Goal: Task Accomplishment & Management: Use online tool/utility

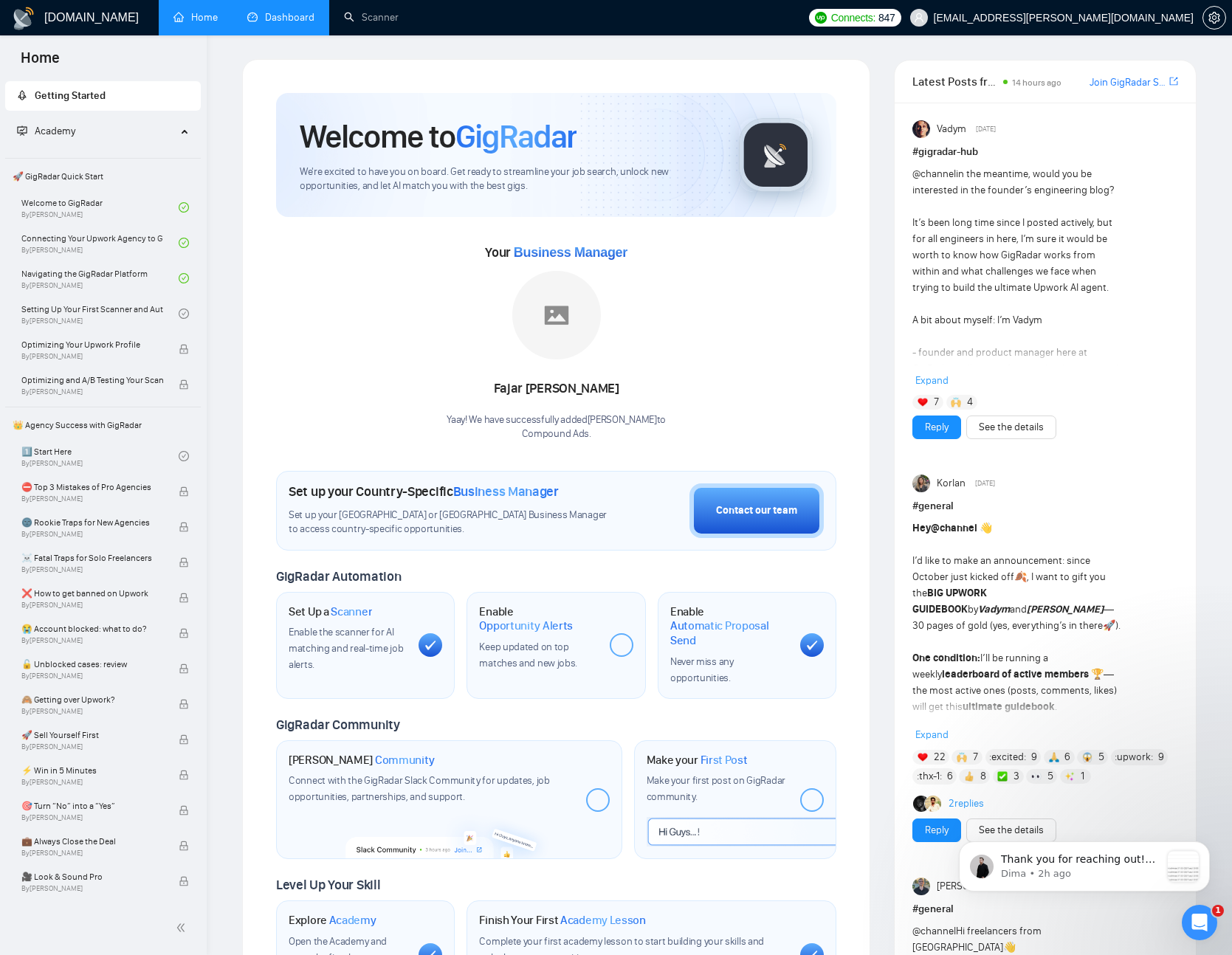
click at [305, 17] on link "Dashboard" at bounding box center [281, 17] width 68 height 13
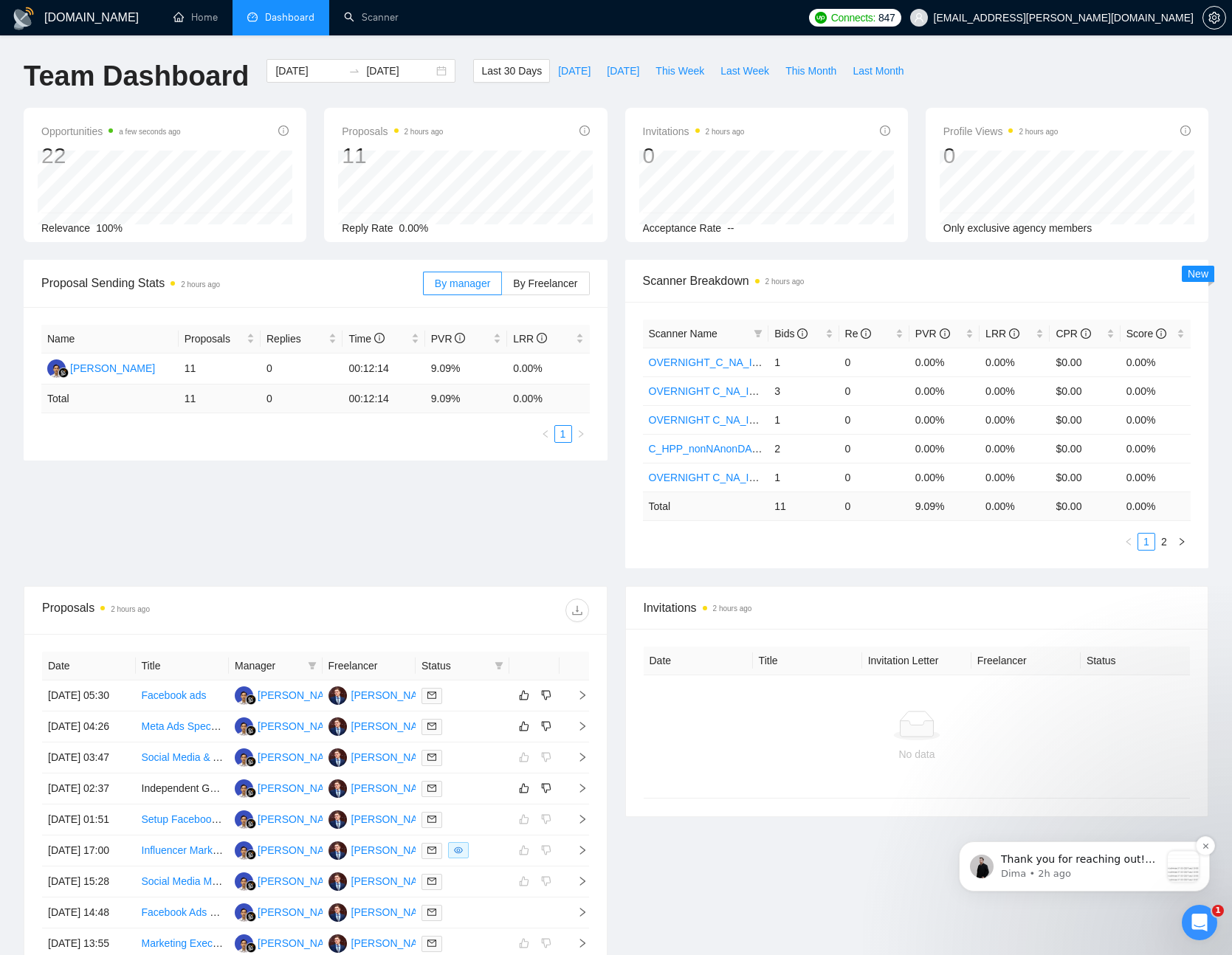
click at [1049, 869] on p "Dima • 2h ago" at bounding box center [1081, 874] width 159 height 13
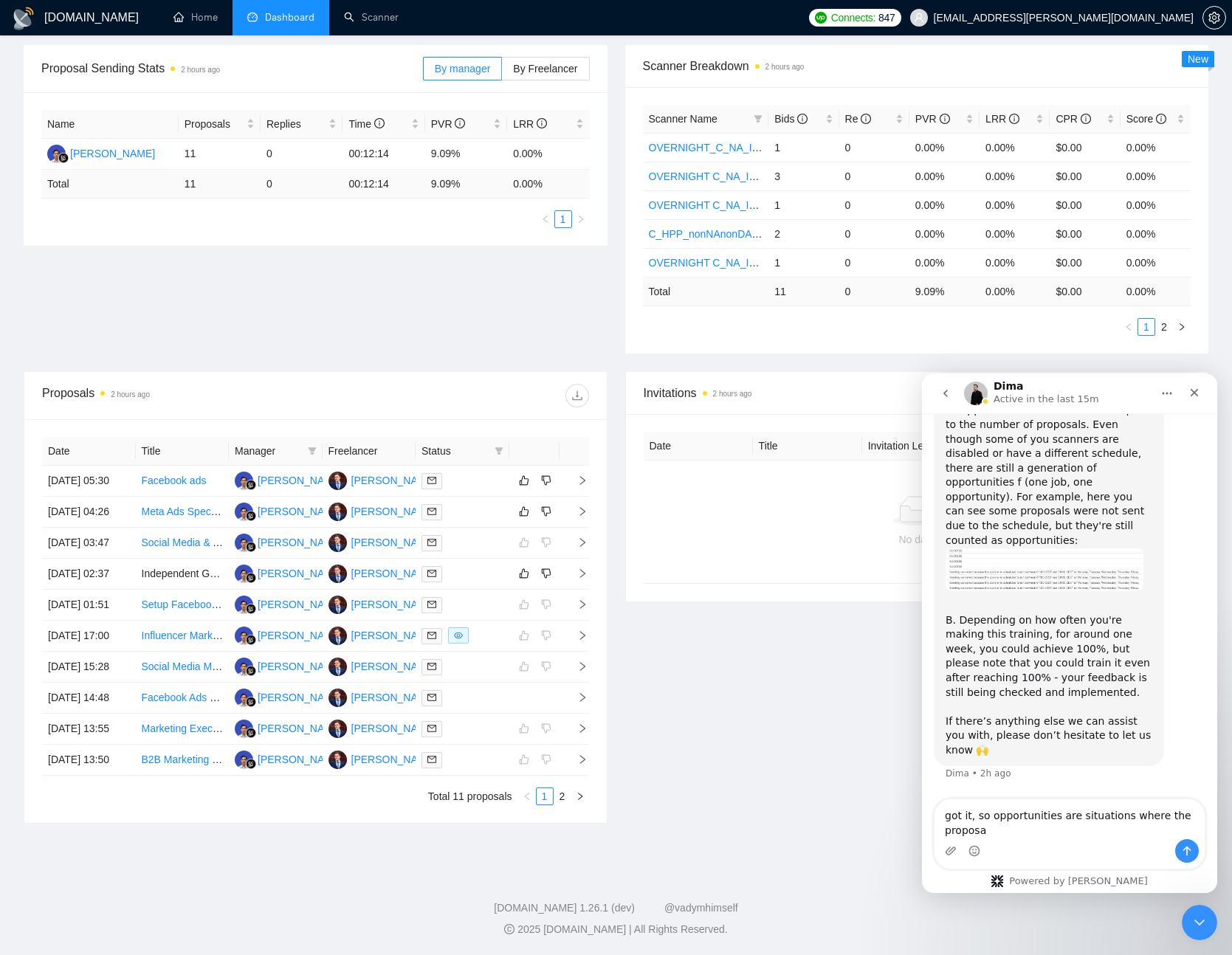
scroll to position [7195, 0]
type textarea "got it, so opportunities are situations where the"
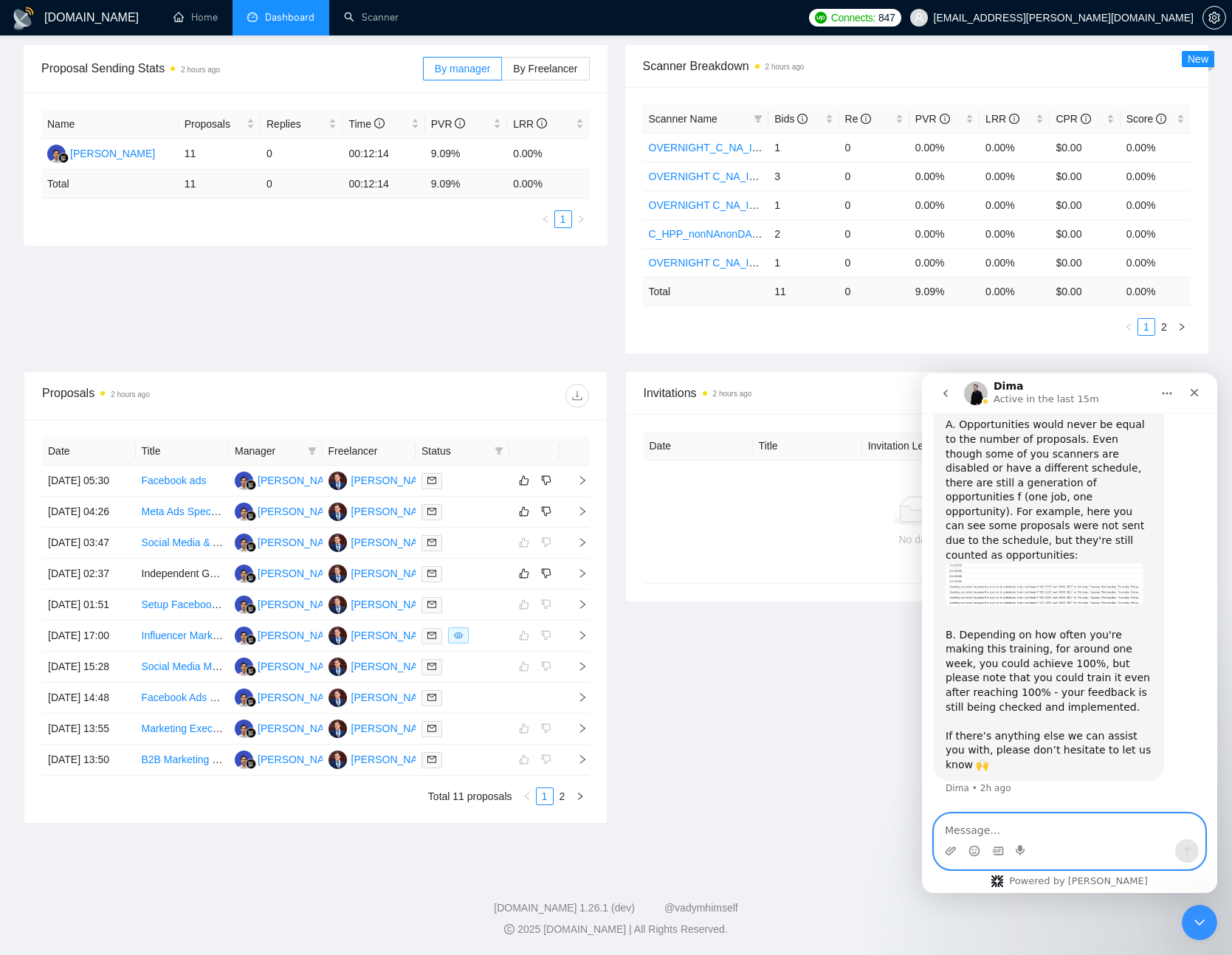
scroll to position [7179, 0]
click at [984, 584] on img "Dima says…" at bounding box center [1045, 585] width 198 height 44
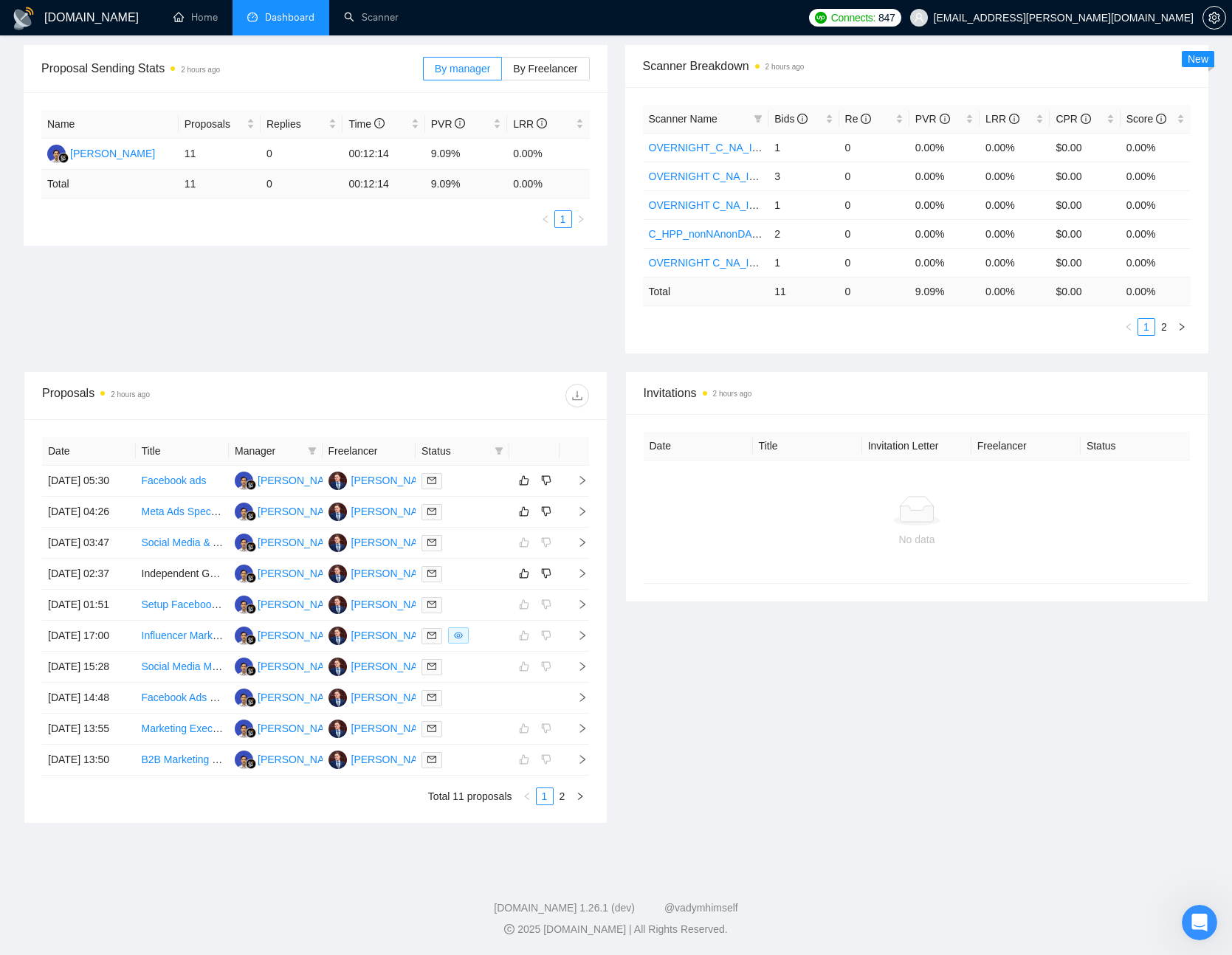
scroll to position [7181, 0]
click at [1185, 920] on div "Open Intercom Messenger" at bounding box center [1197, 920] width 49 height 49
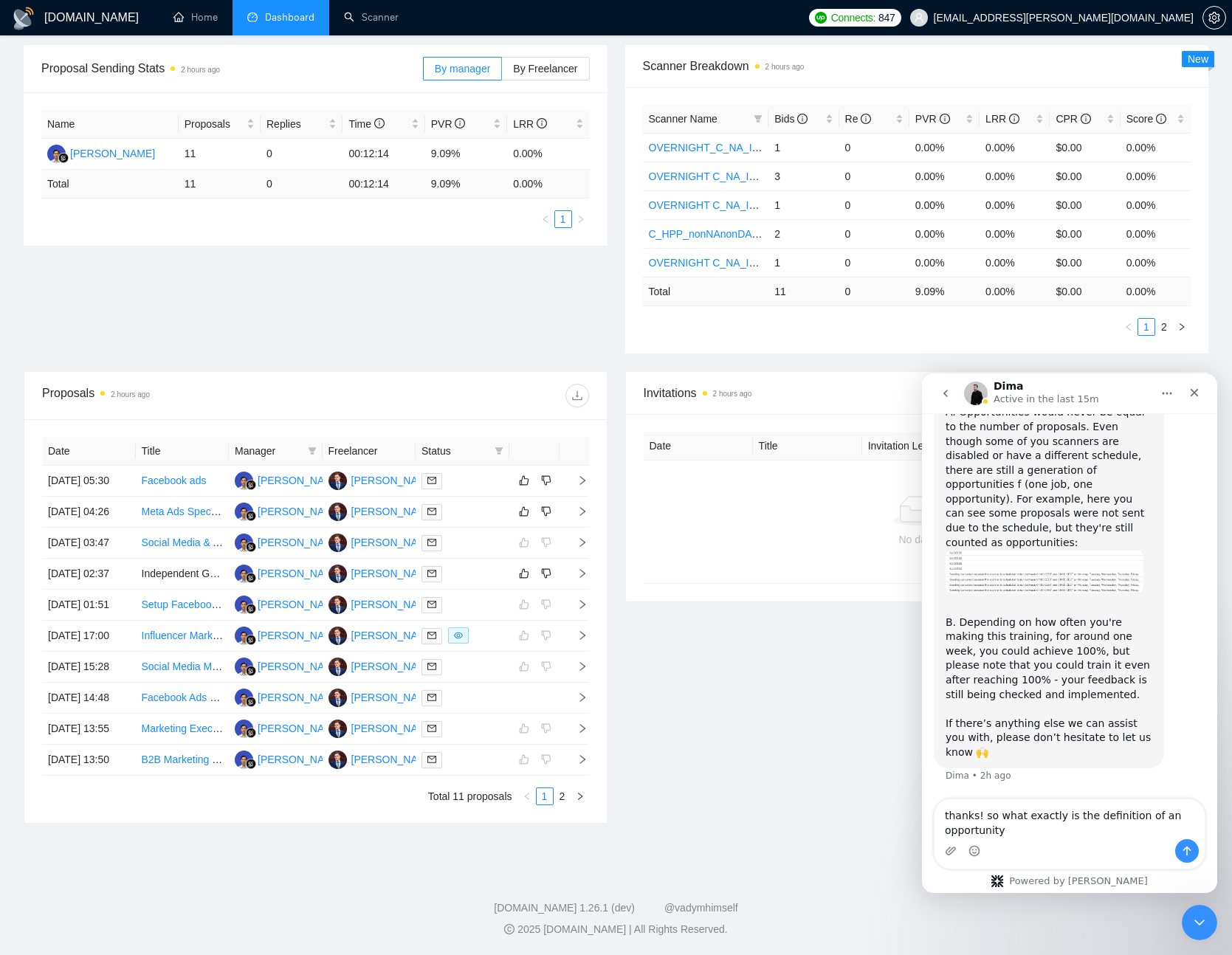
type textarea "thanks! so what exactly is the definition of an opportunity?"
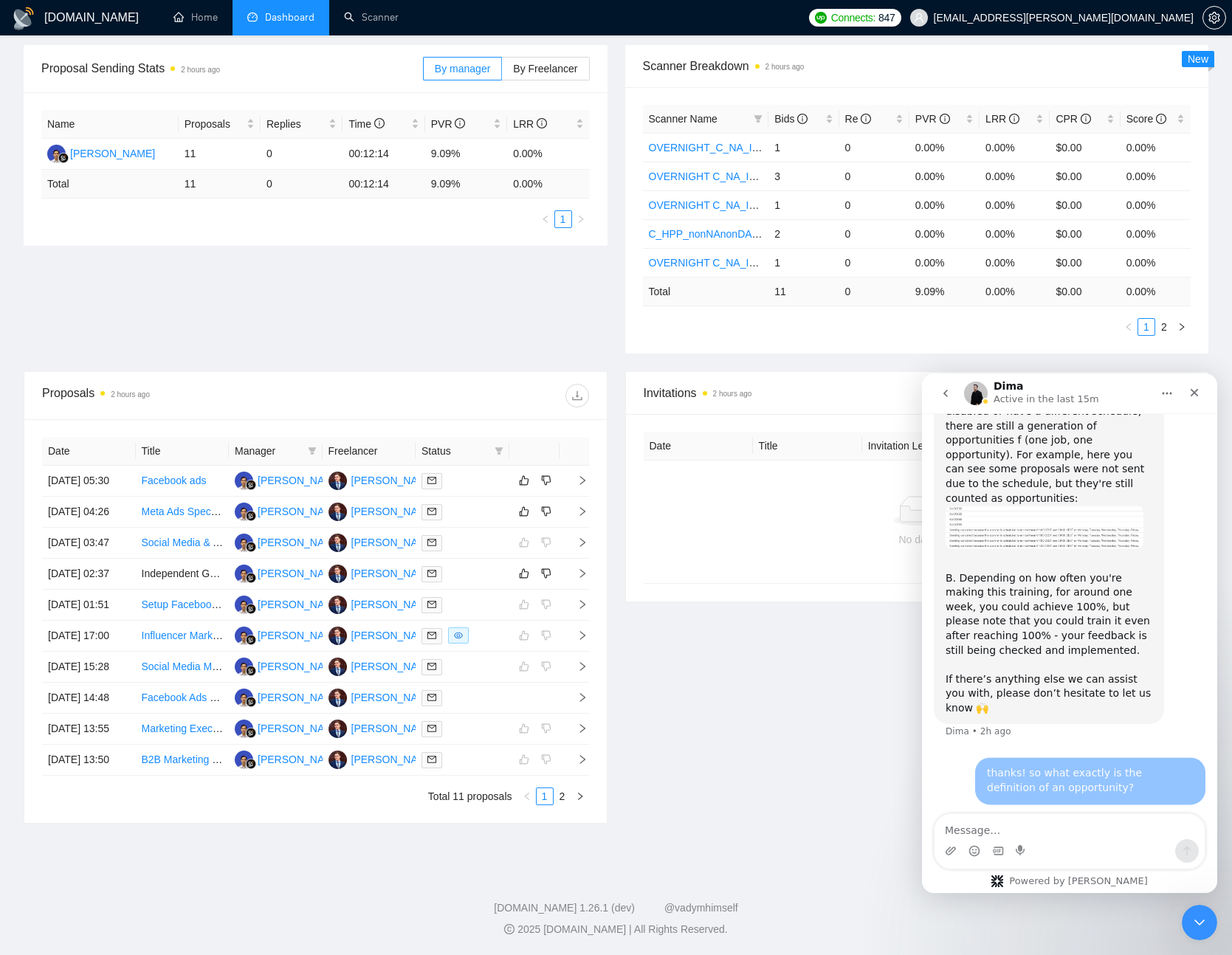
scroll to position [7239, 0]
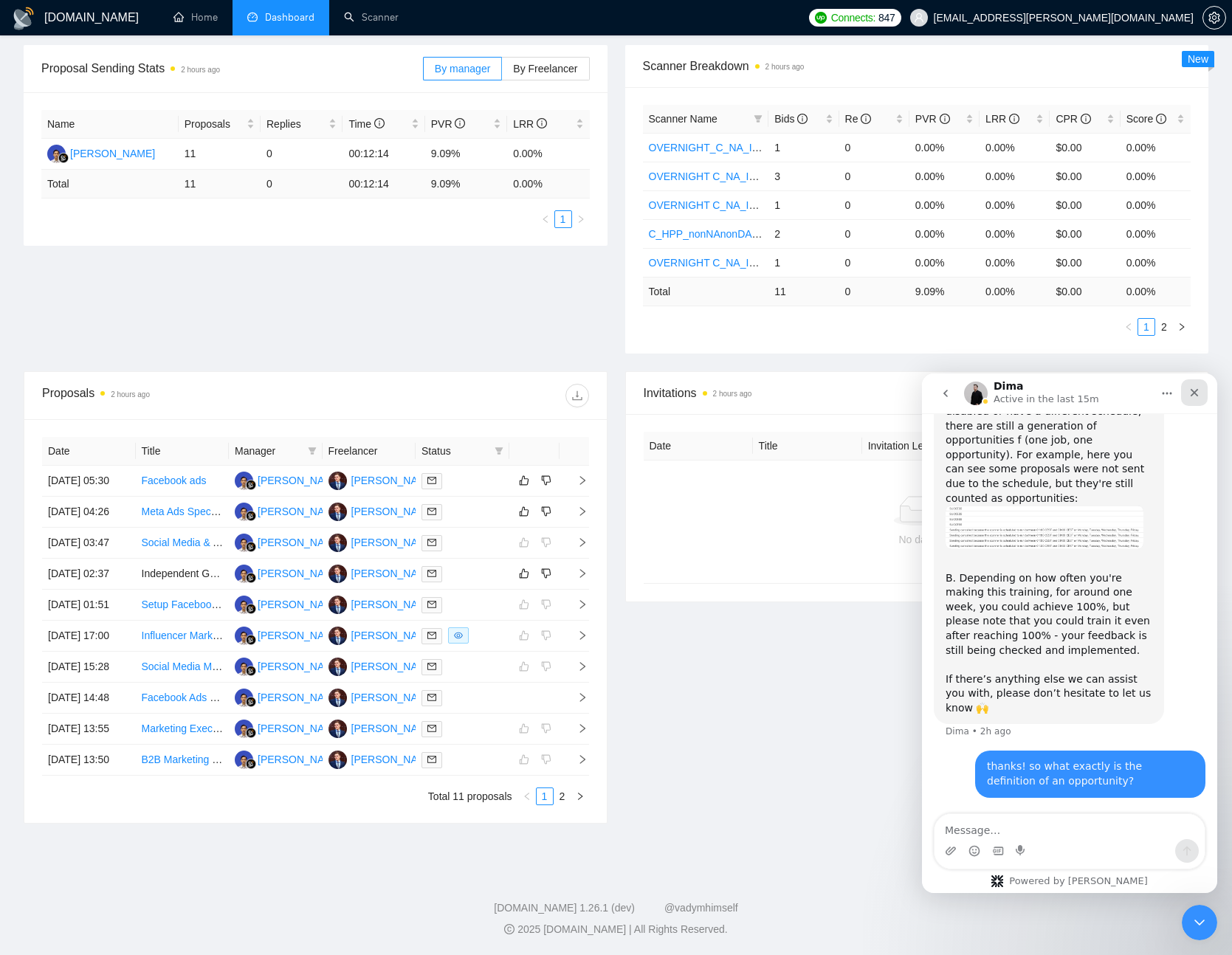
click at [1202, 399] on div "Close" at bounding box center [1195, 393] width 27 height 27
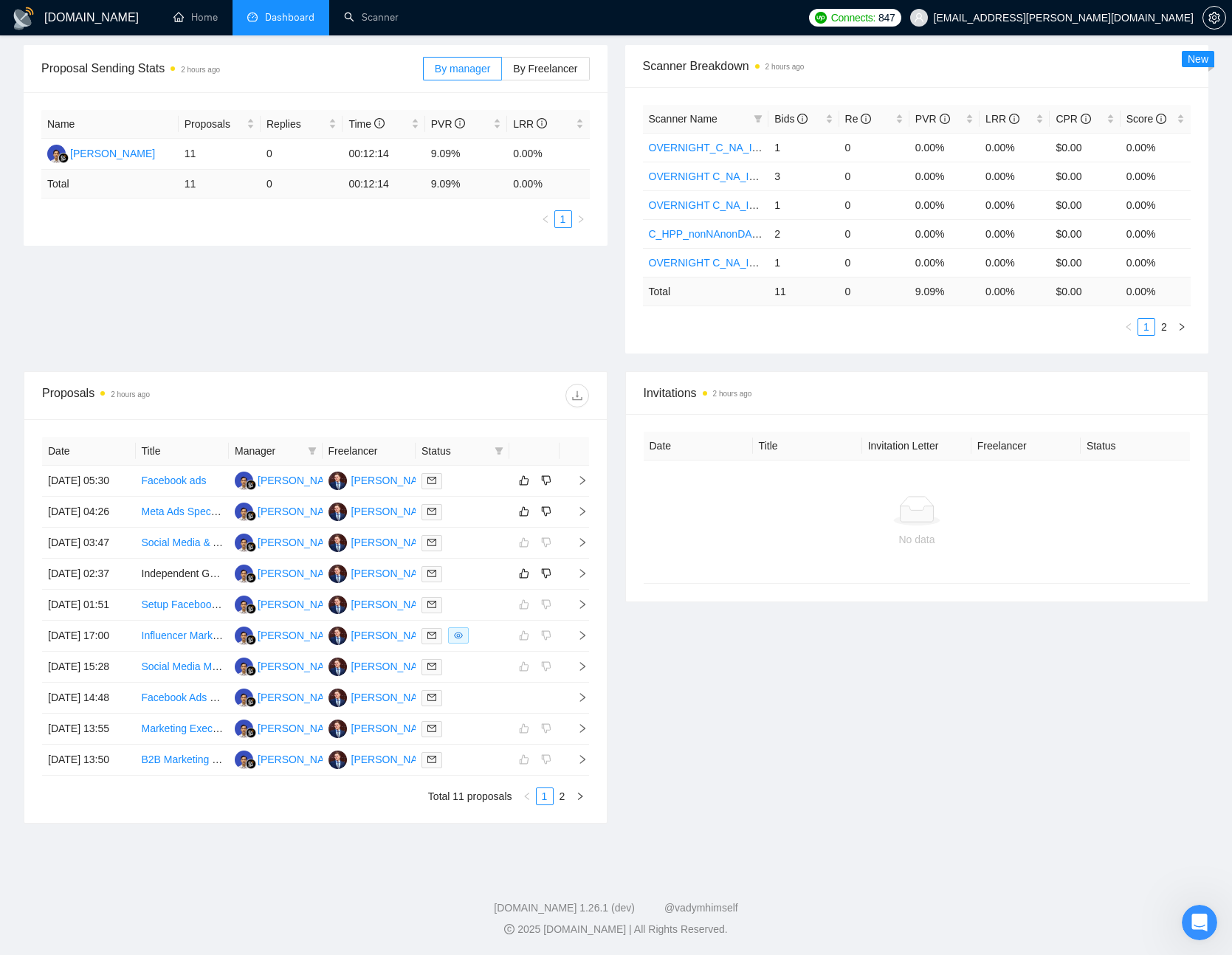
scroll to position [348, 0]
click at [1213, 930] on div "Open Intercom Messenger" at bounding box center [1197, 920] width 35 height 35
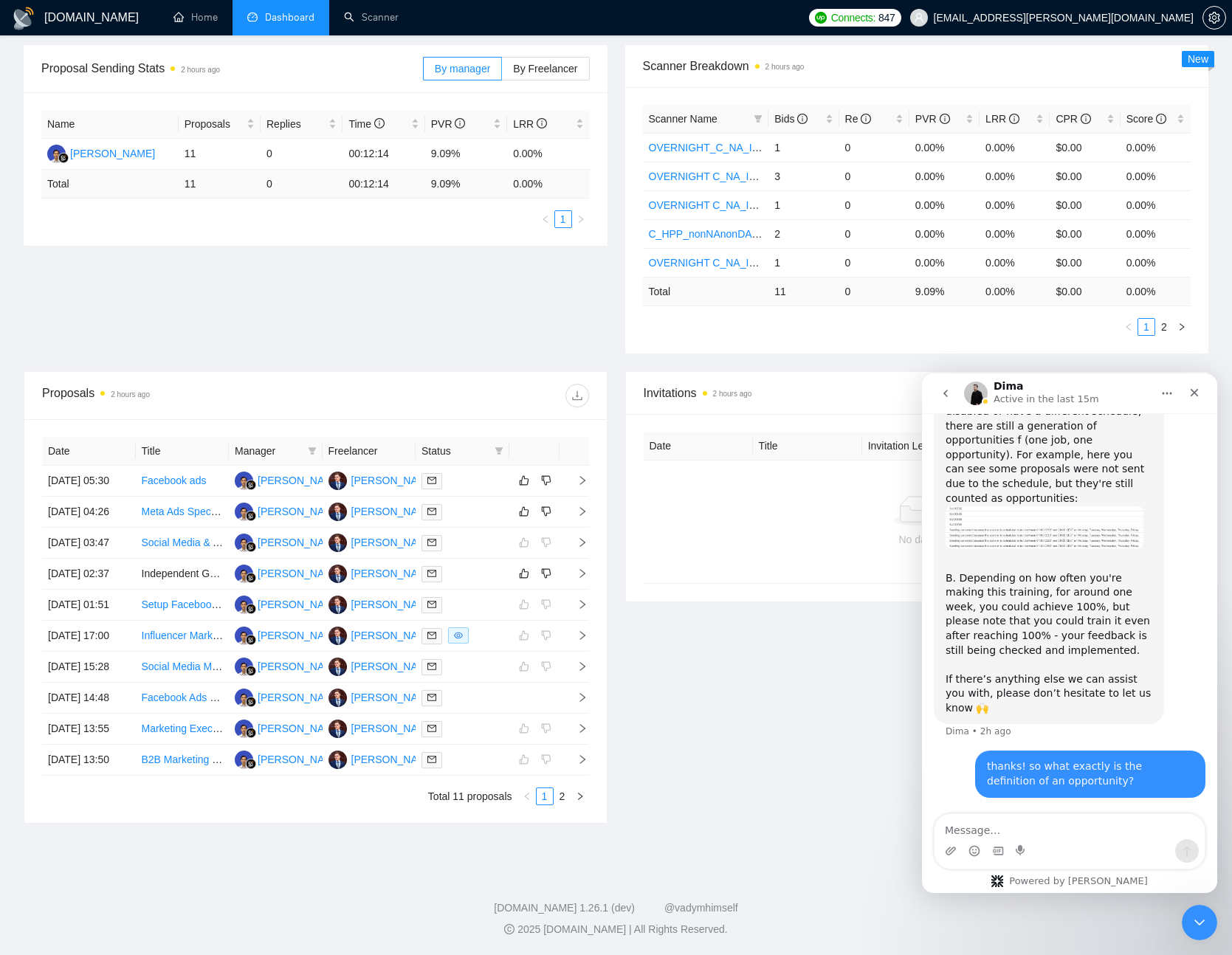
scroll to position [7239, 0]
type textarea "and does this"
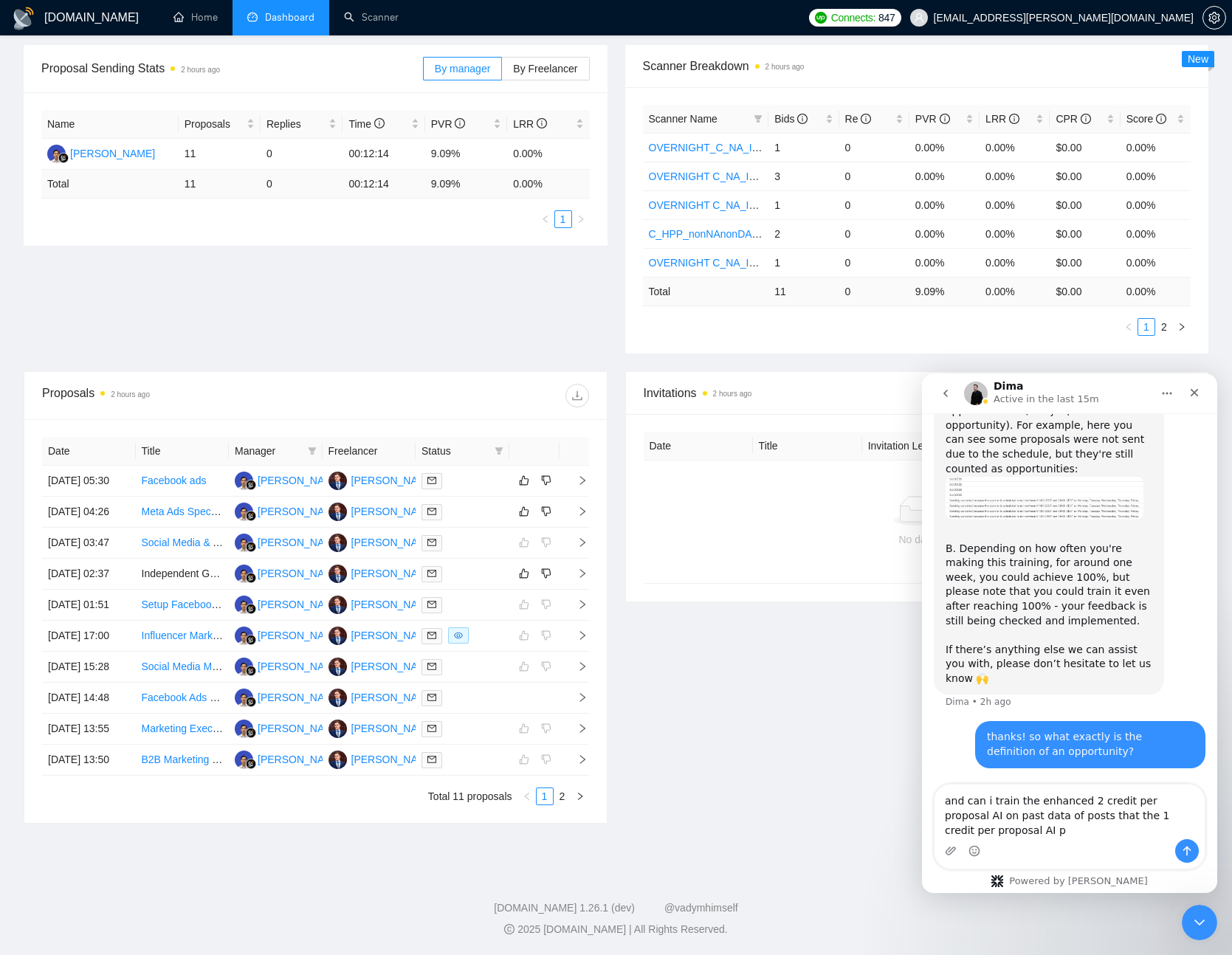
scroll to position [7269, 0]
type textarea "and can i train the enhanced 2 credit per proposal AI on past data of posts tha…"
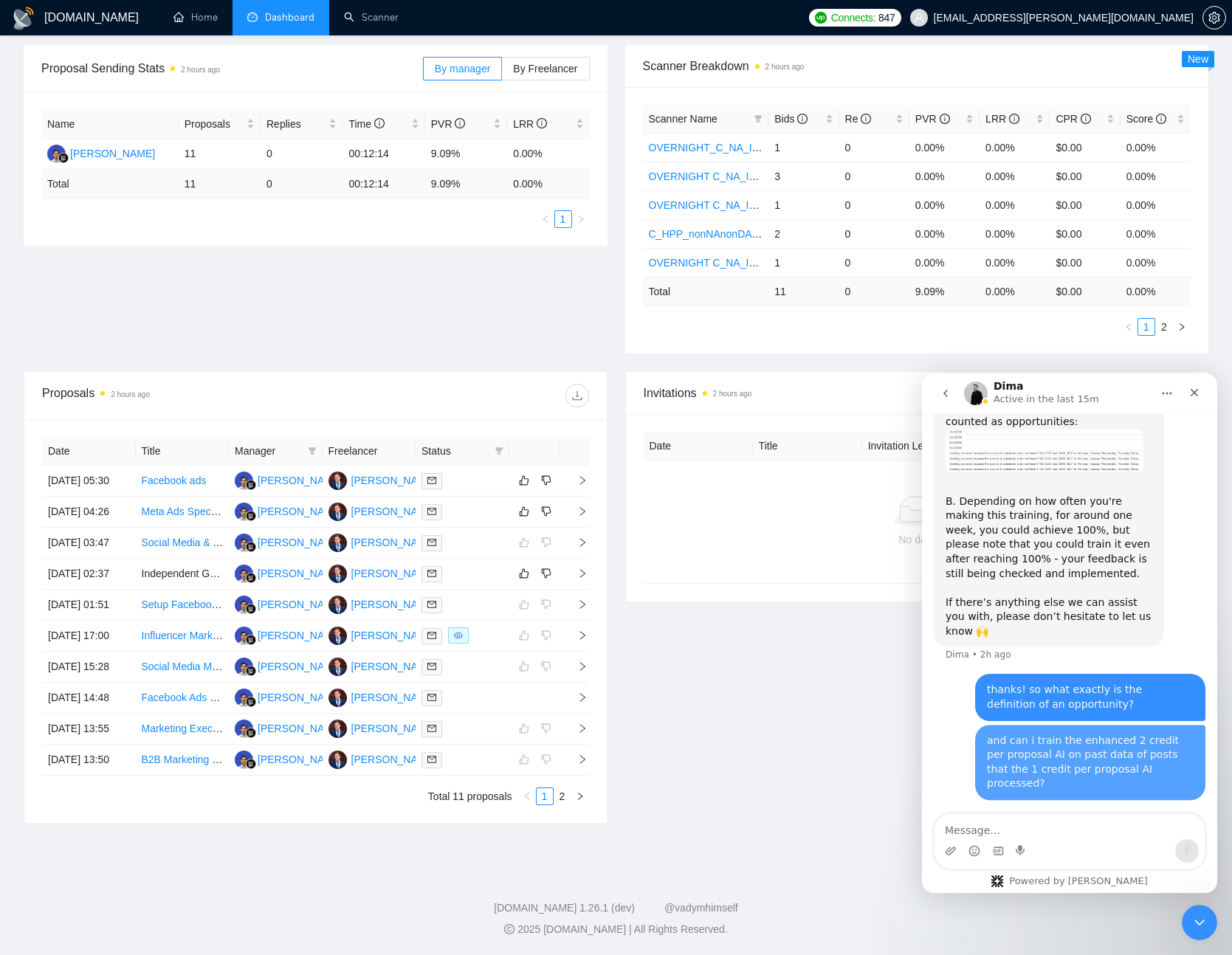
scroll to position [7302, 0]
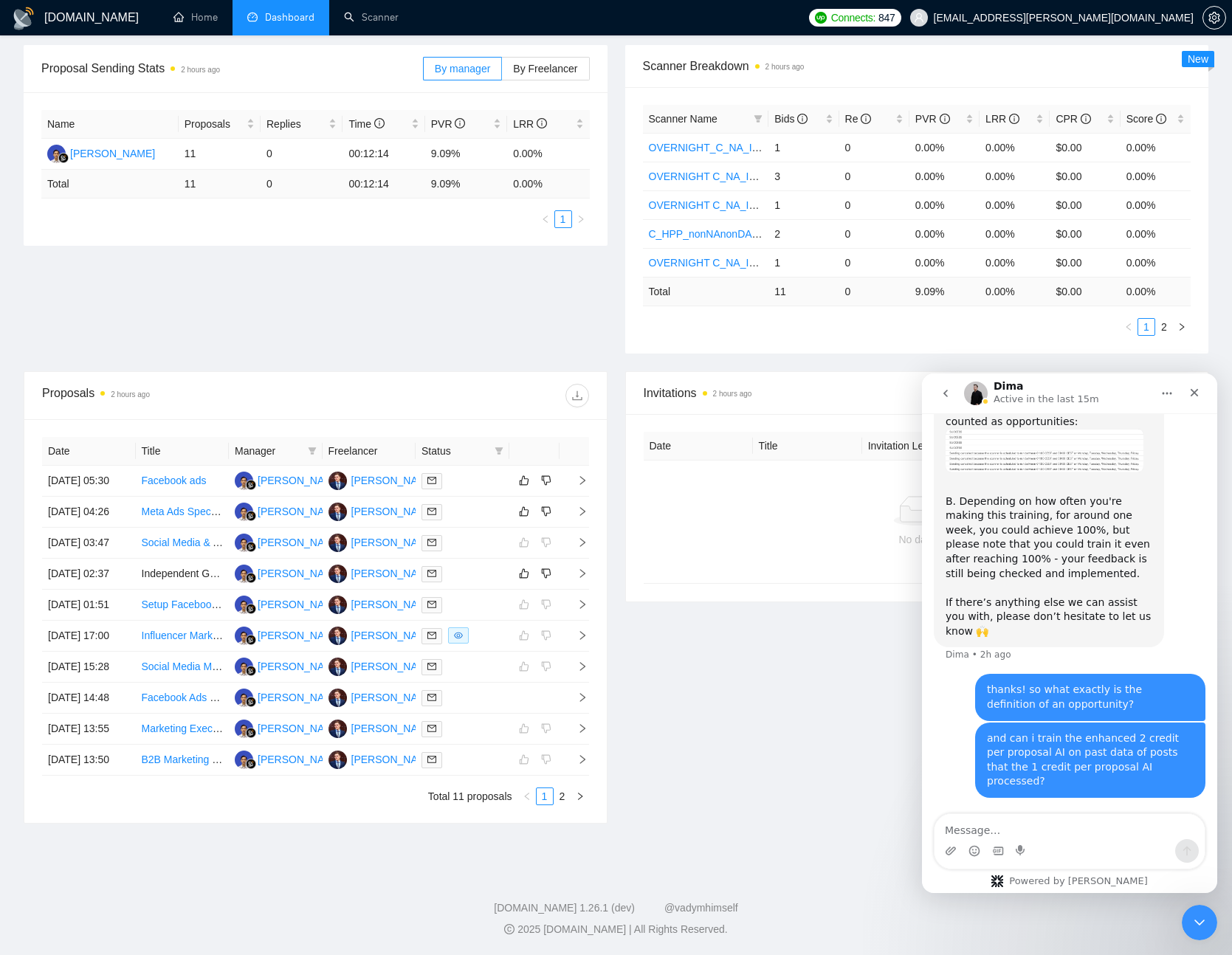
click at [705, 608] on div "Invitations 2 hours ago Date Title Invitation Letter Freelancer Status No data" at bounding box center [917, 597] width 602 height 452
click at [584, 569] on icon "right" at bounding box center [582, 574] width 10 height 10
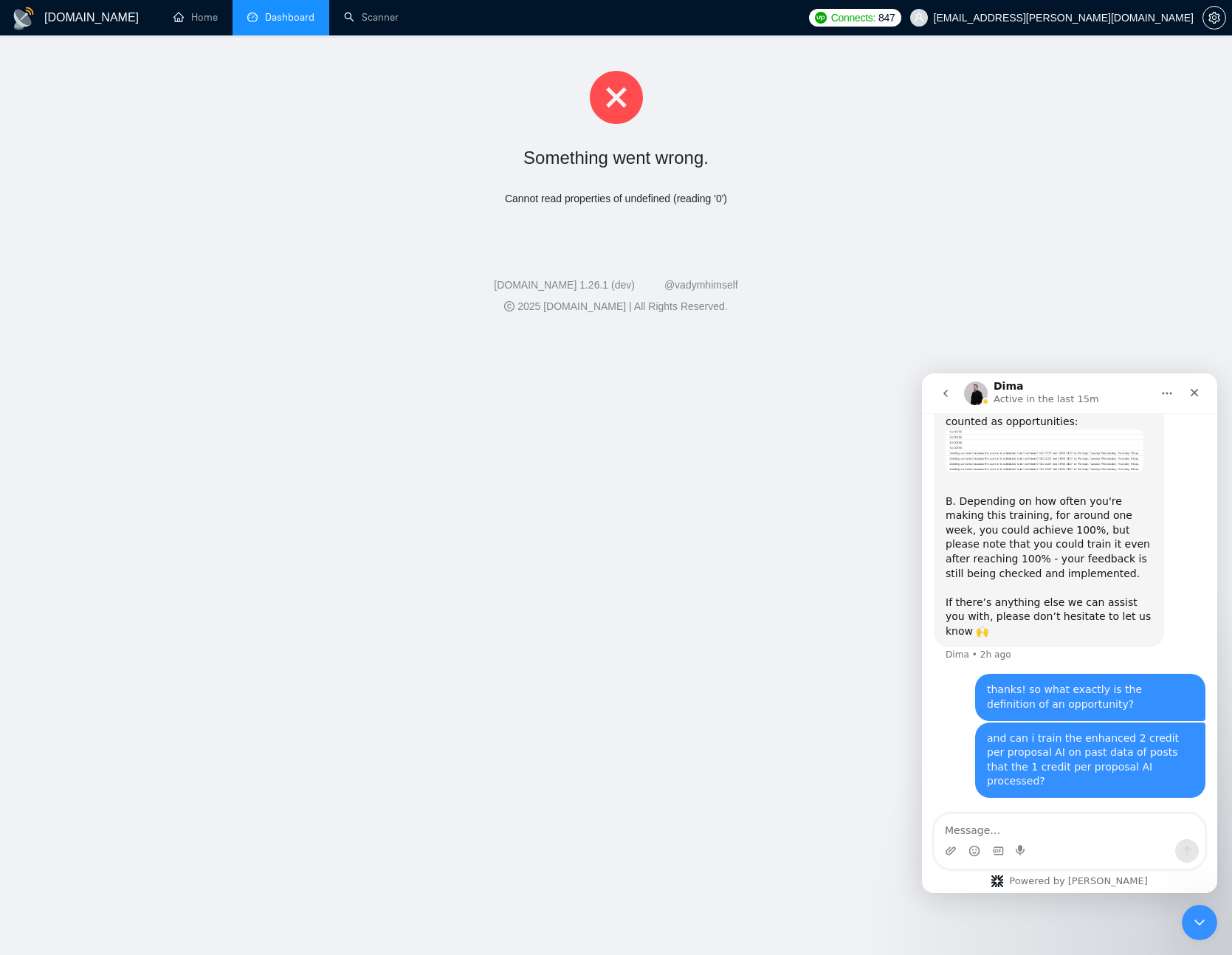
click at [251, 3] on li "Dashboard" at bounding box center [281, 18] width 97 height 35
click at [271, 21] on span "Dashboard" at bounding box center [289, 17] width 50 height 13
click at [399, 24] on link "Scanner" at bounding box center [371, 17] width 55 height 13
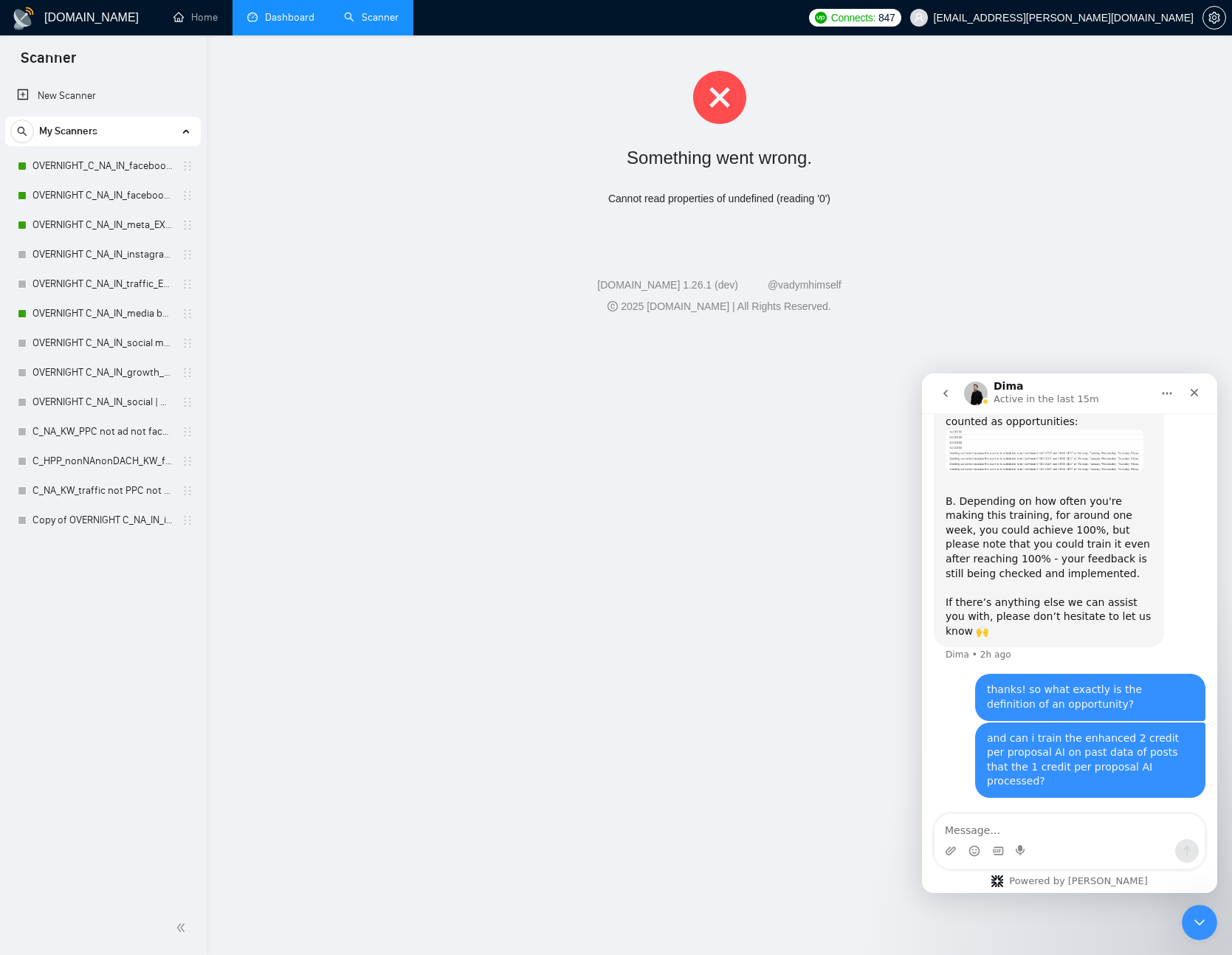
click at [275, 12] on link "Dashboard" at bounding box center [281, 17] width 68 height 13
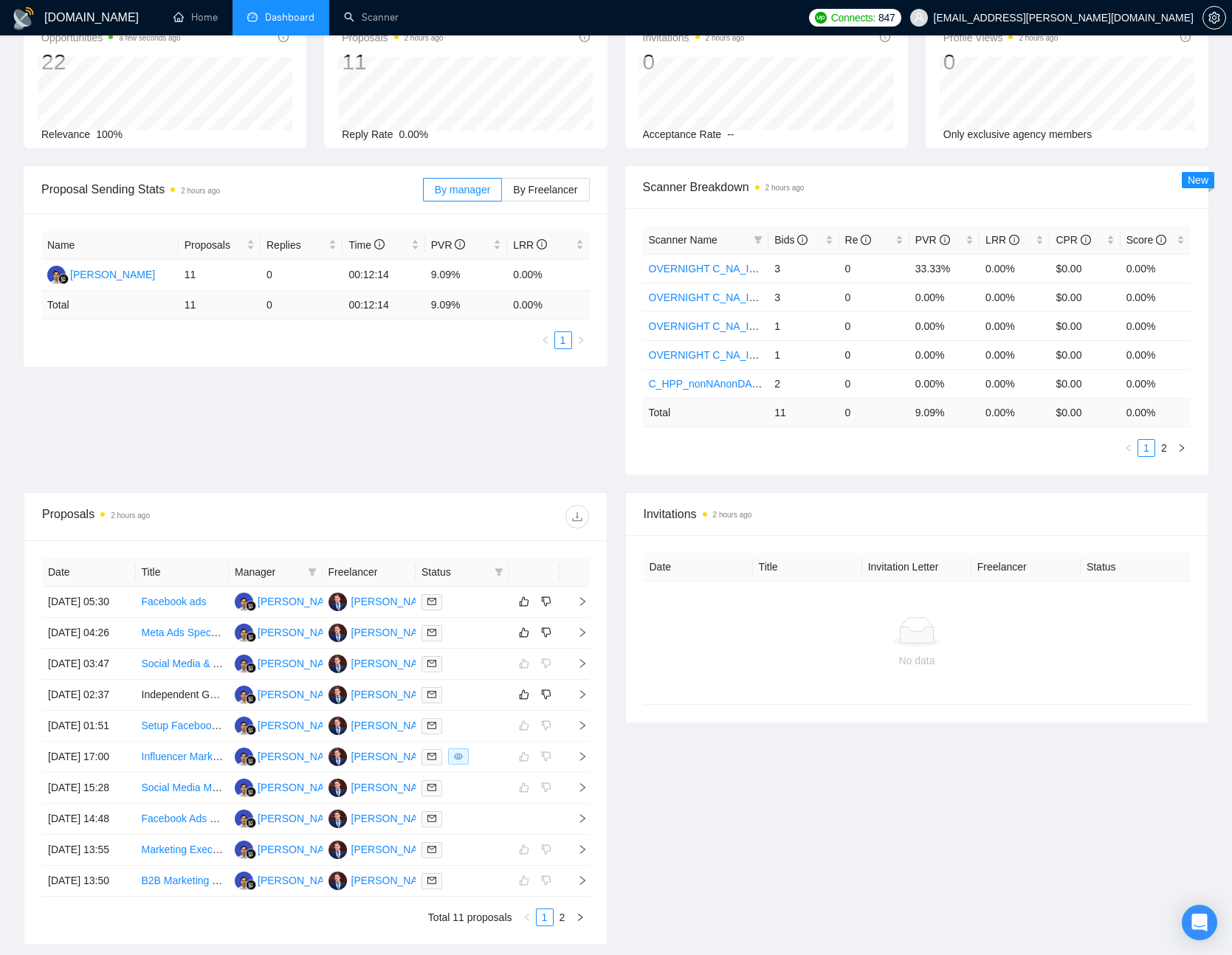
scroll to position [118, 0]
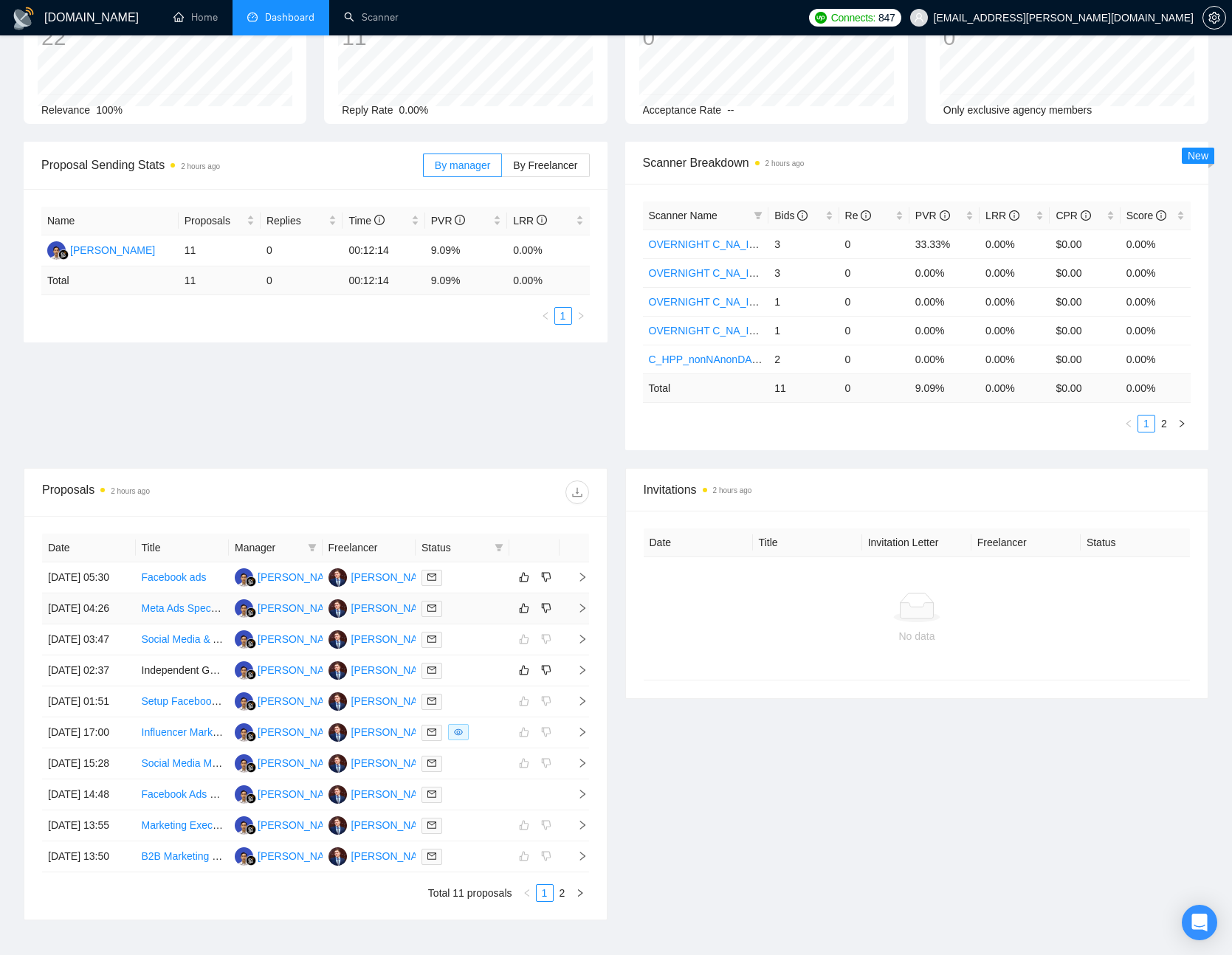
click at [585, 613] on icon "right" at bounding box center [582, 608] width 10 height 10
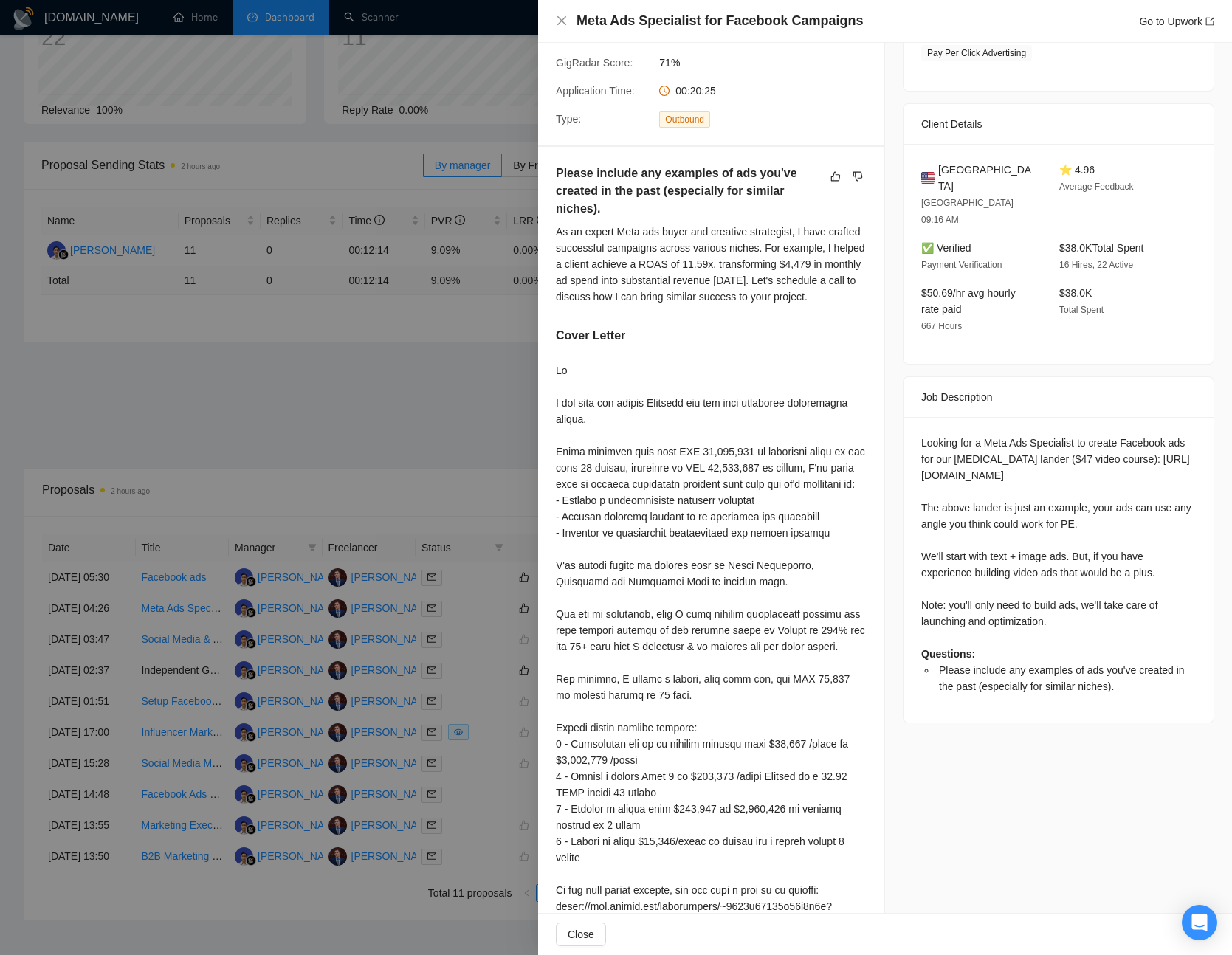
scroll to position [0, 0]
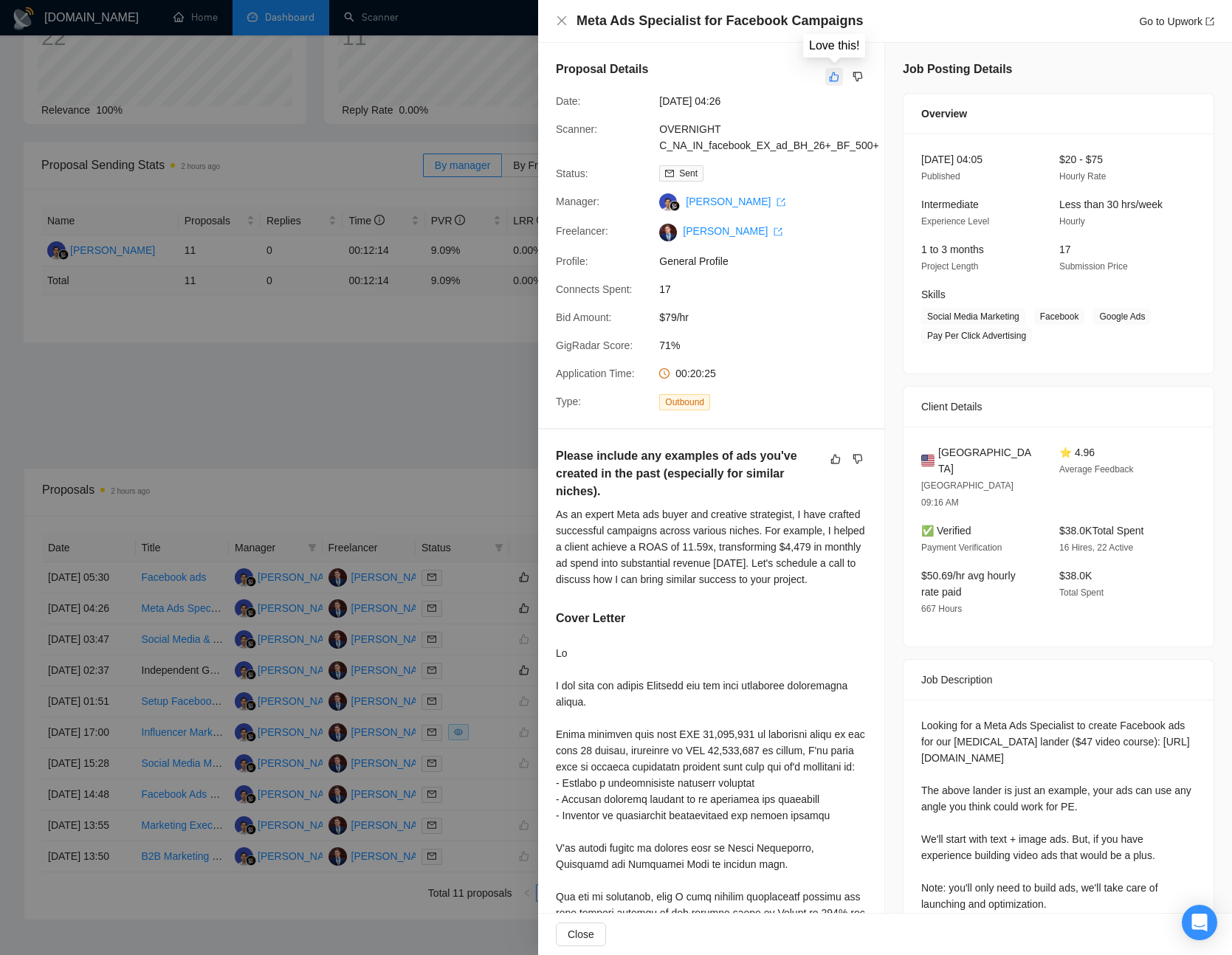
click at [833, 74] on icon "like" at bounding box center [835, 77] width 9 height 9
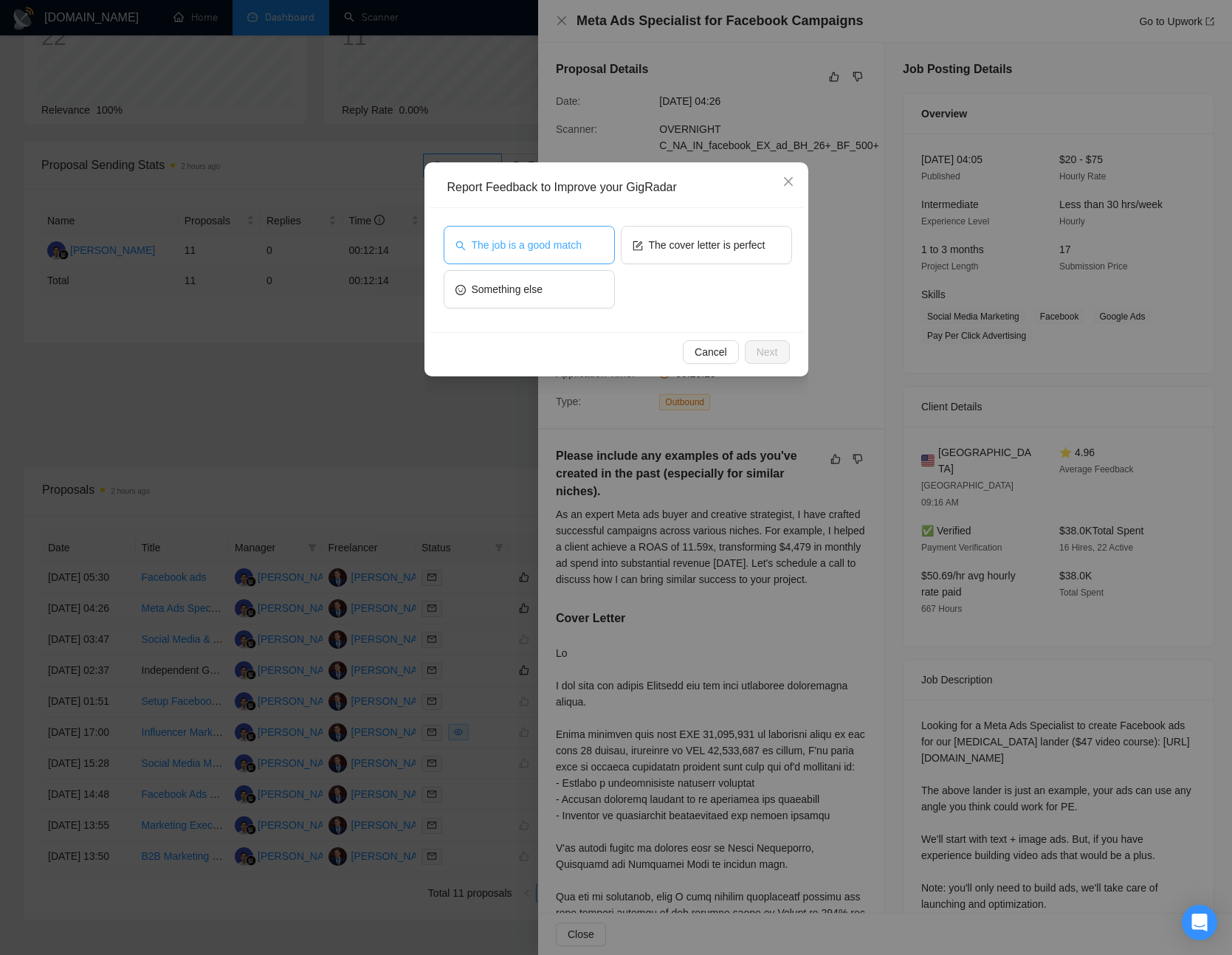
click at [588, 253] on button "The job is a good match" at bounding box center [529, 245] width 171 height 39
click at [777, 358] on span "Next" at bounding box center [767, 352] width 21 height 16
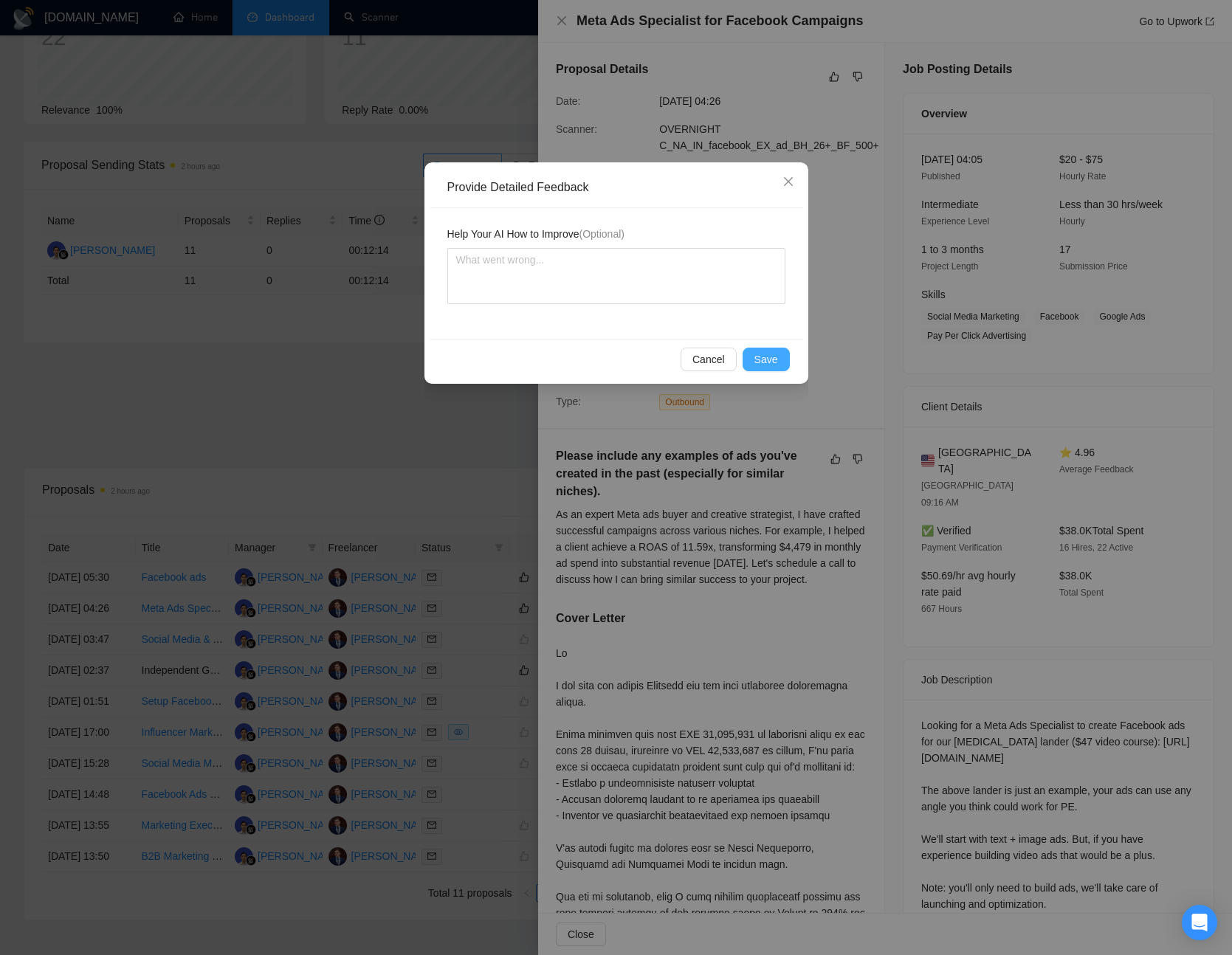
click at [777, 358] on span "Save" at bounding box center [766, 359] width 24 height 16
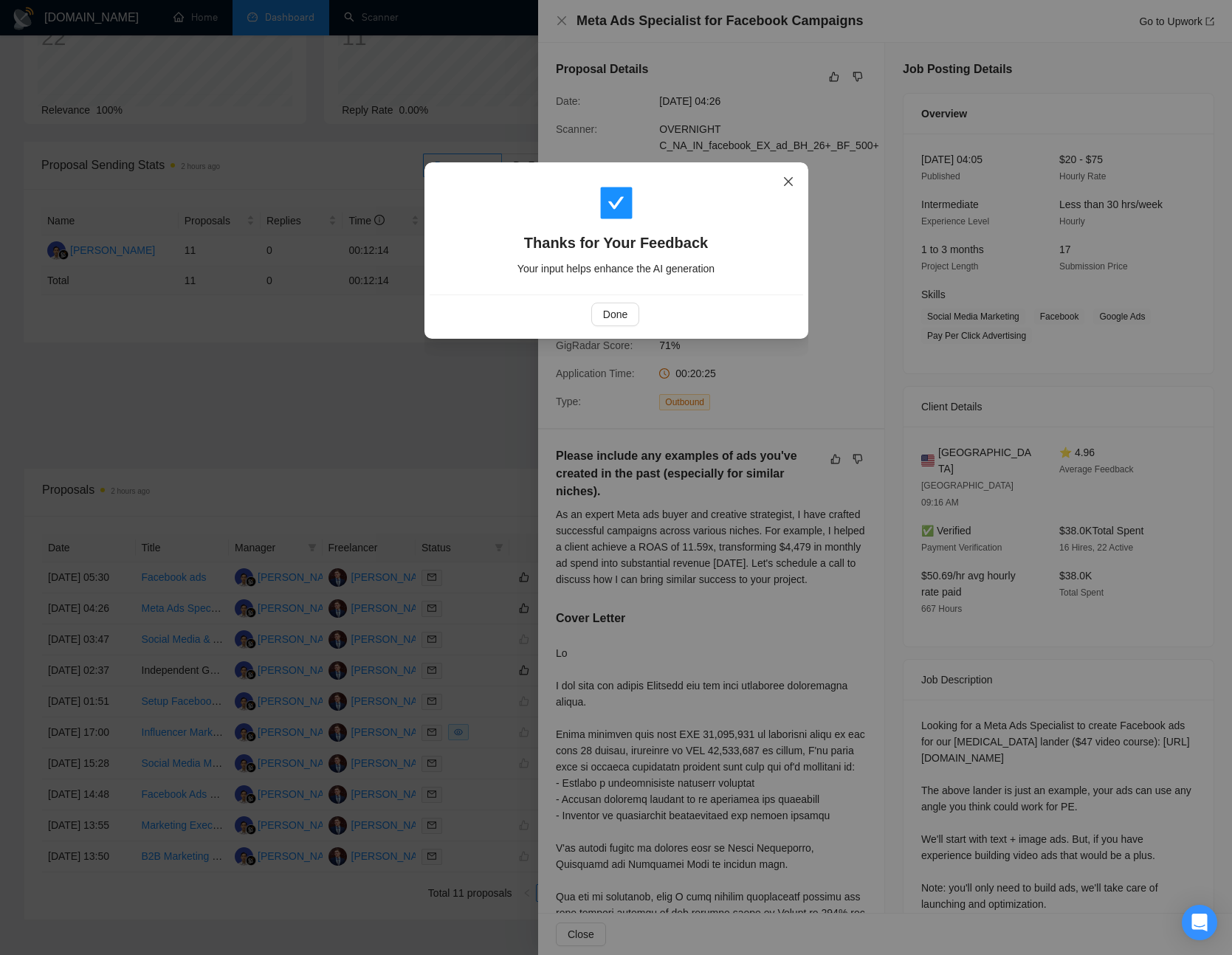
click at [781, 190] on span "Close" at bounding box center [788, 182] width 40 height 40
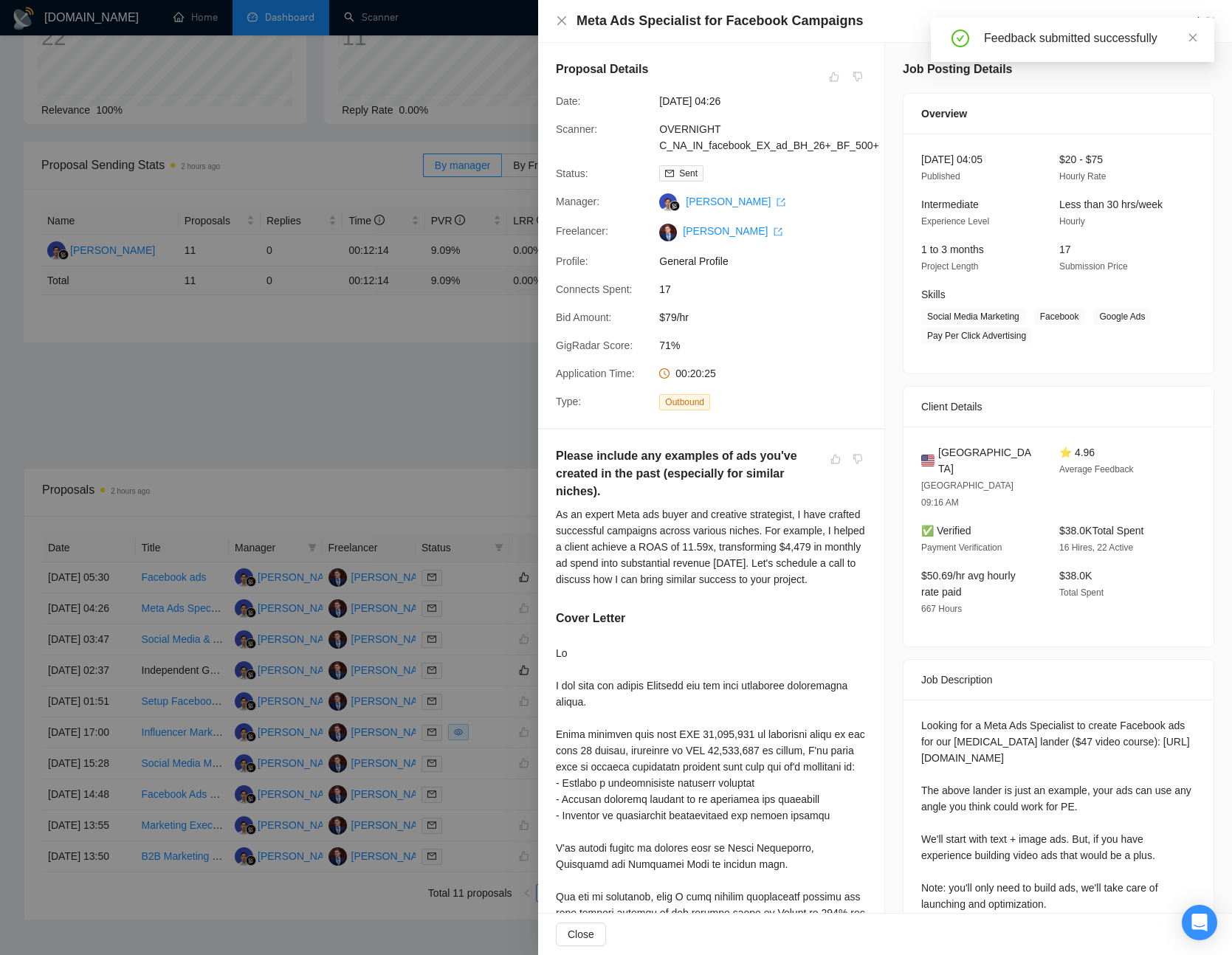
click at [435, 393] on div at bounding box center [616, 478] width 1232 height 955
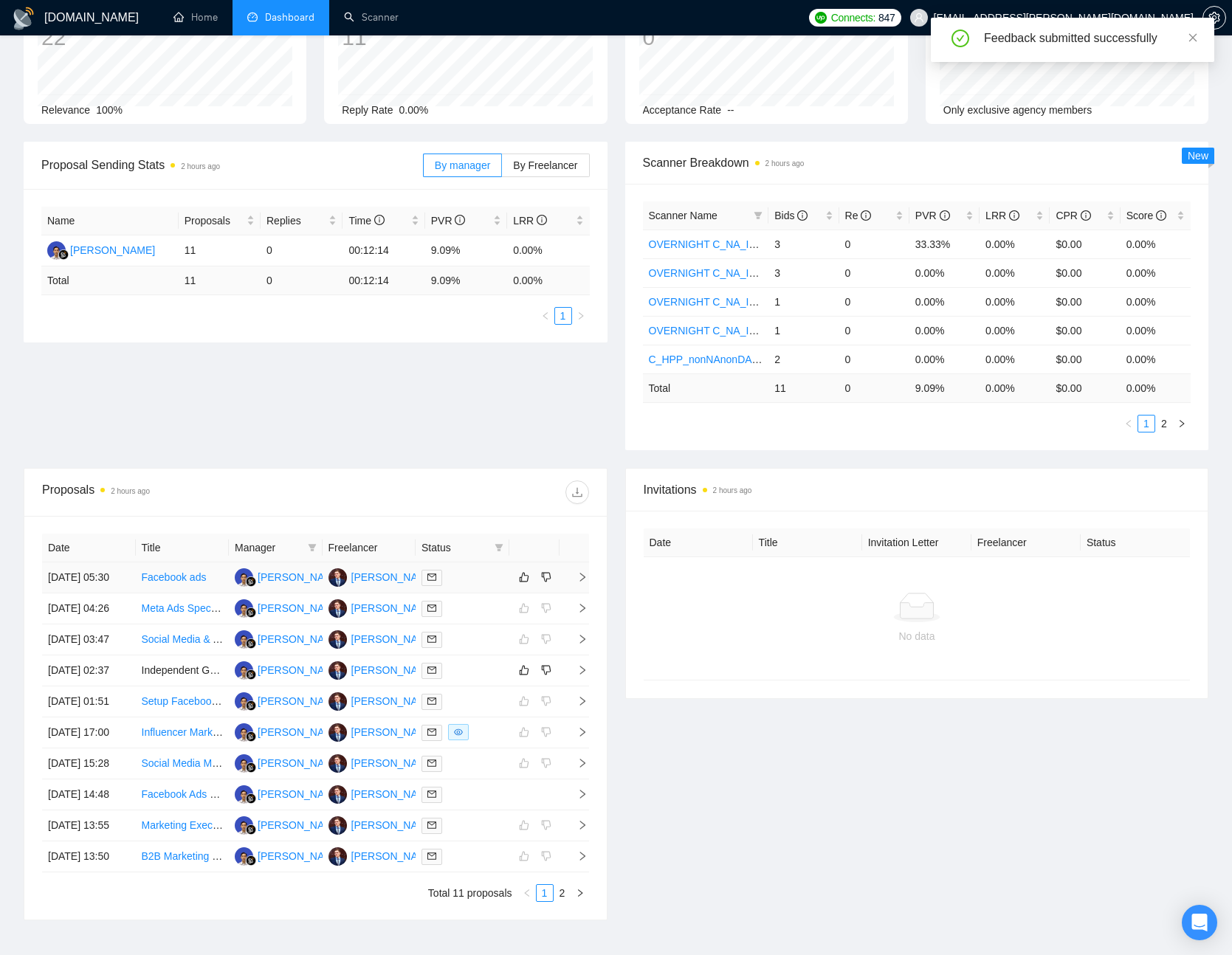
click at [581, 582] on icon "right" at bounding box center [582, 577] width 5 height 9
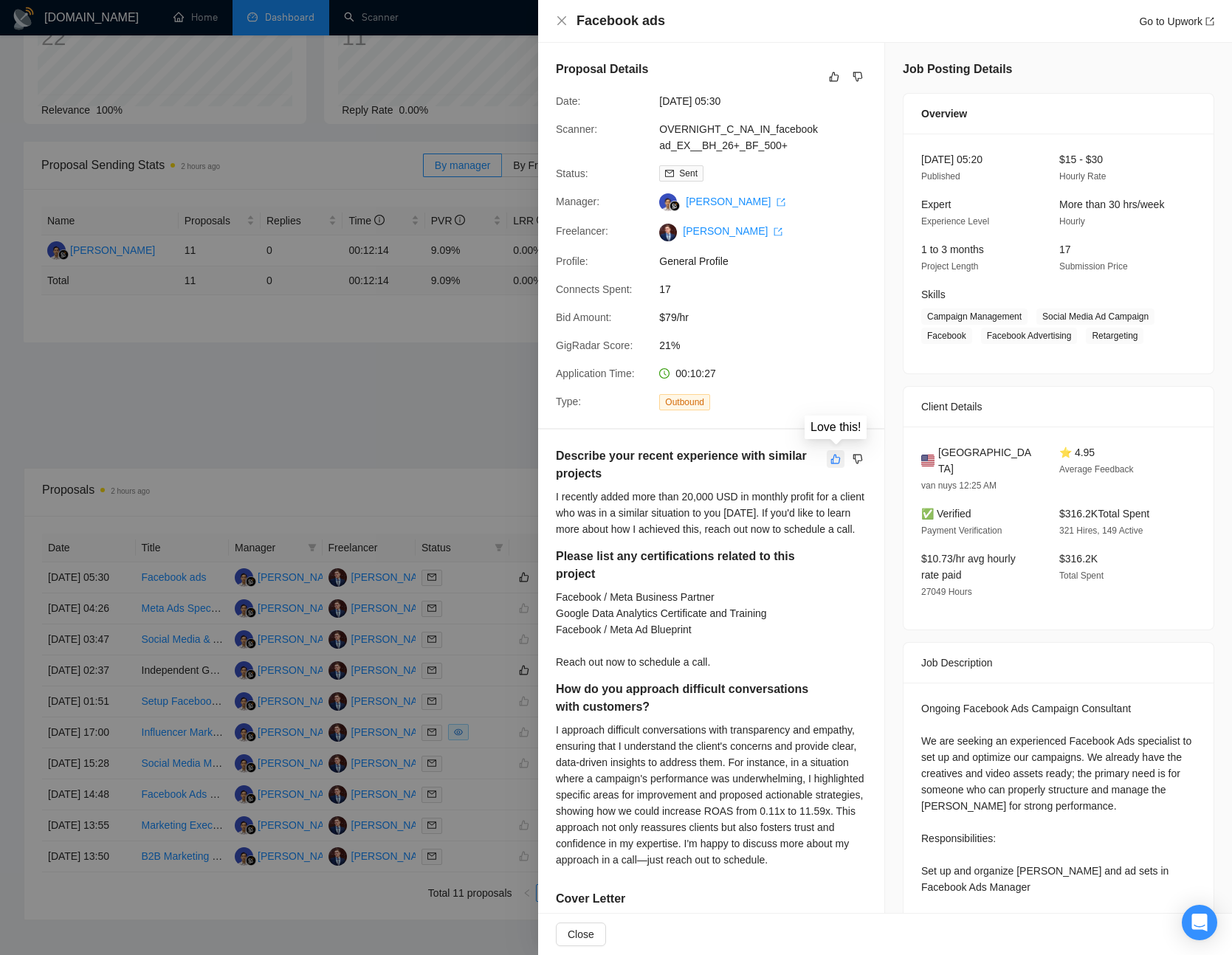
click at [837, 451] on button "button" at bounding box center [835, 459] width 18 height 18
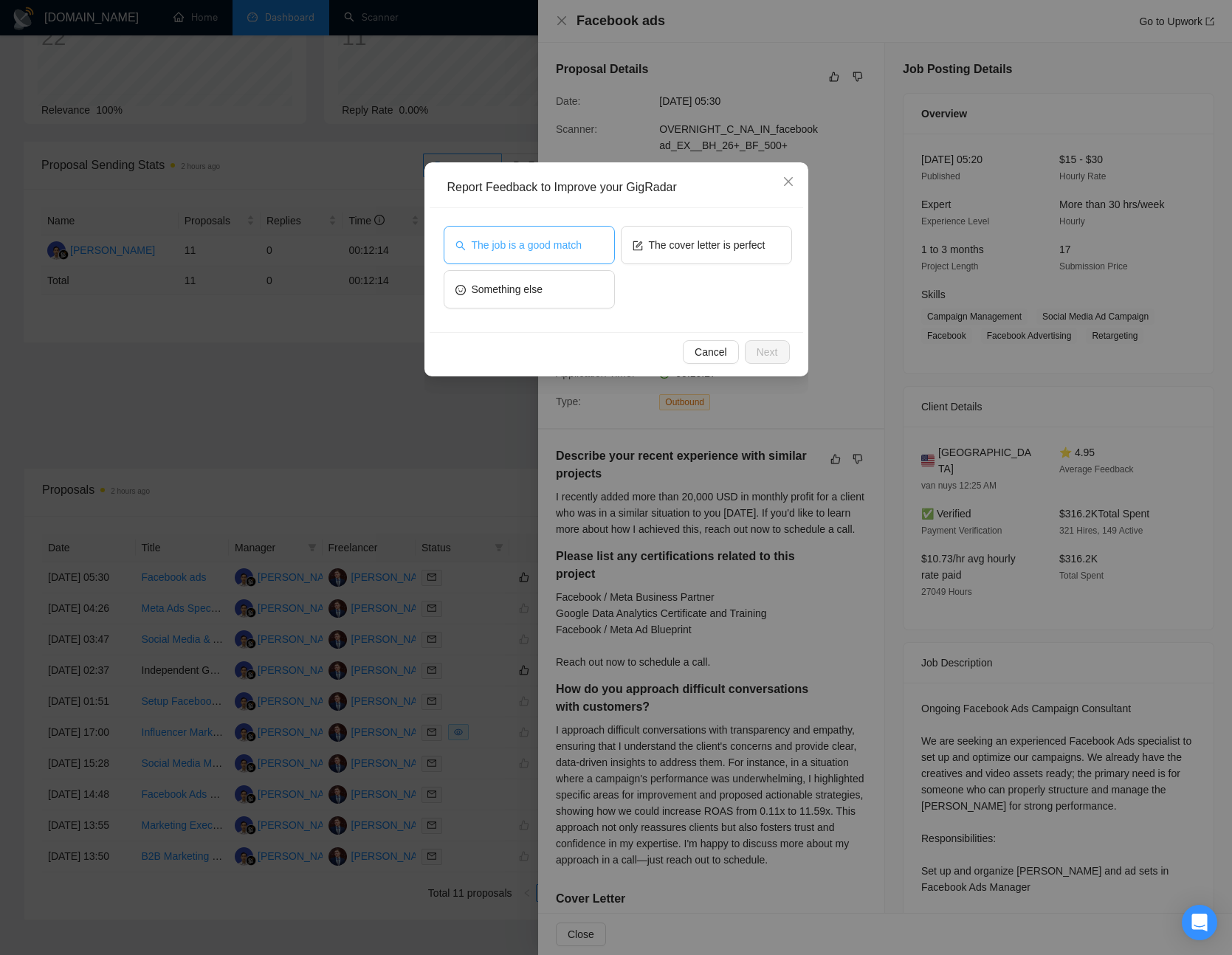
click at [578, 243] on span "The job is a good match" at bounding box center [527, 245] width 110 height 16
click at [757, 347] on span "Next" at bounding box center [767, 352] width 21 height 16
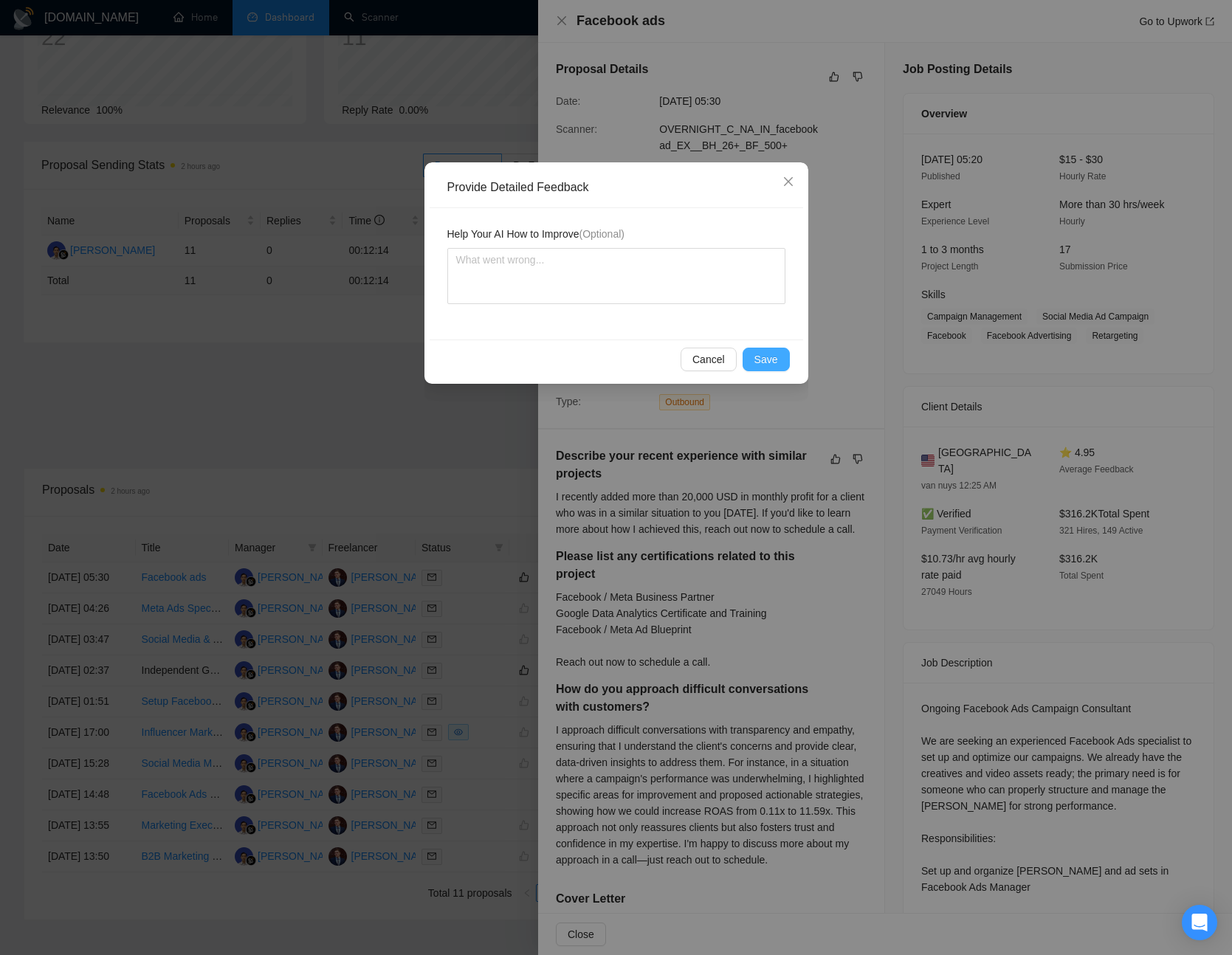
click at [763, 358] on span "Save" at bounding box center [766, 359] width 24 height 16
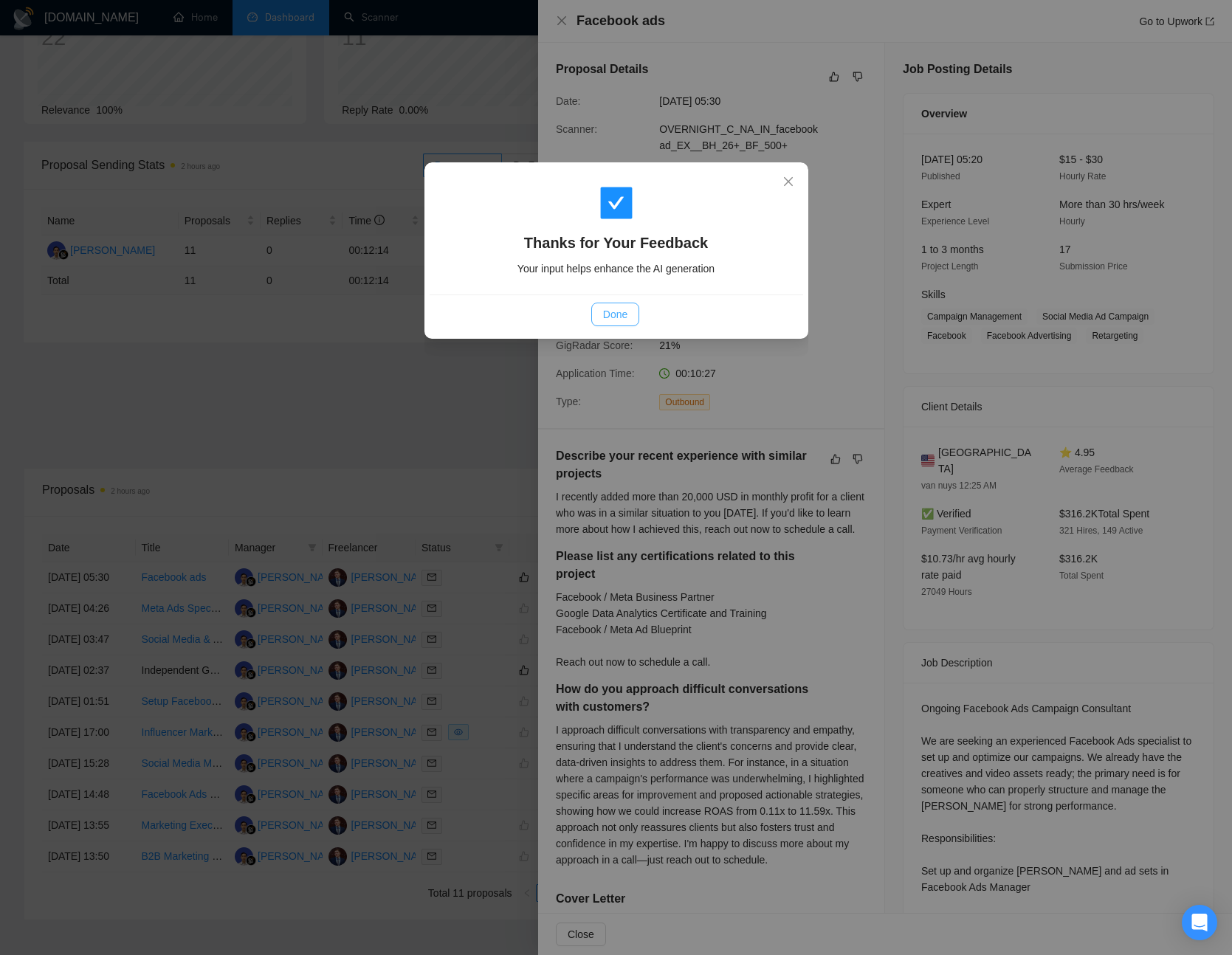
click at [620, 317] on span "Done" at bounding box center [615, 314] width 24 height 16
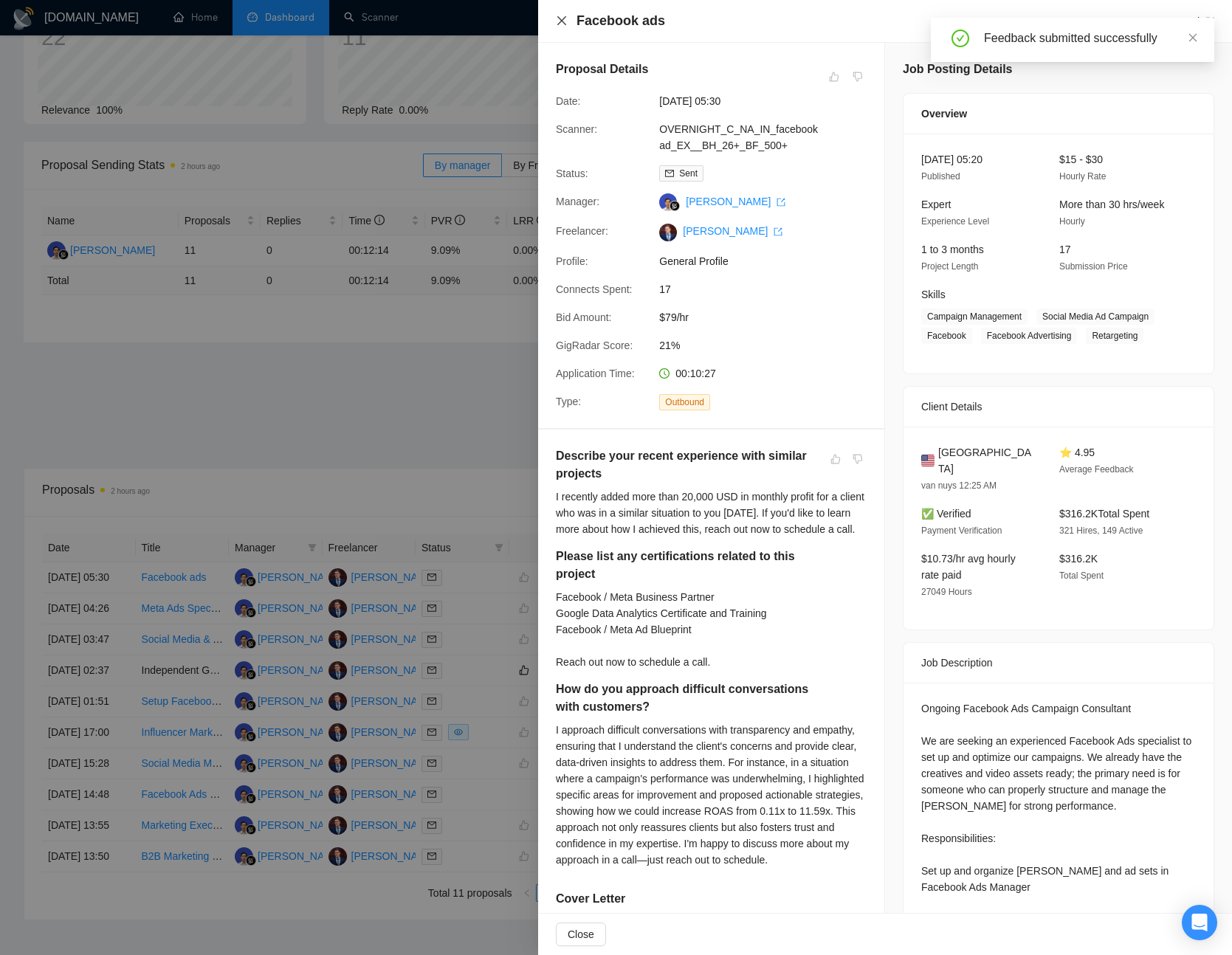
click at [559, 25] on icon "close" at bounding box center [562, 21] width 12 height 12
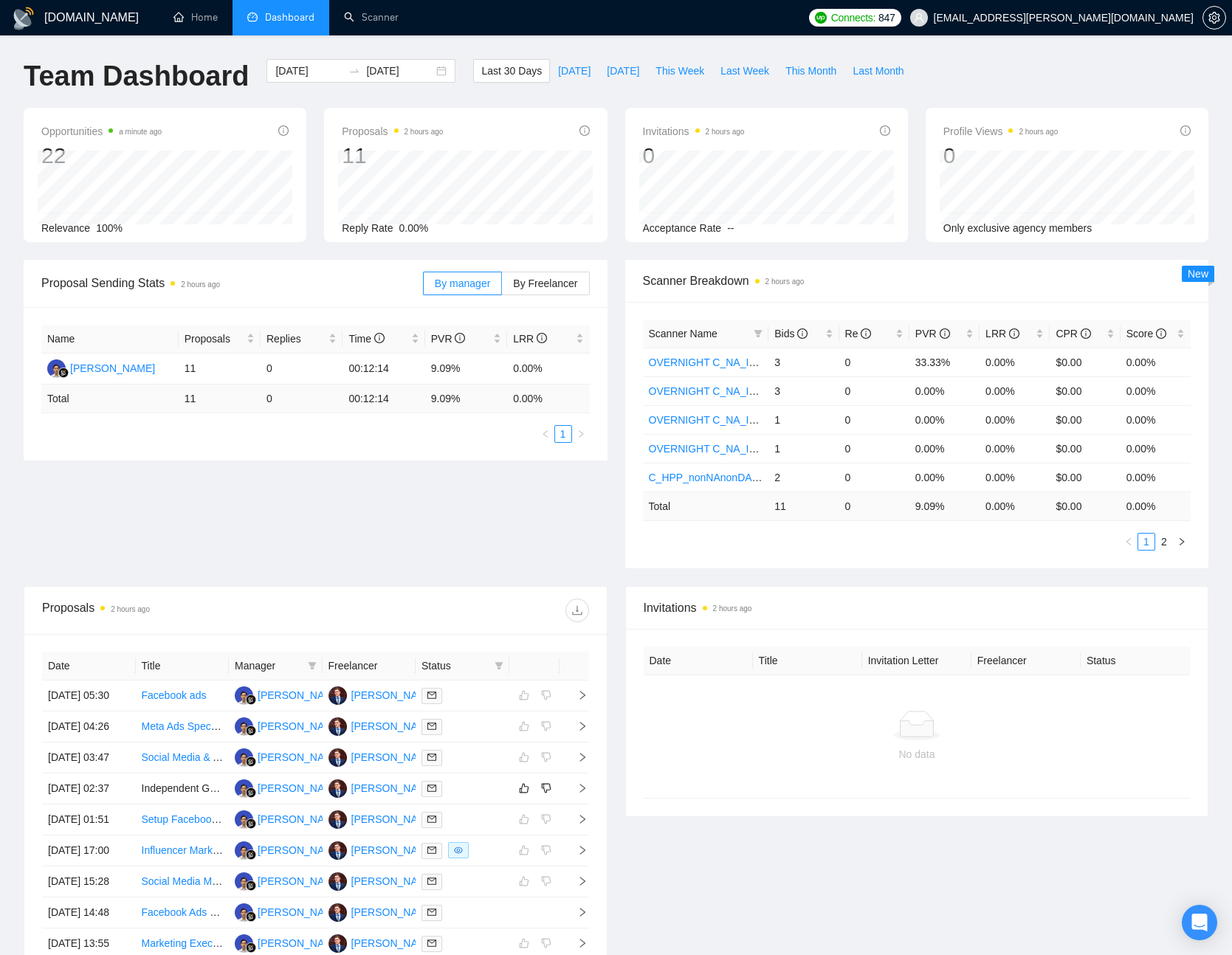
click at [289, 15] on span "Dashboard" at bounding box center [289, 17] width 50 height 13
click at [1165, 540] on link "2" at bounding box center [1164, 542] width 16 height 16
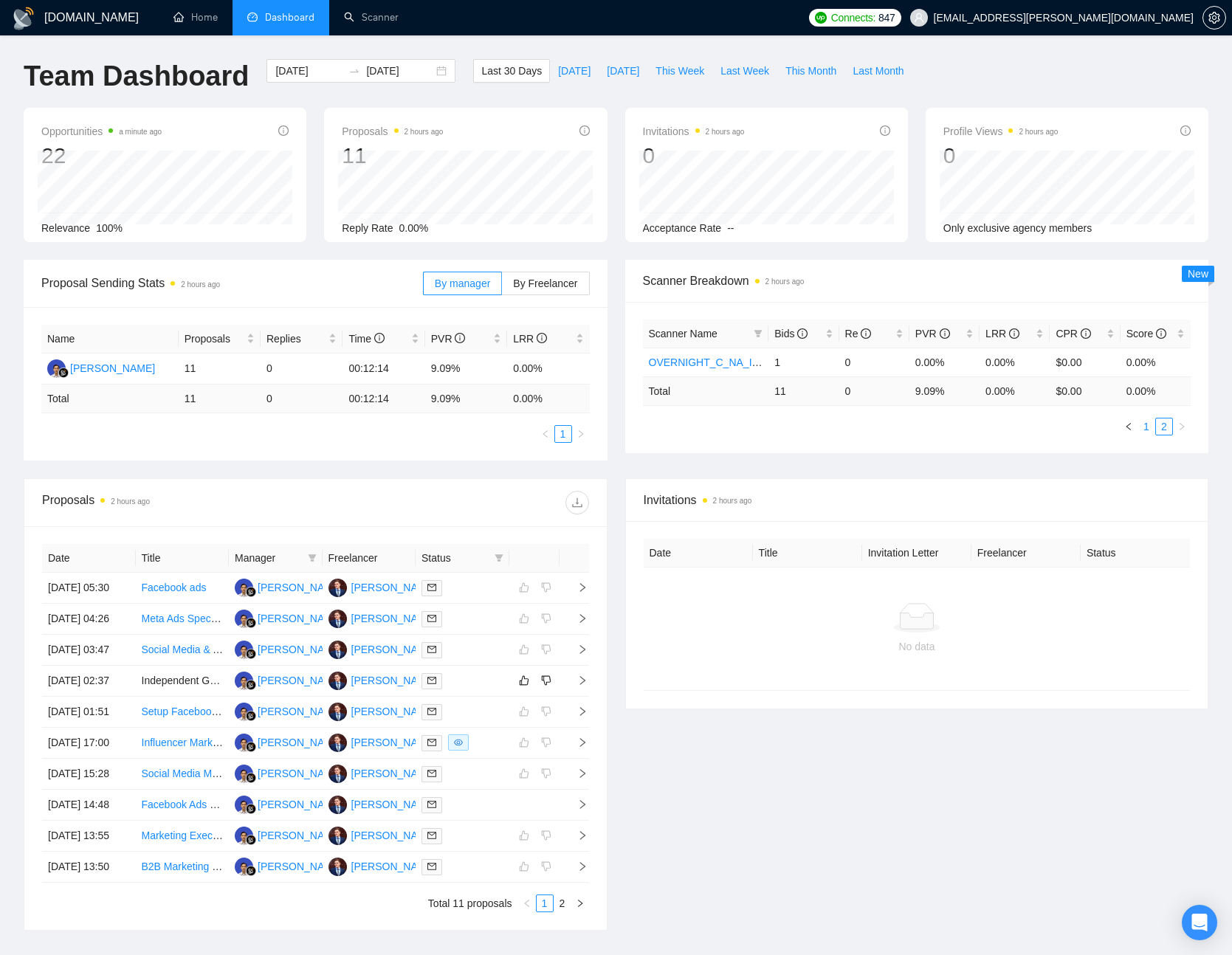
click at [1145, 423] on link "1" at bounding box center [1146, 426] width 16 height 16
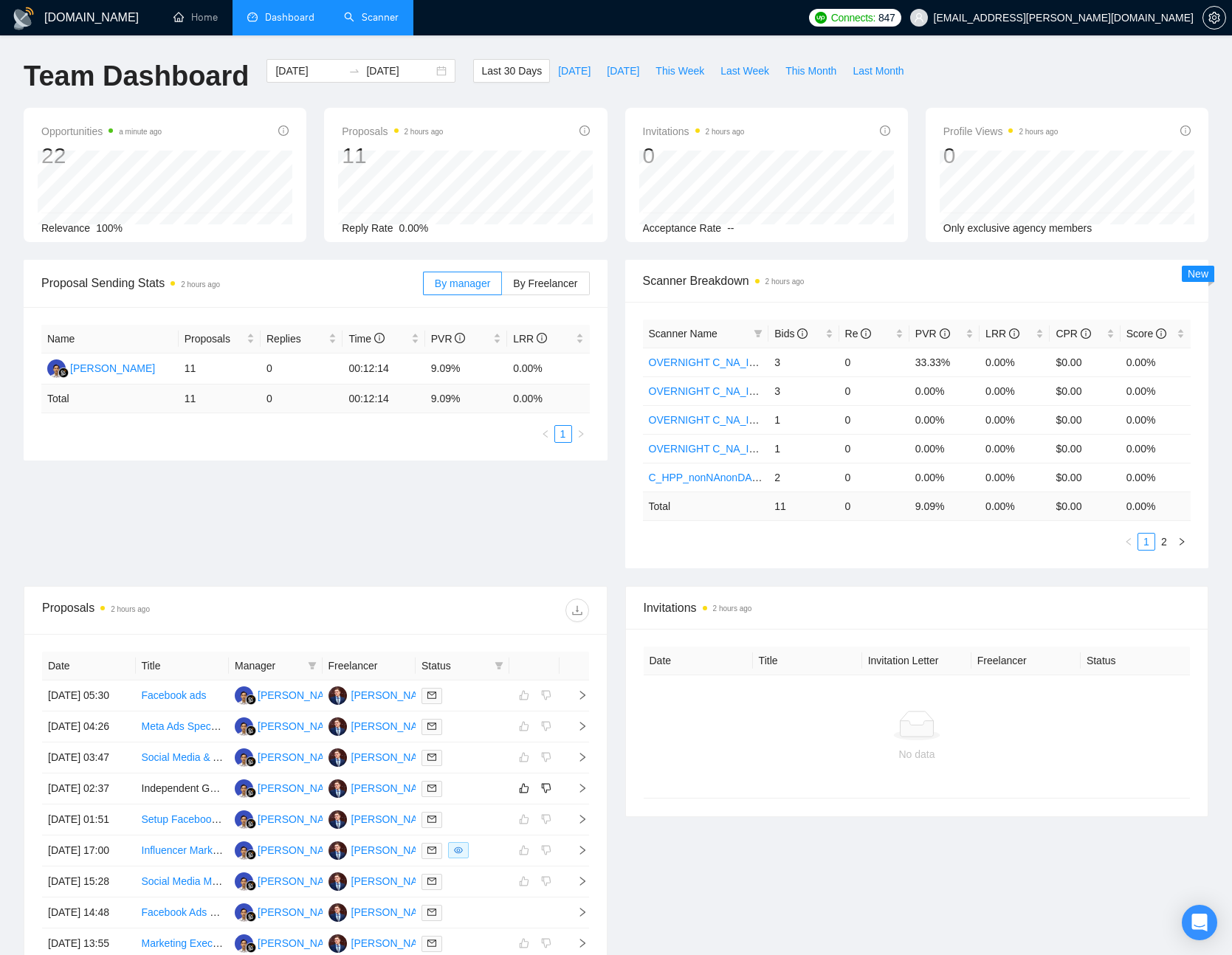
click at [357, 11] on link "Scanner" at bounding box center [371, 17] width 55 height 13
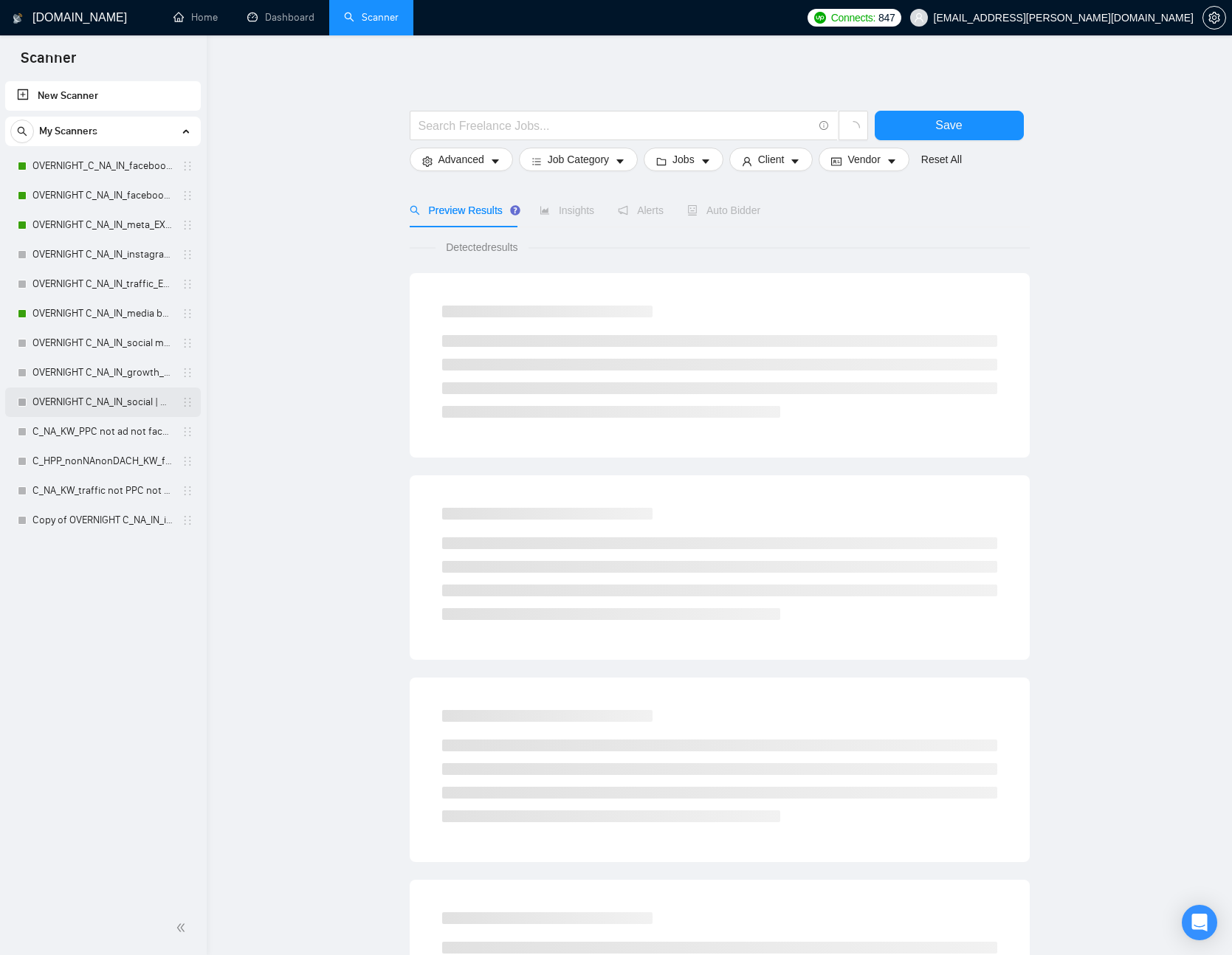
click at [96, 395] on link "OVERNIGHT C_NA_IN_social | media_EX_realtor, real estate, crypto, web3, igaming…" at bounding box center [103, 402] width 140 height 30
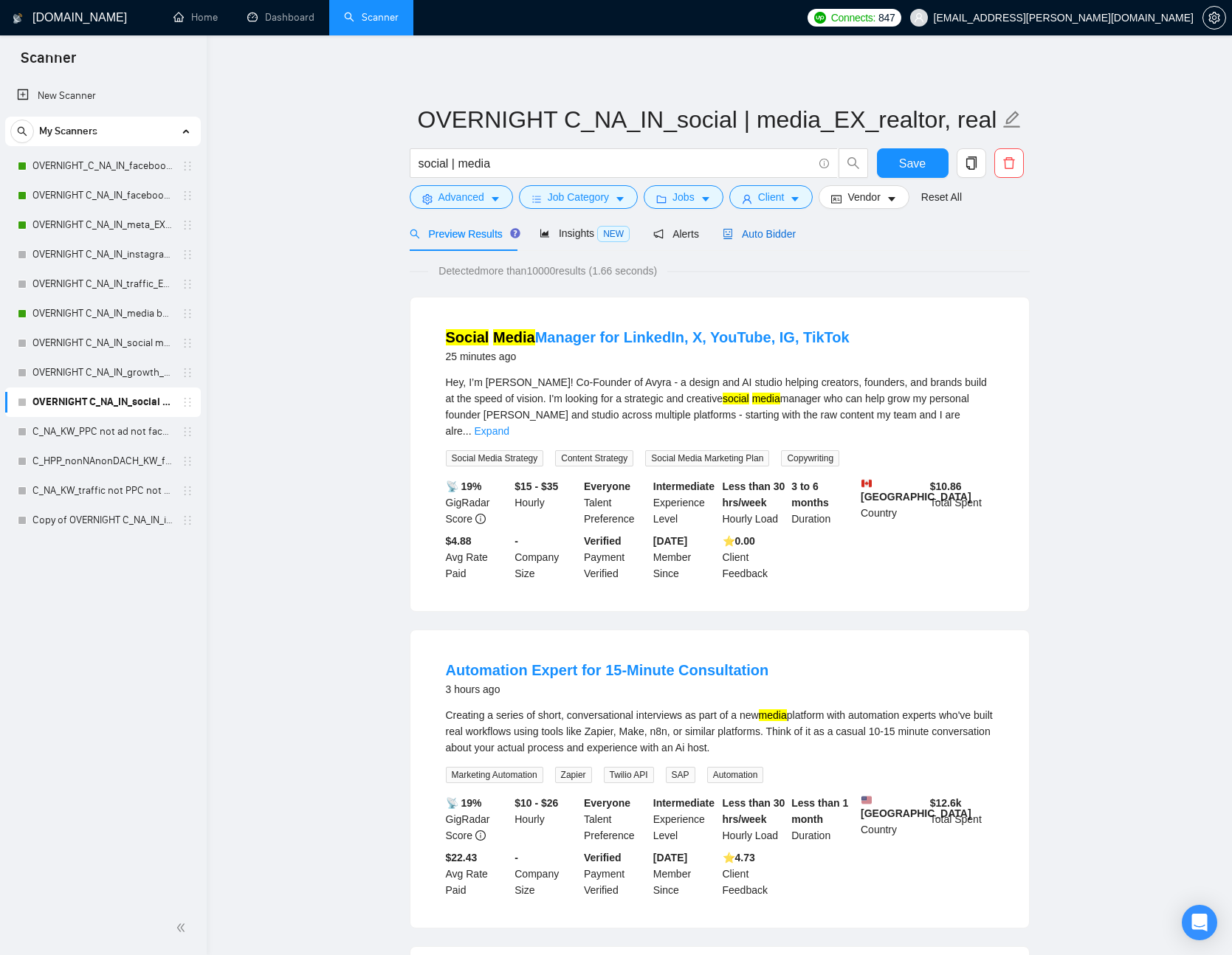
click at [783, 238] on span "Auto Bidder" at bounding box center [759, 234] width 73 height 12
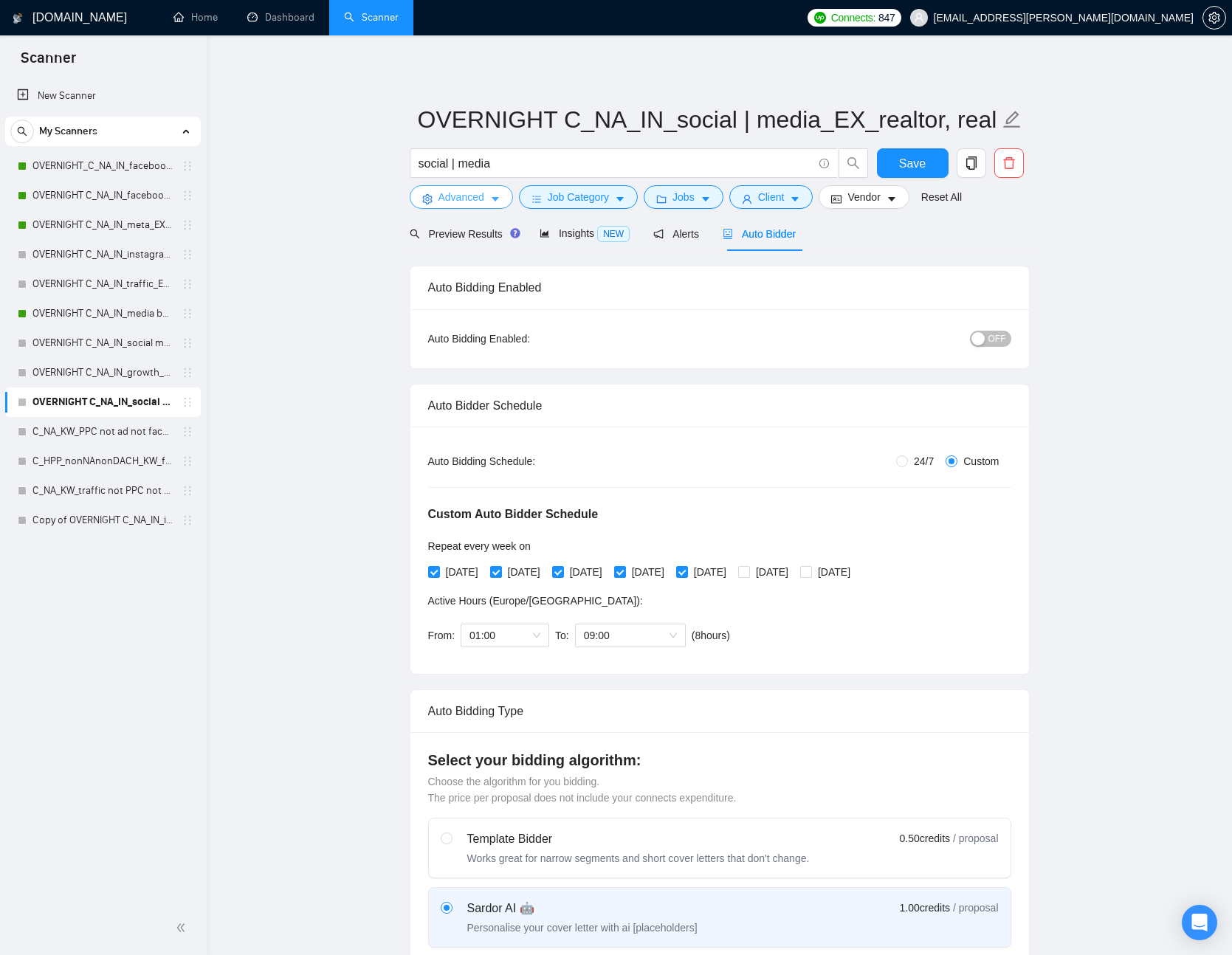
click at [478, 198] on span "Advanced" at bounding box center [462, 197] width 46 height 16
click at [570, 238] on span "Insights NEW" at bounding box center [585, 234] width 90 height 12
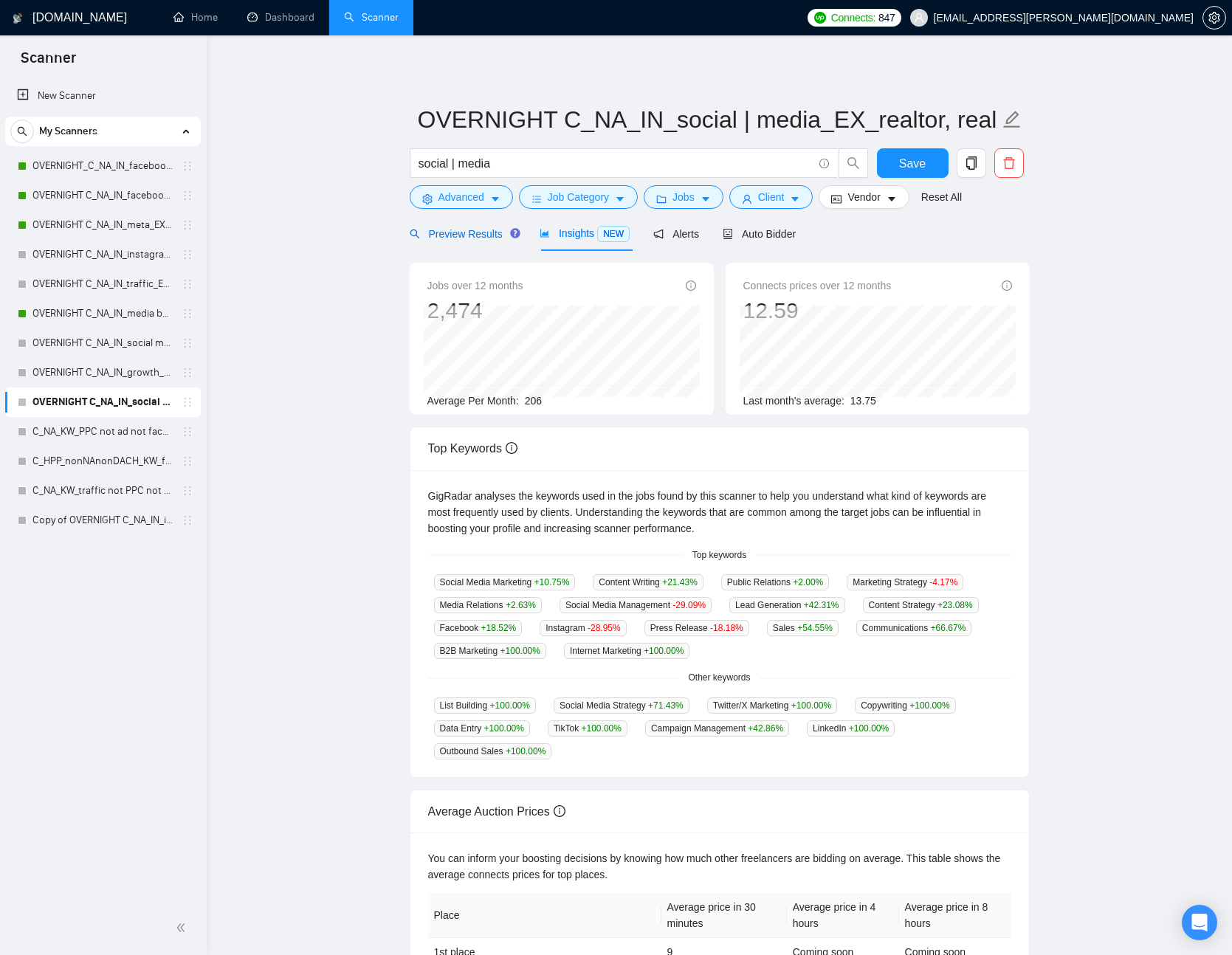
click at [484, 235] on span "Preview Results" at bounding box center [463, 234] width 106 height 12
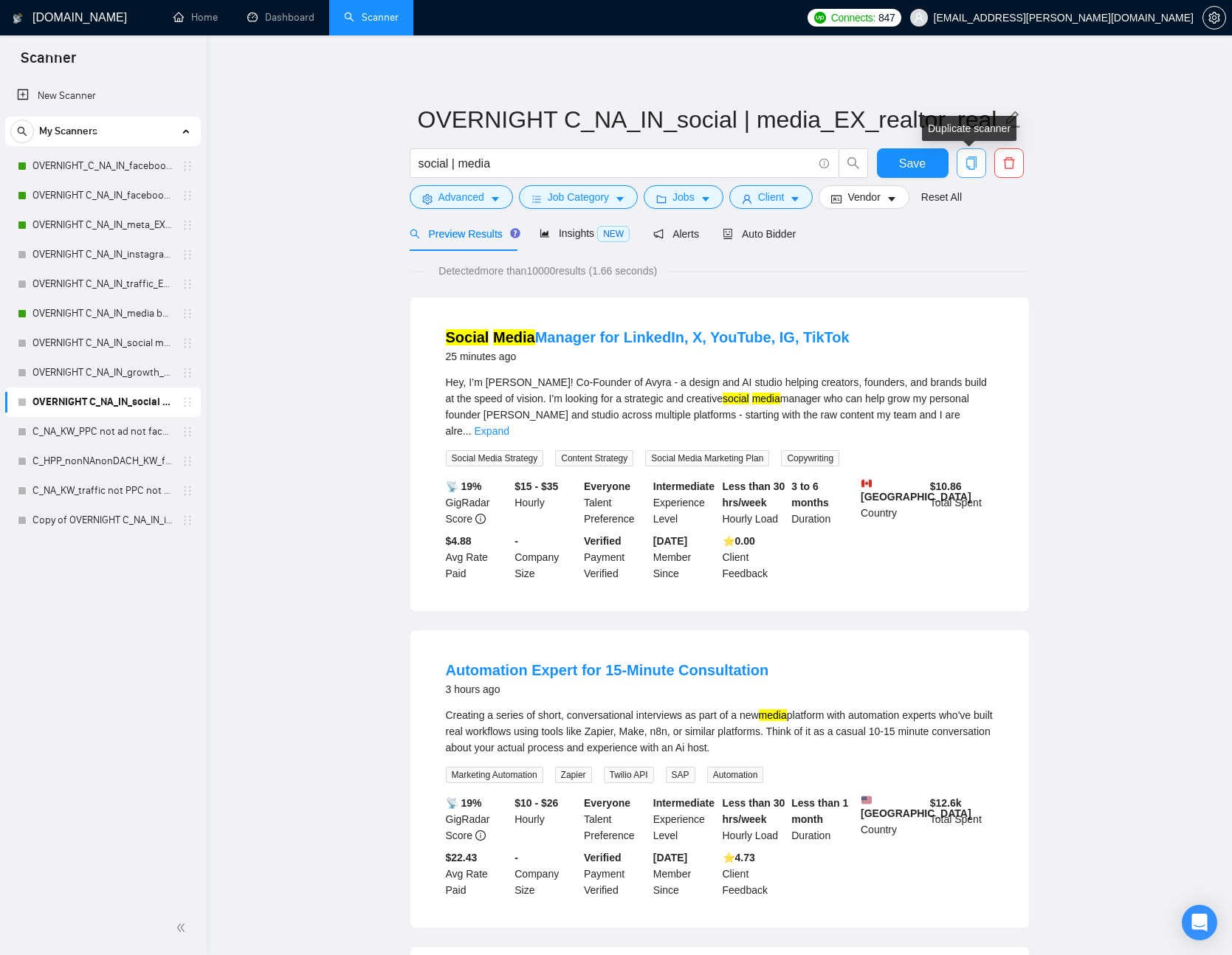
click at [974, 170] on button "button" at bounding box center [971, 163] width 30 height 30
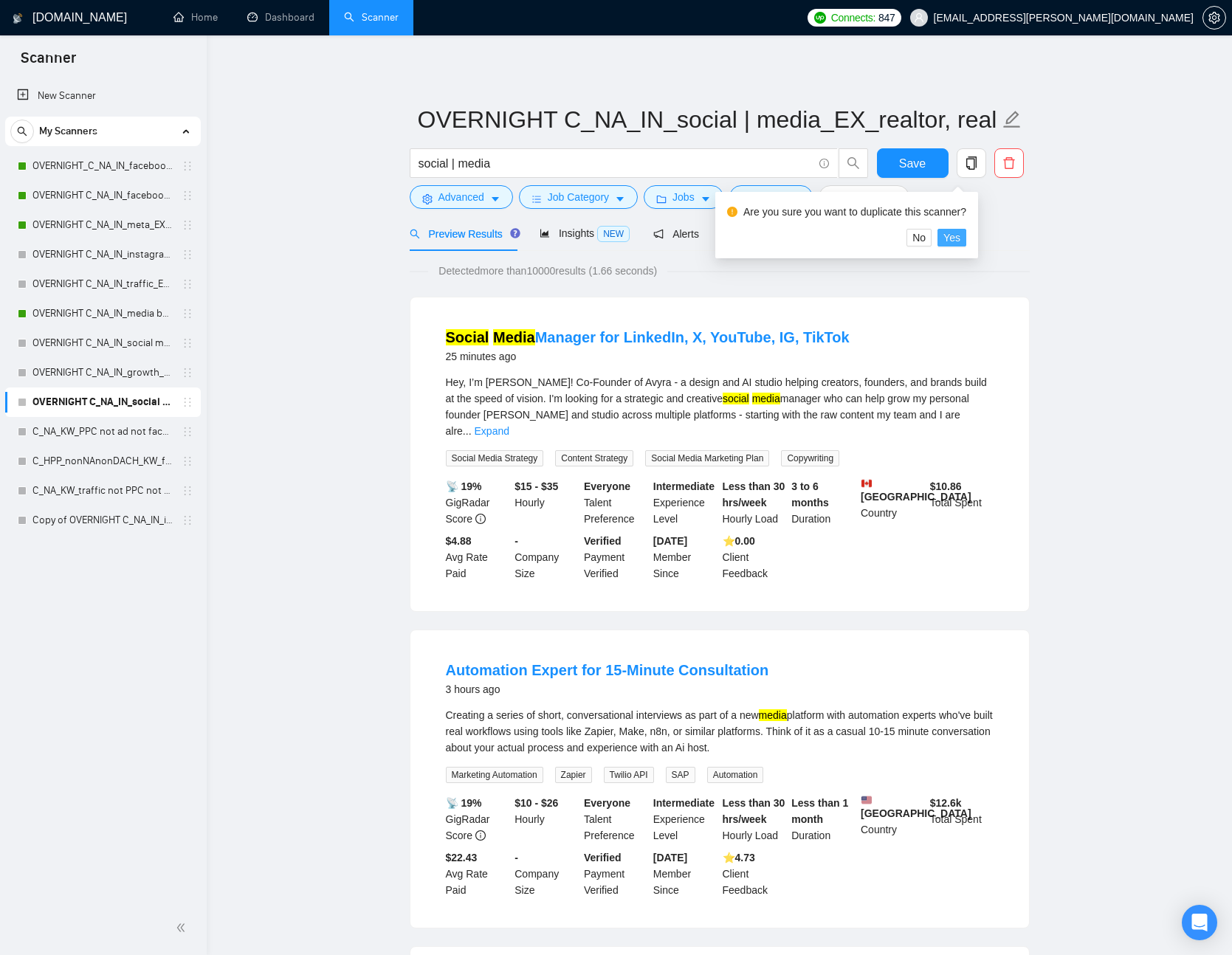
click at [958, 234] on span "Yes" at bounding box center [952, 237] width 17 height 16
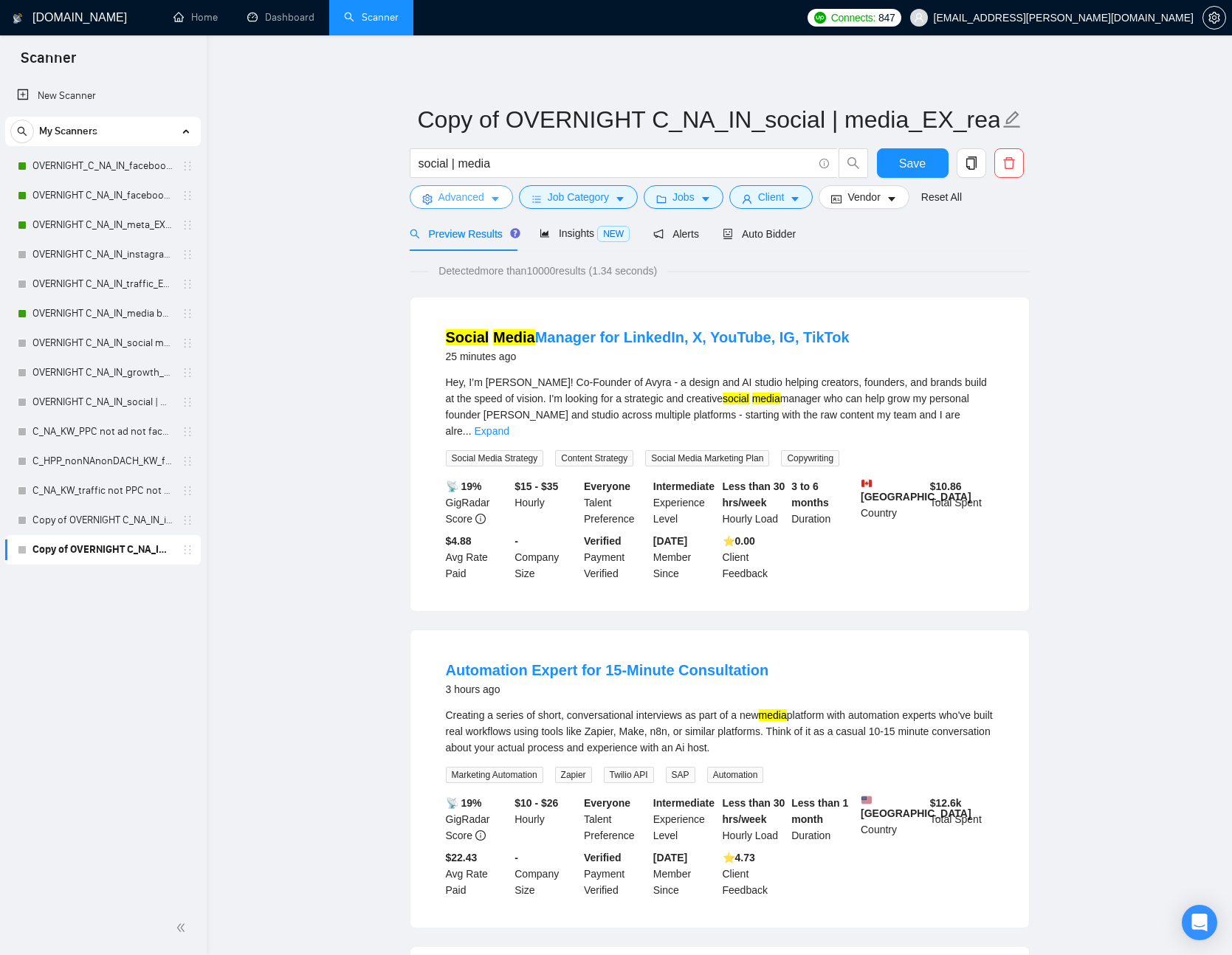
click at [490, 200] on button "Advanced" at bounding box center [462, 197] width 104 height 24
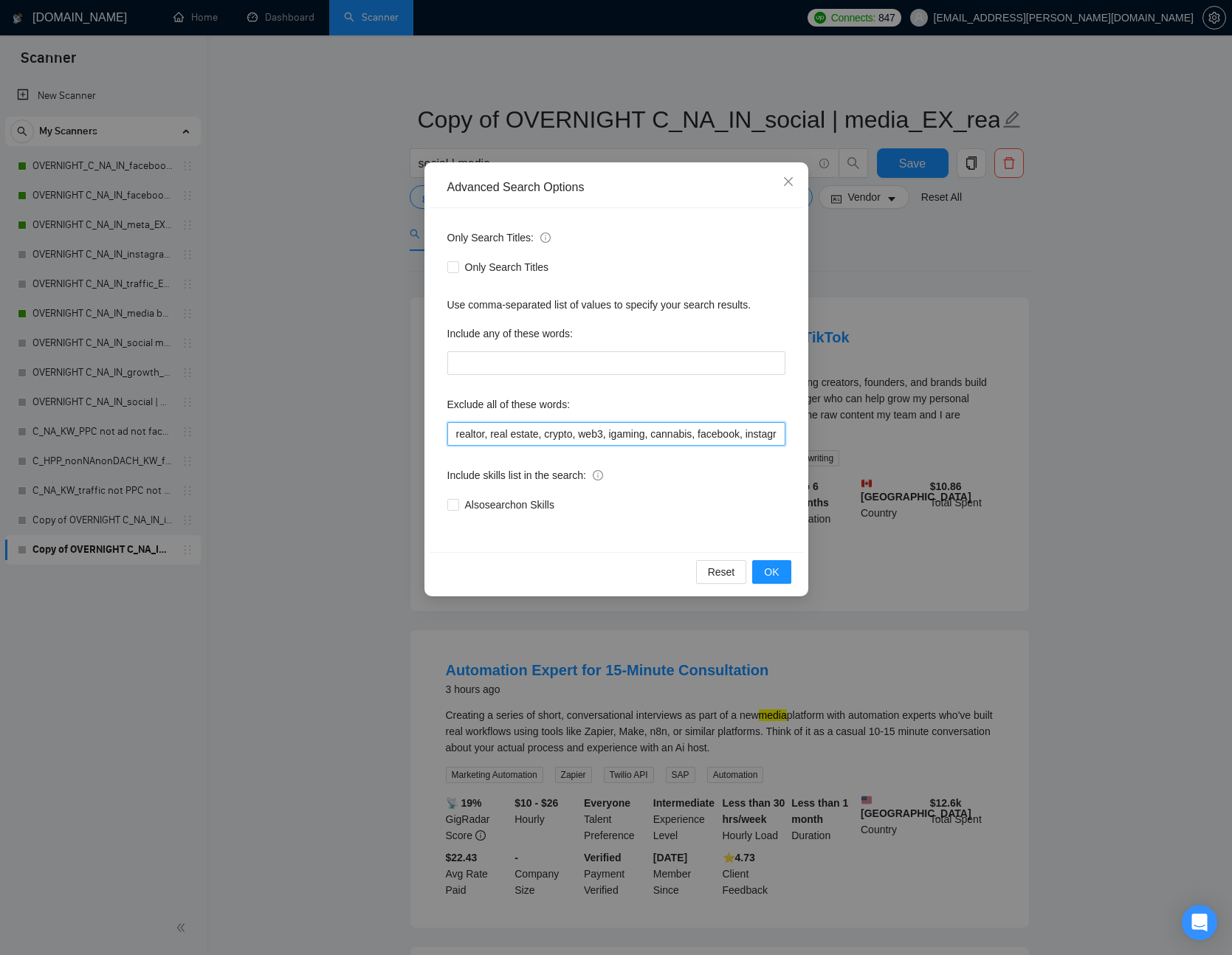
scroll to position [0, 397]
drag, startPoint x: 673, startPoint y: 436, endPoint x: 805, endPoint y: 440, distance: 132.1
click at [861, 438] on div "Advanced Search Options Only Search Titles: Only Search Titles Use comma-separa…" at bounding box center [616, 478] width 1232 height 955
click at [757, 434] on input "realtor, real estate, crypto, web3, igaming, cannabis, facebook, instagram, ppc…" at bounding box center [616, 434] width 338 height 24
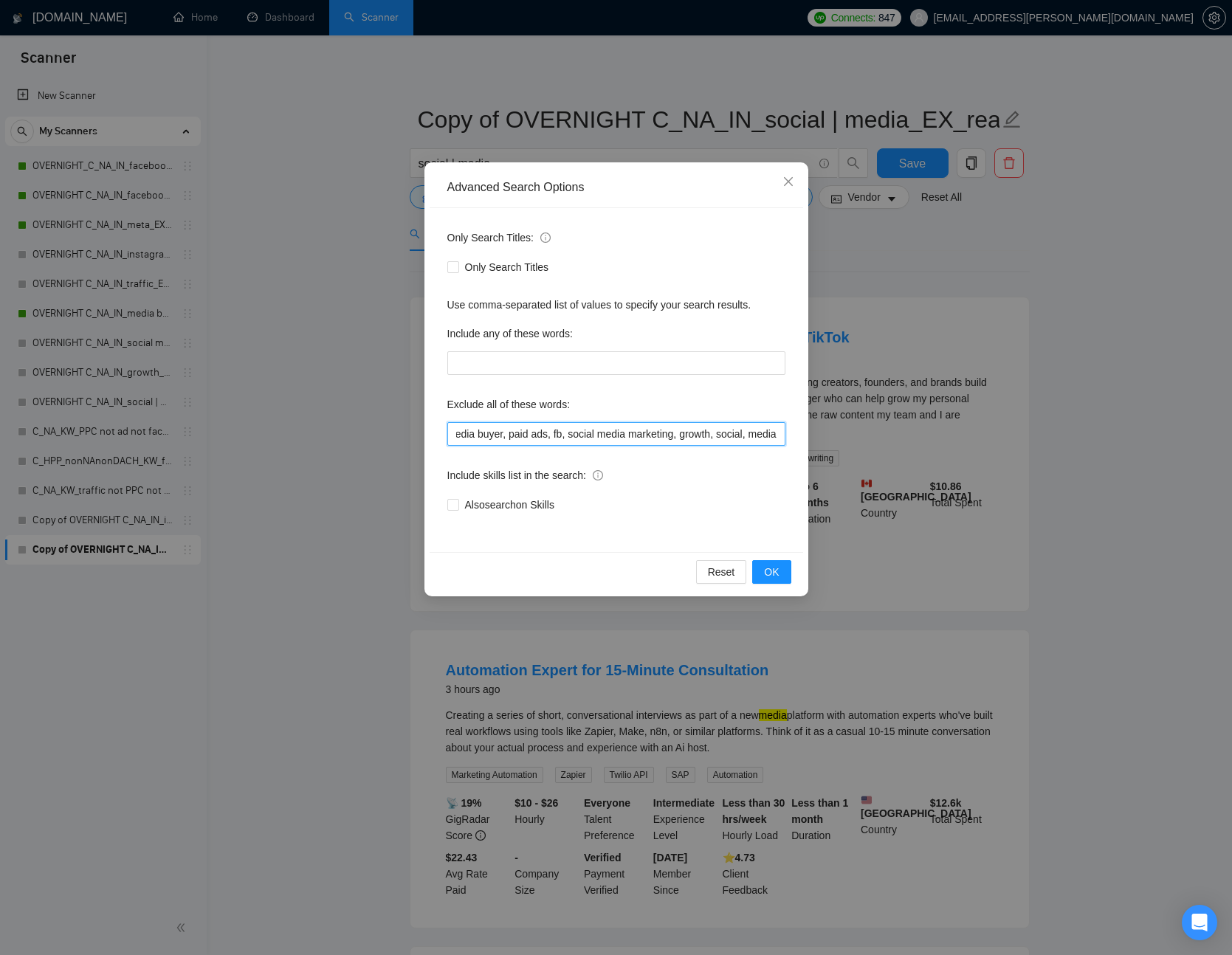
type input "realtor, real estate, crypto, web3, igaming, cannabis, facebook, instagram, ppc…"
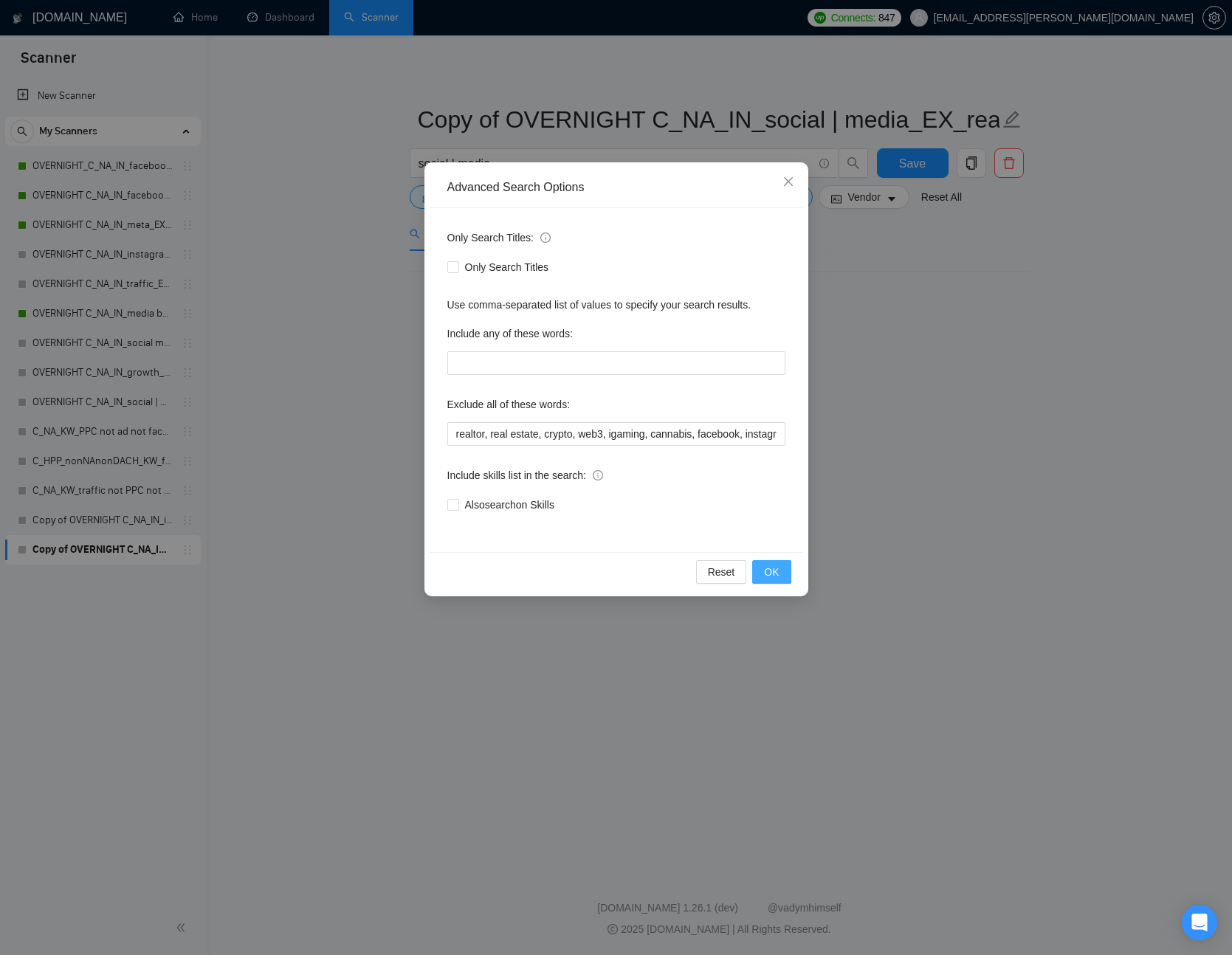
click at [785, 571] on button "OK" at bounding box center [772, 572] width 39 height 24
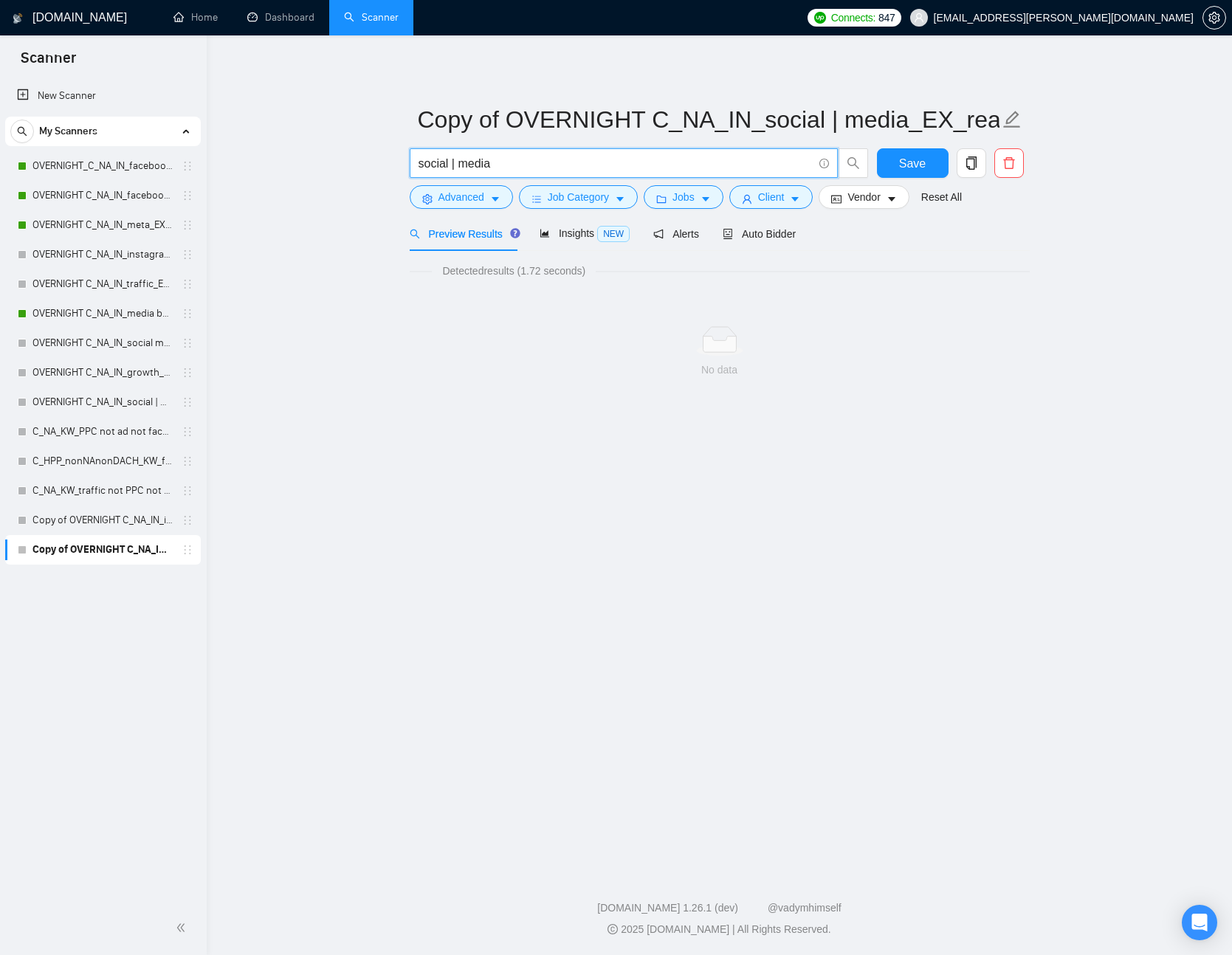
drag, startPoint x: 535, startPoint y: 162, endPoint x: 293, endPoint y: 145, distance: 242.6
click at [298, 147] on main "Copy of OVERNIGHT C_NA_IN_social | media_EX_realtor, real estate, crypto, web3,…" at bounding box center [719, 451] width 978 height 783
type input "campaign"
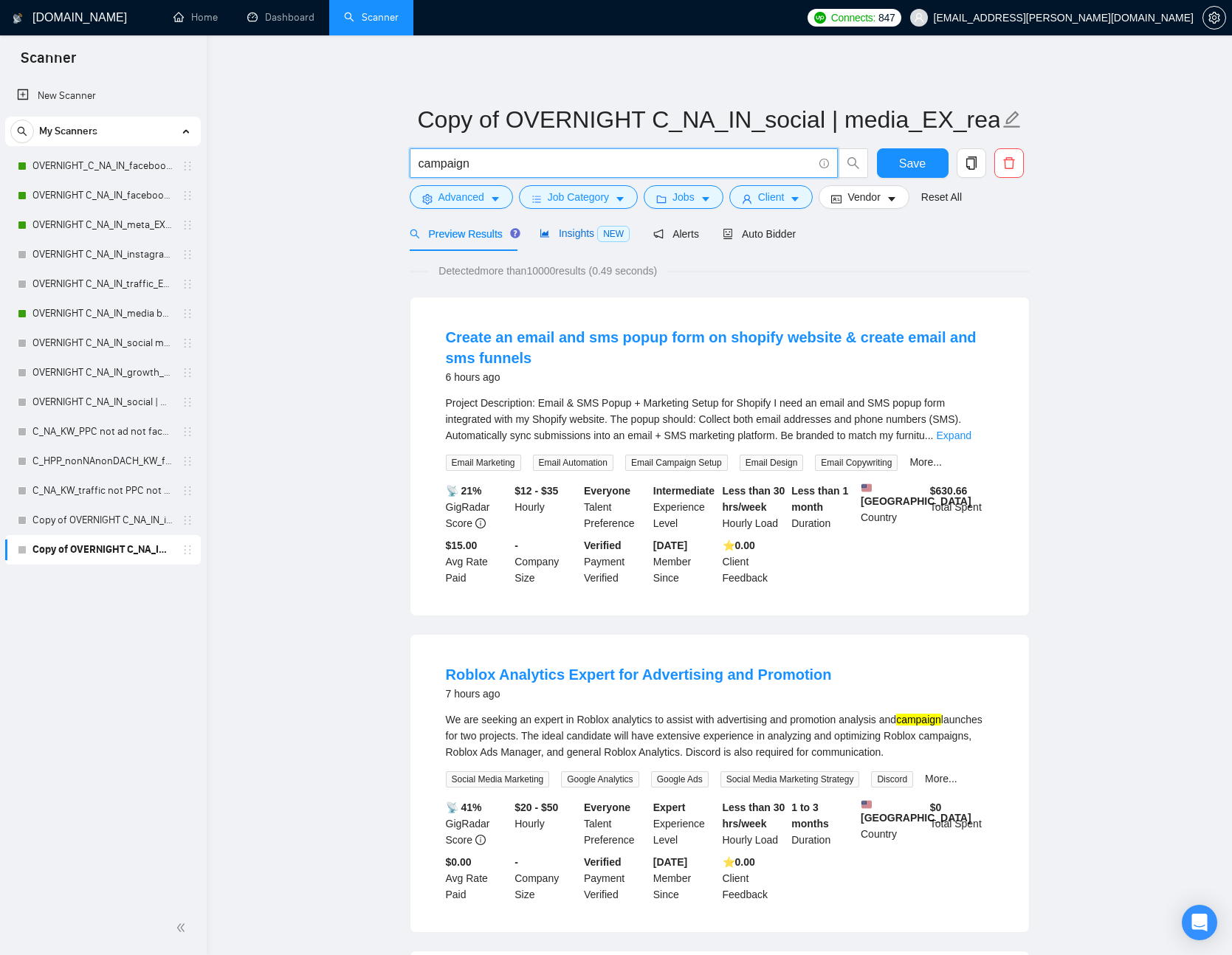
click at [563, 228] on span "Insights NEW" at bounding box center [585, 234] width 90 height 12
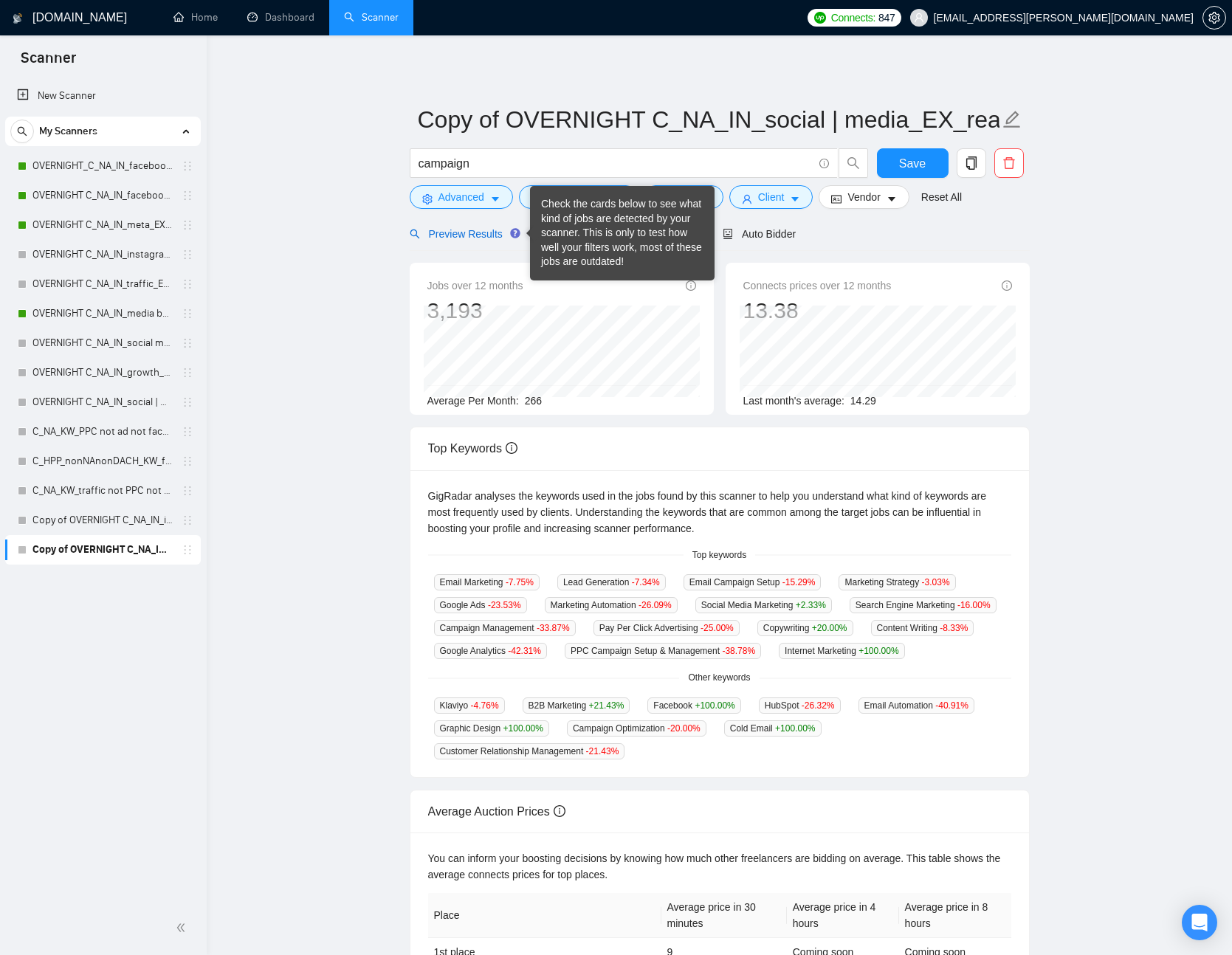
click at [477, 235] on span "Preview Results" at bounding box center [463, 234] width 106 height 12
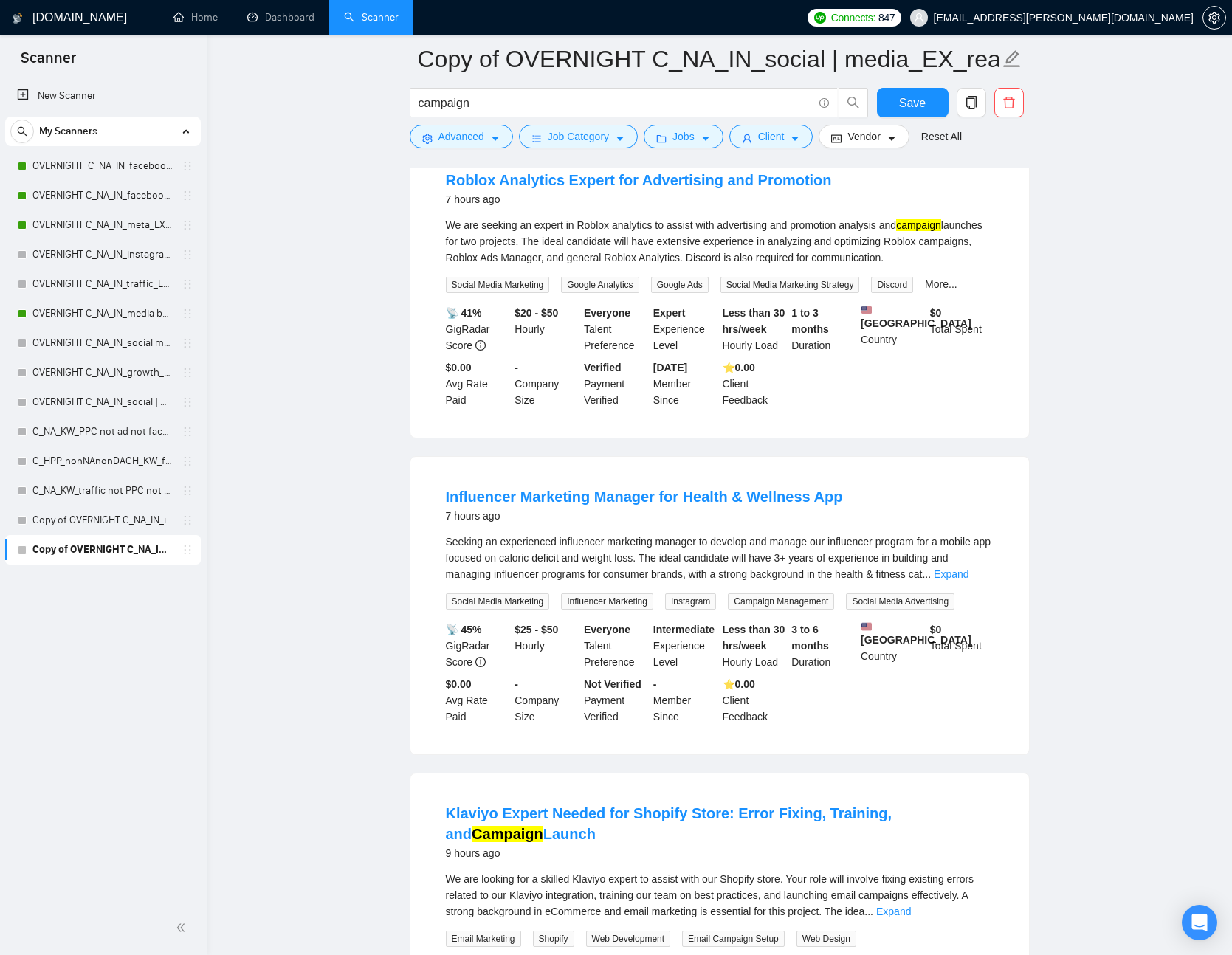
scroll to position [488, 0]
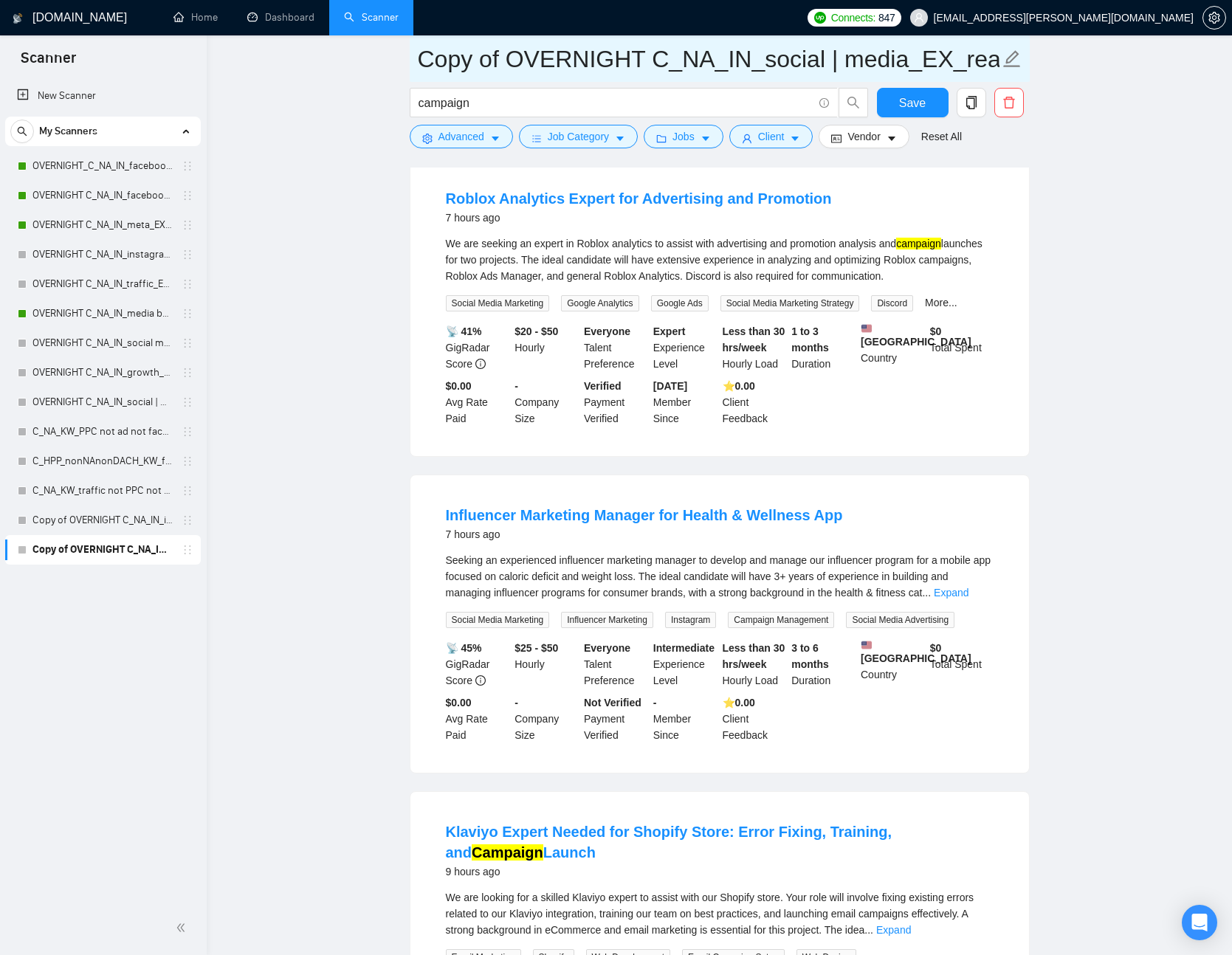
click at [1013, 62] on icon "edit" at bounding box center [1012, 59] width 19 height 19
drag, startPoint x: 719, startPoint y: 60, endPoint x: 477, endPoint y: 56, distance: 242.0
drag, startPoint x: 579, startPoint y: 56, endPoint x: 557, endPoint y: 56, distance: 22.0
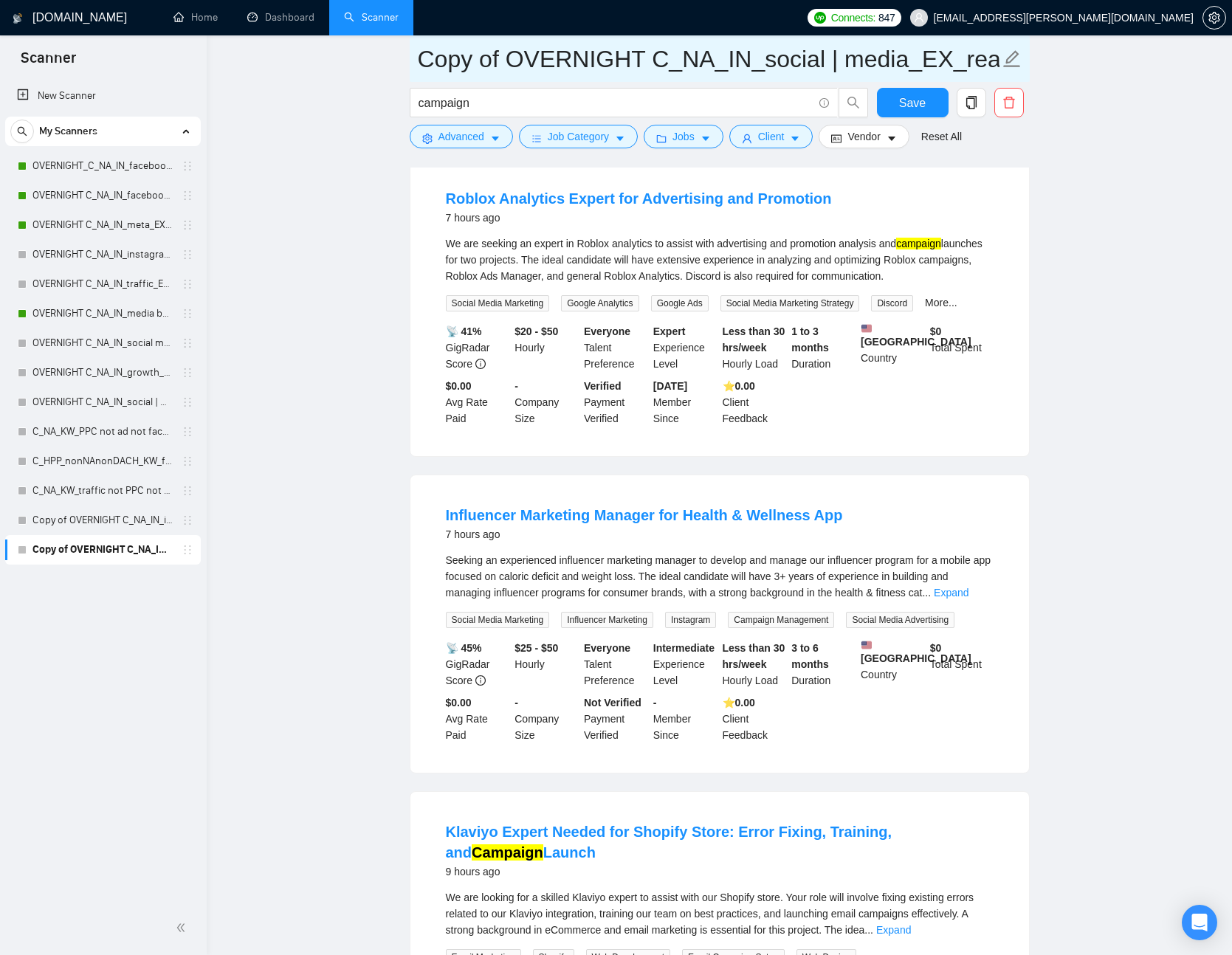
click at [578, 56] on input "Copy of OVERNIGHT C_NA_IN_social | media_EX_realtor, real estate, crypto, web3,…" at bounding box center [709, 59] width 582 height 37
drag, startPoint x: 500, startPoint y: 54, endPoint x: 391, endPoint y: 55, distance: 109.0
click at [1012, 62] on icon "edit" at bounding box center [1012, 59] width 19 height 19
click at [856, 59] on input "OVERNIGHT C_NA_IN_social | media_EX_realtor, real estate, crypto, web3, igaming…" at bounding box center [709, 59] width 582 height 37
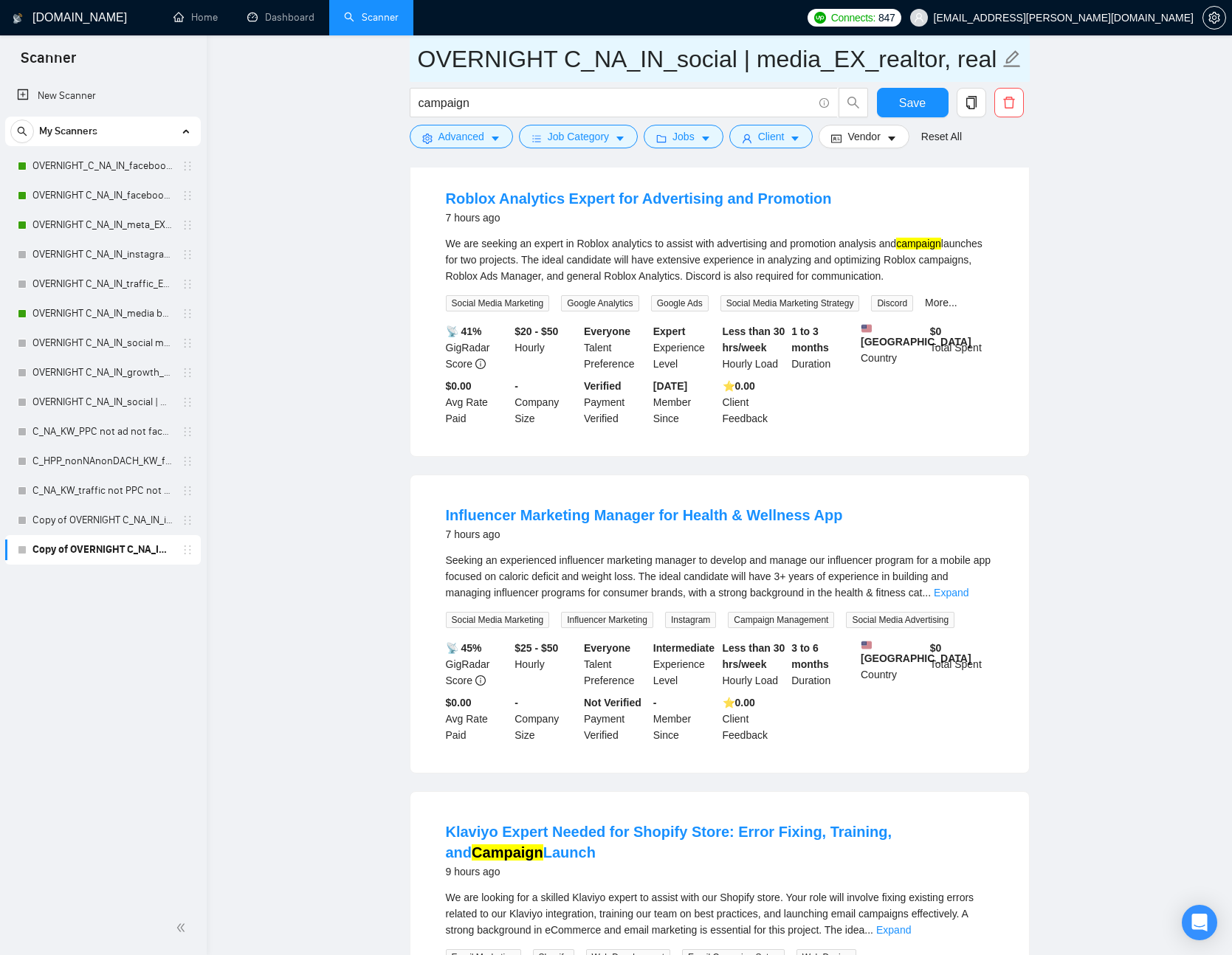
paste input "C__IN_campaign_EX_realtor, real estate, crypto, web3, igaming, cannabis, facebo…"
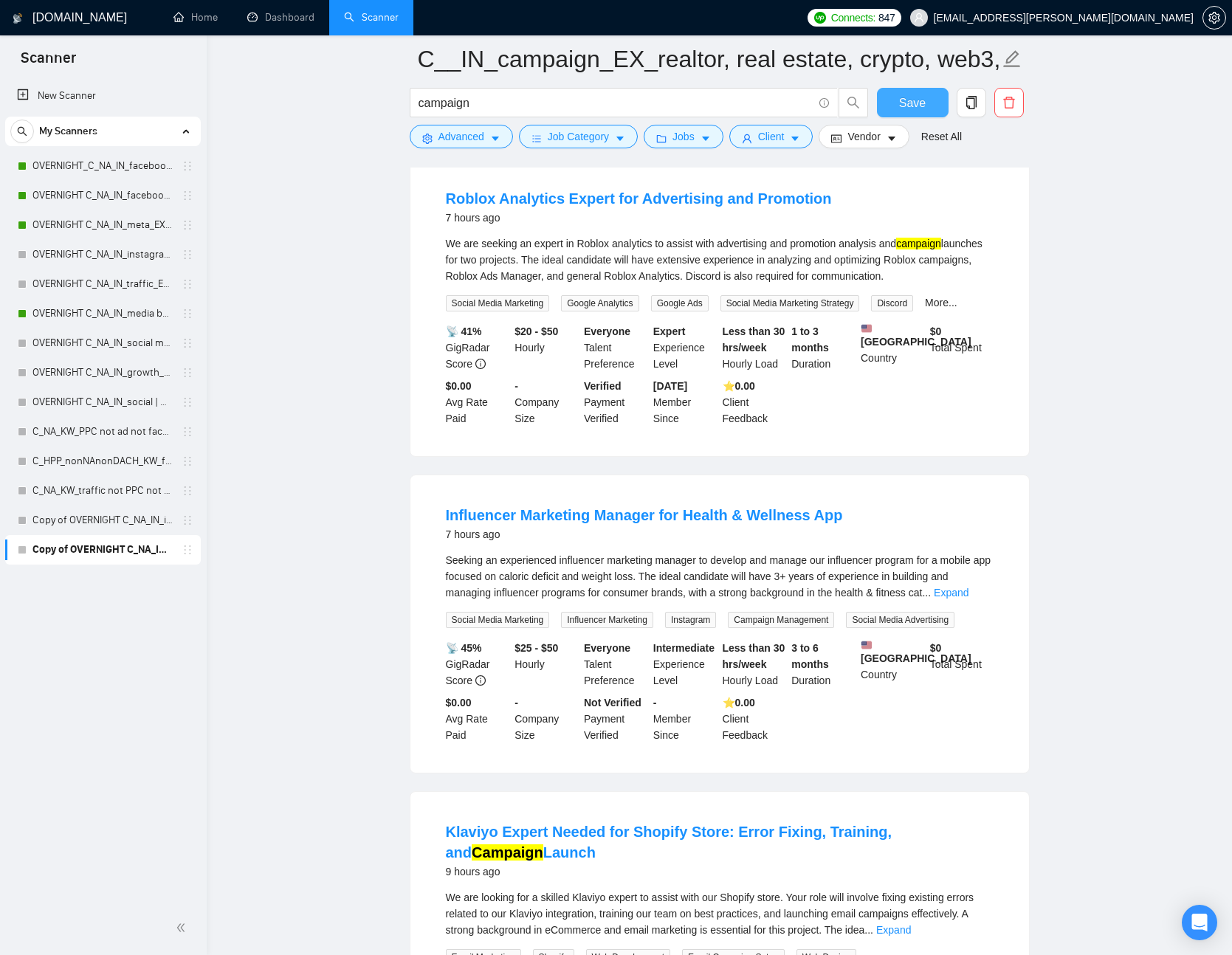
click at [927, 102] on button "Save" at bounding box center [913, 102] width 72 height 30
click at [880, 138] on span "Vendor" at bounding box center [864, 136] width 33 height 16
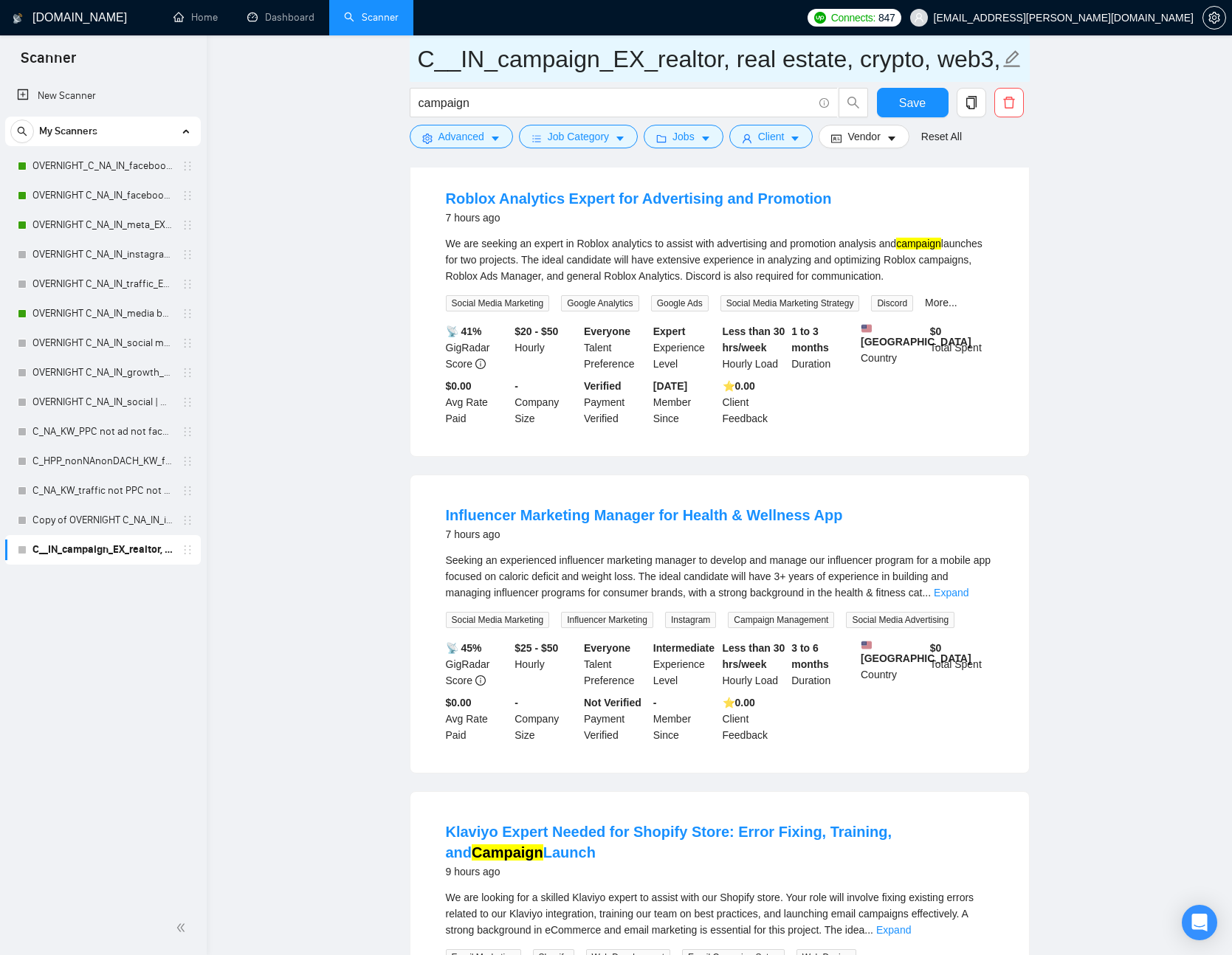
click at [430, 49] on input "C__IN_campaign_EX_realtor, real estate, crypto, web3, igaming, cannabis, facebo…" at bounding box center [709, 59] width 582 height 37
click at [424, 57] on input "C__IN_campaign_EX_realtor, real estate, crypto, web3, igaming, cannabis, facebo…" at bounding box center [709, 59] width 582 height 37
paste input "NA_IN_campaign_EX_realtor, real estate, crypto, web3, igaming, cannabis, facebo…"
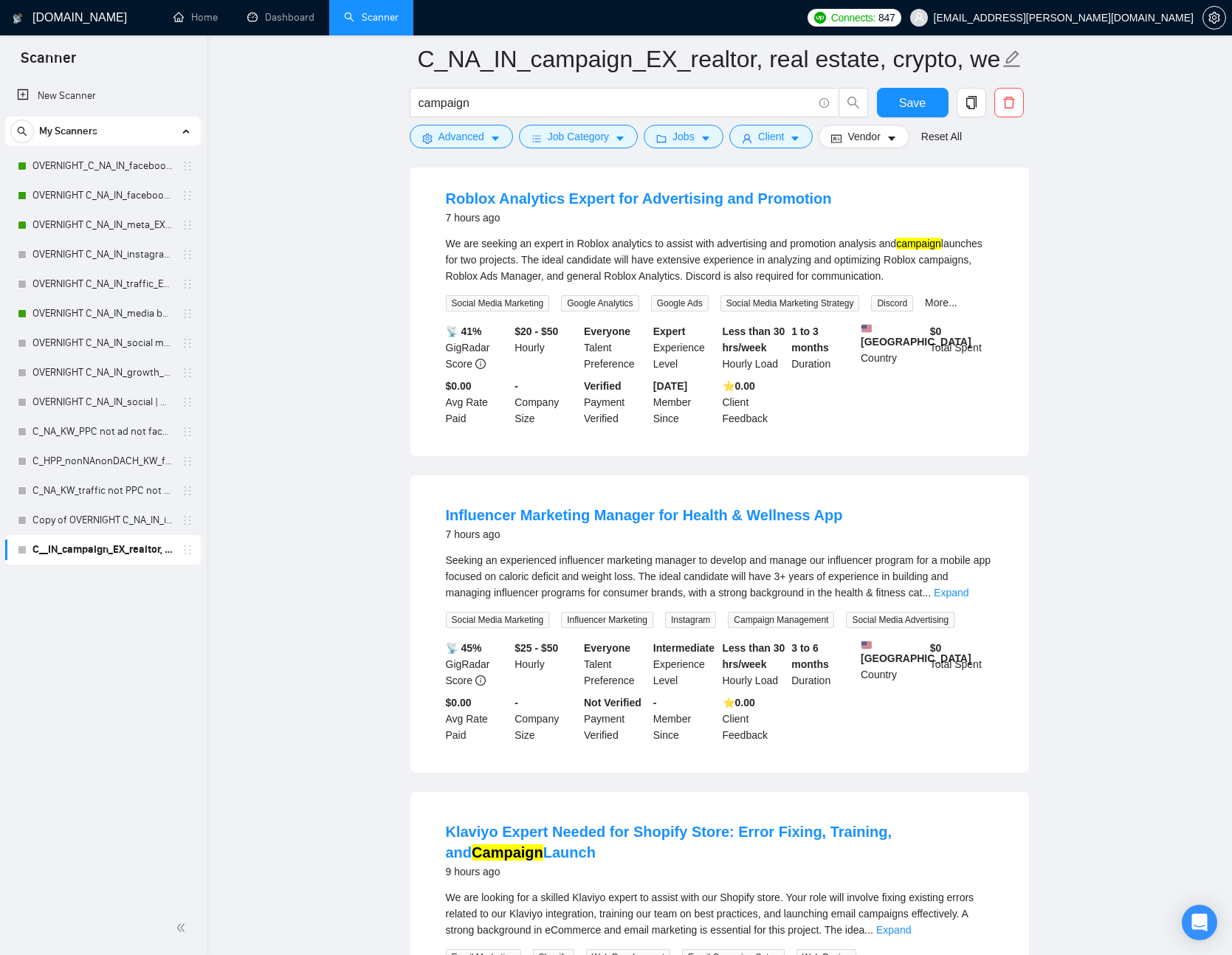
click at [927, 98] on button "Save" at bounding box center [913, 102] width 72 height 30
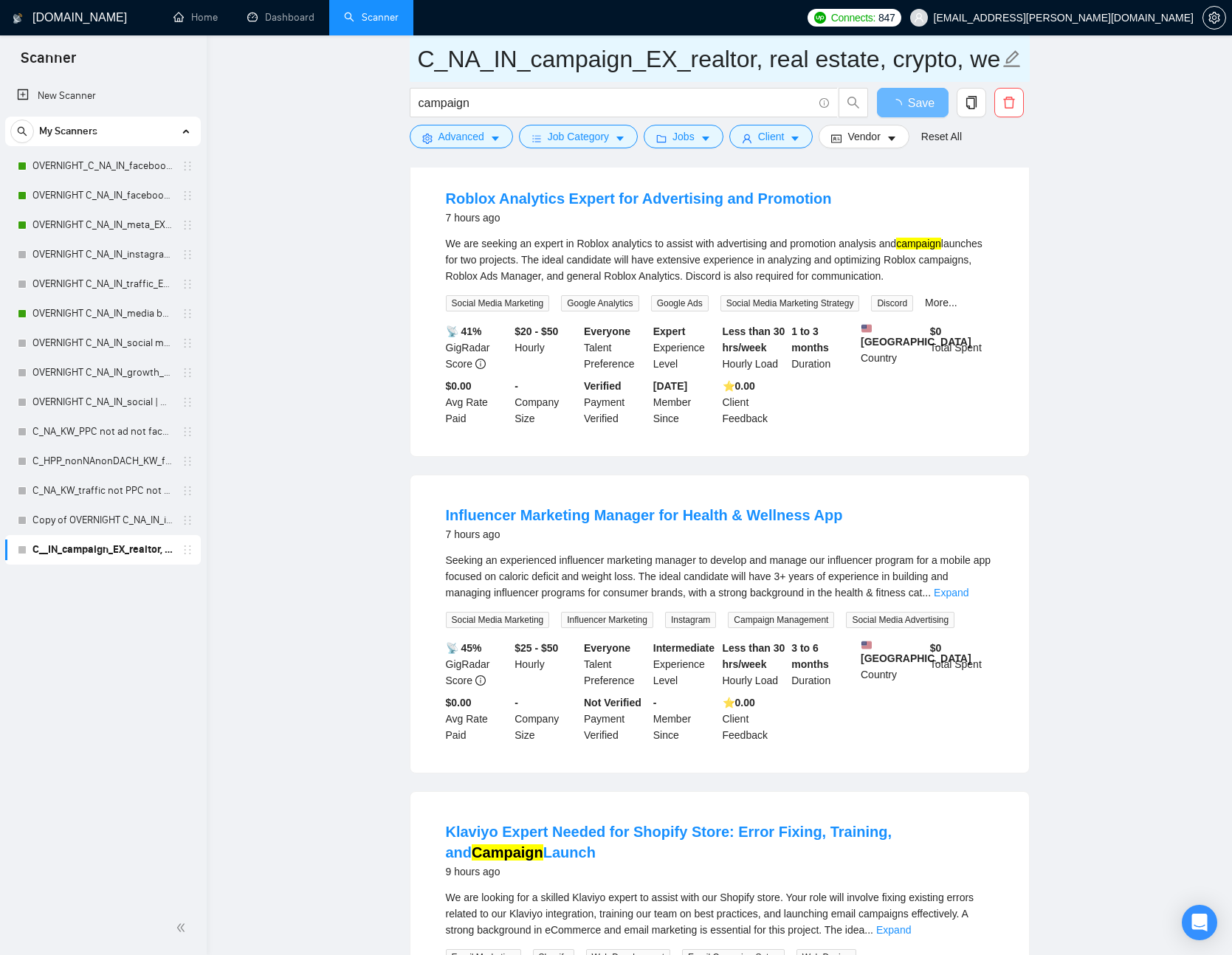
click at [417, 39] on span "C_NA_IN_campaign_EX_realtor, real estate, crypto, web3, igaming, cannabis, face…" at bounding box center [720, 58] width 620 height 46
click at [421, 63] on input "C_NA_IN_campaign_EX_realtor, real estate, crypto, web3, igaming, cannabis, face…" at bounding box center [709, 59] width 582 height 37
type input "OVERNIGHT C_NA_IN_campaign_EX_realtor, real estate, crypto, web3, igaming, cann…"
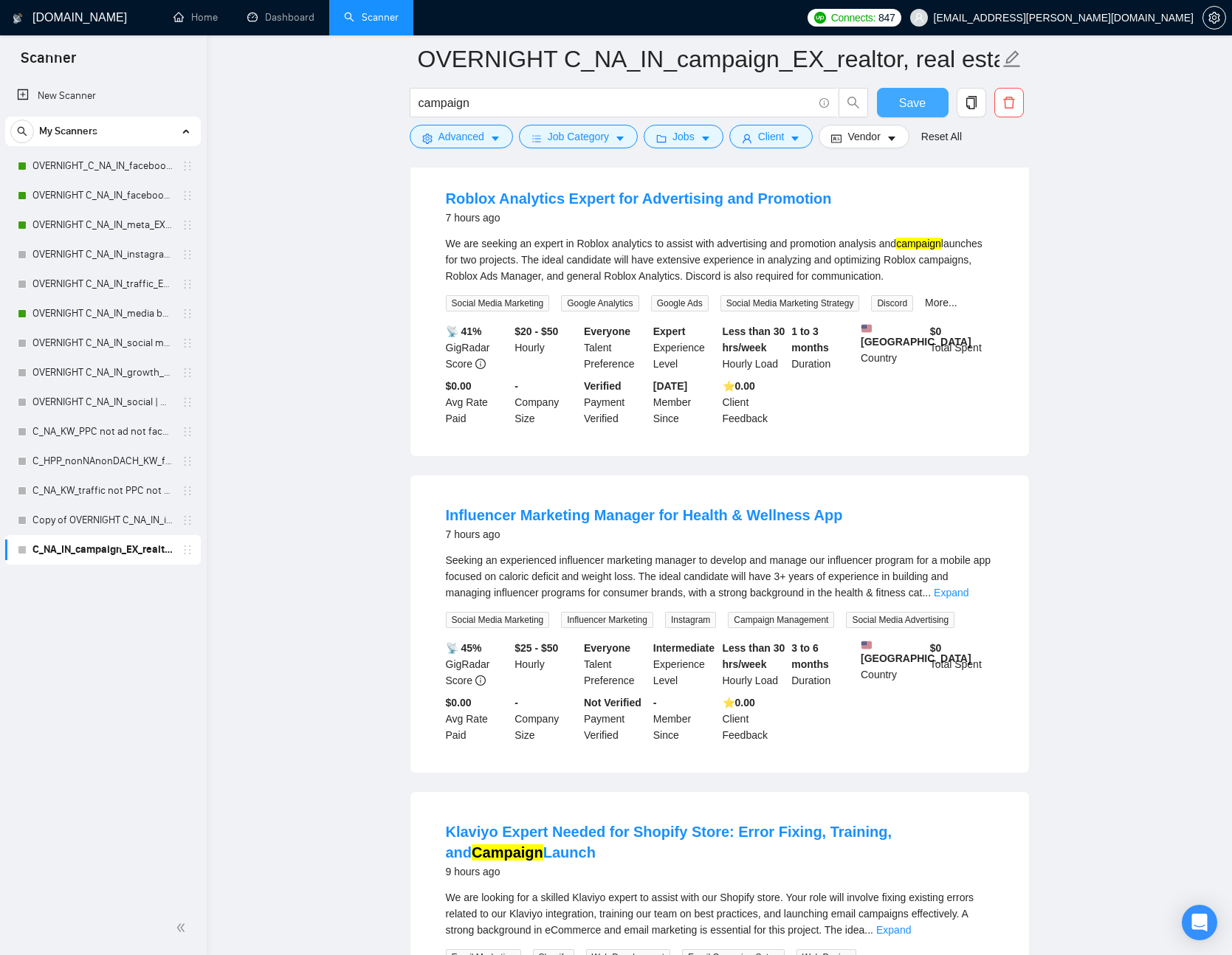
click at [931, 105] on button "Save" at bounding box center [913, 102] width 72 height 30
click at [564, 110] on input "campaign" at bounding box center [615, 103] width 394 height 19
click at [975, 96] on icon "copy" at bounding box center [972, 103] width 14 height 13
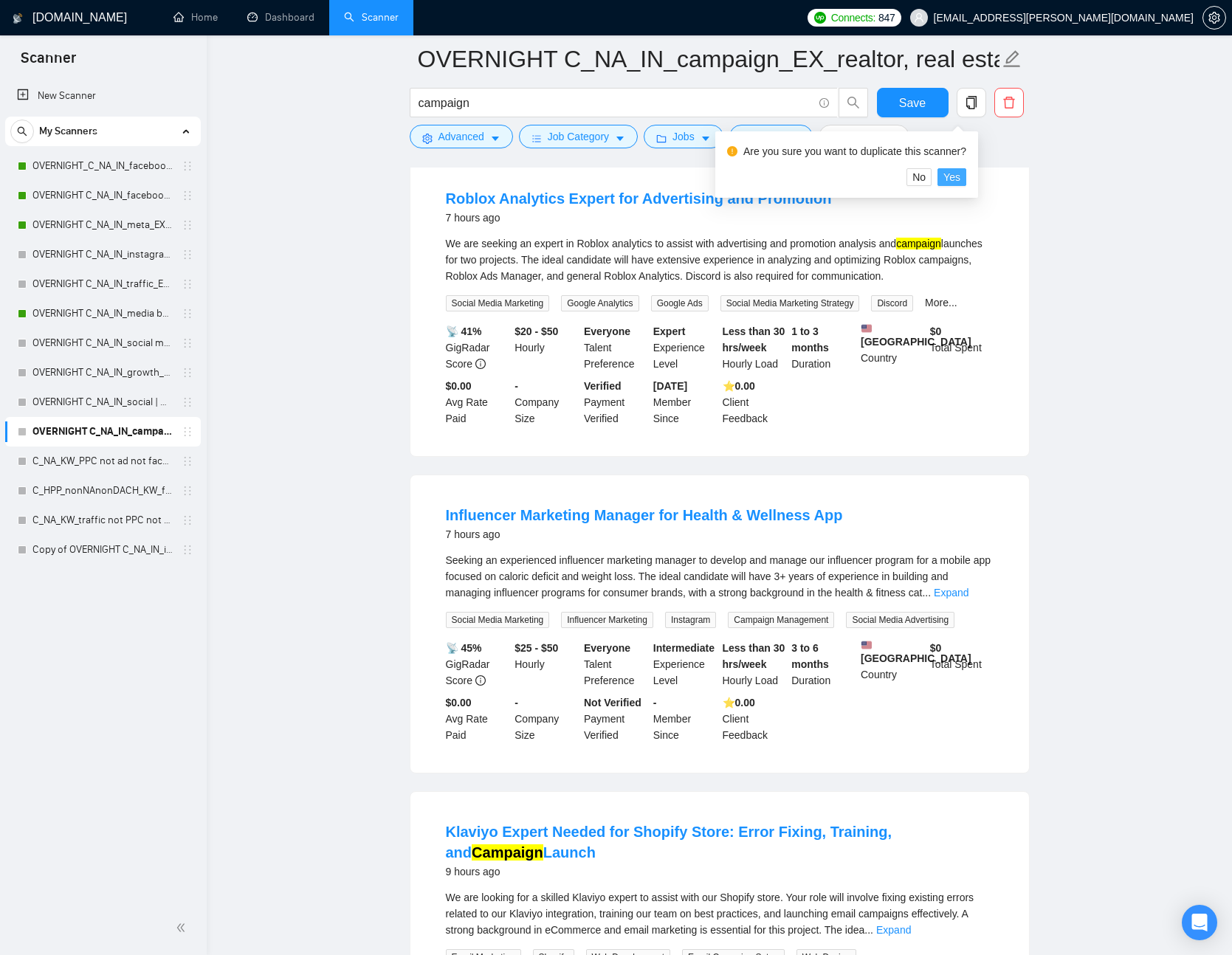
click at [957, 173] on span "Yes" at bounding box center [952, 176] width 17 height 16
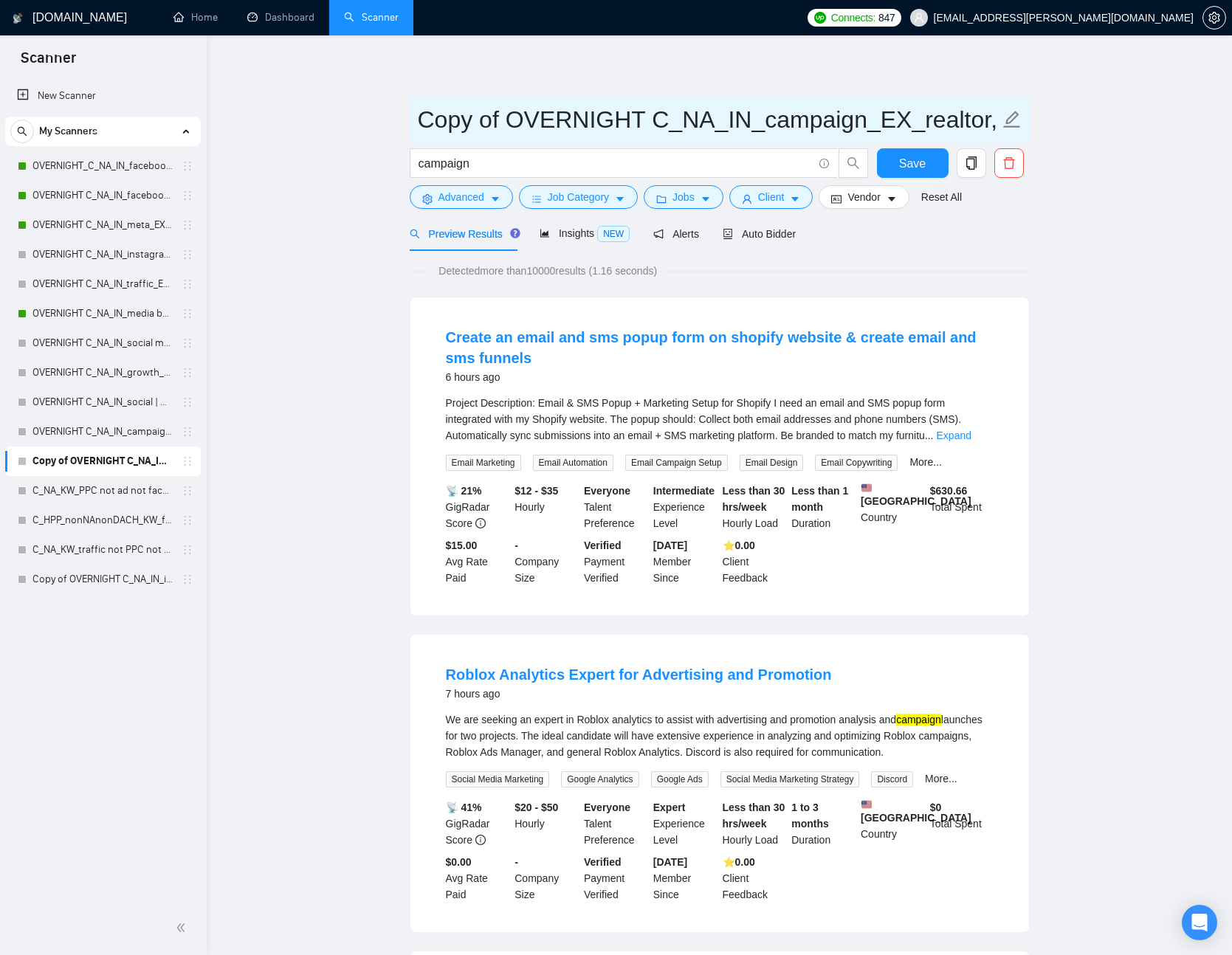
click at [478, 108] on input "Copy of OVERNIGHT C_NA_IN_campaign_EX_realtor, real estate, crypto, web3, igami…" at bounding box center [709, 120] width 582 height 37
drag, startPoint x: 499, startPoint y: 117, endPoint x: 334, endPoint y: 106, distance: 165.4
type input "OVERNIGHT C_NA_IN_campaign_EX_realtor, real estate, crypto, web3, igaming, cann…"
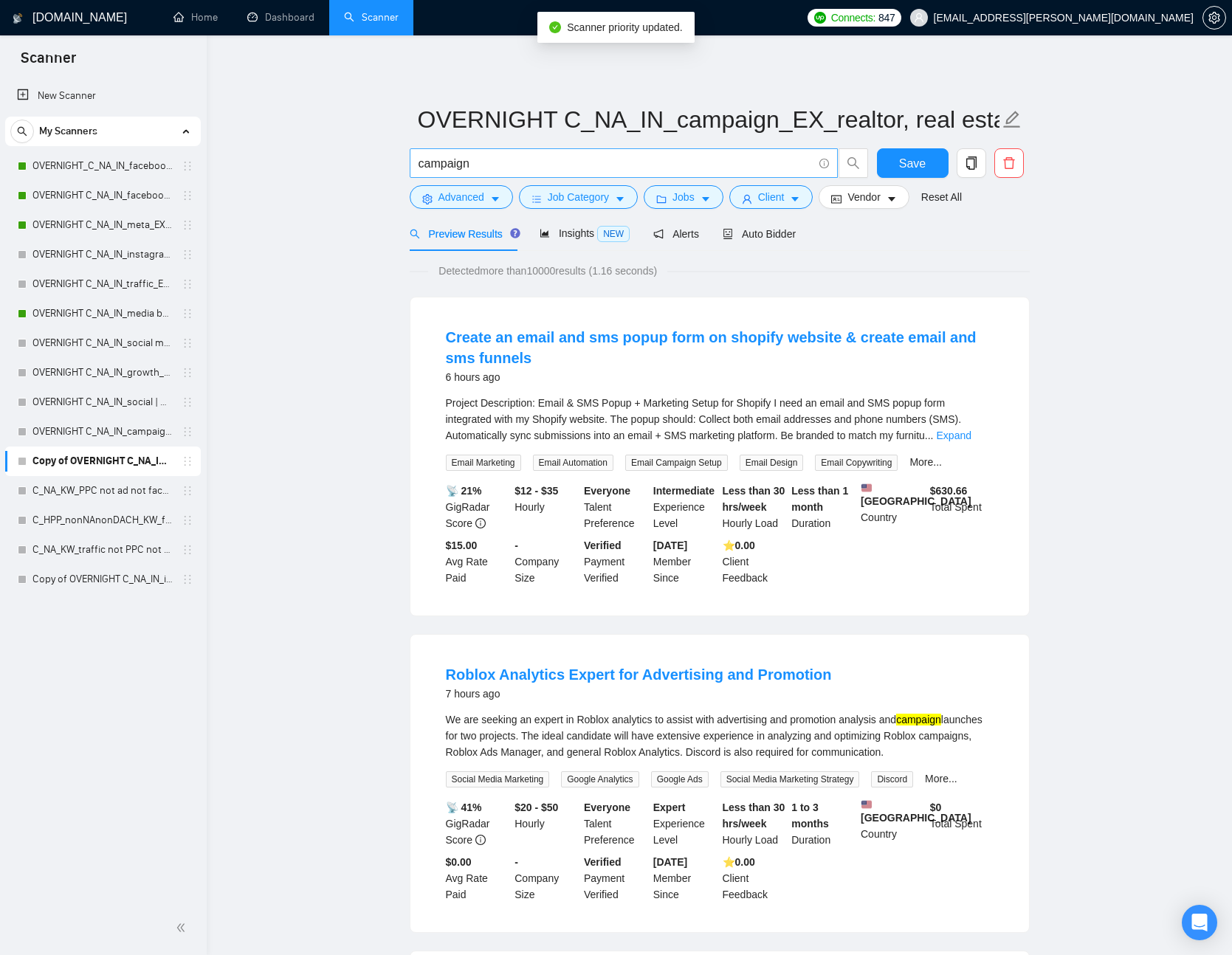
click at [565, 165] on input "campaign" at bounding box center [615, 164] width 394 height 19
drag, startPoint x: 521, startPoint y: 166, endPoint x: 279, endPoint y: 150, distance: 242.5
type input "ad"
click at [452, 192] on span "Advanced" at bounding box center [462, 197] width 46 height 16
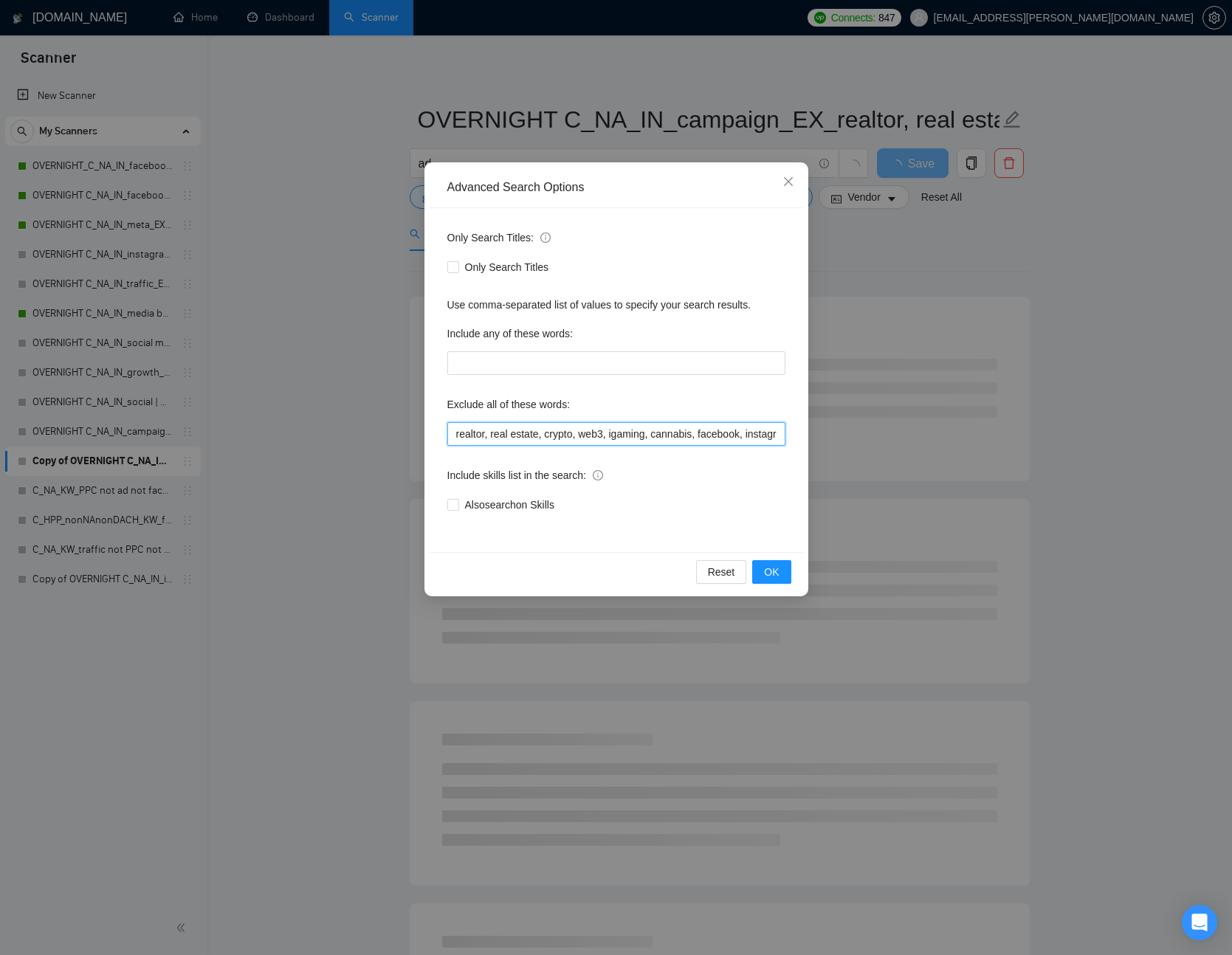
click at [689, 435] on input "realtor, real estate, crypto, web3, igaming, cannabis, facebook, instagram, ppc…" at bounding box center [616, 434] width 338 height 24
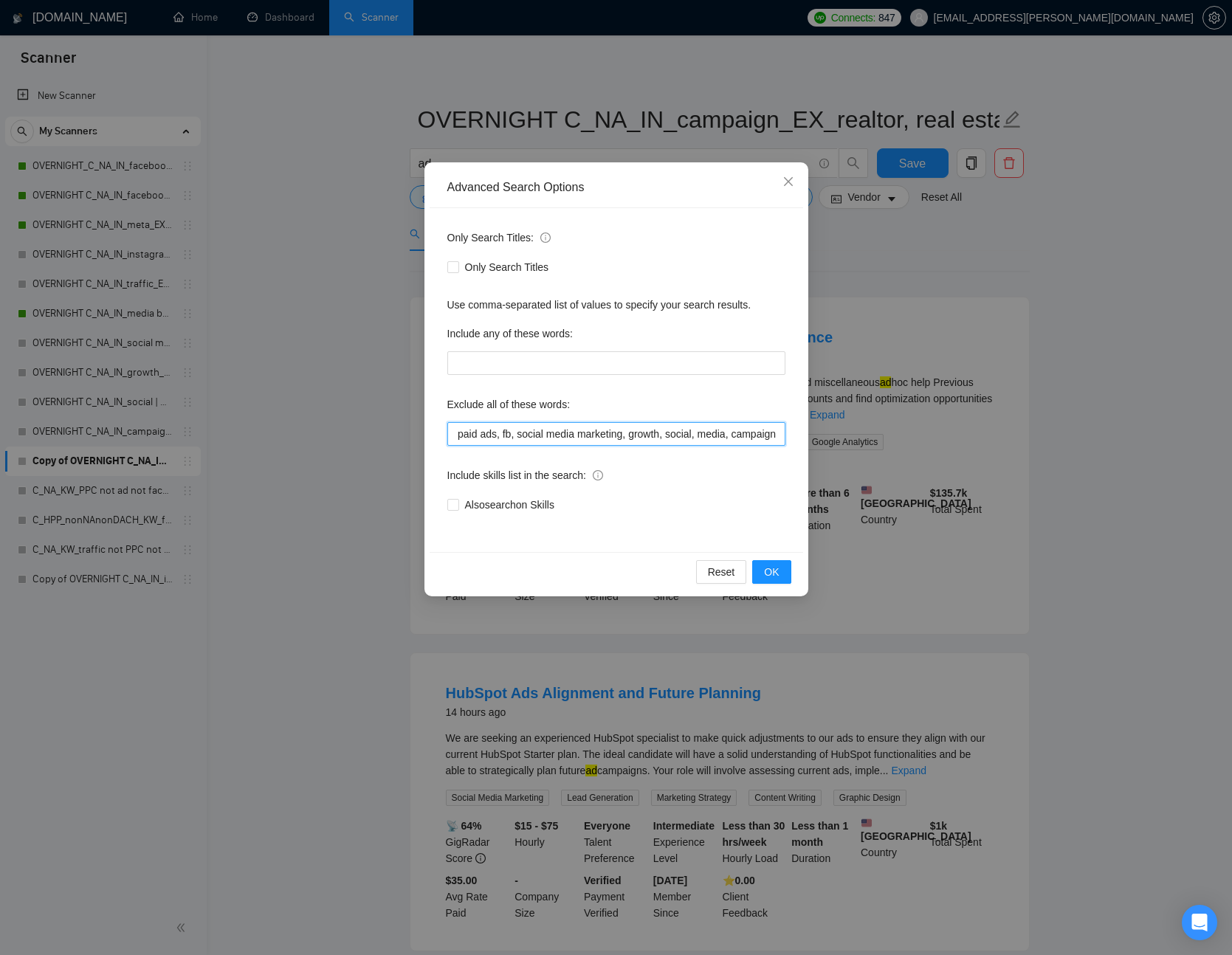
scroll to position [0, 517]
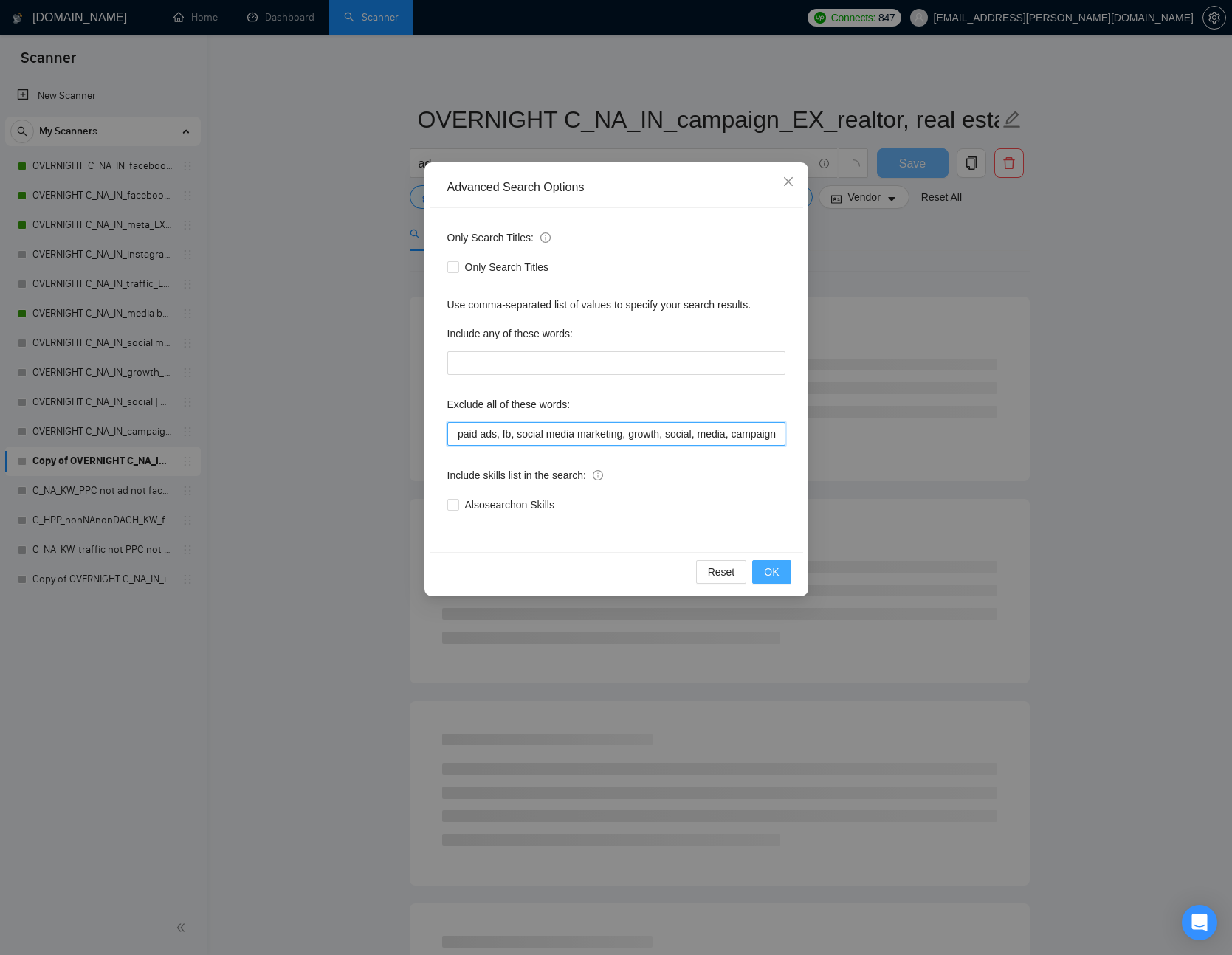
type input "realtor, real estate, crypto, web3, igaming, cannabis, facebook, instagram, ppc…"
click at [780, 573] on button "OK" at bounding box center [772, 572] width 39 height 24
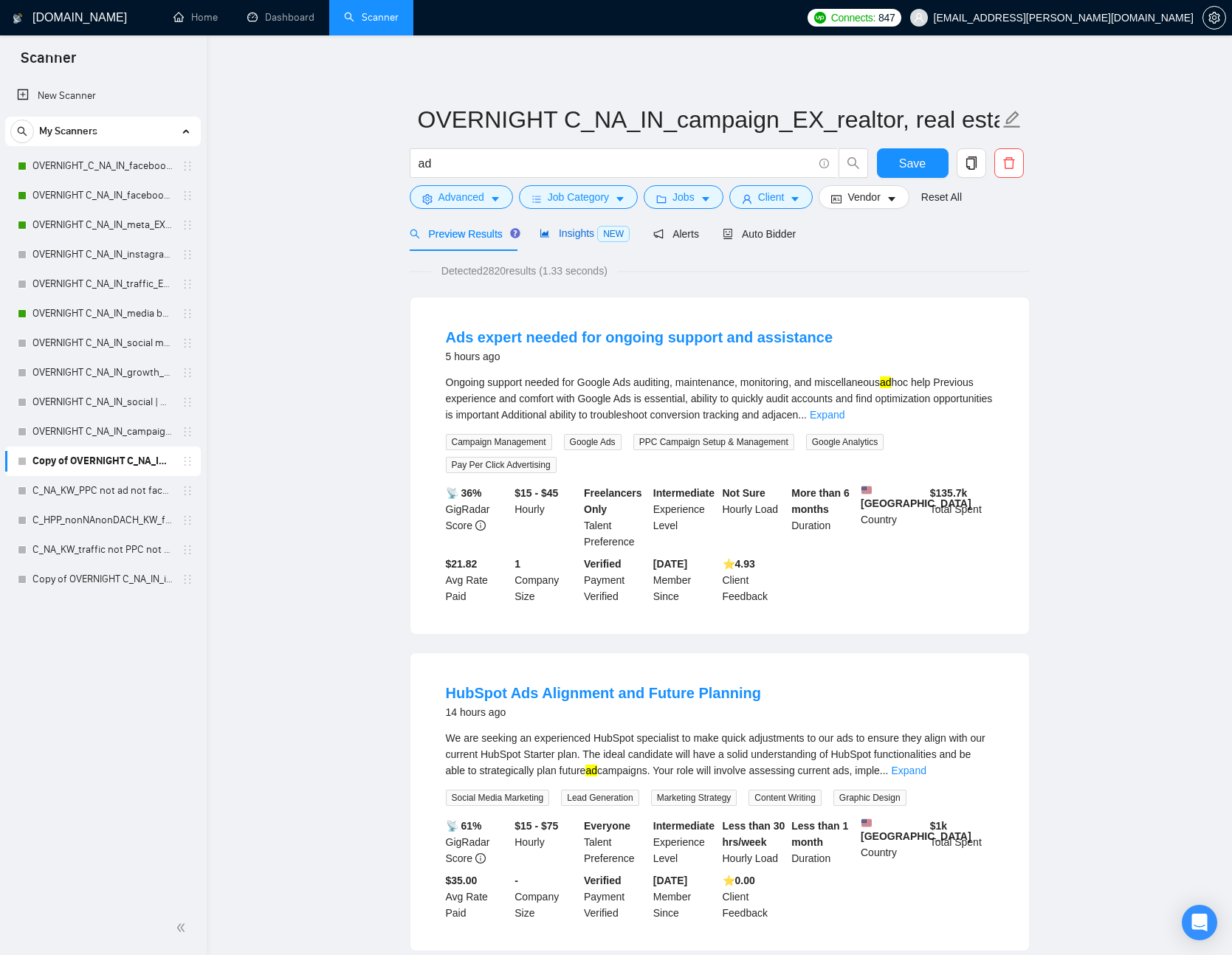
click at [583, 229] on span "Insights NEW" at bounding box center [585, 234] width 90 height 12
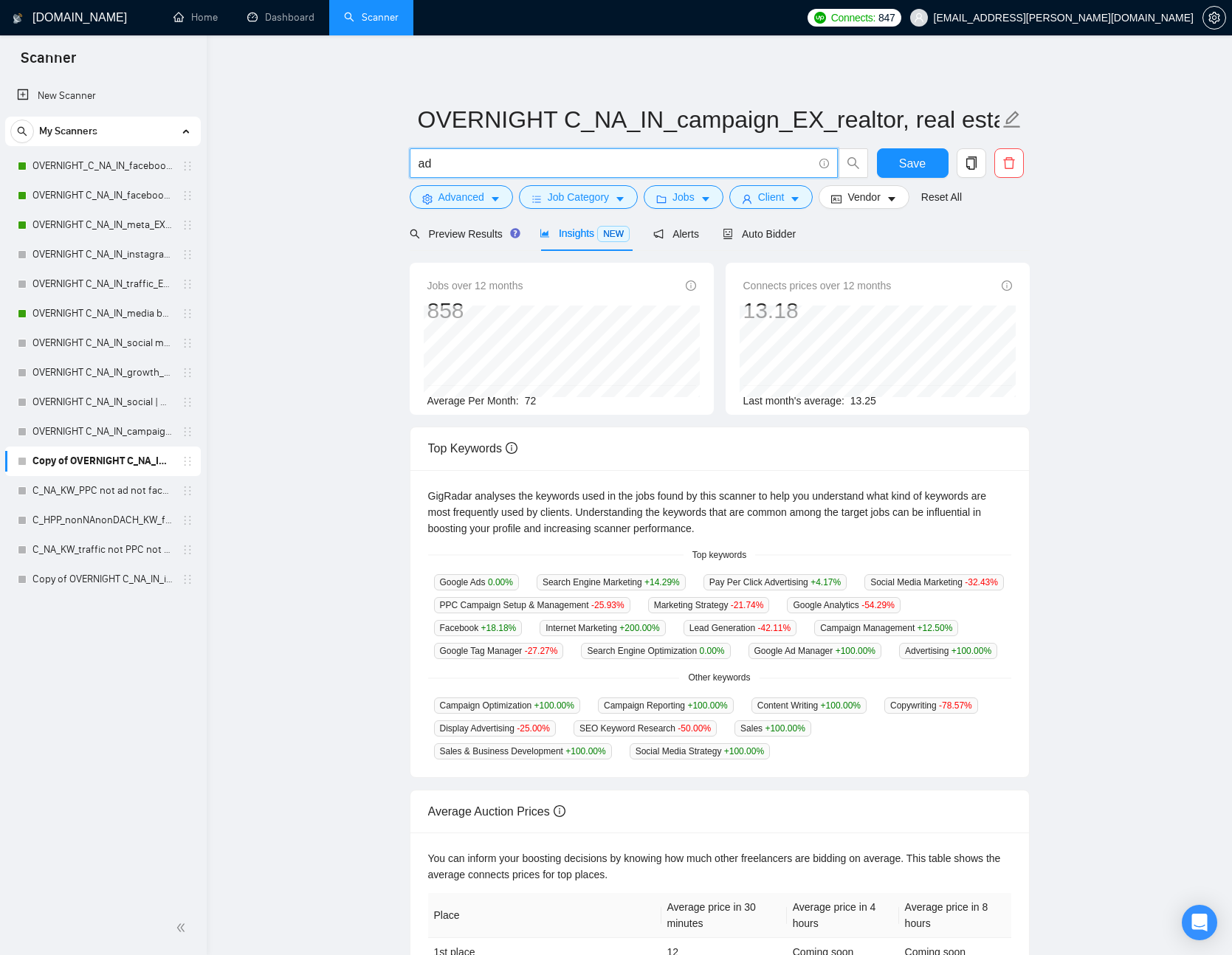
click at [497, 165] on input "ad" at bounding box center [615, 164] width 394 height 19
paste input "|"
type input "ad | ads"
click at [1132, 240] on main "OVERNIGHT C_NA_IN_campaign_EX_realtor, real estate, crypto, web3, igaming, cann…" at bounding box center [719, 565] width 978 height 1013
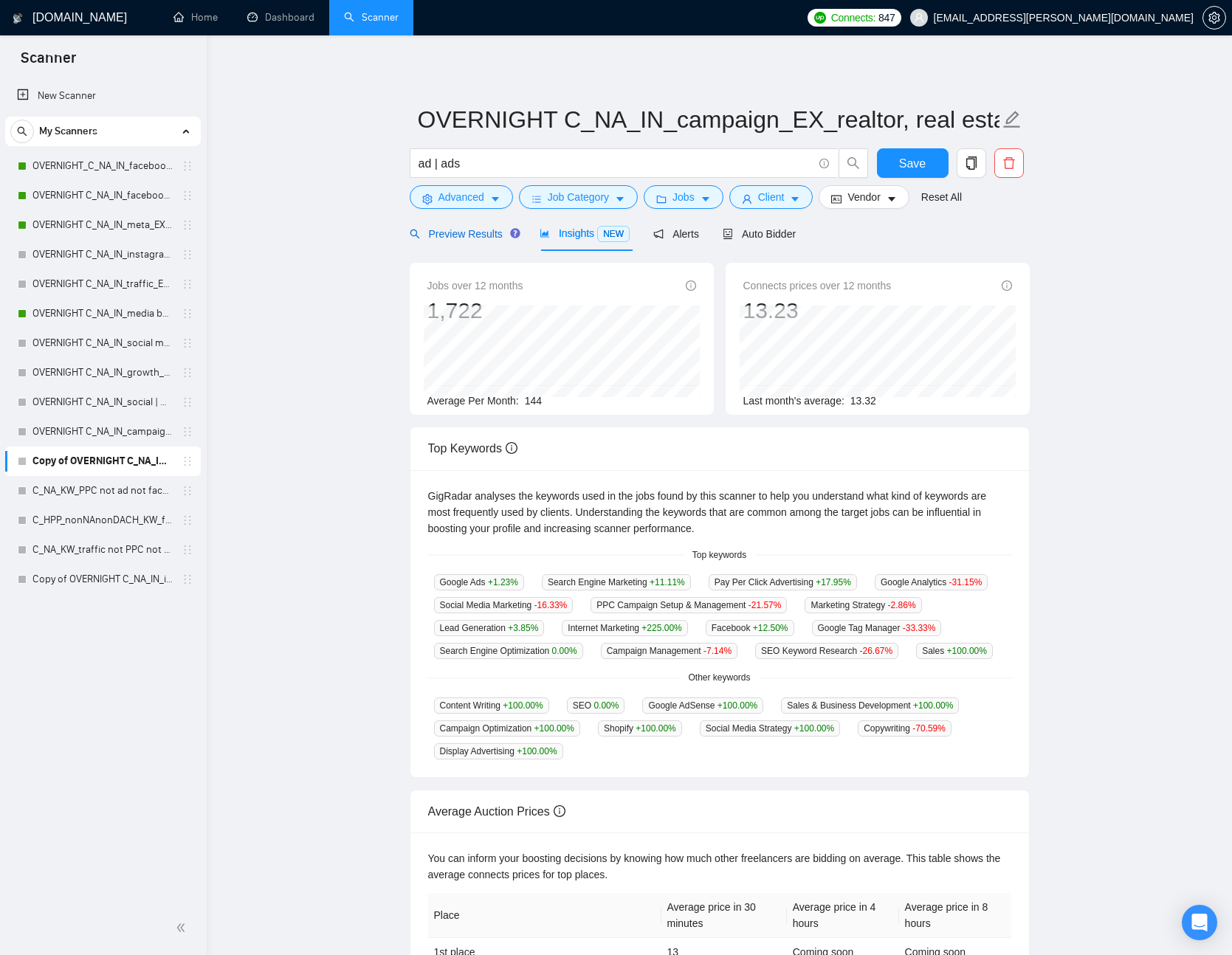
click at [487, 237] on span "Preview Results" at bounding box center [463, 234] width 106 height 12
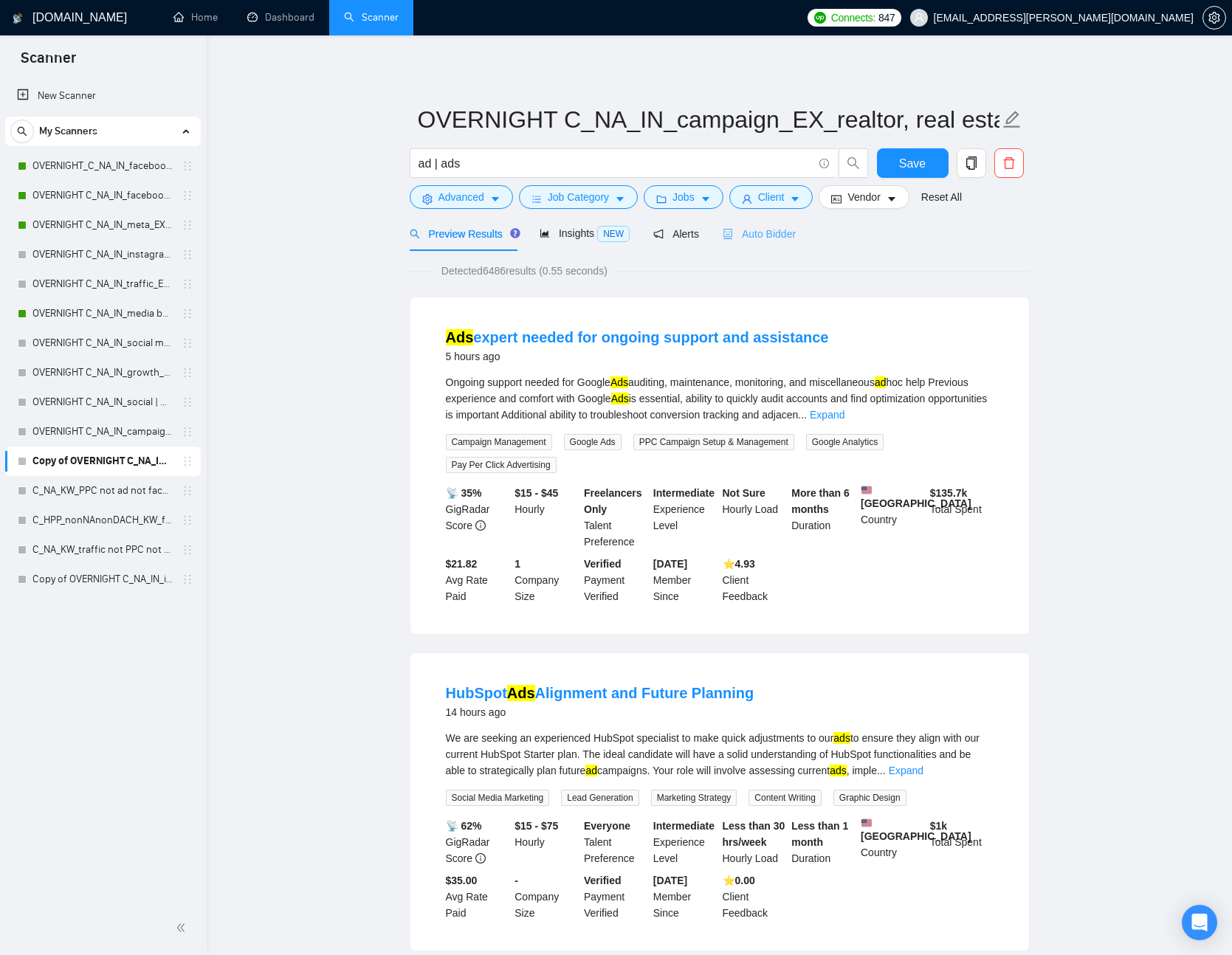
click at [778, 246] on div "Auto Bidder" at bounding box center [759, 233] width 73 height 35
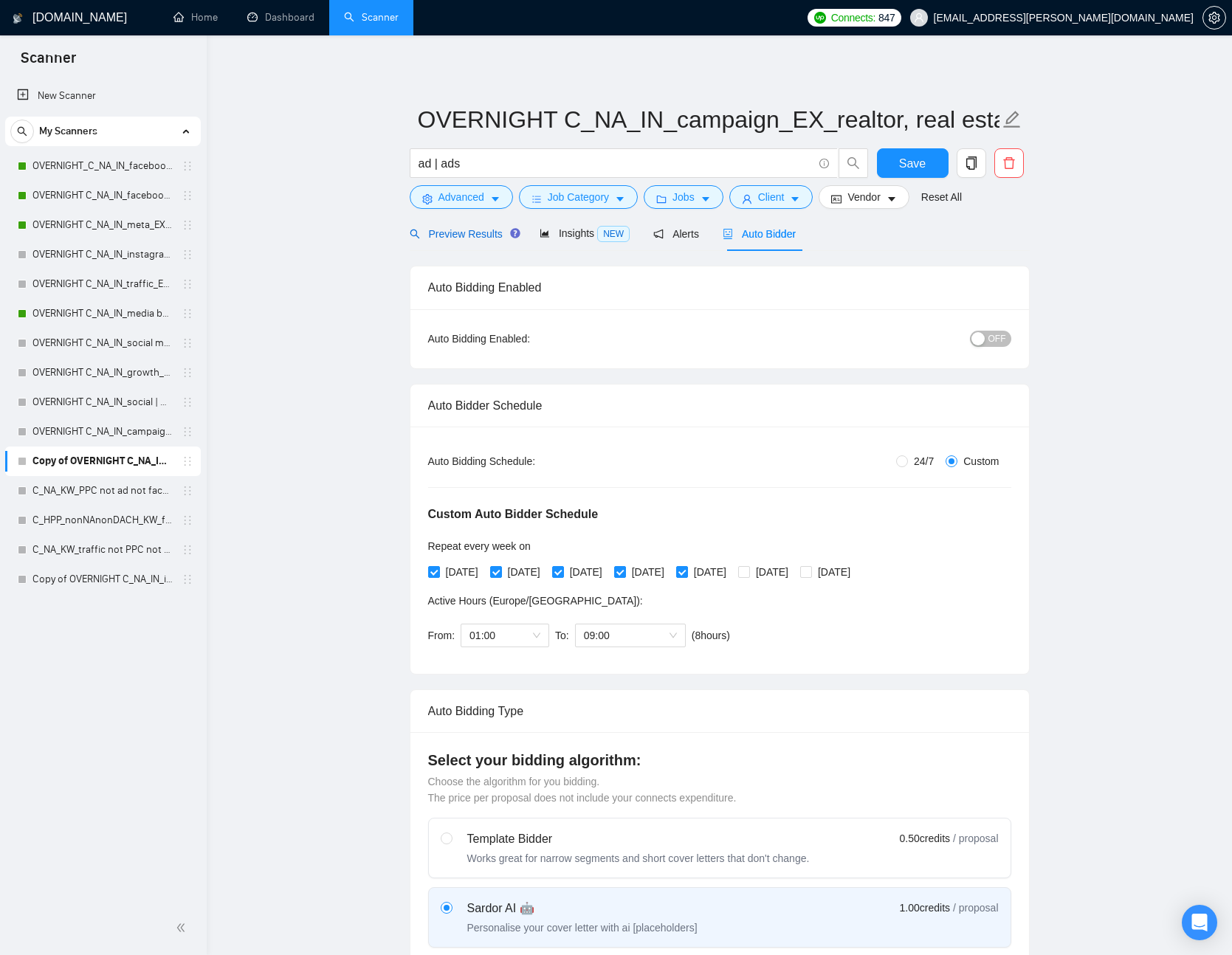
click at [442, 239] on span "Preview Results" at bounding box center [463, 234] width 106 height 12
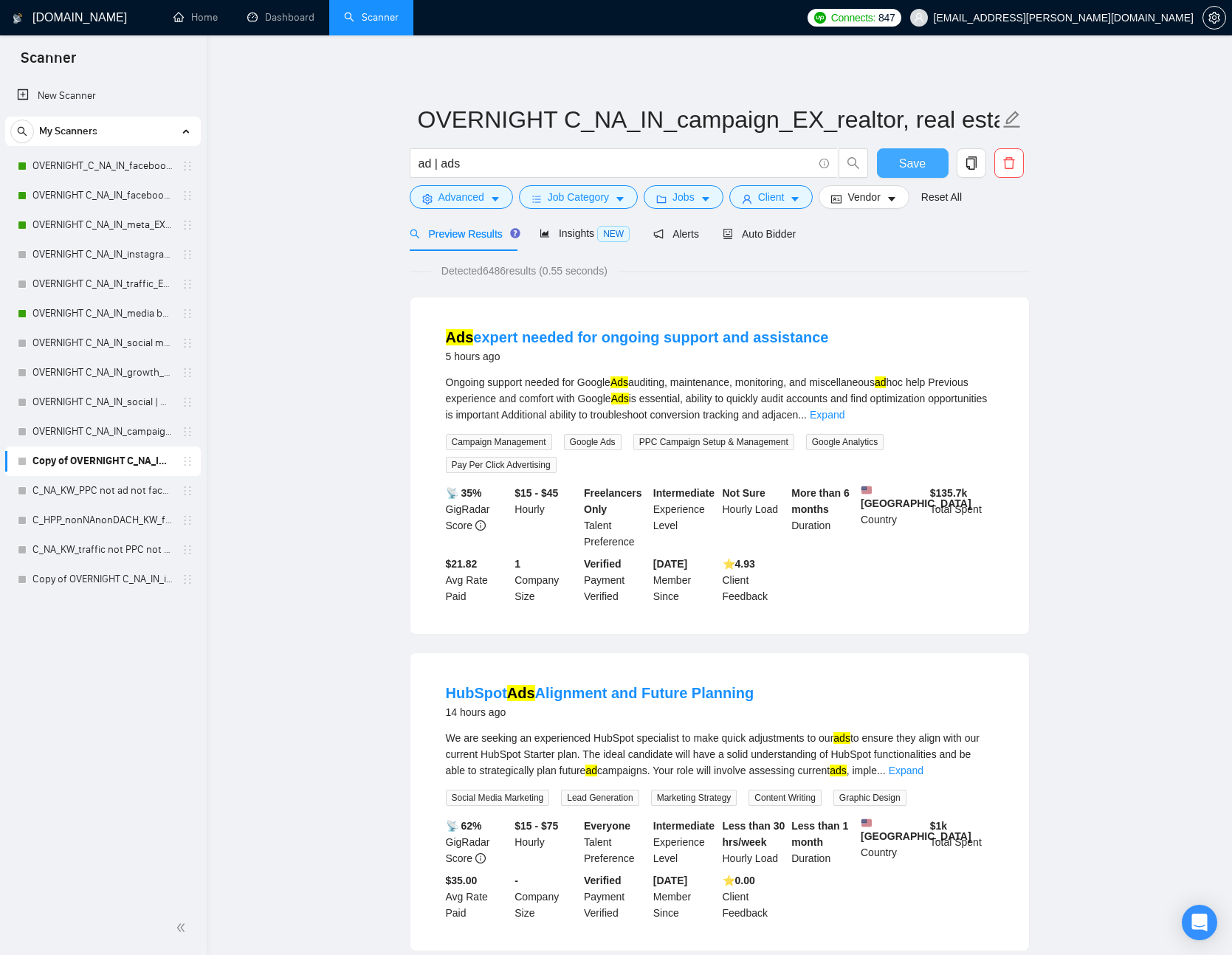
click at [922, 165] on span "Save" at bounding box center [913, 164] width 27 height 19
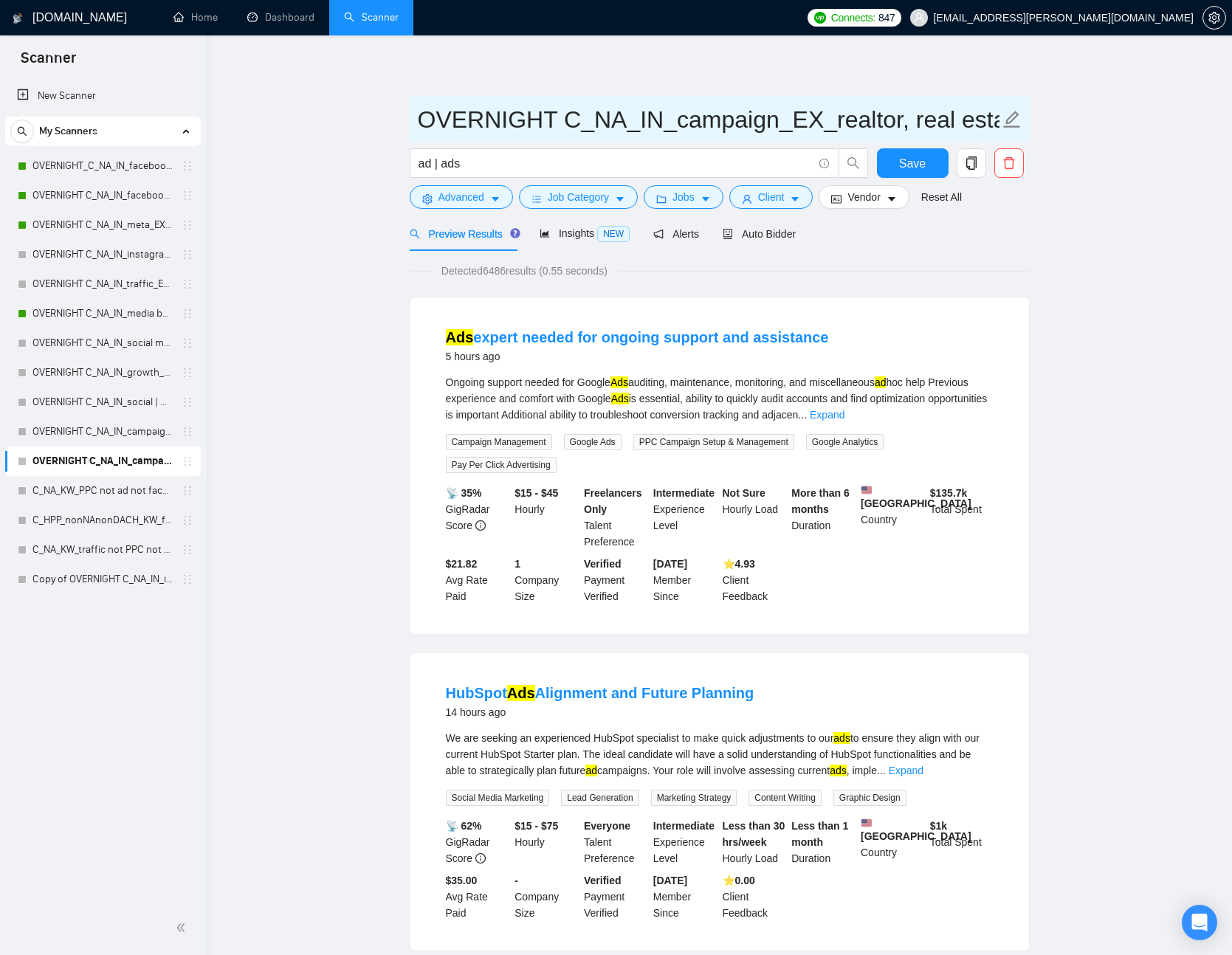
click at [468, 101] on input "OVERNIGHT C_NA_IN_campaign_EX_realtor, real estate, crypto, web3, igaming, cann…" at bounding box center [709, 120] width 582 height 37
click at [590, 229] on span "Insights NEW" at bounding box center [585, 234] width 90 height 12
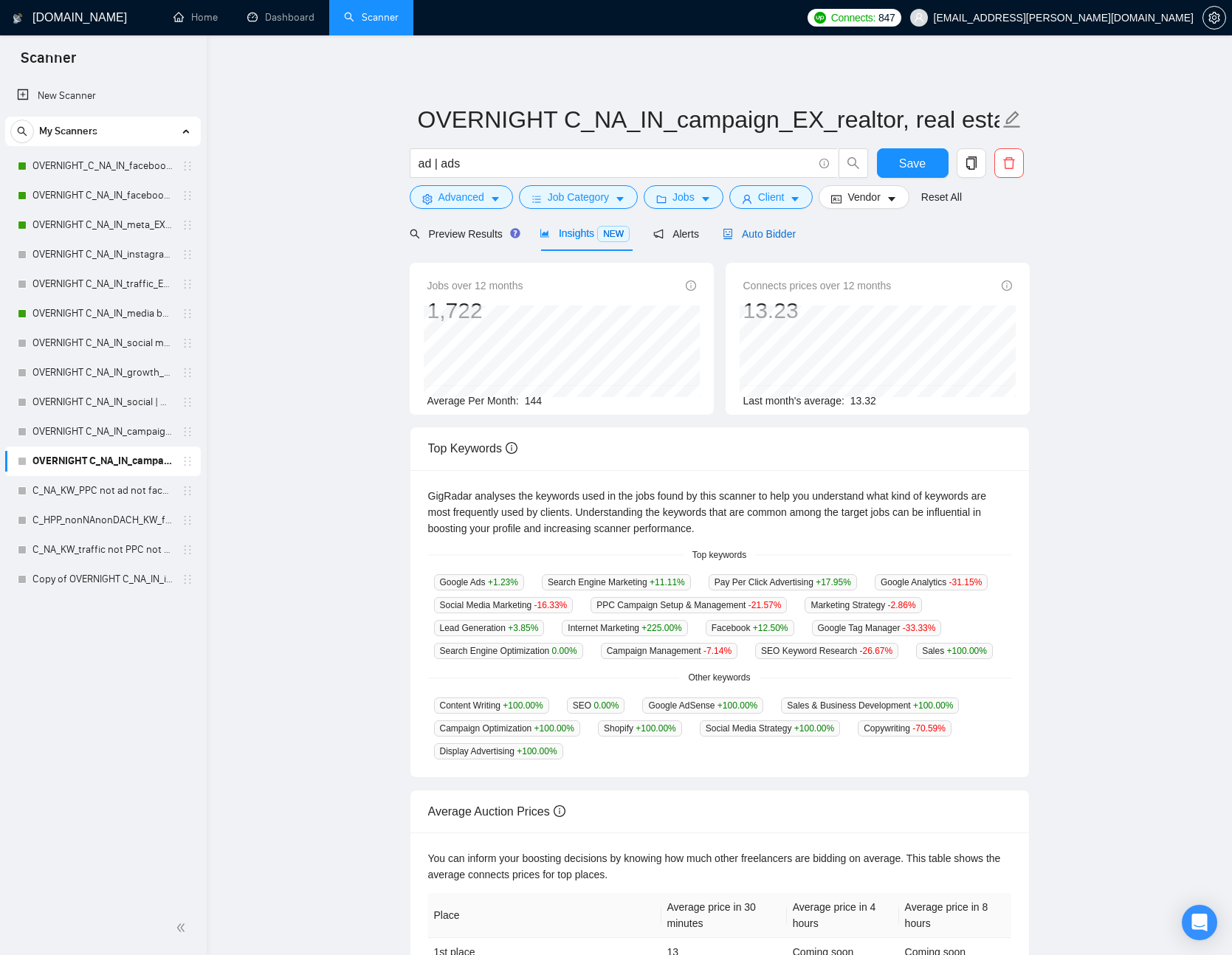
click at [768, 235] on span "Auto Bidder" at bounding box center [759, 234] width 73 height 12
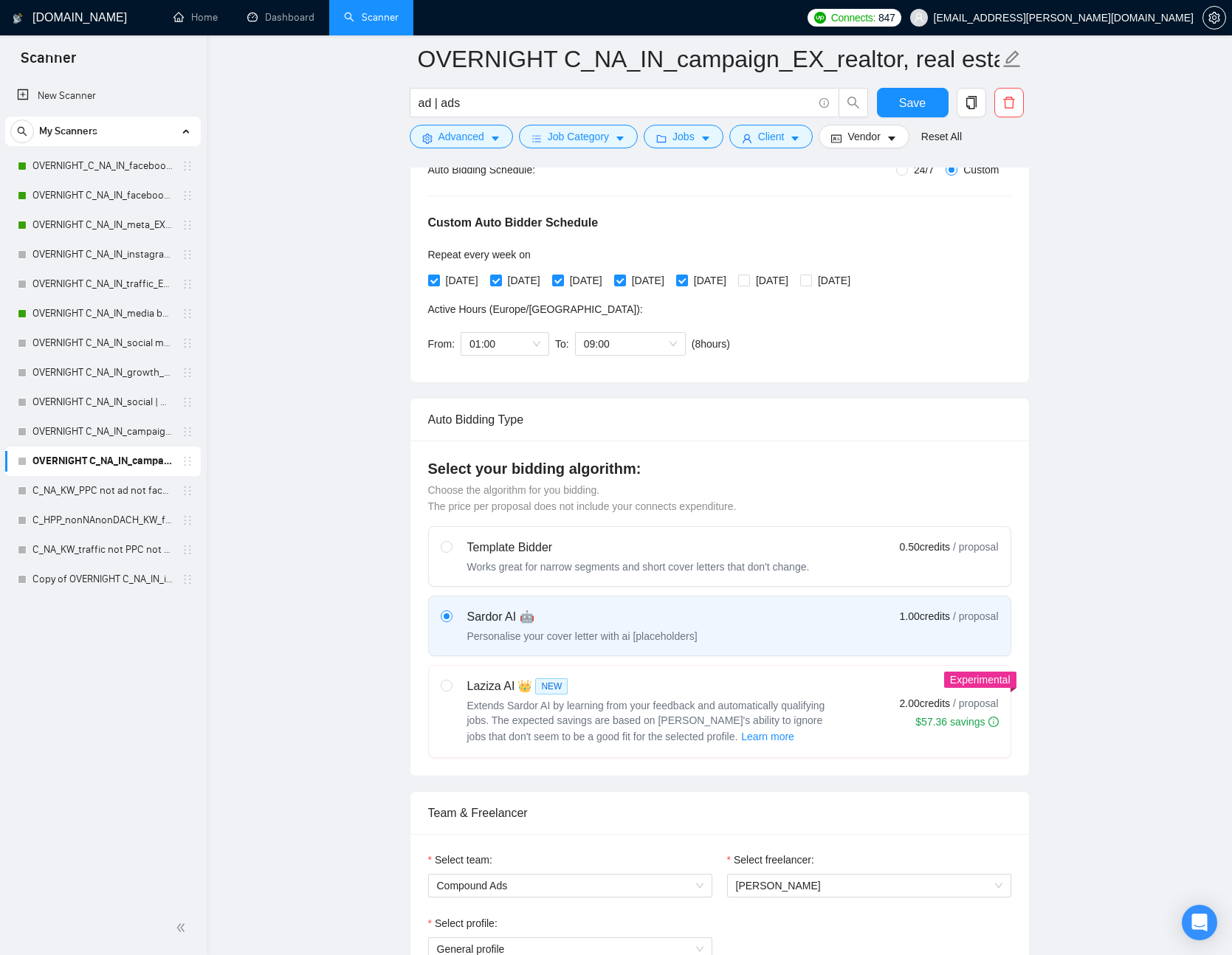
scroll to position [303, 0]
click at [103, 311] on link "OVERNIGHT C_NA_IN_media buyer | paid ads | fb_EX_facebook, instagram, ppc, meta…" at bounding box center [103, 313] width 140 height 30
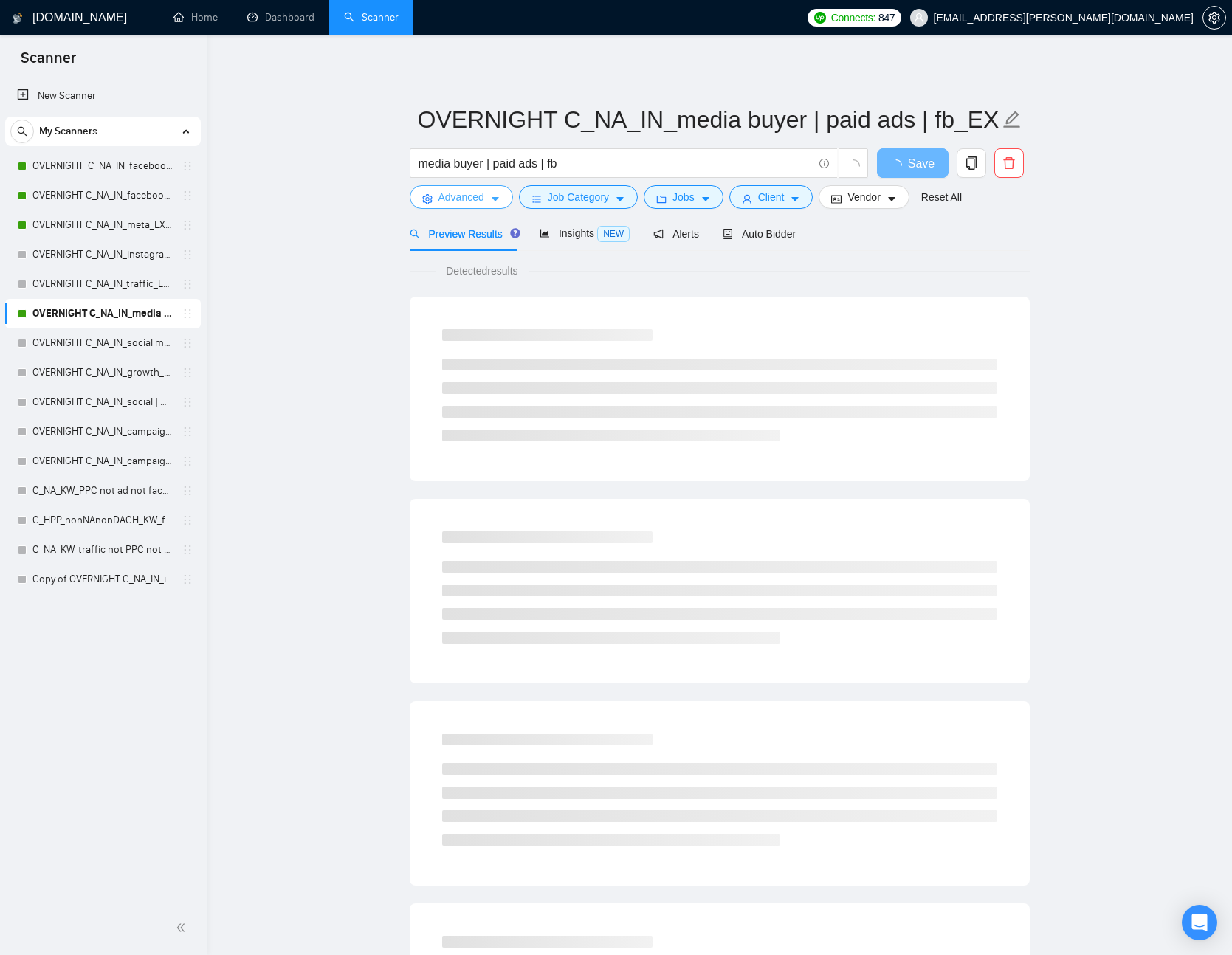
click at [478, 201] on span "Advanced" at bounding box center [462, 197] width 46 height 16
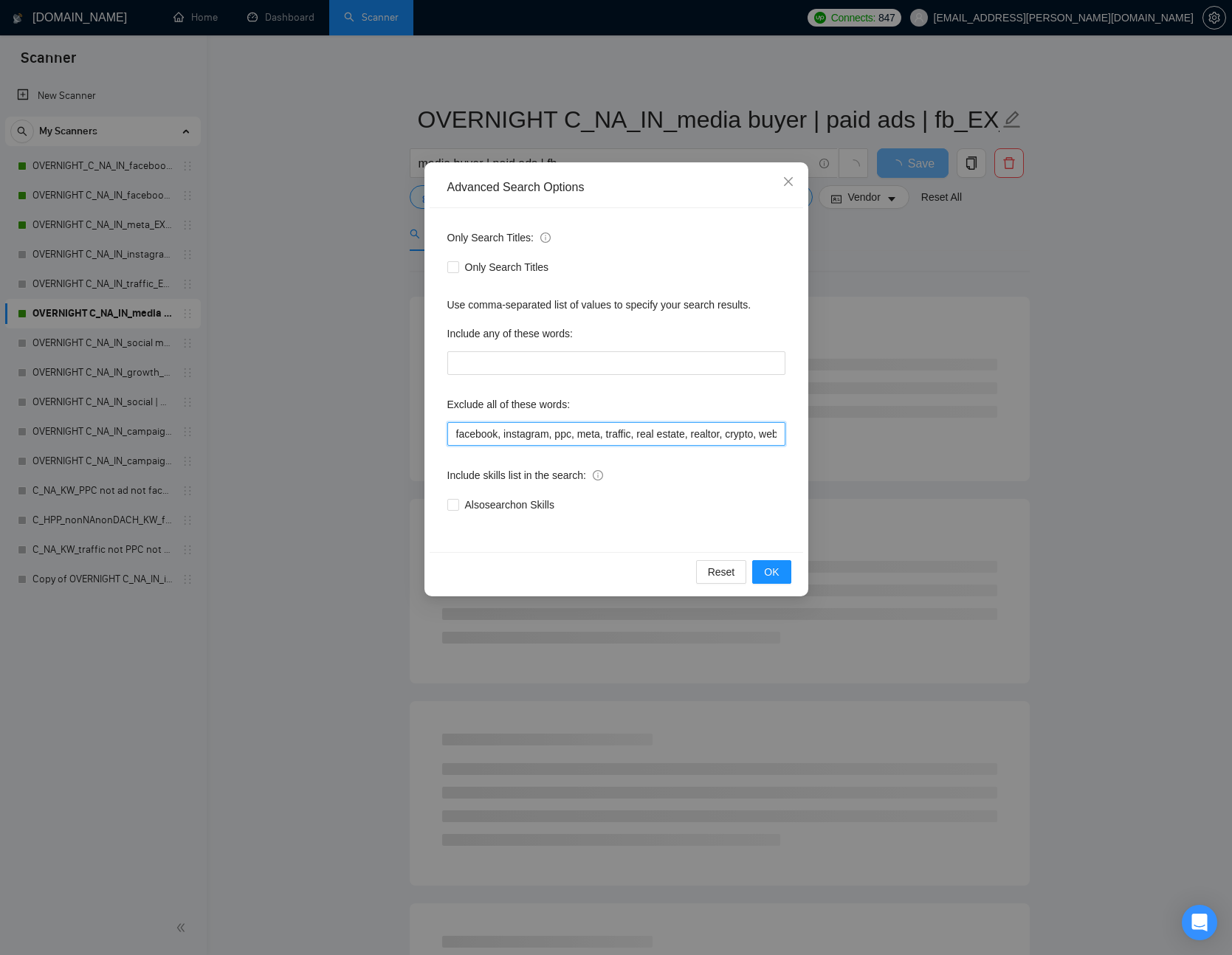
click at [766, 434] on input "facebook, instagram, ppc, meta, traffic, real estate, realtor, crypto, web3, no…" at bounding box center [616, 434] width 338 height 24
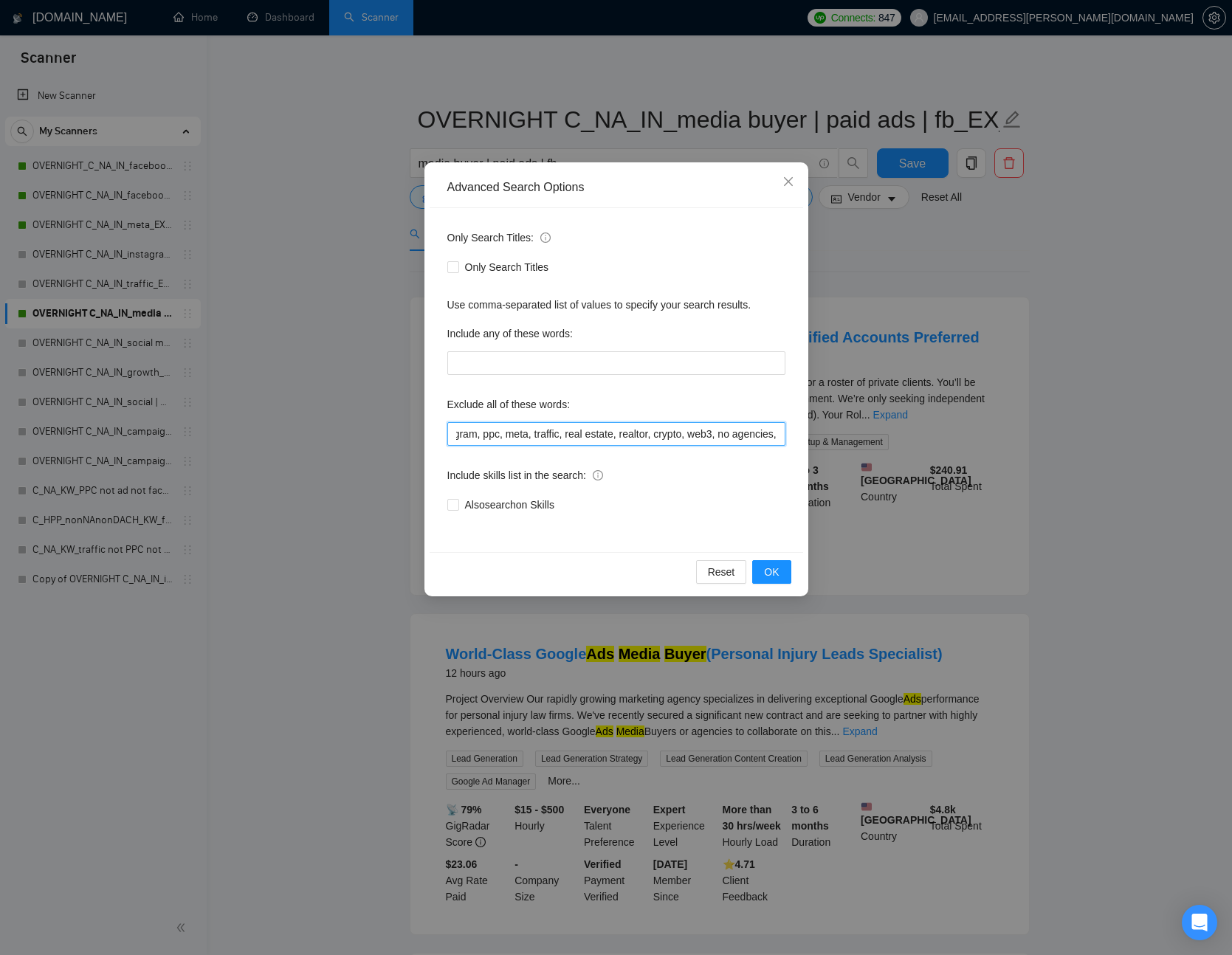
paste input "realtor, real estate, crypto, web3, igaming, cannabis"
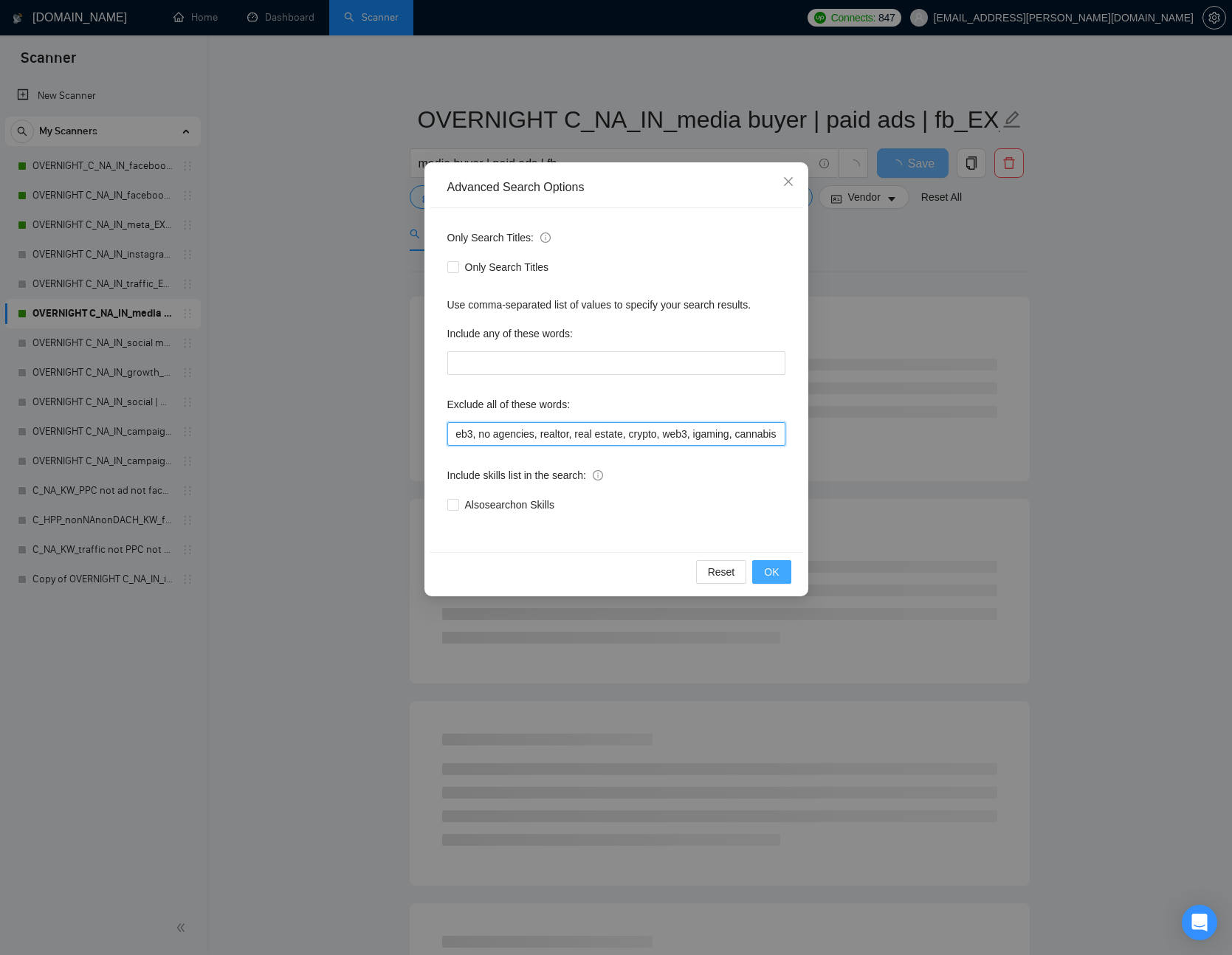
type input "facebook, instagram, ppc, meta, traffic, real estate, realtor, crypto, web3, no…"
click at [774, 570] on span "OK" at bounding box center [772, 572] width 15 height 16
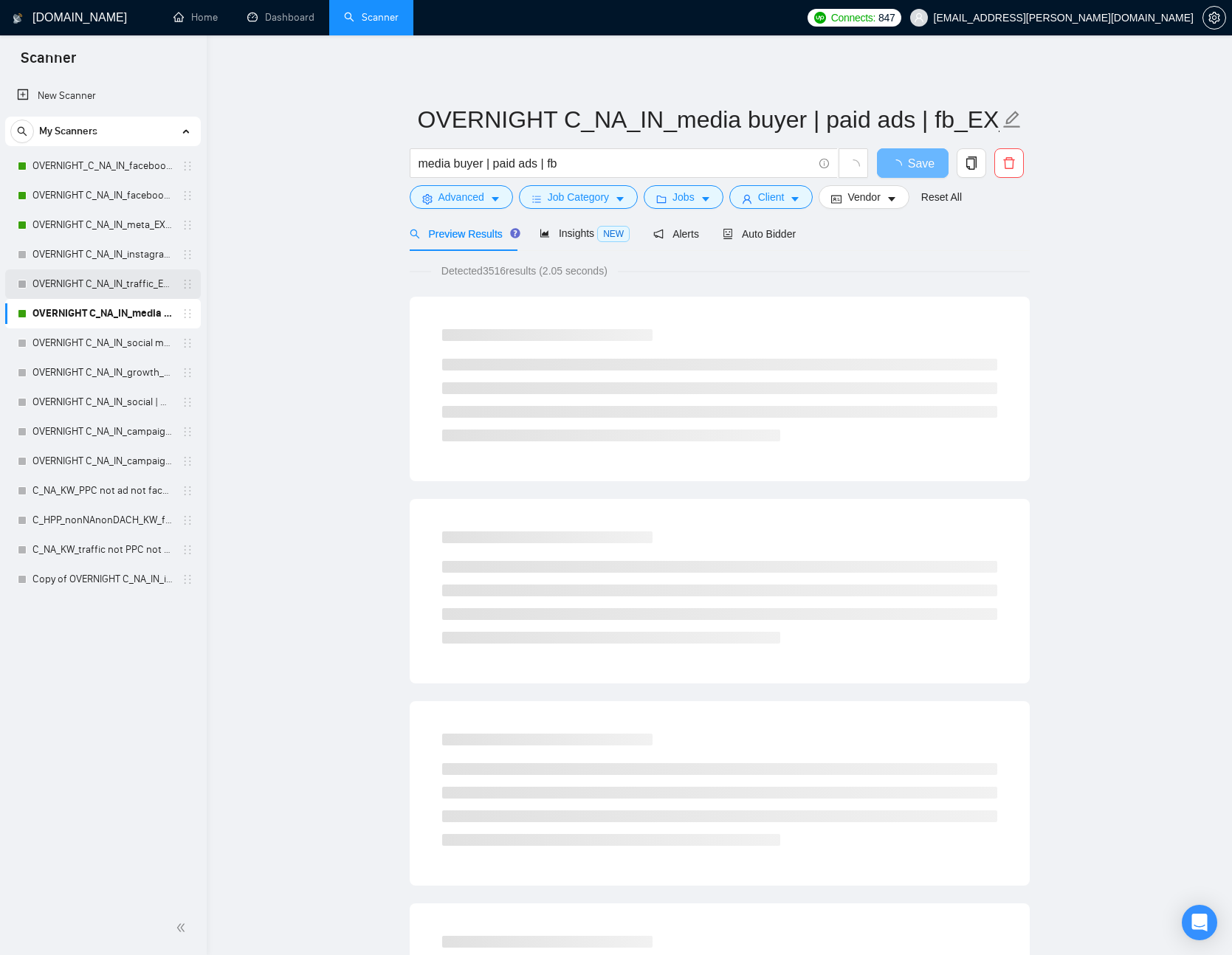
click at [89, 283] on link "OVERNIGHT C_NA_IN_traffic_EX_facebook, instagram, ppc, meta_BH_26+_BF_500+" at bounding box center [103, 283] width 140 height 30
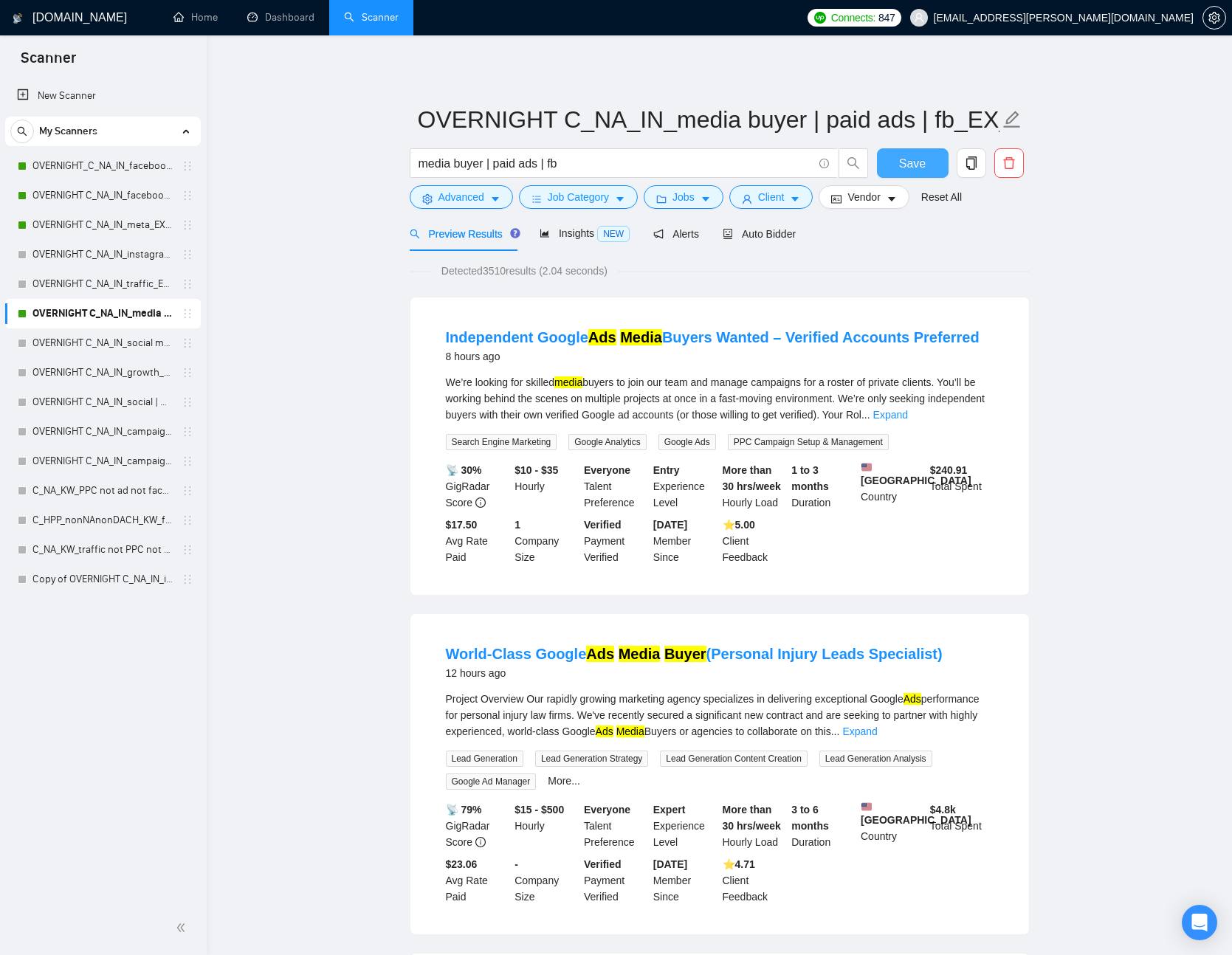
click at [902, 165] on span "Save" at bounding box center [913, 164] width 27 height 19
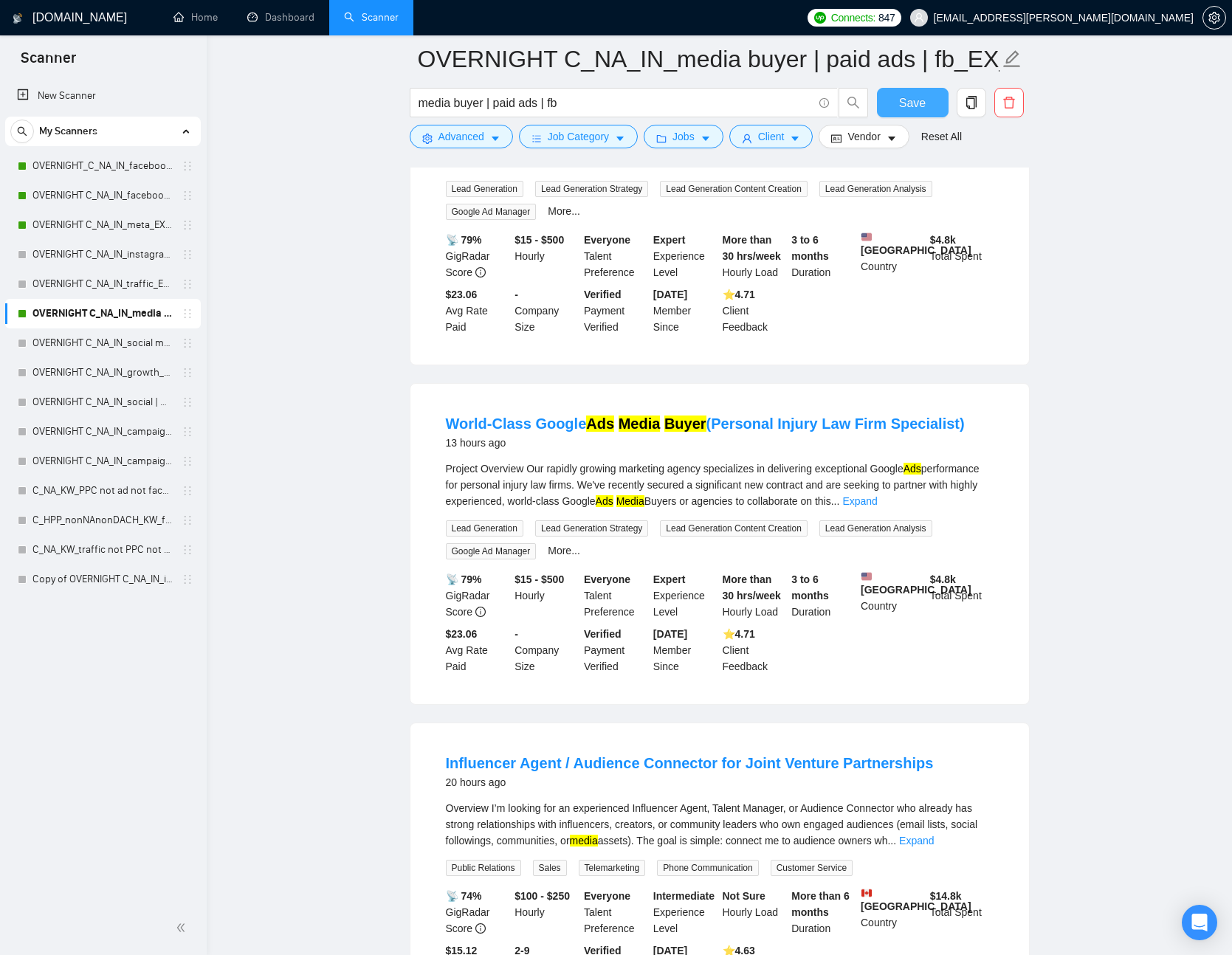
scroll to position [583, 0]
click at [121, 286] on link "OVERNIGHT C_NA_IN_traffic_EX_facebook, instagram, ppc, meta_BH_26+_BF_500+" at bounding box center [103, 283] width 140 height 30
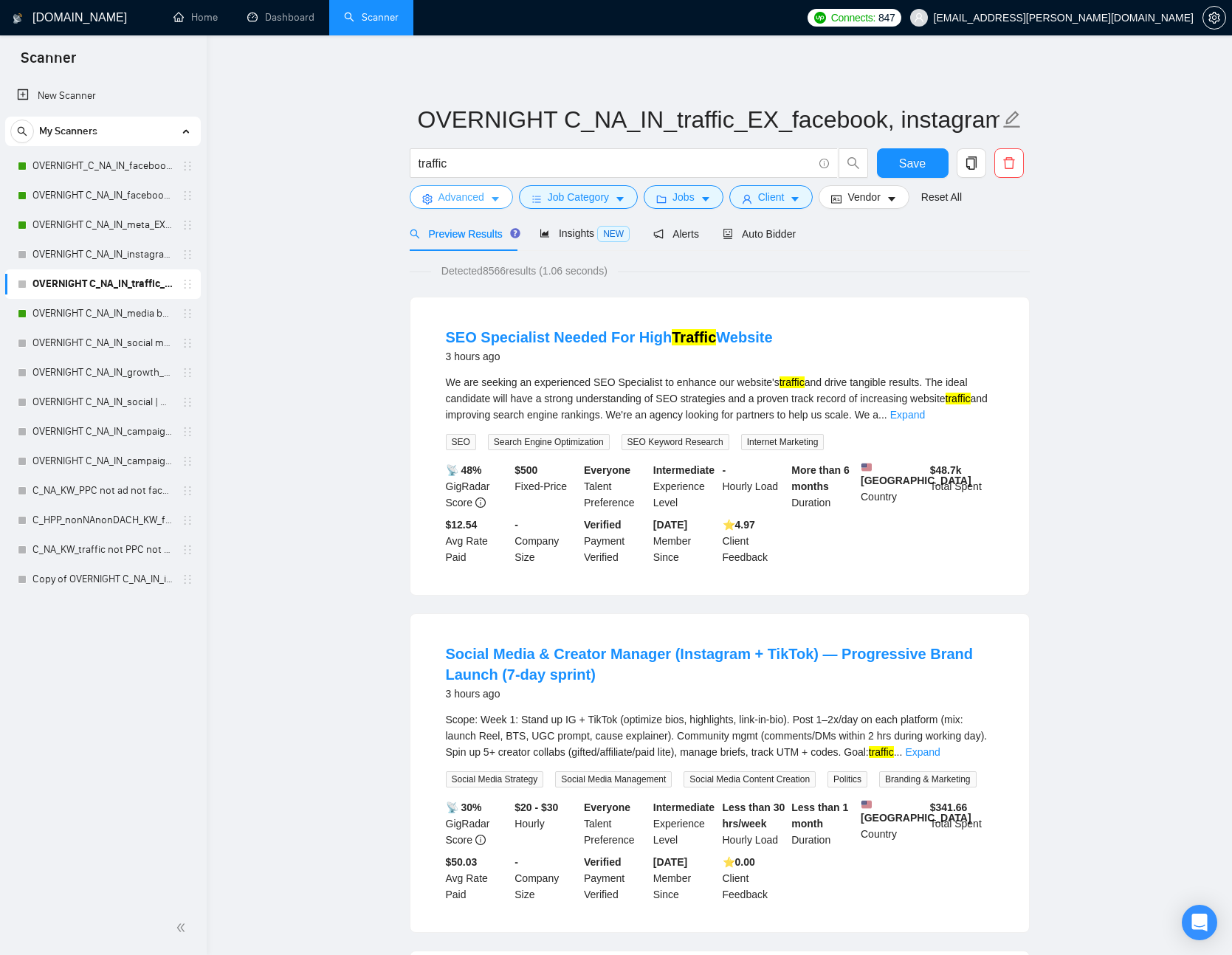
click at [500, 203] on icon "caret-down" at bounding box center [495, 199] width 10 height 10
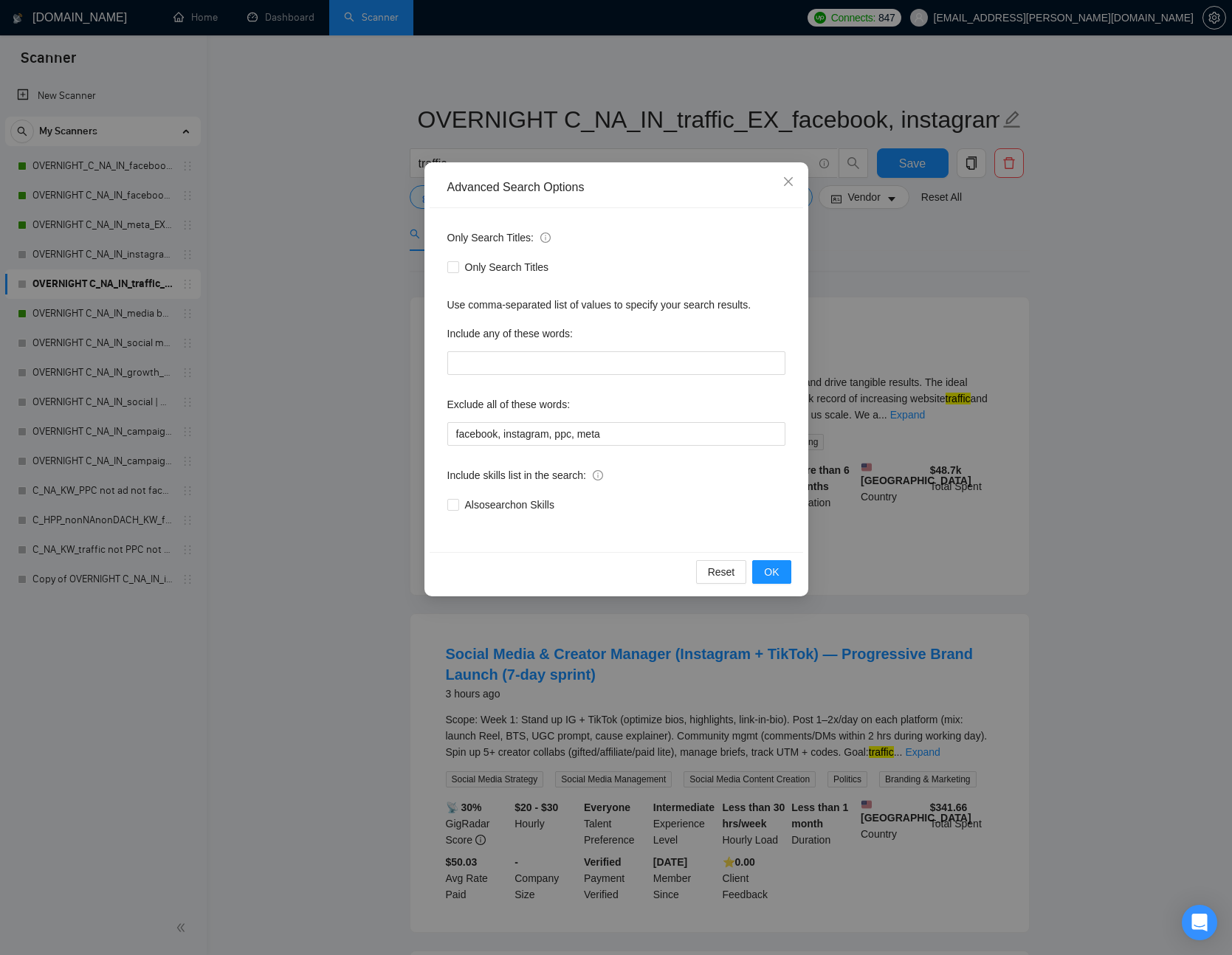
click at [860, 325] on div "Advanced Search Options Only Search Titles: Only Search Titles Use comma-separa…" at bounding box center [616, 478] width 1232 height 955
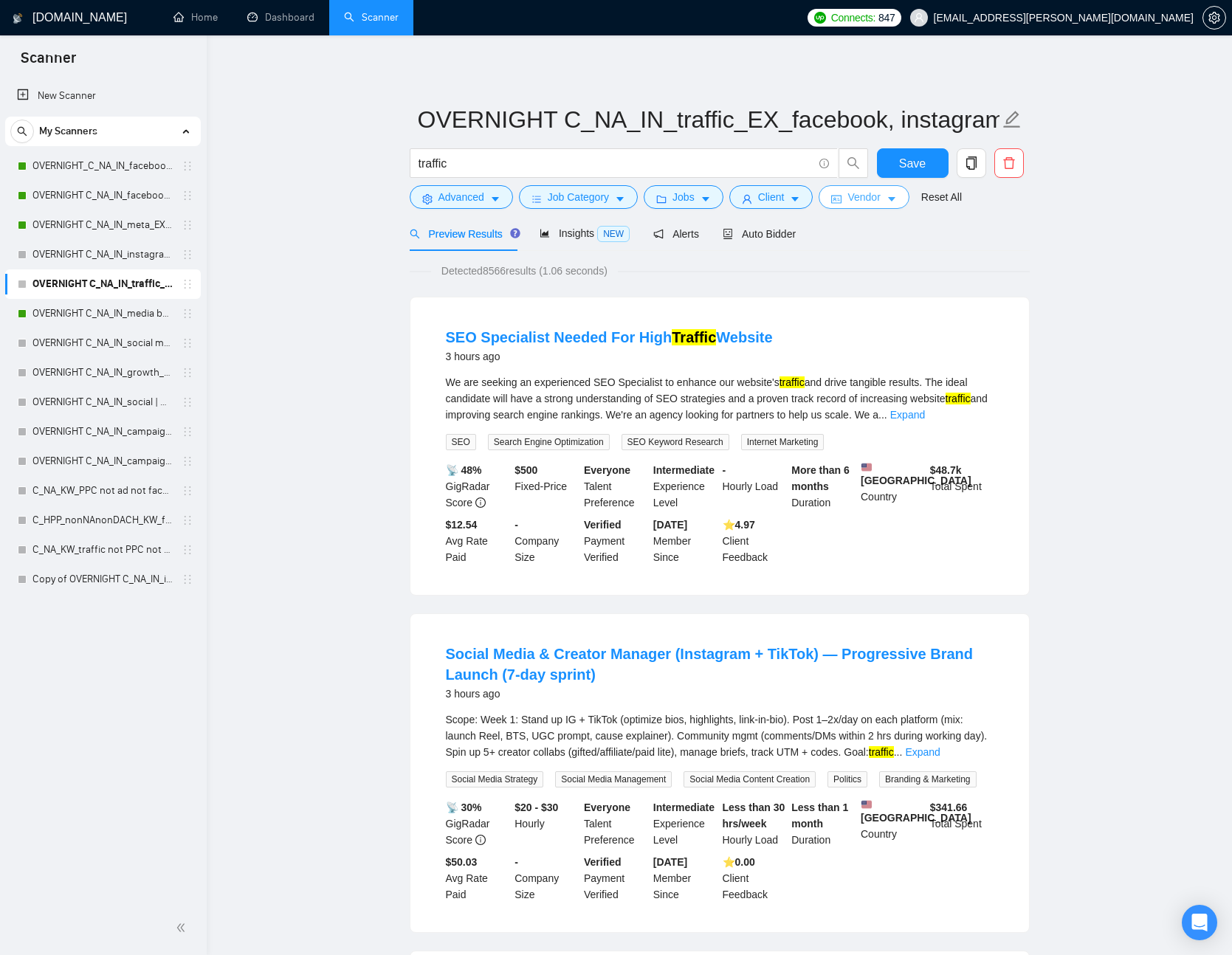
click at [889, 201] on button "Vendor" at bounding box center [863, 197] width 90 height 24
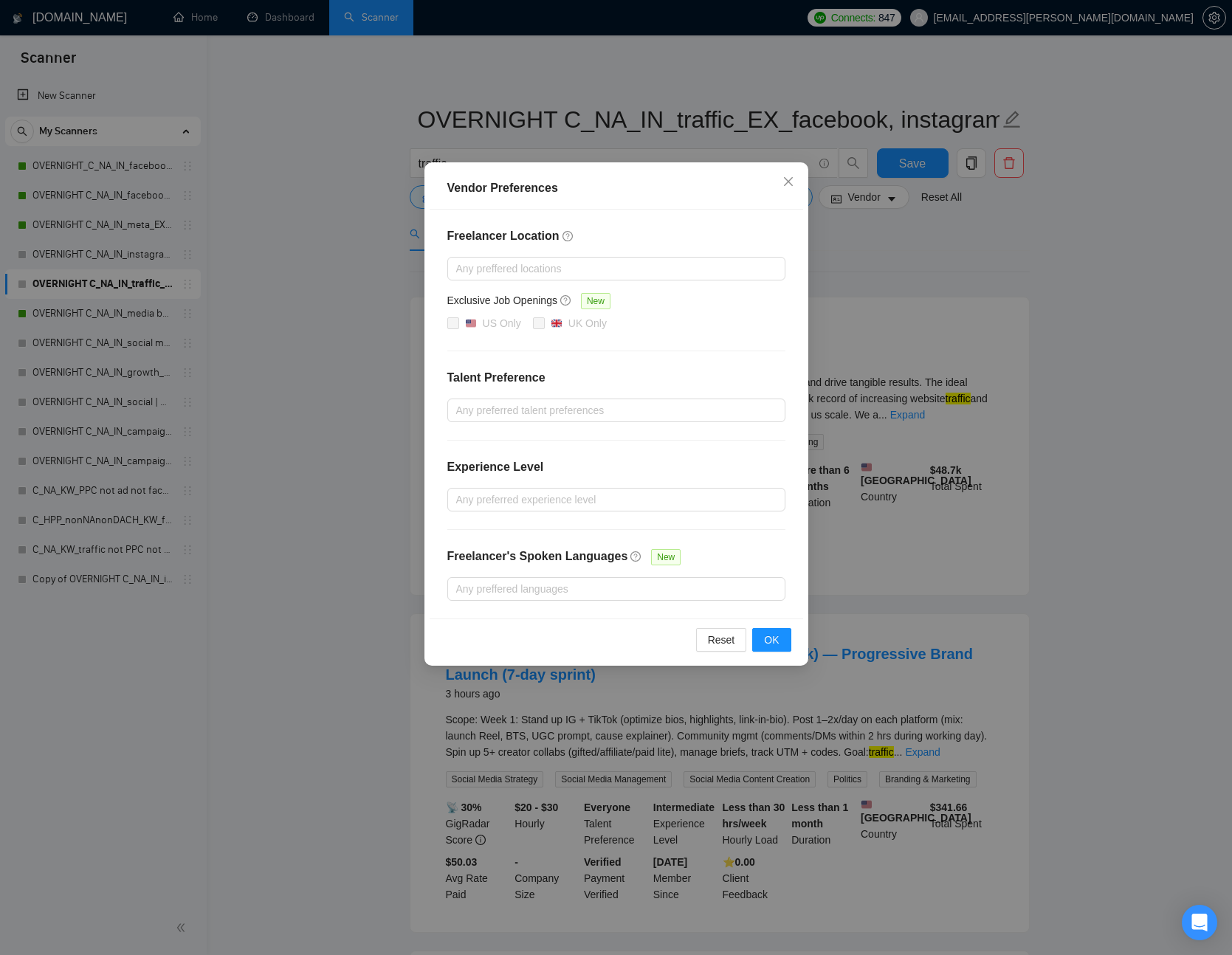
click at [893, 257] on div "Vendor Preferences Freelancer Location Any preffered locations Exclusive Job Op…" at bounding box center [616, 478] width 1232 height 955
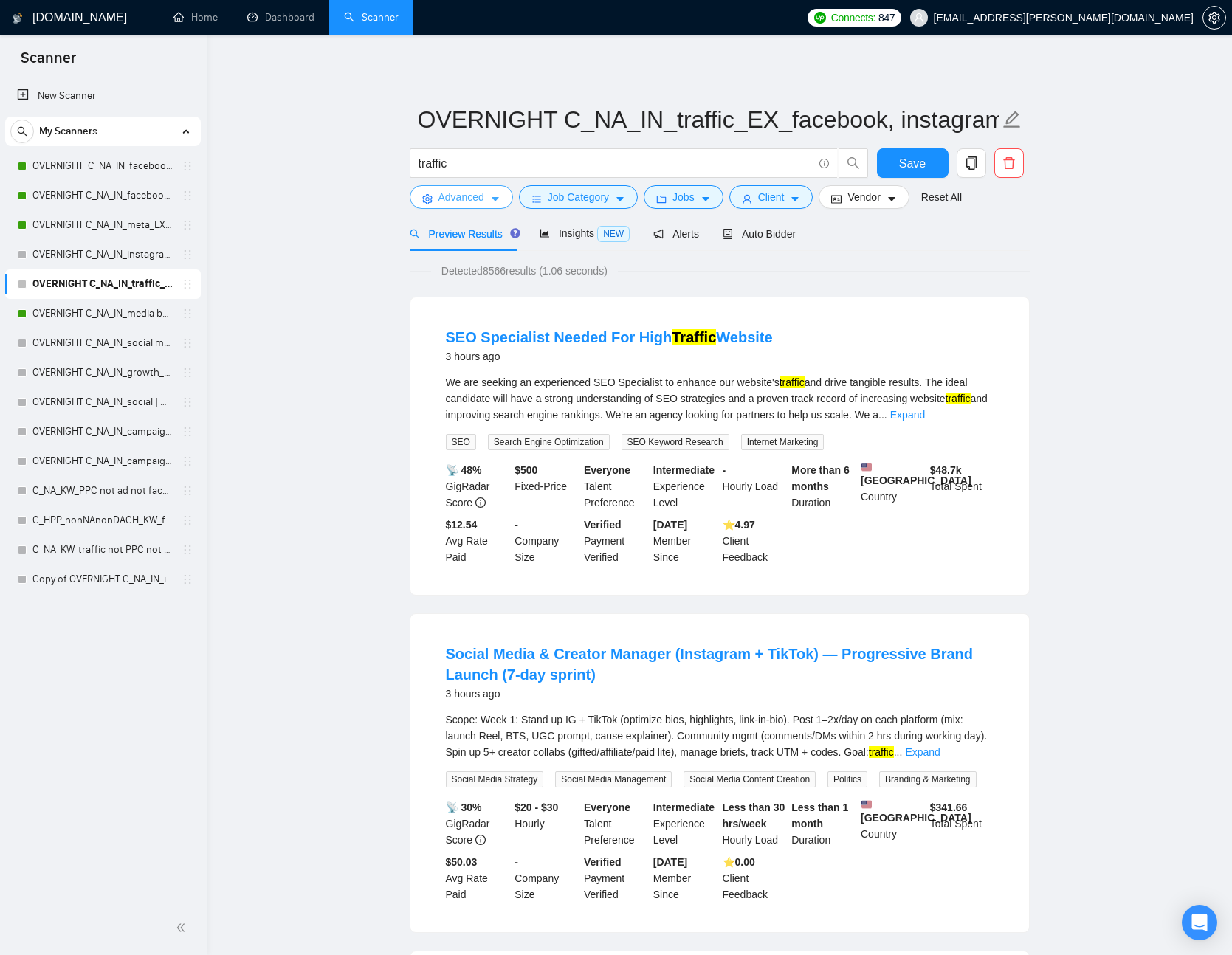
click at [496, 189] on button "Advanced" at bounding box center [462, 197] width 104 height 24
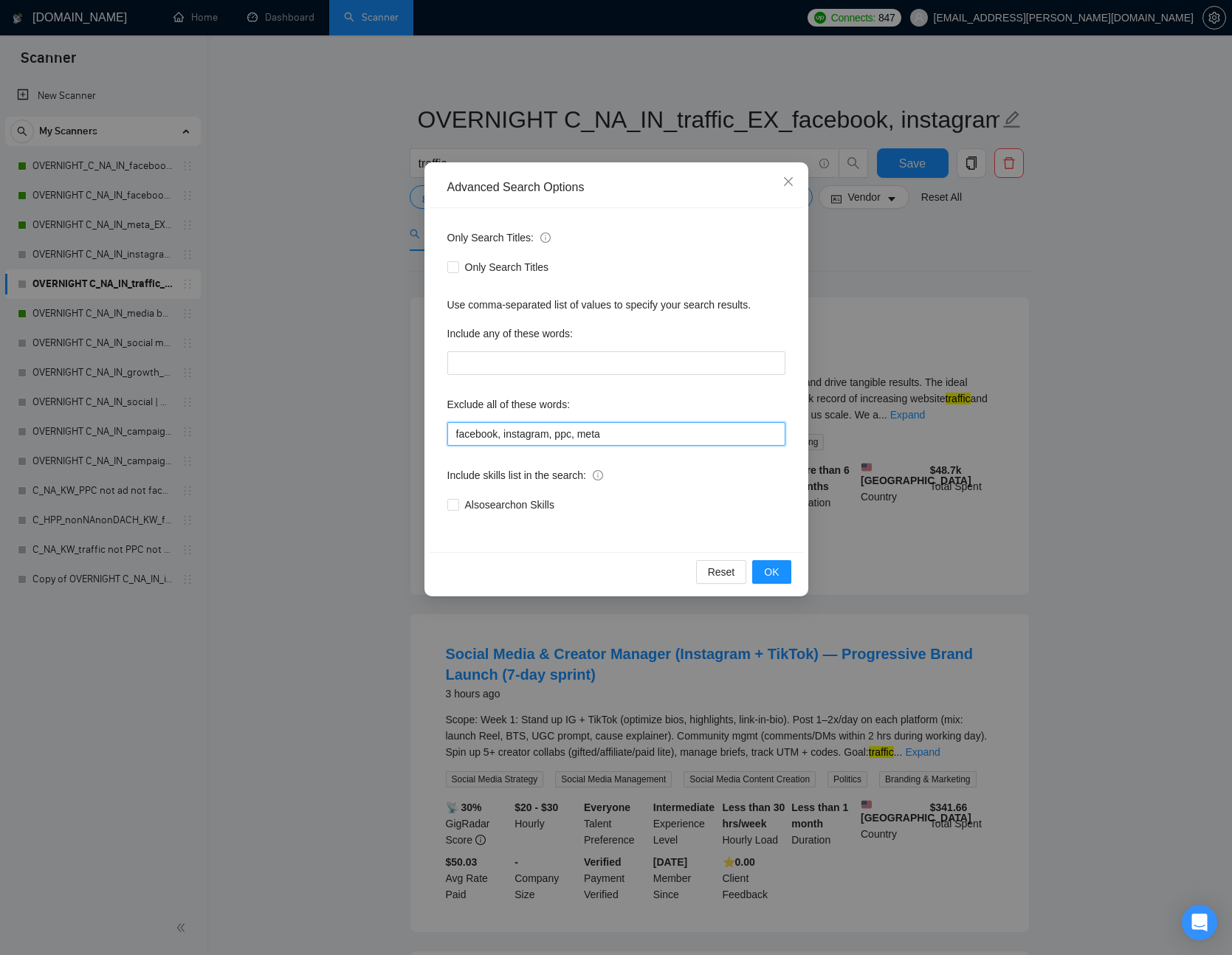
click at [631, 434] on input "facebook, instagram, ppc, meta" at bounding box center [616, 434] width 338 height 24
paste input "realtor, real estate, crypto, web3, igaming, cannabis"
click at [532, 433] on input "facebook, instagram, ppc, metarealtor, real estate, crypto, web3, igaming, cann…" at bounding box center [616, 434] width 338 height 24
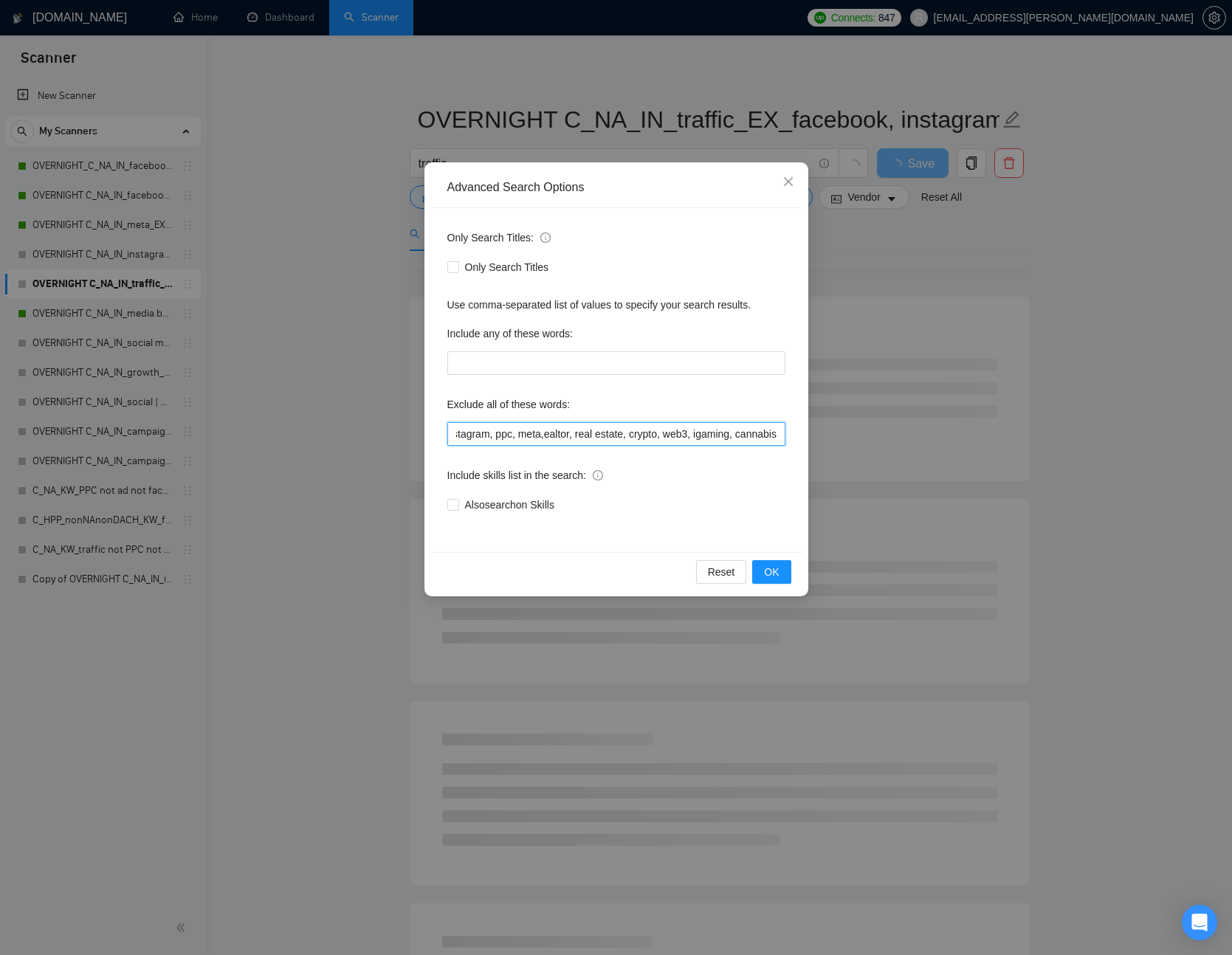
scroll to position [0, 76]
click at [543, 434] on input "facebook, instagram, ppc, meta, realtor, real estate, crypto, web3, igaming, ca…" at bounding box center [616, 434] width 338 height 24
drag, startPoint x: 532, startPoint y: 434, endPoint x: 879, endPoint y: 535, distance: 361.4
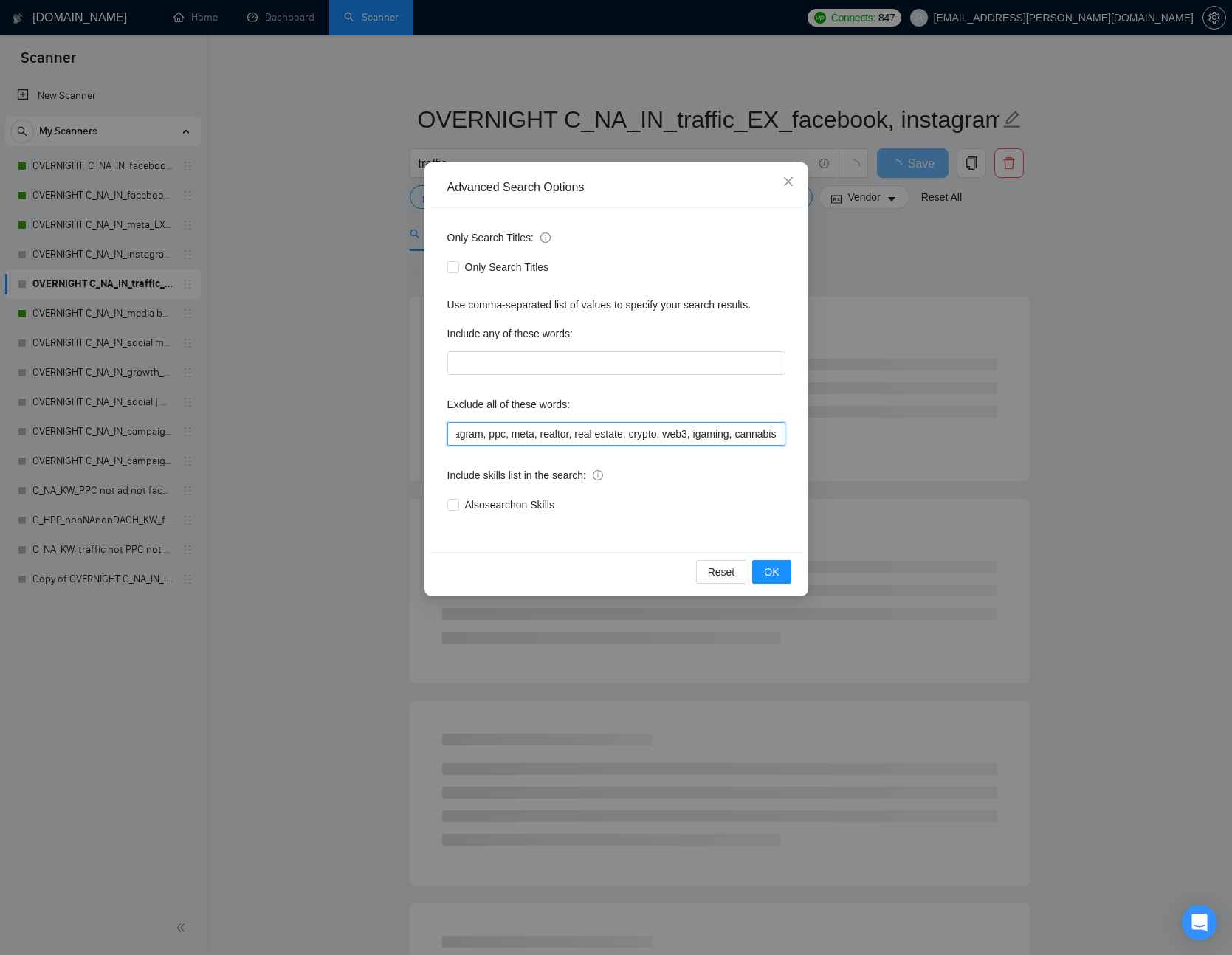
click at [874, 535] on div "Advanced Search Options Only Search Titles: Only Search Titles Use comma-separa…" at bounding box center [616, 478] width 1232 height 955
type input "facebook, instagram, ppc, meta, realtor, real estate, crypto, web3, igaming, ca…"
click at [777, 576] on span "OK" at bounding box center [772, 572] width 15 height 16
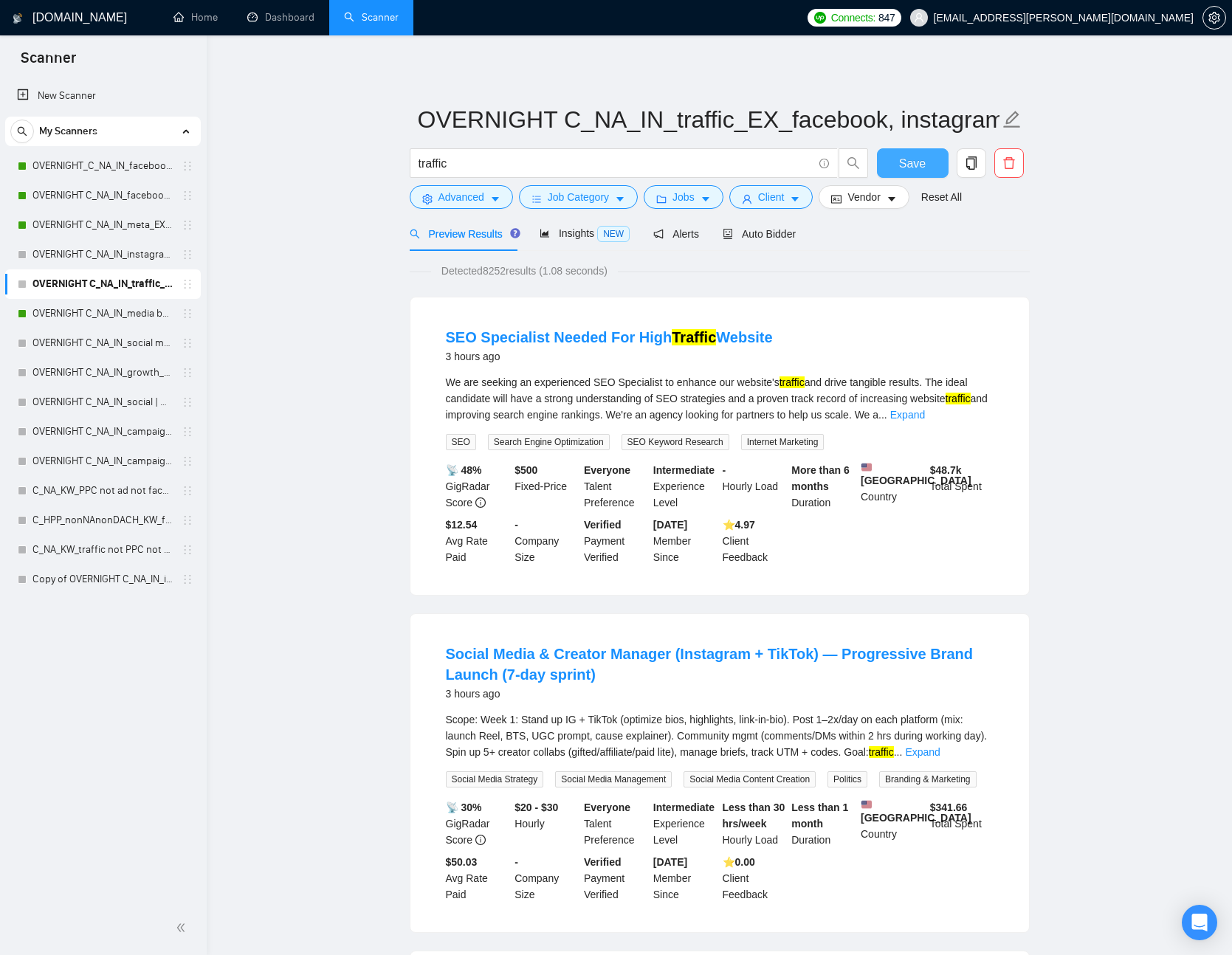
click at [918, 157] on span "Save" at bounding box center [913, 164] width 27 height 19
click at [78, 251] on link "OVERNIGHT C_NA_IN_instagram | PPC_EX_facebook_BH_26+_BF_500+" at bounding box center [103, 254] width 140 height 30
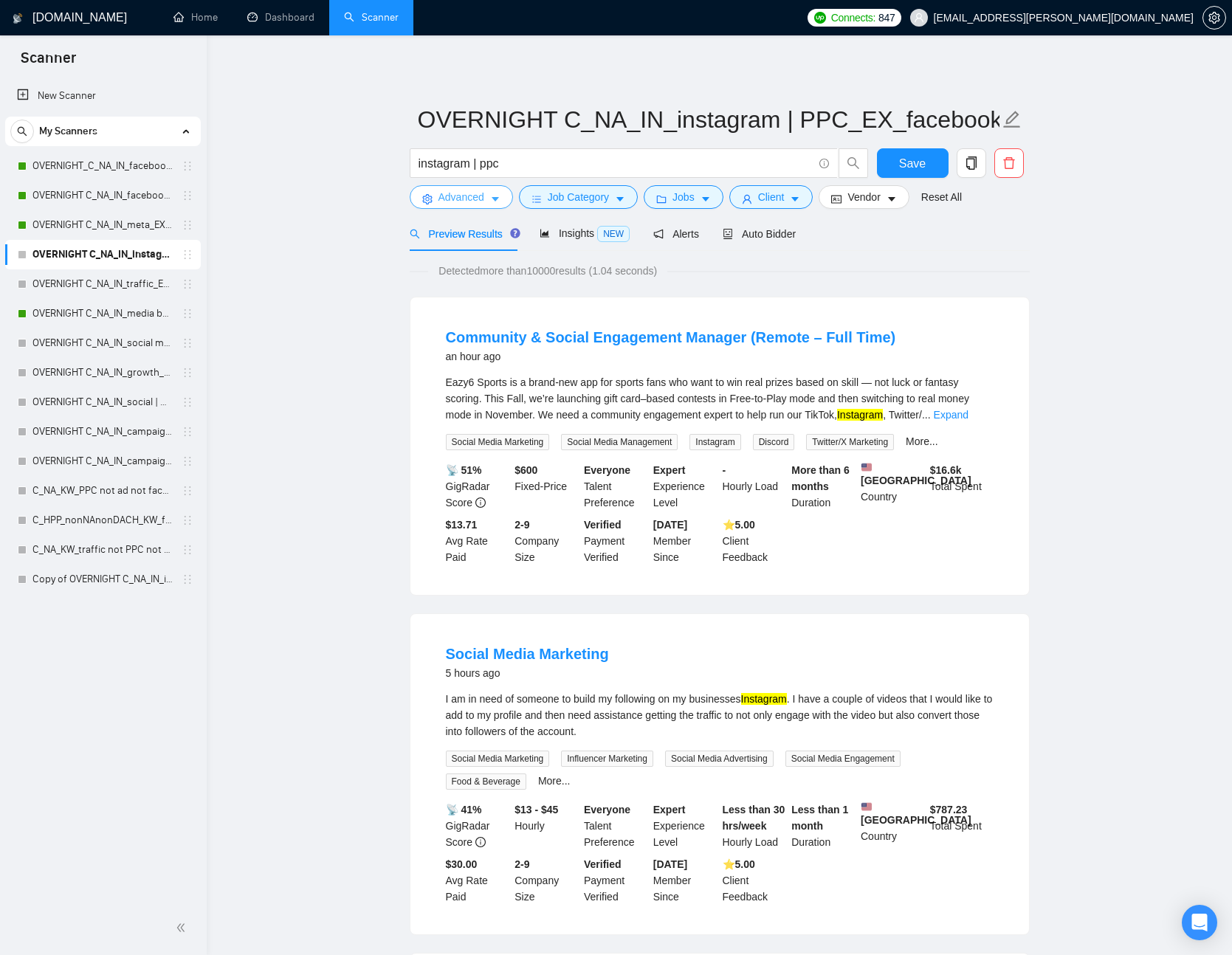
click at [479, 200] on span "Advanced" at bounding box center [462, 197] width 46 height 16
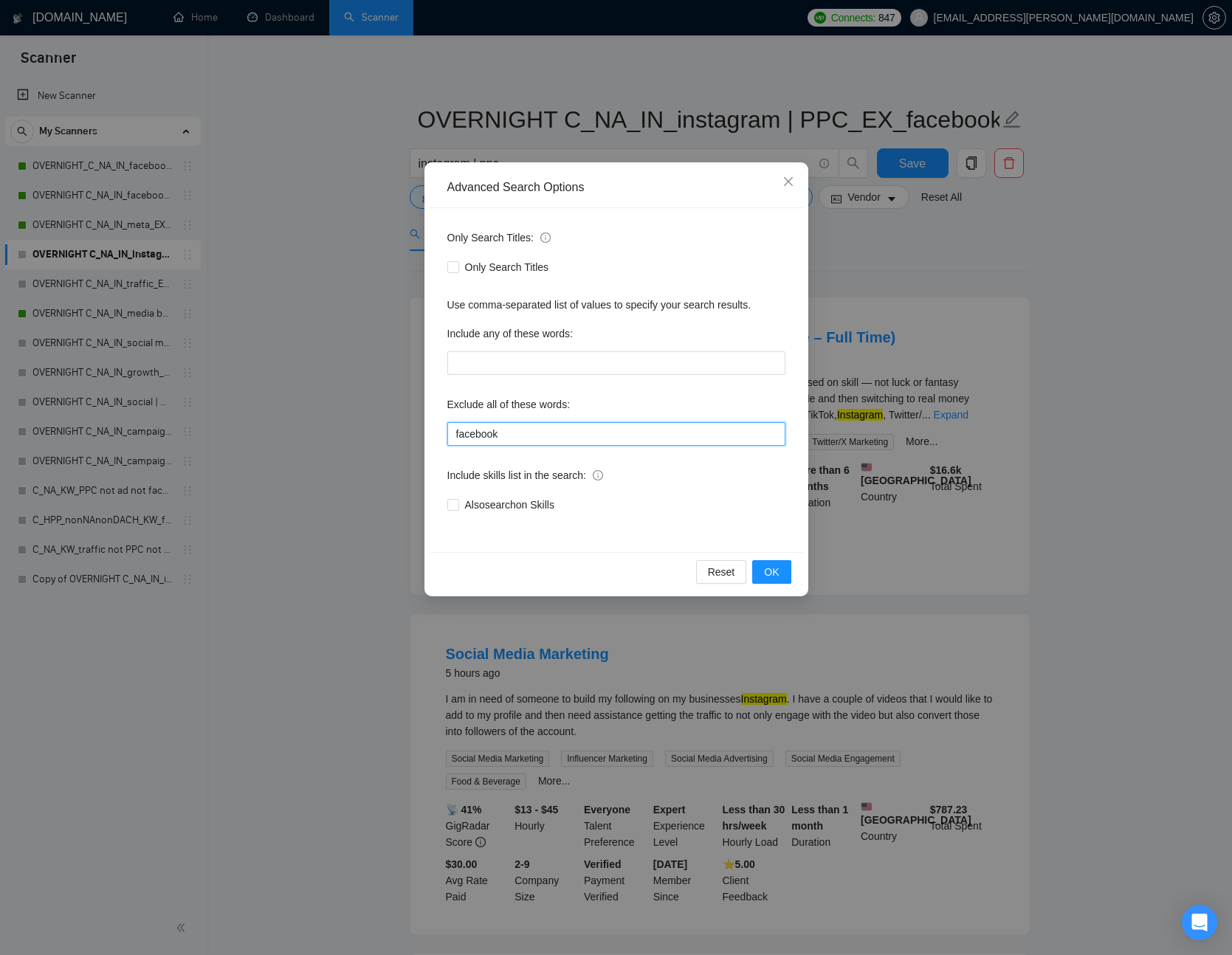
click at [556, 427] on input "facebook" at bounding box center [616, 434] width 338 height 24
paste input ", realtor, real estate, crypto, web3, igaming, cannabis"
type input "facebook, realtor, real estate, crypto, web3, igaming, cannabis"
click at [763, 565] on button "OK" at bounding box center [772, 572] width 39 height 24
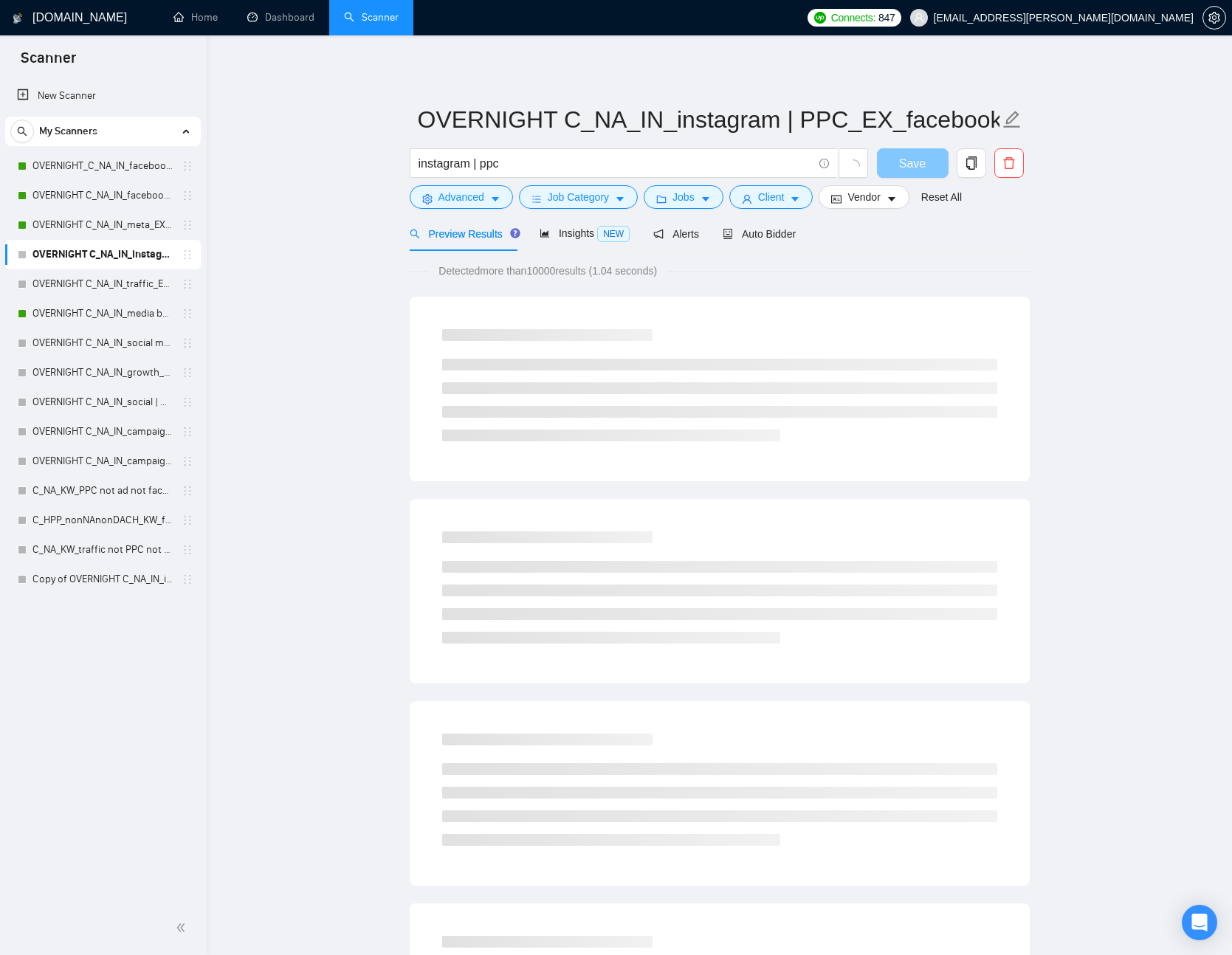
click at [931, 167] on button "Save" at bounding box center [913, 163] width 72 height 30
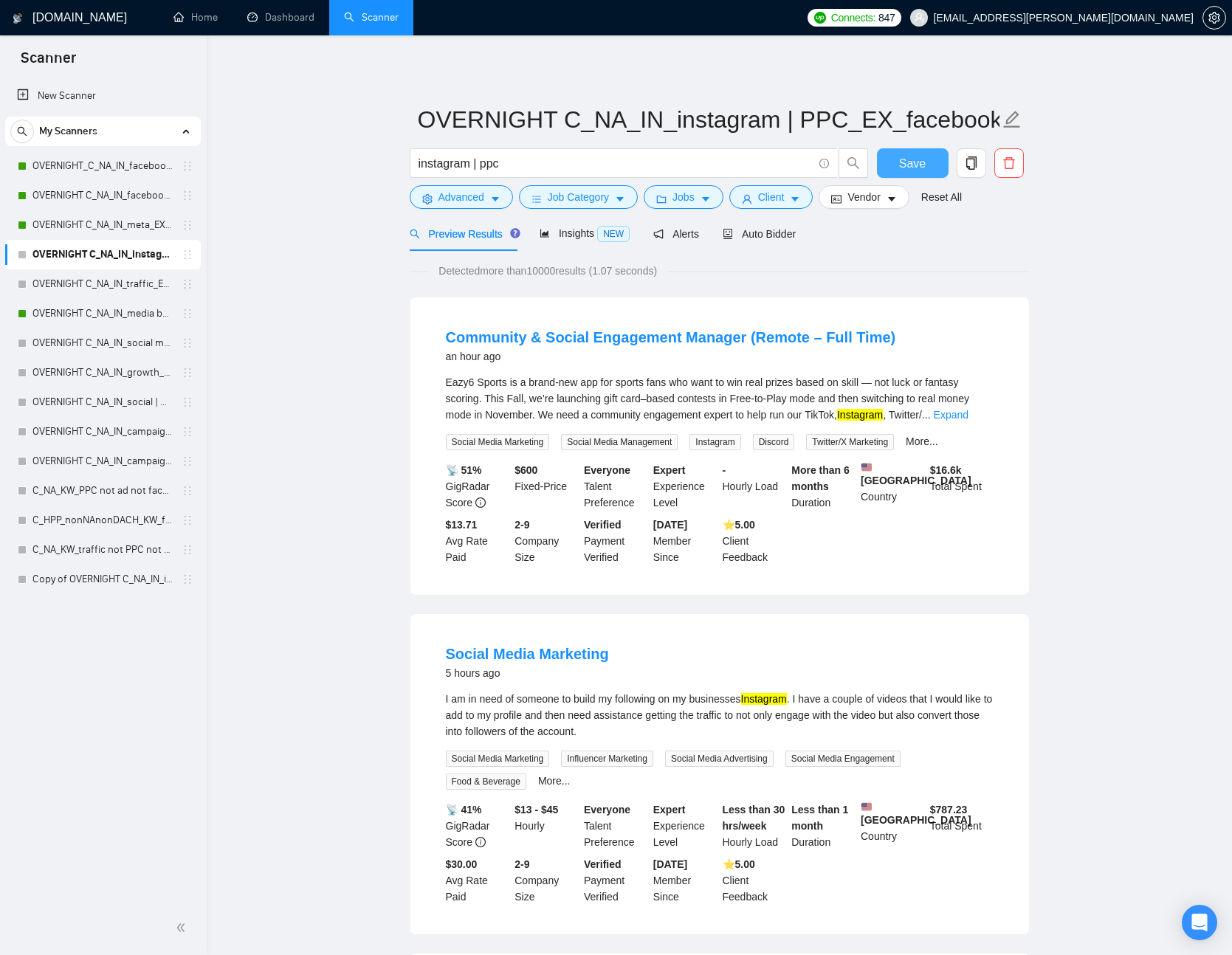
click at [929, 167] on button "Save" at bounding box center [913, 163] width 72 height 30
click at [80, 224] on link "OVERNIGHT C_NA_IN_meta_EX_facebook, instagram, ppc_BH_26+_BF_500+" at bounding box center [103, 224] width 140 height 30
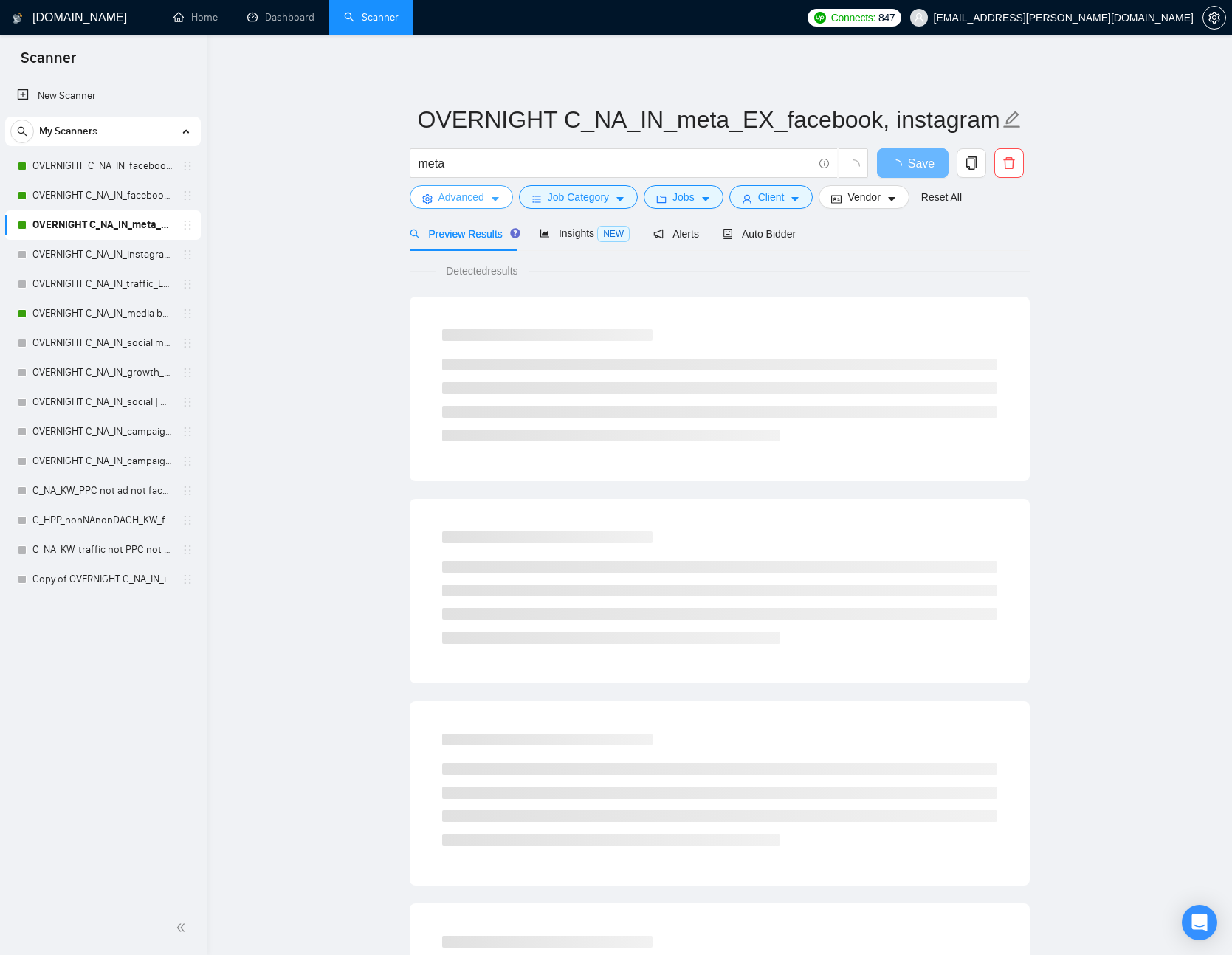
click at [488, 196] on button "Advanced" at bounding box center [462, 197] width 104 height 24
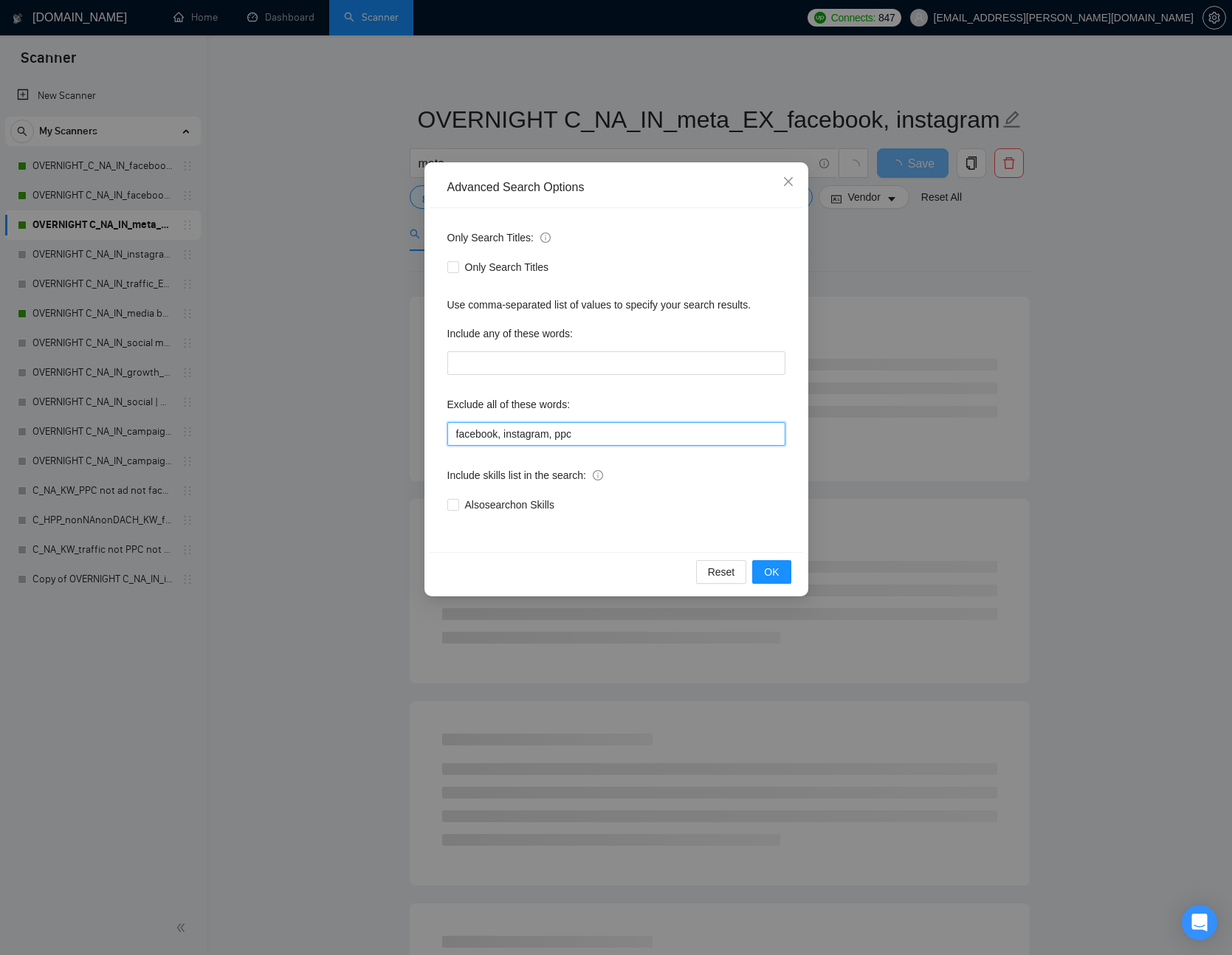
click at [608, 440] on input "facebook, instagram, ppc" at bounding box center [616, 434] width 338 height 24
paste input ", realtor, real estate, crypto, web3, igaming, cannabis"
type input "facebook, instagram, ppc, realtor, real estate, crypto, web3, igaming, cannabis"
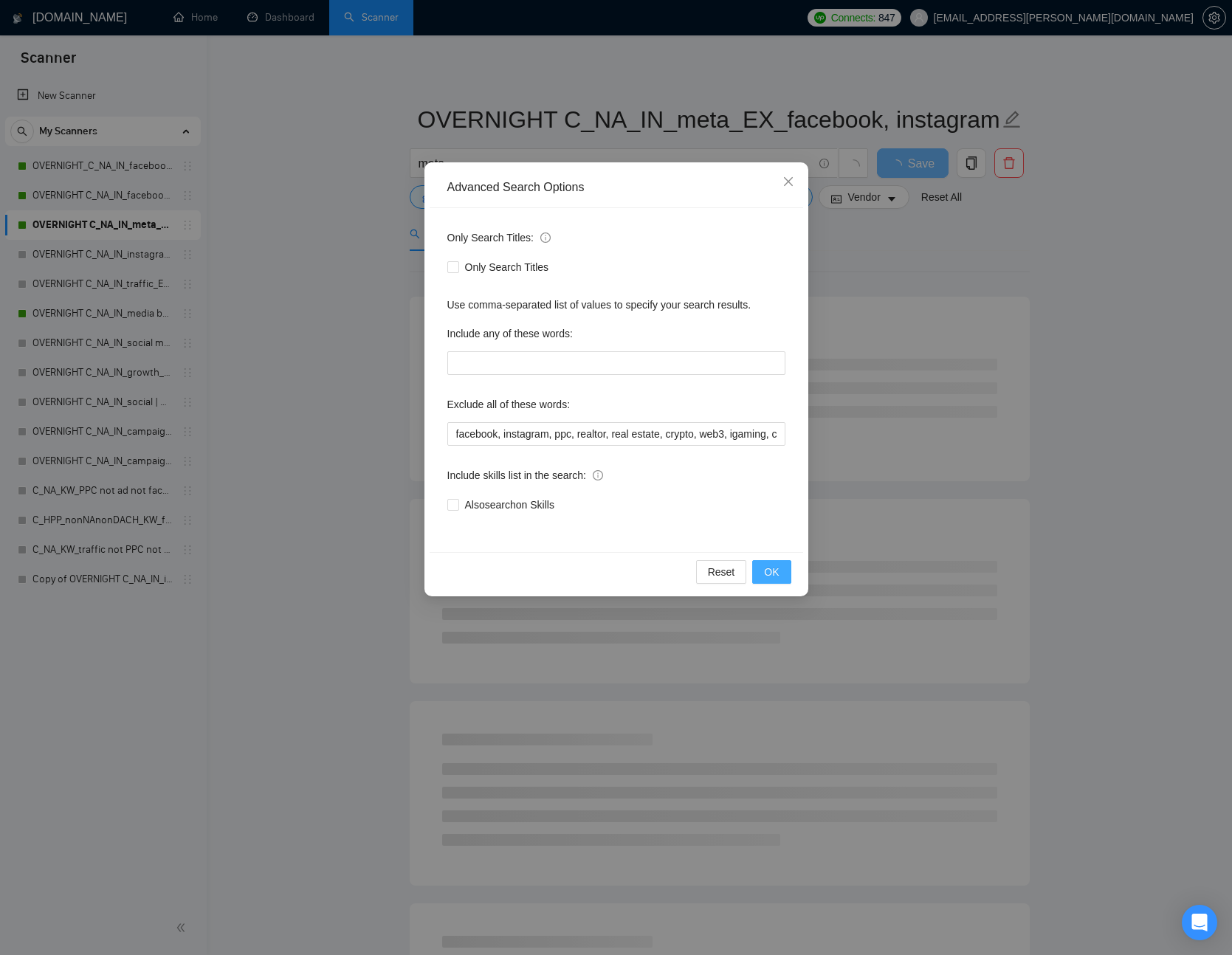
click at [772, 575] on span "OK" at bounding box center [772, 572] width 15 height 16
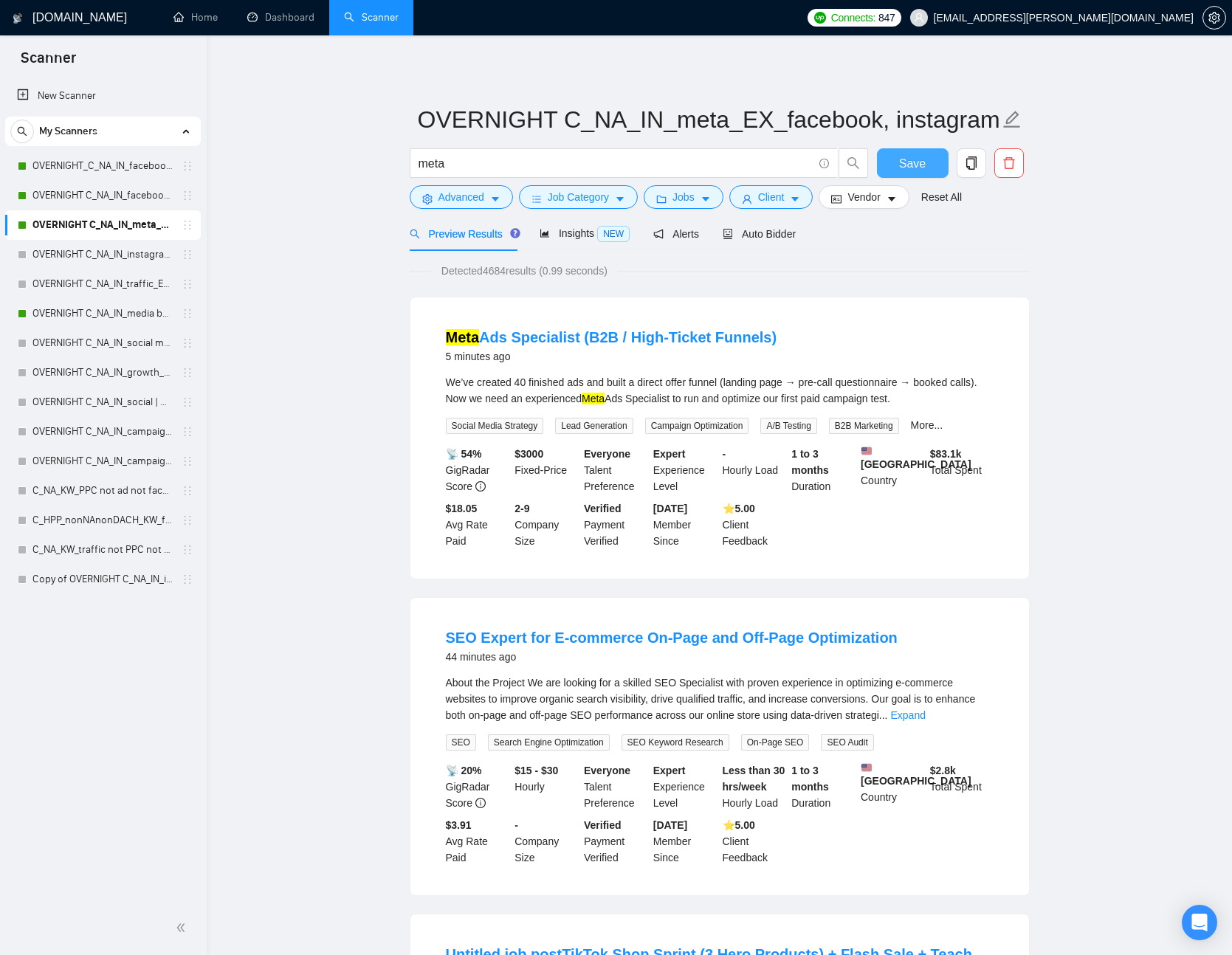
click at [926, 164] on button "Save" at bounding box center [913, 163] width 72 height 30
click at [149, 203] on link "OVERNIGHT C_NA_IN_facebook_EX_ad_BH_26+_BF_500+" at bounding box center [103, 195] width 140 height 30
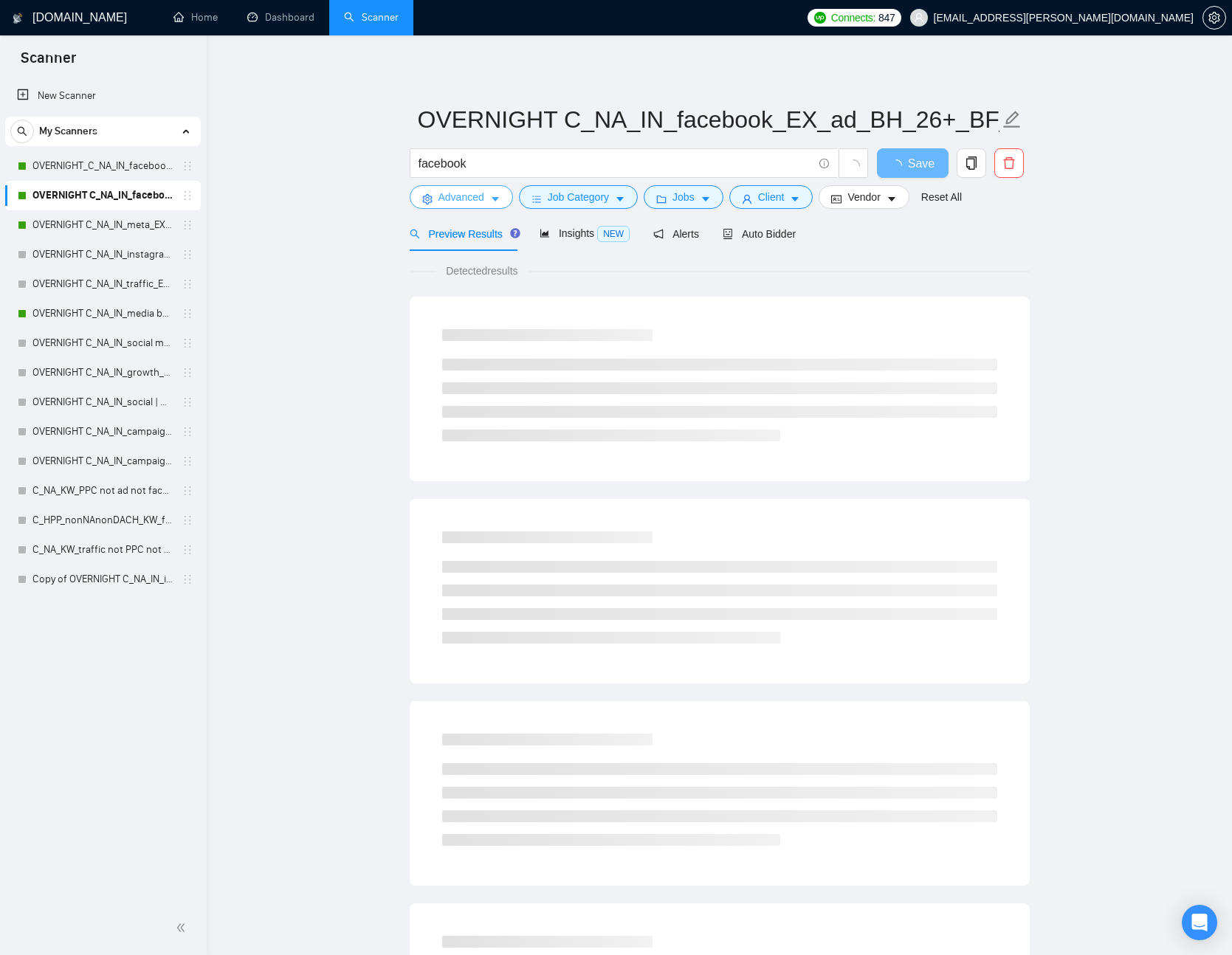
click at [457, 201] on span "Advanced" at bounding box center [462, 197] width 46 height 16
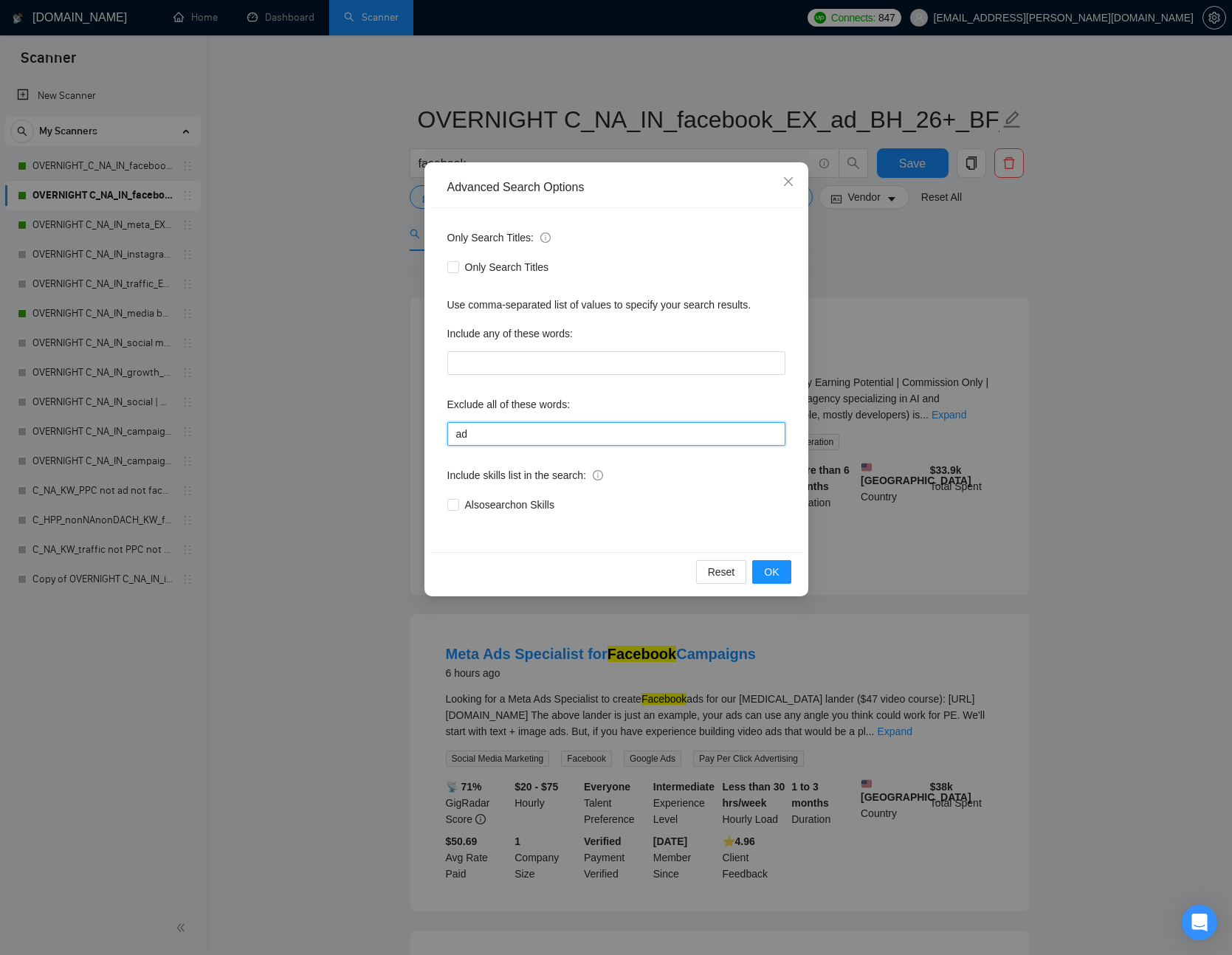
click at [539, 436] on input "ad" at bounding box center [616, 434] width 338 height 24
paste input ", realtor, real estate, crypto, web3, igaming, cannabis"
type input "ad, realtor, real estate, crypto, web3, igaming, cannabis"
click at [794, 577] on div "Reset OK" at bounding box center [616, 572] width 374 height 39
click at [773, 577] on span "OK" at bounding box center [772, 572] width 15 height 16
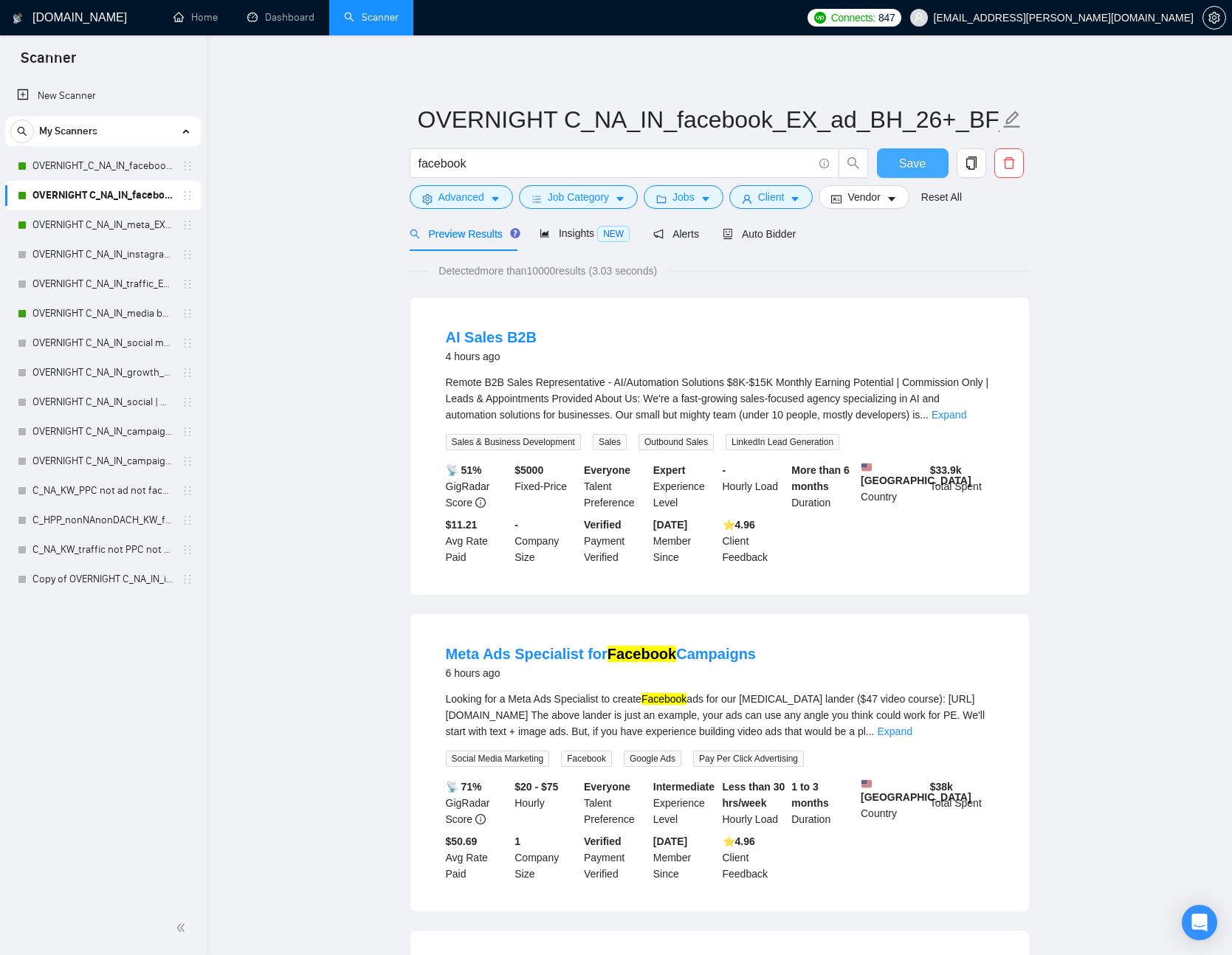
click at [913, 168] on span "Save" at bounding box center [913, 164] width 27 height 19
click at [91, 169] on link "OVERNIGHT_C_NA_IN_facebook ad_EX__BH_26+_BF_500+" at bounding box center [103, 165] width 140 height 30
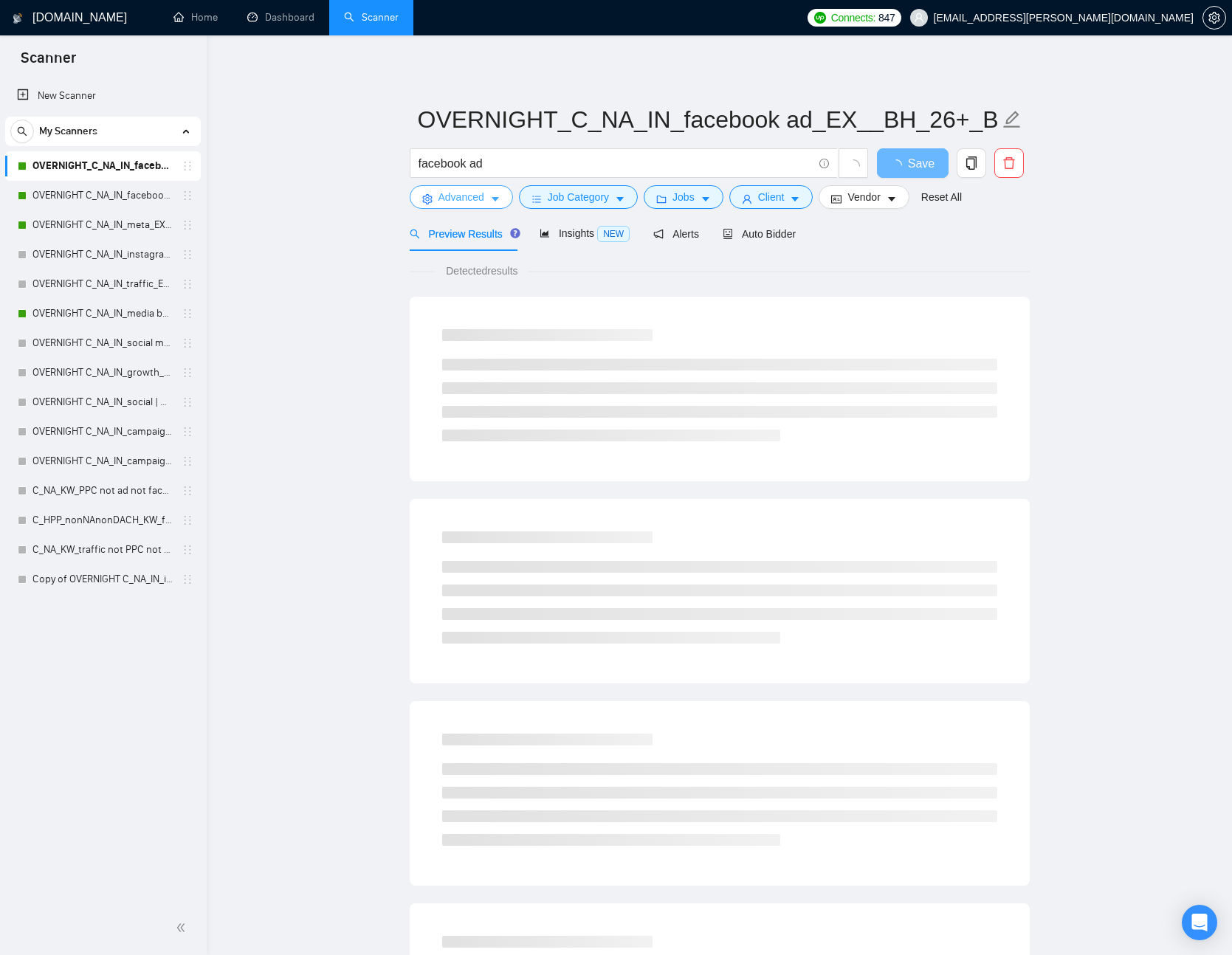
click at [461, 197] on span "Advanced" at bounding box center [462, 197] width 46 height 16
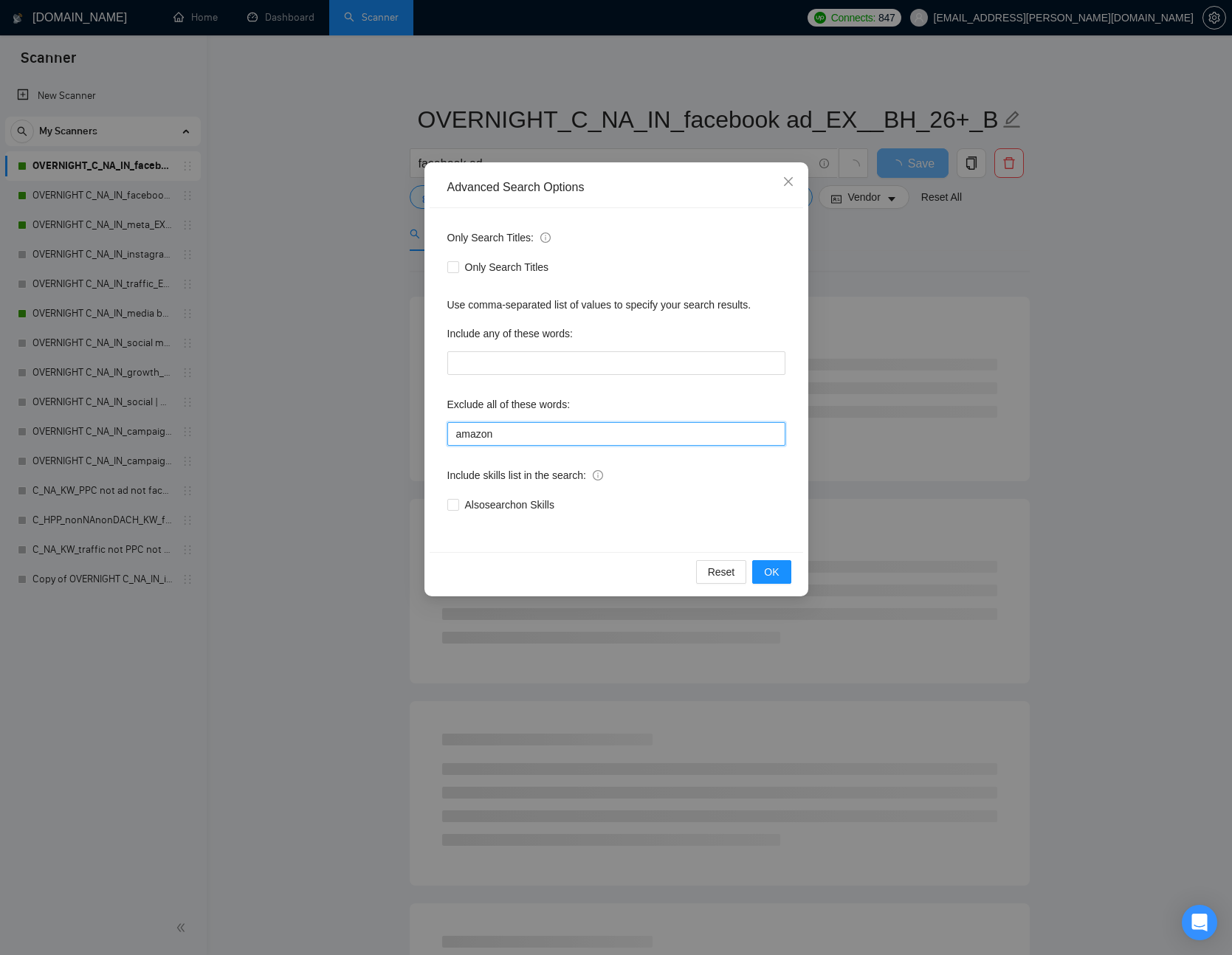
click at [527, 440] on input "amazon" at bounding box center [616, 434] width 338 height 24
paste input ", realtor, real estate, crypto, web3, igaming, cannabis"
type input "amazon, realtor, real estate, crypto, web3, igaming, cannabis"
click at [785, 582] on div "Reset OK" at bounding box center [616, 572] width 374 height 39
click at [784, 578] on button "OK" at bounding box center [772, 572] width 39 height 24
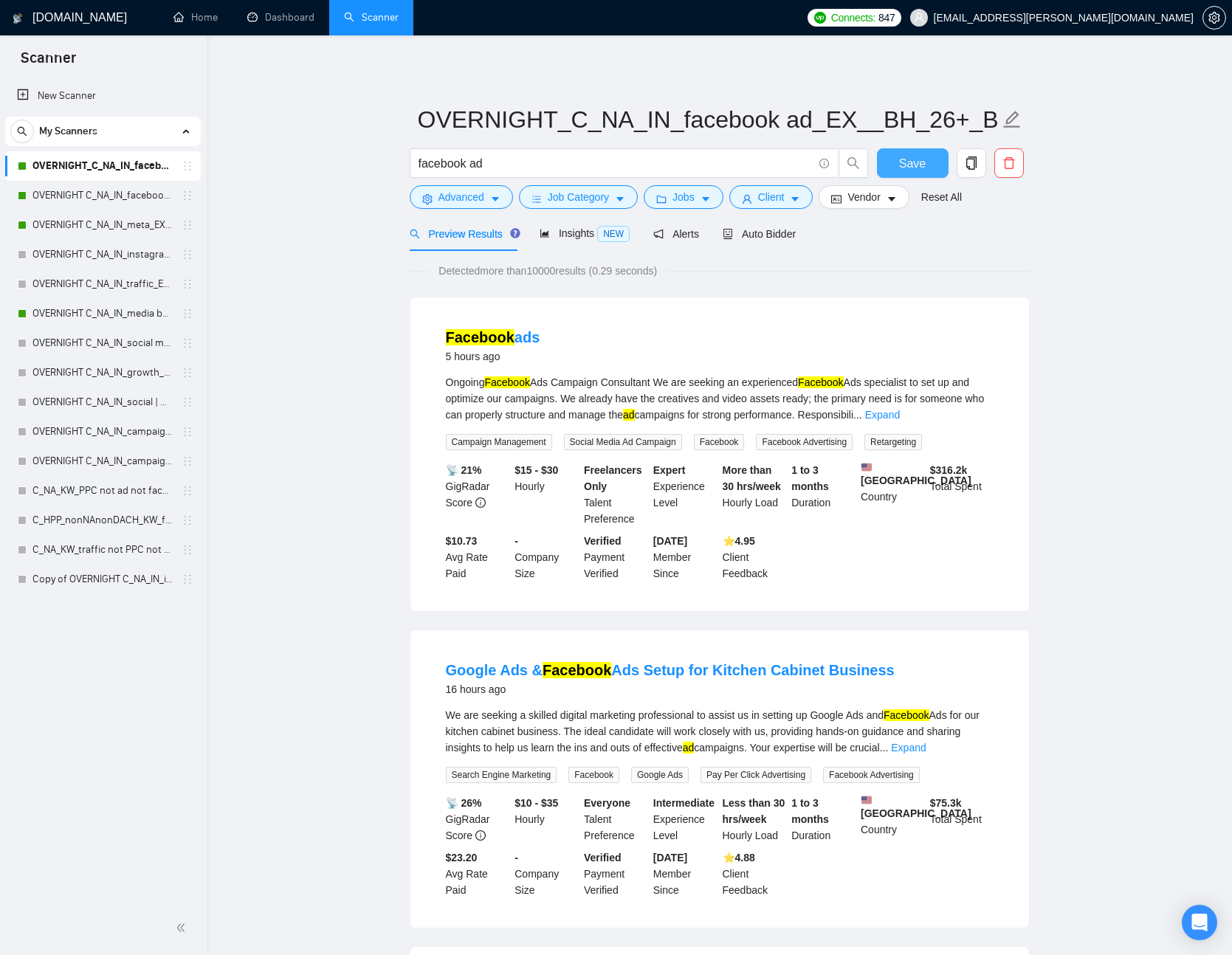
click at [900, 165] on span "Save" at bounding box center [913, 164] width 27 height 19
click at [145, 458] on link "OVERNIGHT C_NA_IN_campaign_EX_realtor, real estate, crypto, web3, igaming, cann…" at bounding box center [103, 461] width 140 height 30
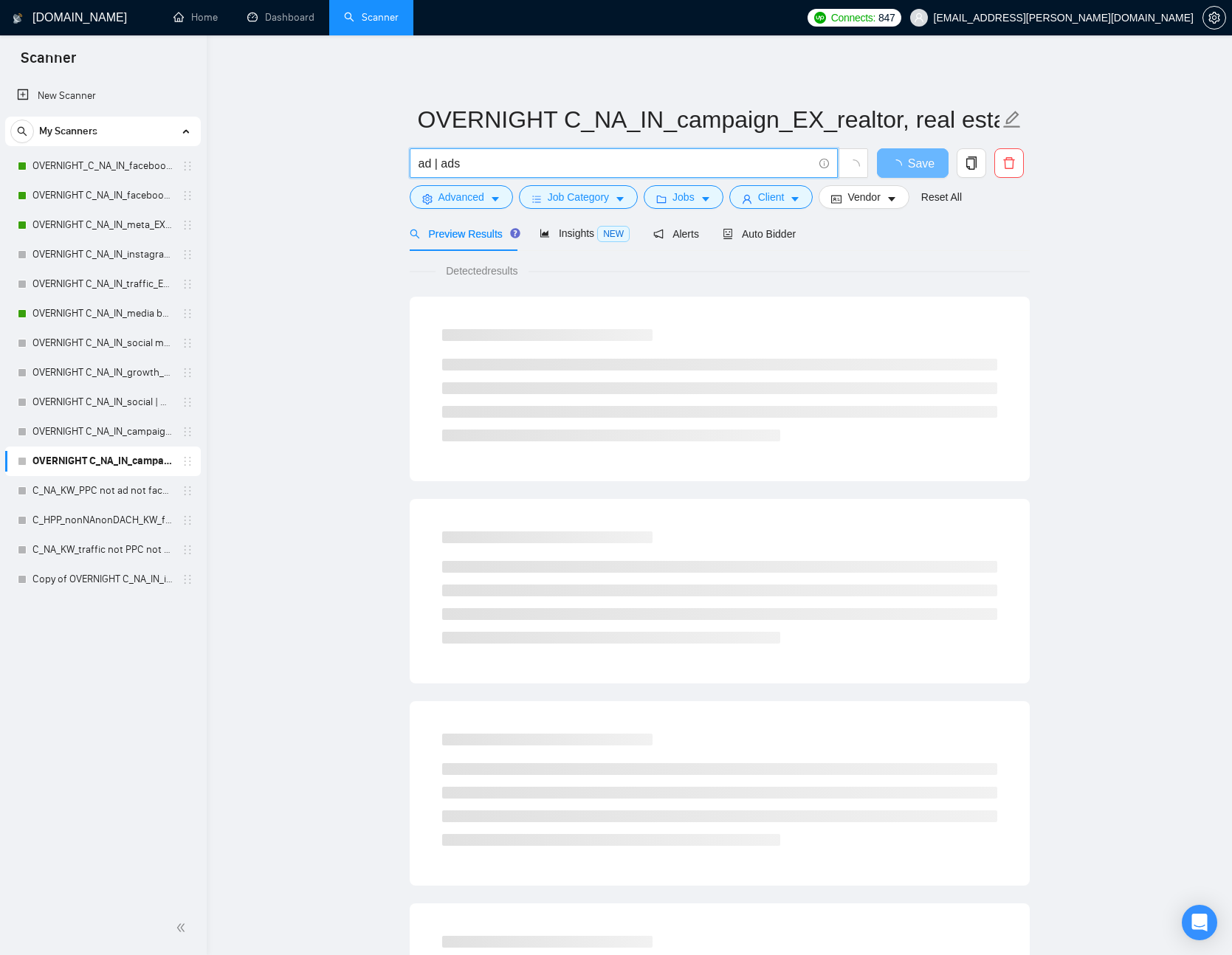
drag, startPoint x: 525, startPoint y: 167, endPoint x: 340, endPoint y: 163, distance: 185.0
click at [340, 163] on main "OVERNIGHT C_NA_IN_campaign_EX_realtor, real estate, crypto, web3, igaming, cann…" at bounding box center [719, 675] width 978 height 1232
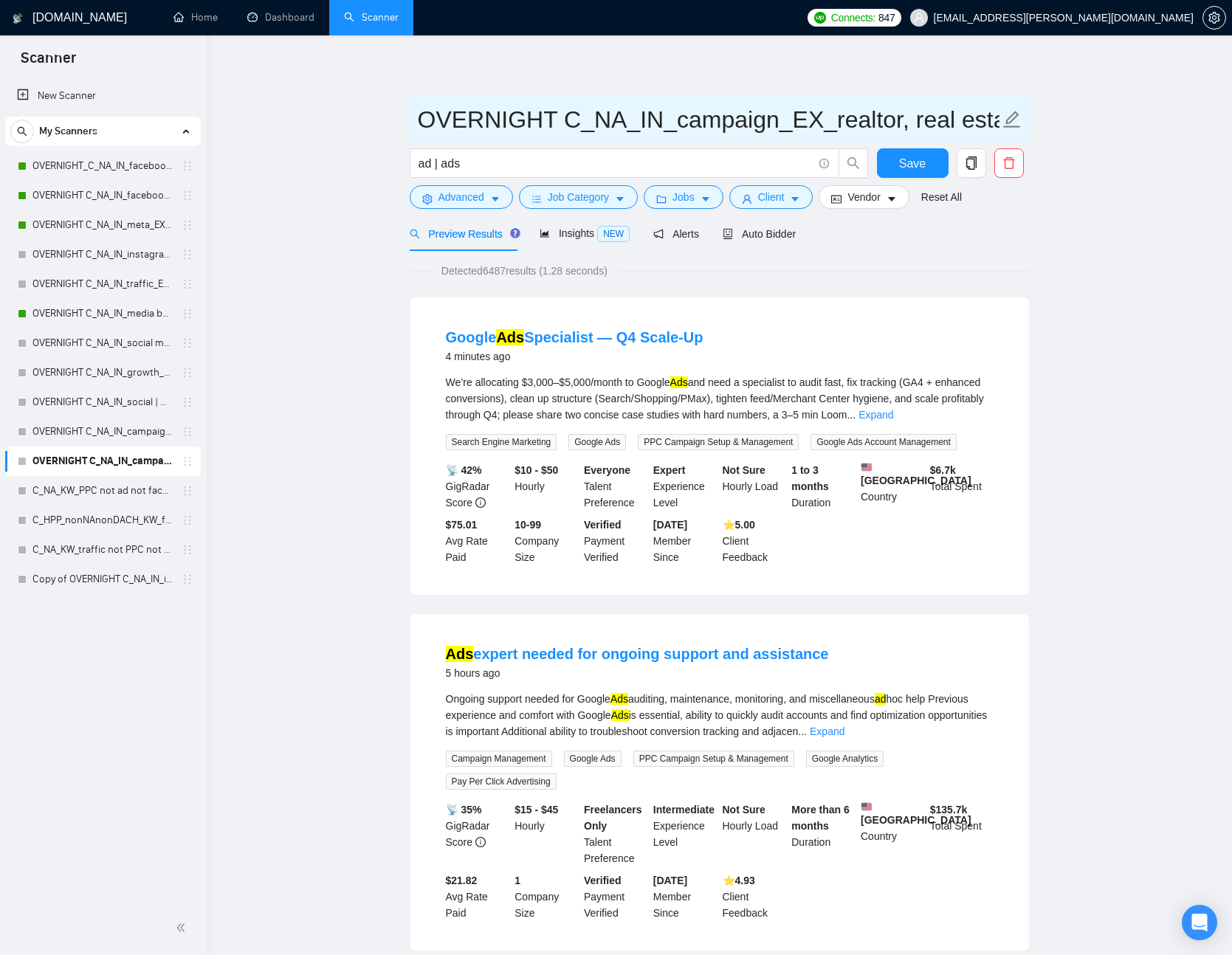
click at [1008, 121] on icon "edit" at bounding box center [1012, 119] width 19 height 19
drag, startPoint x: 752, startPoint y: 116, endPoint x: 337, endPoint y: 100, distance: 415.3
click at [559, 116] on input "OVERNIGHT C_NA_IN_campaign_EX_realtor, real estate, crypto, web3, igaming, cann…" at bounding box center [709, 120] width 582 height 37
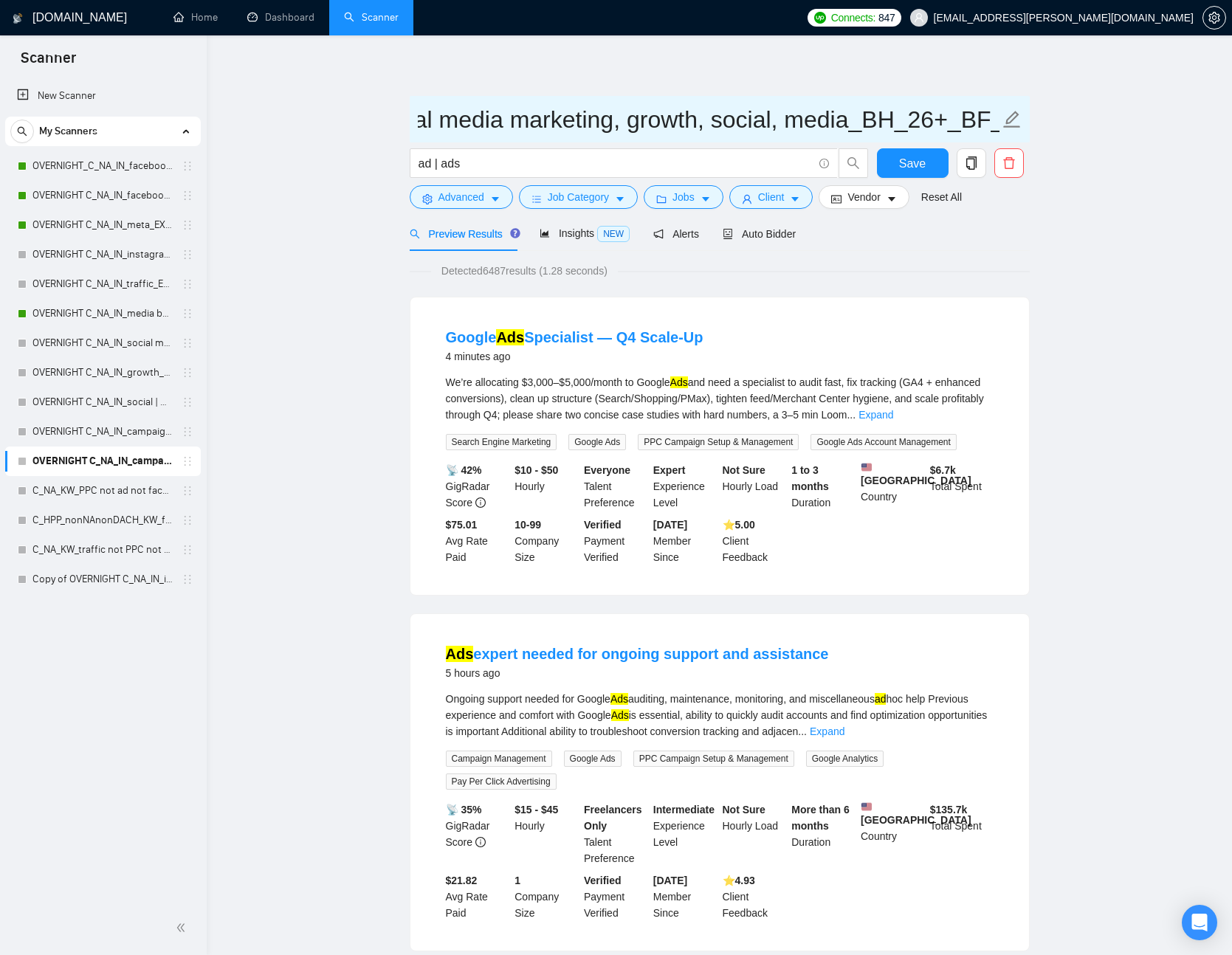
drag, startPoint x: 559, startPoint y: 116, endPoint x: 1178, endPoint y: 151, distance: 620.0
paste input "ad | ads_EX_realtor, real estate, crypto, web3, igaming, cannabis, facebook, in…"
drag, startPoint x: 756, startPoint y: 116, endPoint x: 165, endPoint y: 89, distance: 591.6
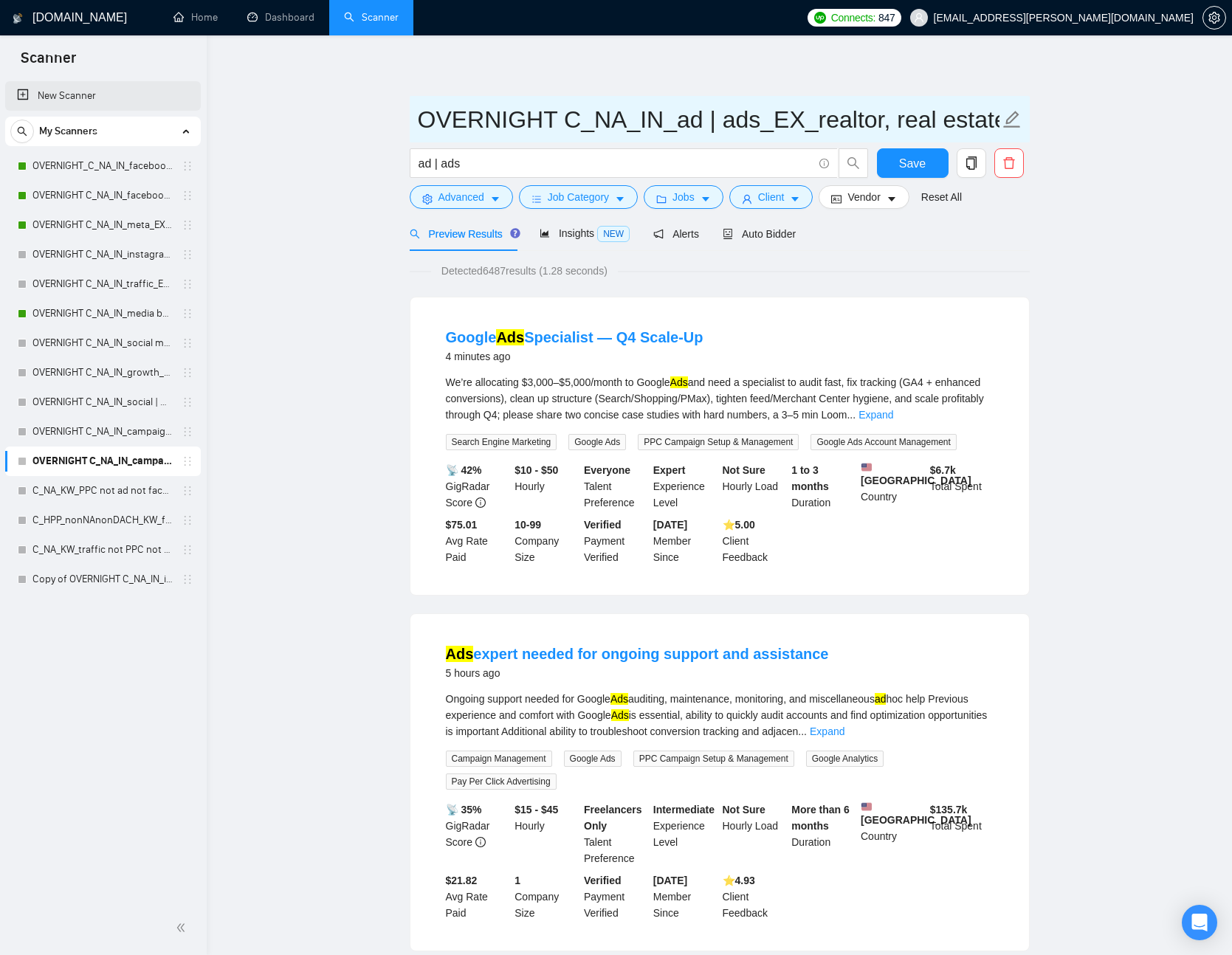
type input "OVERNIGHT C_NA_IN_ad | ads_EX_realtor, real estate, crypto, web3, igaming, cann…"
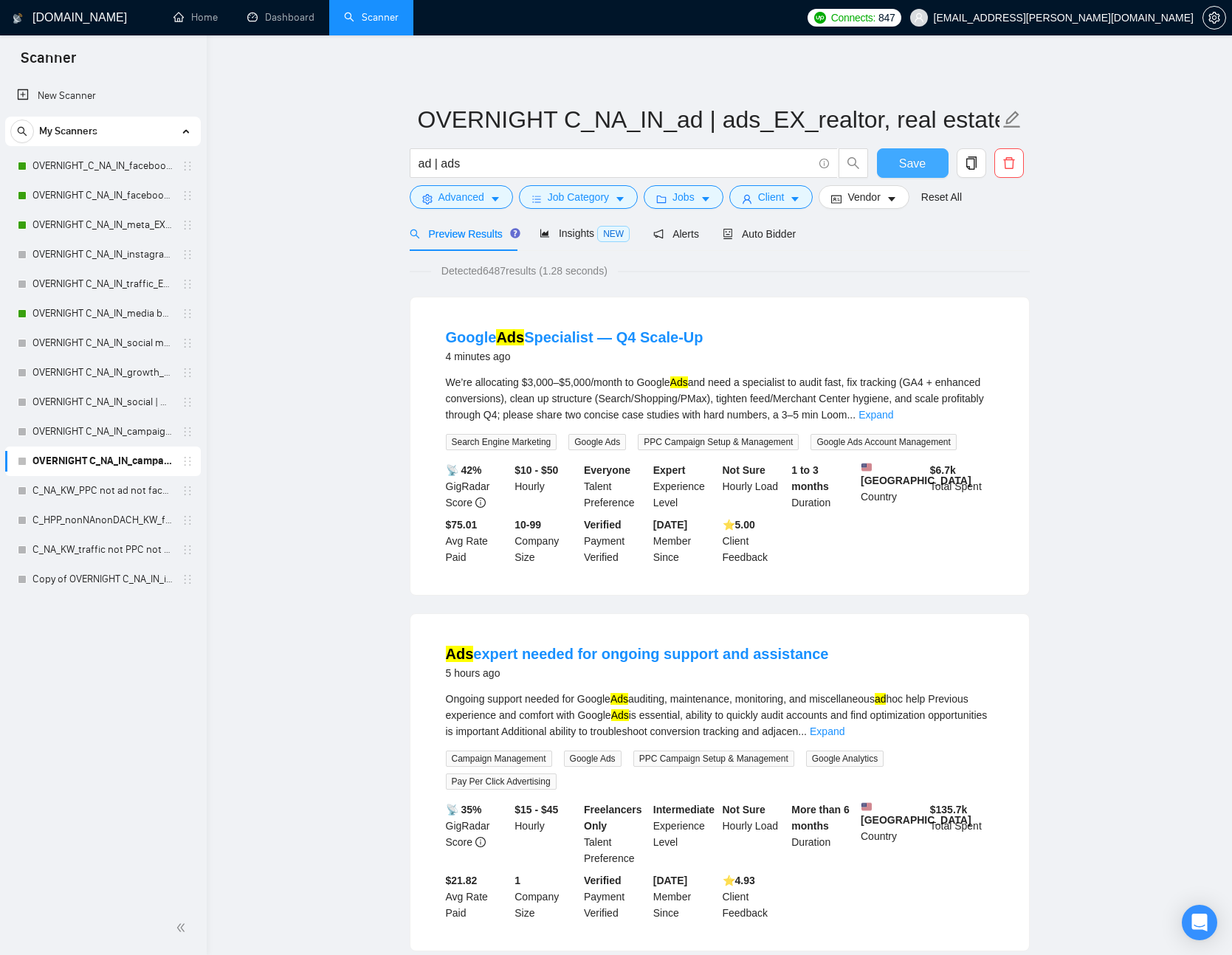
click at [921, 173] on button "Save" at bounding box center [913, 163] width 72 height 30
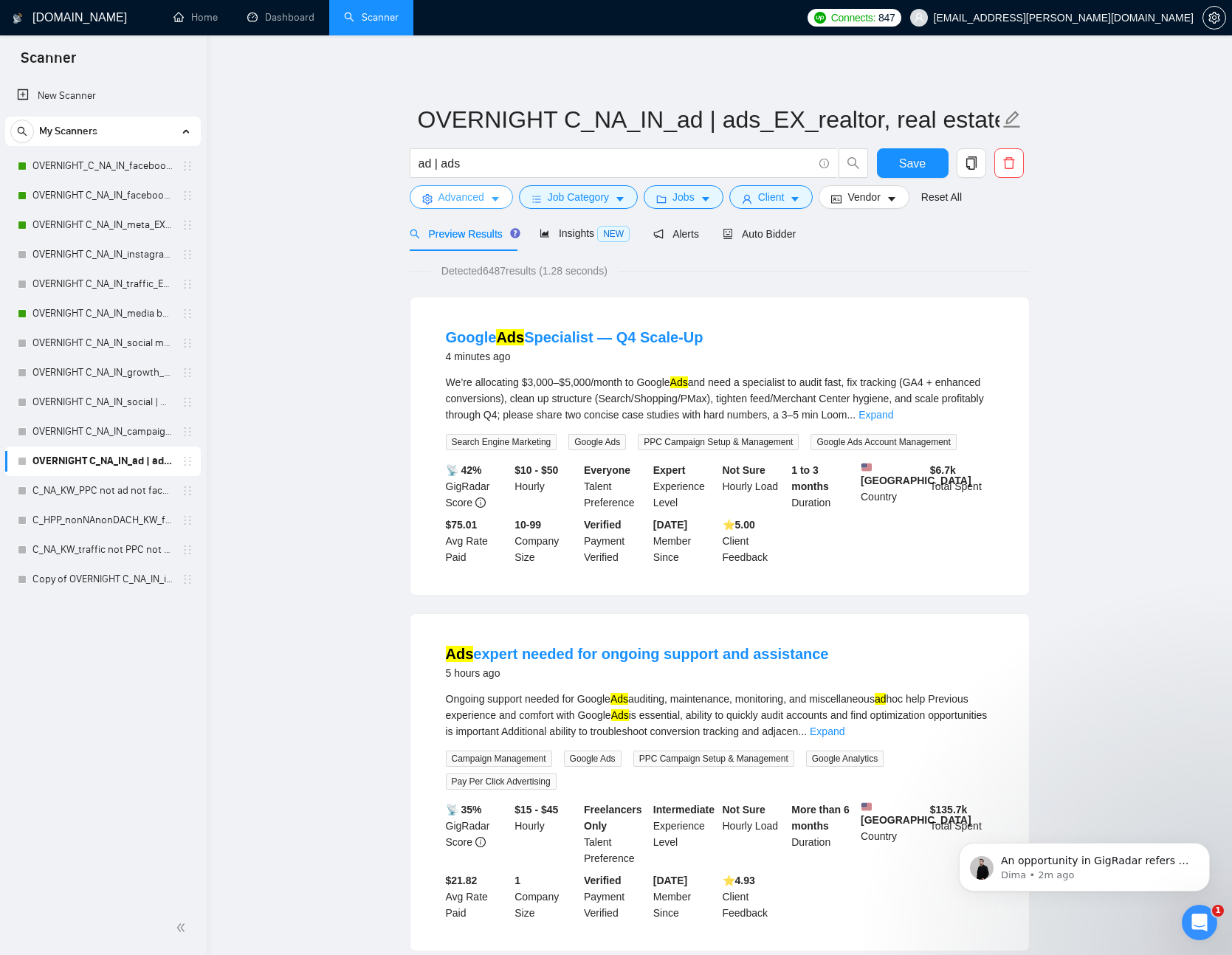
click at [443, 197] on span "Advanced" at bounding box center [462, 197] width 46 height 16
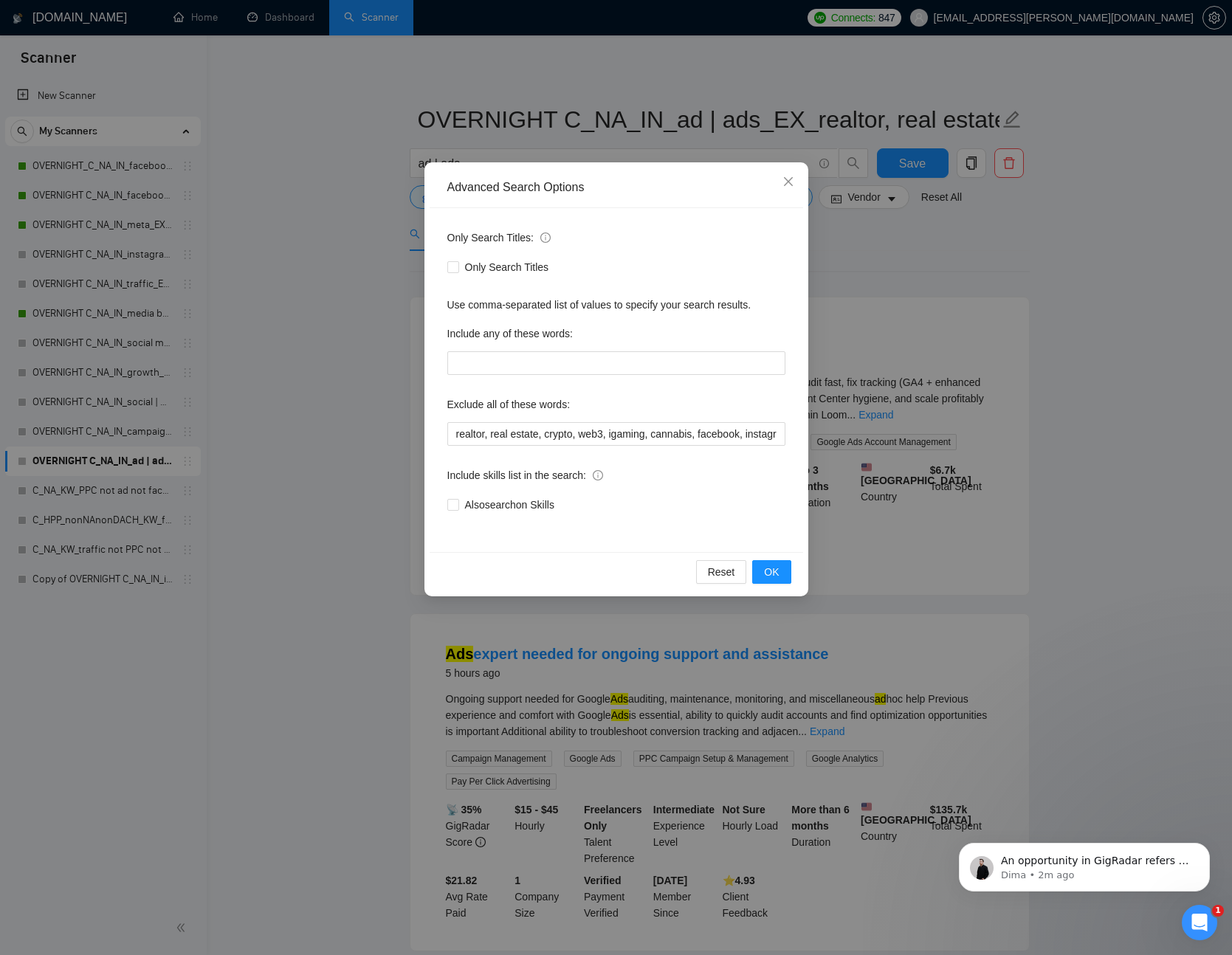
click at [994, 257] on div "Advanced Search Options Only Search Titles: Only Search Titles Use comma-separa…" at bounding box center [616, 478] width 1232 height 955
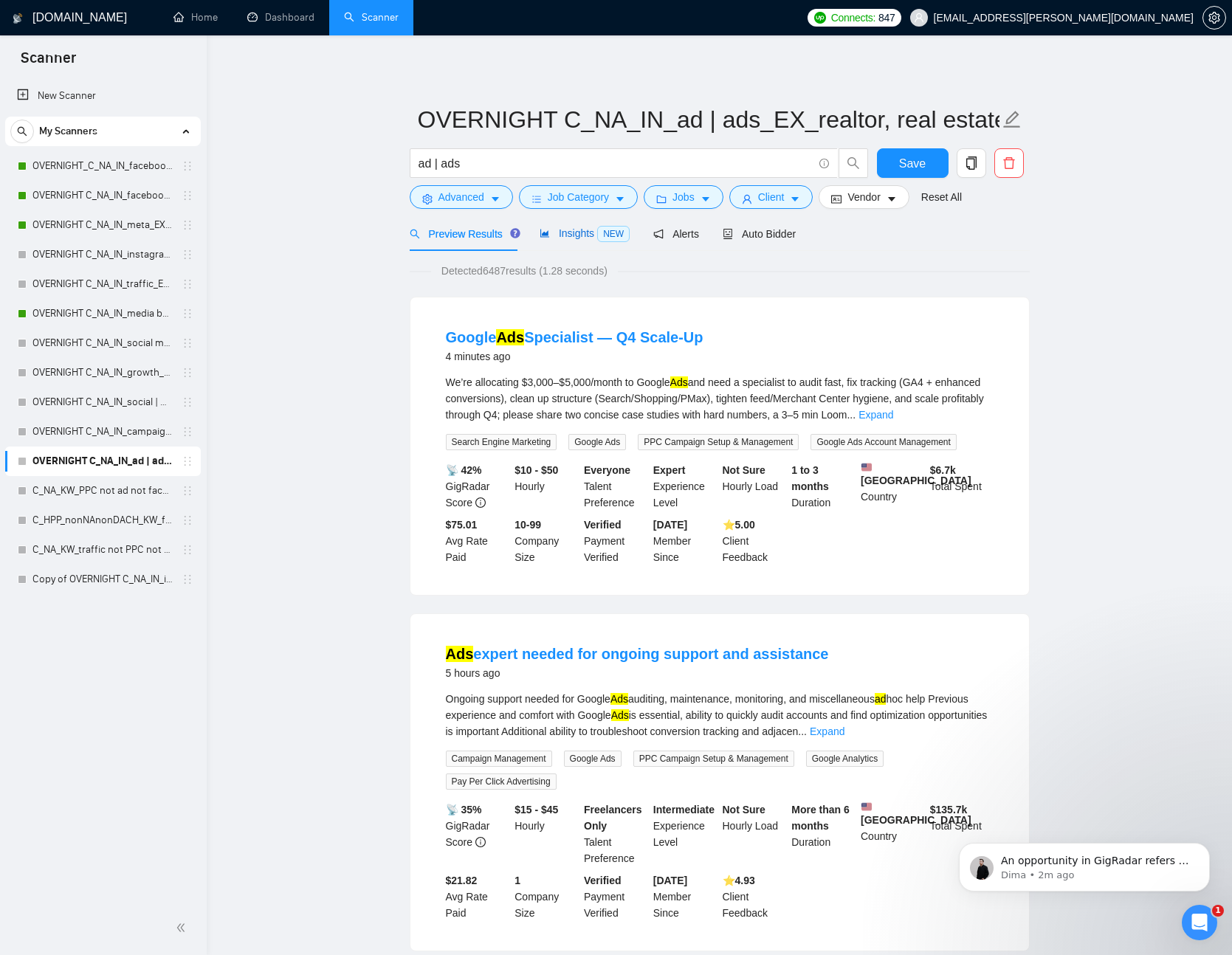
click at [567, 234] on span "Insights NEW" at bounding box center [585, 234] width 90 height 12
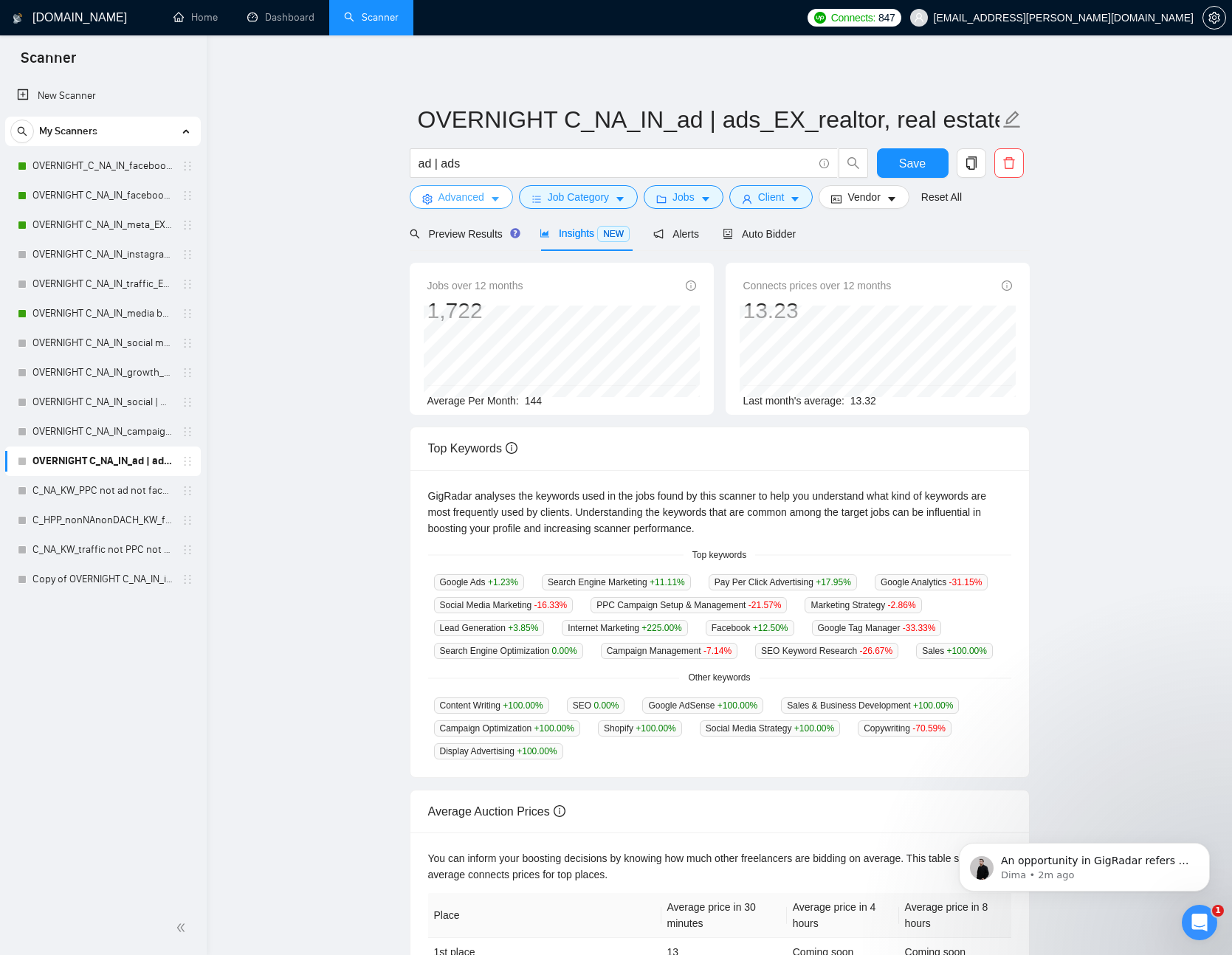
click at [495, 198] on icon "caret-down" at bounding box center [495, 200] width 8 height 4
click at [483, 198] on span "Advanced" at bounding box center [462, 197] width 46 height 16
click at [581, 193] on span "Job Category" at bounding box center [578, 197] width 62 height 16
click at [706, 200] on icon "caret-down" at bounding box center [705, 199] width 10 height 10
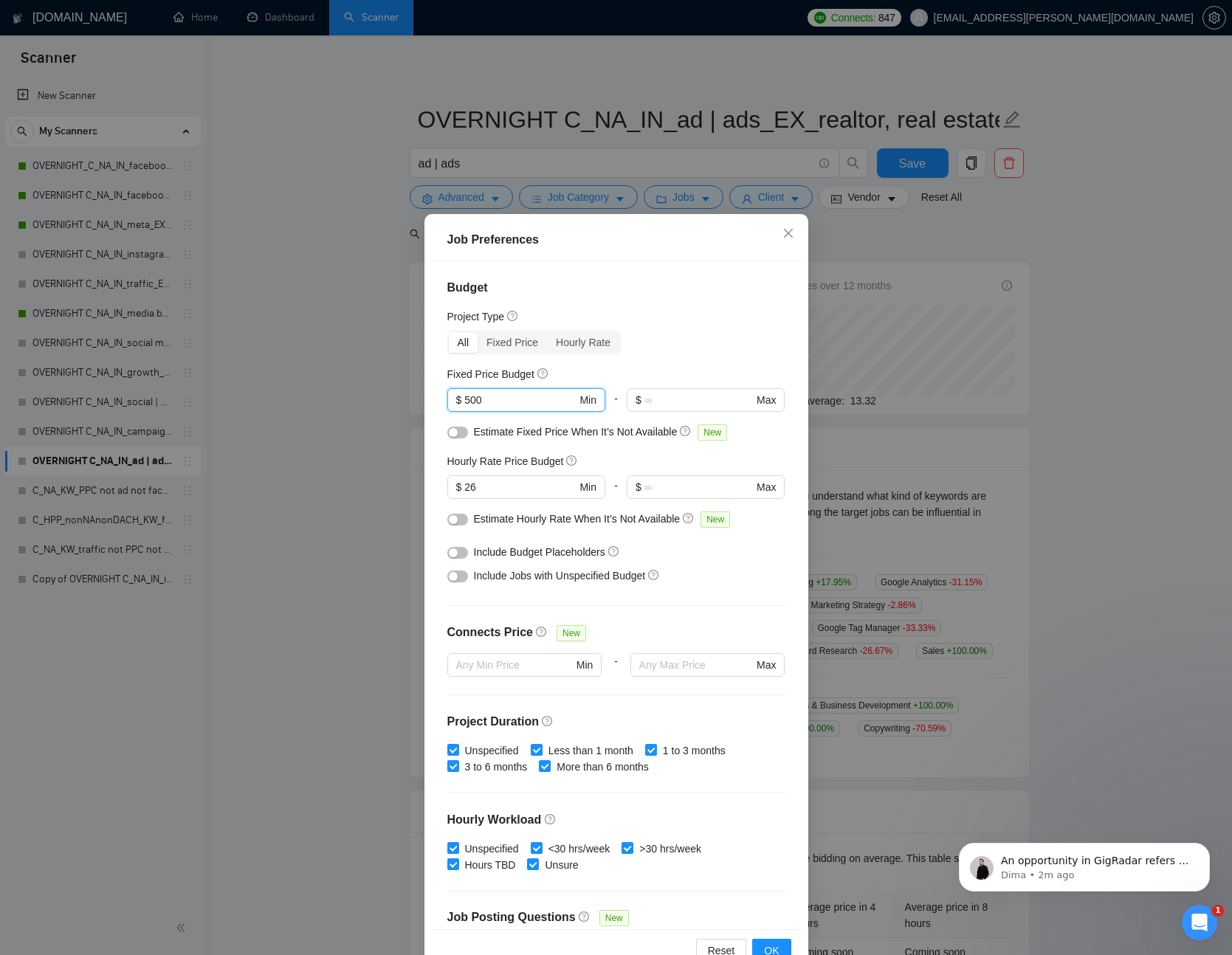
drag, startPoint x: 507, startPoint y: 403, endPoint x: 364, endPoint y: 395, distance: 143.2
click at [355, 394] on div "Job Preferences Budget Project Type All Fixed Price Hourly Rate Fixed Price Bud…" at bounding box center [616, 478] width 1232 height 955
drag, startPoint x: 450, startPoint y: 488, endPoint x: 399, endPoint y: 474, distance: 52.9
click at [311, 482] on div "Job Preferences Budget Project Type All Fixed Price Hourly Rate Fixed Price Bud…" at bounding box center [616, 478] width 1232 height 955
click at [702, 402] on input "text" at bounding box center [699, 400] width 109 height 16
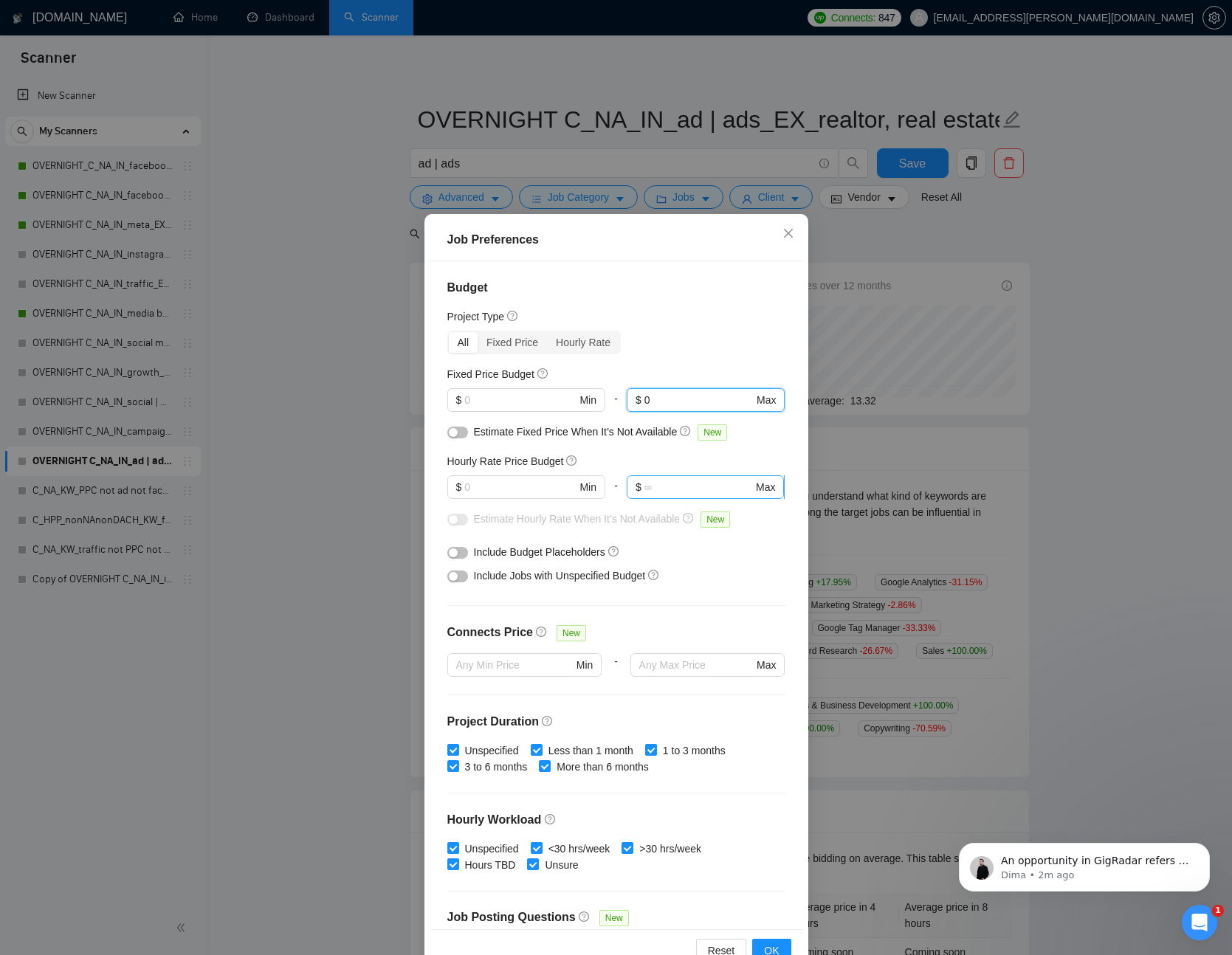
type input "0"
click at [676, 488] on input "text" at bounding box center [699, 487] width 109 height 16
type input "0"
click at [680, 465] on div "Hourly Rate Price Budget" at bounding box center [616, 461] width 338 height 16
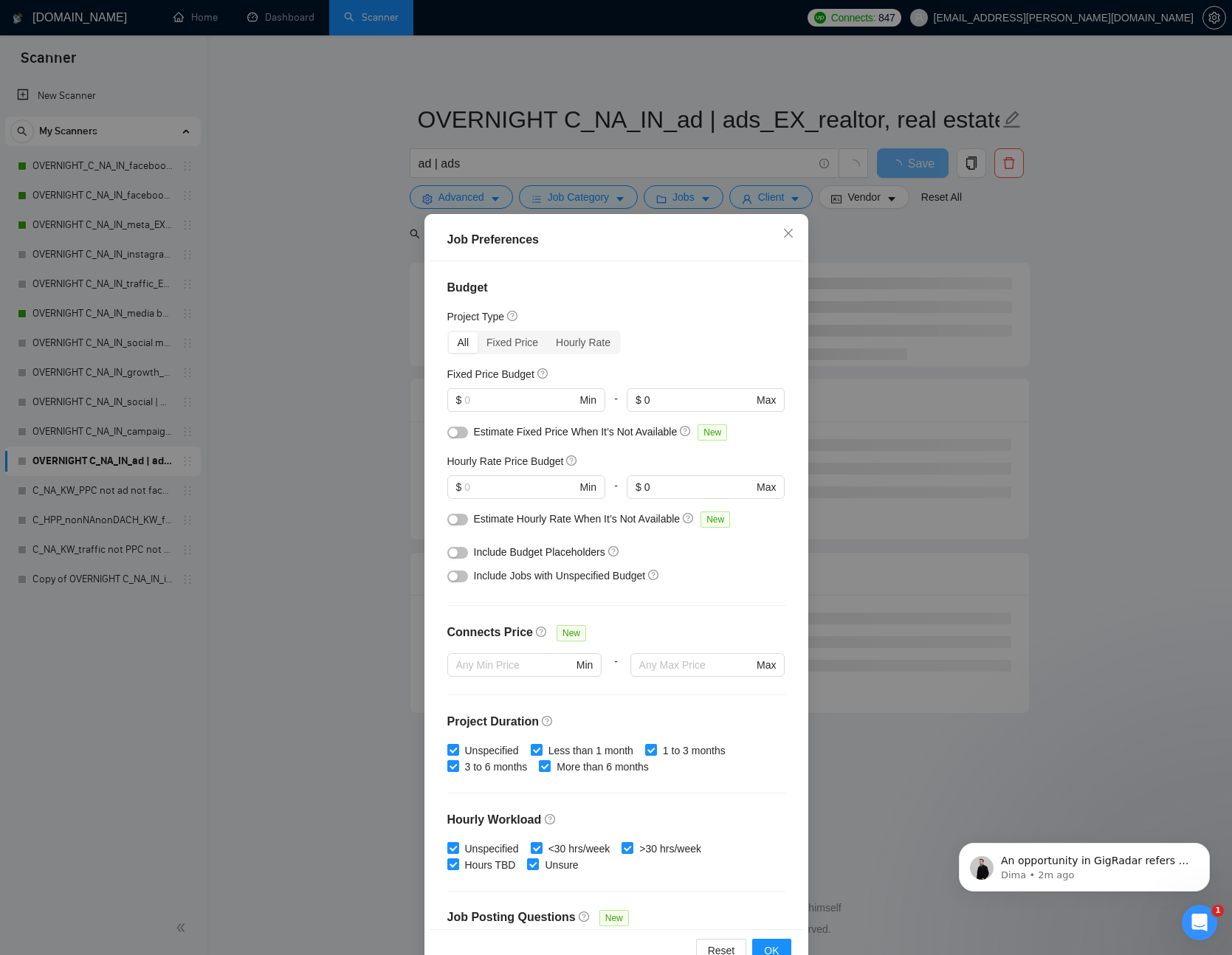
click at [458, 575] on button "button" at bounding box center [457, 576] width 21 height 12
click at [766, 945] on span "OK" at bounding box center [772, 950] width 15 height 16
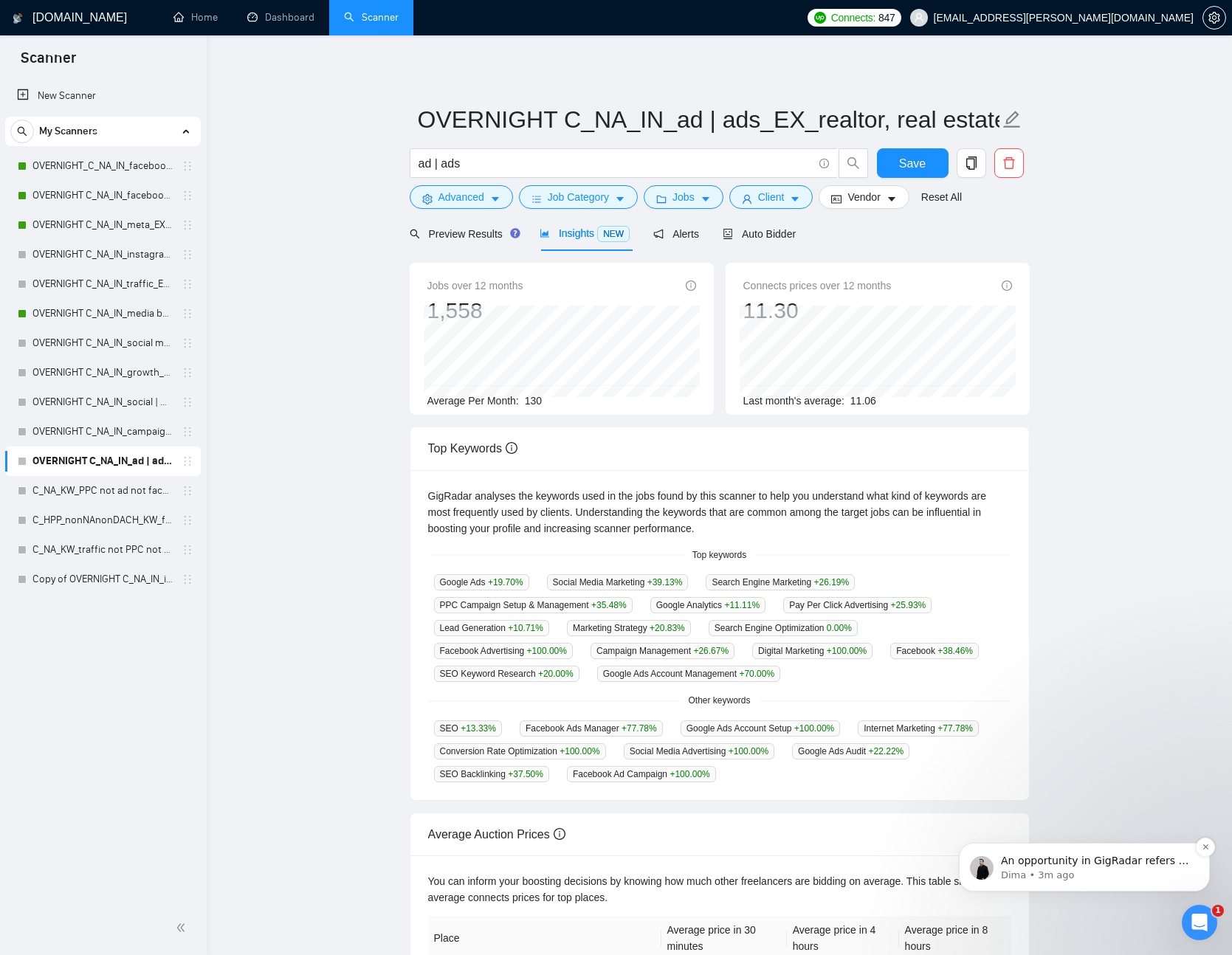
click at [1056, 875] on p "Dima • 3m ago" at bounding box center [1097, 876] width 191 height 13
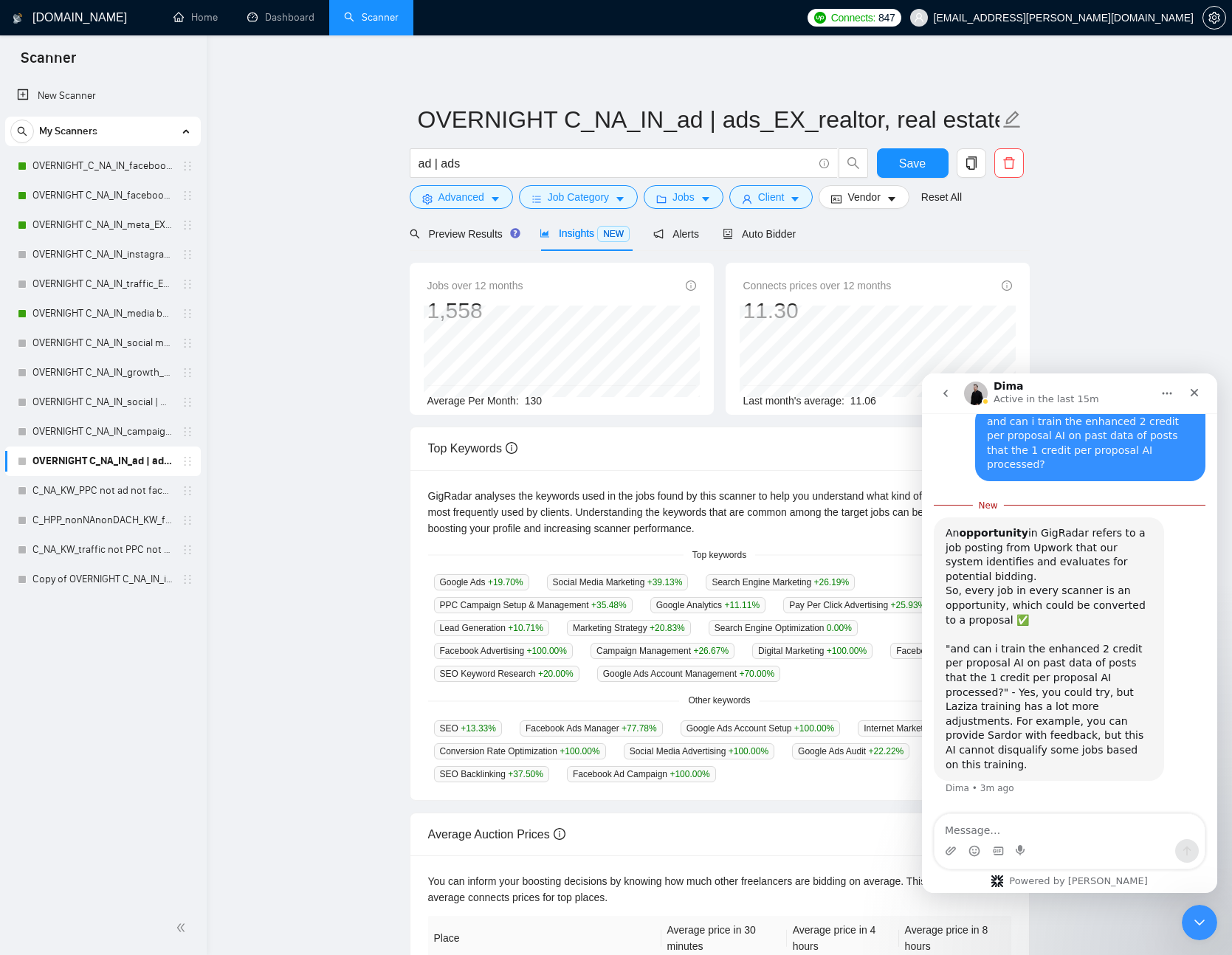
scroll to position [7587, 0]
click at [1092, 774] on div "An opportunity in GigRadar refers to a job posting from Upwork that our system …" at bounding box center [1049, 649] width 230 height 263
drag, startPoint x: 1092, startPoint y: 774, endPoint x: 1090, endPoint y: 736, distance: 38.1
click at [1090, 736] on div "An opportunity in GigRadar refers to a job posting from Upwork that our system …" at bounding box center [1049, 649] width 230 height 263
copy div "but this AI cannot disqualify some jobs based on this training."
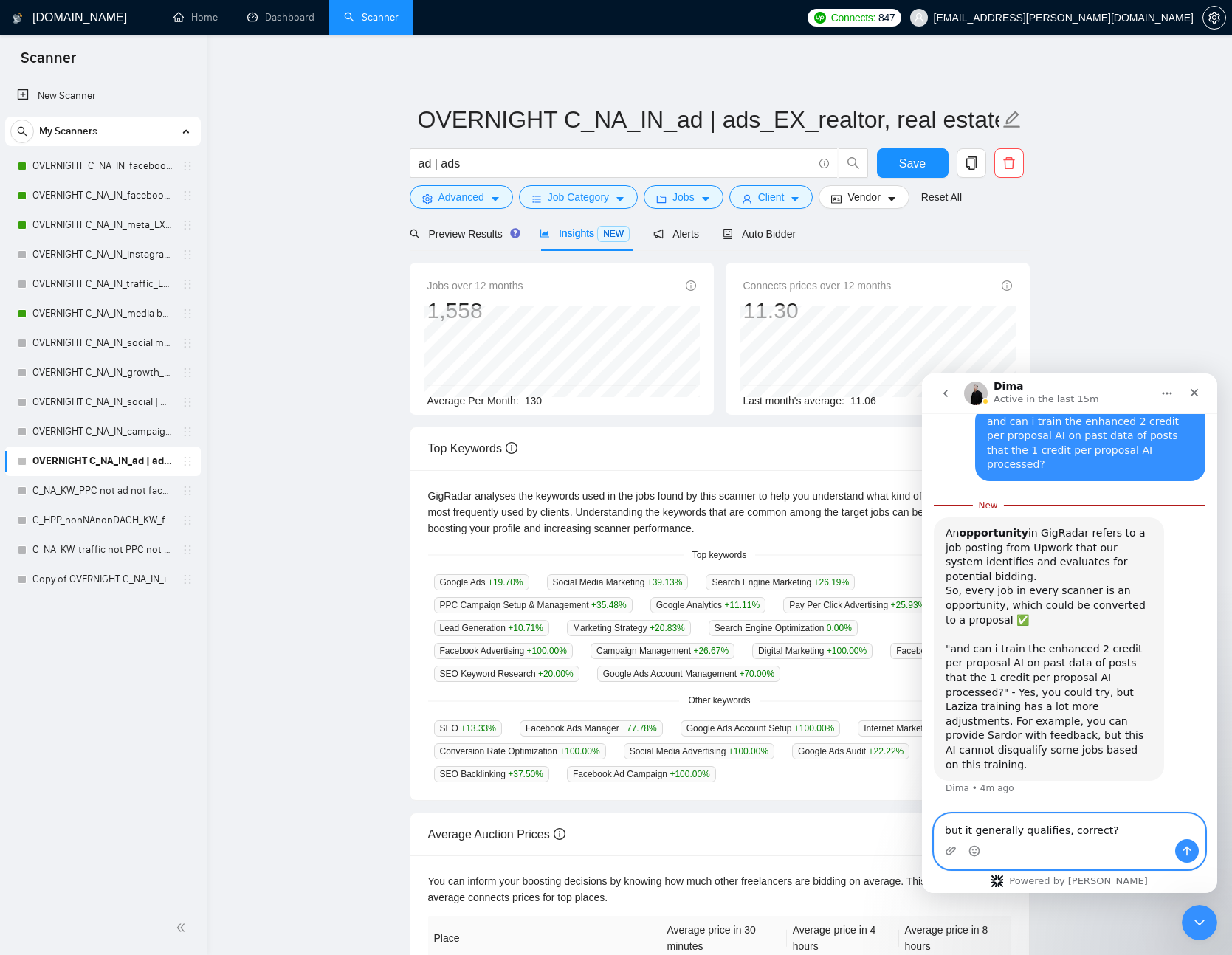
click at [942, 828] on textarea "but it generally qualifies, correct?" at bounding box center [1070, 827] width 270 height 25
paste textarea "but this AI cannot disqualify some jobs based on this training."
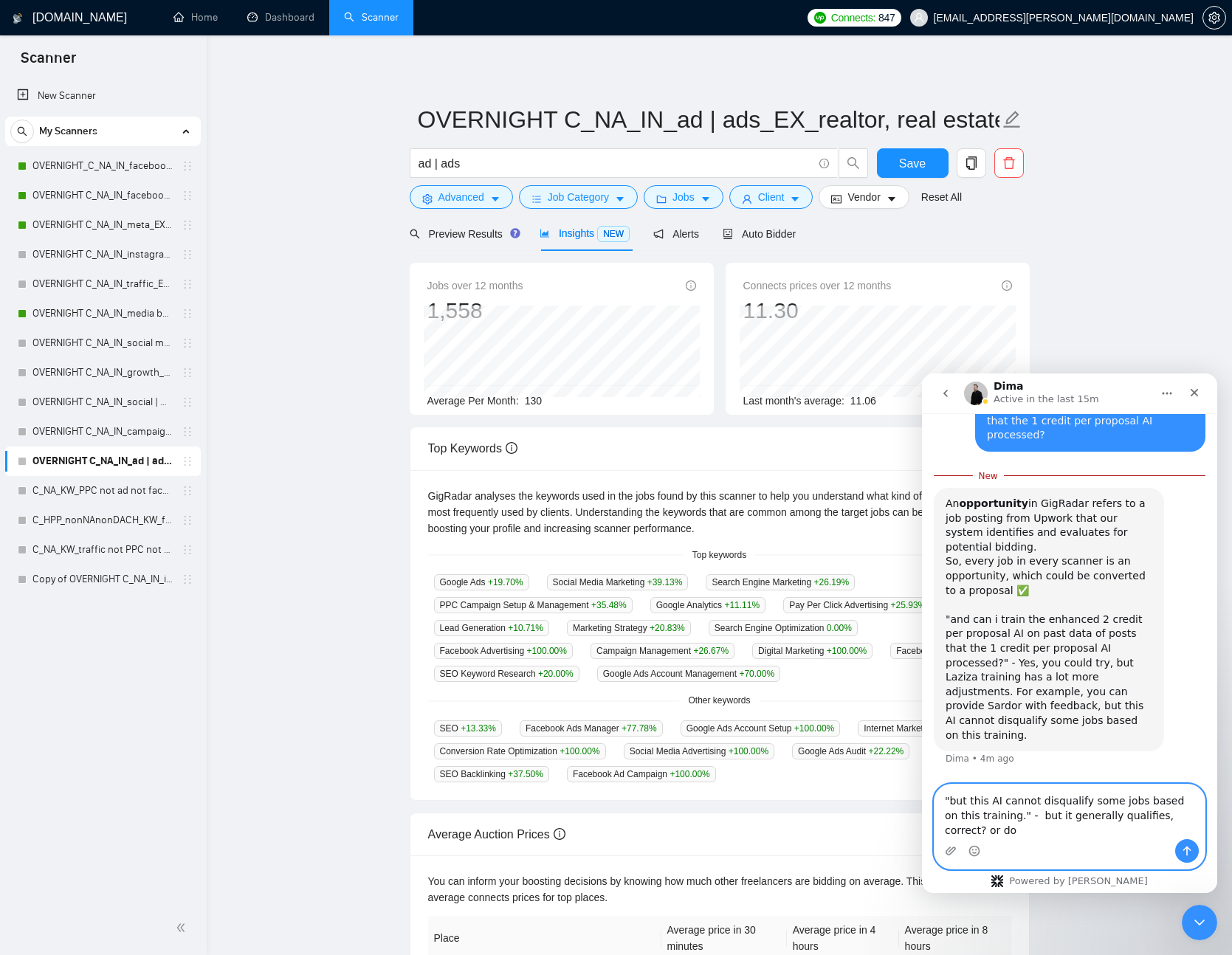
scroll to position [7616, 0]
type textarea ""but this AI cannot disqualify some jobs based on this training." - but it gene…"
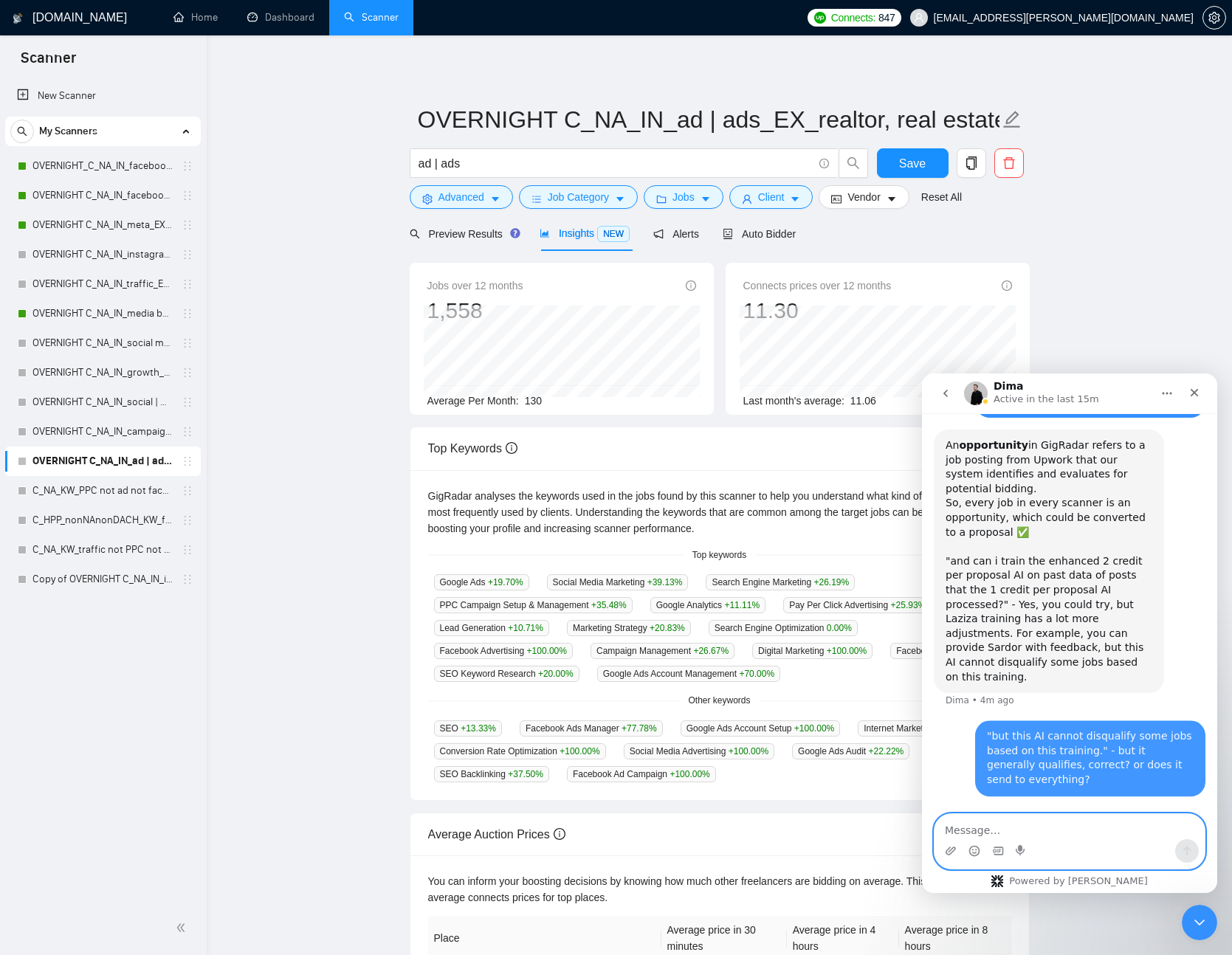
scroll to position [7650, 0]
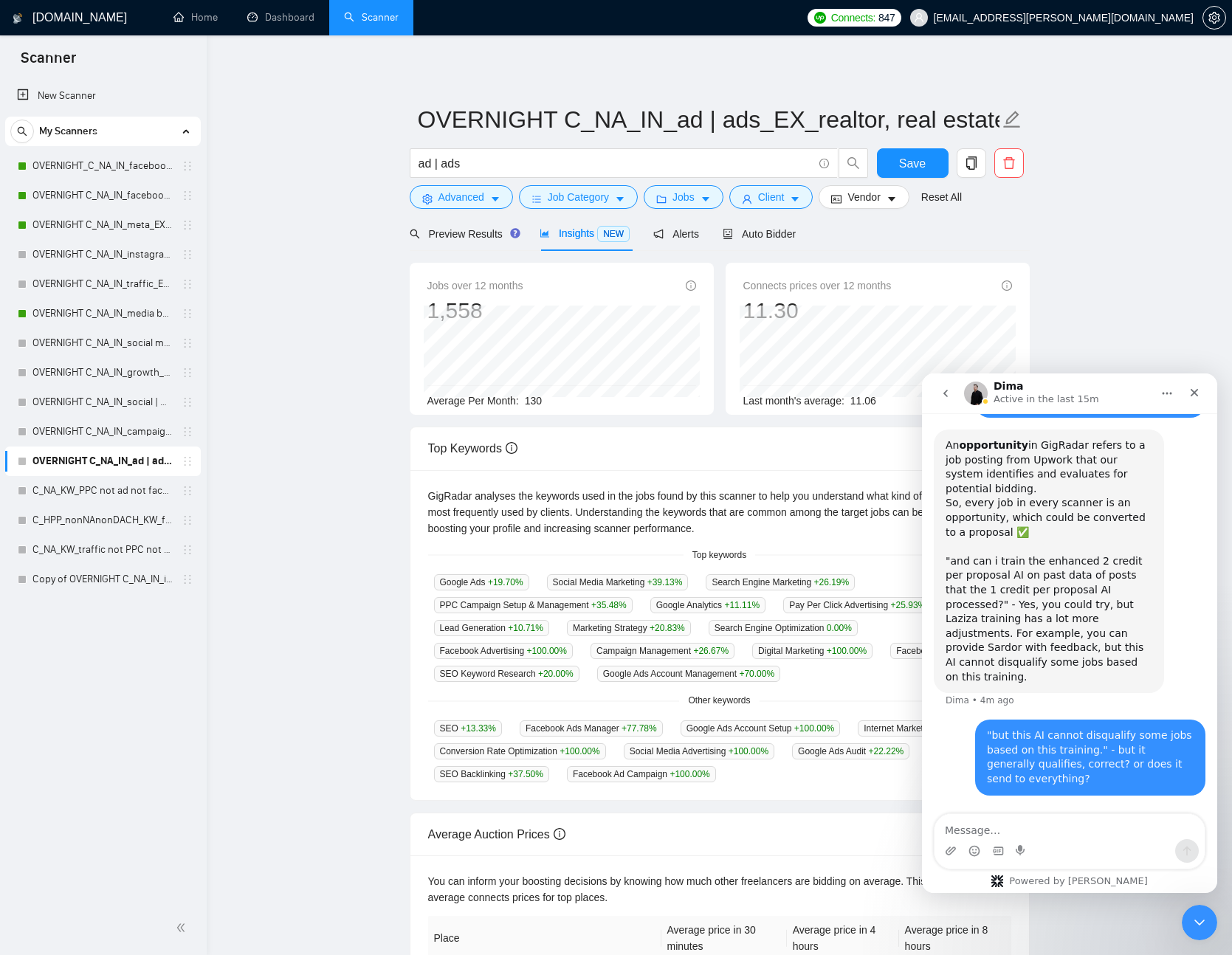
click at [675, 407] on div "Average Per Month: 130" at bounding box center [562, 401] width 269 height 16
click at [497, 198] on icon "caret-down" at bounding box center [495, 200] width 8 height 4
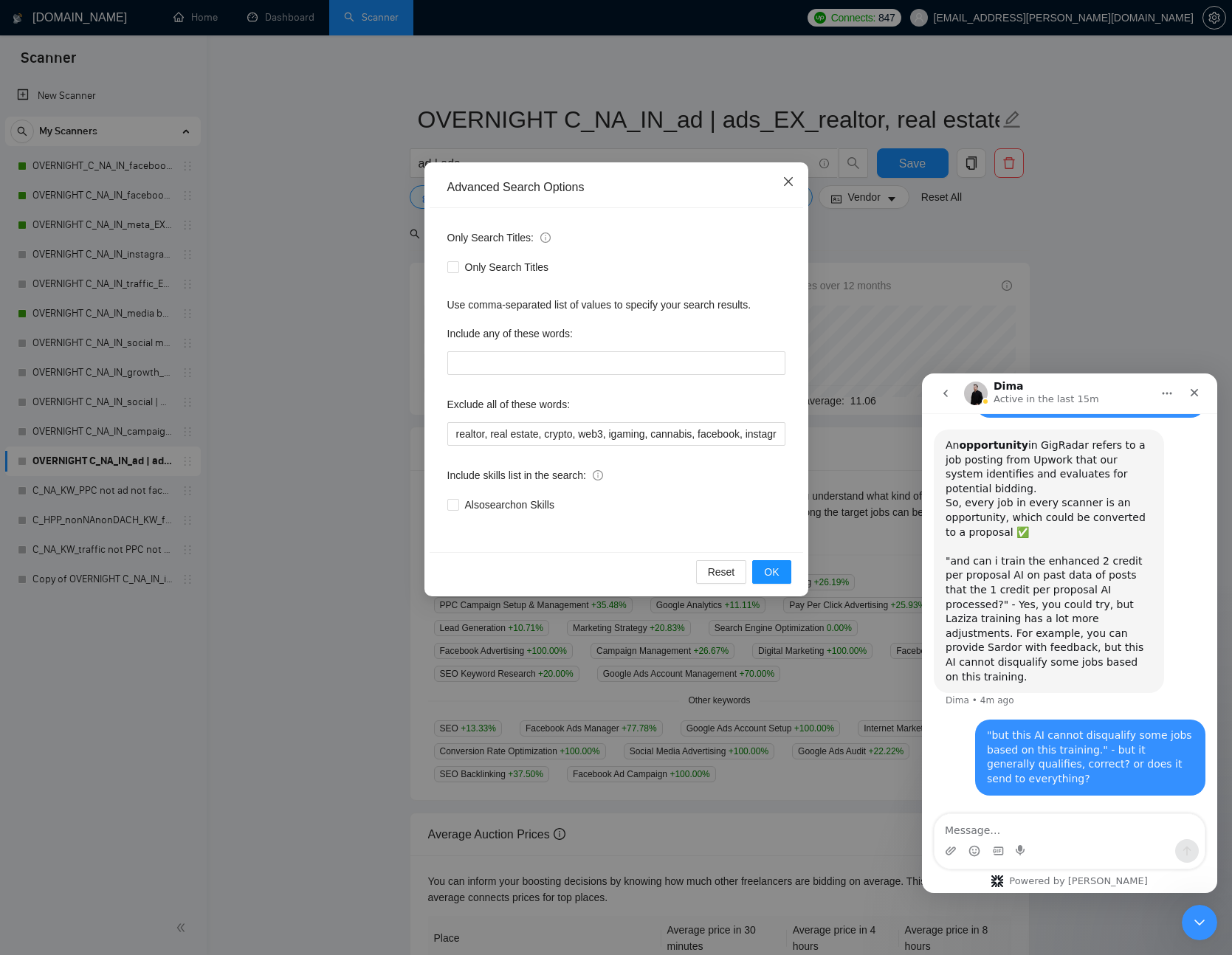
click at [786, 181] on icon "close" at bounding box center [789, 181] width 12 height 12
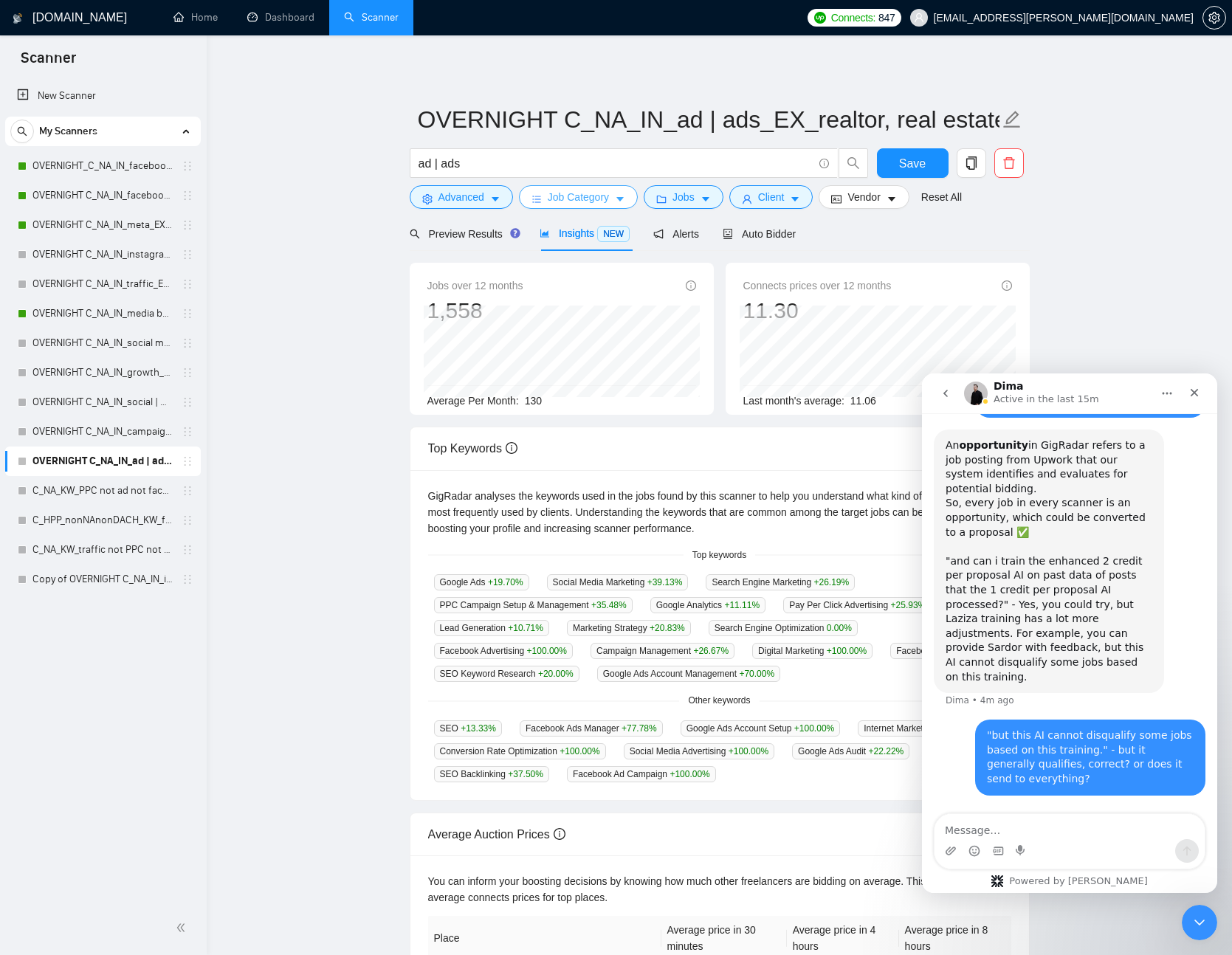
click at [549, 192] on span "Job Category" at bounding box center [578, 197] width 62 height 16
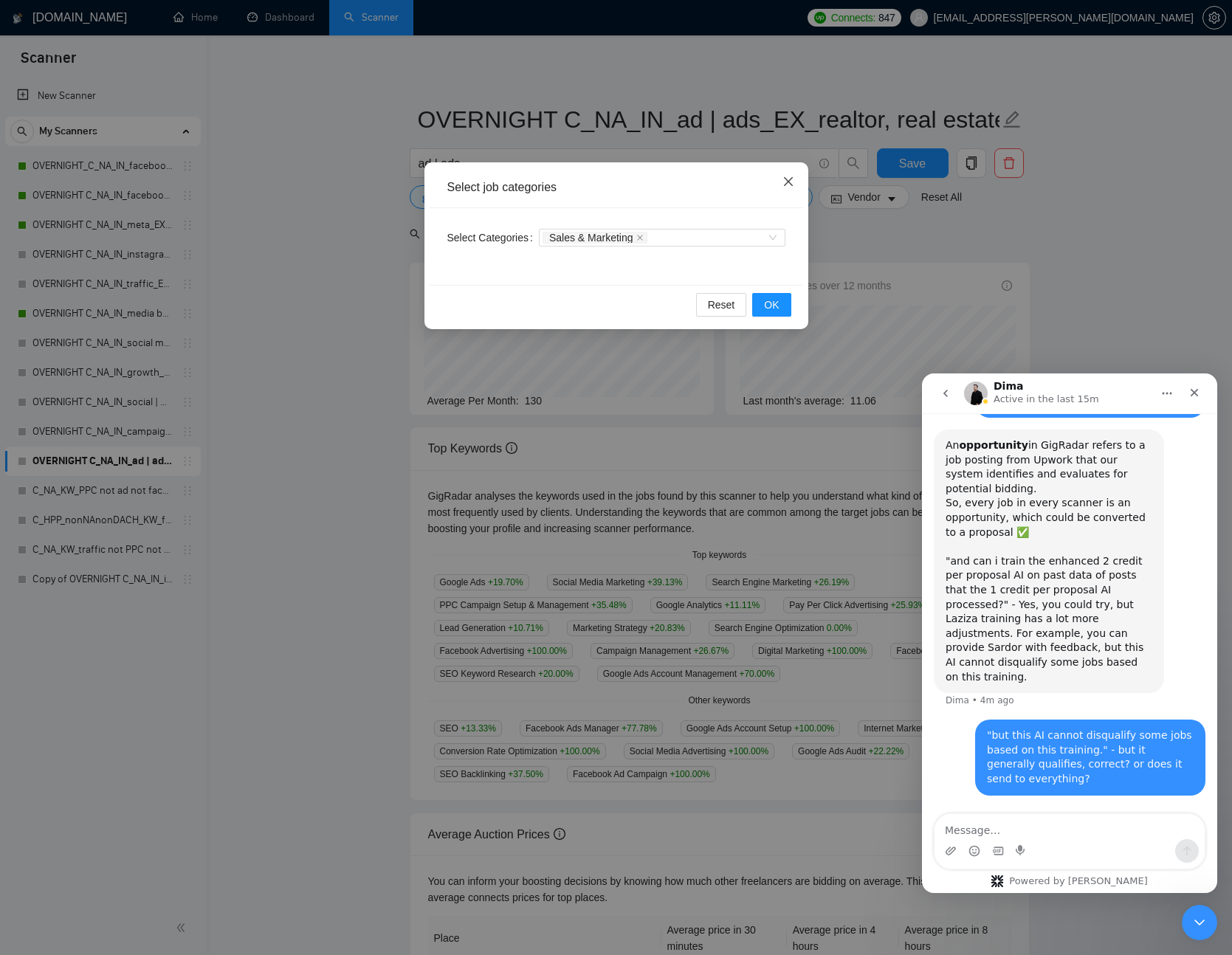
click at [783, 181] on icon "close" at bounding box center [789, 181] width 12 height 12
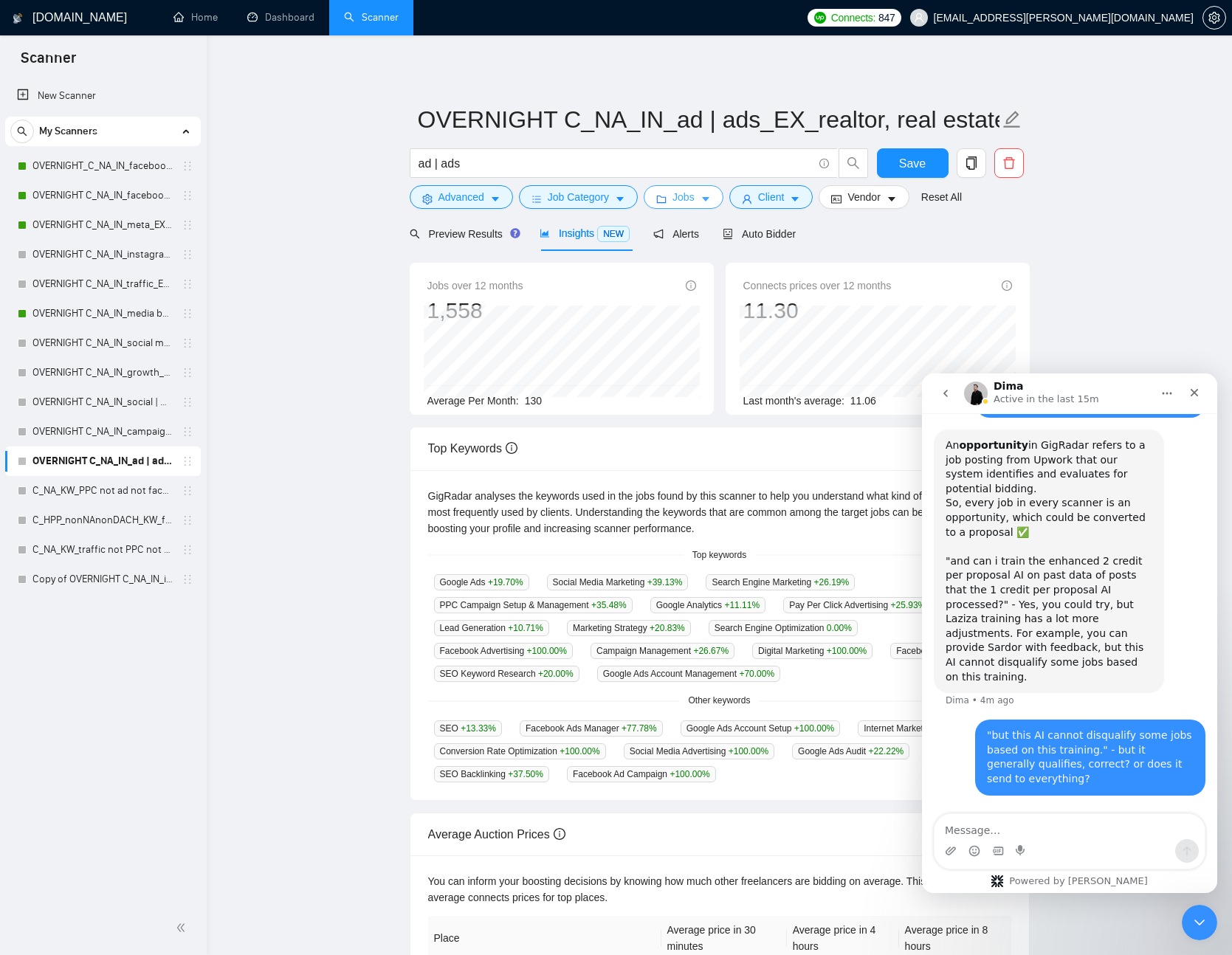
click at [678, 199] on span "Jobs" at bounding box center [684, 197] width 22 height 16
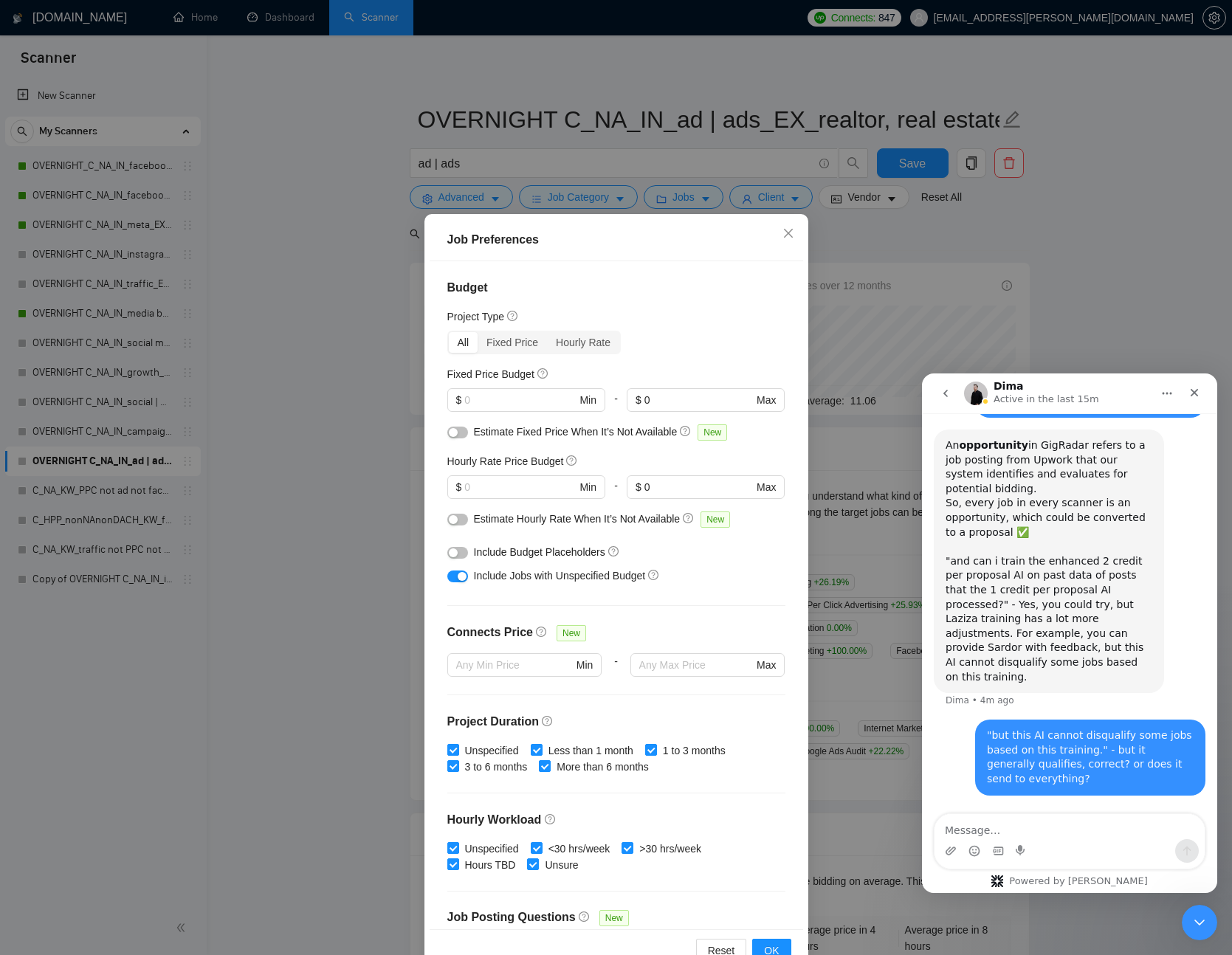
scroll to position [11, 0]
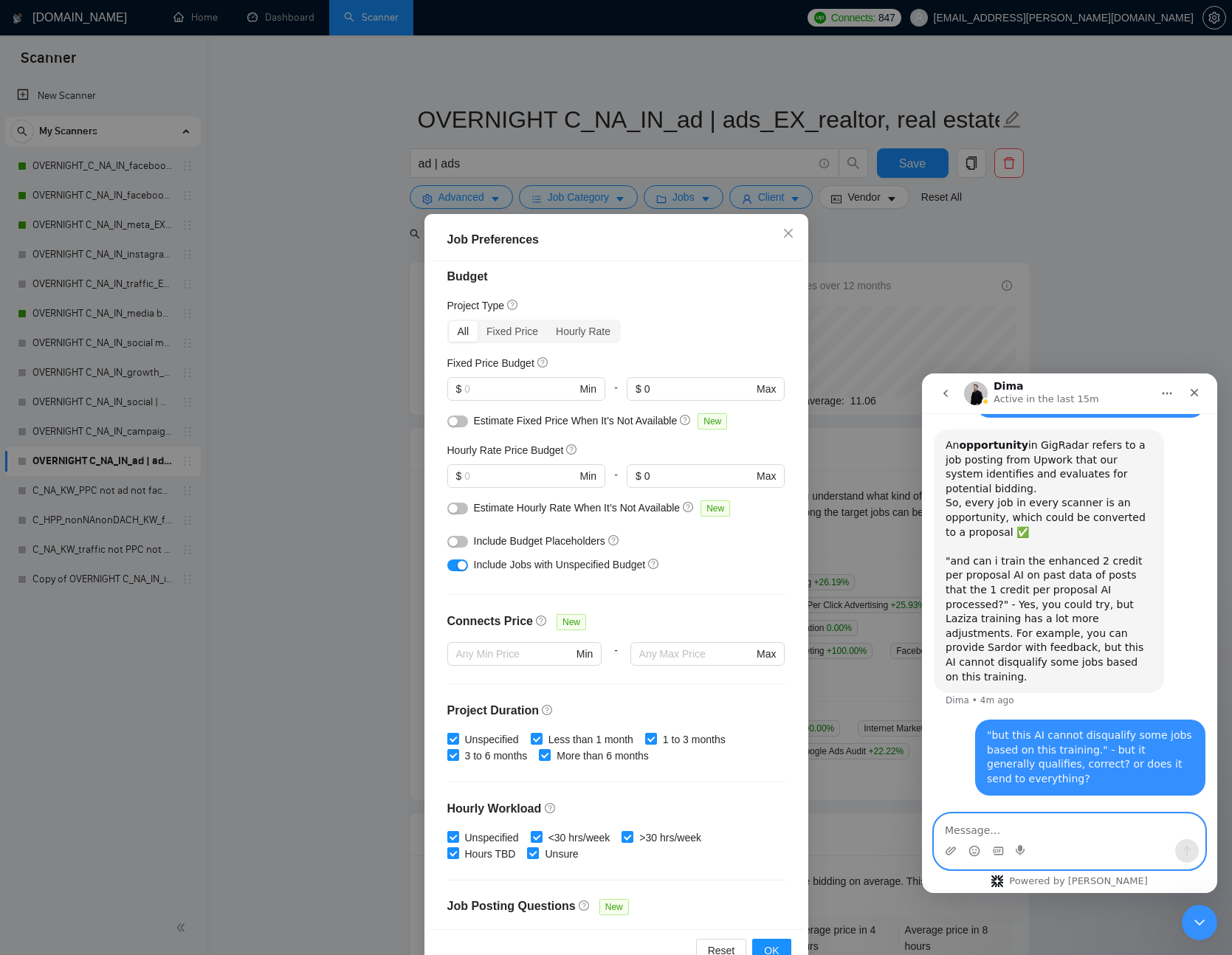
click at [1016, 828] on textarea "Message…" at bounding box center [1070, 827] width 270 height 25
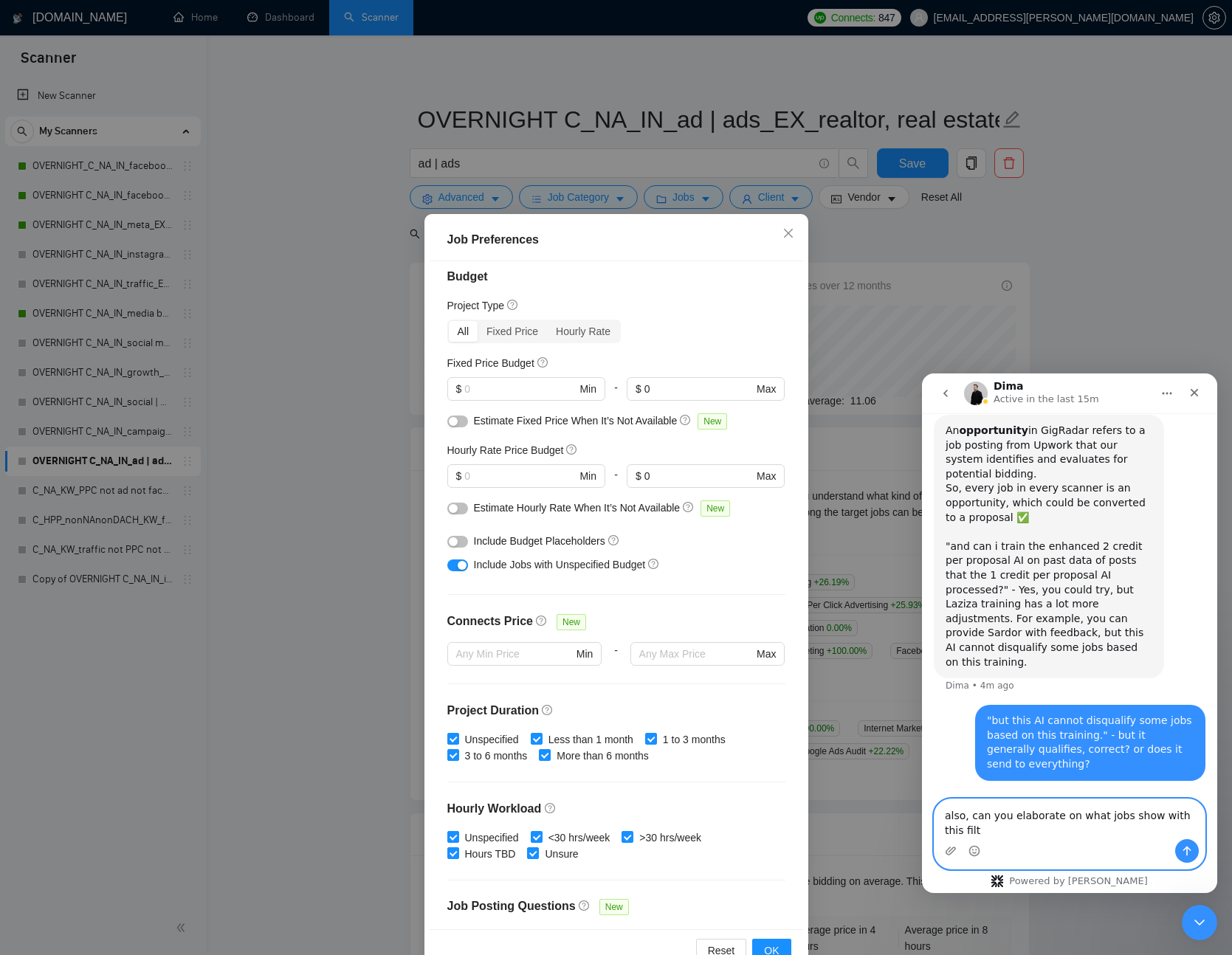
scroll to position [7665, 0]
type textarea "also, can you elaborate on what jobs show with this filter?"
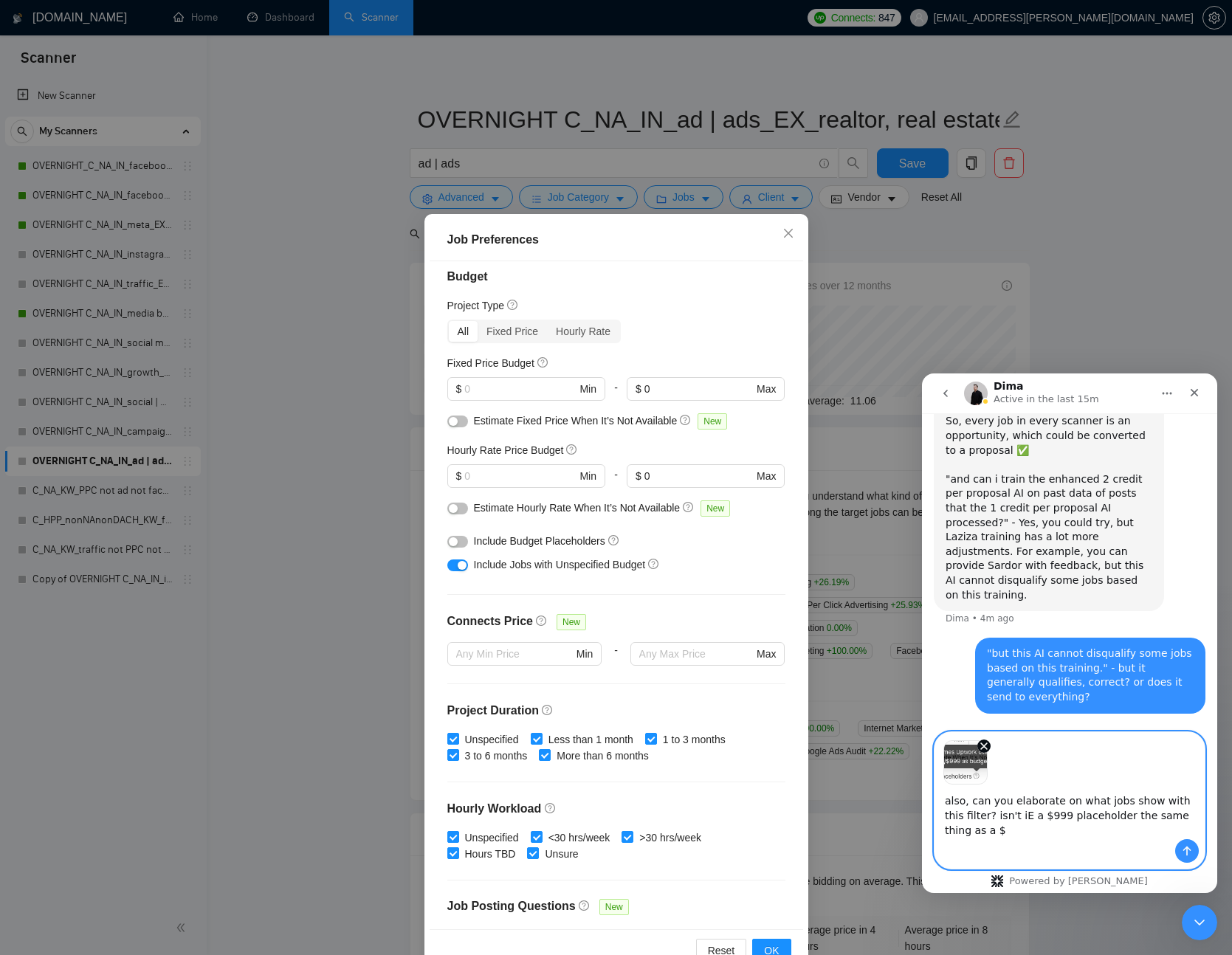
scroll to position [7732, 0]
type textarea "also, can you elaborate on what jobs show with this filter? isn't iE a $999 pla…"
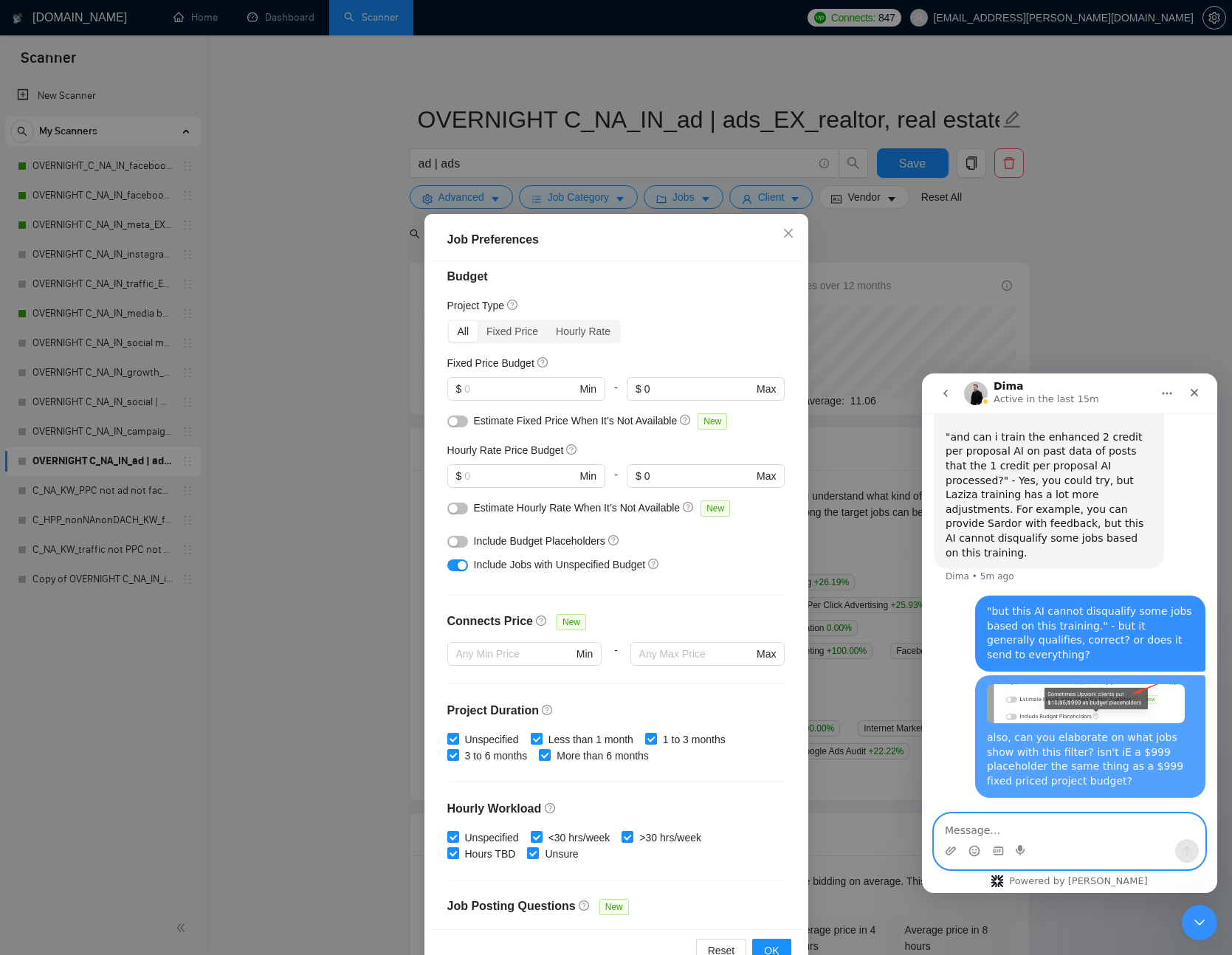
scroll to position [7774, 0]
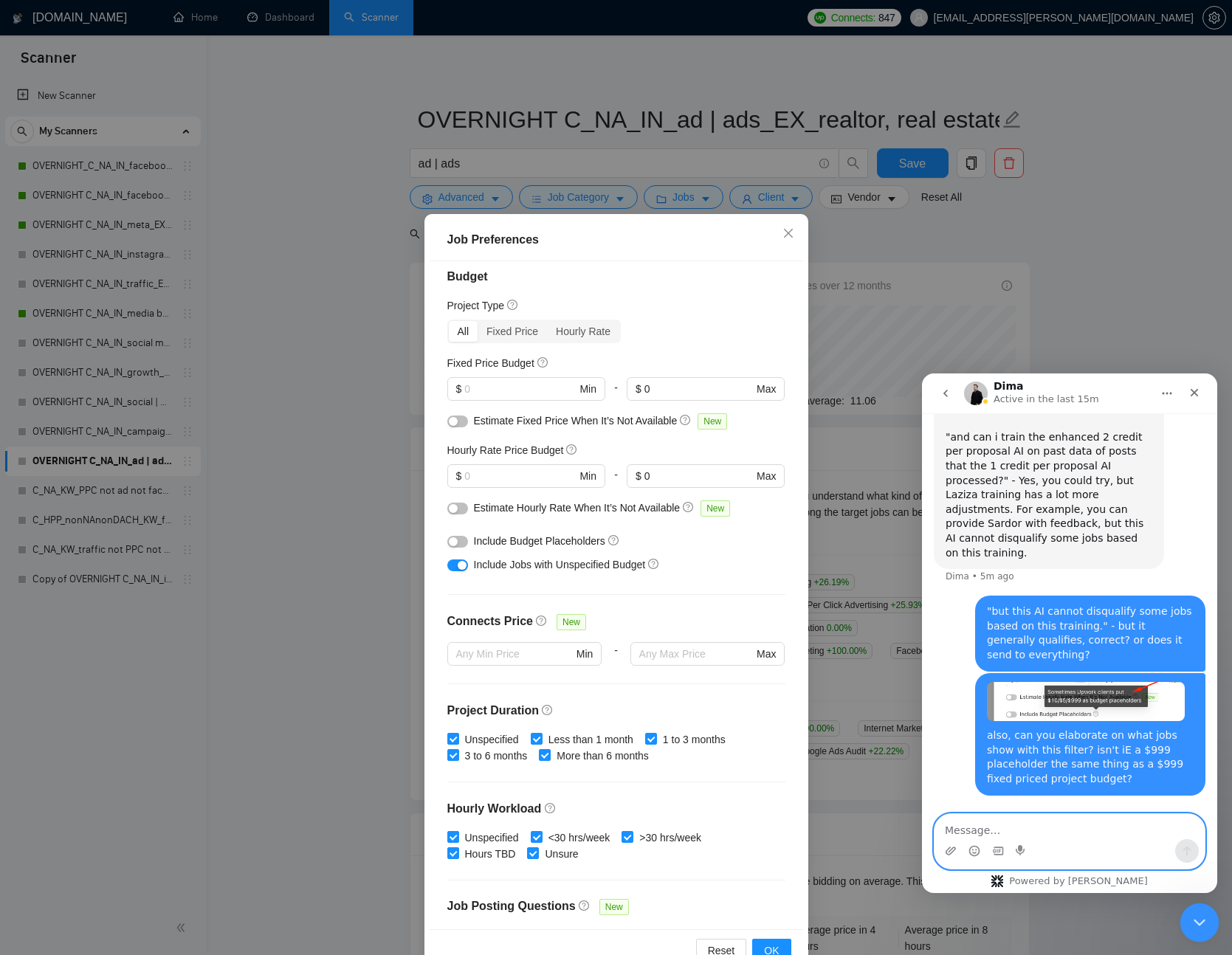
click at [1191, 913] on icon "Close Intercom Messenger" at bounding box center [1197, 920] width 18 height 18
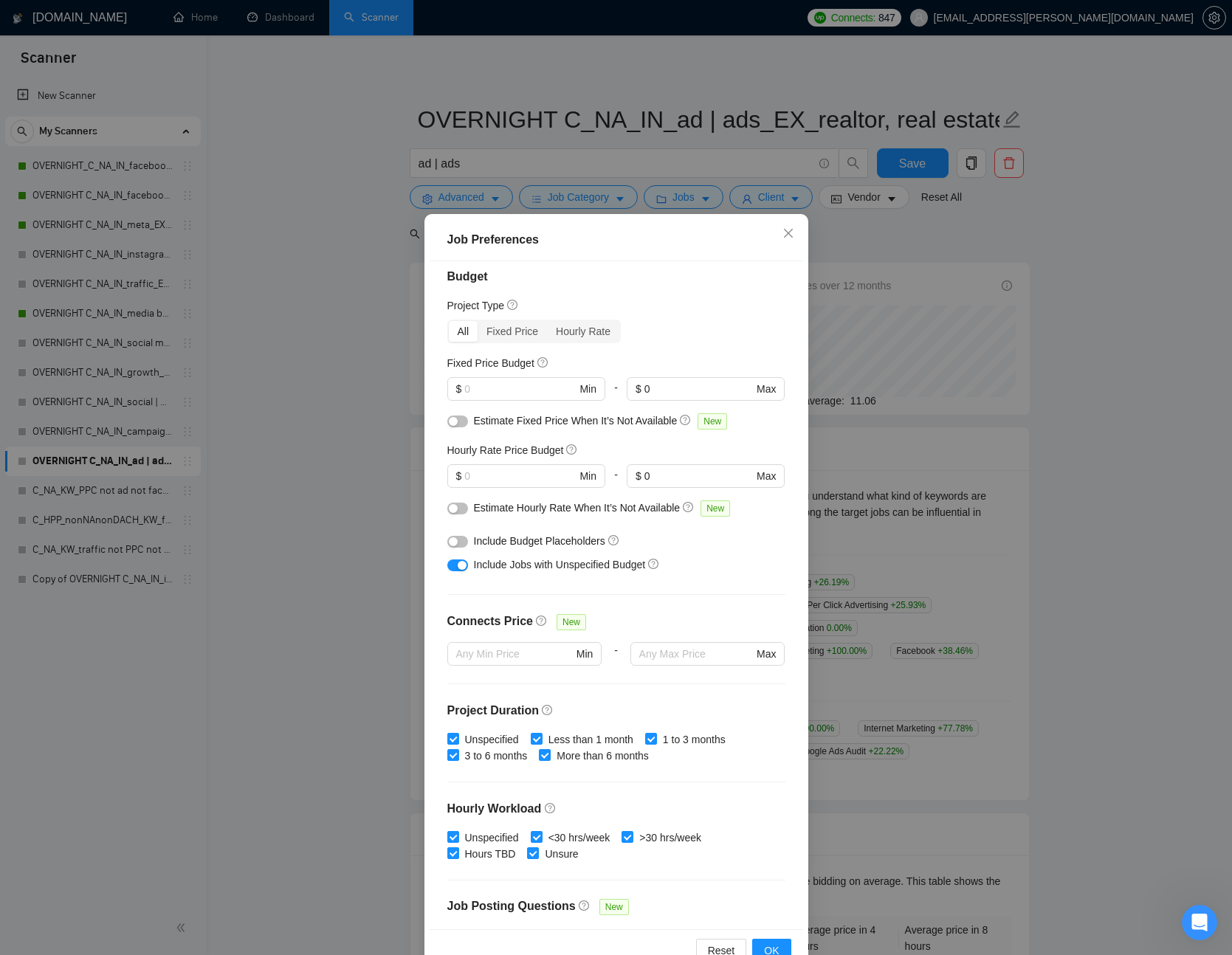
click at [617, 437] on div "Budget Project Type All Fixed Price Hourly Rate Fixed Price Budget $ Min - $ 0 …" at bounding box center [616, 596] width 374 height 669
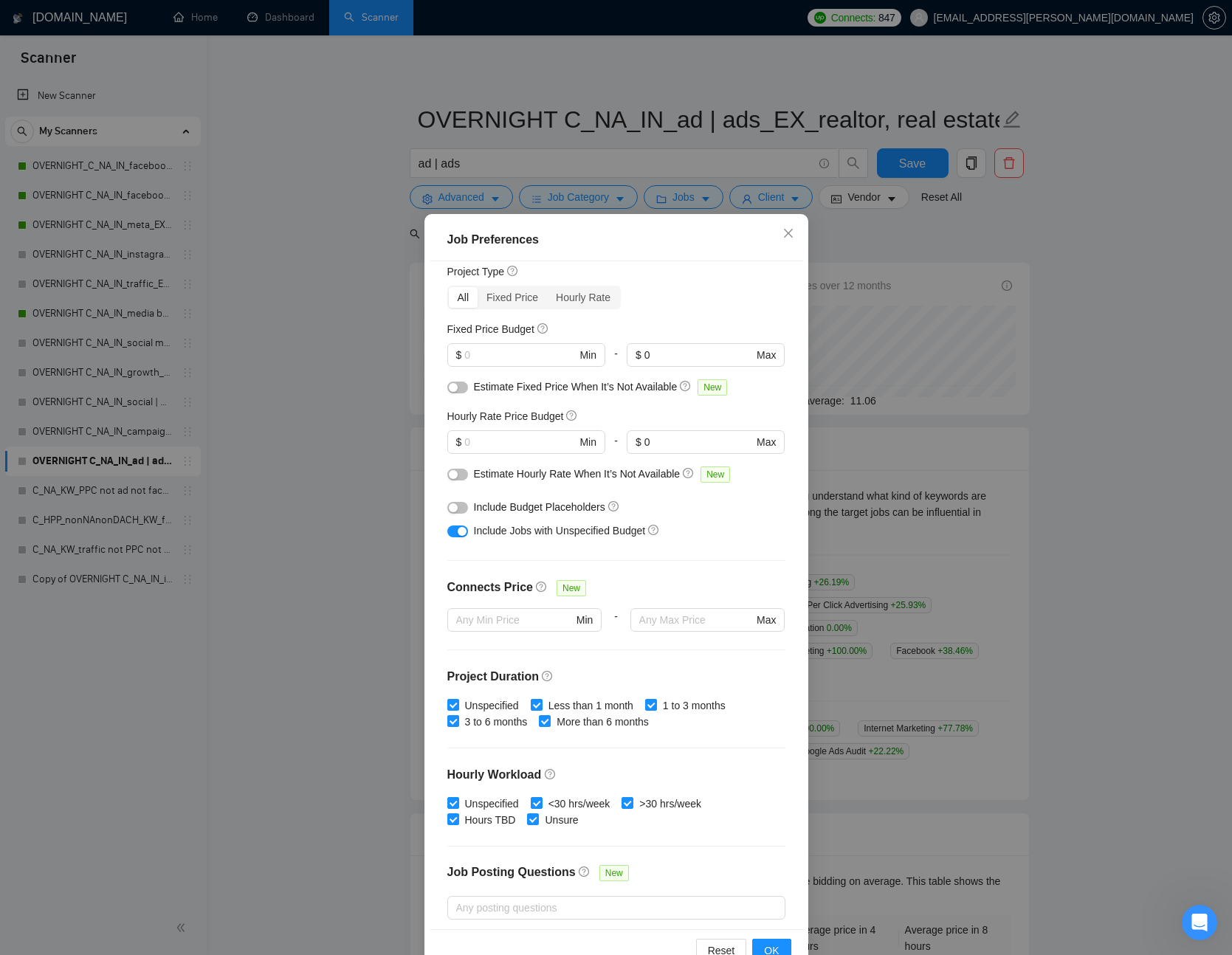
scroll to position [0, 0]
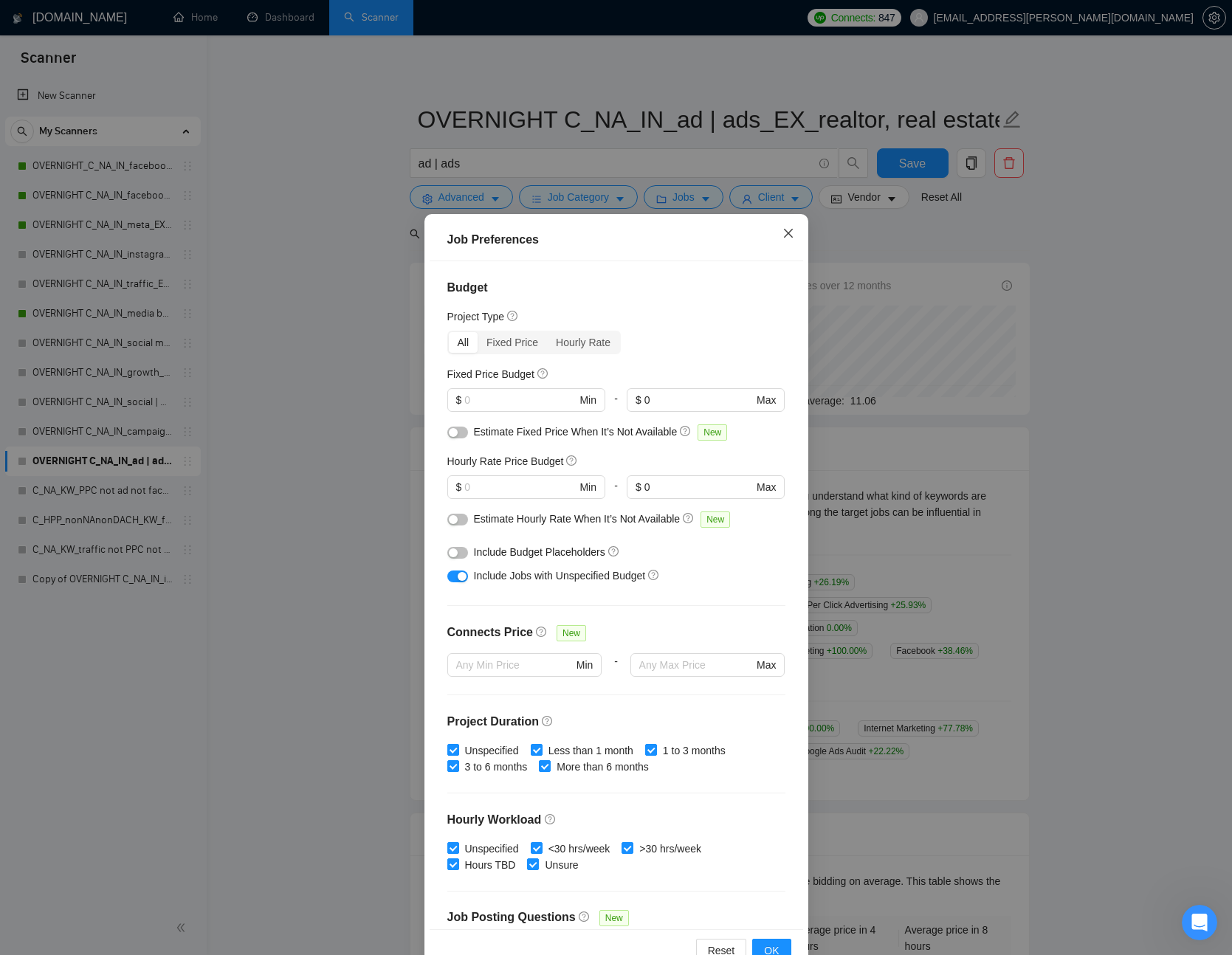
click at [785, 238] on icon "close" at bounding box center [789, 234] width 12 height 12
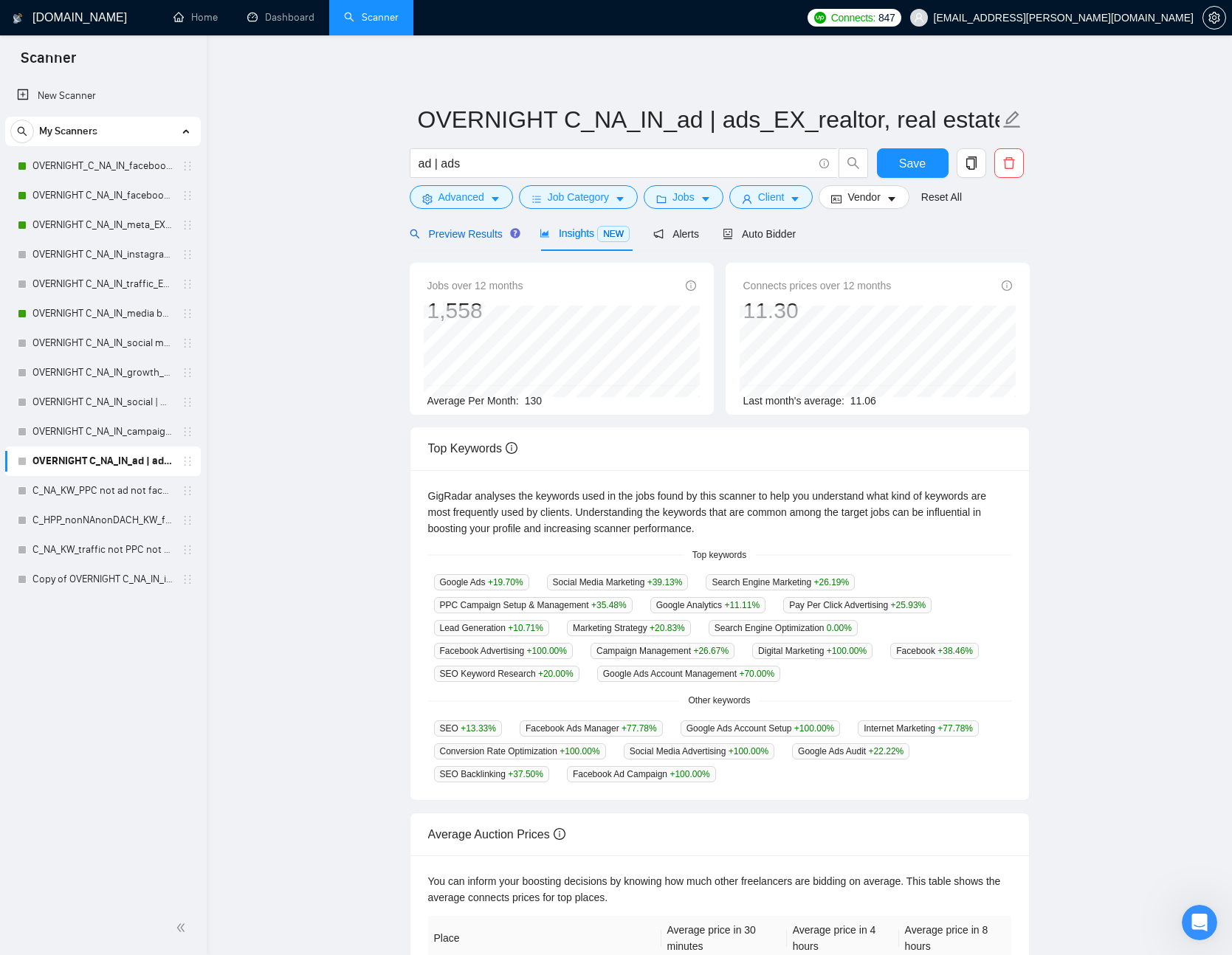
click at [460, 238] on span "Preview Results" at bounding box center [463, 234] width 106 height 12
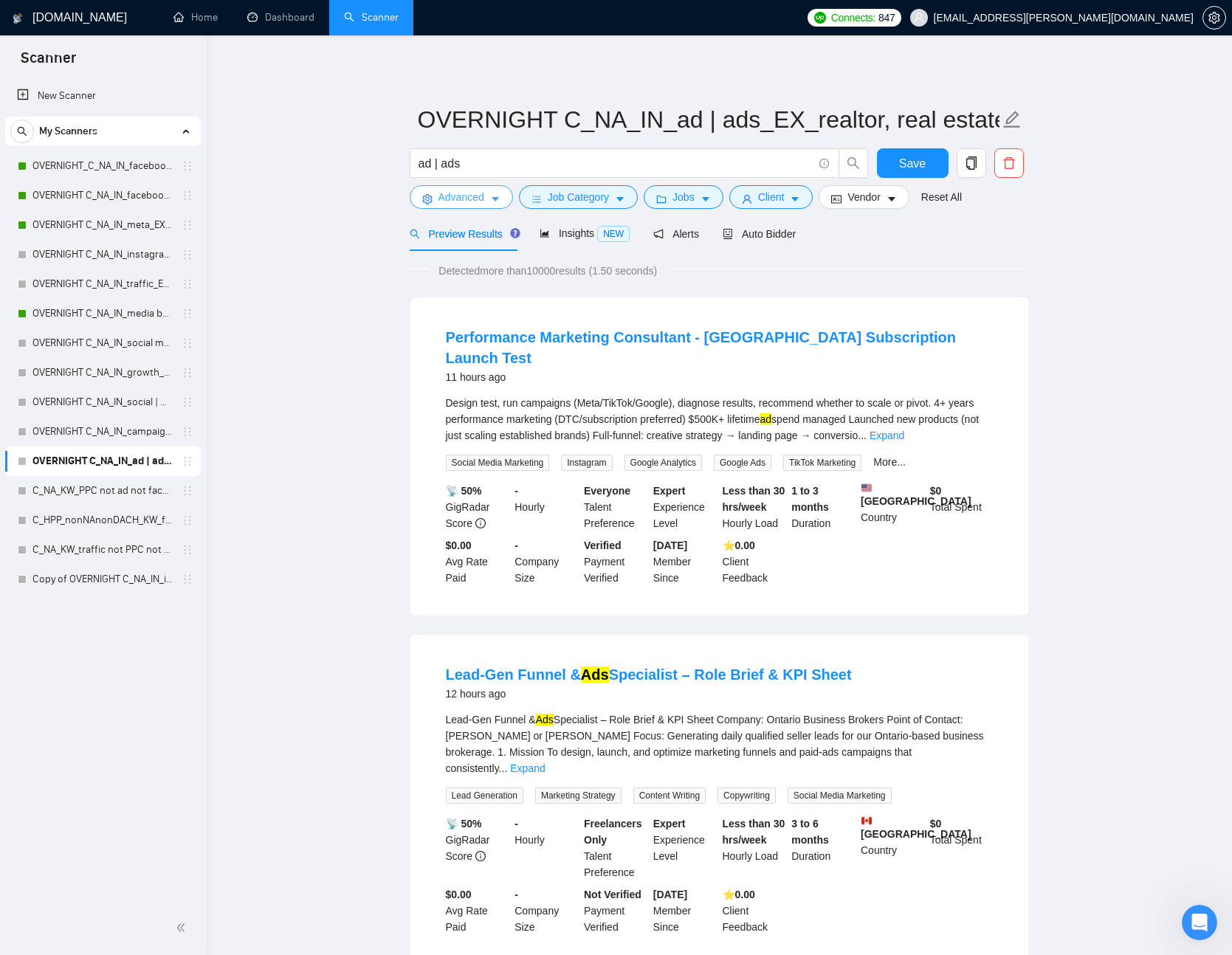
click at [473, 188] on button "Advanced" at bounding box center [462, 197] width 104 height 24
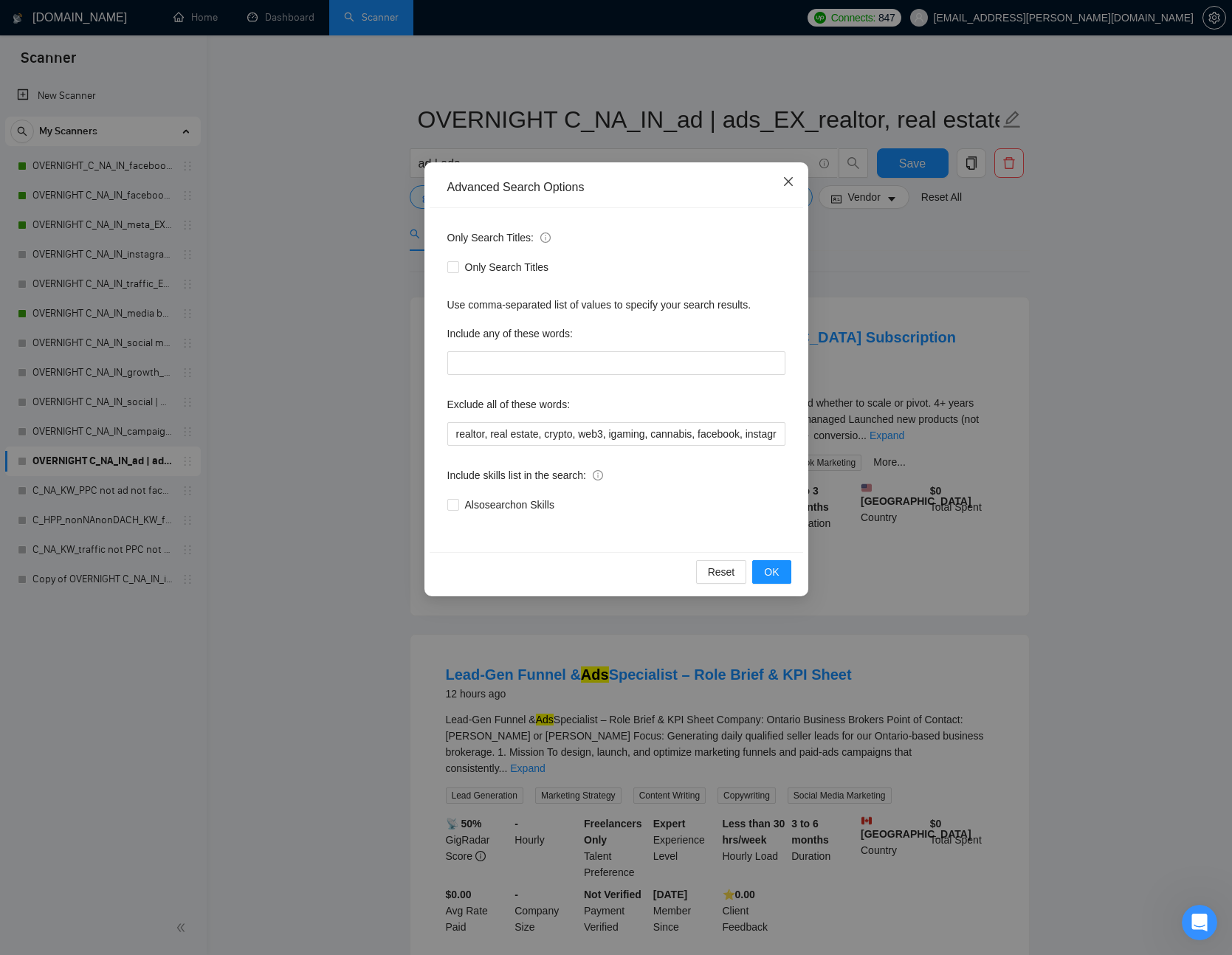
click at [786, 180] on icon "close" at bounding box center [789, 181] width 12 height 12
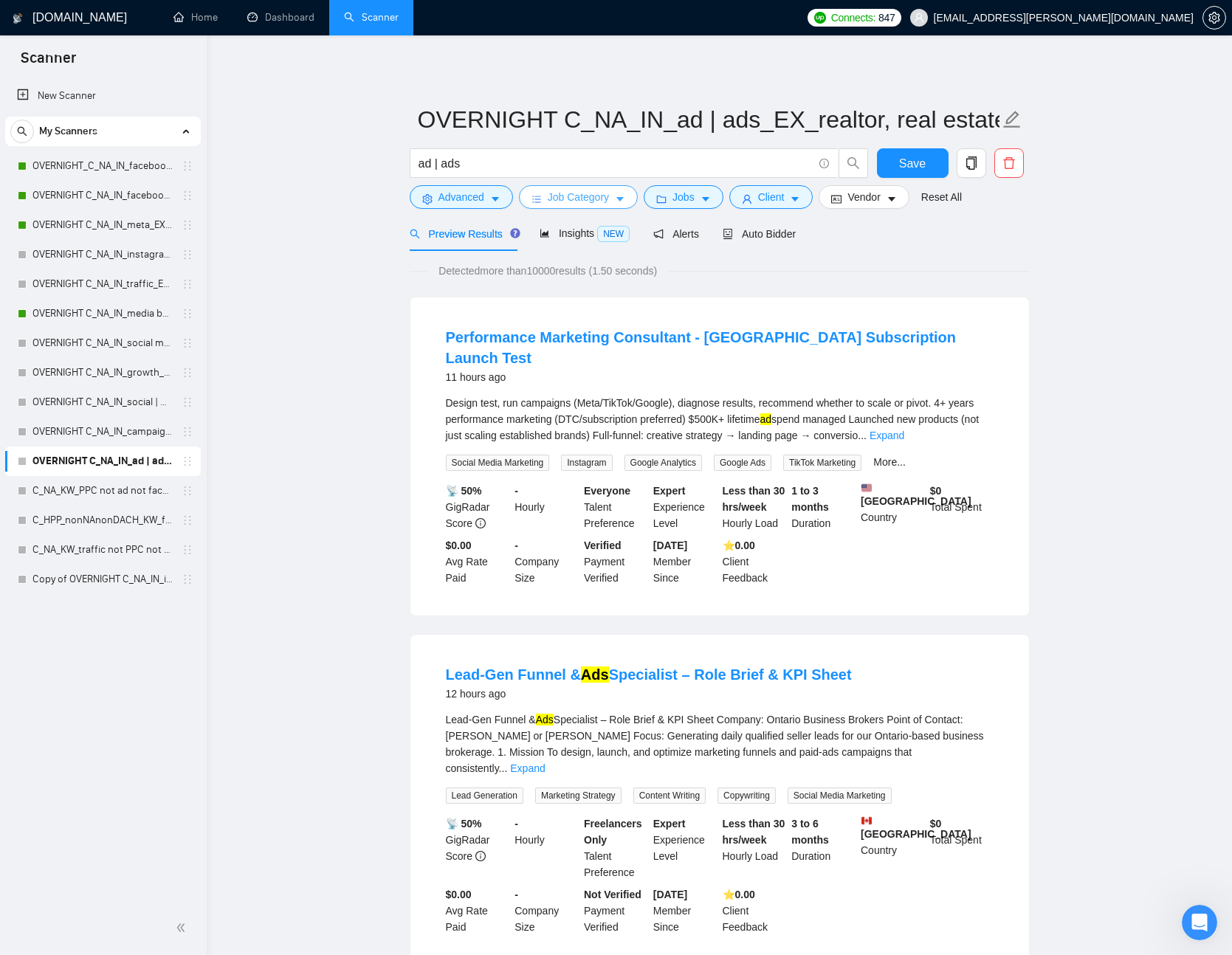
click at [550, 195] on span "Job Category" at bounding box center [578, 197] width 62 height 16
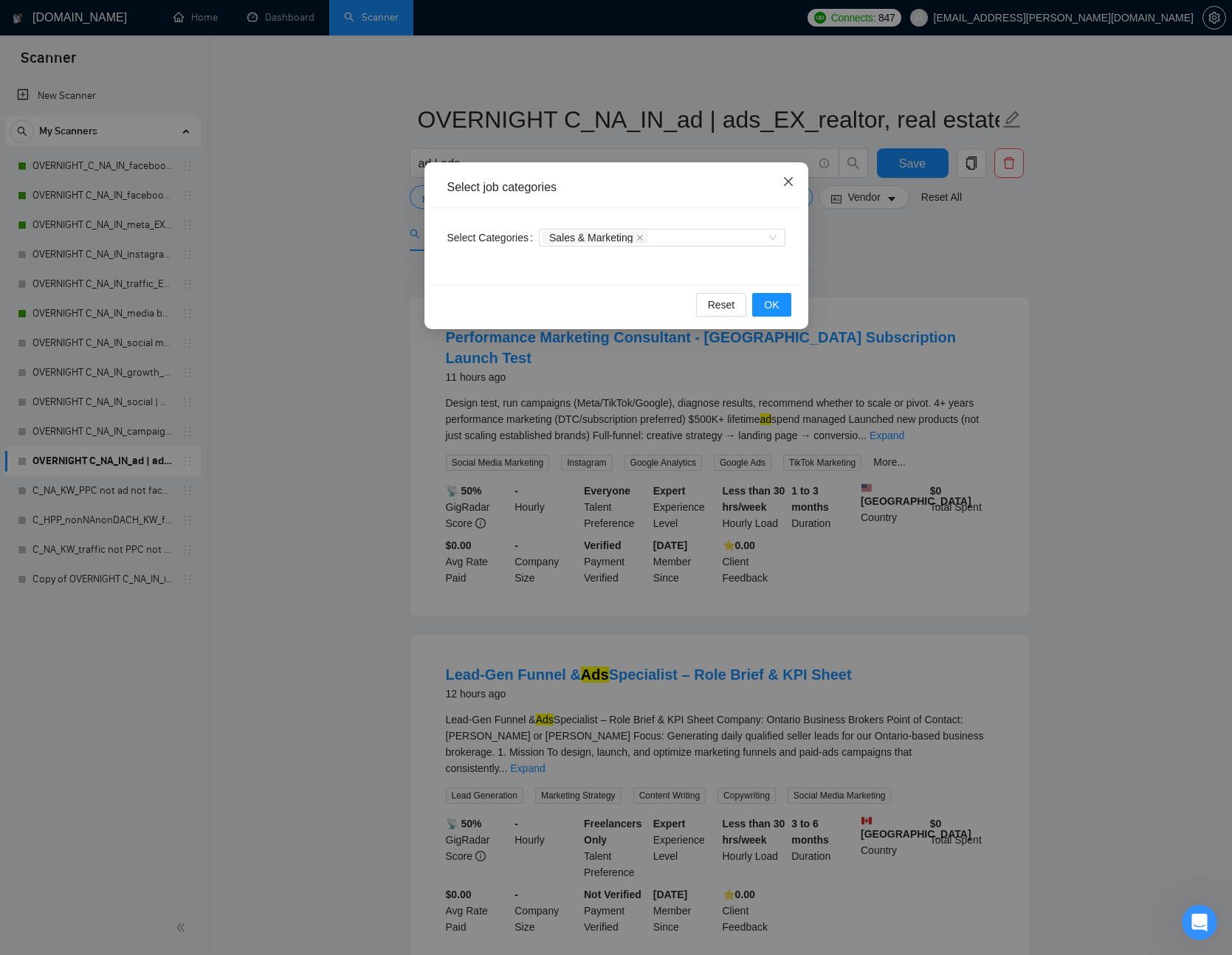
click at [786, 187] on span "Close" at bounding box center [788, 182] width 40 height 40
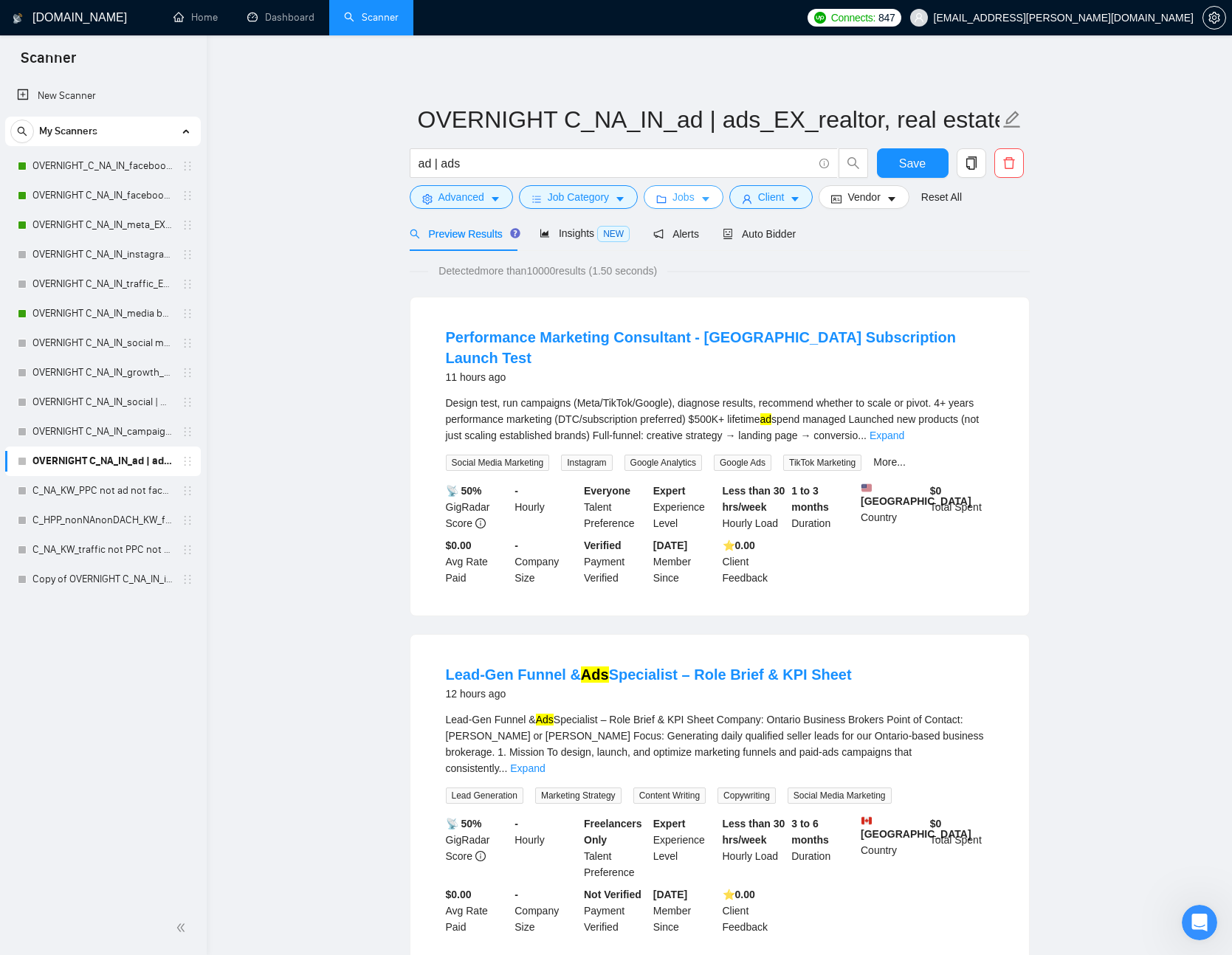
click at [689, 202] on span "Jobs" at bounding box center [684, 197] width 22 height 16
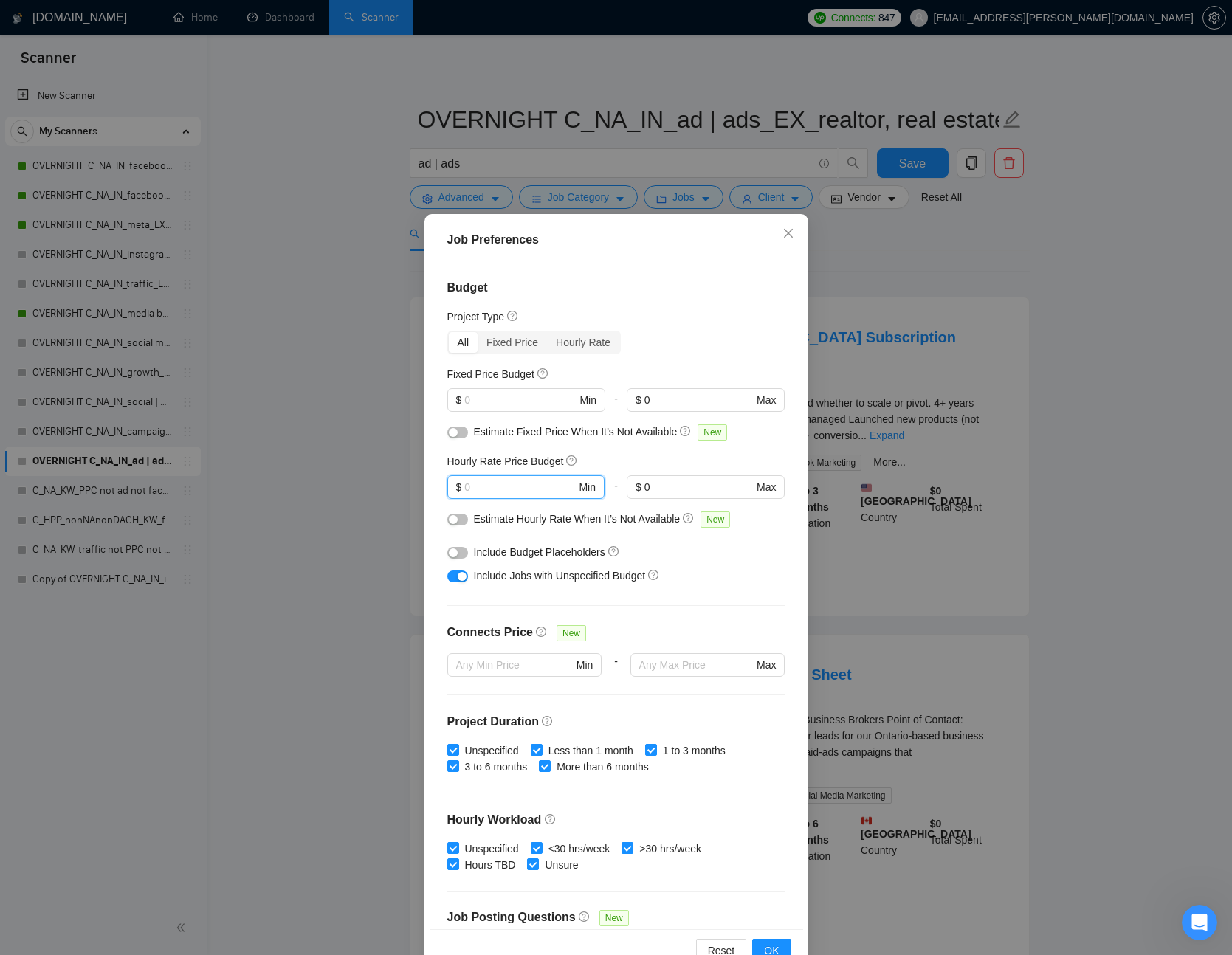
drag, startPoint x: 513, startPoint y: 485, endPoint x: 458, endPoint y: 485, distance: 55.0
click at [458, 485] on span "$ Min" at bounding box center [526, 488] width 157 height 24
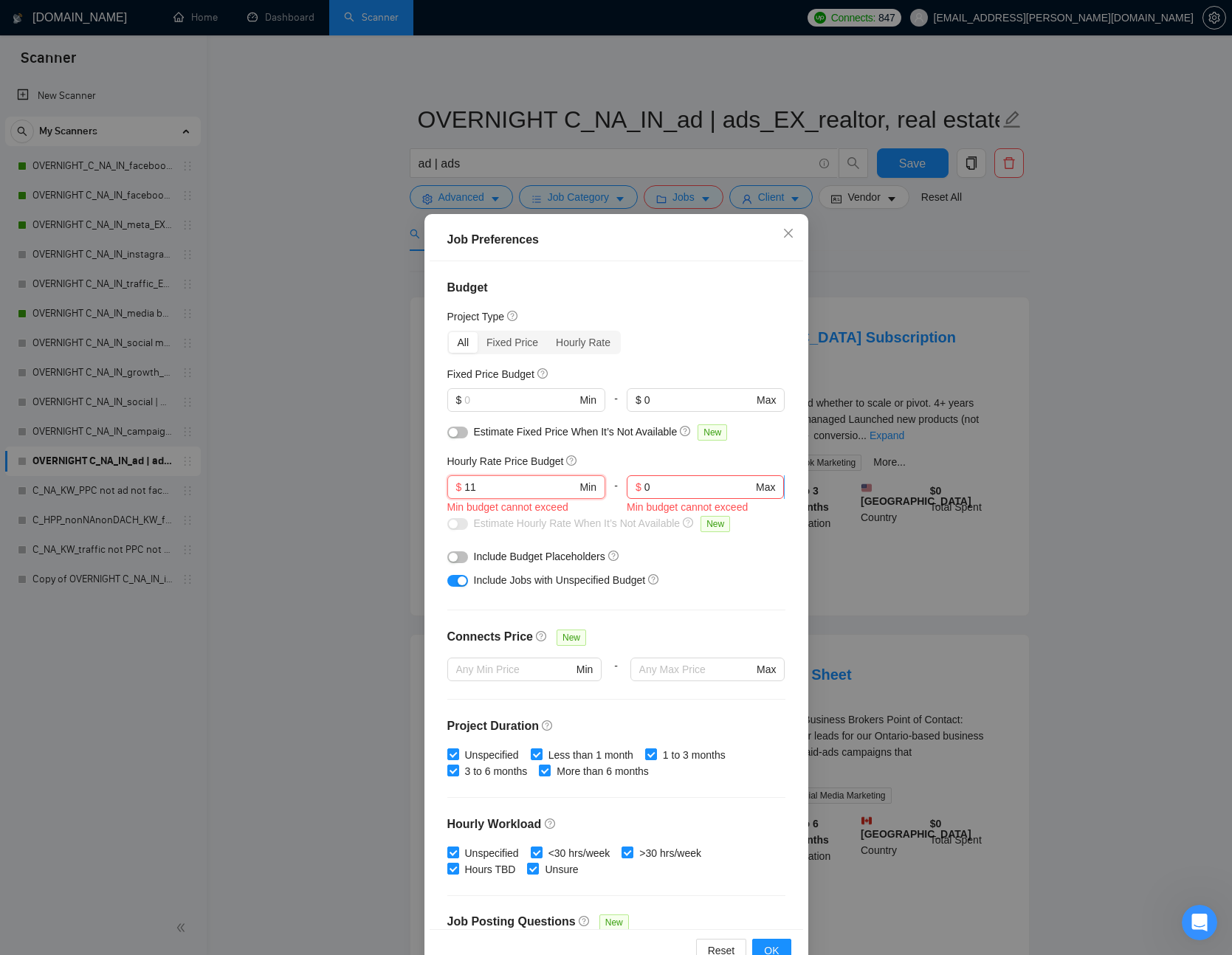
type input "11"
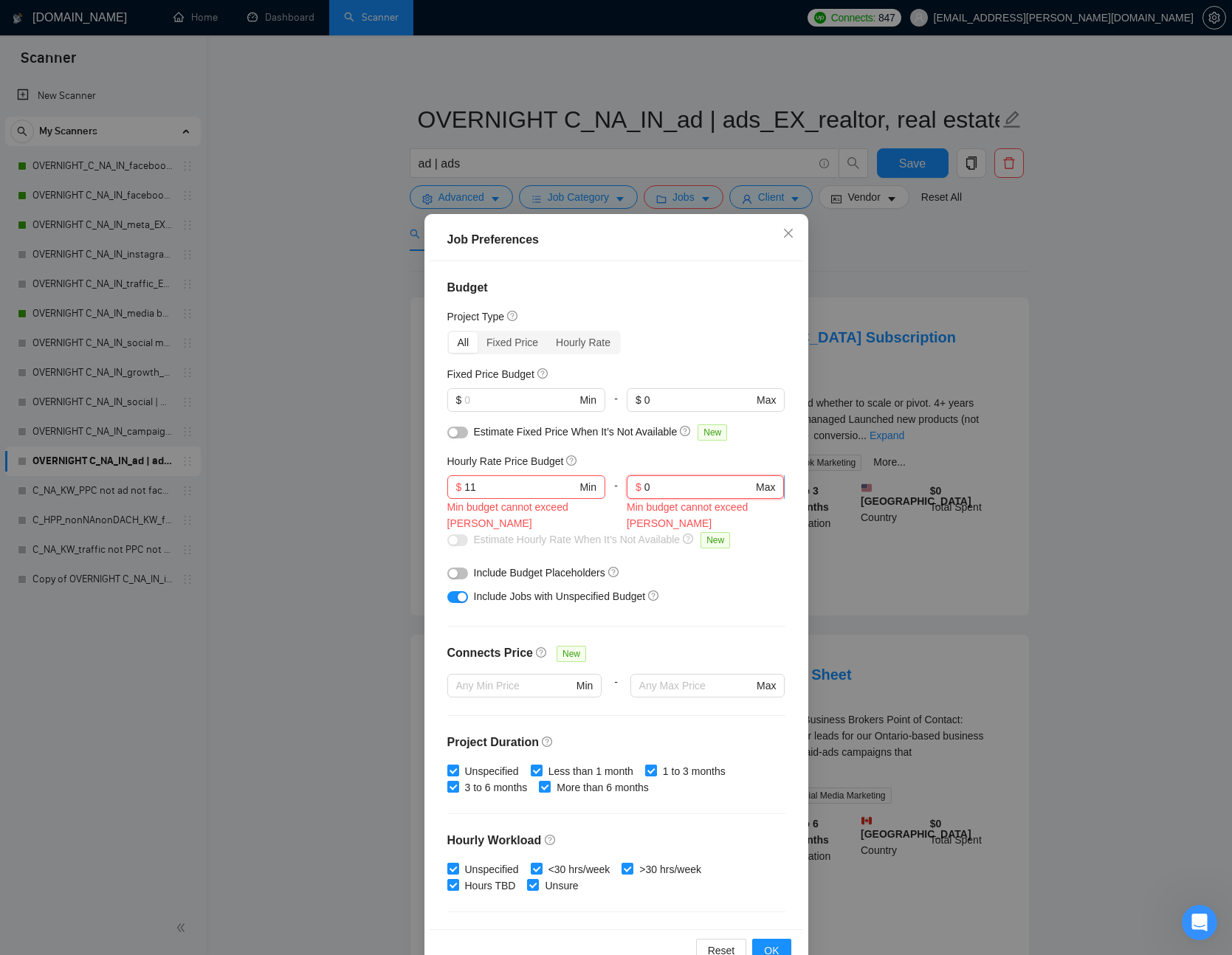
drag, startPoint x: 671, startPoint y: 485, endPoint x: 638, endPoint y: 488, distance: 33.1
click at [642, 488] on span "$ 0 Max" at bounding box center [705, 488] width 157 height 24
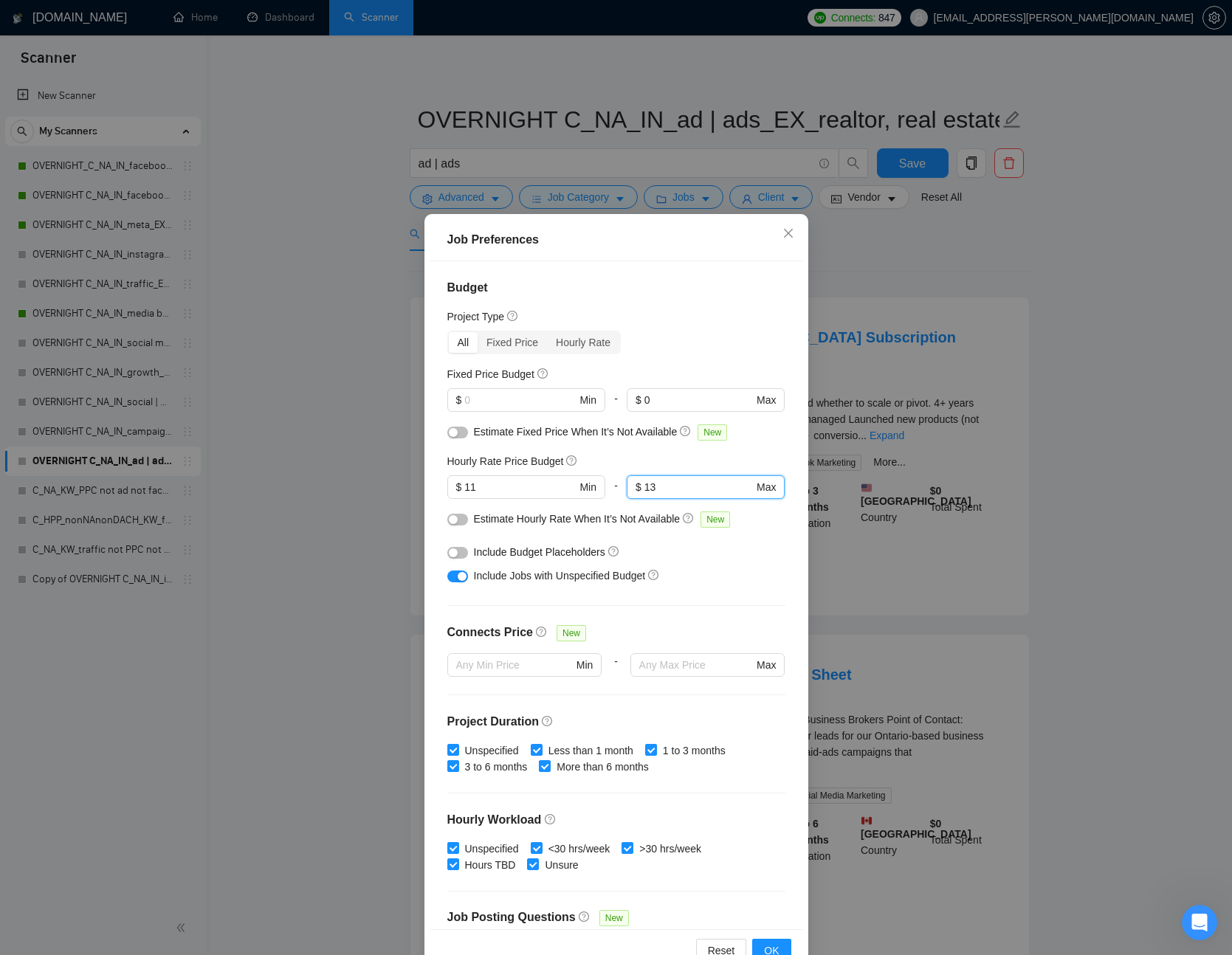
type input "13"
click at [673, 462] on div "Hourly Rate Price Budget" at bounding box center [616, 461] width 338 height 16
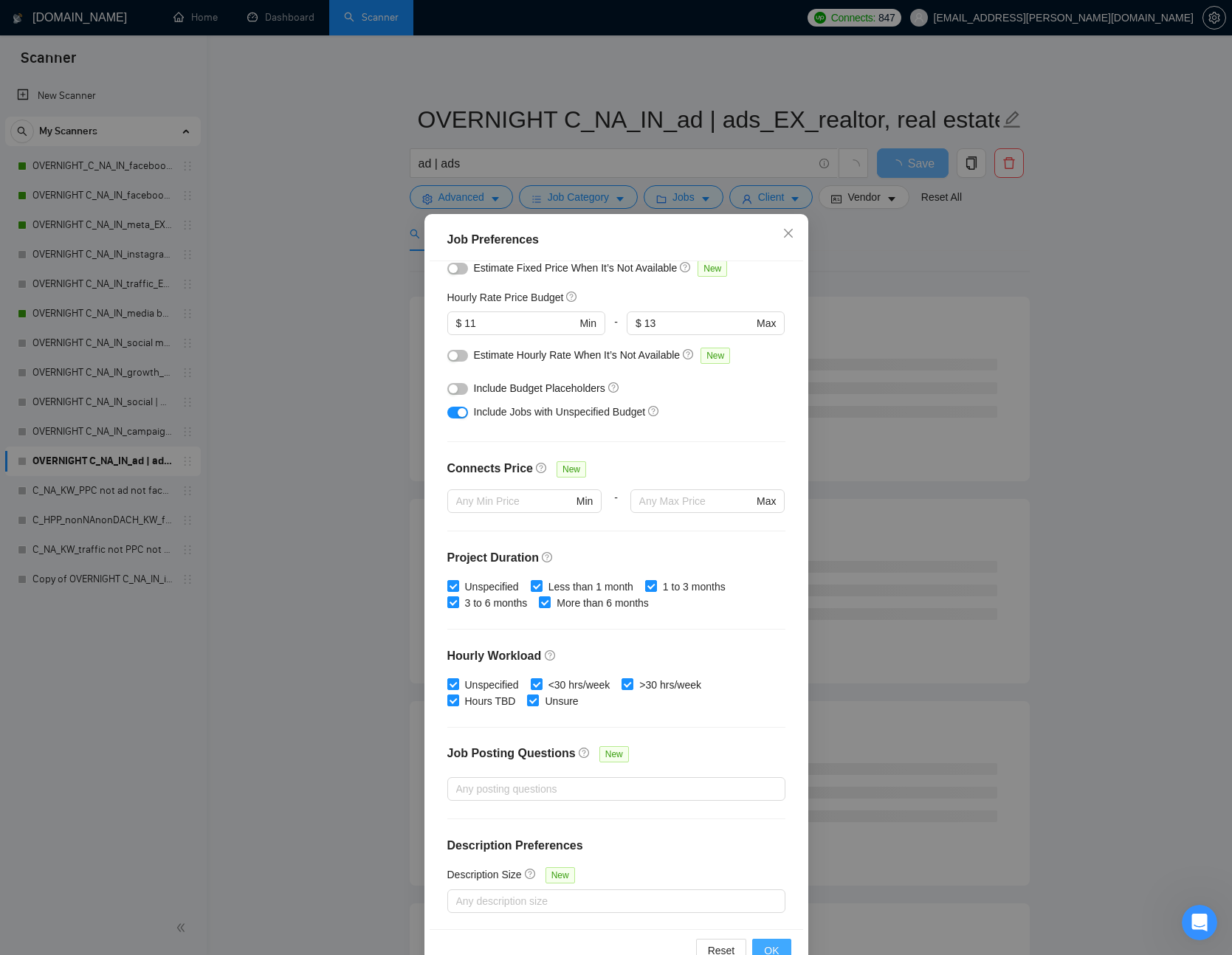
click at [771, 952] on span "OK" at bounding box center [772, 950] width 15 height 16
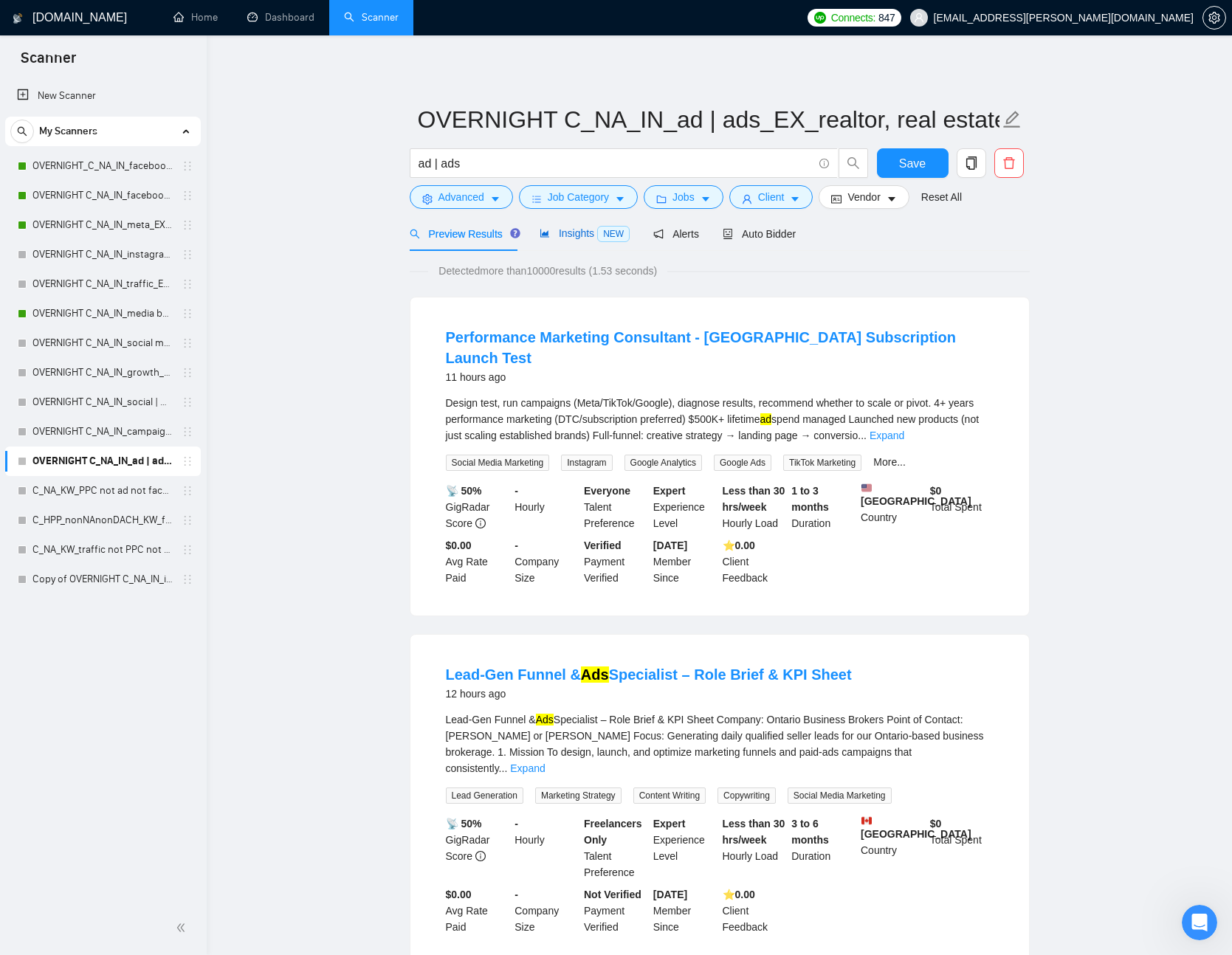
click at [569, 230] on span "Insights NEW" at bounding box center [585, 234] width 90 height 12
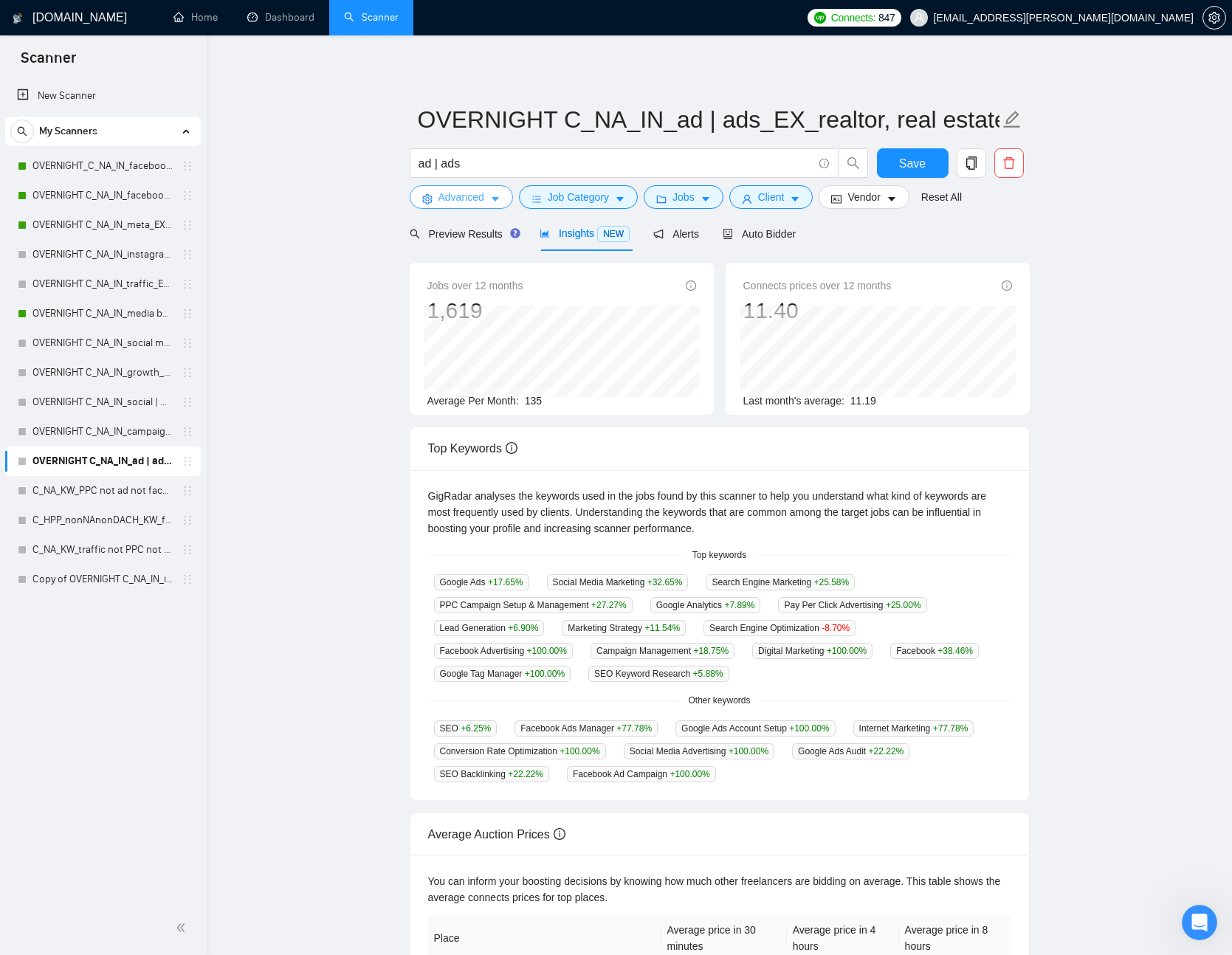
click at [492, 188] on button "Advanced" at bounding box center [462, 197] width 104 height 24
click at [694, 197] on span "Jobs" at bounding box center [684, 197] width 22 height 16
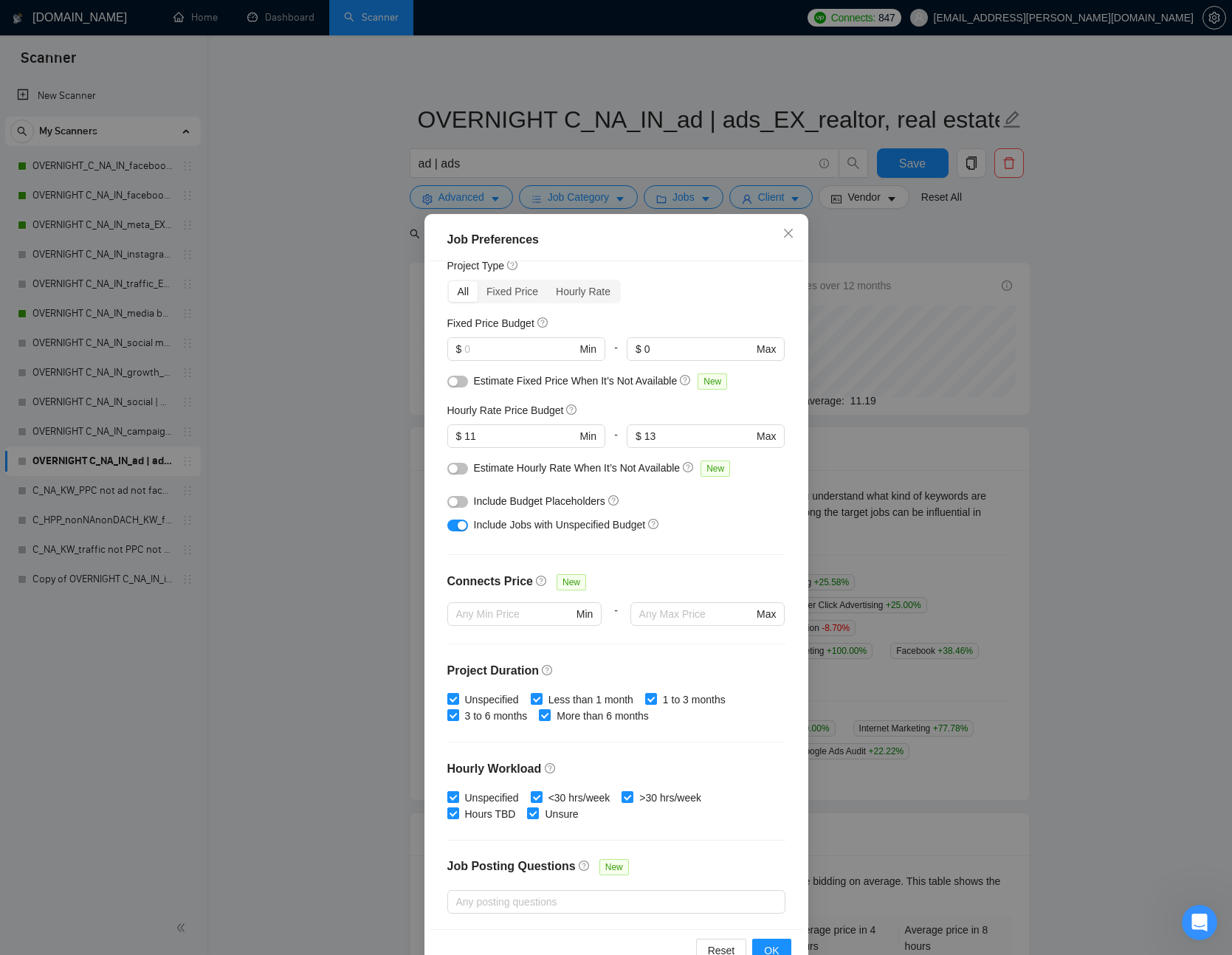
scroll to position [40, 0]
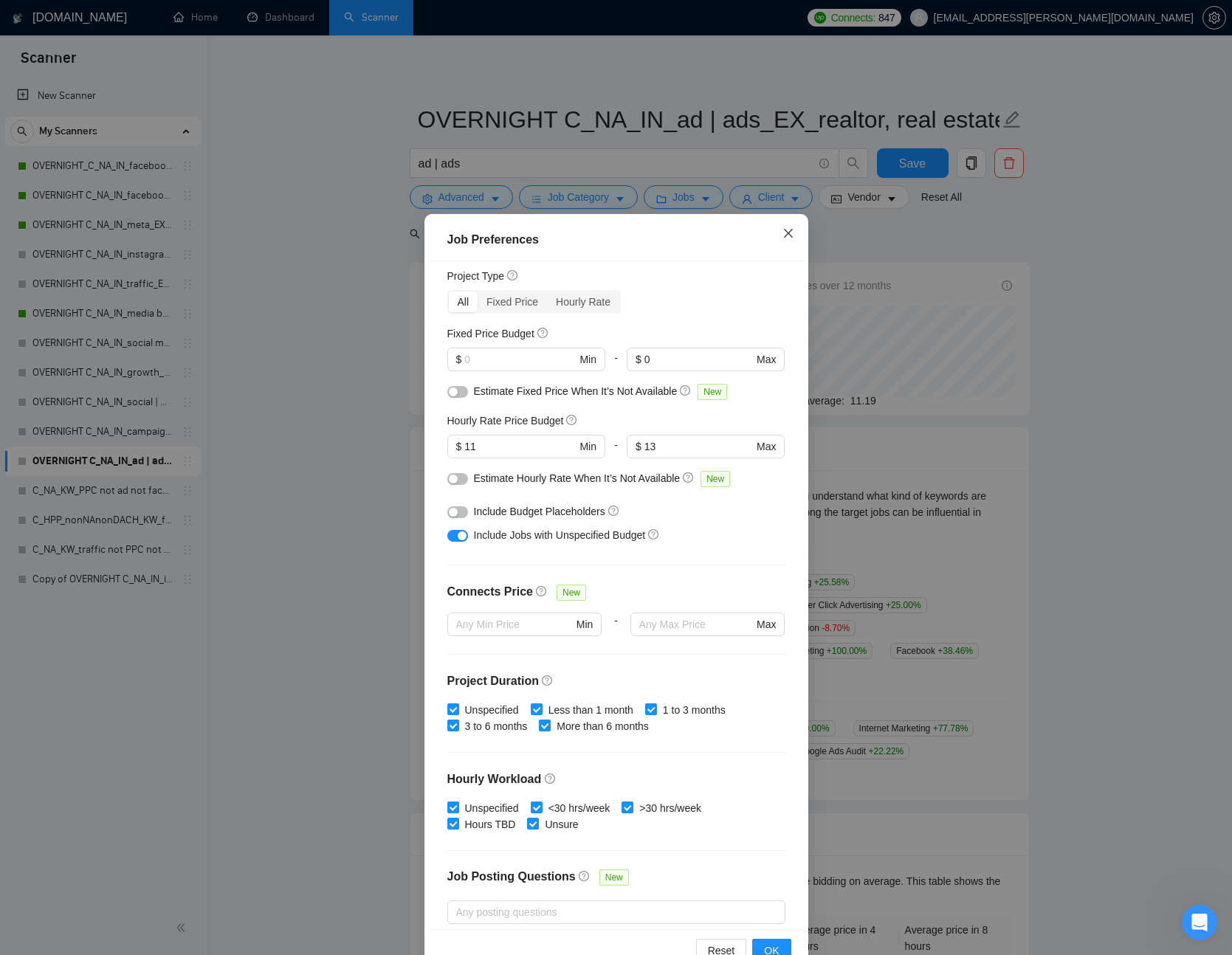
click at [786, 224] on span "Close" at bounding box center [788, 234] width 40 height 40
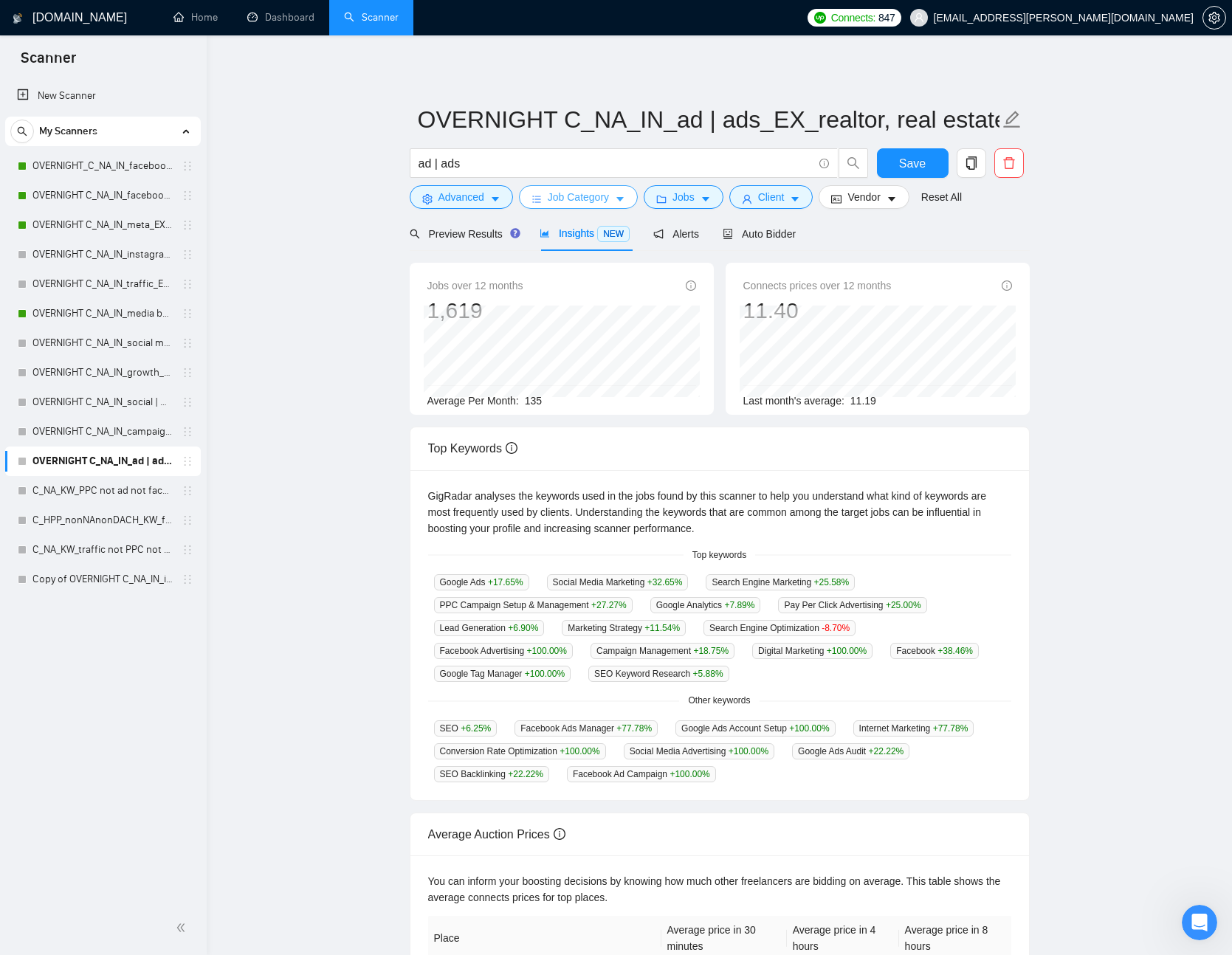
click at [582, 201] on span "Job Category" at bounding box center [578, 197] width 62 height 16
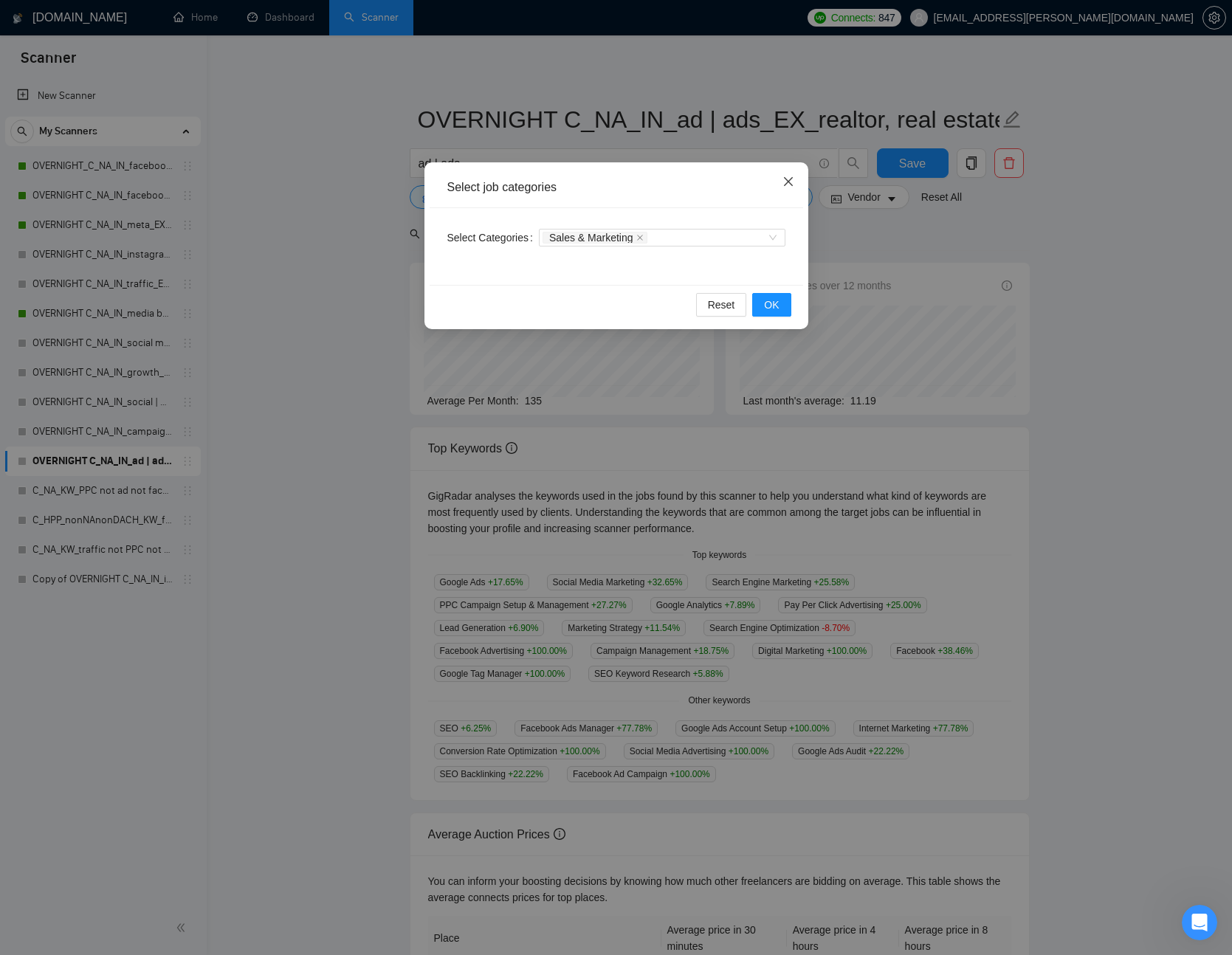
click at [795, 181] on span "Close" at bounding box center [788, 182] width 40 height 40
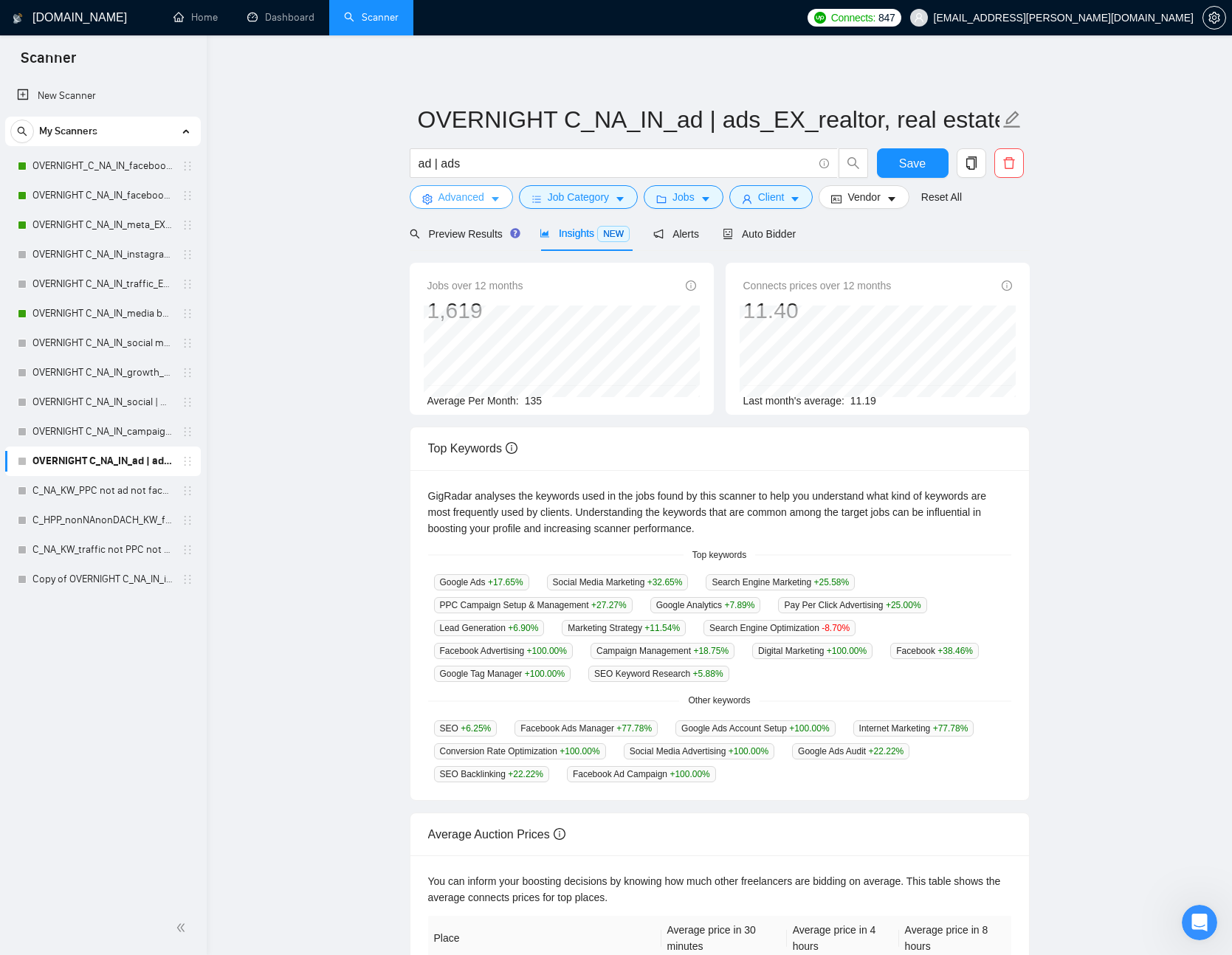
click at [447, 197] on span "Advanced" at bounding box center [462, 197] width 46 height 16
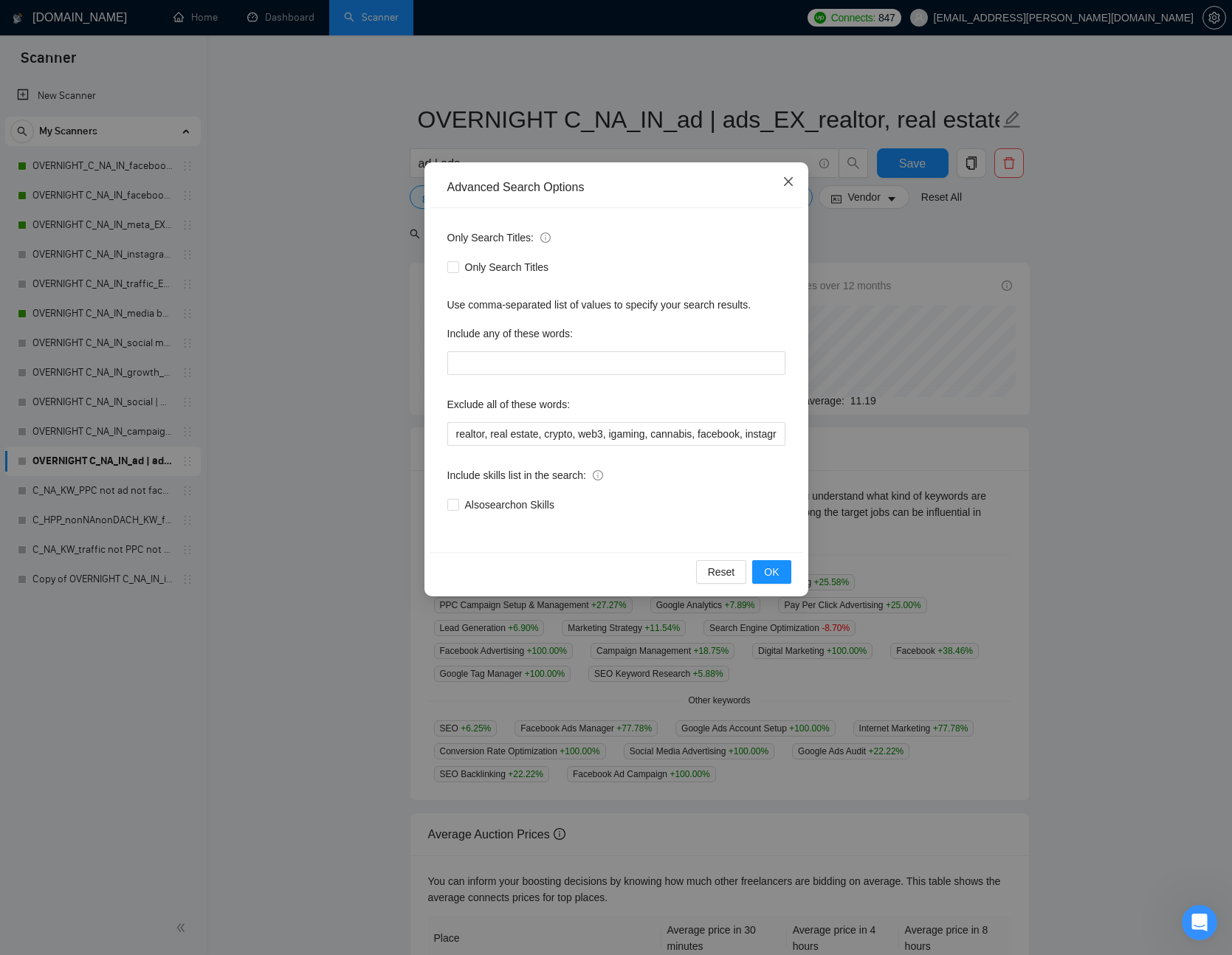
click at [791, 173] on span "Close" at bounding box center [788, 182] width 40 height 40
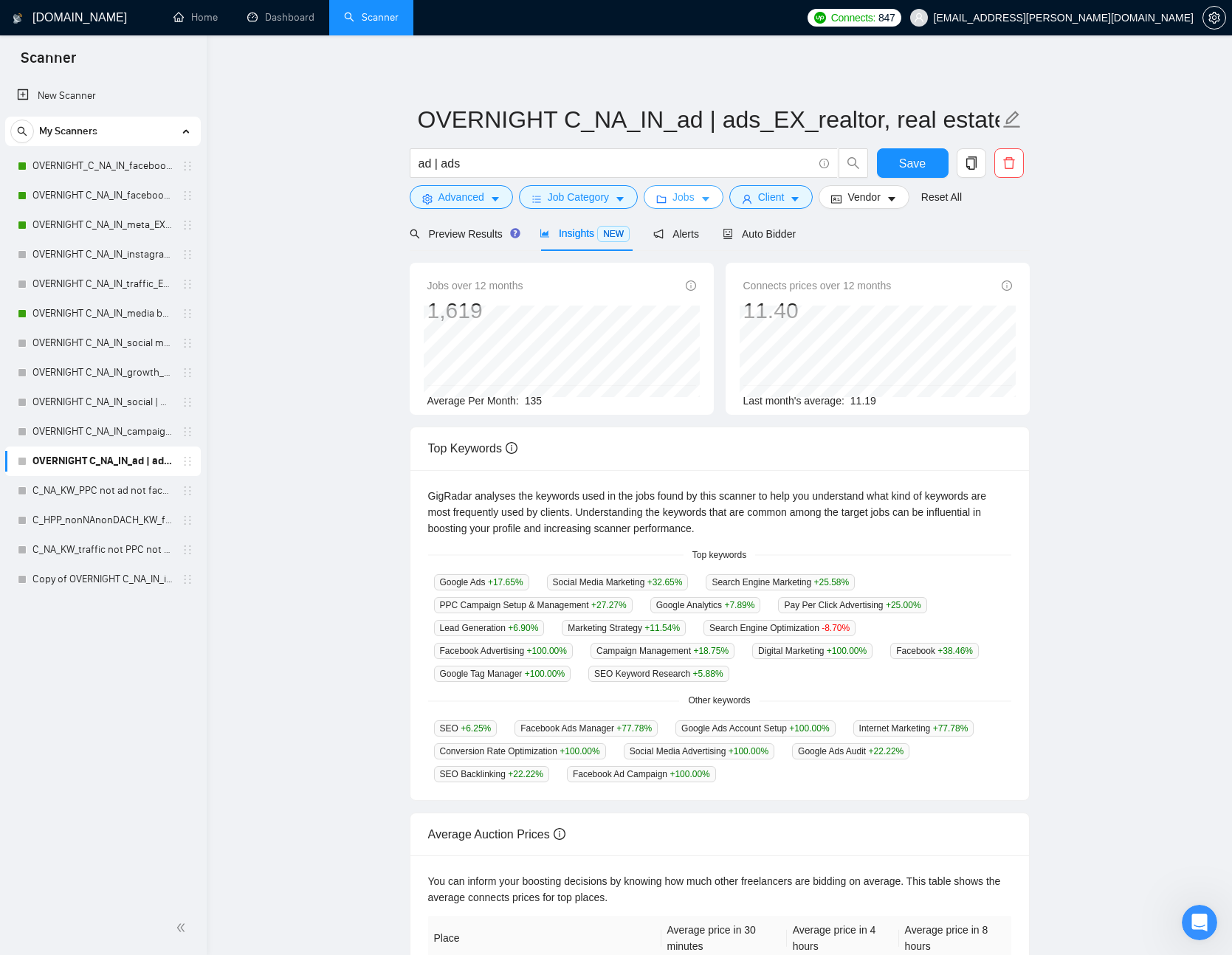
click at [691, 199] on span "Jobs" at bounding box center [684, 197] width 22 height 16
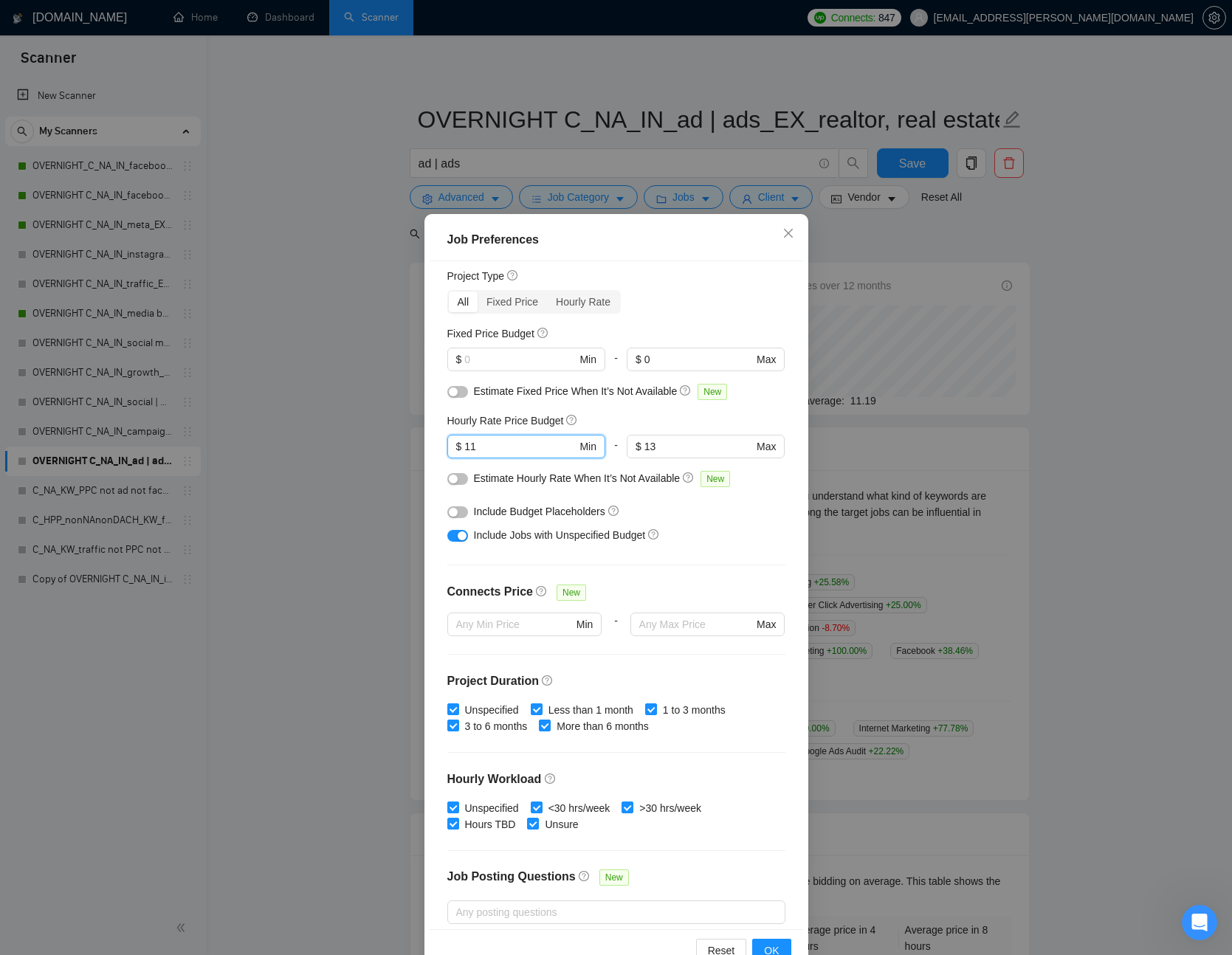
drag, startPoint x: 549, startPoint y: 451, endPoint x: 352, endPoint y: 443, distance: 197.2
click at [352, 443] on div "Job Preferences Budget Project Type All Fixed Price Hourly Rate Fixed Price Bud…" at bounding box center [616, 478] width 1232 height 955
drag, startPoint x: 640, startPoint y: 447, endPoint x: 600, endPoint y: 446, distance: 40.0
click at [601, 447] on div "$ Min - 13 $ 13 Max" at bounding box center [616, 452] width 338 height 35
click at [742, 467] on div at bounding box center [705, 464] width 158 height 12
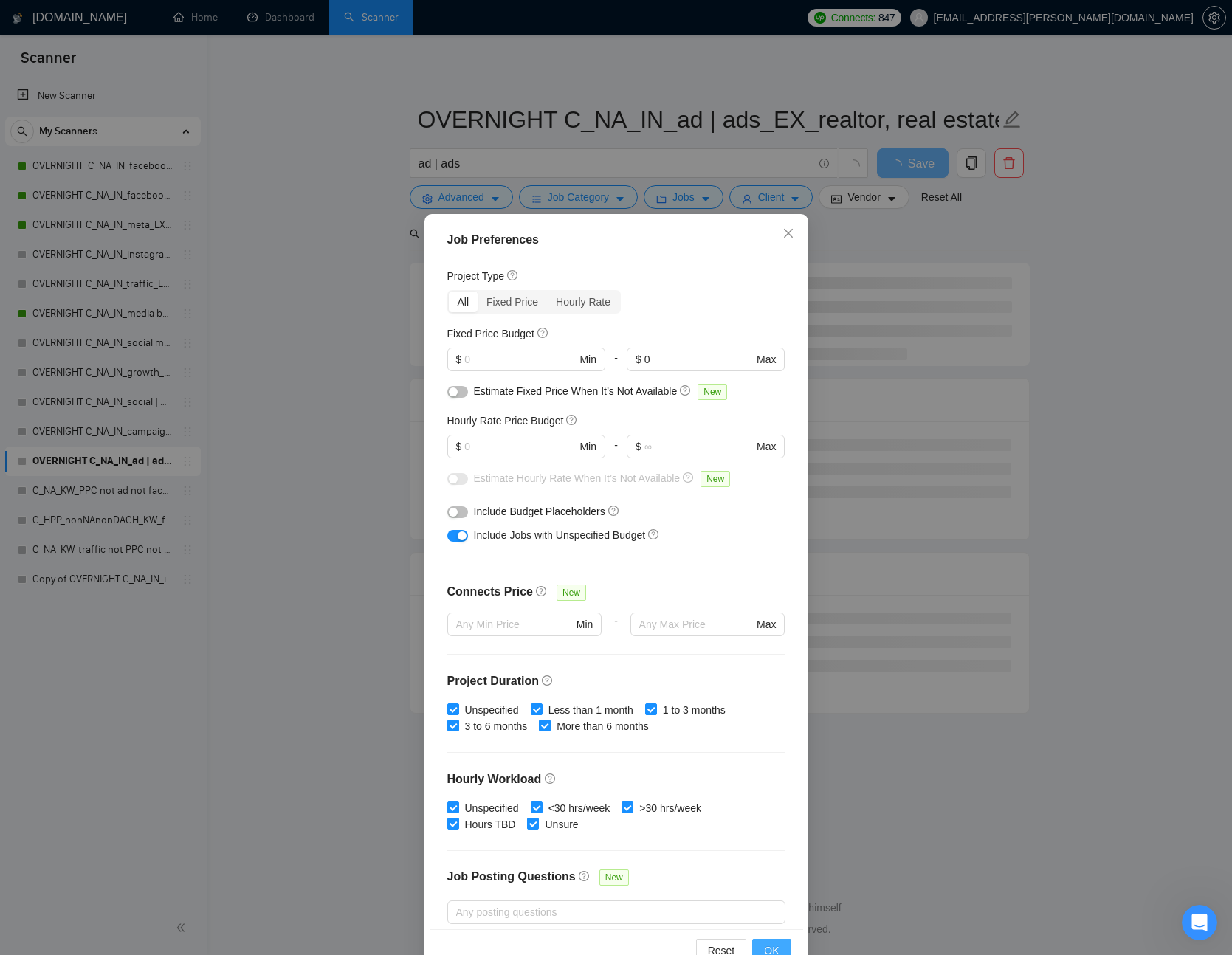
click at [784, 951] on button "OK" at bounding box center [772, 951] width 39 height 24
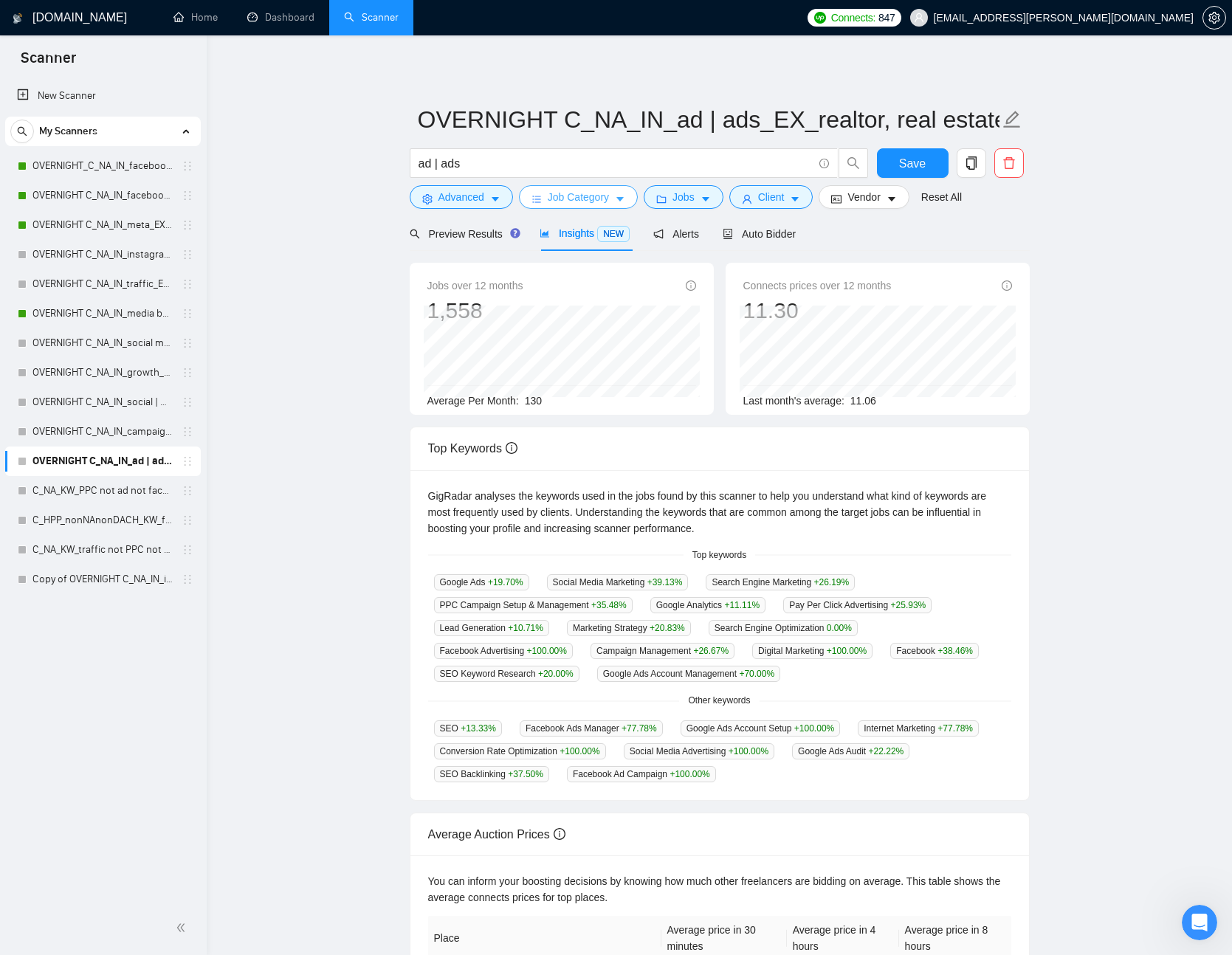
click at [602, 192] on span "Job Category" at bounding box center [578, 197] width 62 height 16
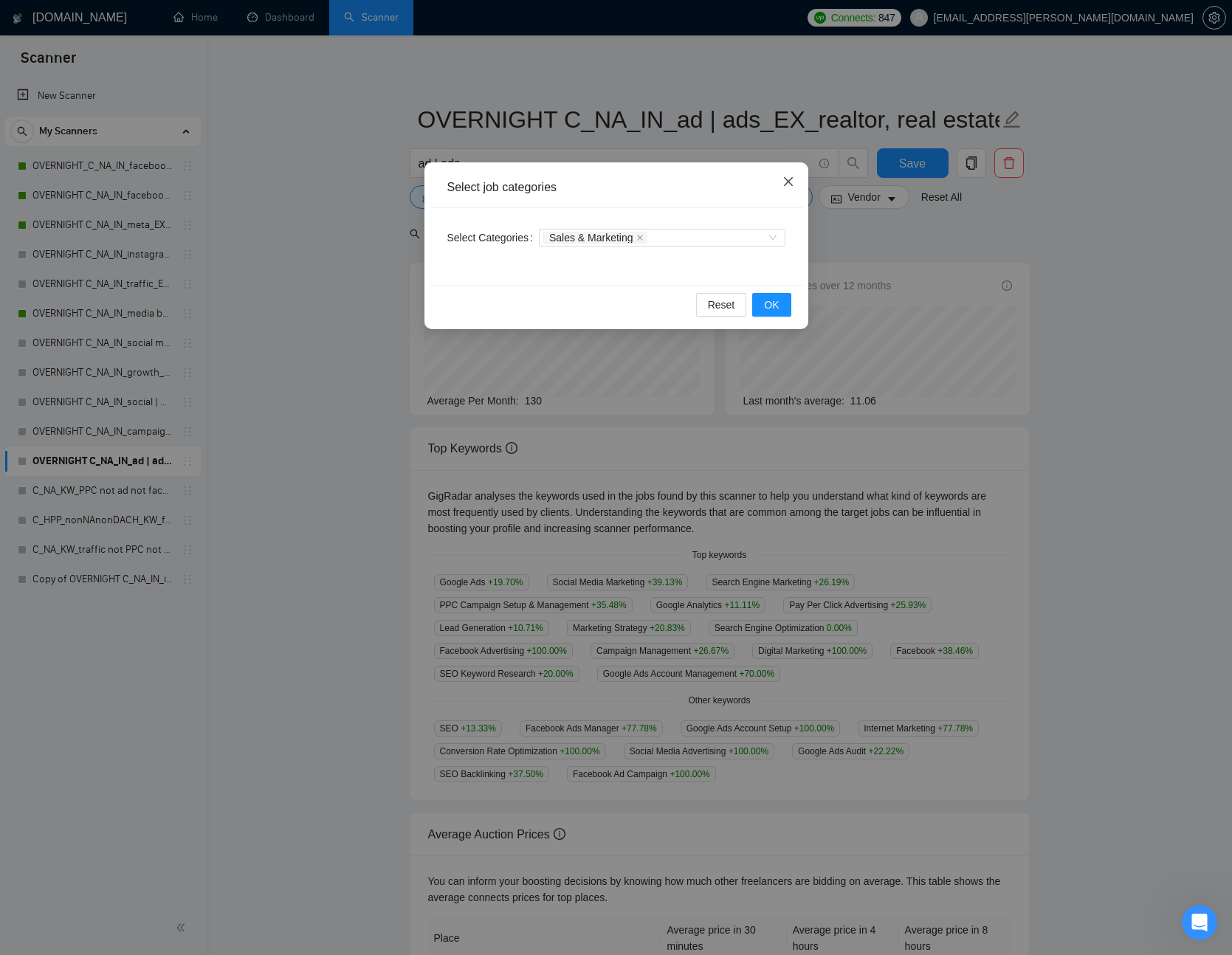
click at [795, 179] on span "Close" at bounding box center [788, 182] width 40 height 40
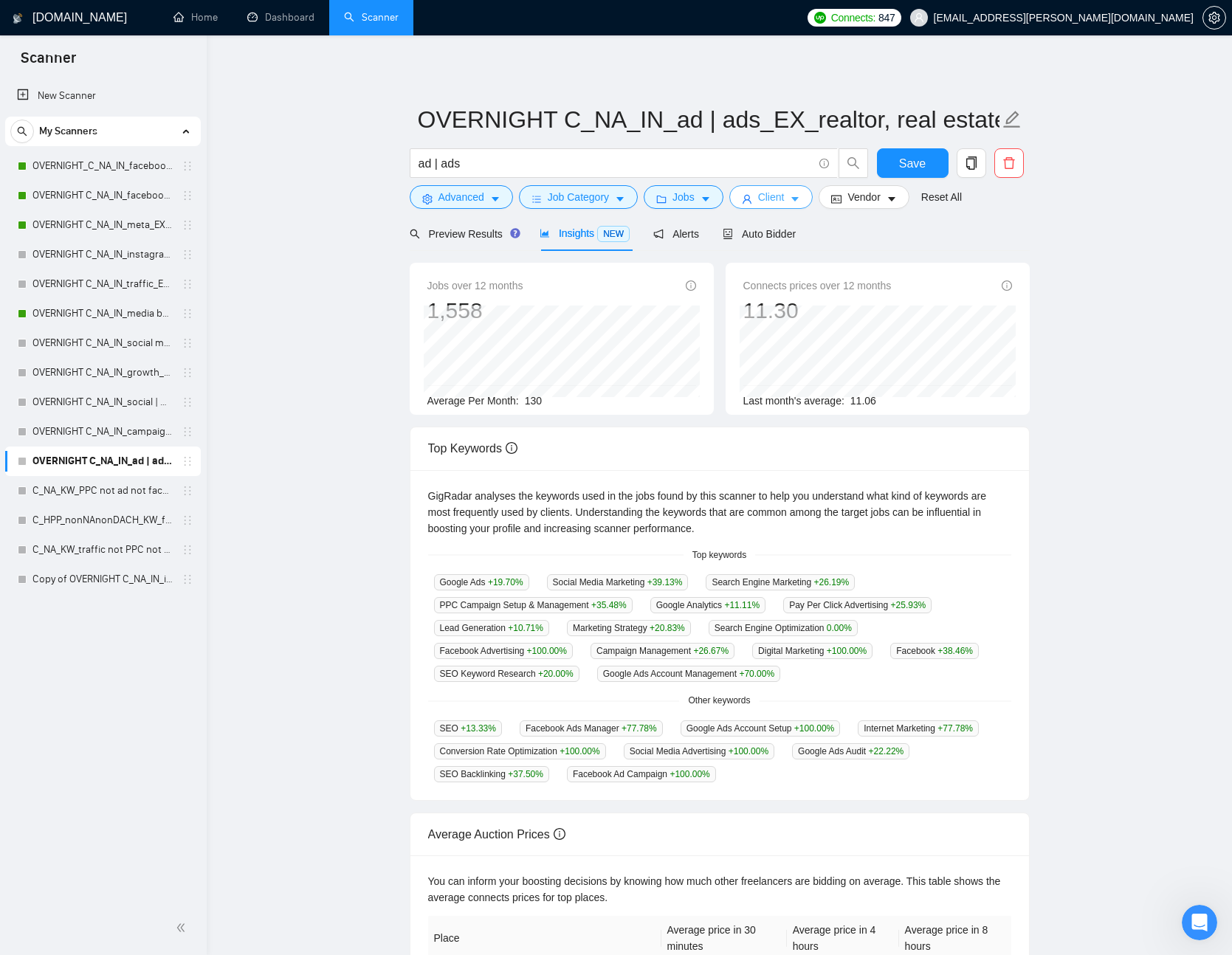
click at [747, 202] on icon "user" at bounding box center [747, 199] width 10 height 10
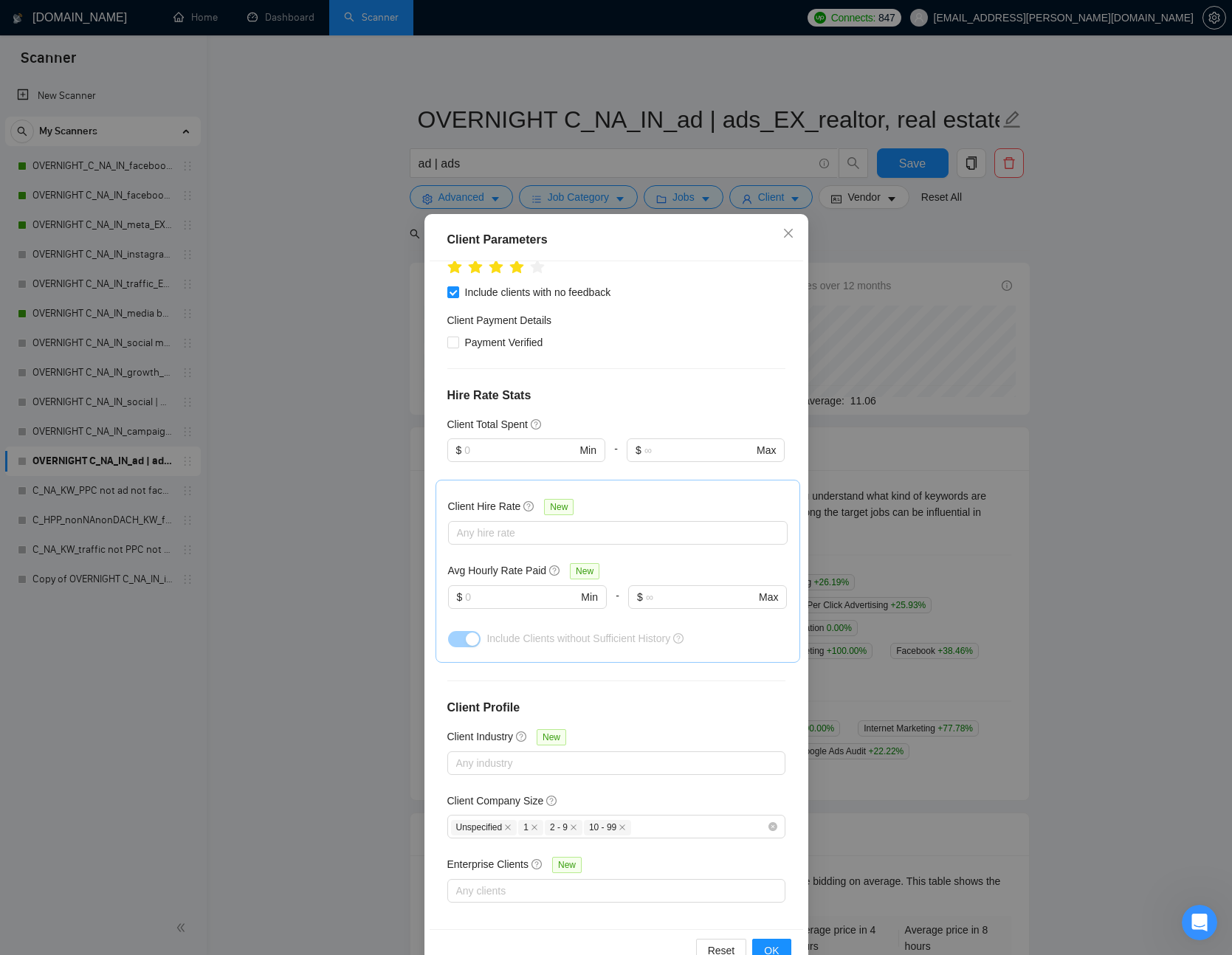
scroll to position [252, 0]
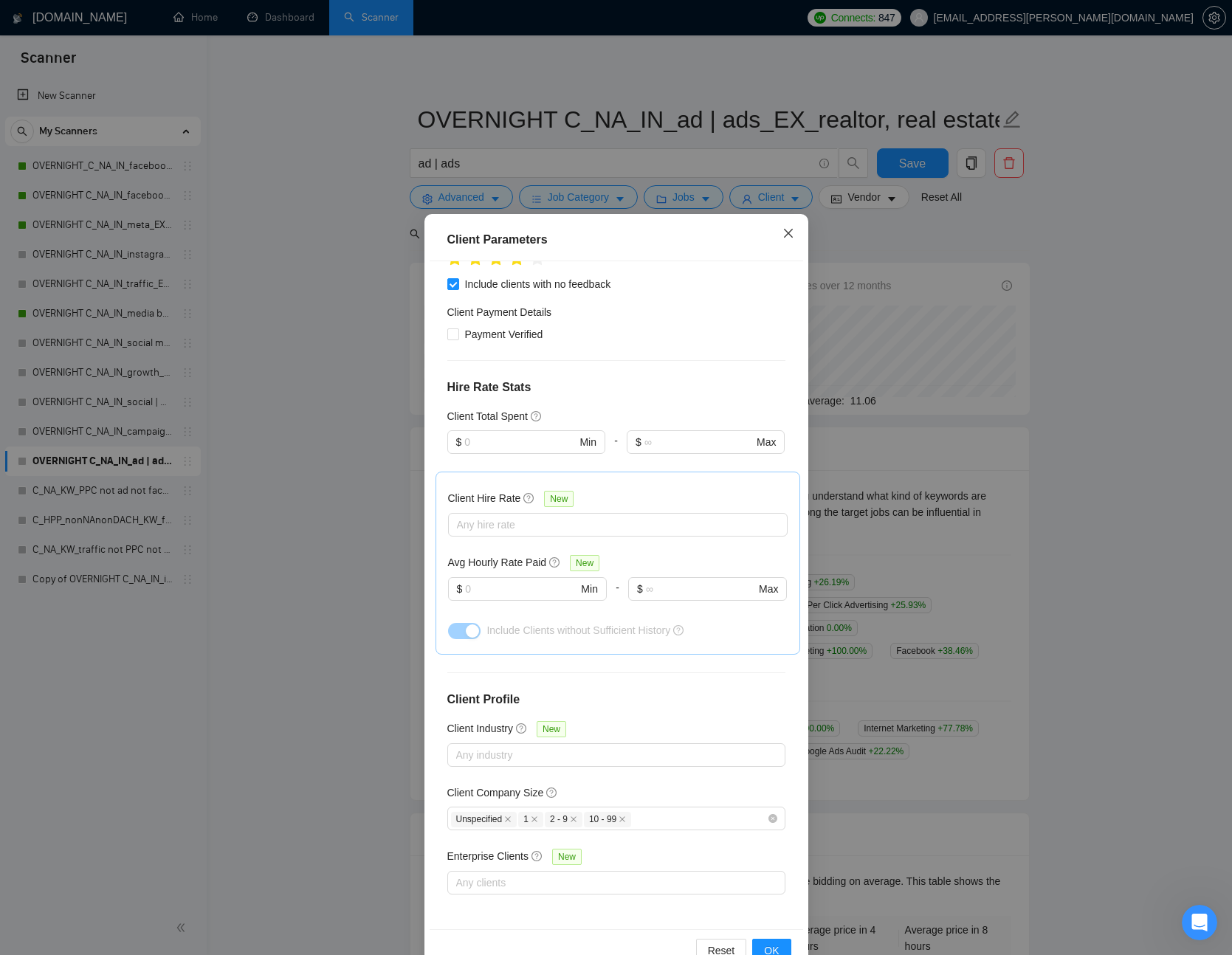
click at [792, 228] on icon "close" at bounding box center [789, 234] width 12 height 12
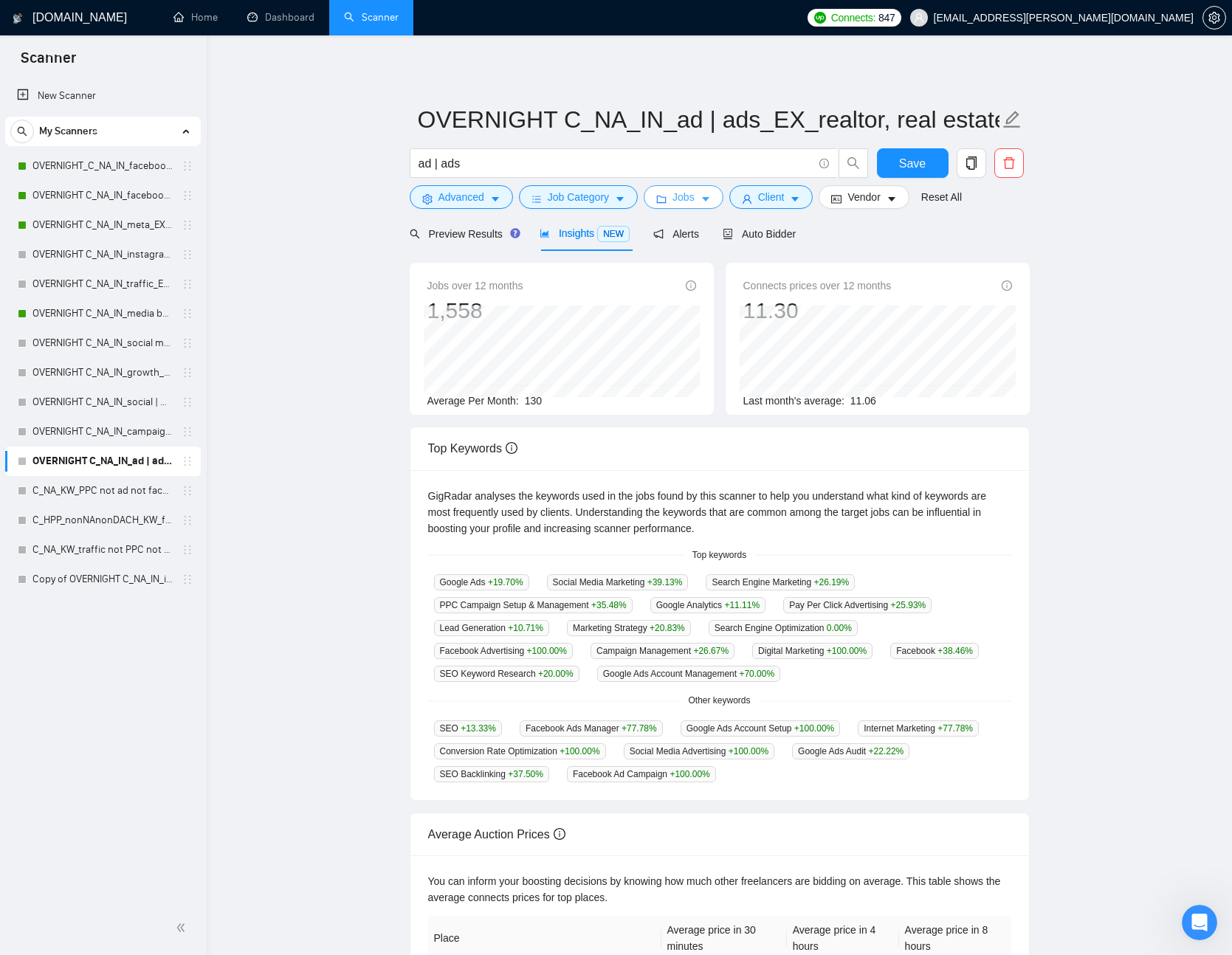
click at [706, 194] on icon "caret-down" at bounding box center [705, 199] width 10 height 10
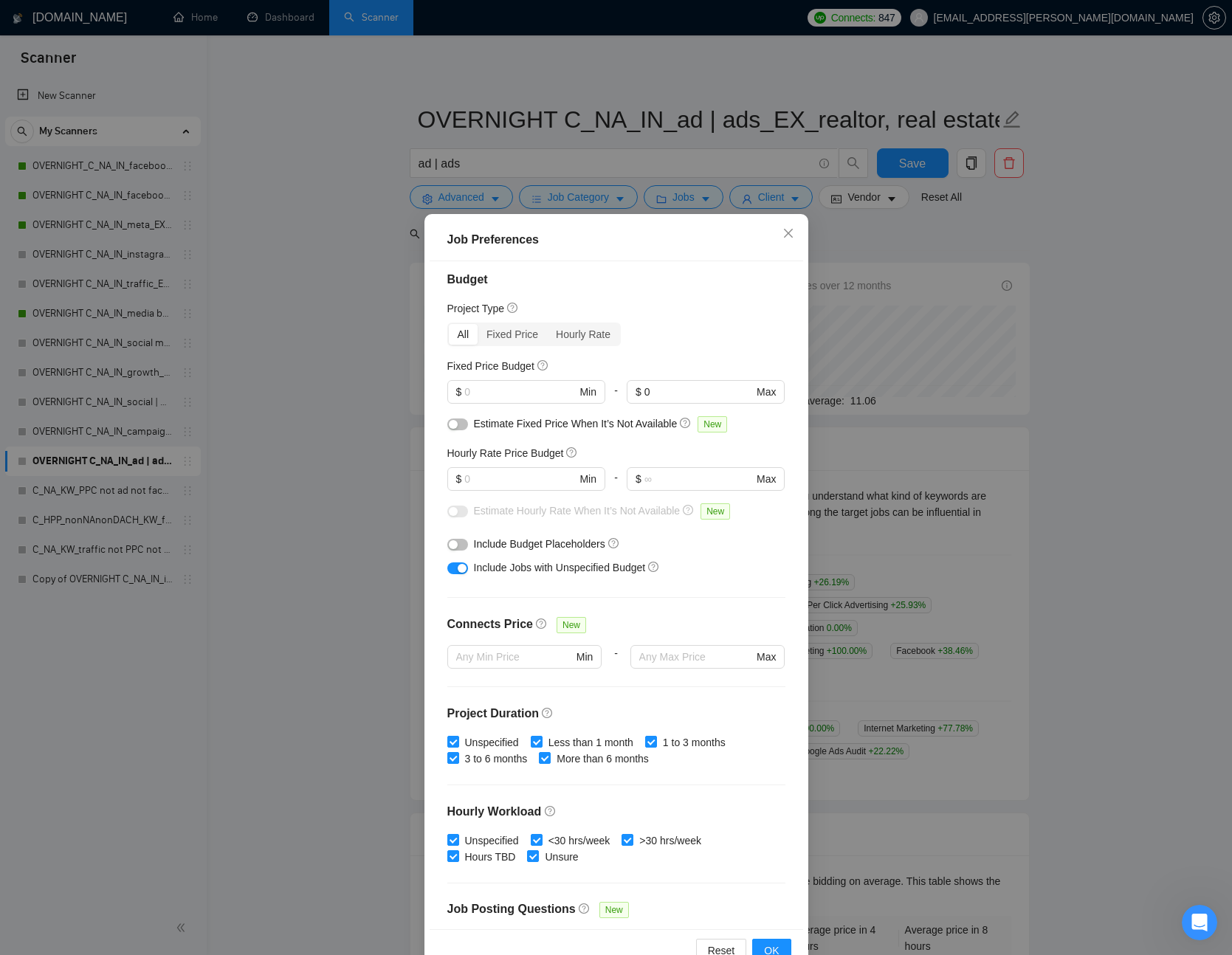
scroll to position [0, 0]
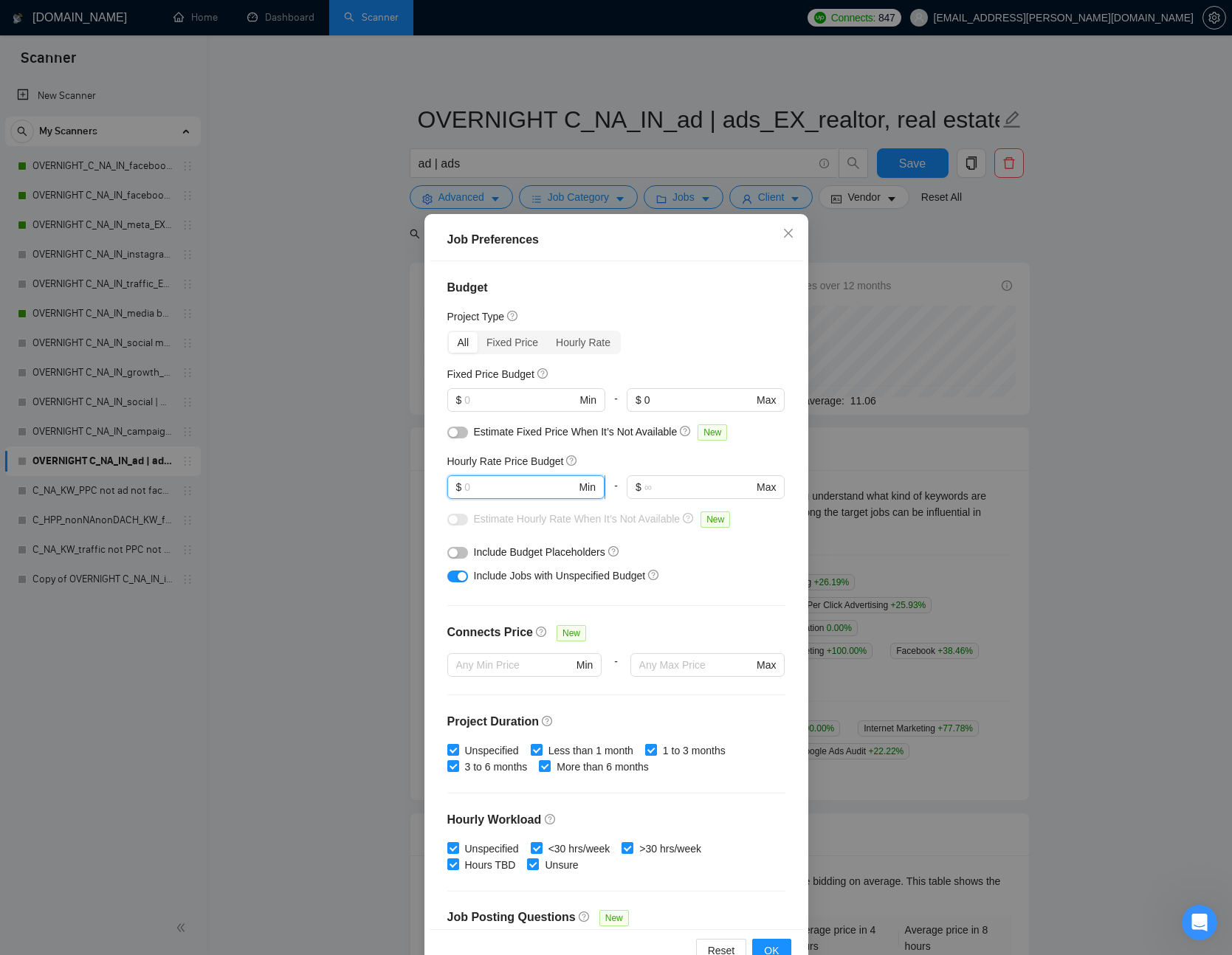
click at [522, 482] on input "text" at bounding box center [520, 487] width 111 height 16
type input "11"
click at [676, 488] on input "text" at bounding box center [699, 487] width 109 height 16
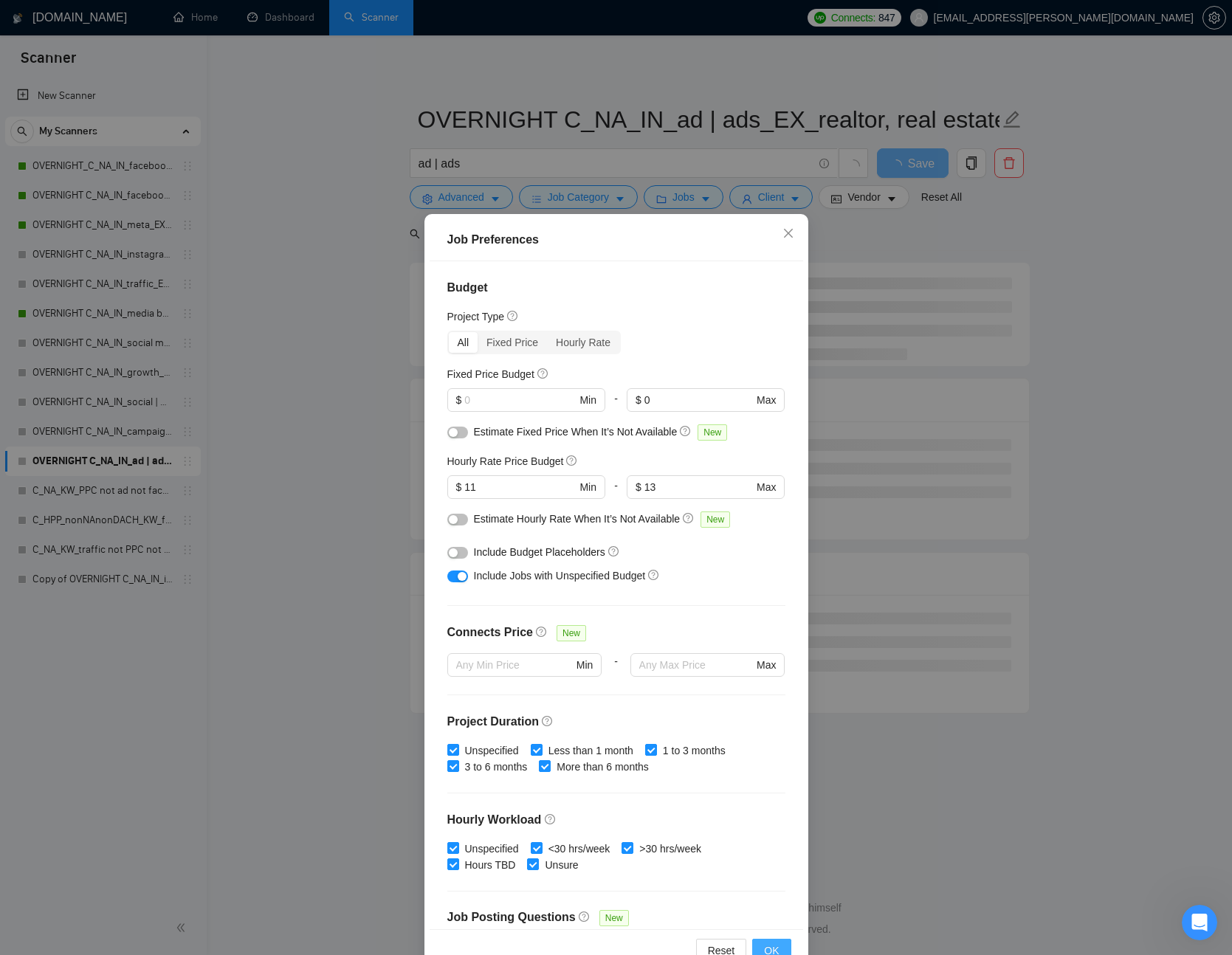
click at [781, 942] on button "OK" at bounding box center [772, 951] width 39 height 24
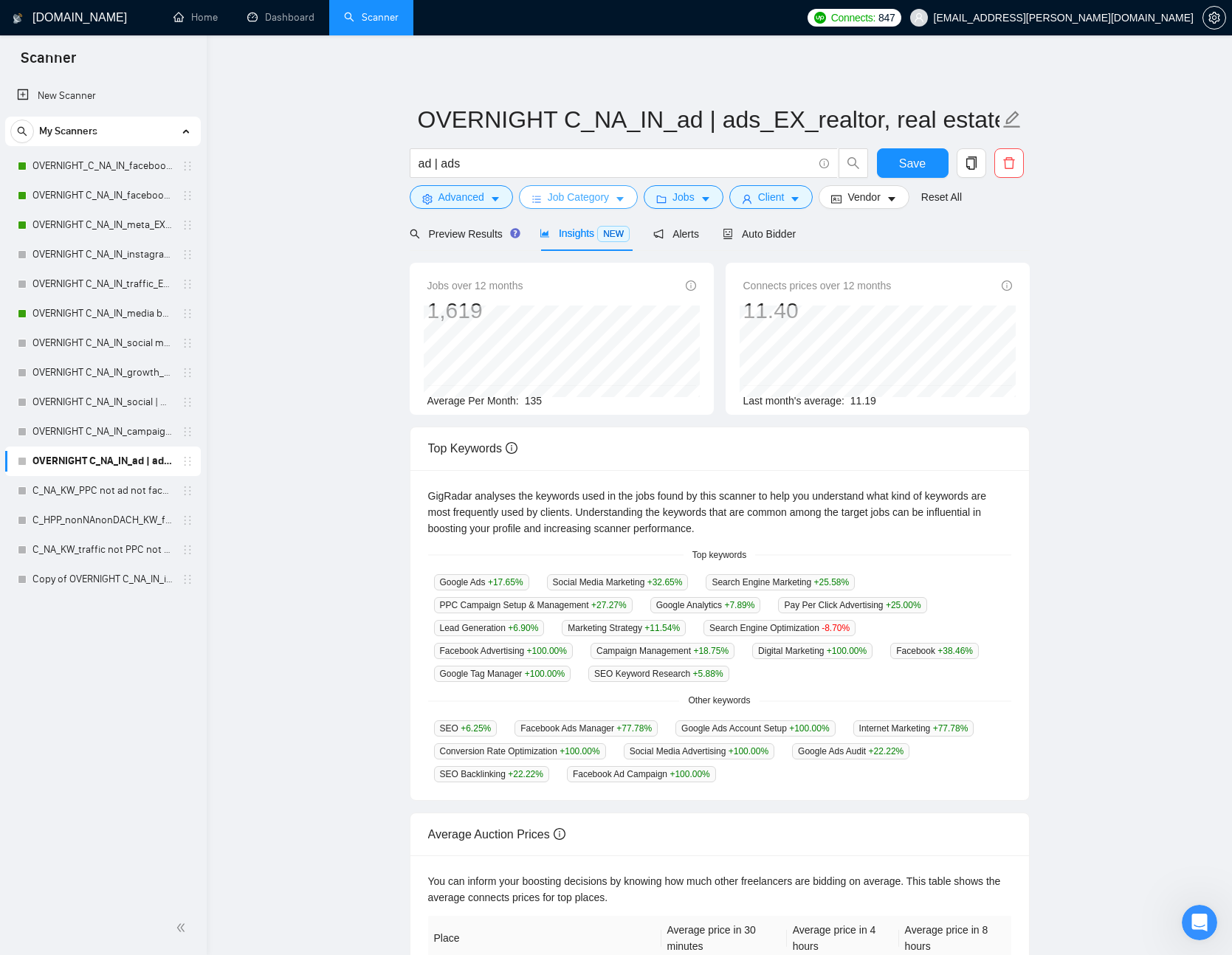
click at [592, 192] on span "Job Category" at bounding box center [578, 197] width 62 height 16
click at [797, 197] on icon "caret-down" at bounding box center [795, 199] width 10 height 10
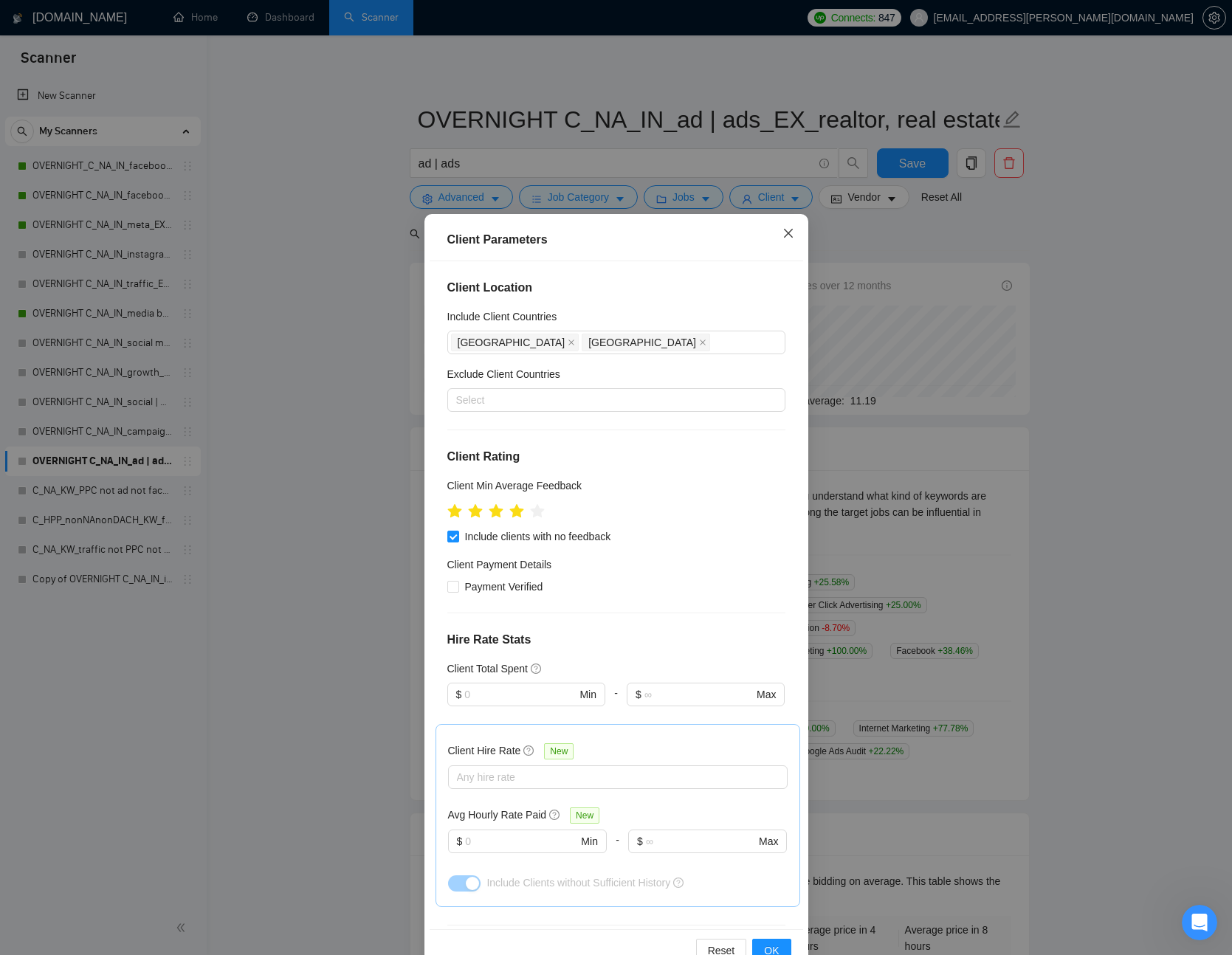
click at [781, 233] on span "Close" at bounding box center [788, 234] width 40 height 40
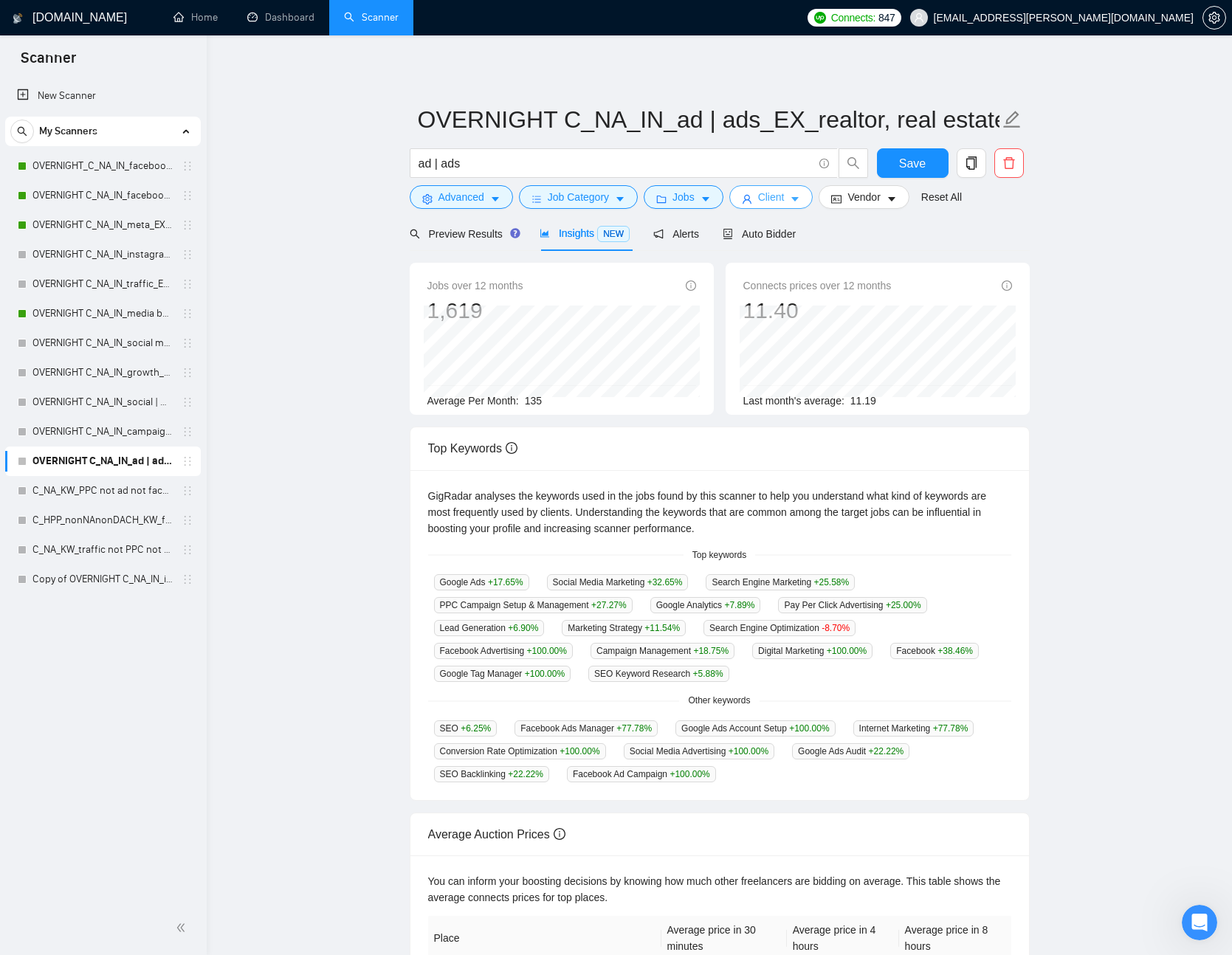
click at [781, 201] on span "Client" at bounding box center [772, 197] width 27 height 16
click at [706, 193] on span "caret-down" at bounding box center [705, 198] width 10 height 11
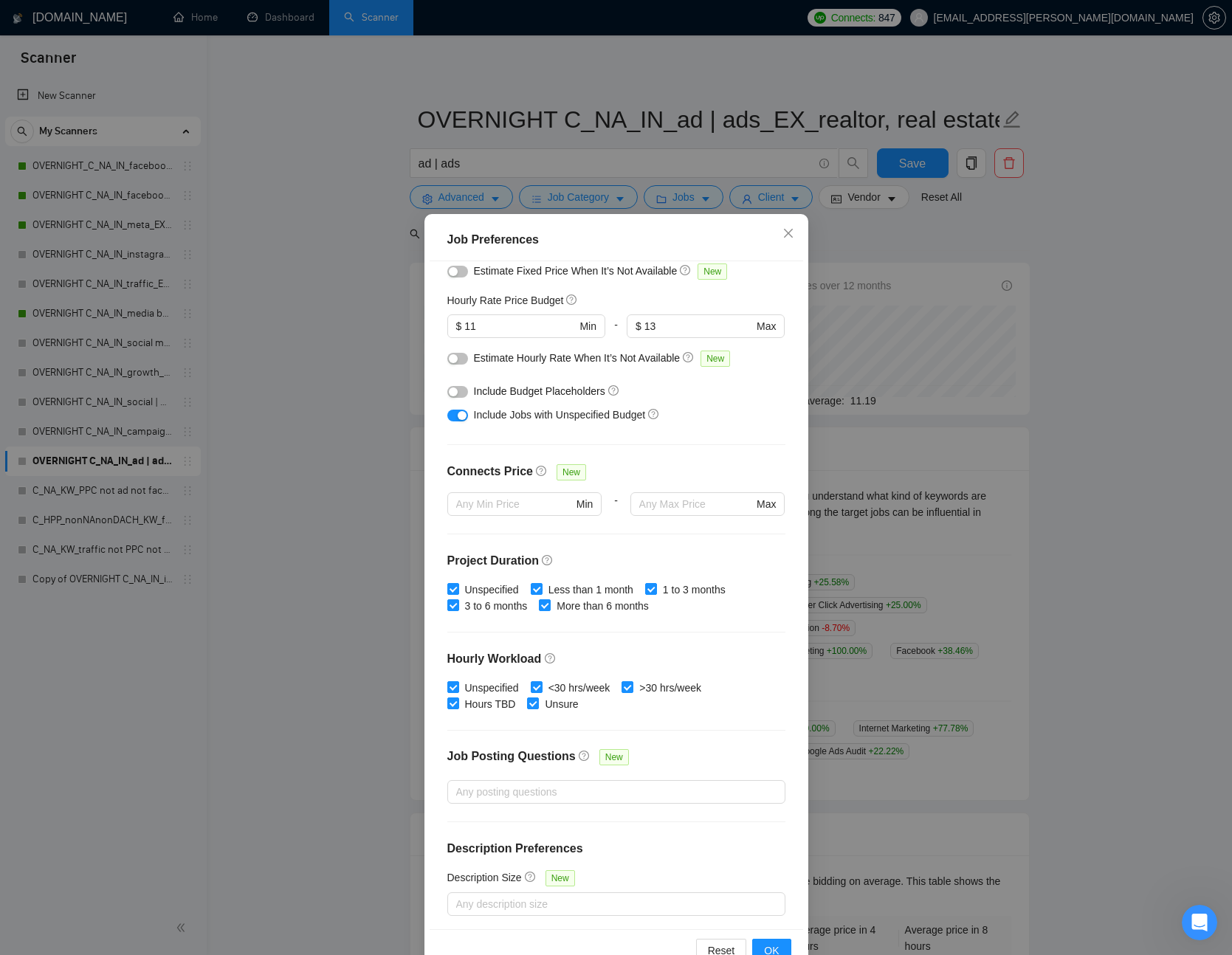
scroll to position [164, 0]
click at [447, 418] on div at bounding box center [457, 412] width 21 height 16
click at [454, 417] on button "button" at bounding box center [457, 413] width 21 height 12
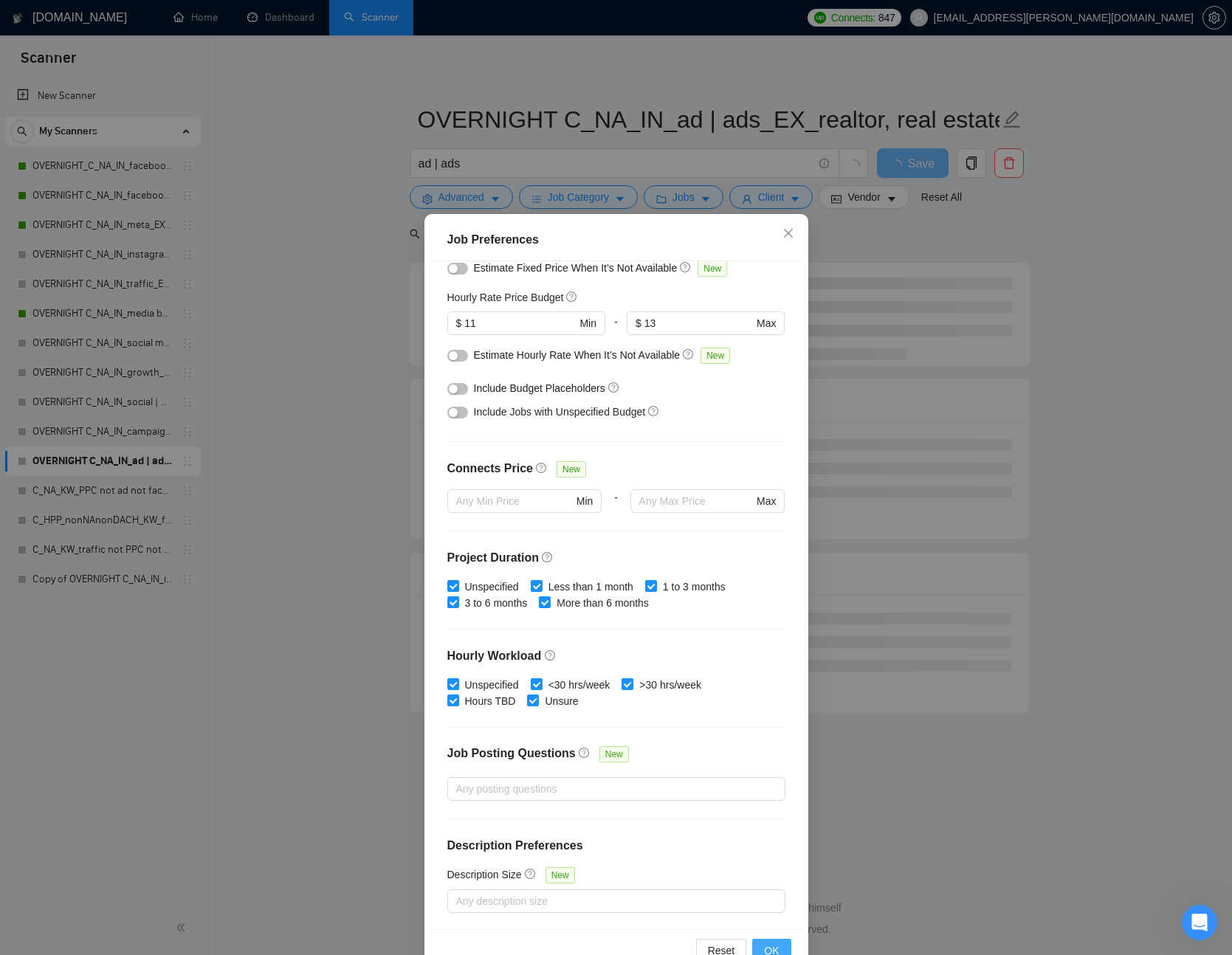
click at [780, 945] on button "OK" at bounding box center [772, 951] width 39 height 24
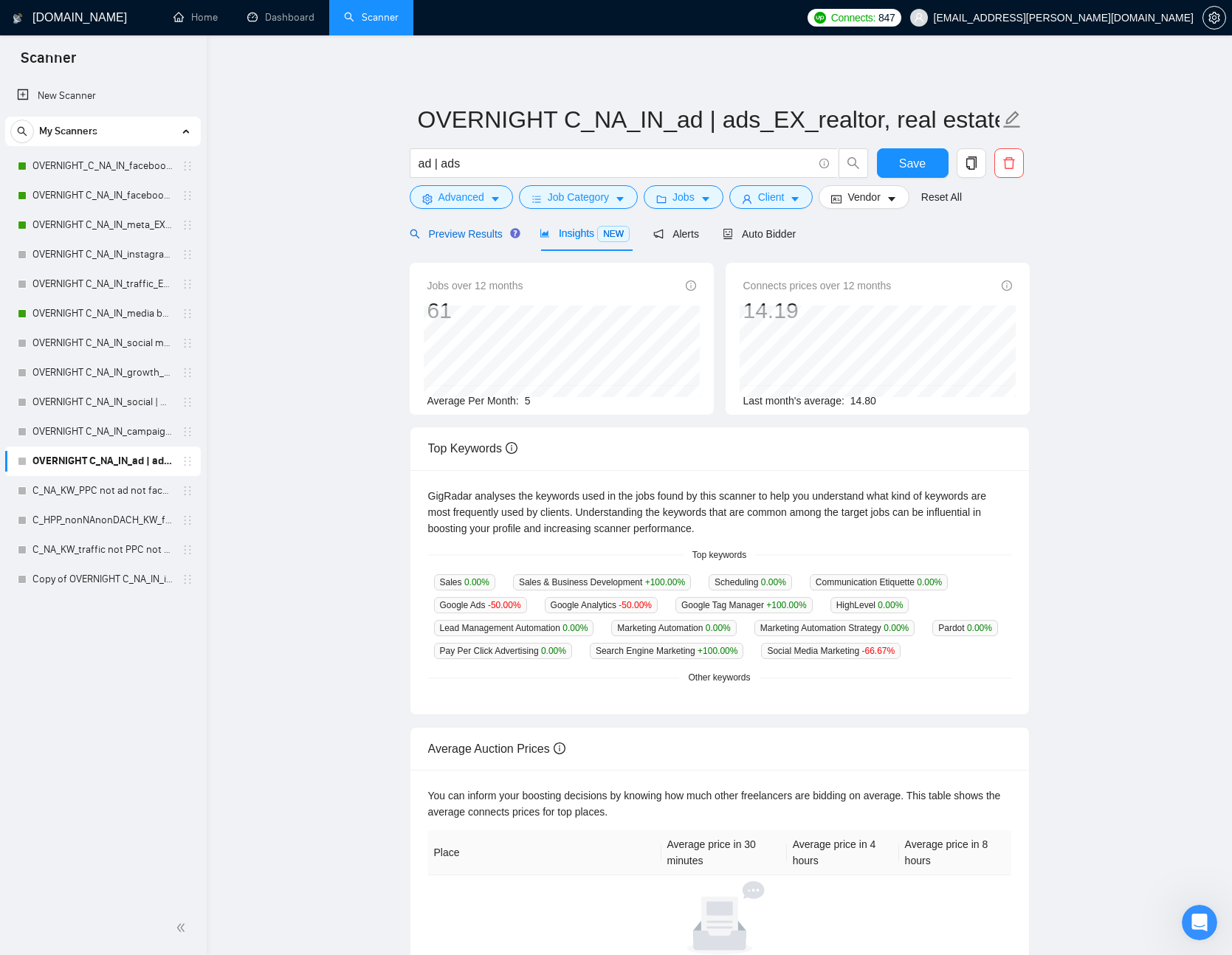
click at [495, 236] on span "Preview Results" at bounding box center [463, 234] width 106 height 12
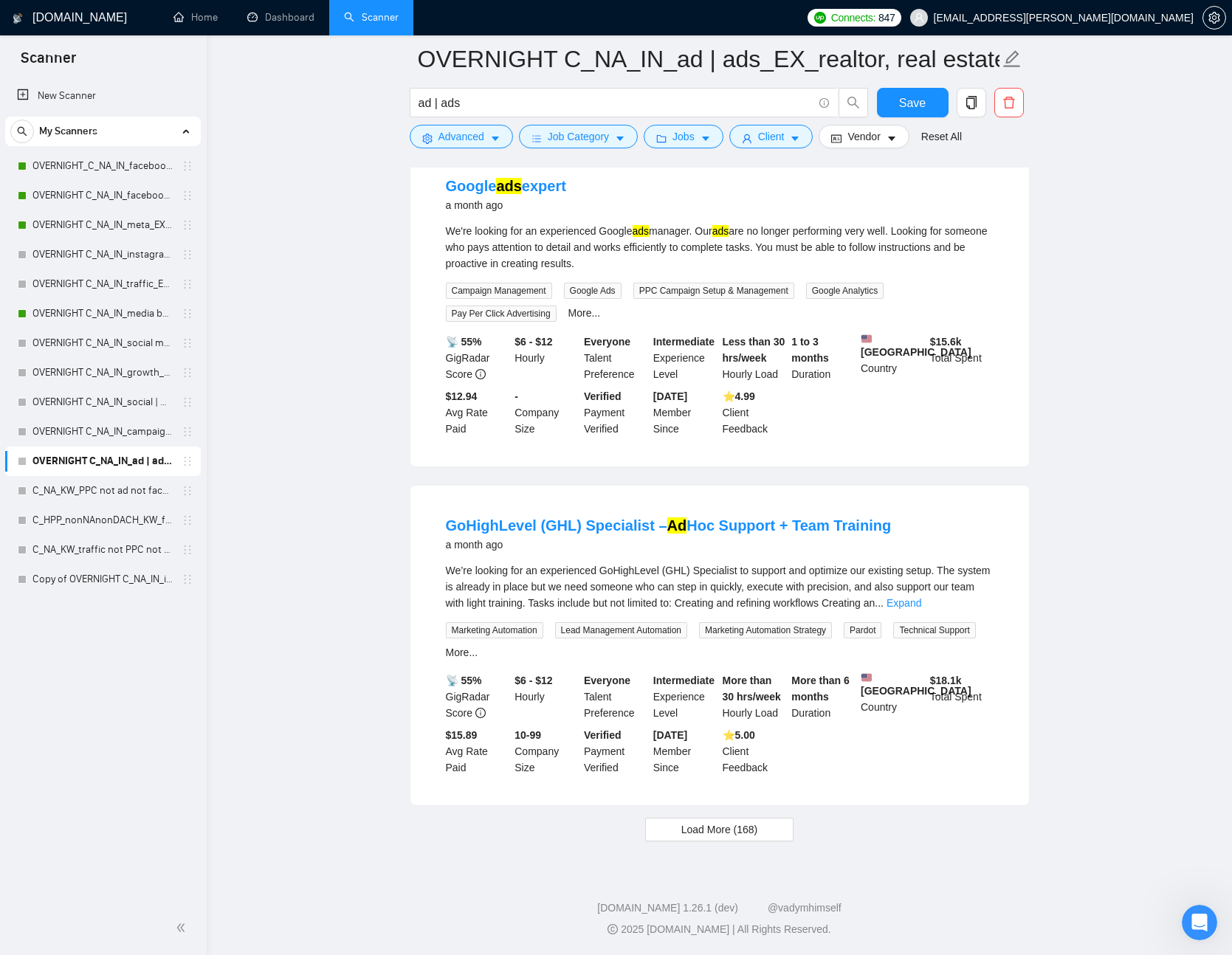
scroll to position [2798, 0]
click at [757, 828] on span "Load More (168)" at bounding box center [720, 829] width 77 height 16
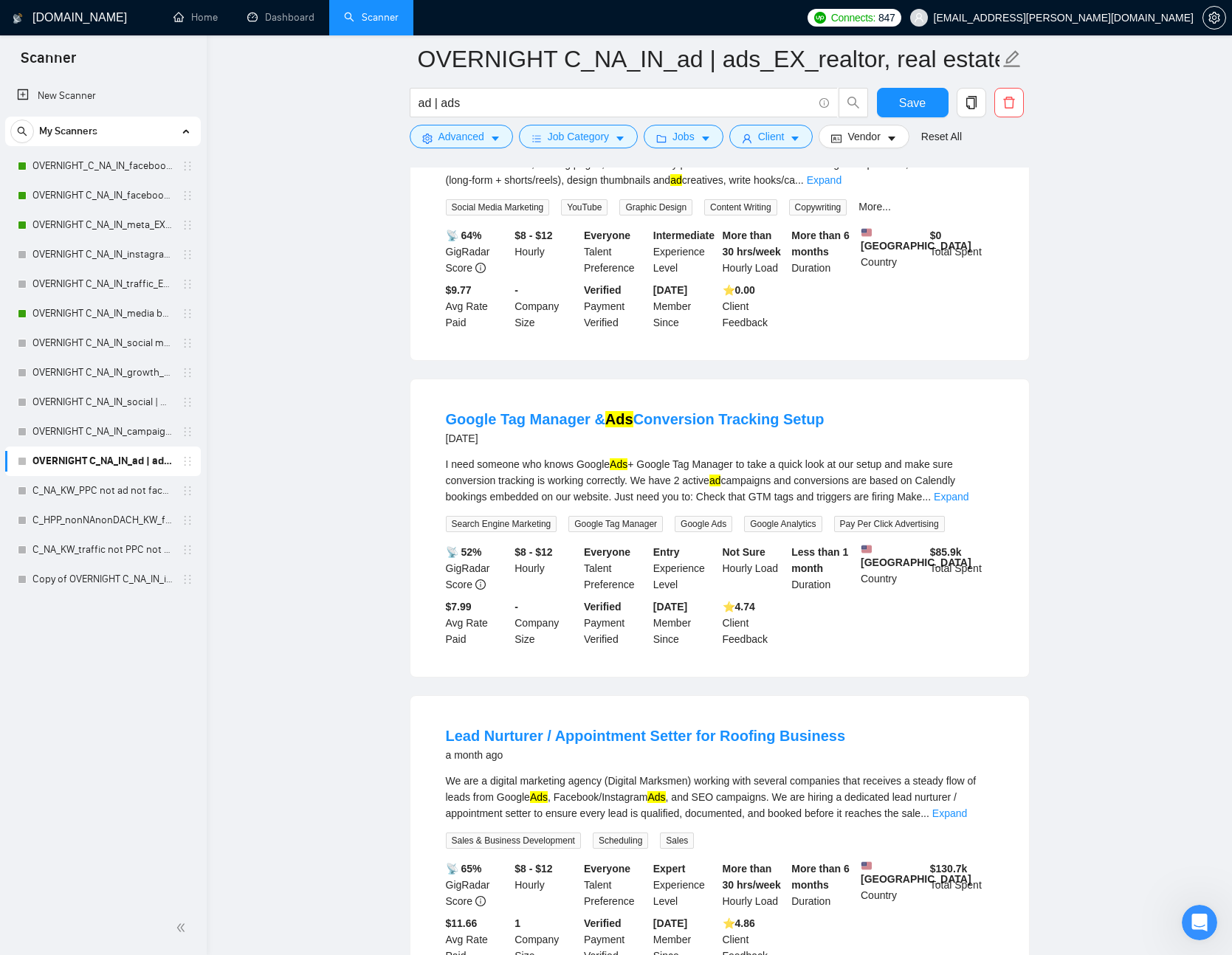
scroll to position [0, 0]
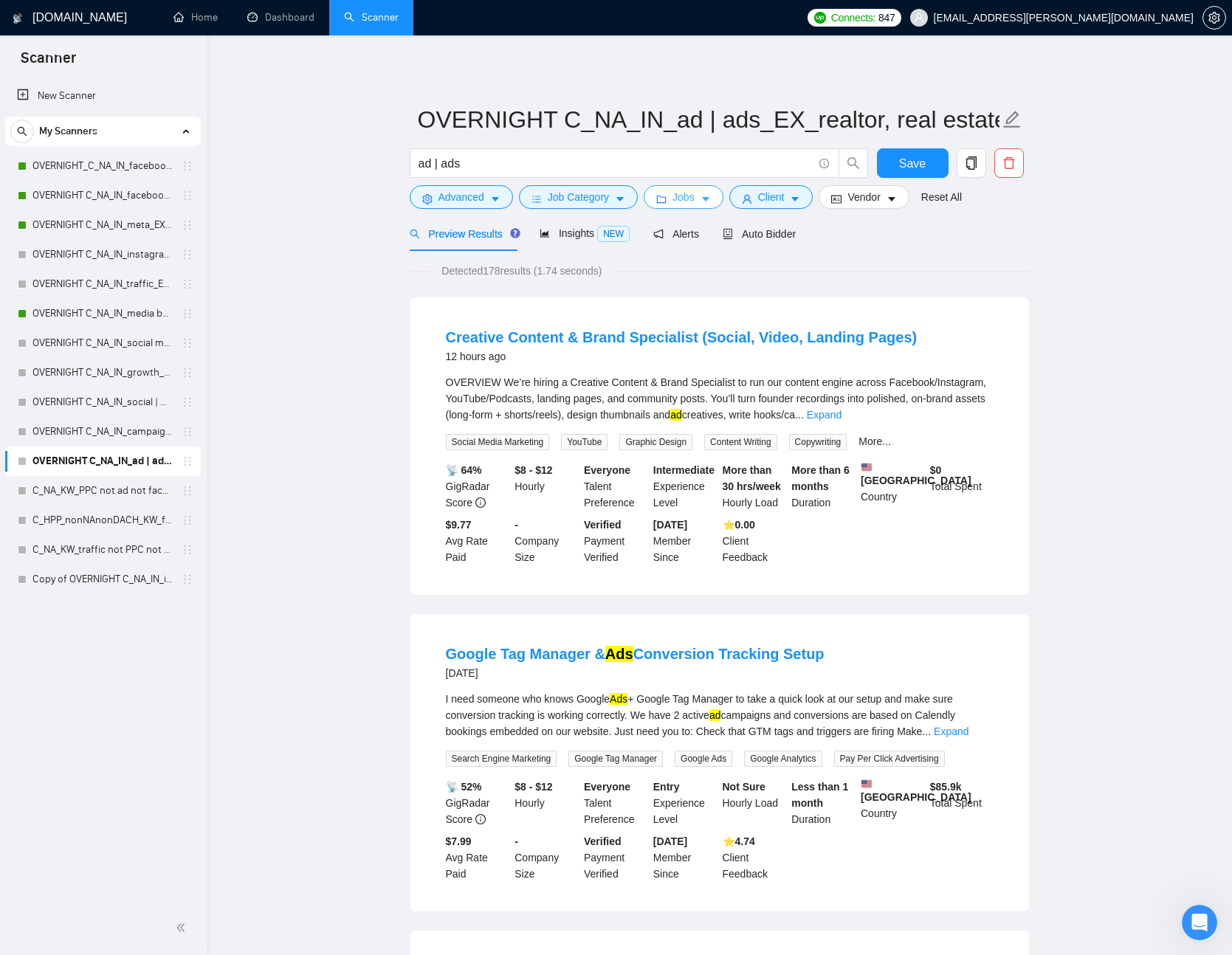
click at [711, 197] on icon "caret-down" at bounding box center [705, 199] width 10 height 10
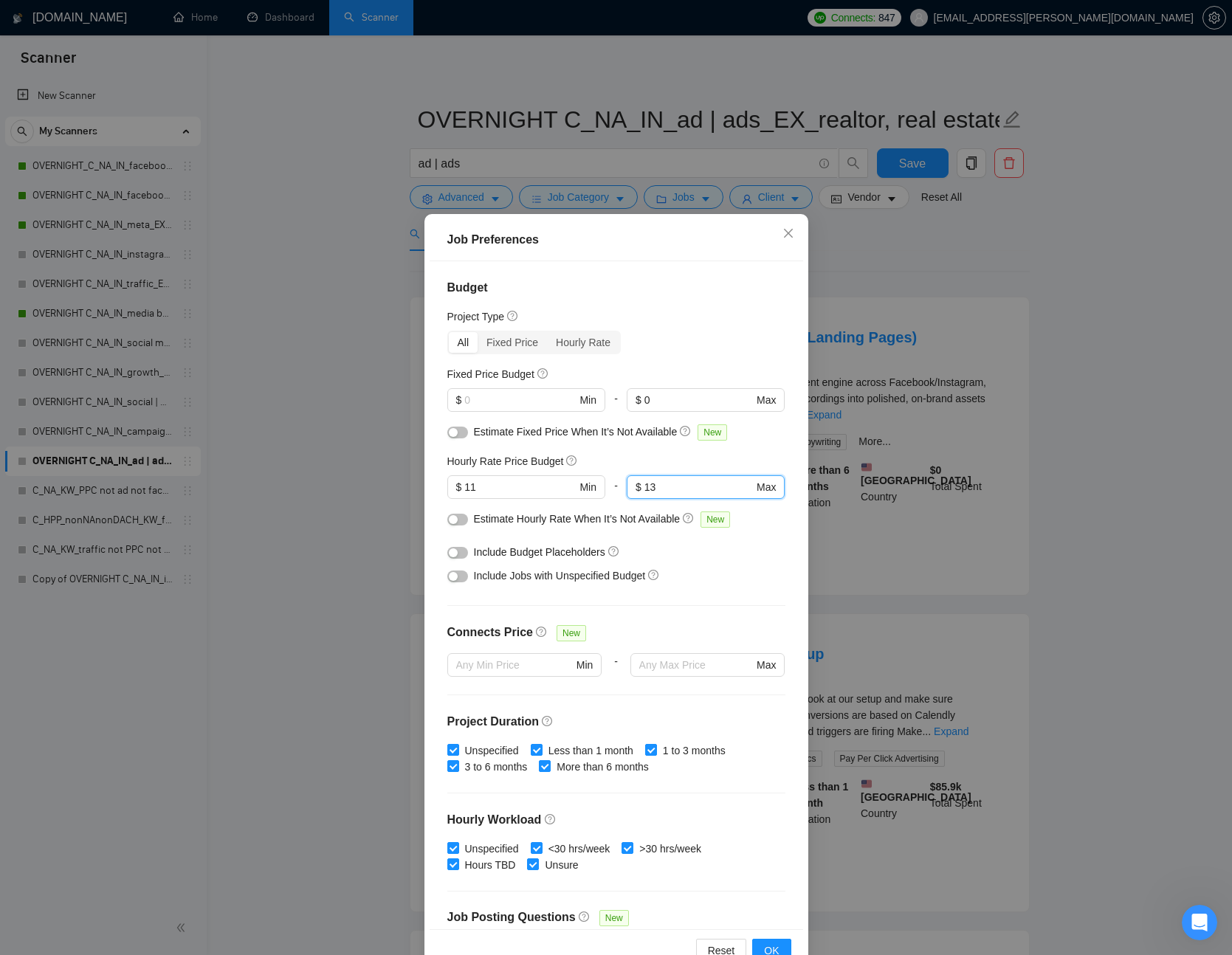
drag, startPoint x: 670, startPoint y: 487, endPoint x: 610, endPoint y: 481, distance: 60.3
click at [601, 488] on div "$ 11 Min - 13 $ 13 Max" at bounding box center [616, 494] width 338 height 35
type input "24"
click at [673, 458] on div "Hourly Rate Price Budget" at bounding box center [616, 461] width 338 height 16
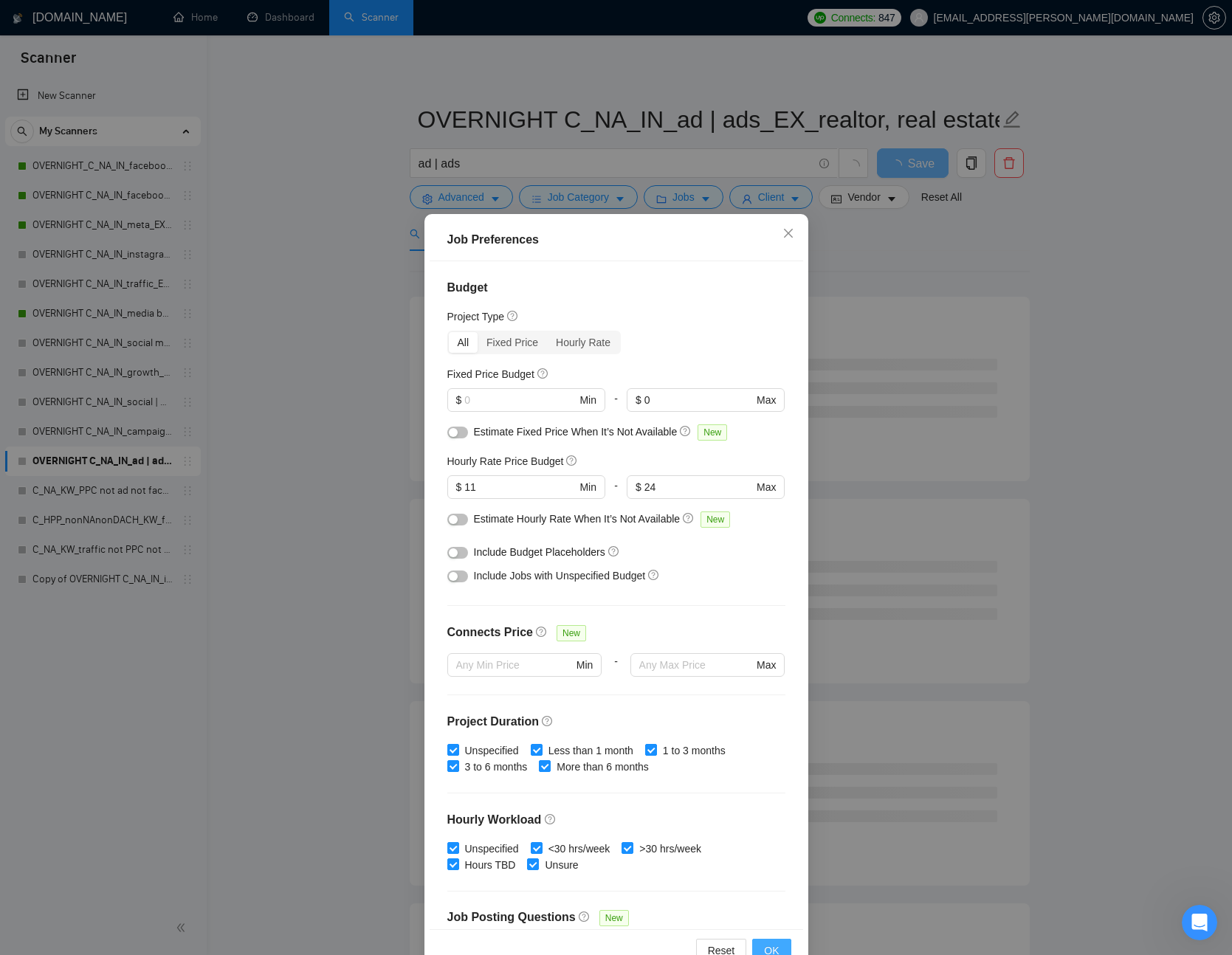
click at [776, 949] on span "OK" at bounding box center [772, 950] width 15 height 16
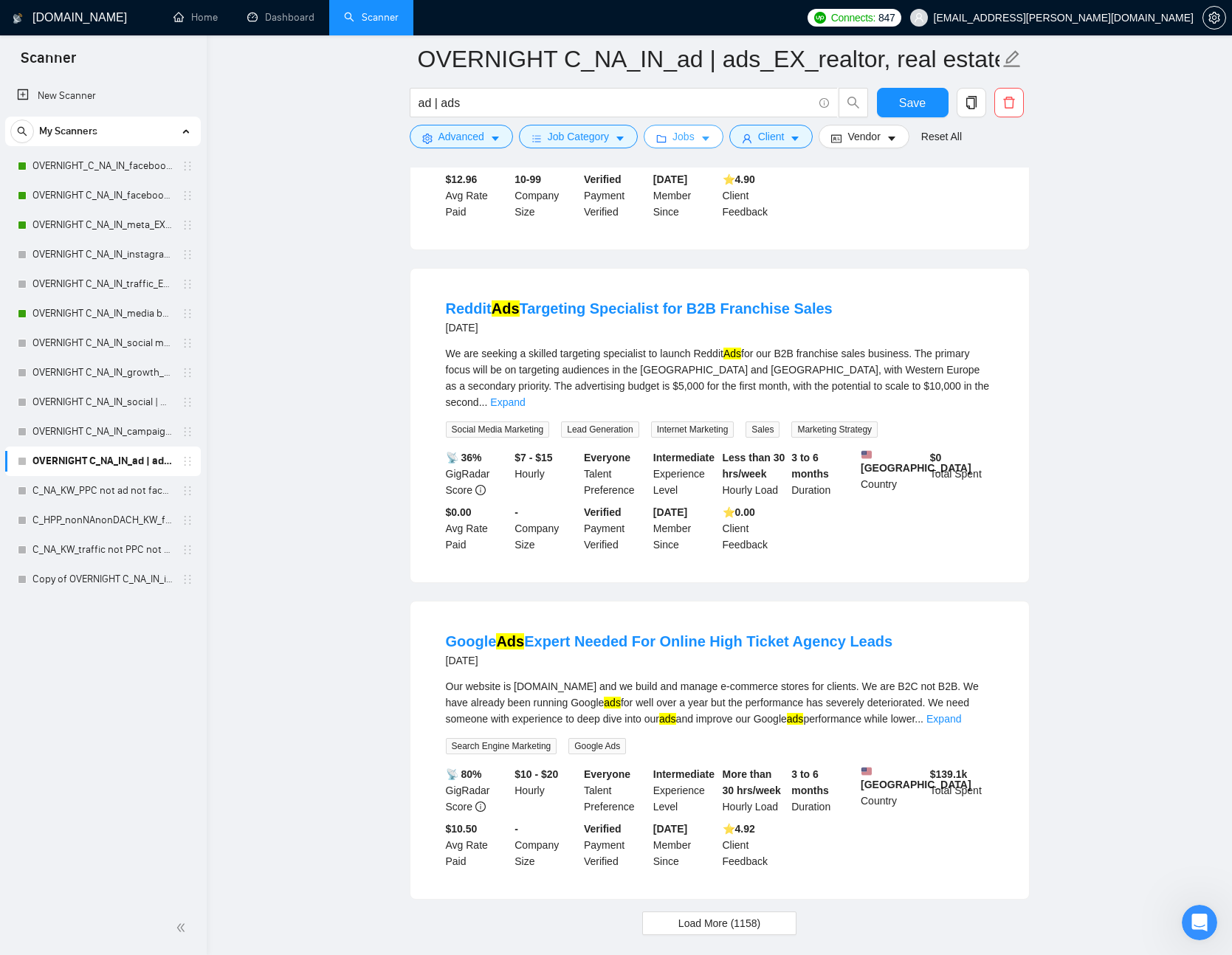
scroll to position [2735, 0]
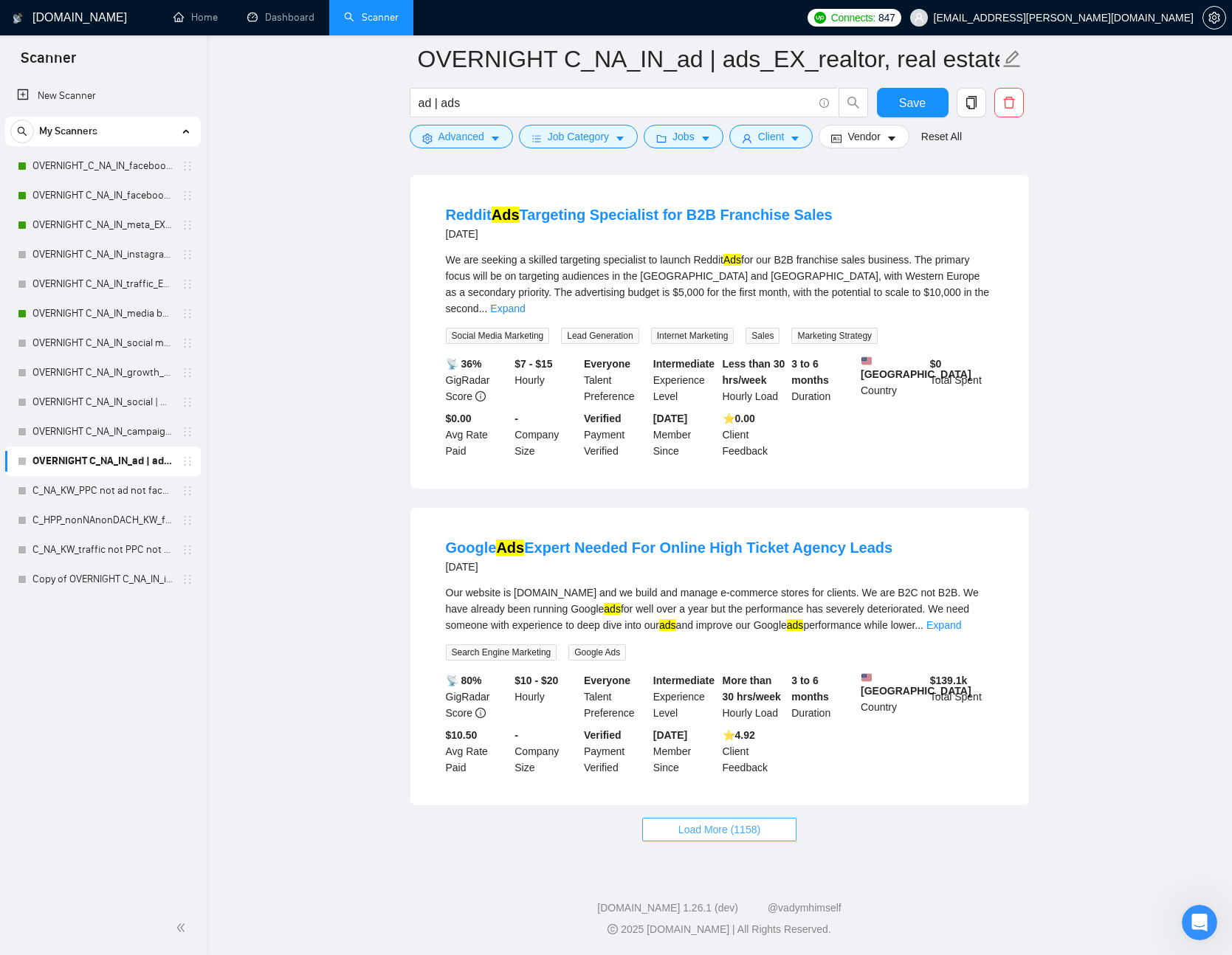
click at [754, 823] on span "Load More (1158)" at bounding box center [719, 829] width 82 height 16
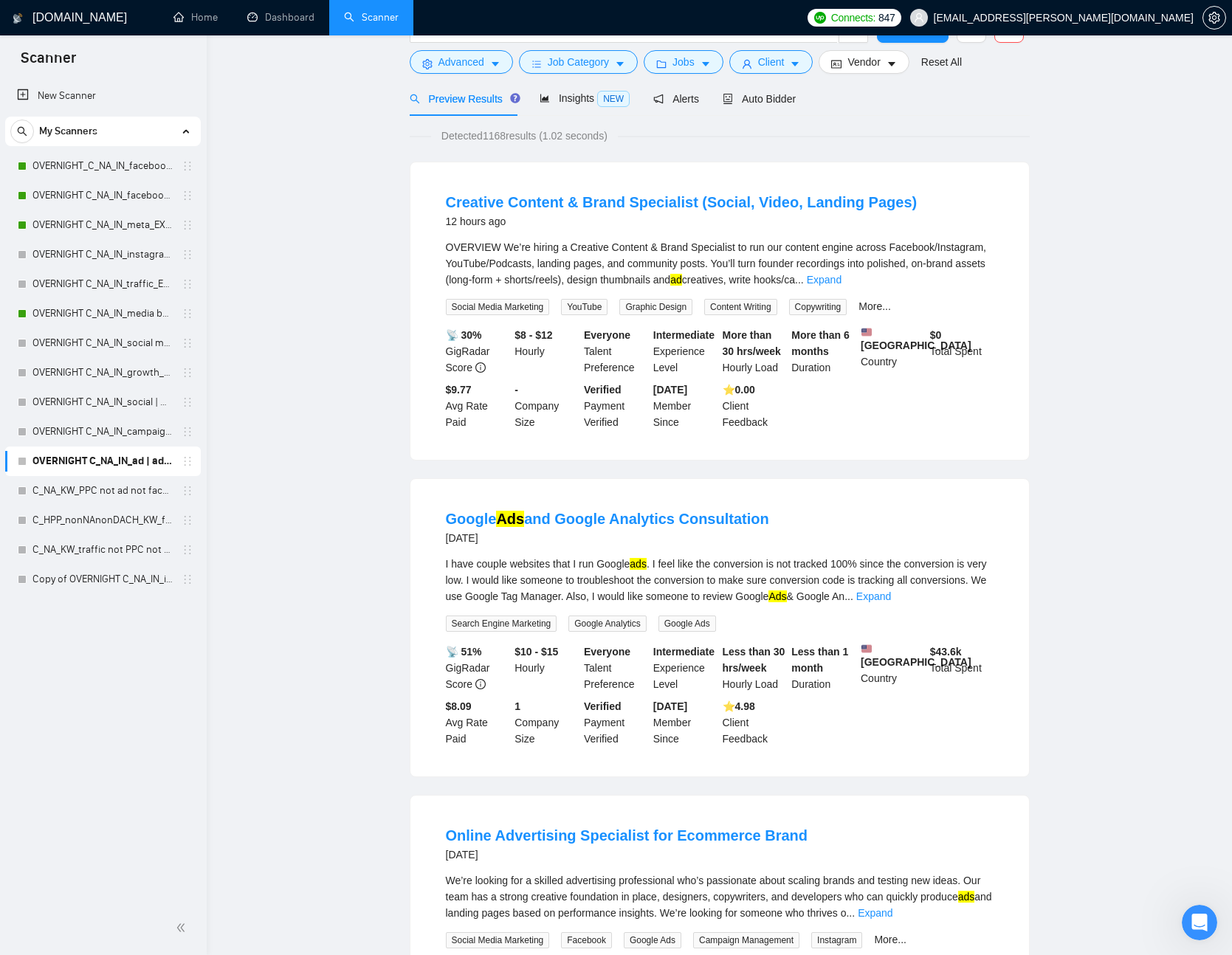
scroll to position [0, 0]
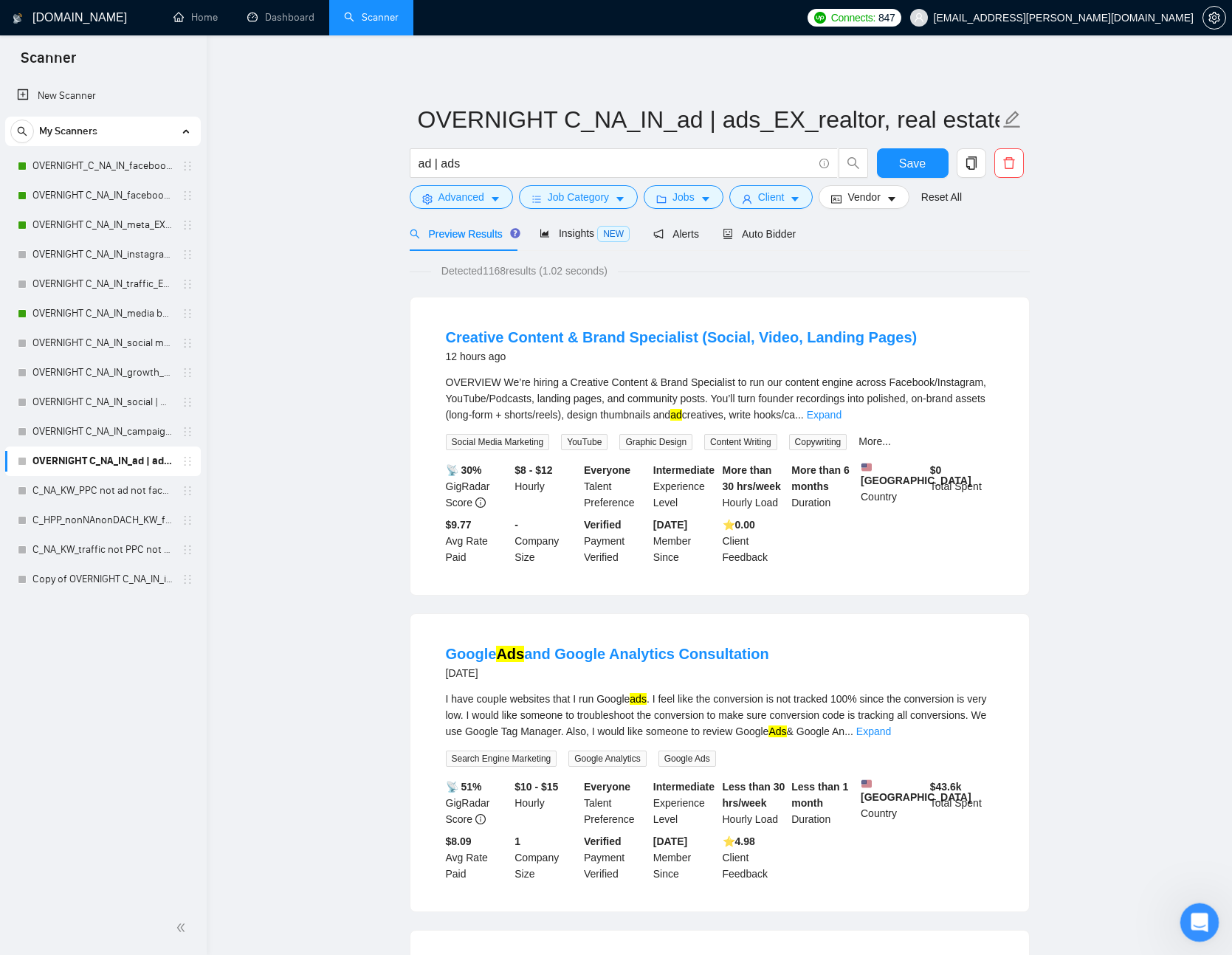
click at [1202, 925] on icon "Open Intercom Messenger" at bounding box center [1197, 920] width 24 height 24
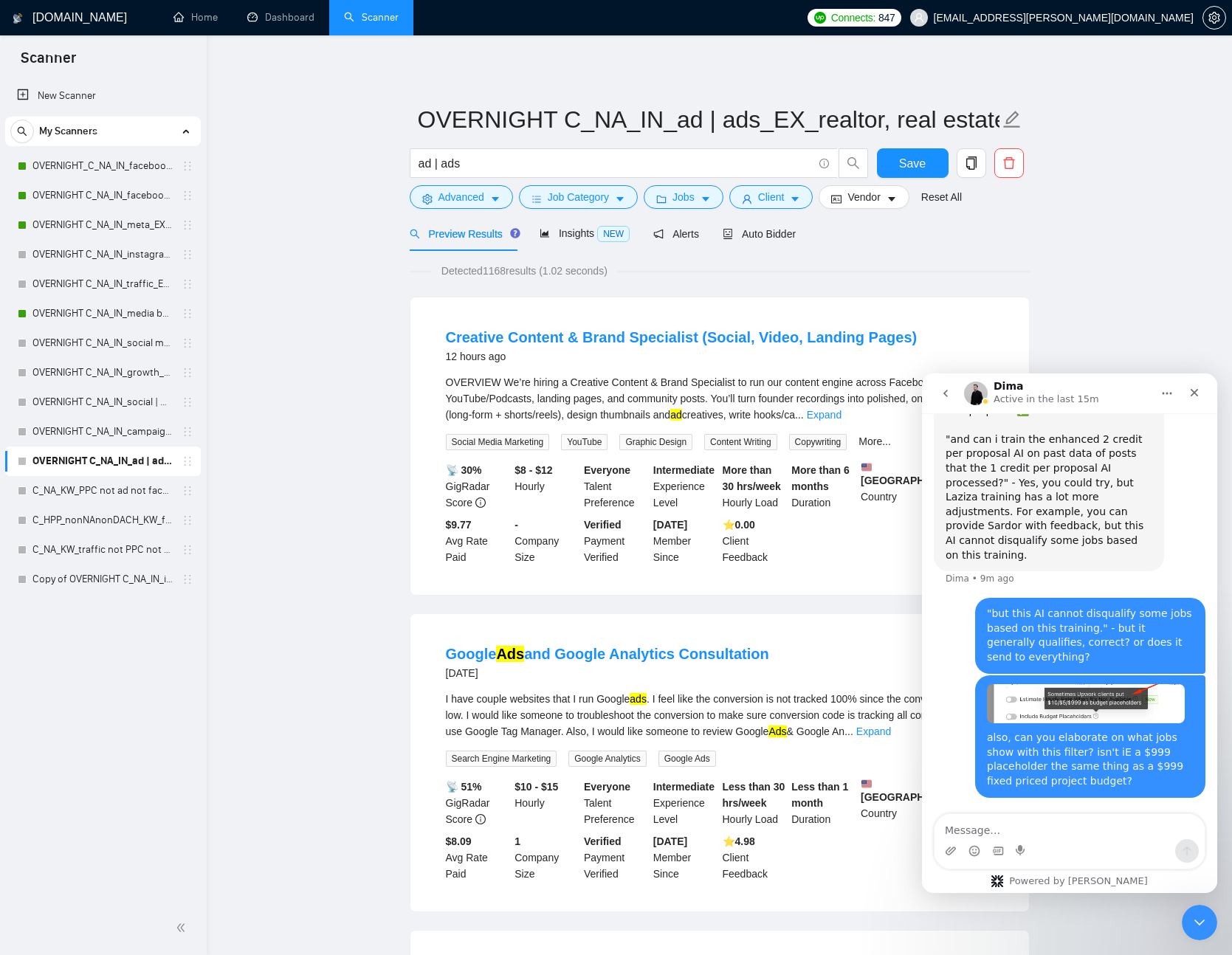
scroll to position [7774, 0]
click at [1073, 833] on textarea "Message…" at bounding box center [1070, 827] width 270 height 25
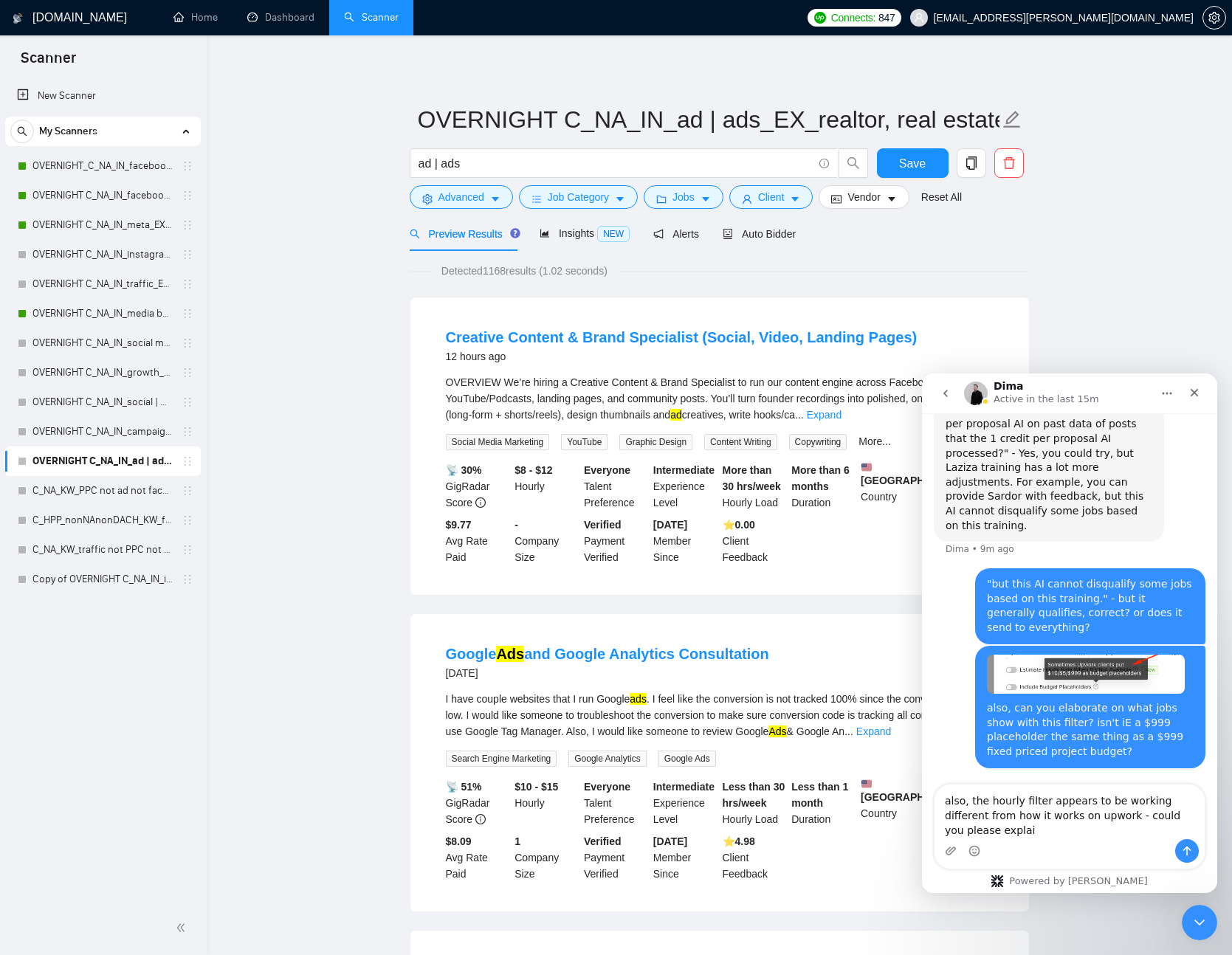
scroll to position [7804, 0]
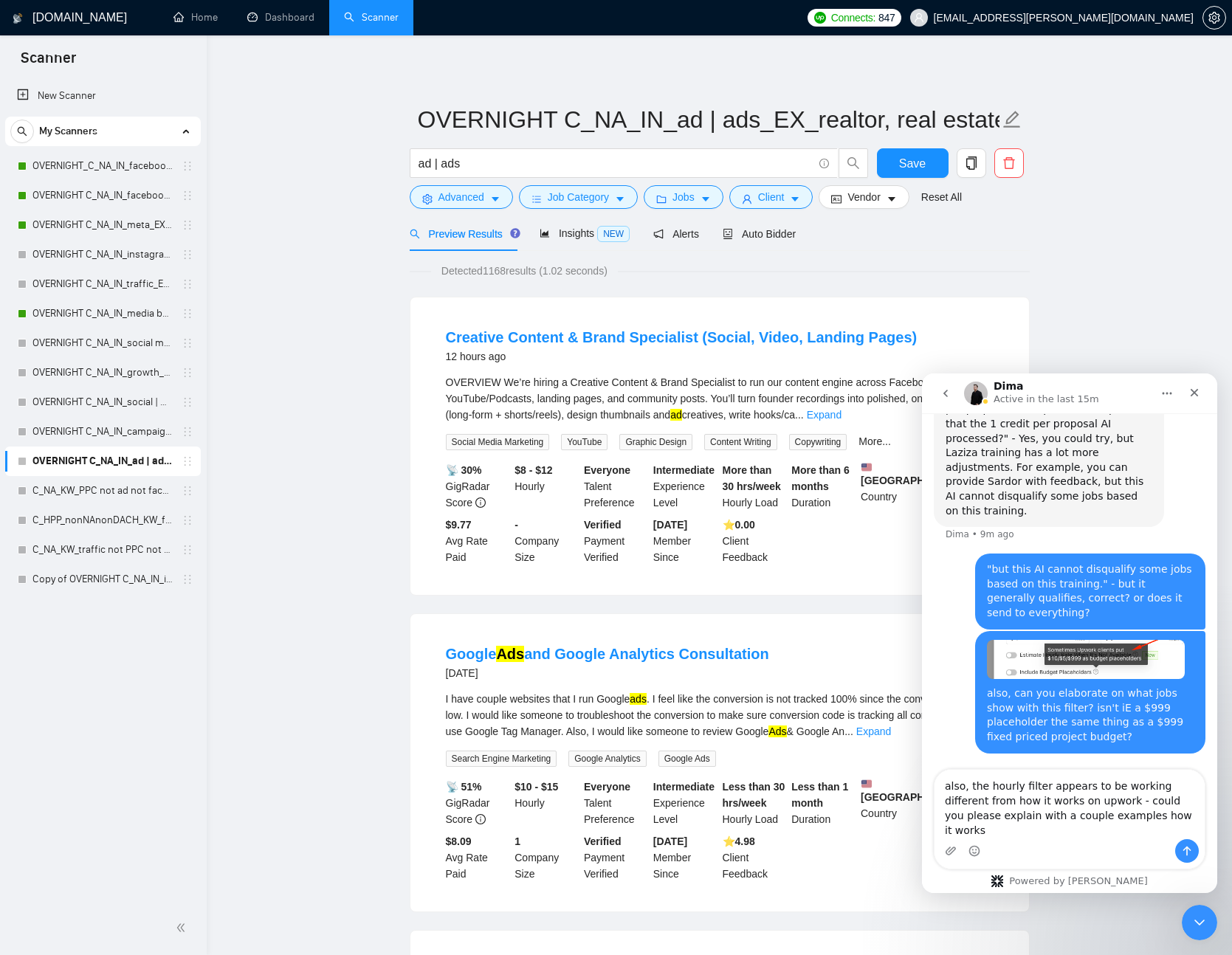
type textarea "also, the hourly filter appears to be working different from how it works on up…"
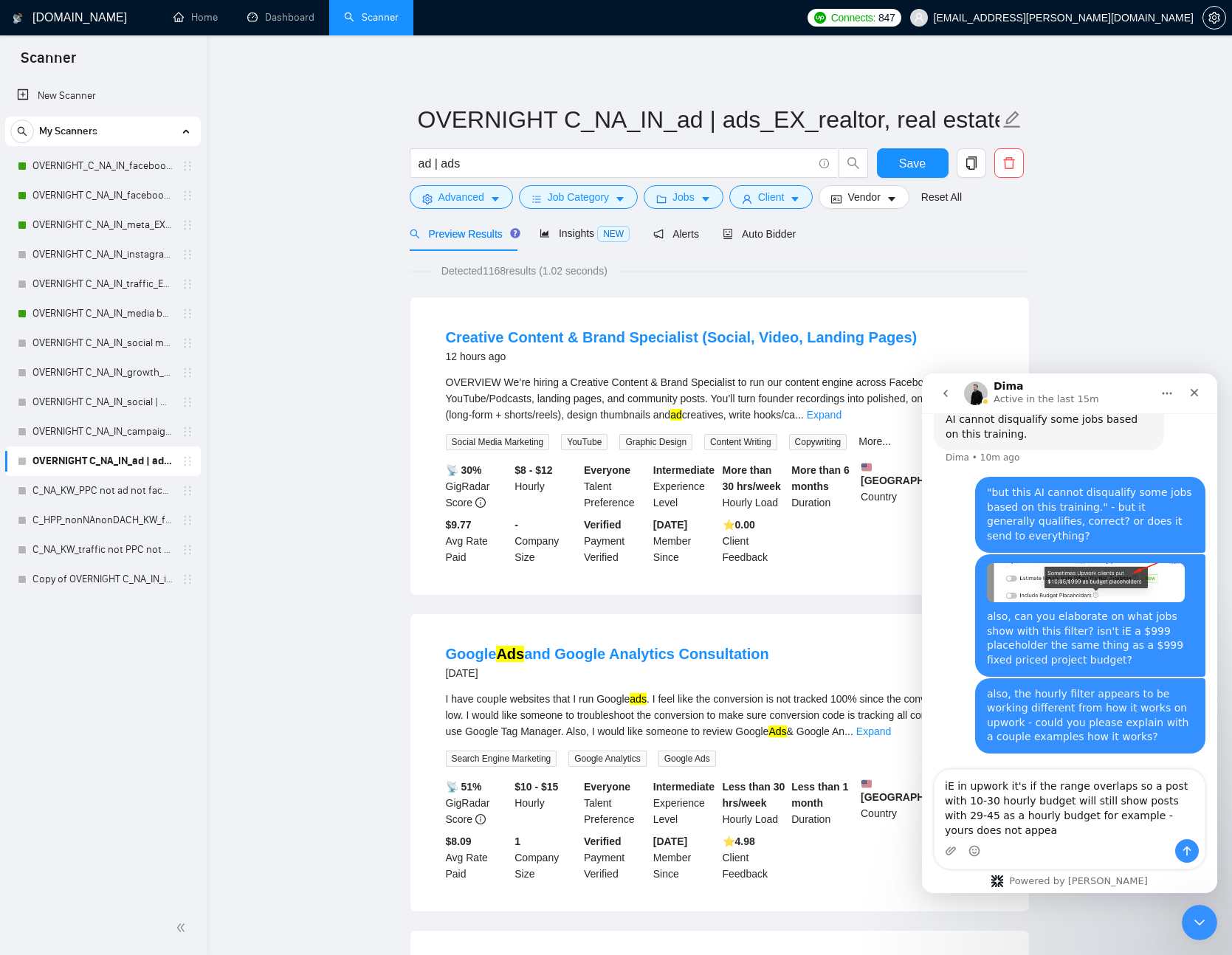
scroll to position [7896, 0]
type textarea "iE in upwork it's if the range overlaps so a post with 10-30 hourly budget will…"
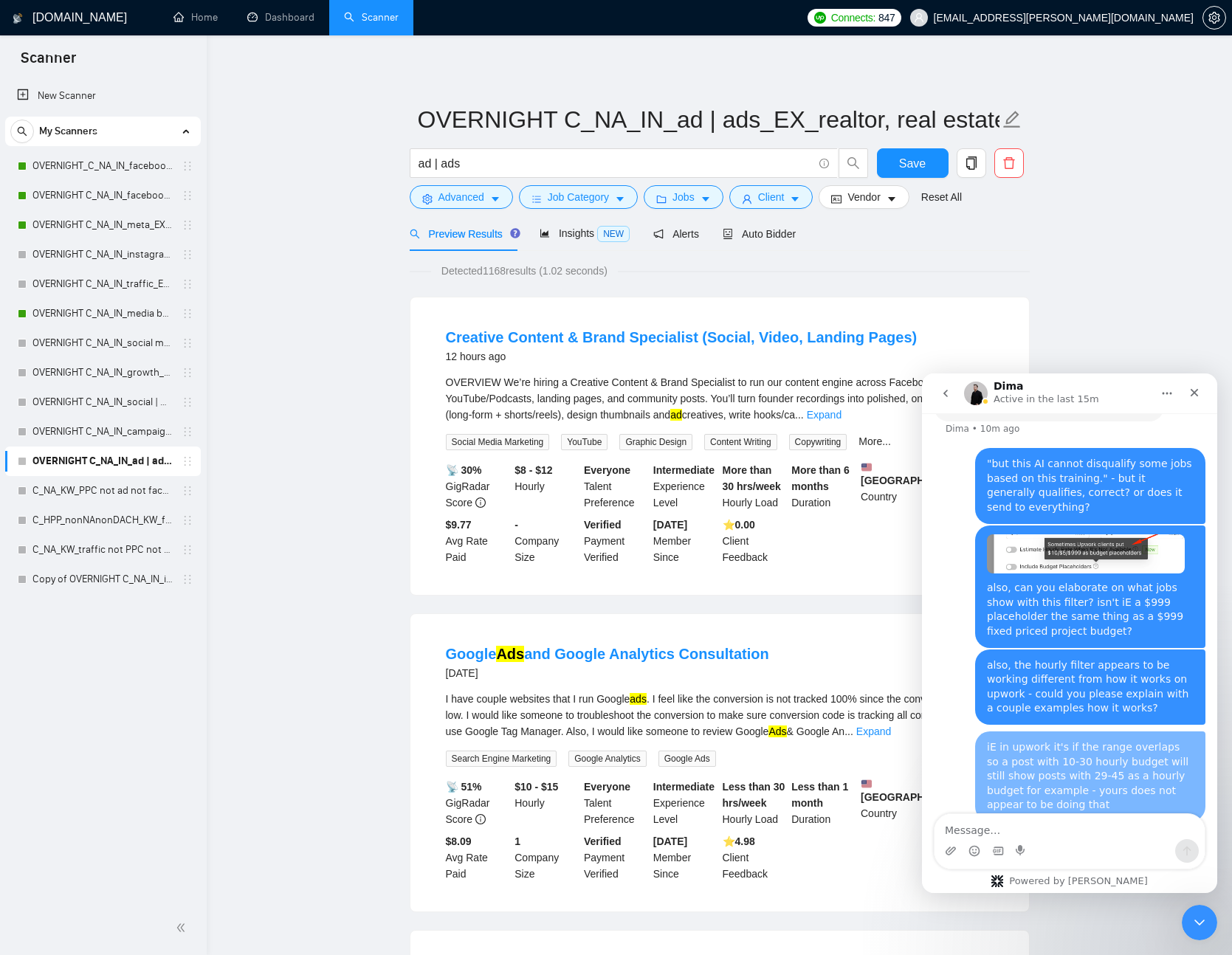
scroll to position [7943, 0]
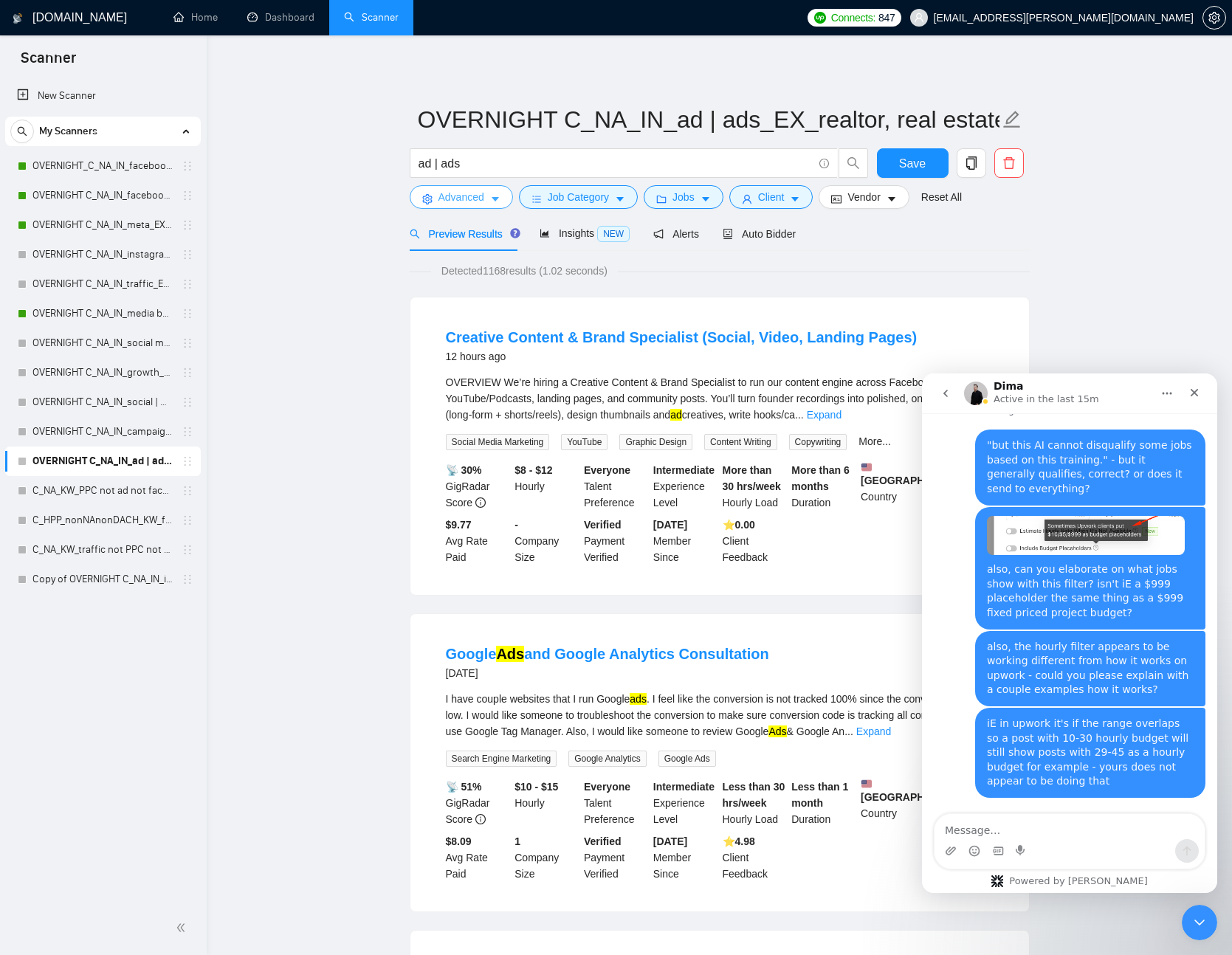
click at [494, 202] on icon "caret-down" at bounding box center [495, 199] width 10 height 10
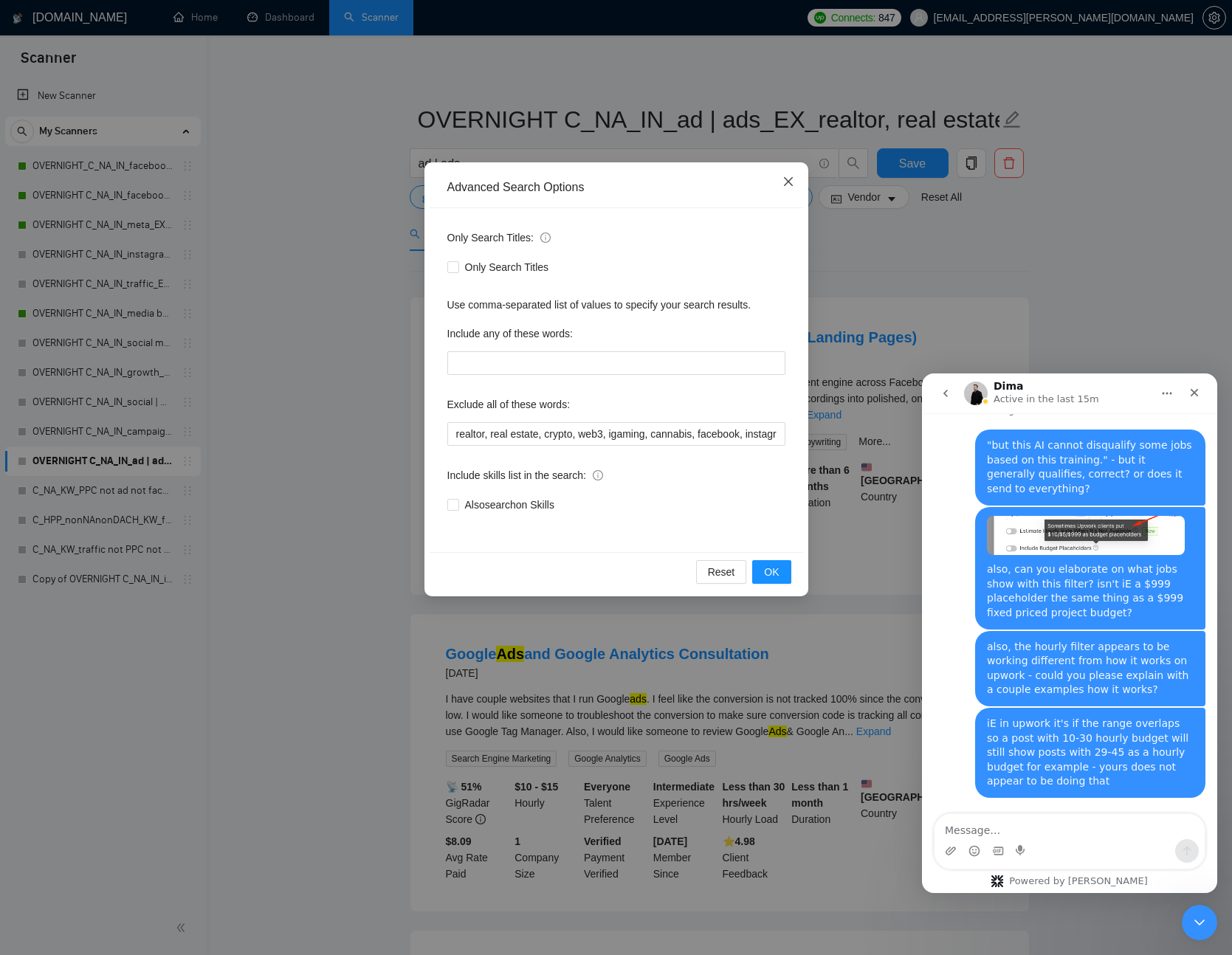
drag, startPoint x: 786, startPoint y: 170, endPoint x: 741, endPoint y: 199, distance: 53.5
click at [785, 172] on span "Close" at bounding box center [788, 182] width 40 height 40
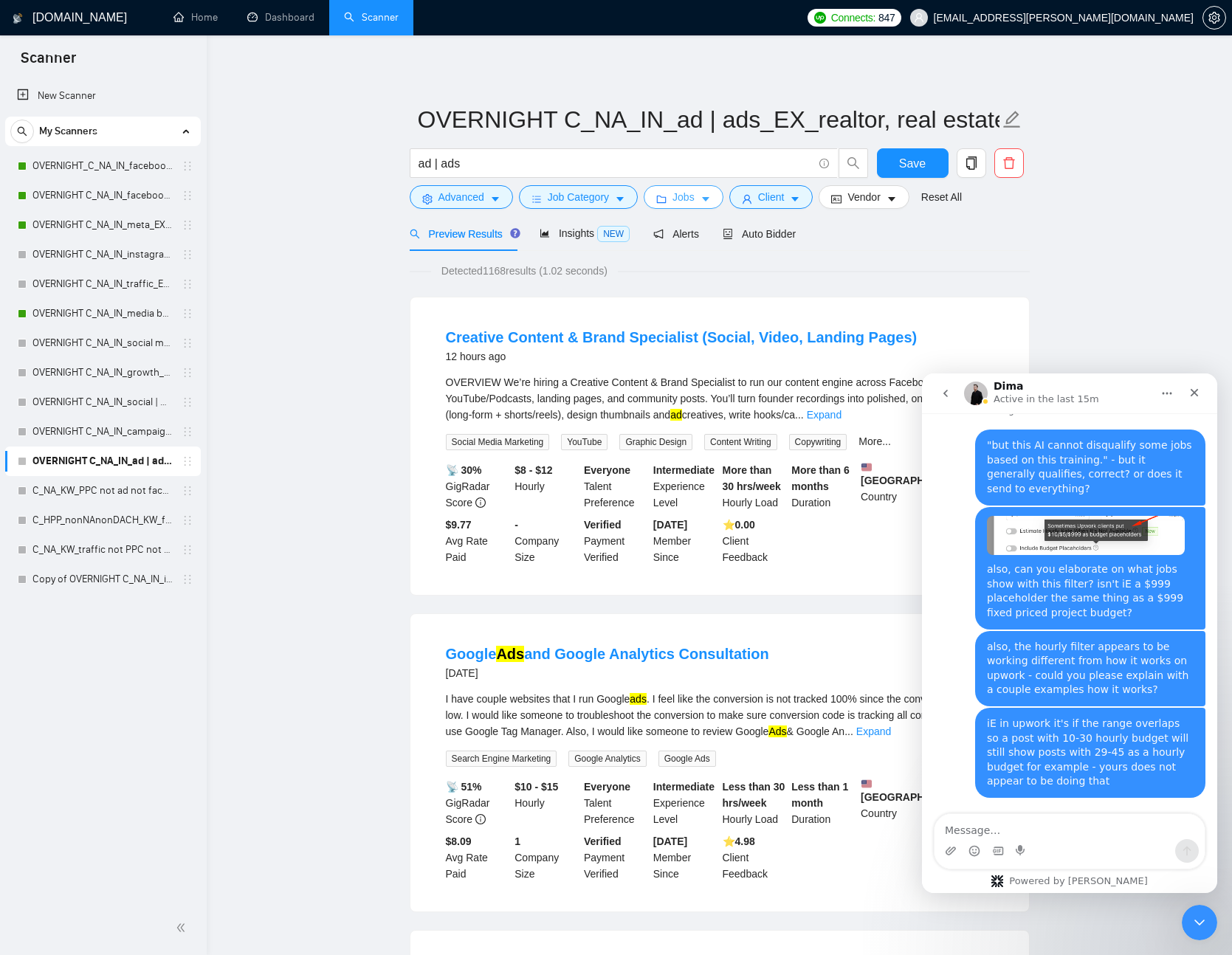
click at [694, 206] on button "Jobs" at bounding box center [684, 197] width 80 height 24
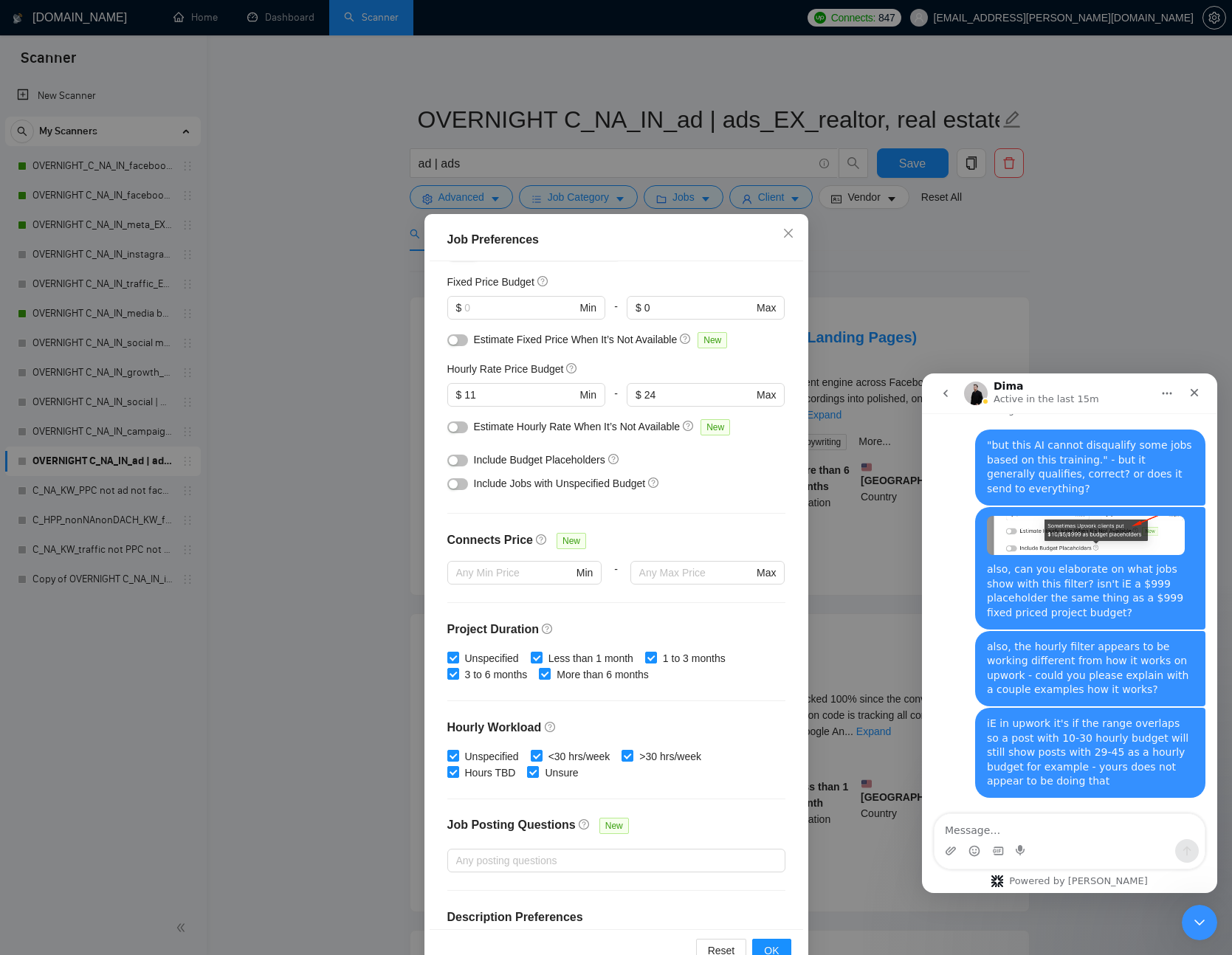
scroll to position [0, 0]
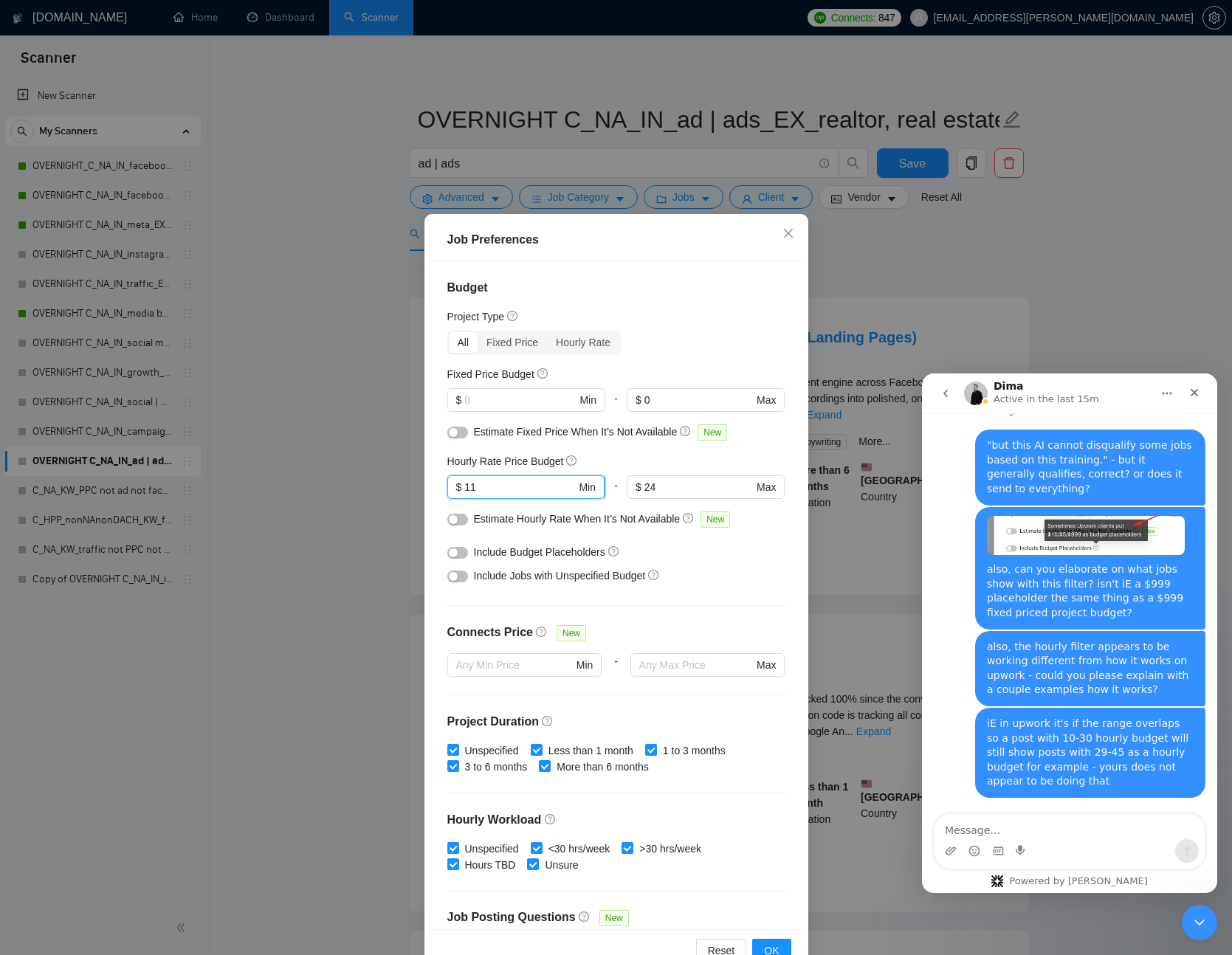
drag, startPoint x: 544, startPoint y: 487, endPoint x: 454, endPoint y: 488, distance: 90.0
click at [454, 488] on span "$ 11 Min" at bounding box center [526, 488] width 157 height 24
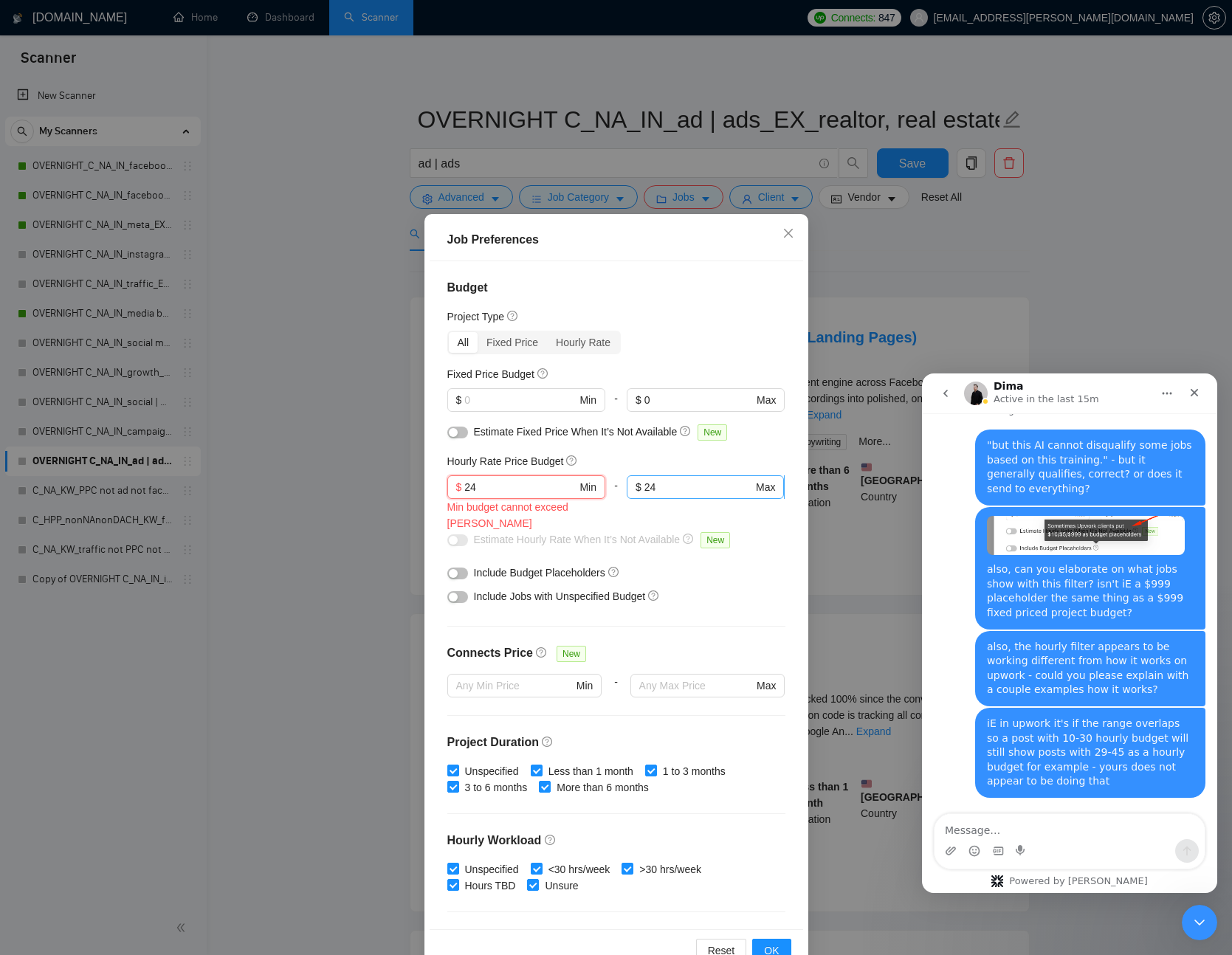
type input "24"
drag, startPoint x: 712, startPoint y: 494, endPoint x: 594, endPoint y: 489, distance: 118.1
click at [594, 489] on div "$ 24 Min Min budget cannot exceed Max - 24 $ 24 Max" at bounding box center [616, 504] width 338 height 57
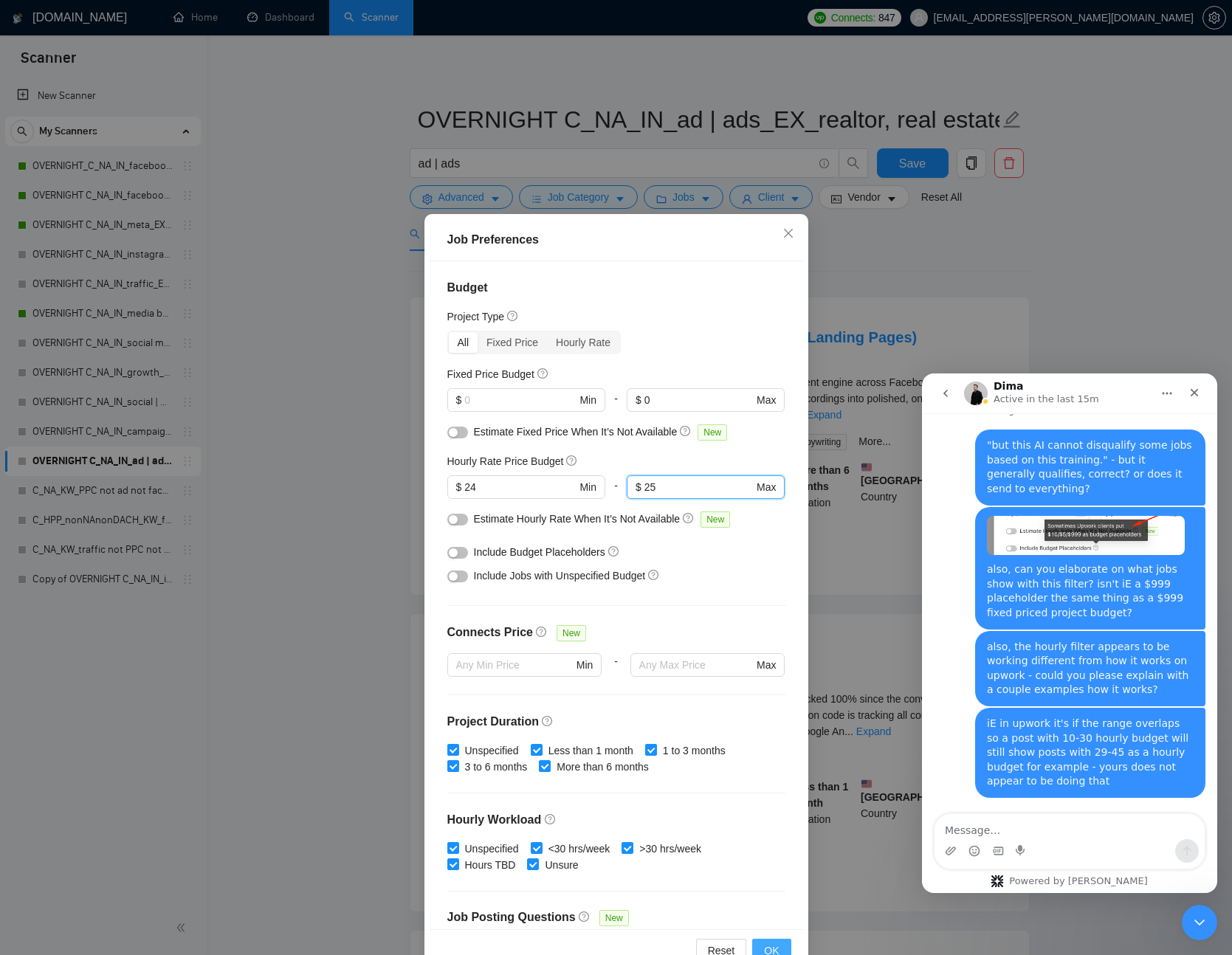
type input "25"
click at [767, 942] on button "OK" at bounding box center [772, 951] width 39 height 24
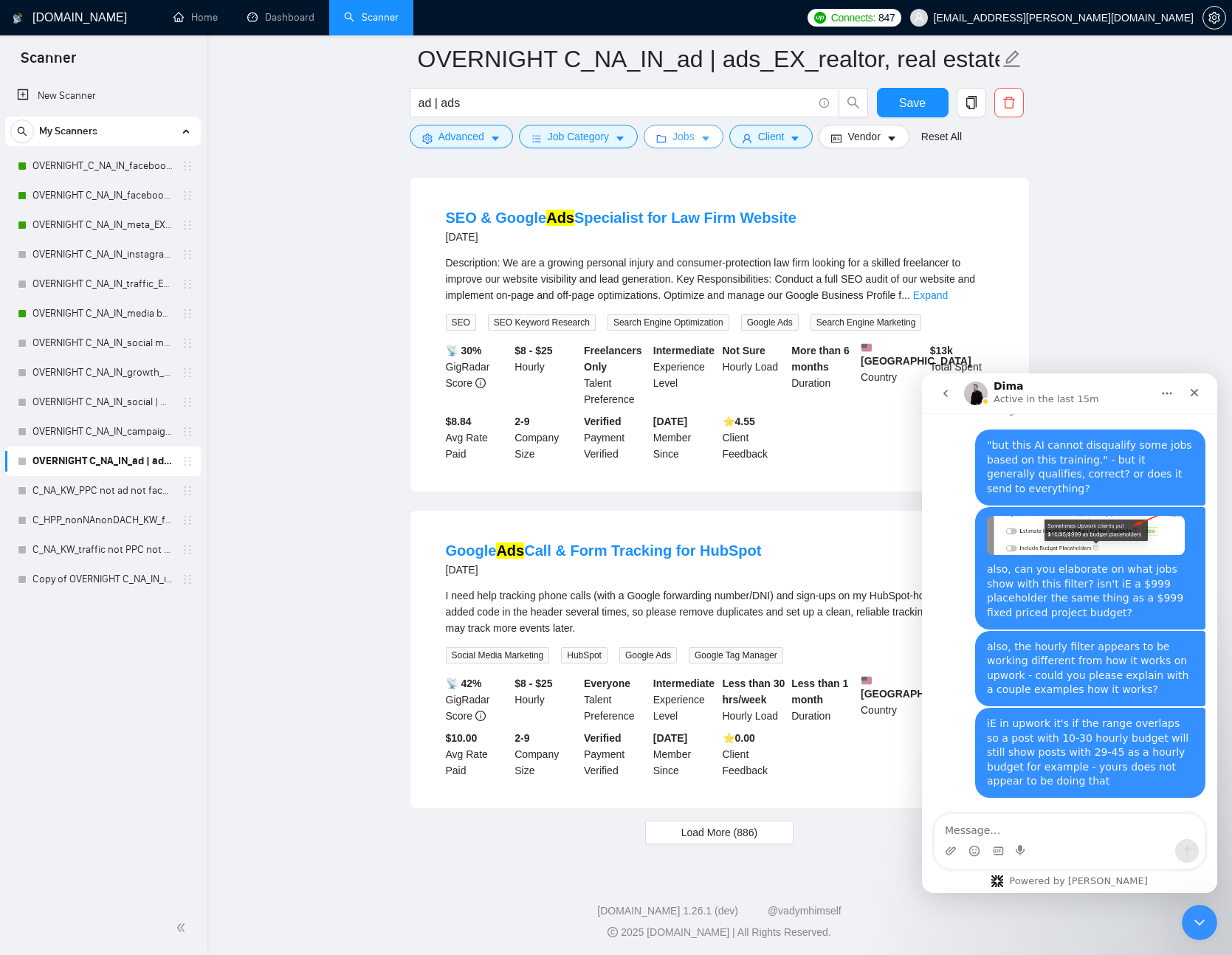
scroll to position [2807, 0]
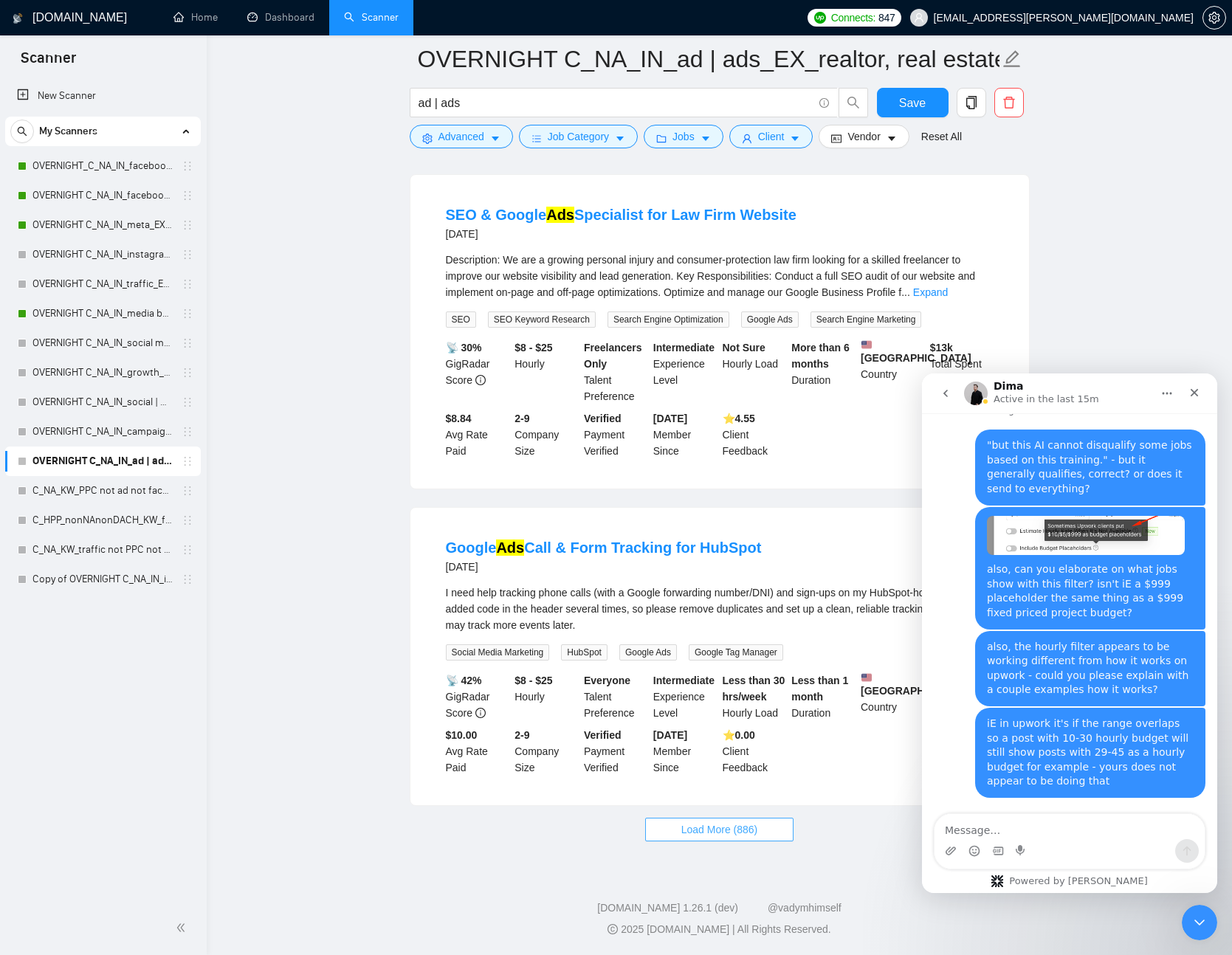
click at [754, 832] on span "Load More (886)" at bounding box center [720, 829] width 77 height 16
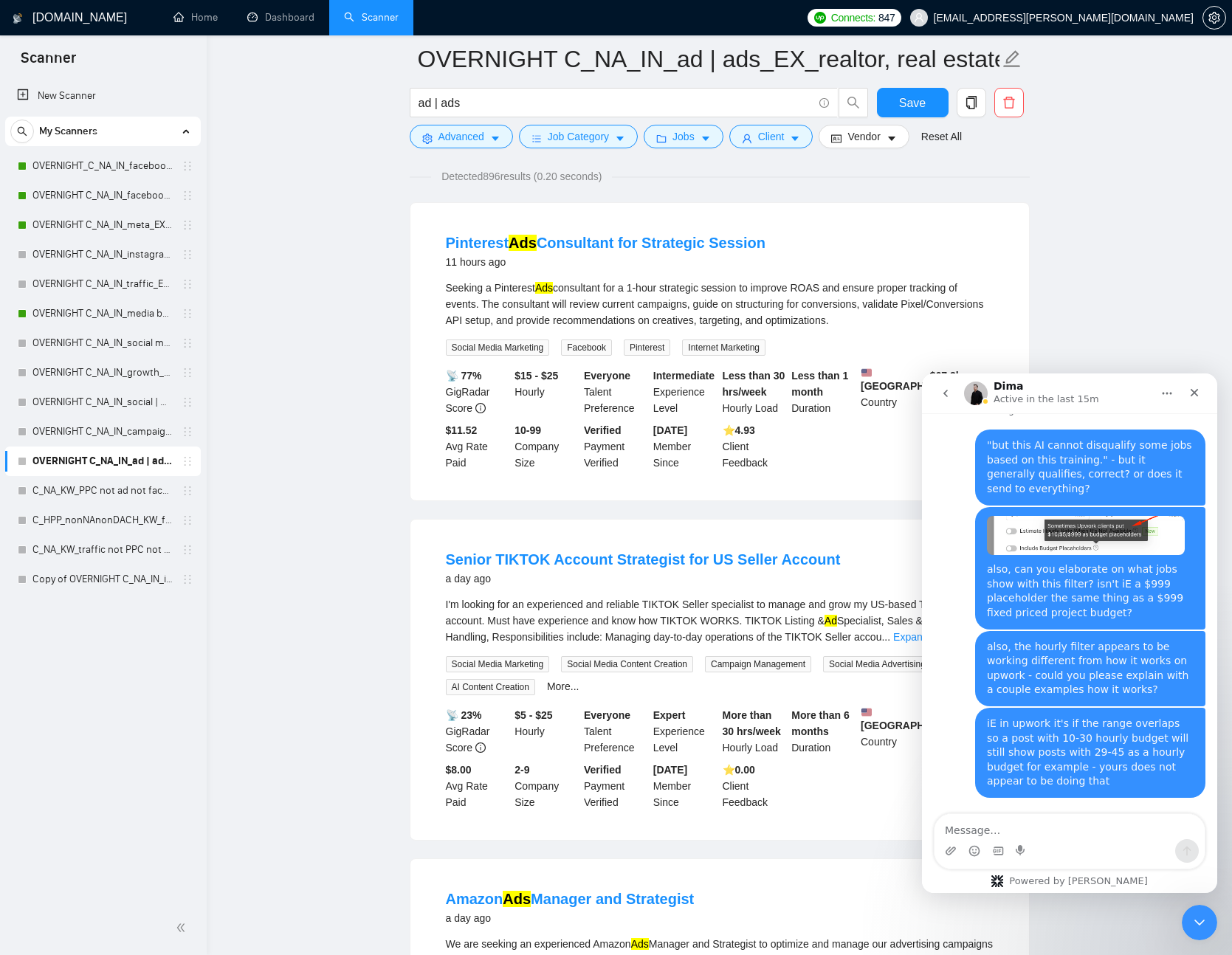
scroll to position [0, 0]
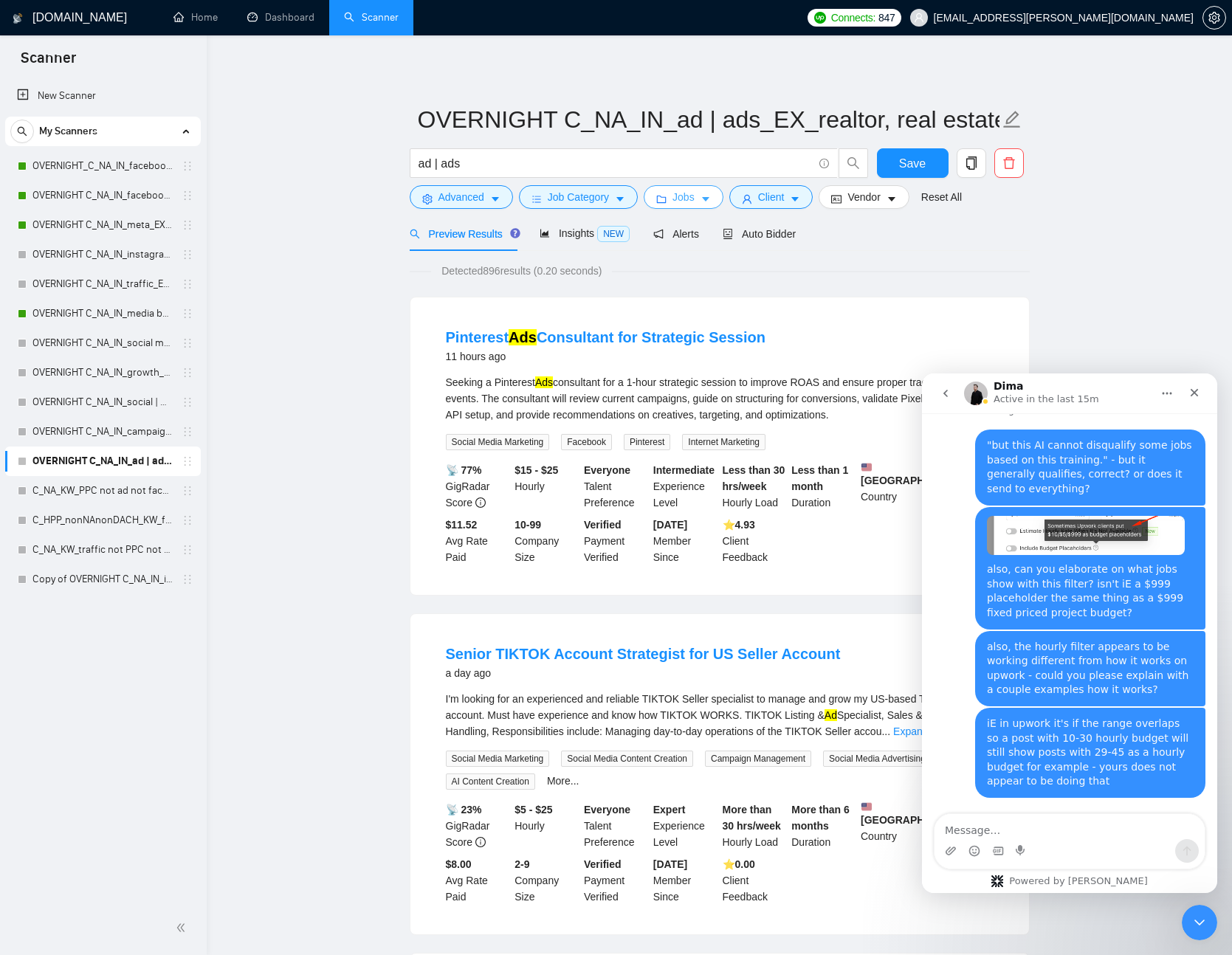
click at [700, 197] on button "Jobs" at bounding box center [684, 197] width 80 height 24
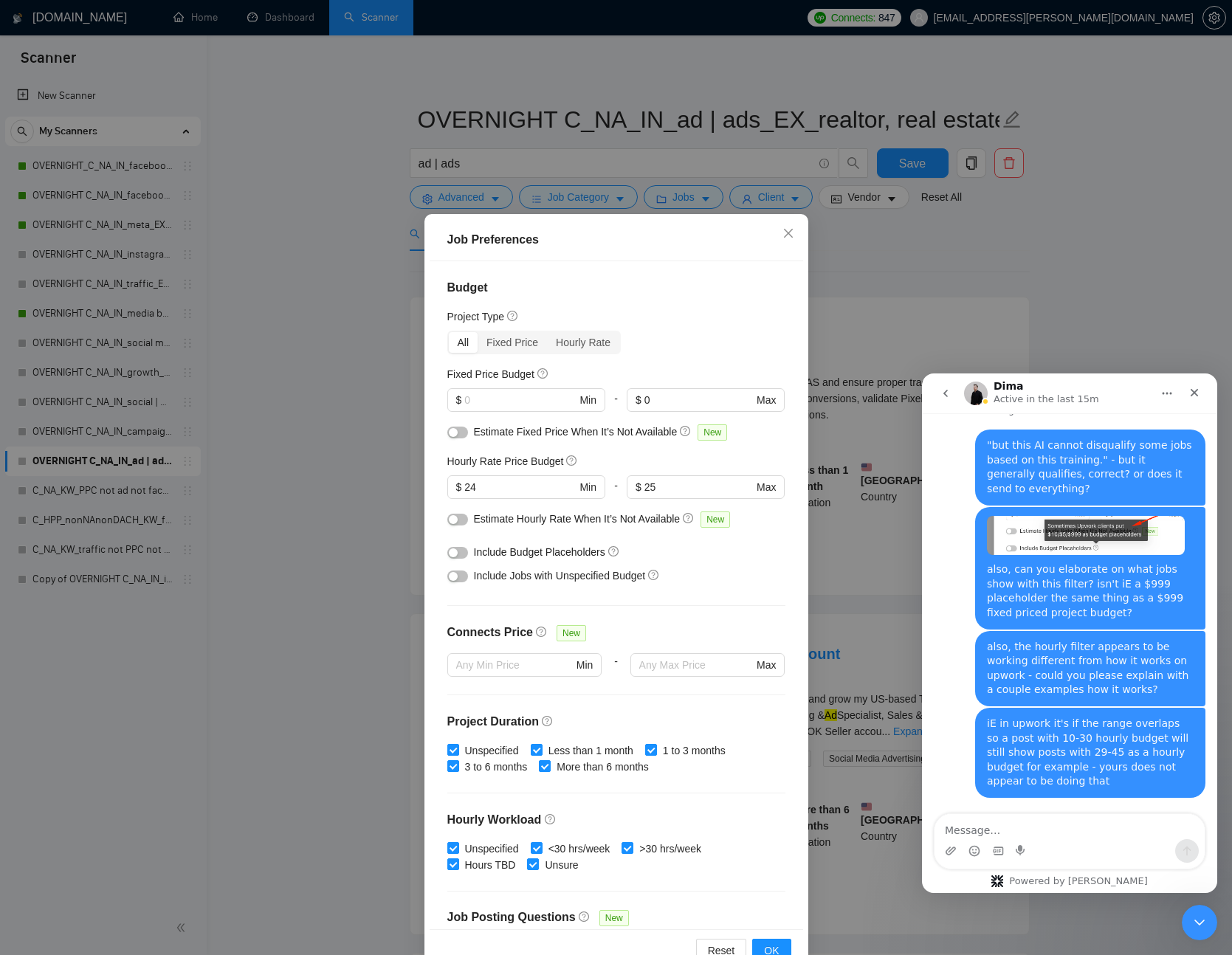
click at [824, 257] on div "Job Preferences Budget Project Type All Fixed Price Hourly Rate Fixed Price Bud…" at bounding box center [616, 478] width 1232 height 955
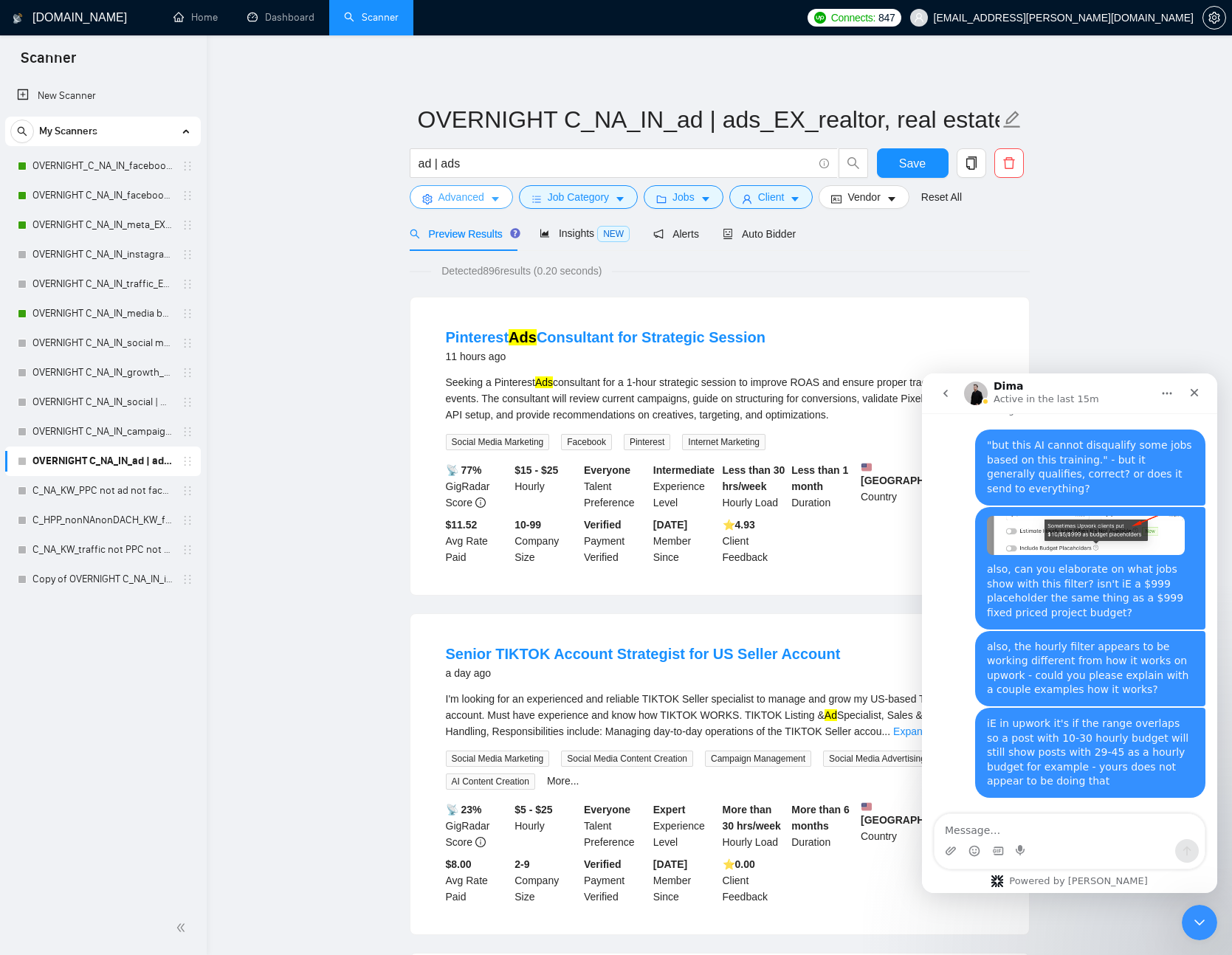
click at [495, 201] on icon "caret-down" at bounding box center [495, 200] width 8 height 4
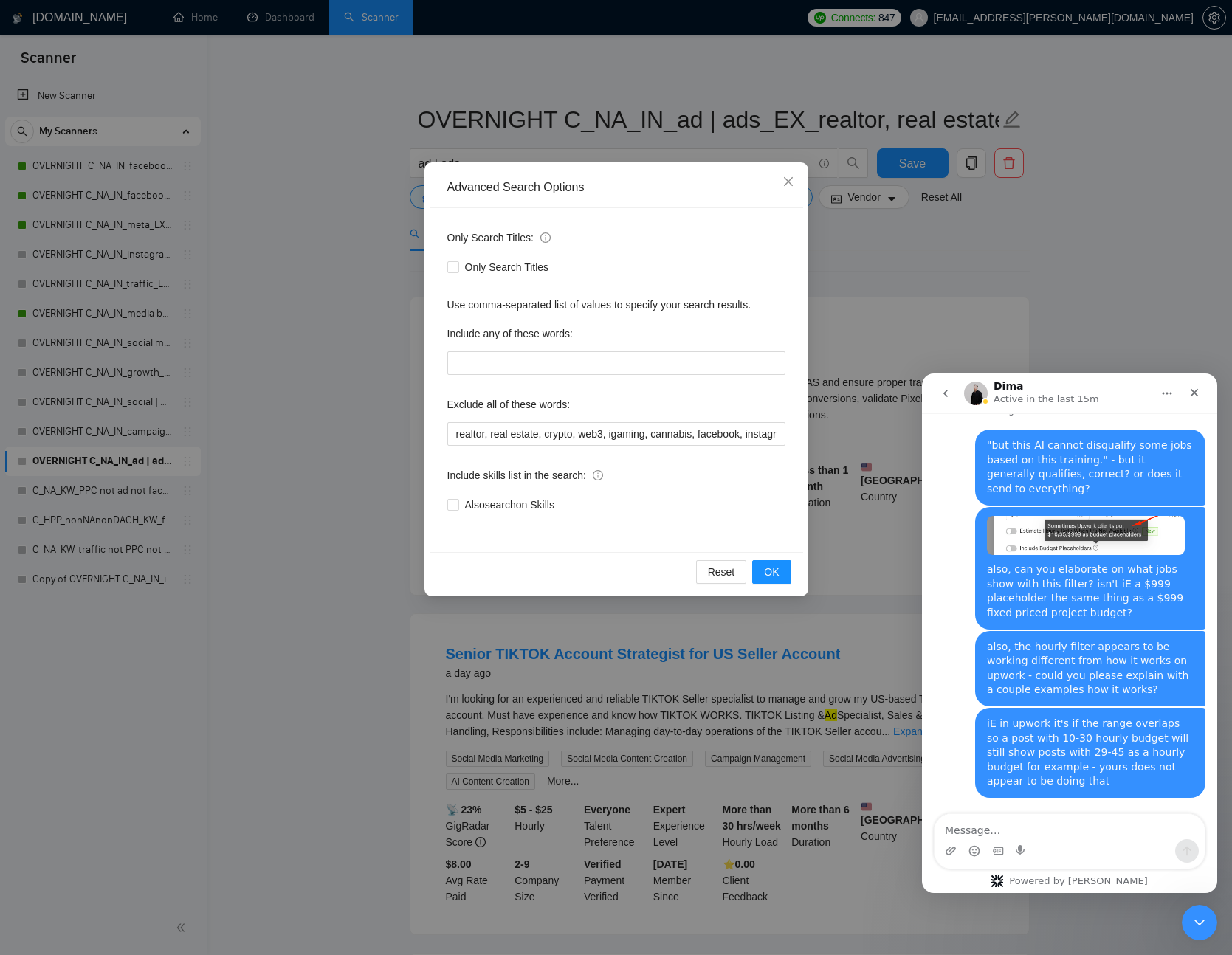
click at [846, 266] on div "Advanced Search Options Only Search Titles: Only Search Titles Use comma-separa…" at bounding box center [616, 478] width 1232 height 955
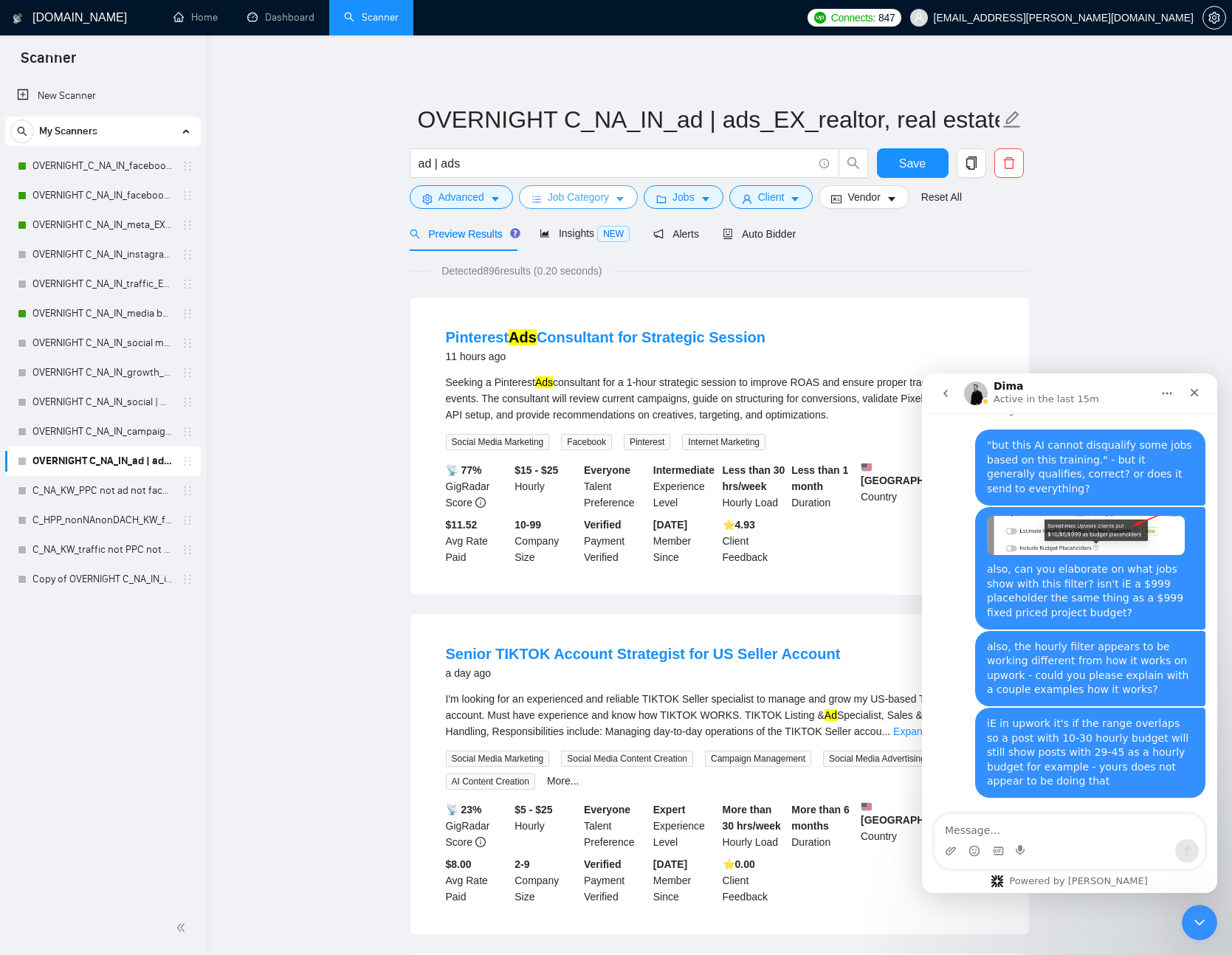
click at [614, 198] on button "Job Category" at bounding box center [578, 197] width 119 height 24
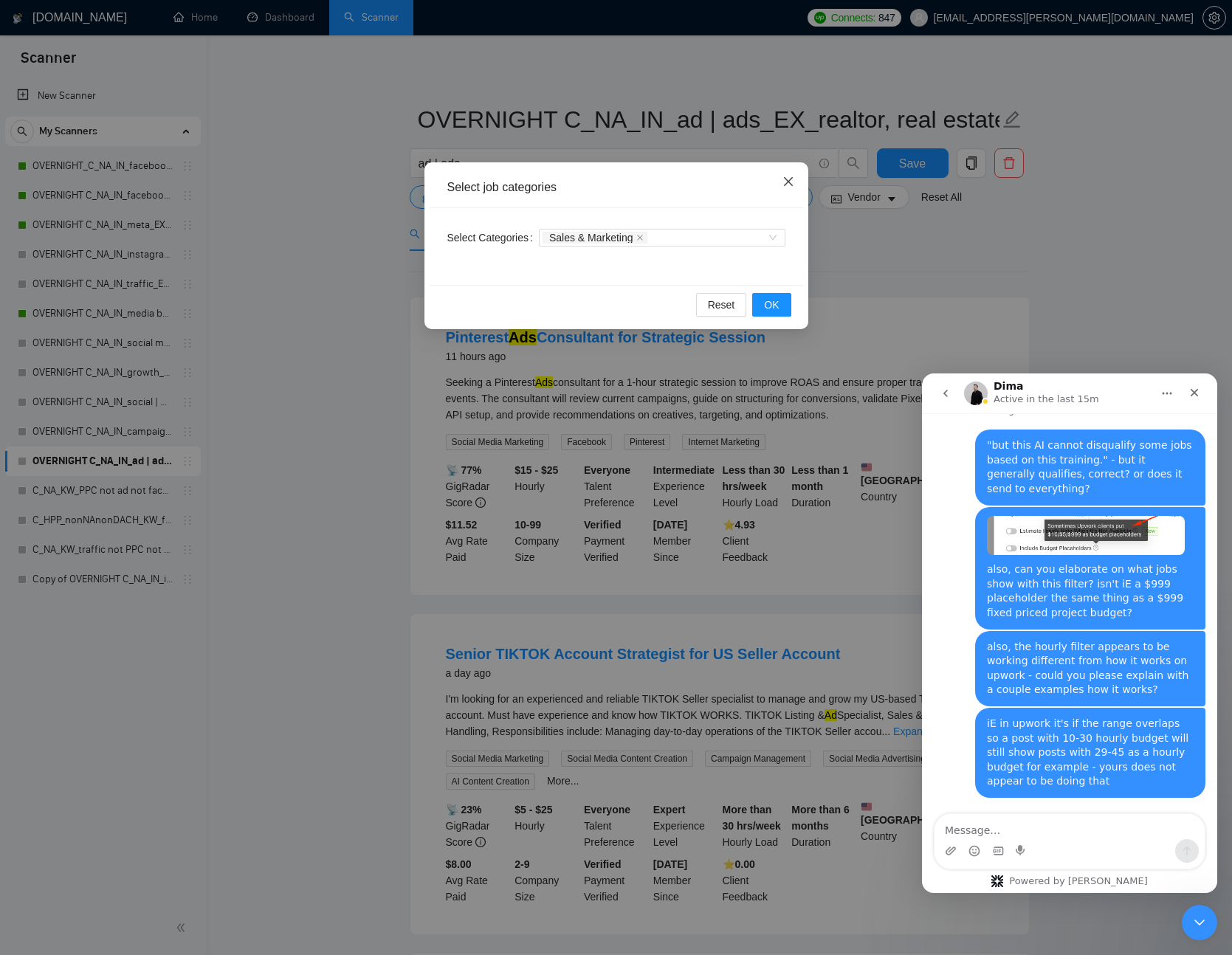
click at [792, 181] on icon "close" at bounding box center [789, 181] width 12 height 12
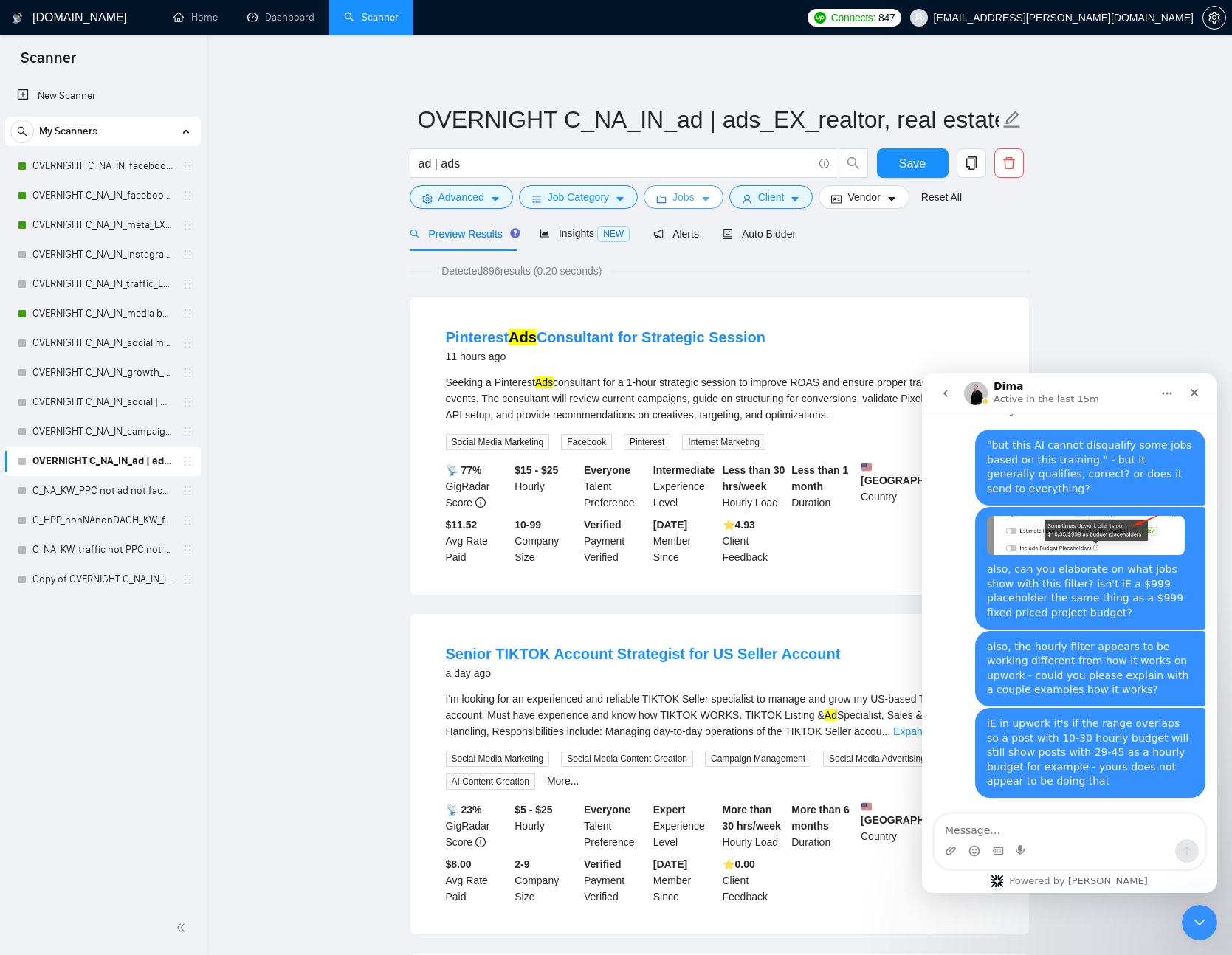
click at [686, 201] on span "Jobs" at bounding box center [684, 197] width 22 height 16
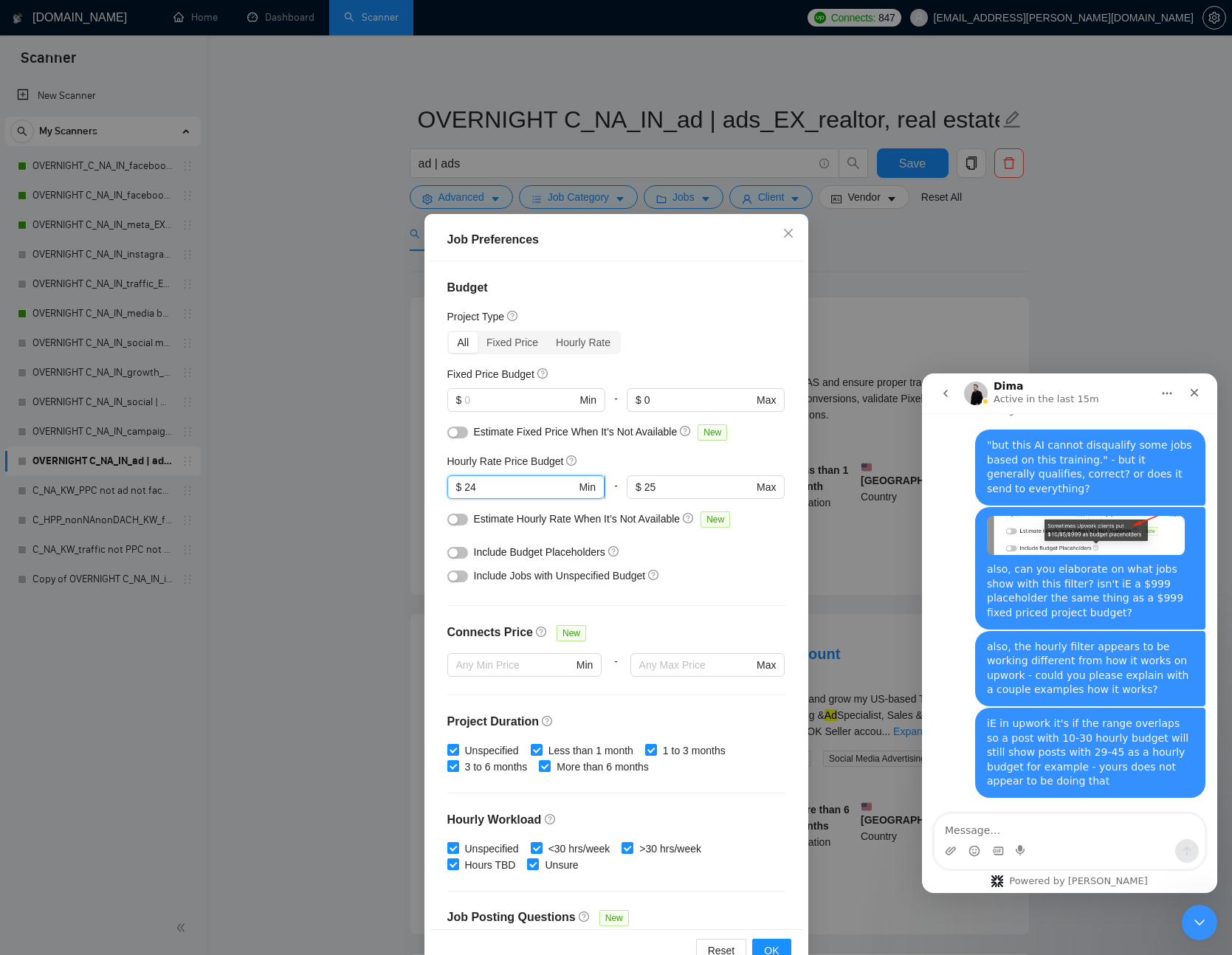
drag, startPoint x: 504, startPoint y: 478, endPoint x: 452, endPoint y: 481, distance: 52.1
click at [452, 481] on span "$ 24 Min" at bounding box center [526, 488] width 157 height 24
drag, startPoint x: 453, startPoint y: 487, endPoint x: 430, endPoint y: 485, distance: 23.1
click at [431, 485] on div "Budget Project Type All Fixed Price Hourly Rate Fixed Price Budget $ Min - $ 0 …" at bounding box center [616, 596] width 374 height 669
drag, startPoint x: 693, startPoint y: 478, endPoint x: 665, endPoint y: 482, distance: 28.3
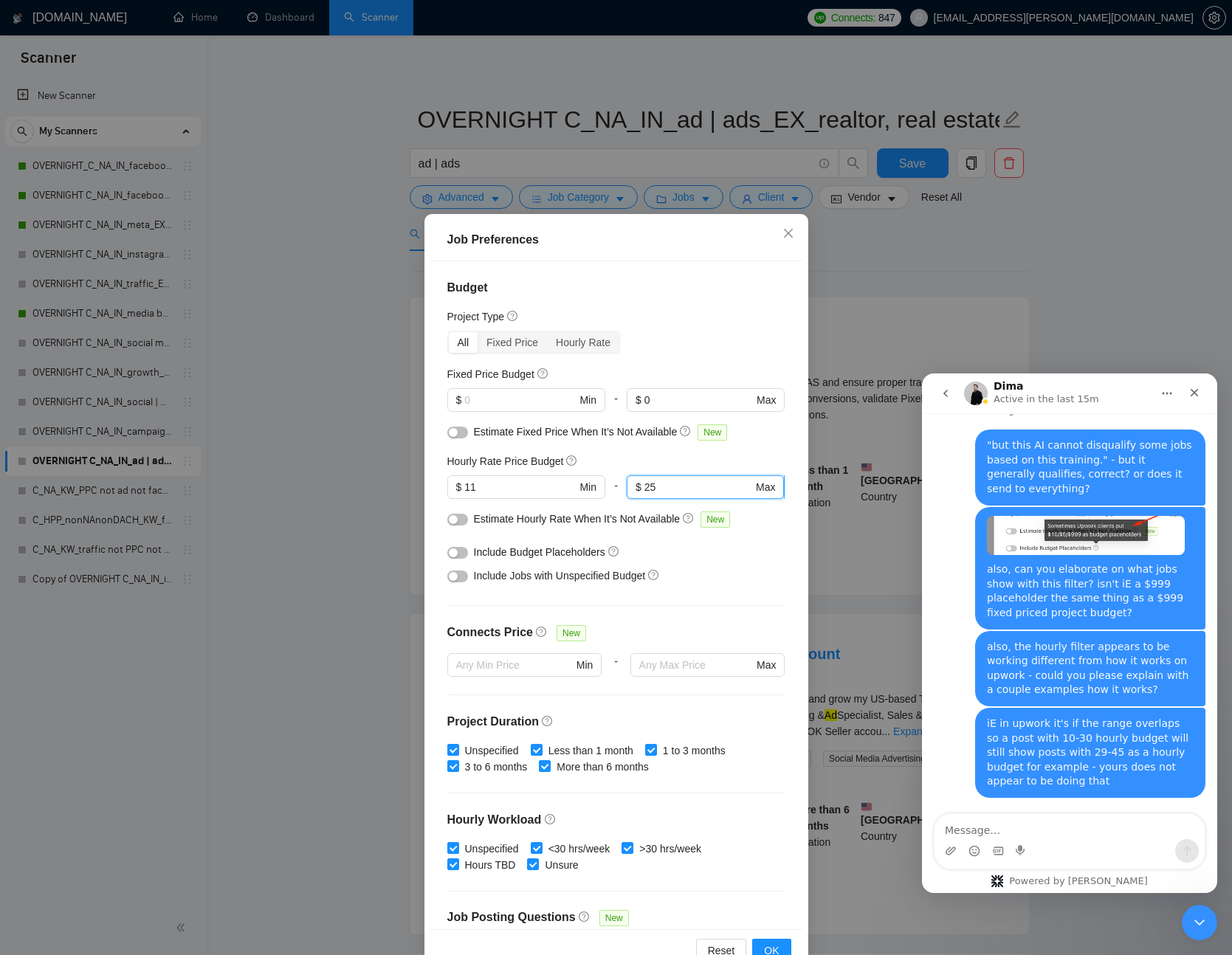
click at [665, 482] on input "25" at bounding box center [699, 487] width 109 height 16
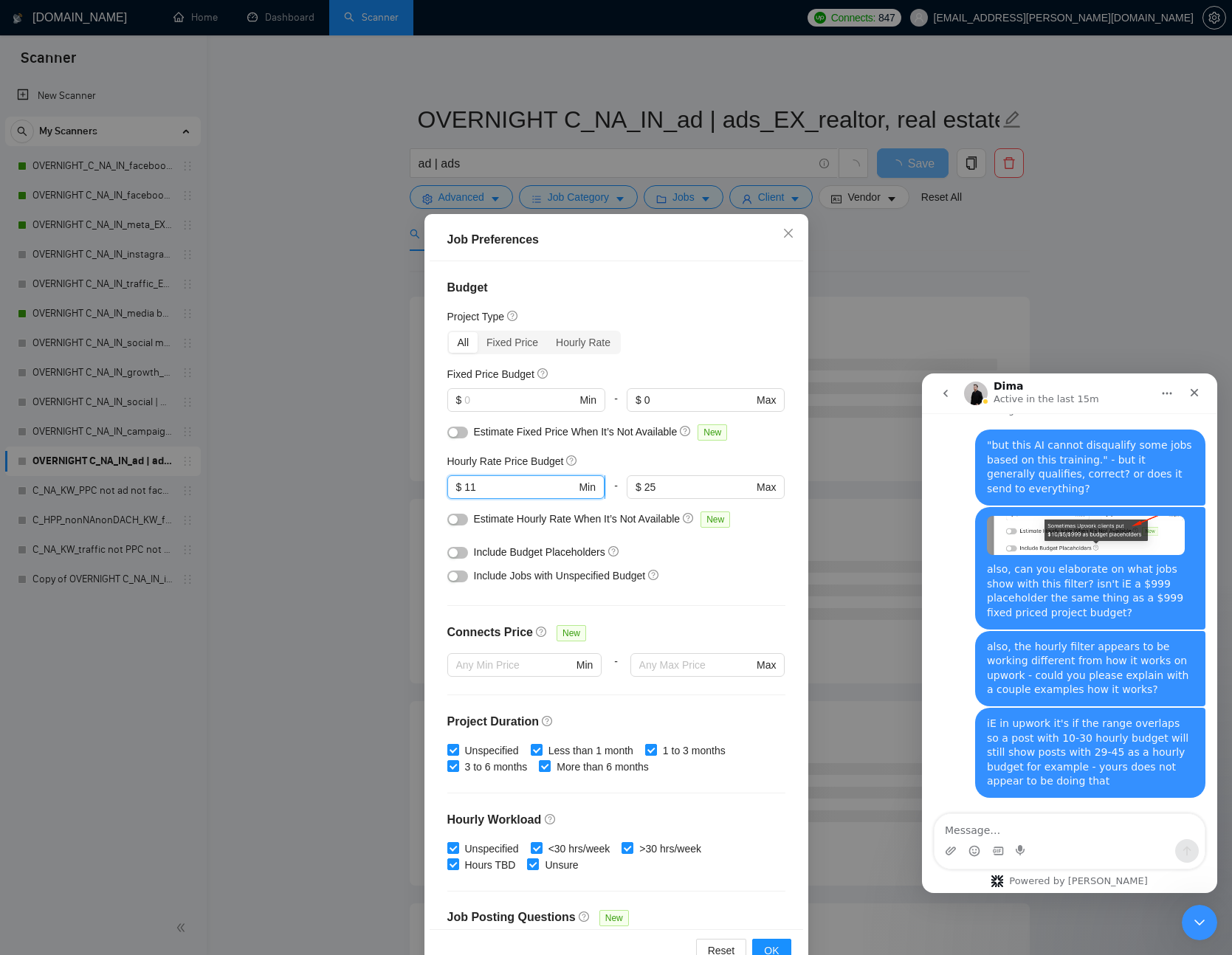
click at [527, 491] on input "11" at bounding box center [520, 487] width 111 height 16
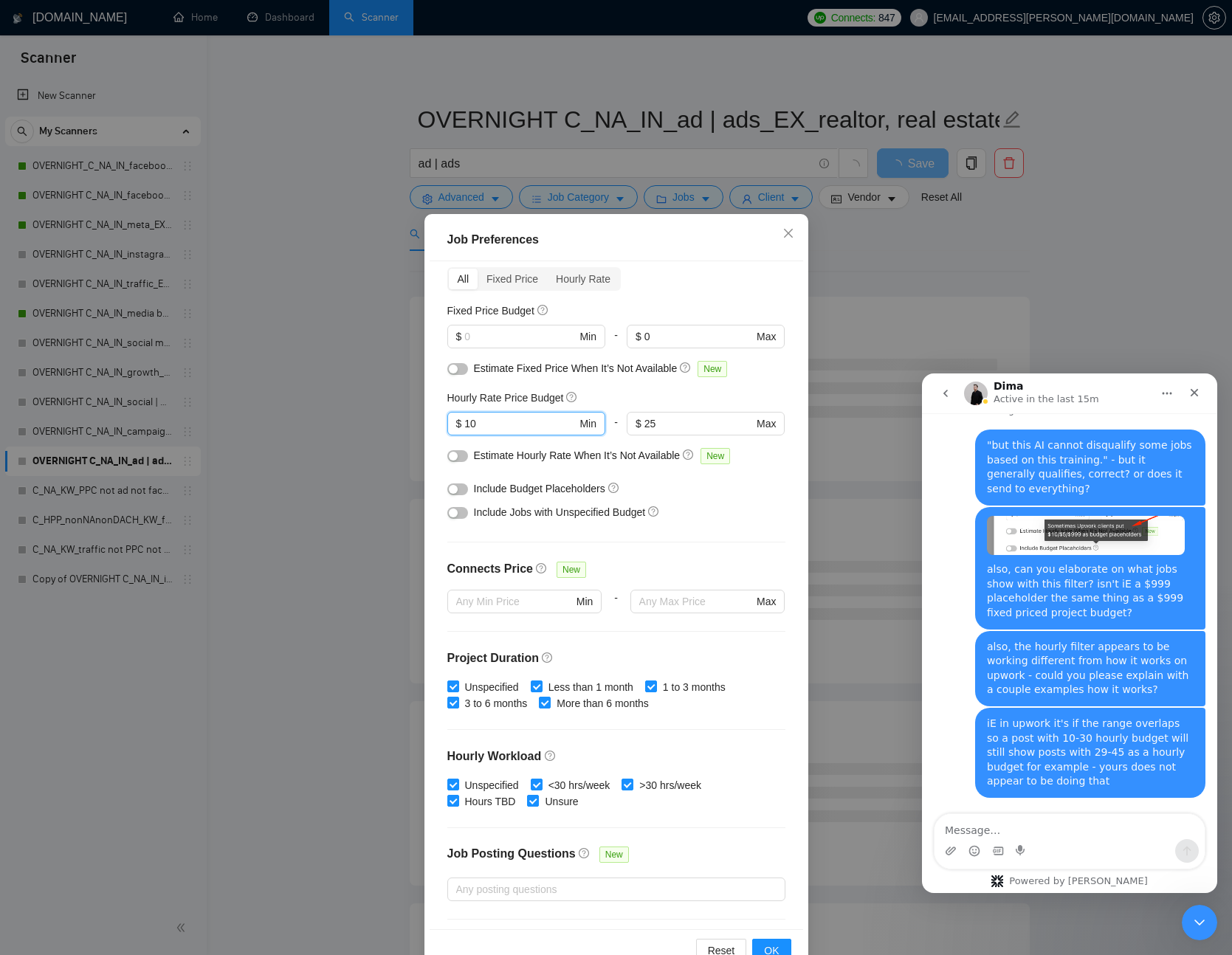
scroll to position [66, 0]
click at [776, 952] on span "OK" at bounding box center [772, 950] width 15 height 16
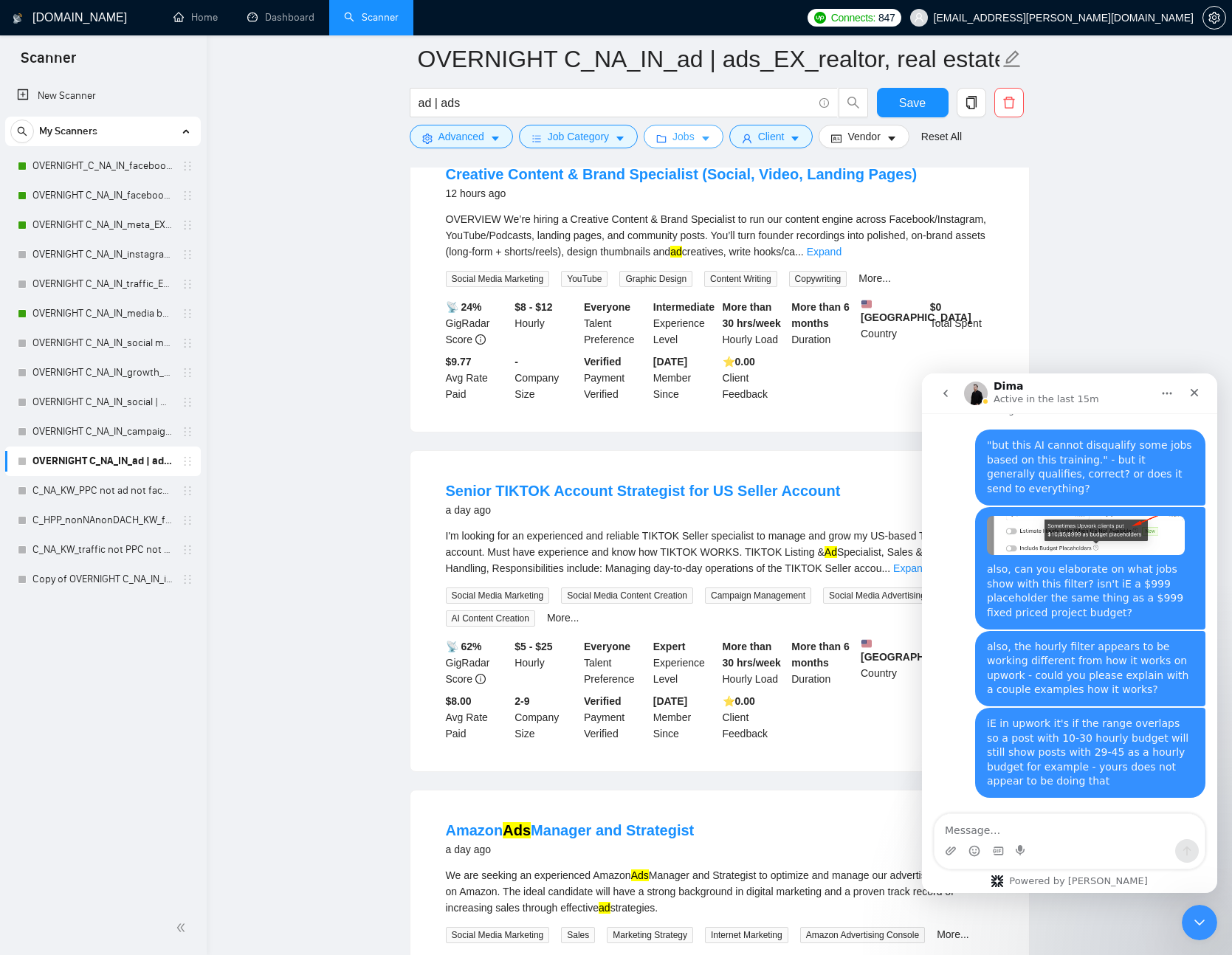
scroll to position [0, 0]
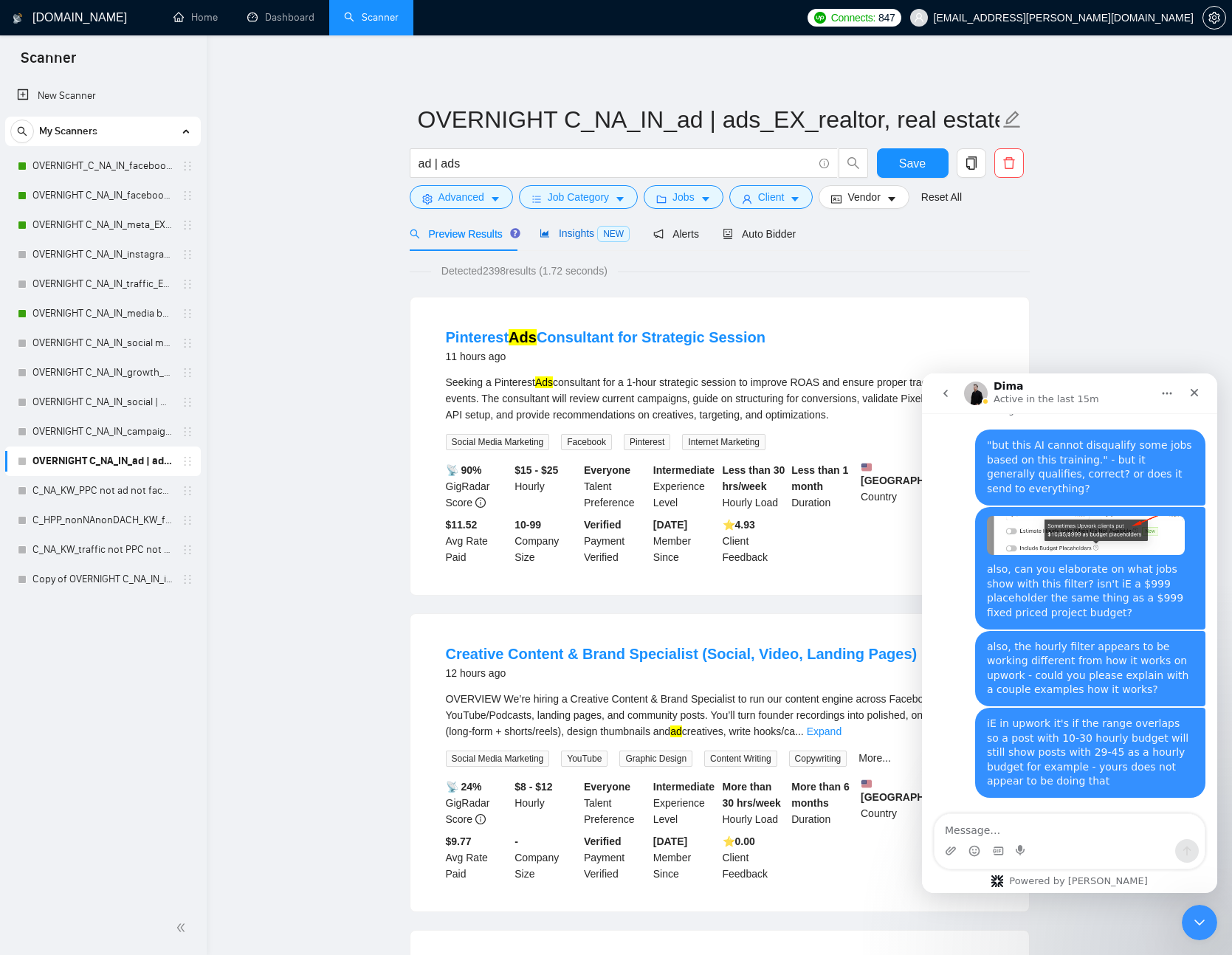
click at [603, 235] on span "NEW" at bounding box center [613, 234] width 33 height 16
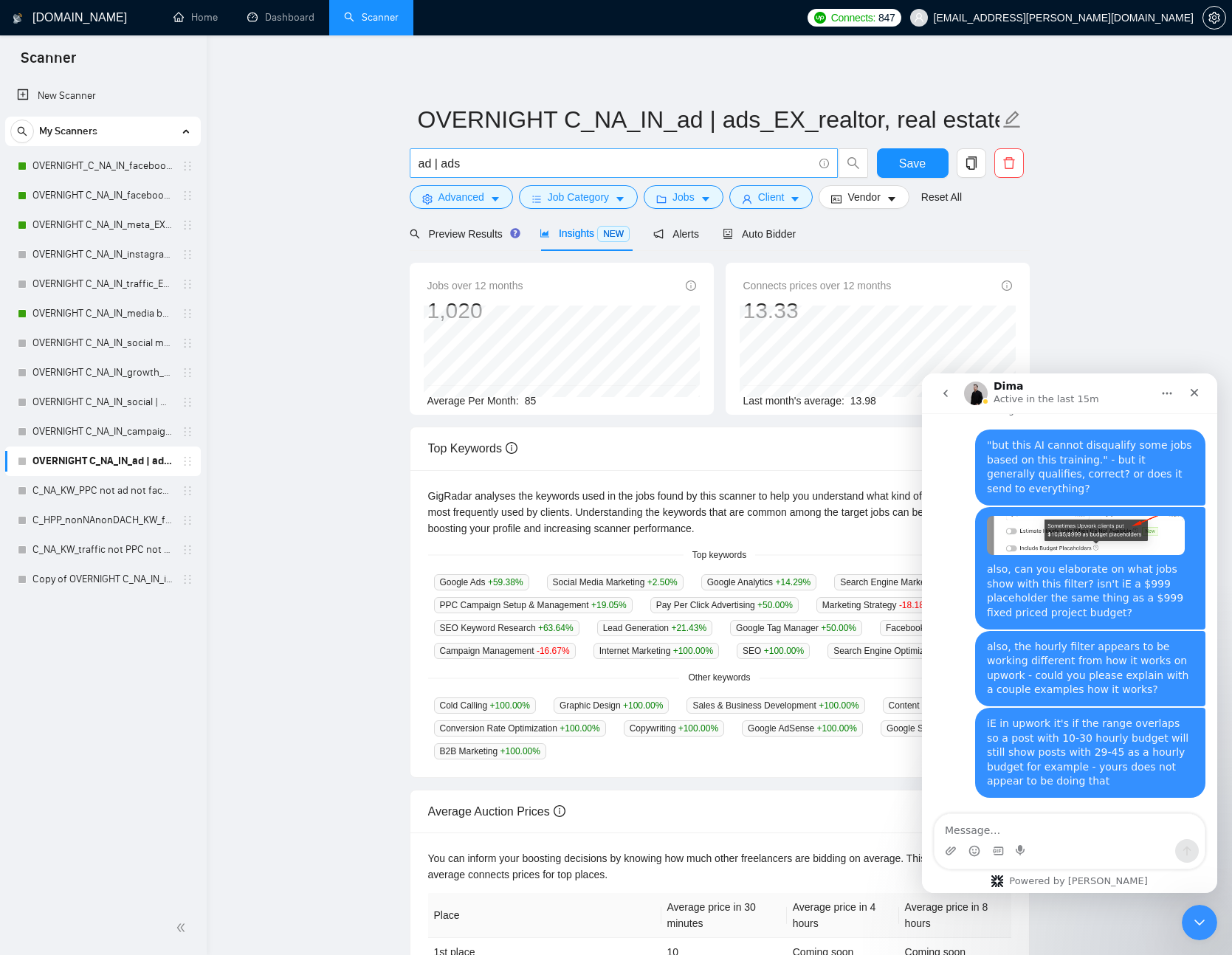
click at [570, 165] on input "ad | ads" at bounding box center [615, 164] width 394 height 19
click at [484, 186] on button "Advanced" at bounding box center [462, 197] width 104 height 24
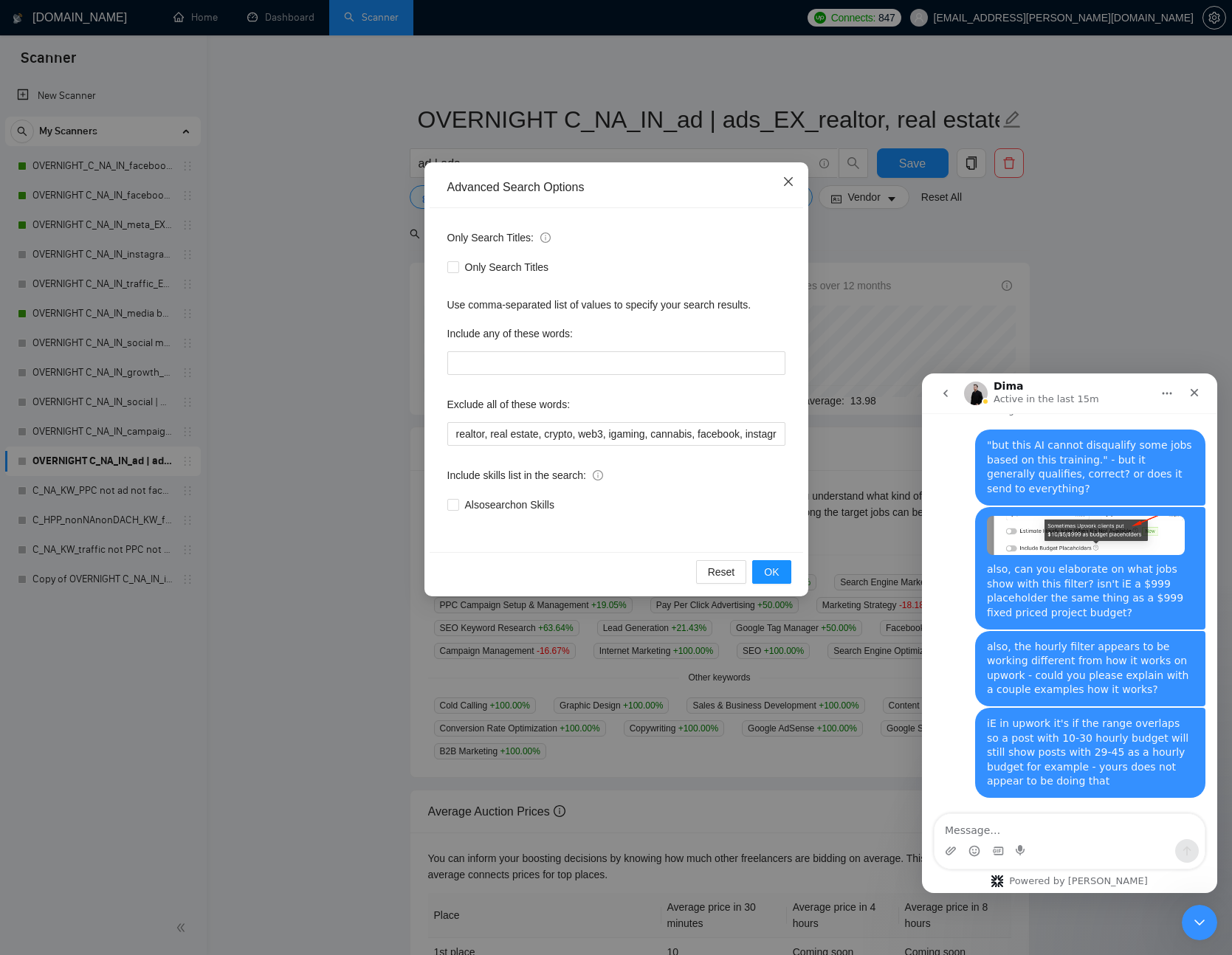
click at [785, 183] on icon "close" at bounding box center [789, 181] width 12 height 12
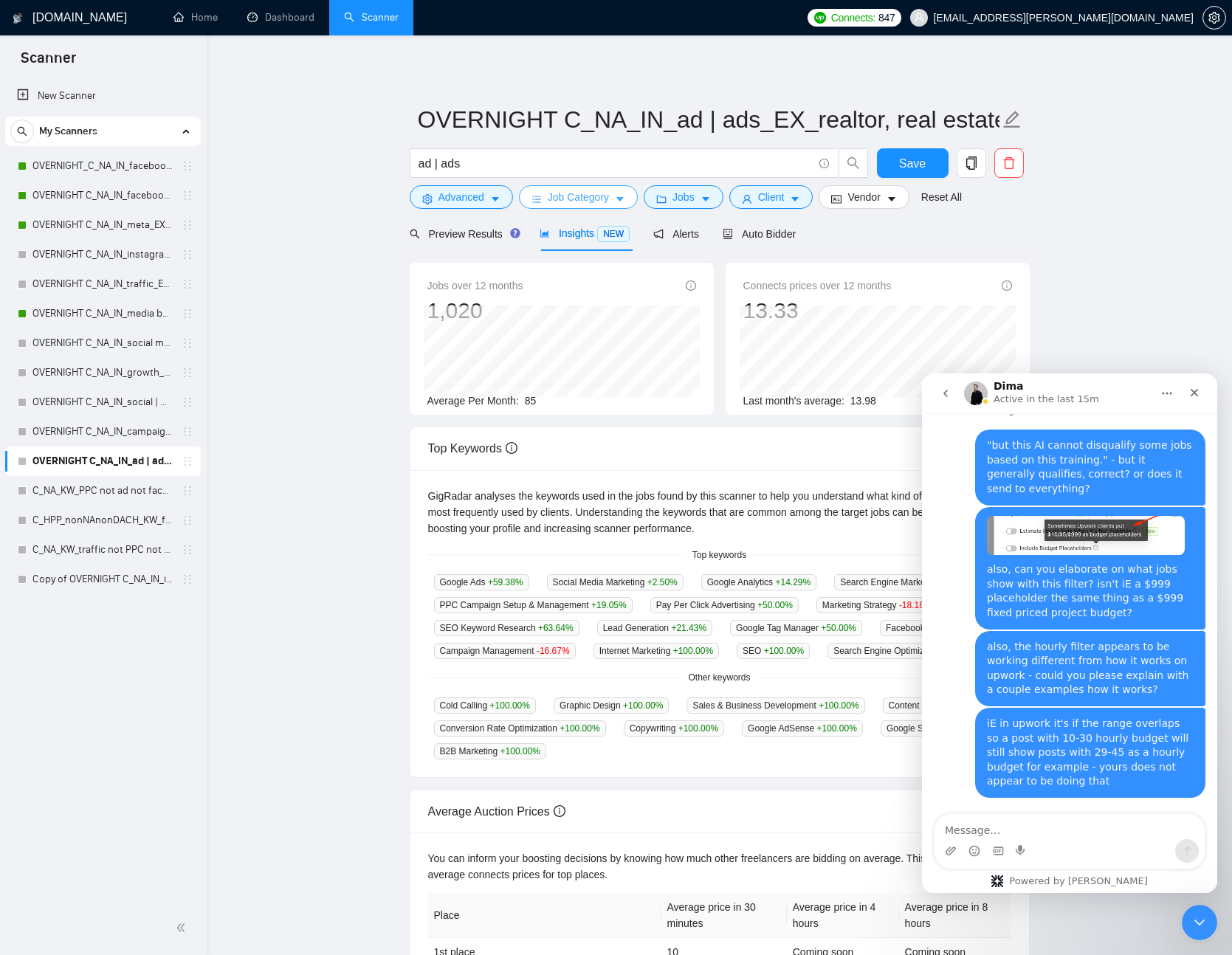
click at [619, 194] on icon "caret-down" at bounding box center [620, 199] width 10 height 10
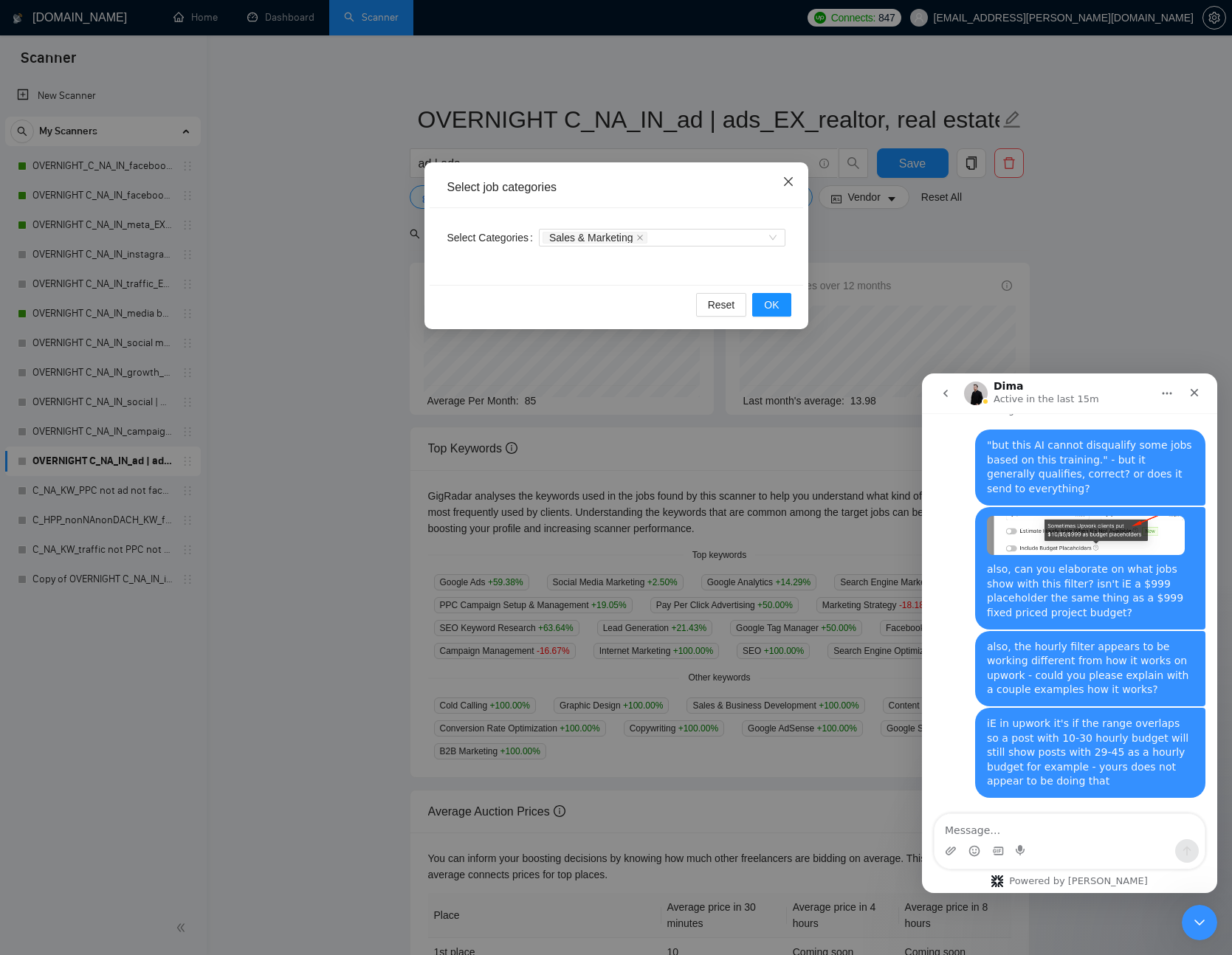
click at [791, 190] on span "Close" at bounding box center [788, 182] width 40 height 40
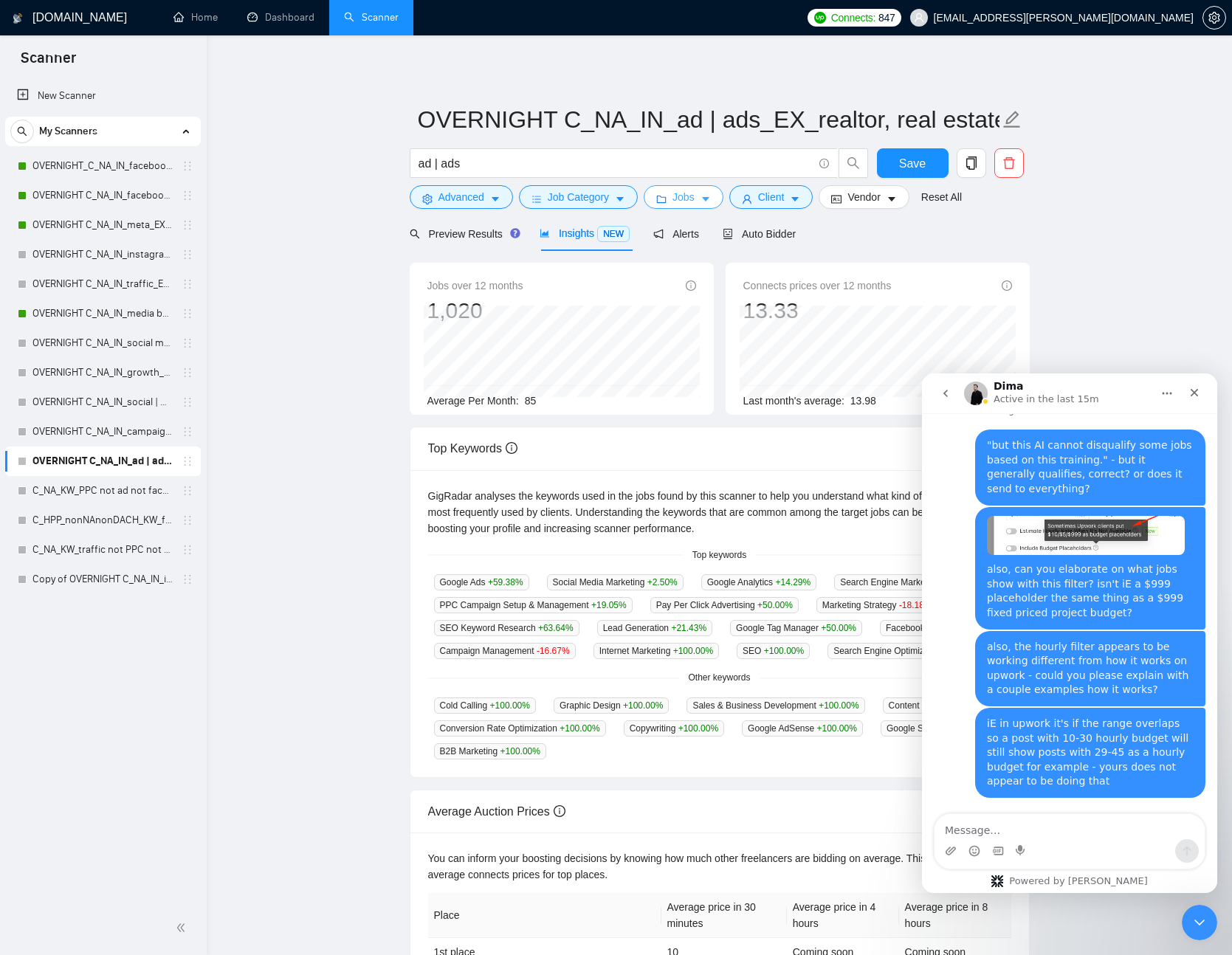
click at [716, 198] on button "Jobs" at bounding box center [684, 197] width 80 height 24
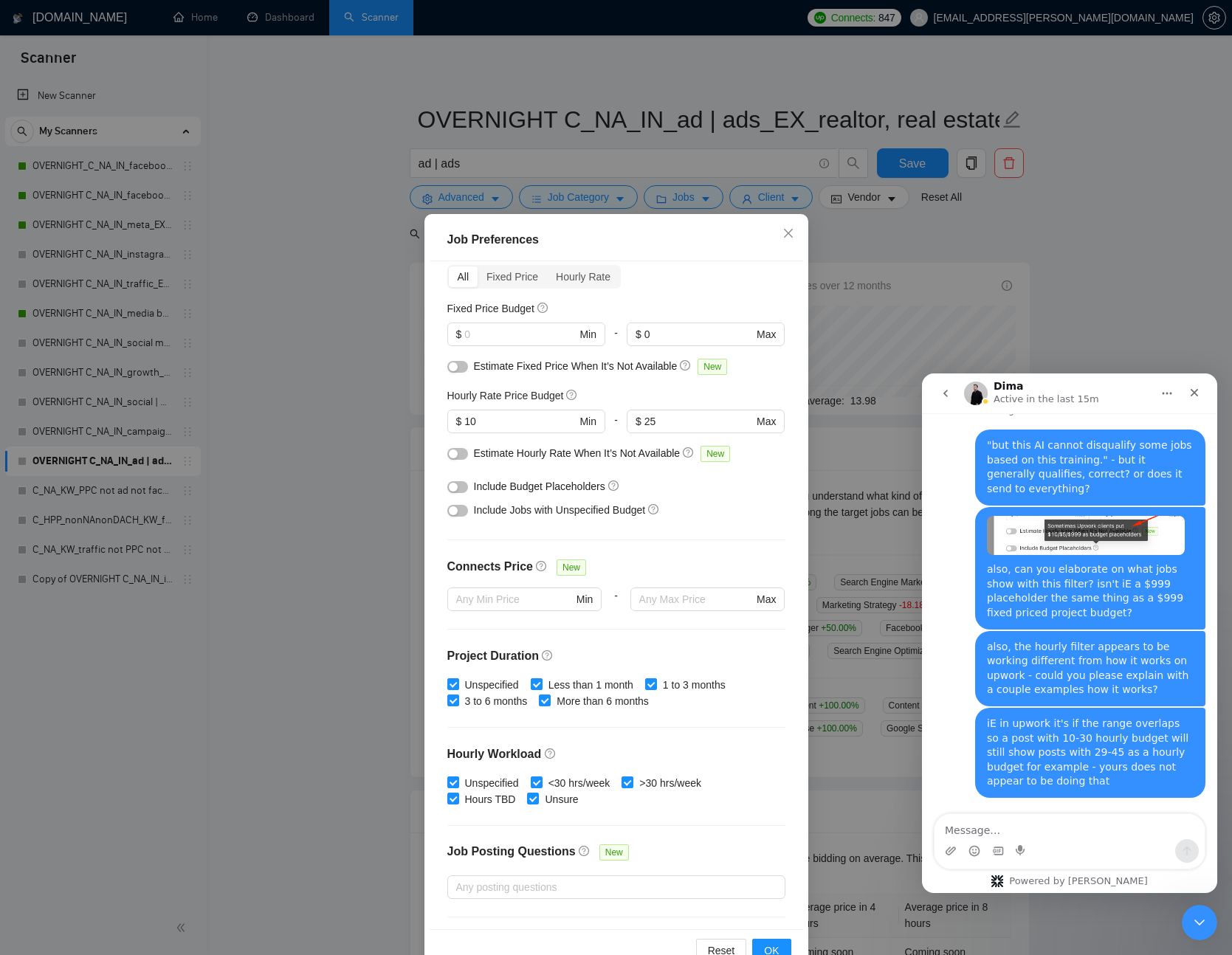
scroll to position [68, 0]
click at [451, 511] on button "button" at bounding box center [457, 508] width 21 height 12
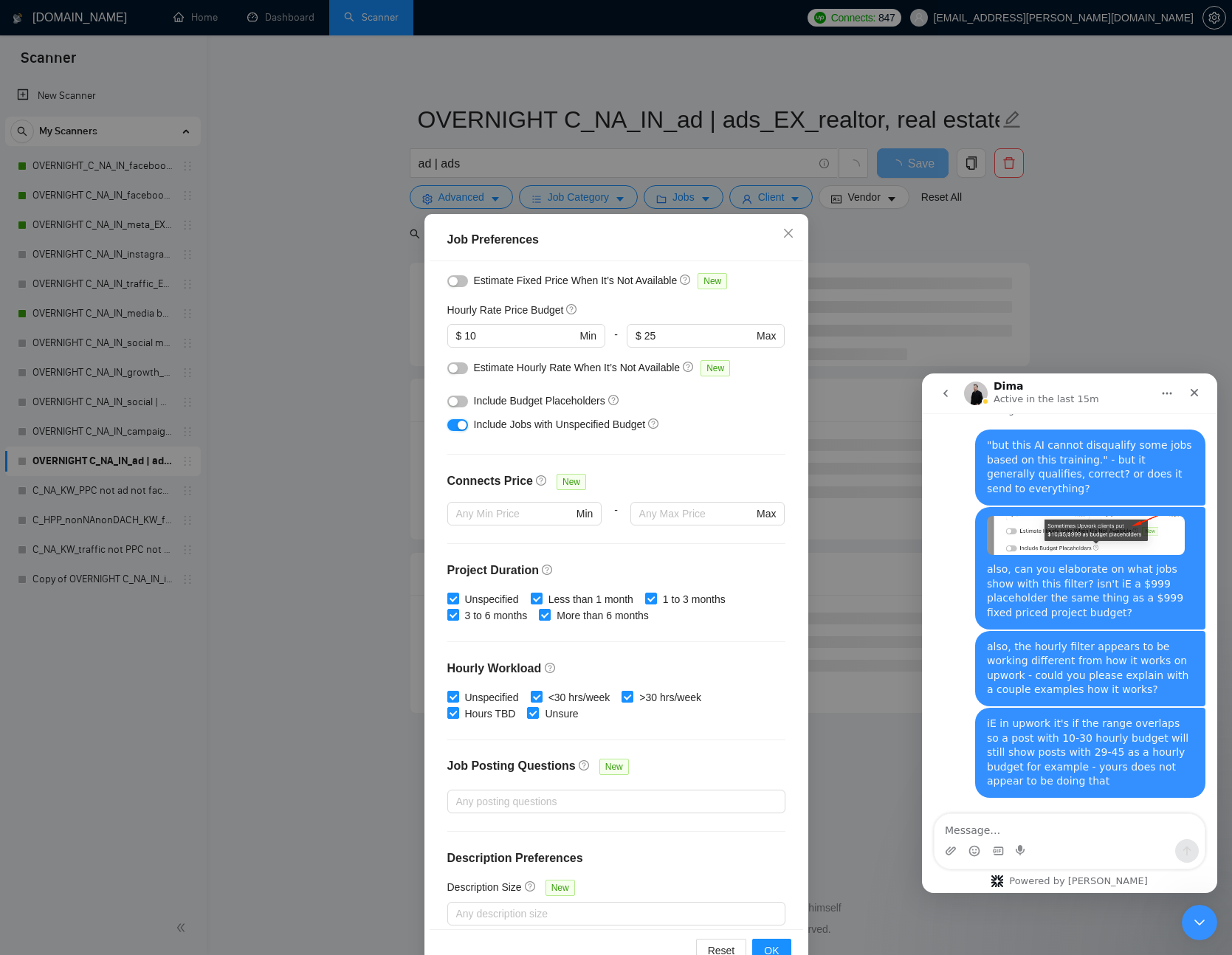
scroll to position [164, 0]
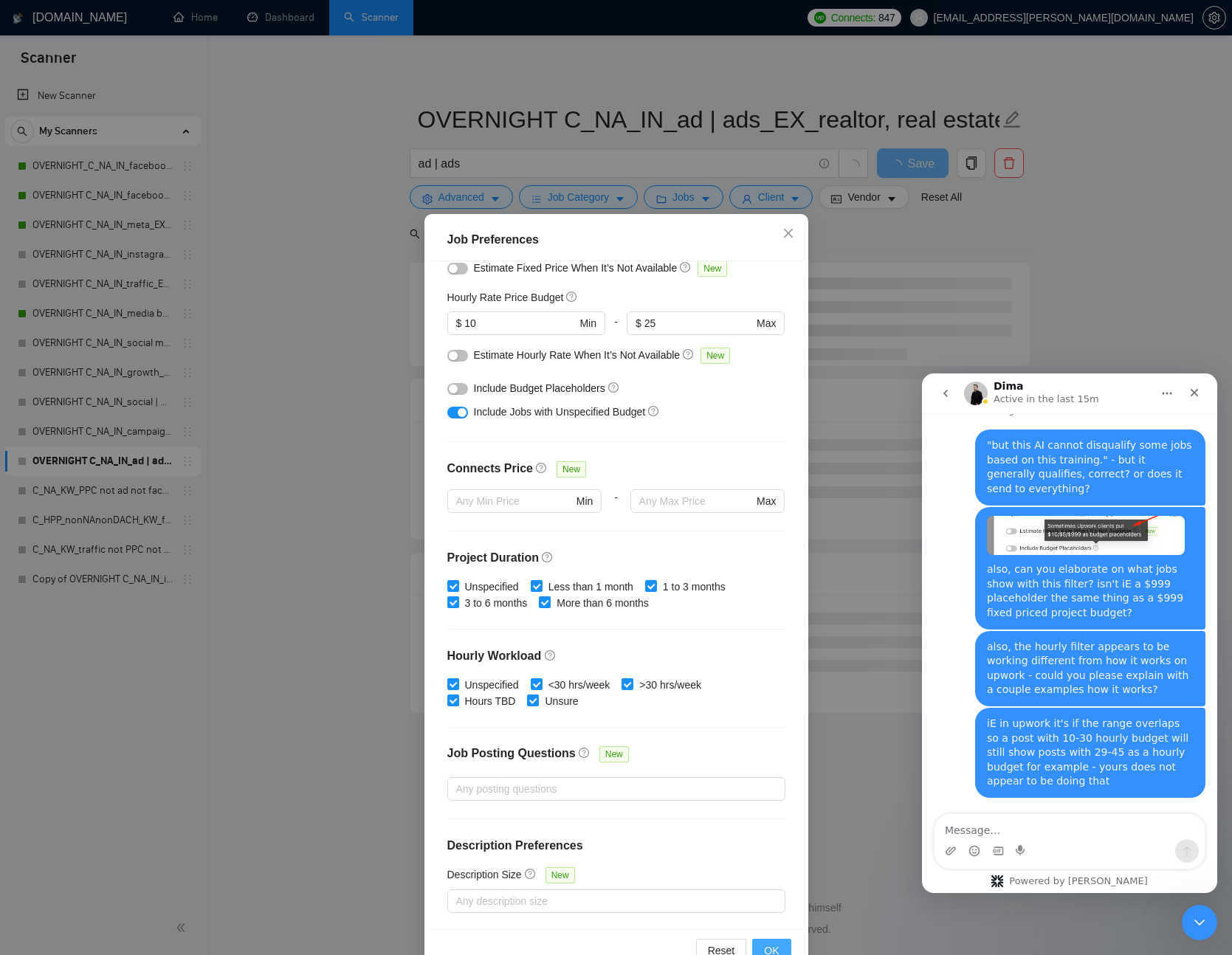
click at [771, 949] on span "OK" at bounding box center [772, 950] width 15 height 16
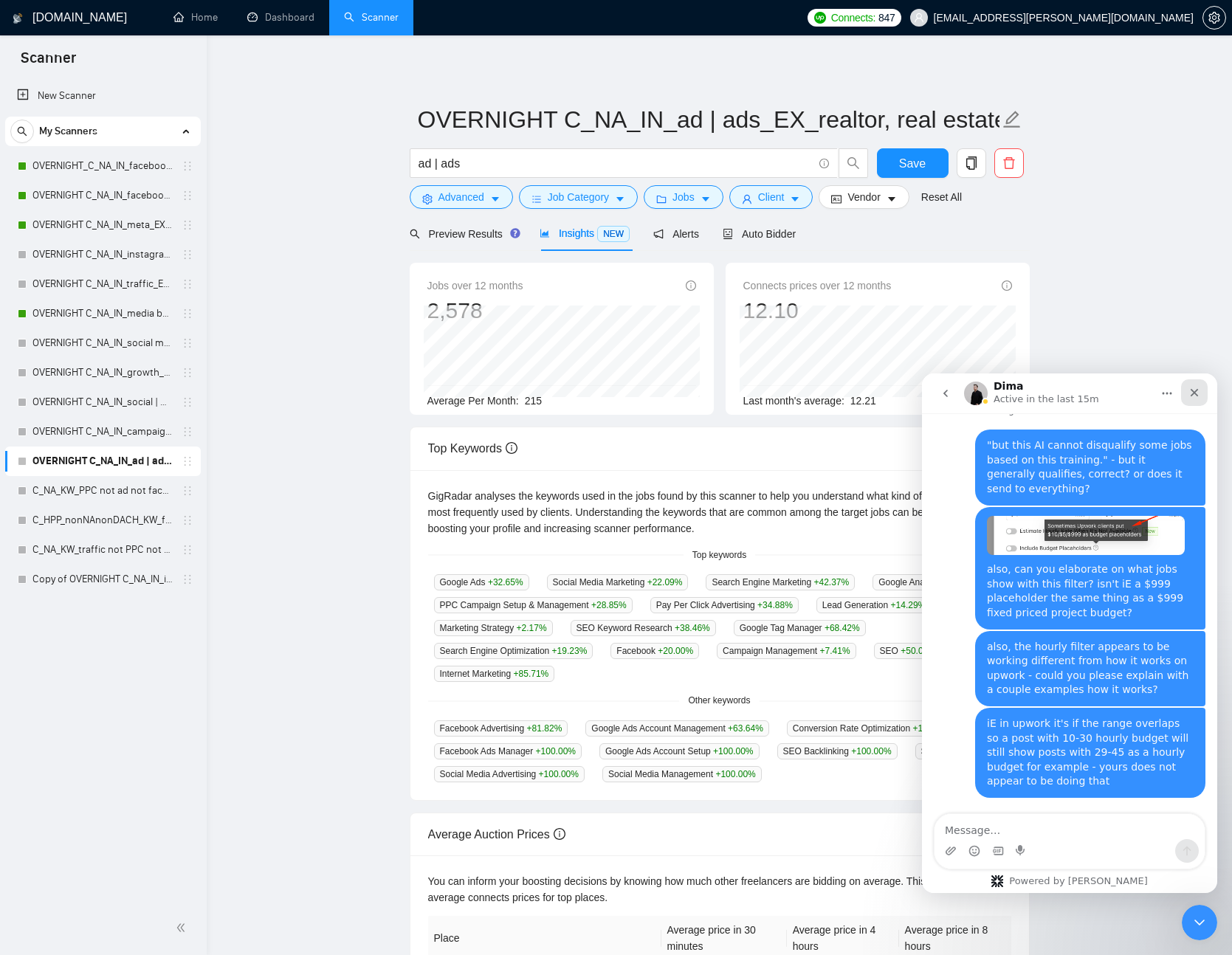
click at [1189, 391] on icon "Close" at bounding box center [1195, 393] width 12 height 12
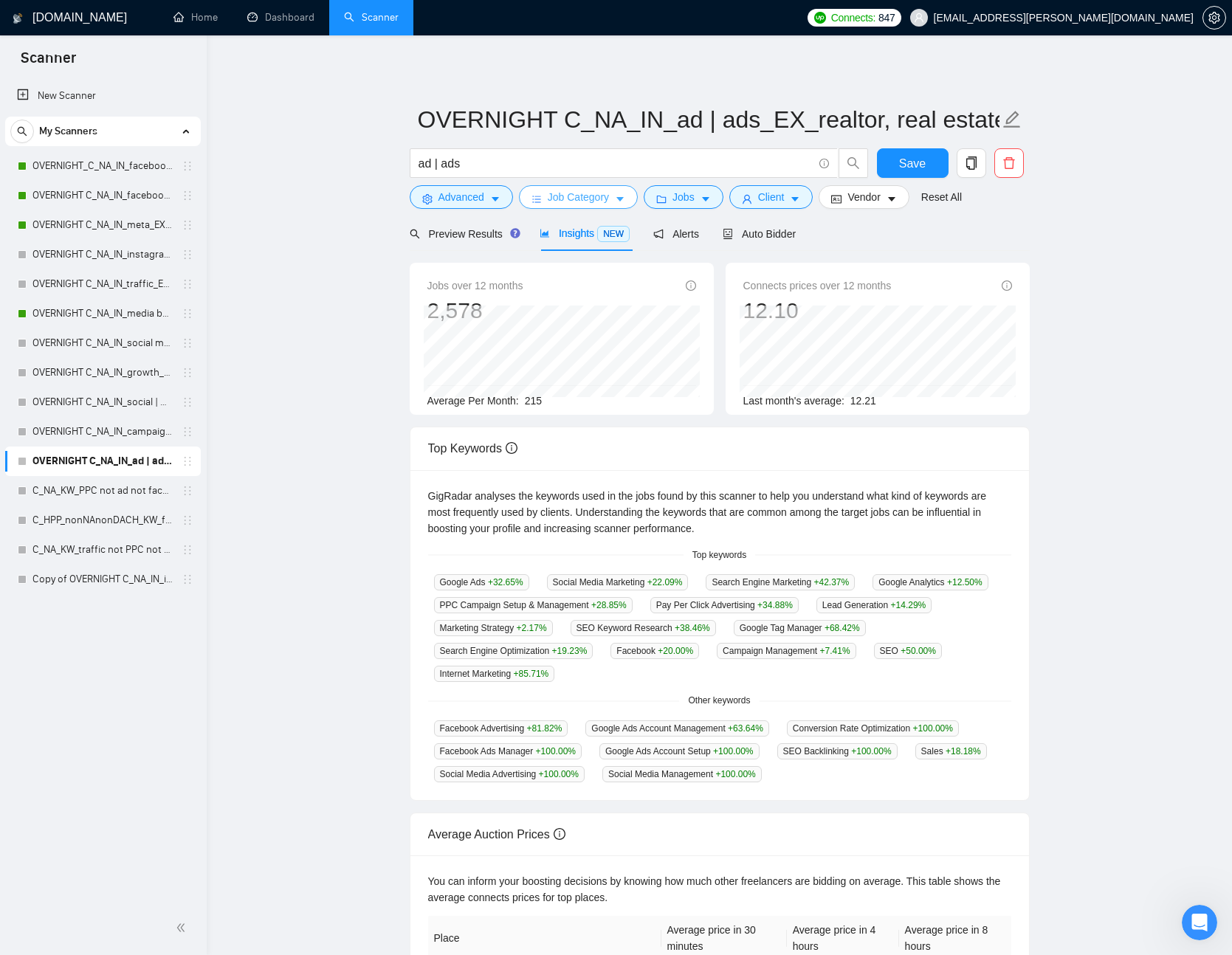
click at [570, 191] on span "Job Category" at bounding box center [578, 197] width 62 height 16
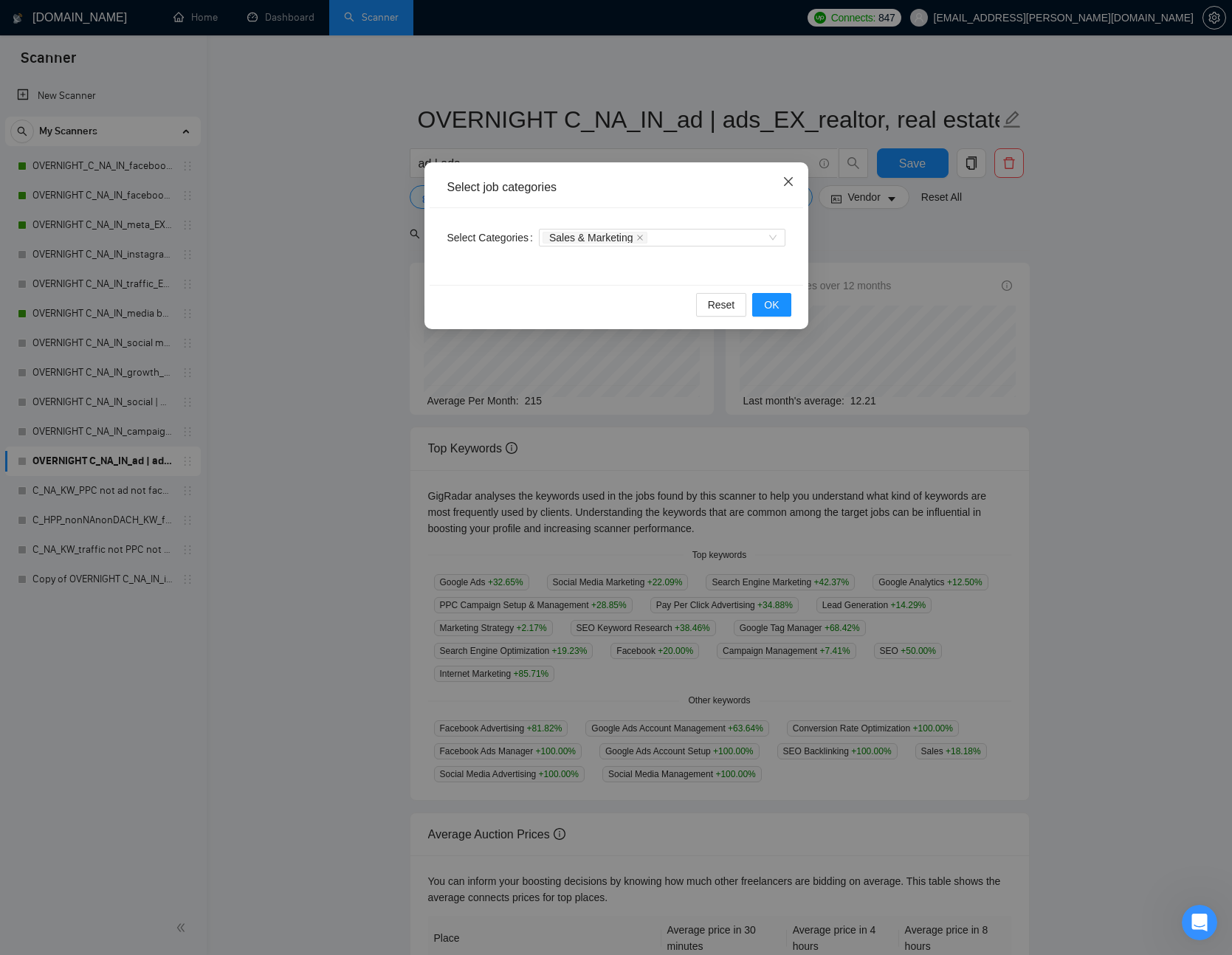
click at [792, 186] on icon "close" at bounding box center [789, 181] width 12 height 12
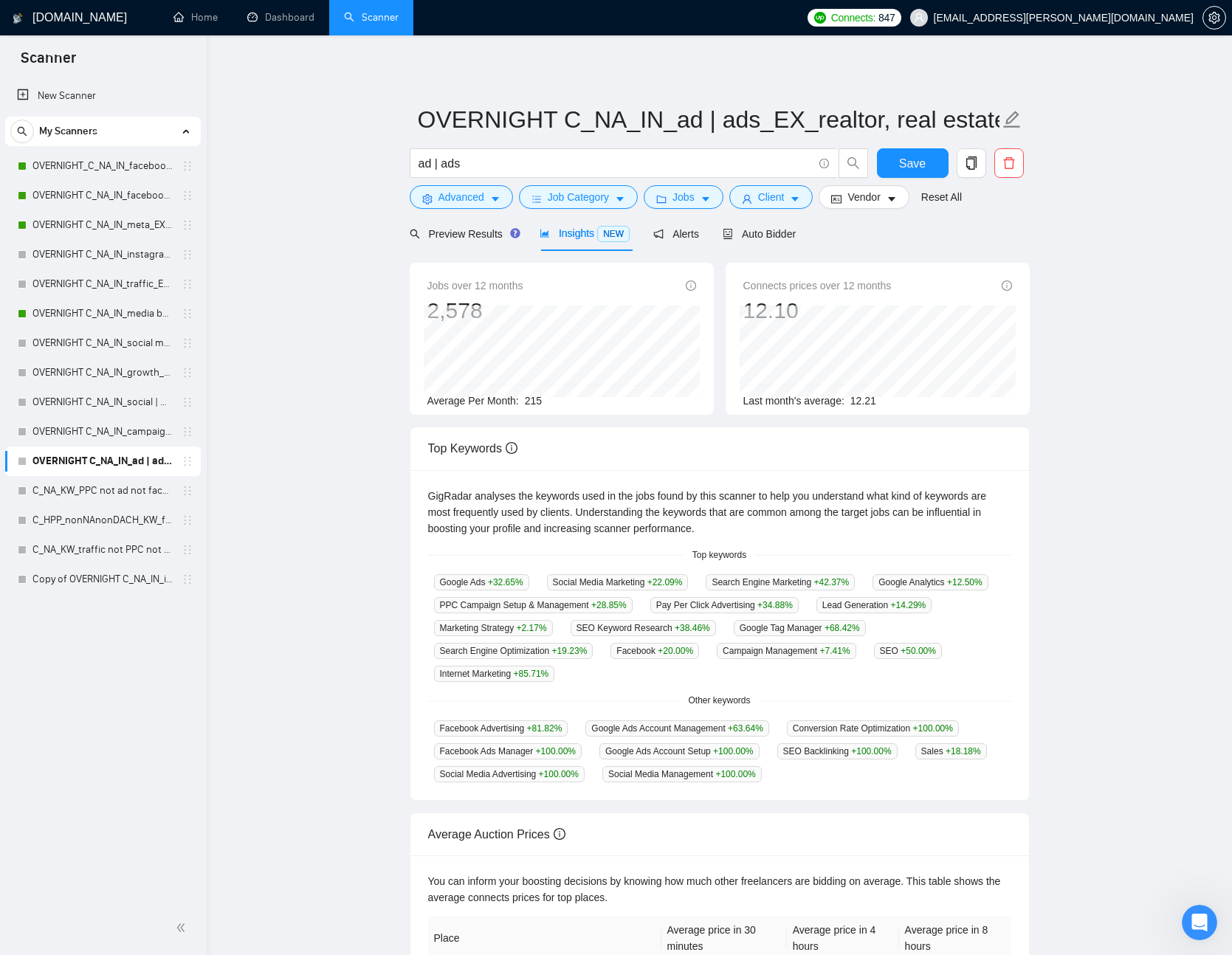
click at [677, 210] on form "OVERNIGHT C_NA_IN_ad | ads_EX_realtor, real estate, crypto, web3, igaming, cann…" at bounding box center [720, 156] width 620 height 121
click at [686, 201] on span "Jobs" at bounding box center [684, 197] width 22 height 16
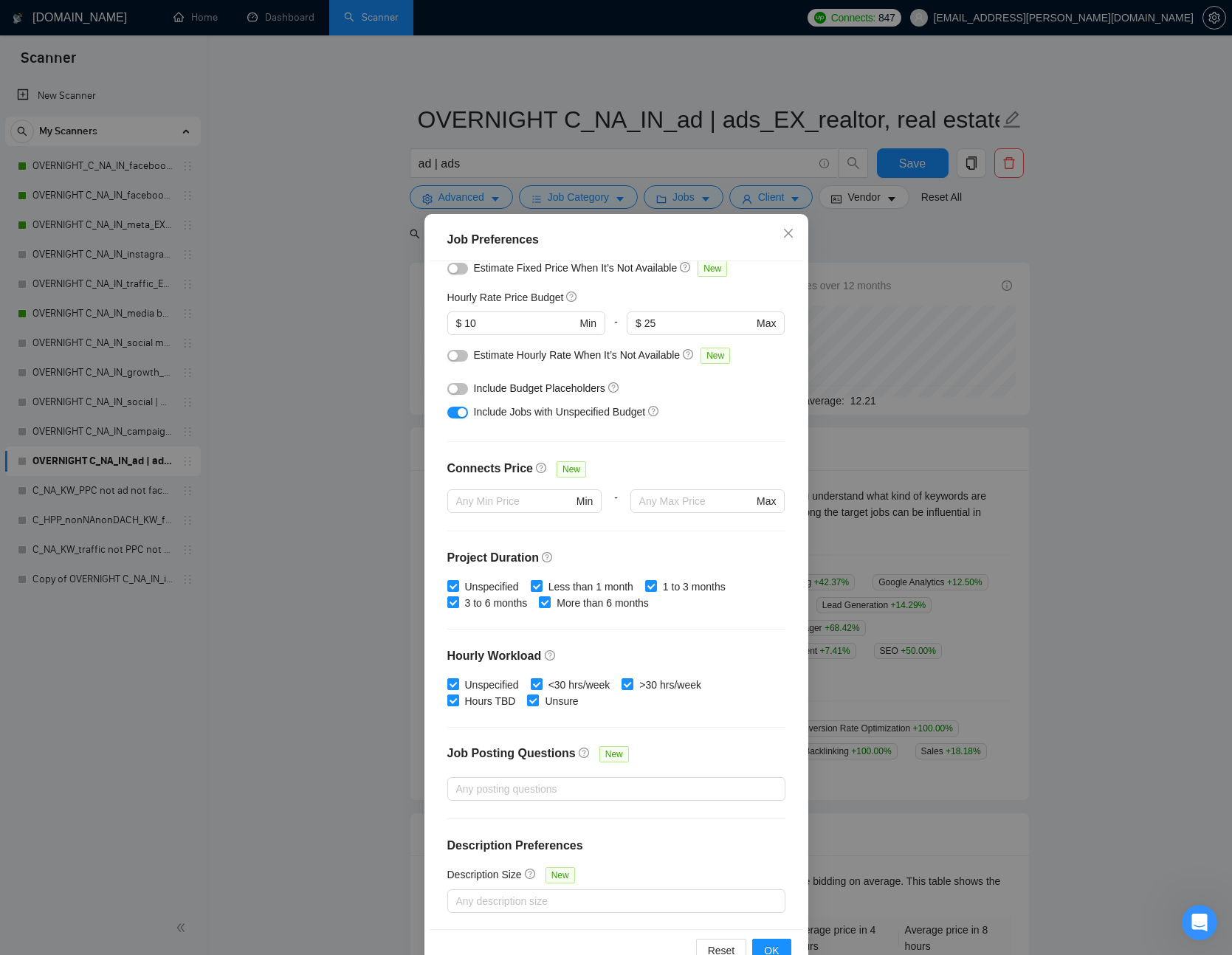
click at [467, 387] on button "button" at bounding box center [457, 389] width 21 height 12
click at [462, 412] on div "button" at bounding box center [462, 413] width 9 height 9
click at [462, 412] on button "button" at bounding box center [457, 413] width 21 height 12
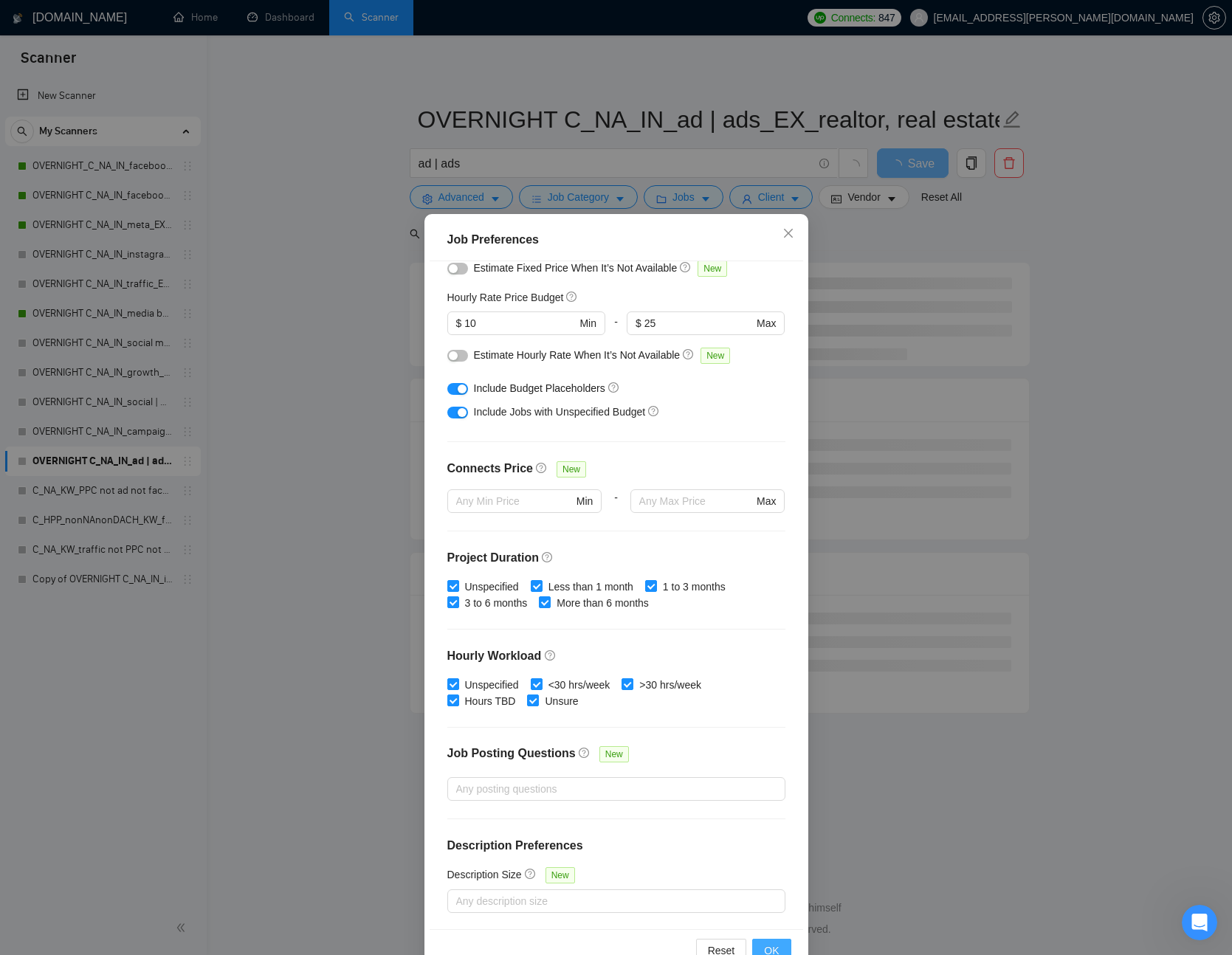
click at [781, 947] on button "OK" at bounding box center [772, 951] width 39 height 24
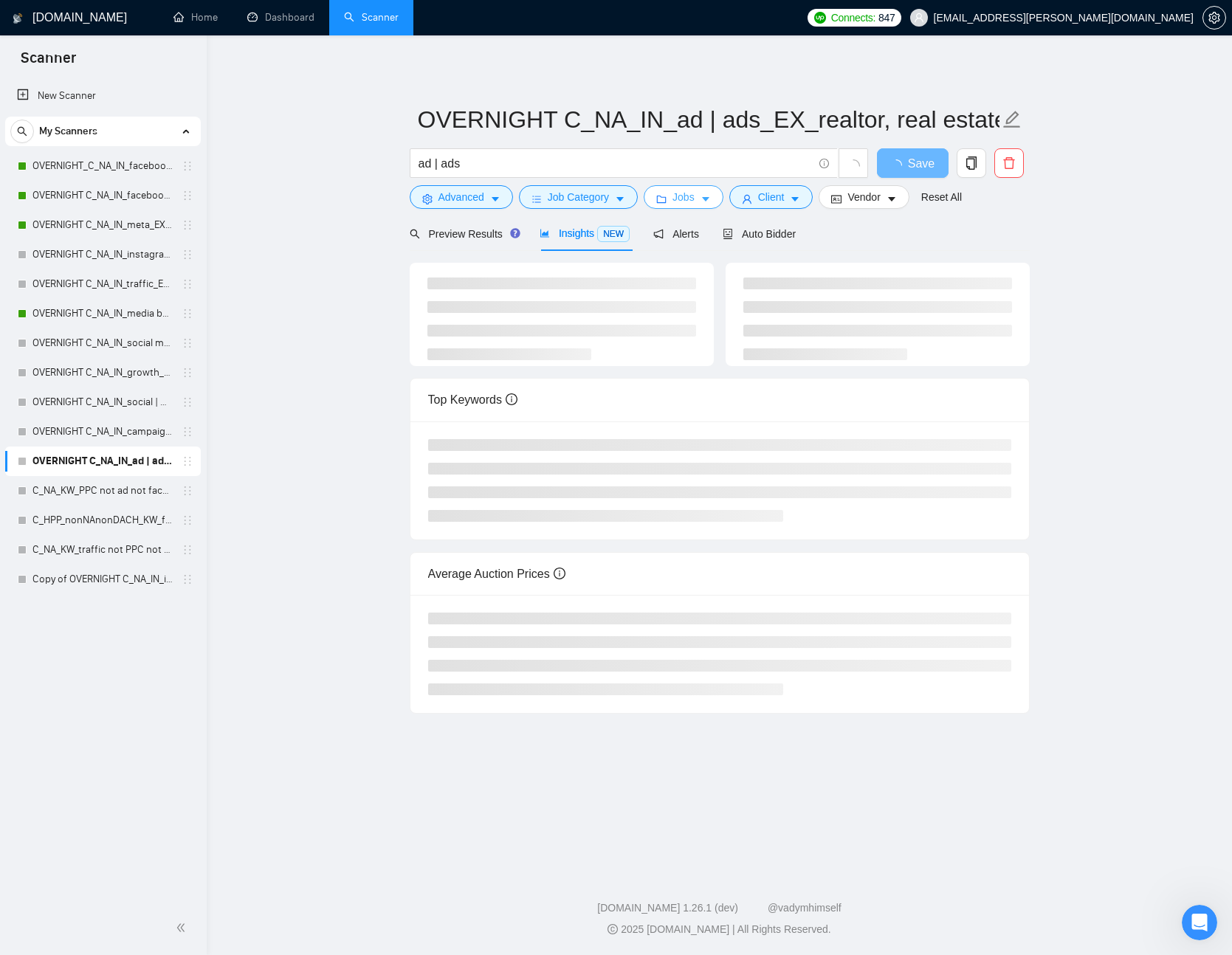
scroll to position [7999, 0]
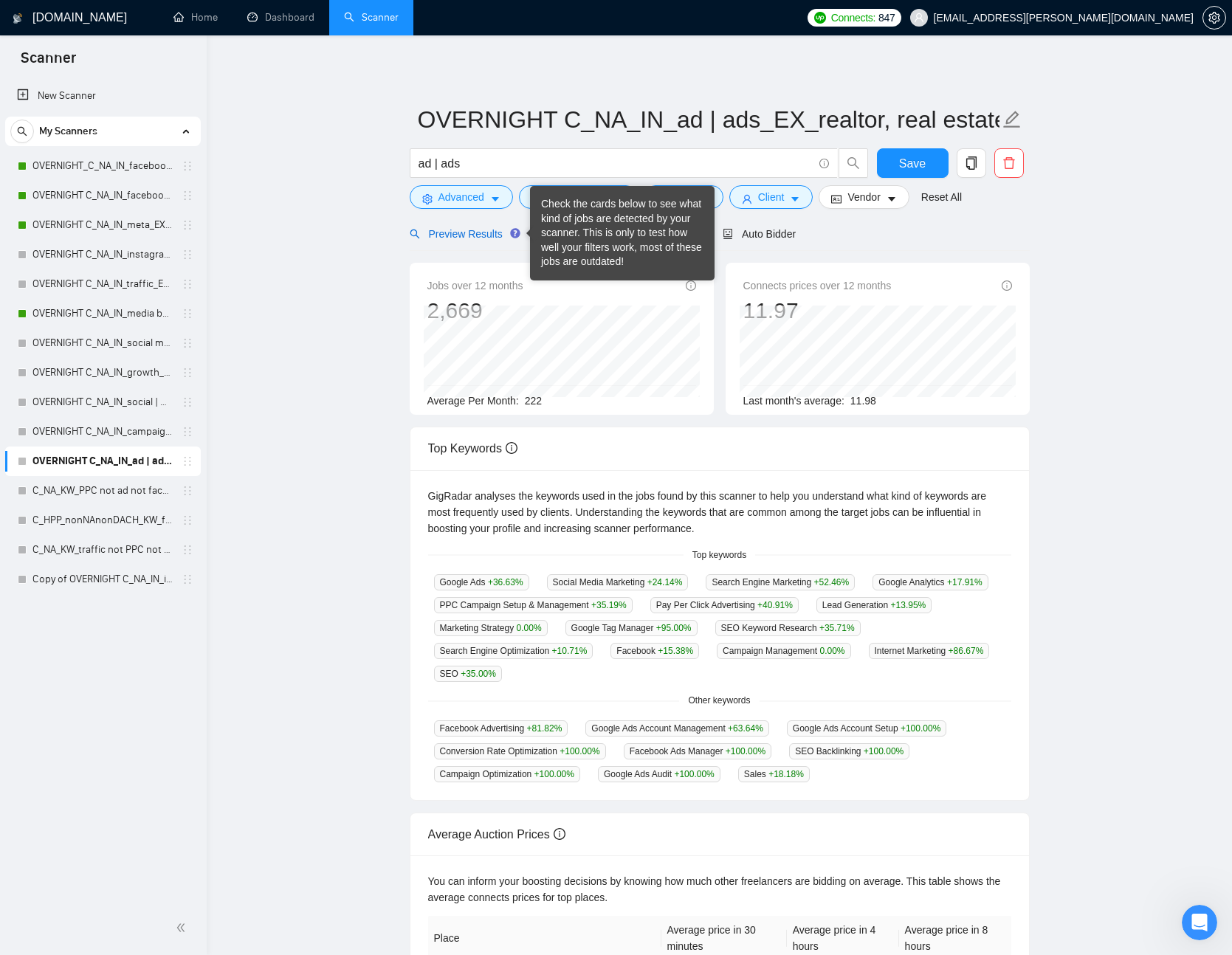
click at [504, 235] on span "Preview Results" at bounding box center [463, 234] width 106 height 12
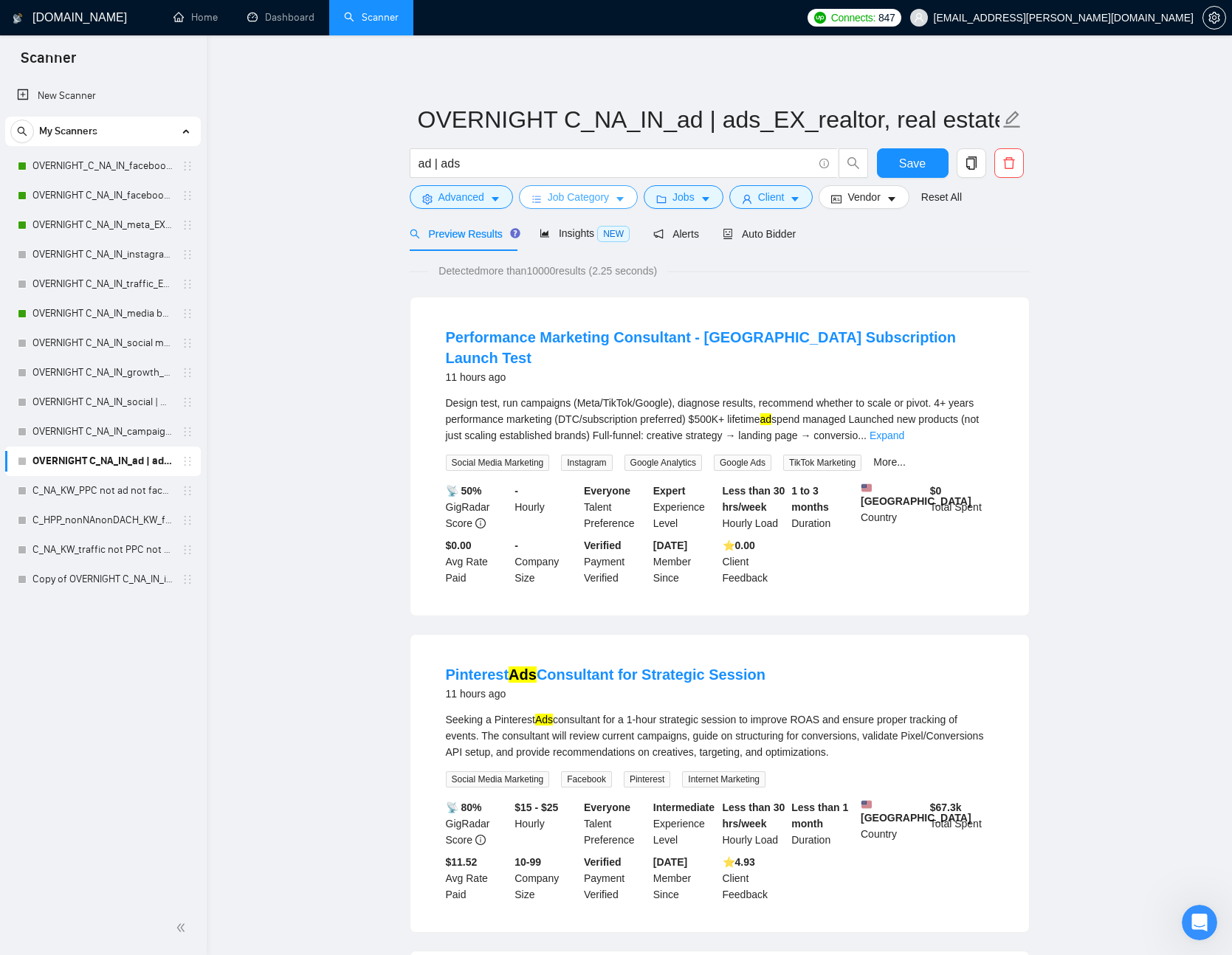
click at [601, 197] on span "Job Category" at bounding box center [578, 197] width 62 height 16
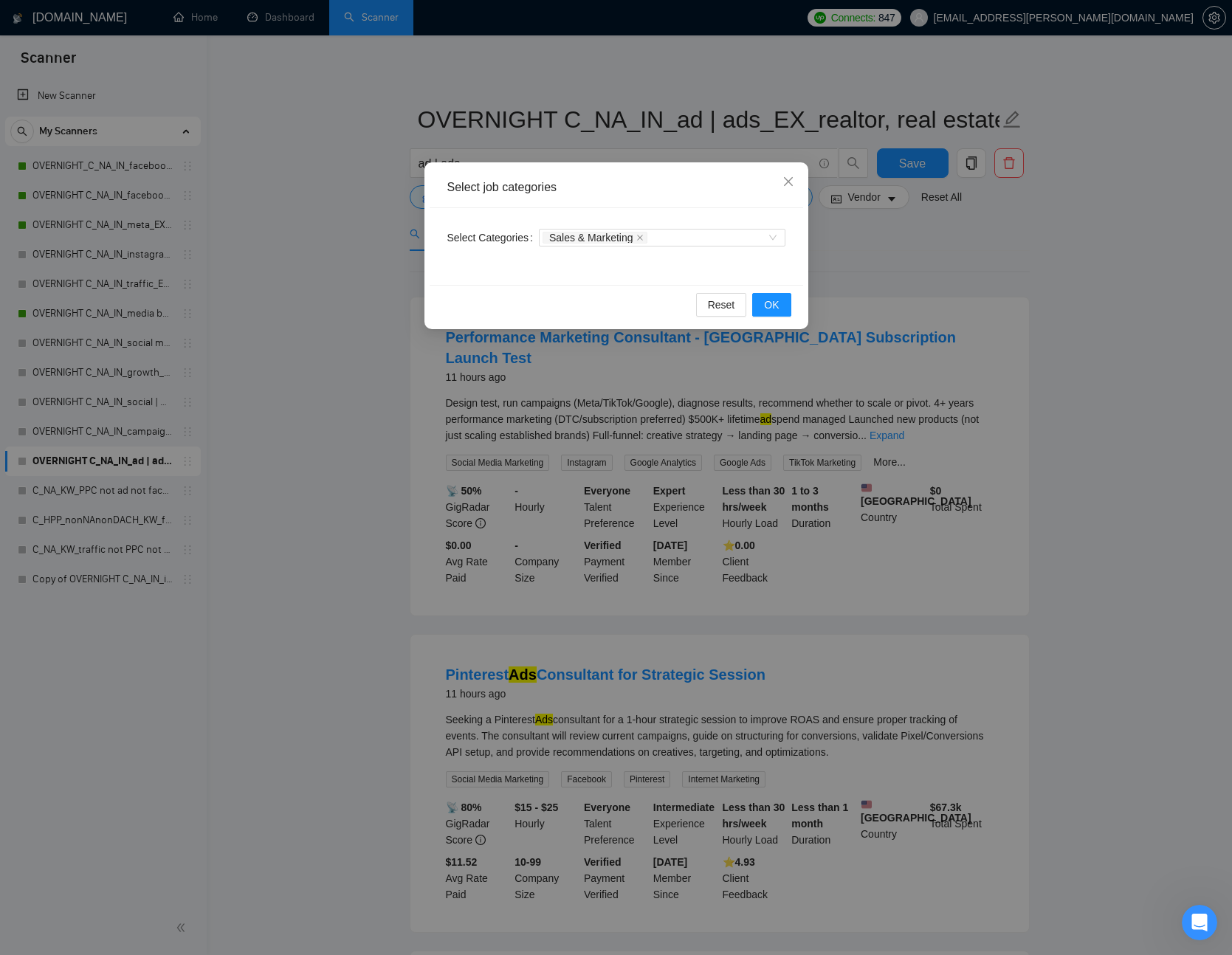
scroll to position [7943, 0]
click at [783, 169] on span "Close" at bounding box center [788, 182] width 40 height 40
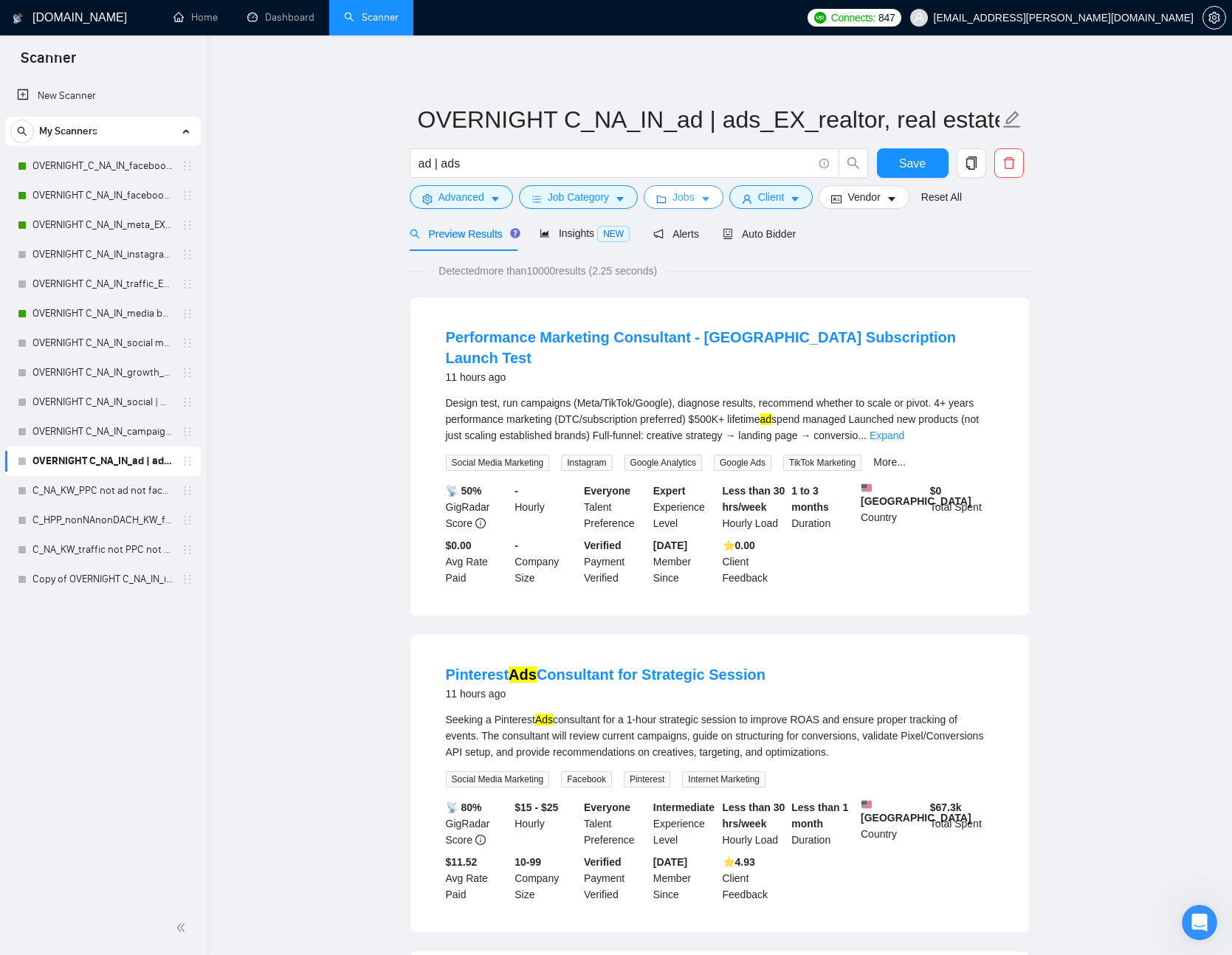
click at [685, 202] on span "Jobs" at bounding box center [684, 197] width 22 height 16
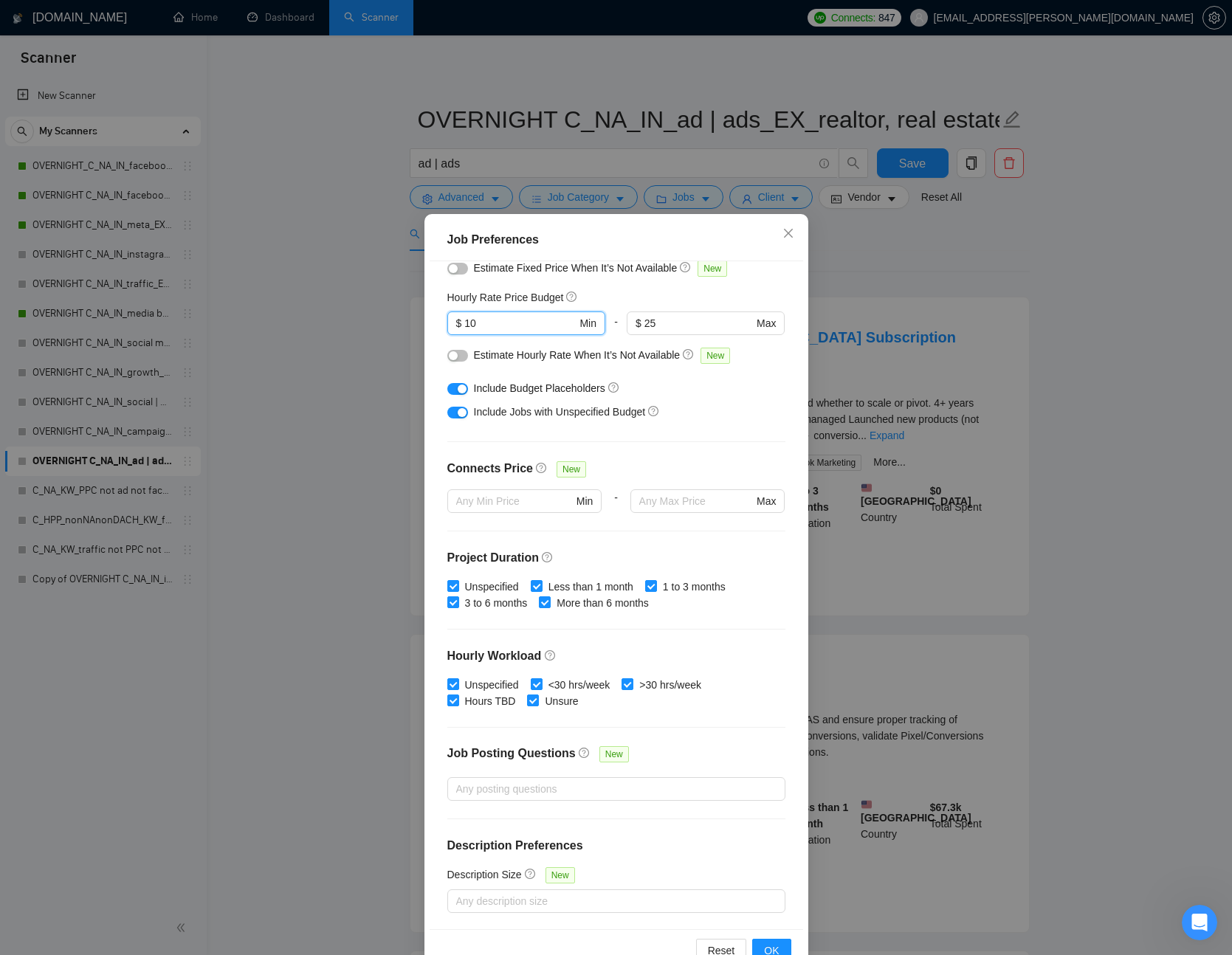
drag, startPoint x: 496, startPoint y: 321, endPoint x: 405, endPoint y: 316, distance: 91.1
click at [405, 316] on div "Job Preferences Budget Project Type All Fixed Price Hourly Rate Fixed Price Bud…" at bounding box center [616, 478] width 1232 height 955
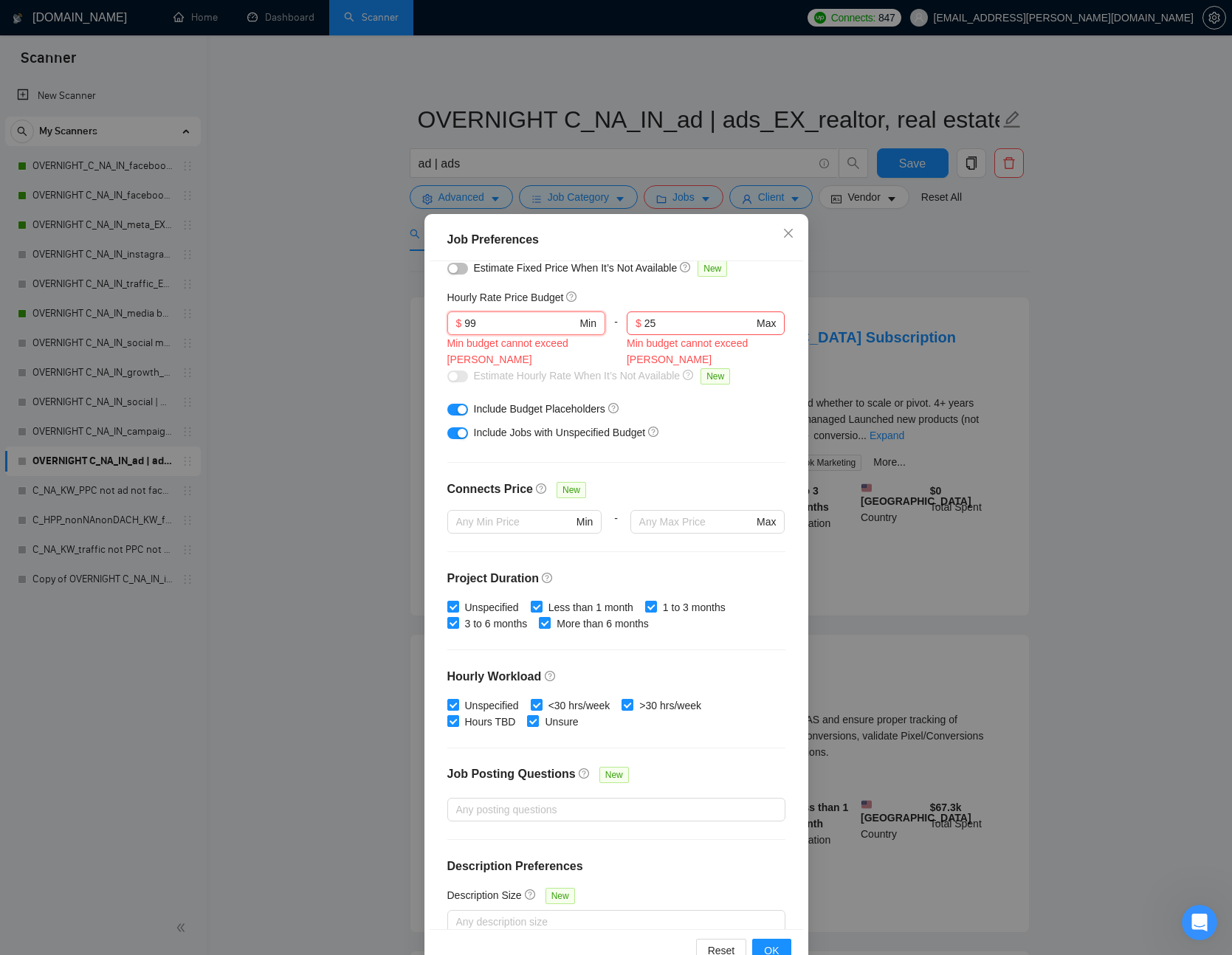
type input "99"
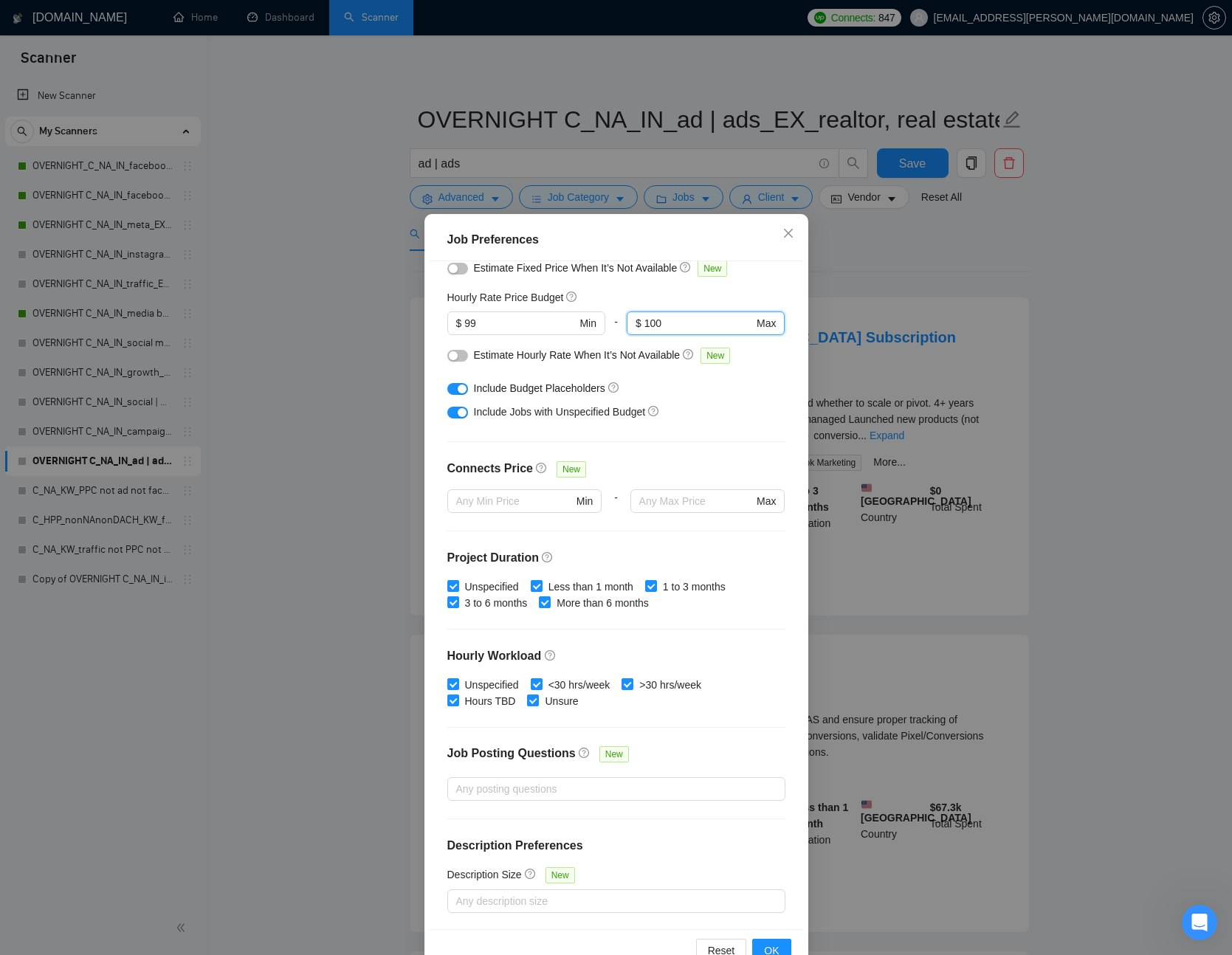
scroll to position [39, 0]
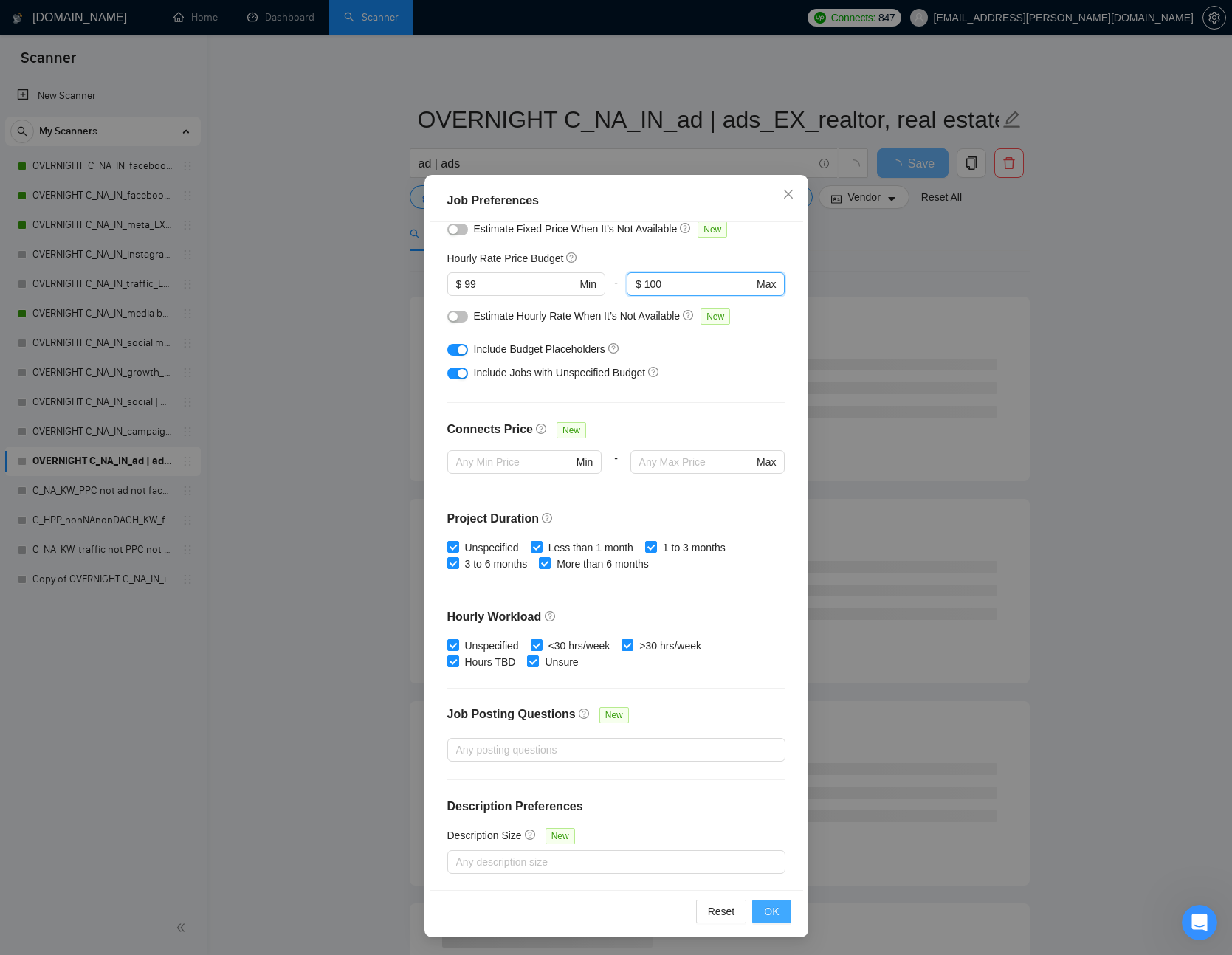
type input "100"
click at [781, 915] on button "OK" at bounding box center [772, 912] width 39 height 24
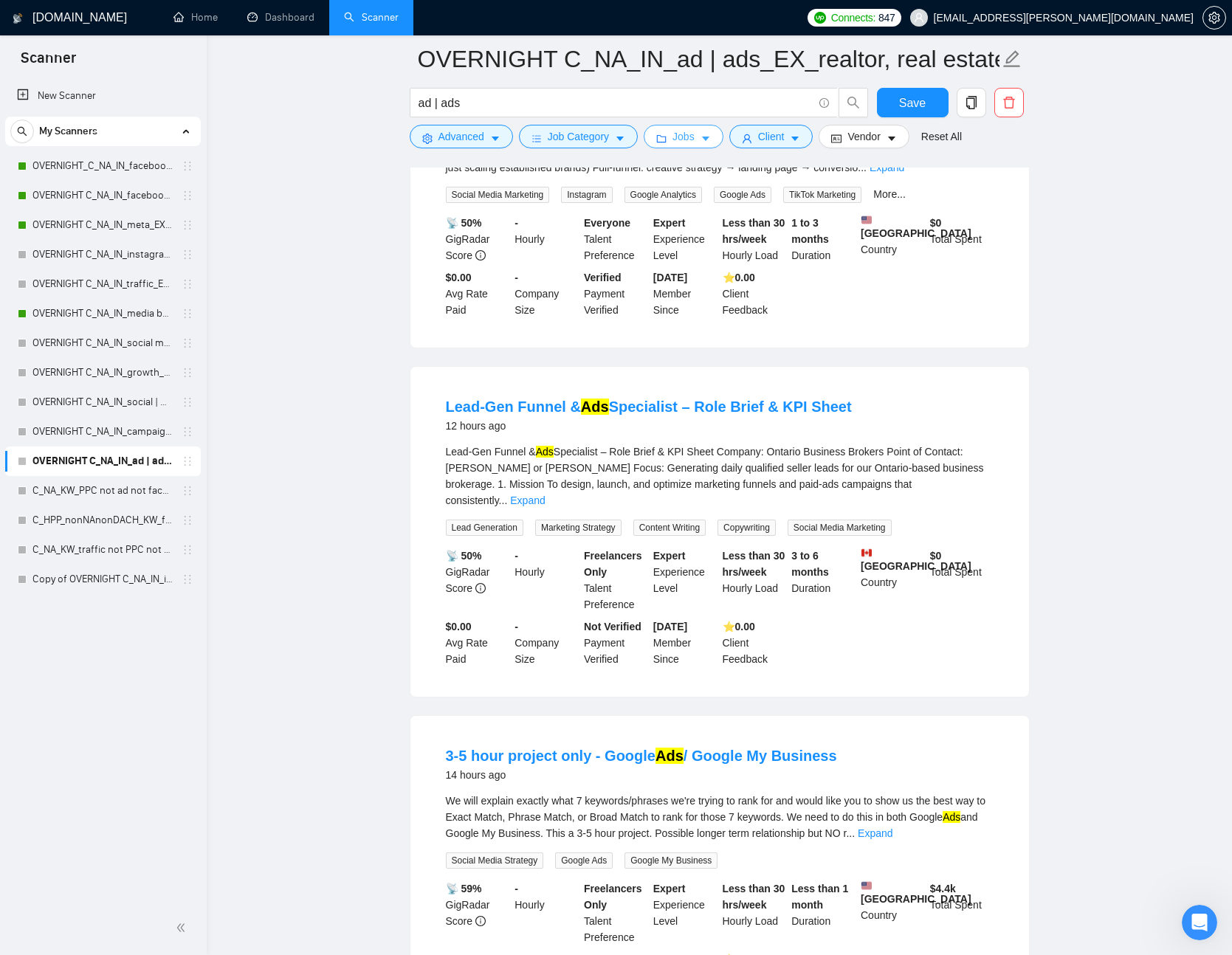
scroll to position [282, 0]
click at [768, 397] on link "Lead-Gen Funnel & Ads Specialist – Role Brief & KPI Sheet" at bounding box center [649, 404] width 406 height 16
click at [545, 493] on link "Expand" at bounding box center [527, 499] width 35 height 12
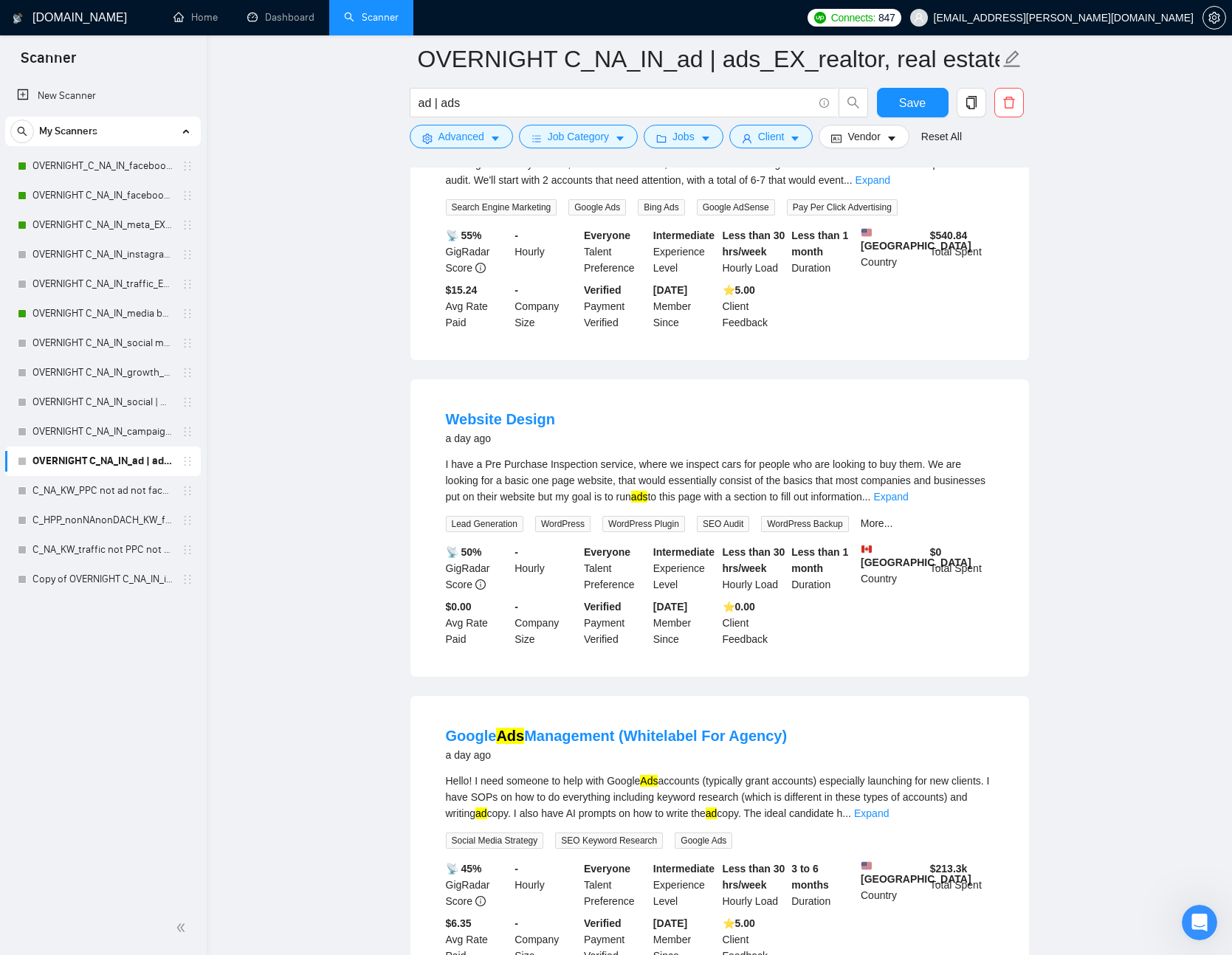
scroll to position [2570, 0]
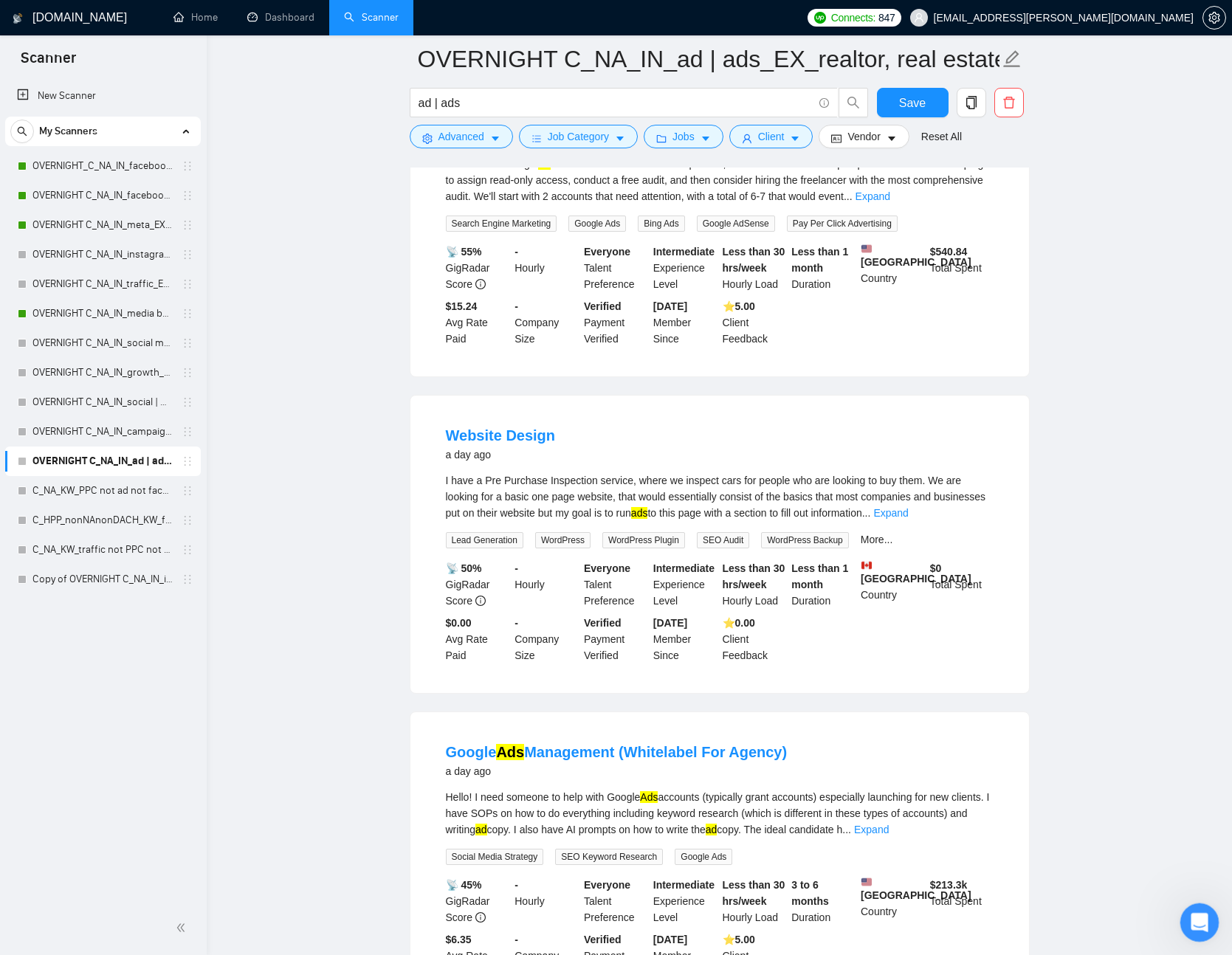
click at [1197, 914] on icon "Open Intercom Messenger" at bounding box center [1197, 920] width 24 height 24
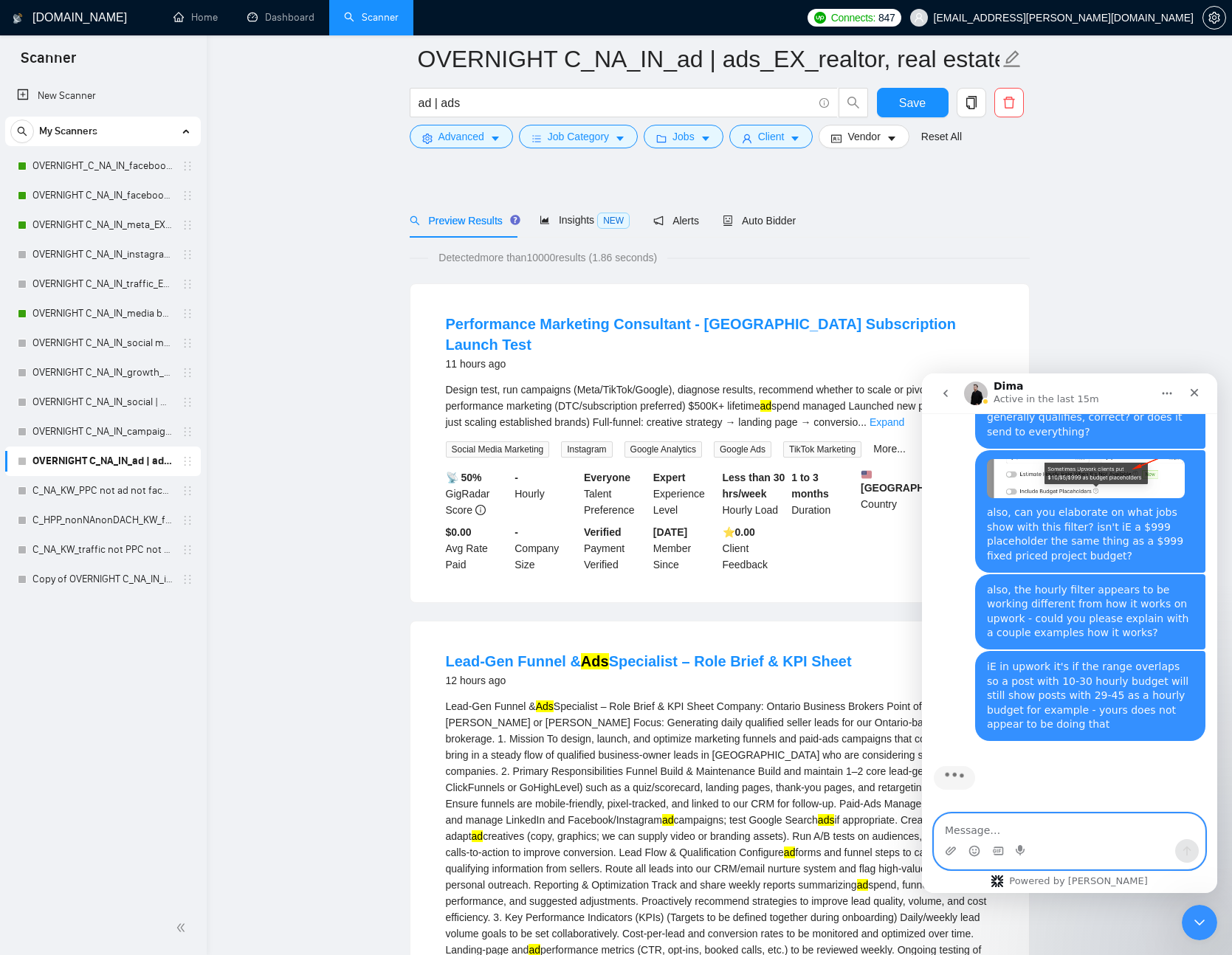
scroll to position [0, 0]
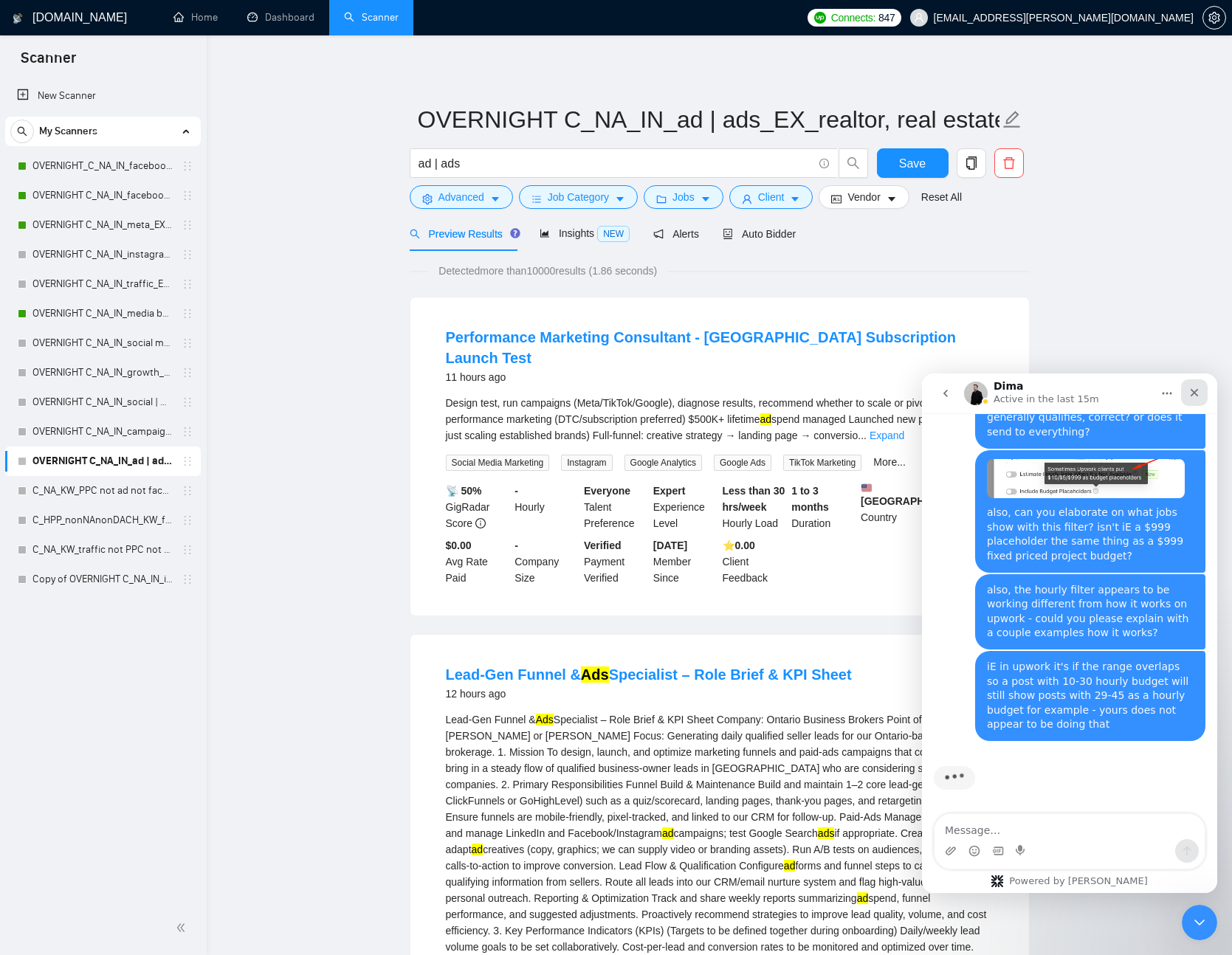
click at [1206, 395] on div "Close" at bounding box center [1195, 393] width 27 height 27
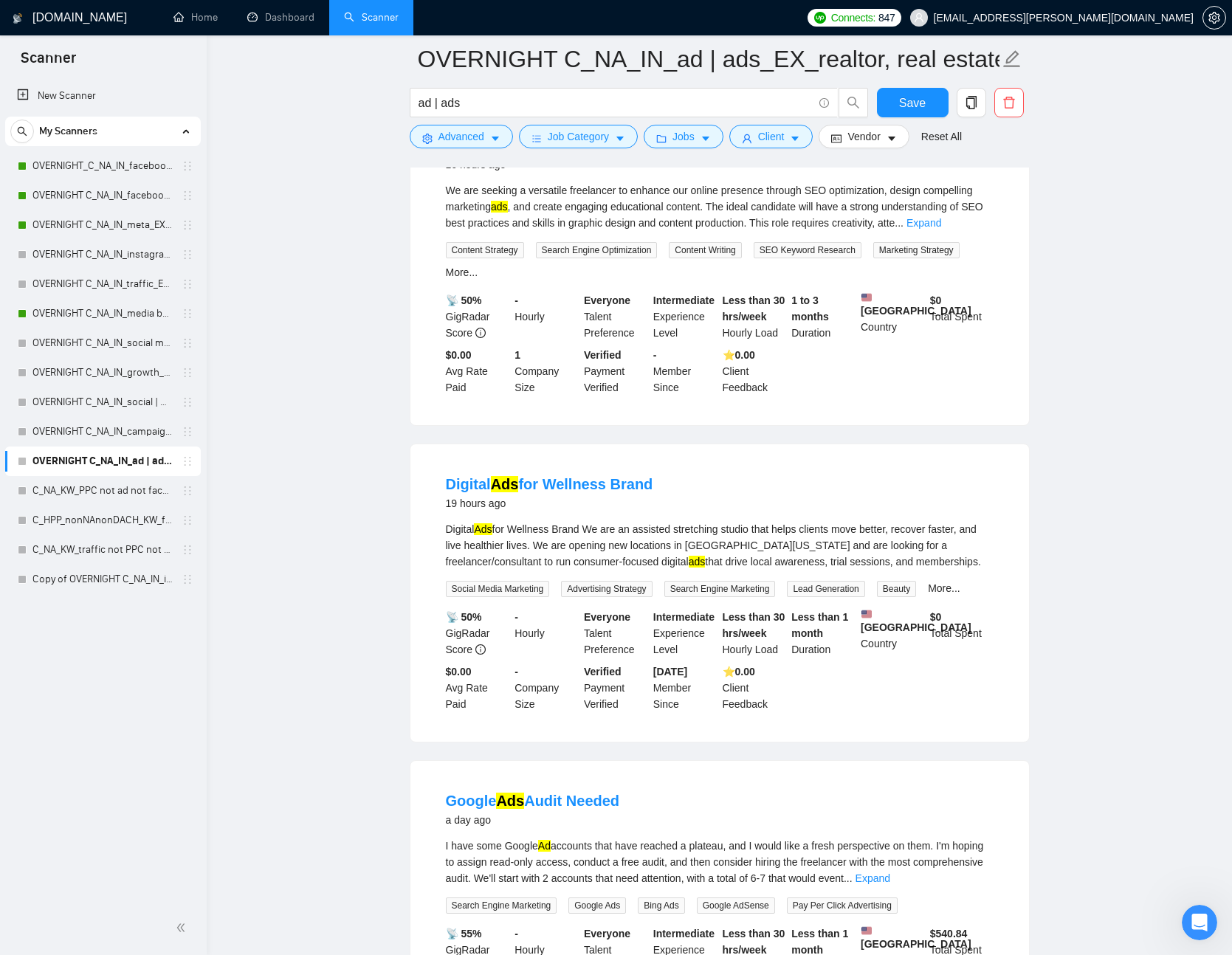
scroll to position [1897, 0]
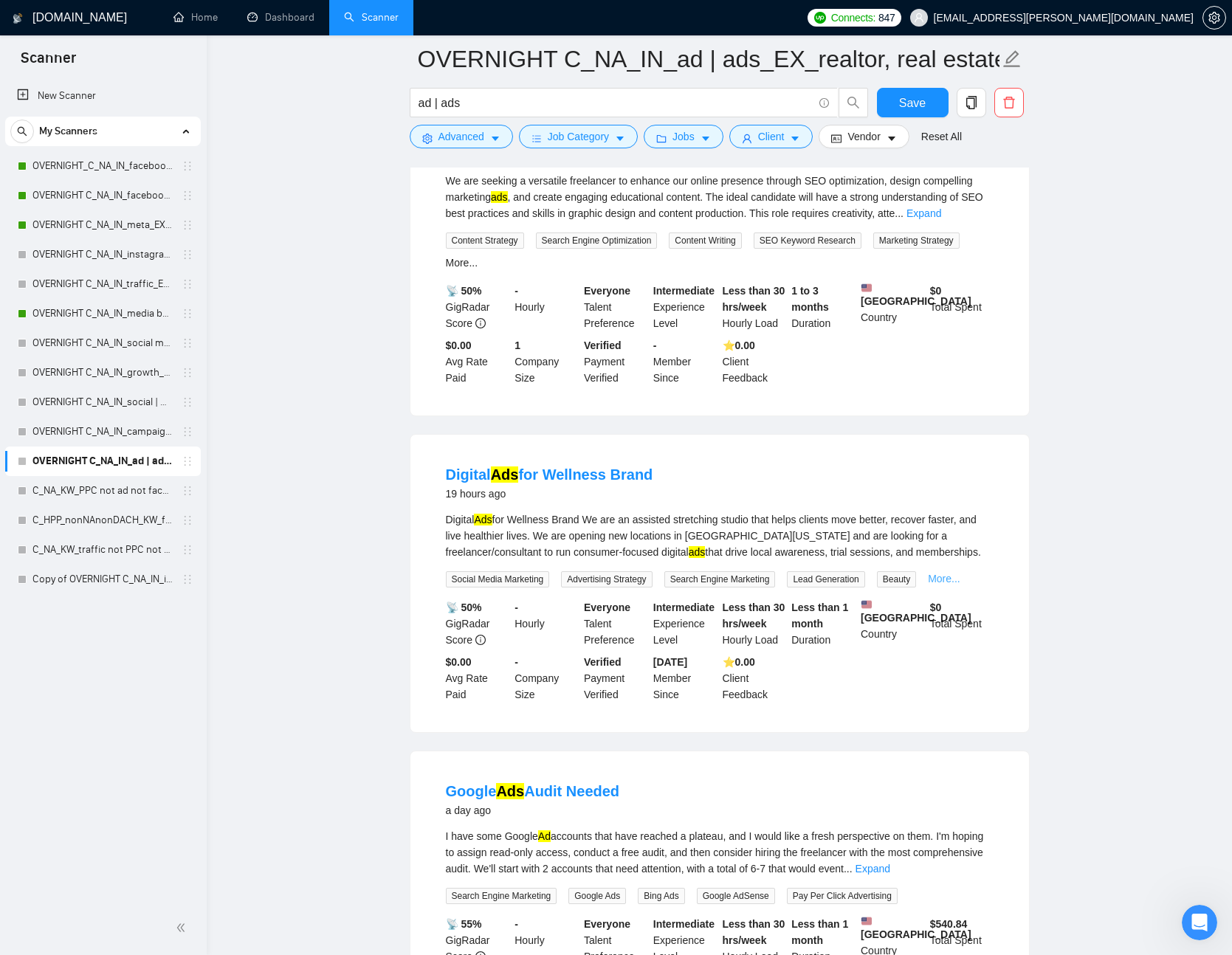
click at [955, 585] on link "More..." at bounding box center [944, 579] width 33 height 12
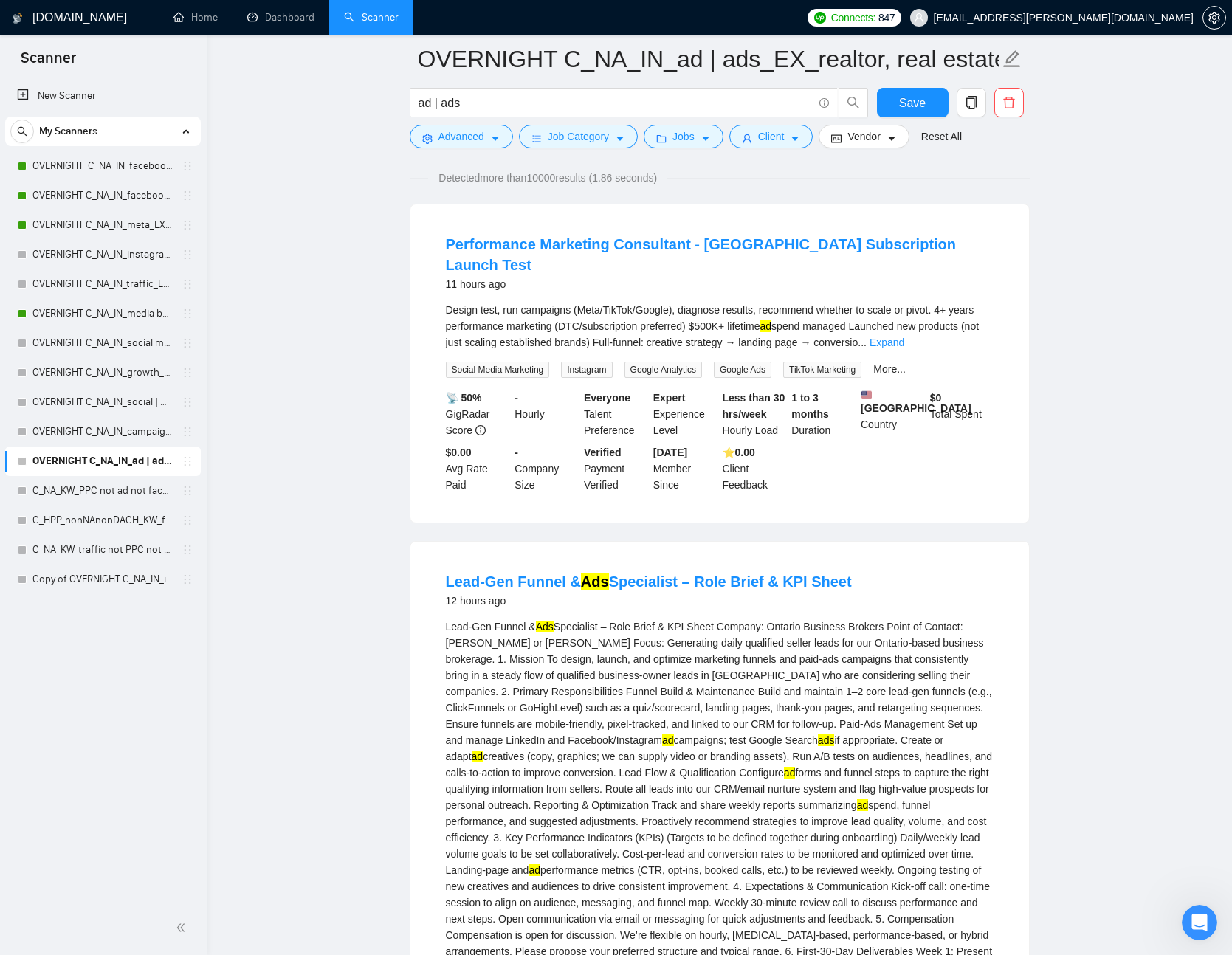
scroll to position [0, 0]
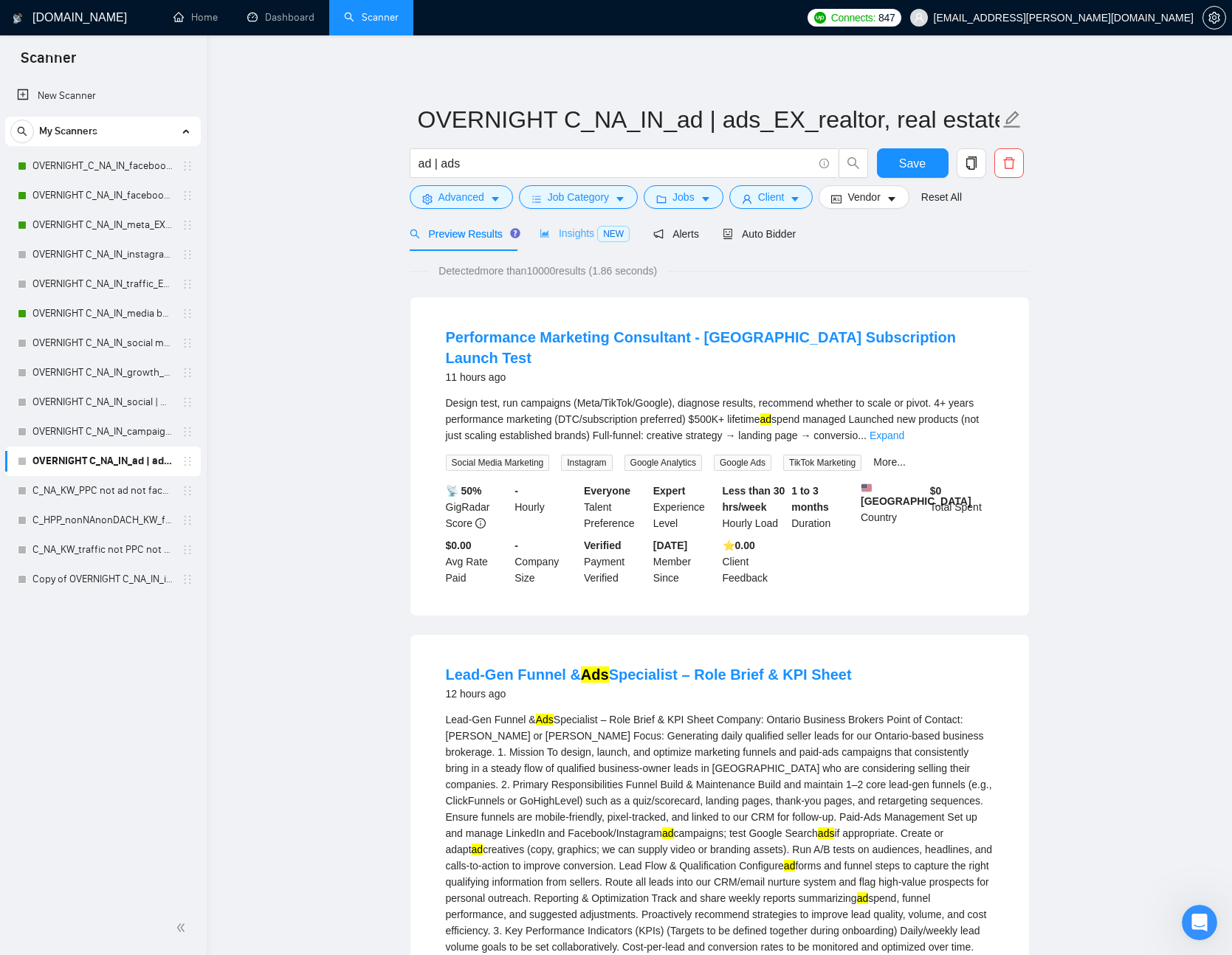
click at [604, 243] on div "Insights NEW" at bounding box center [585, 233] width 90 height 35
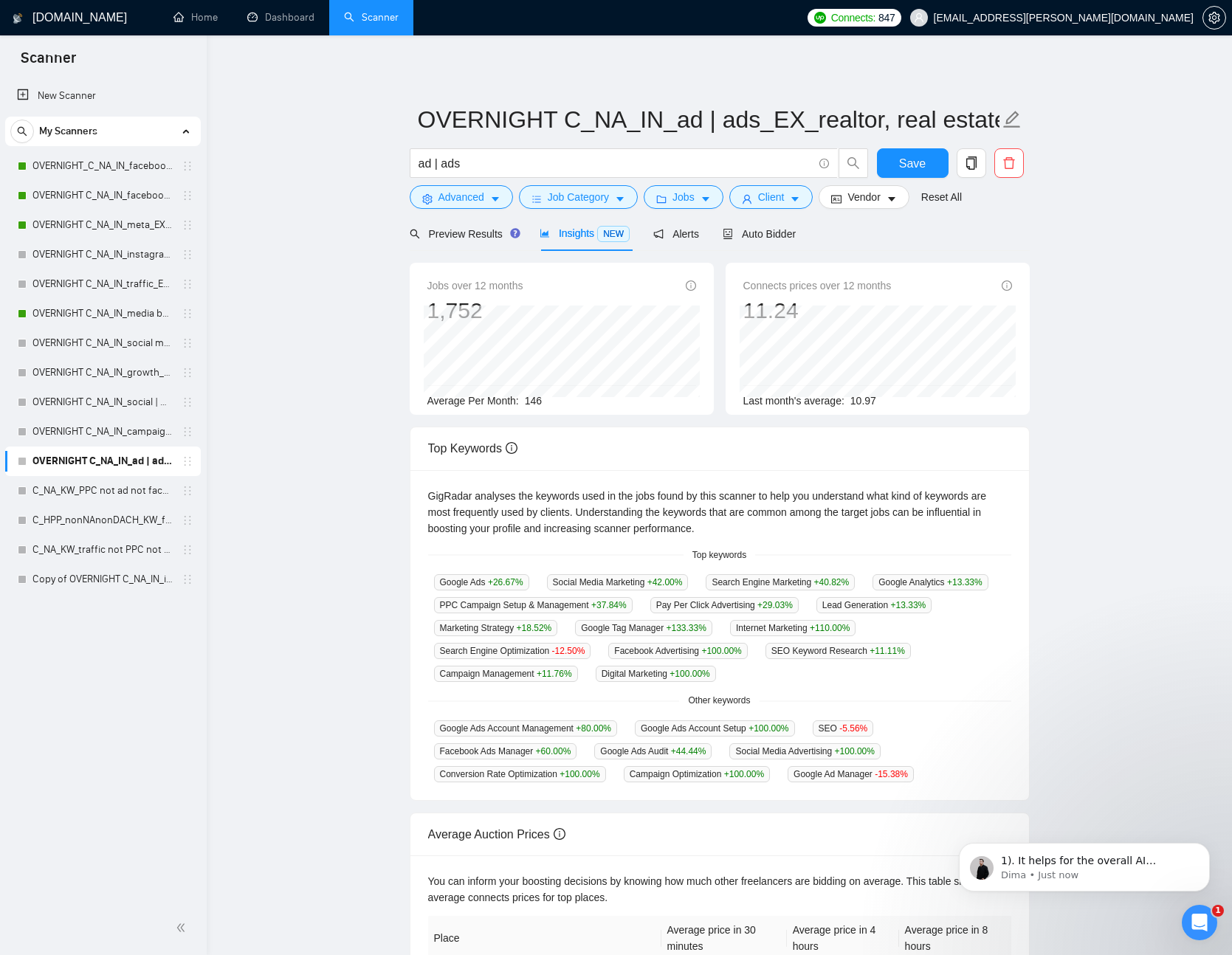
scroll to position [8363, 0]
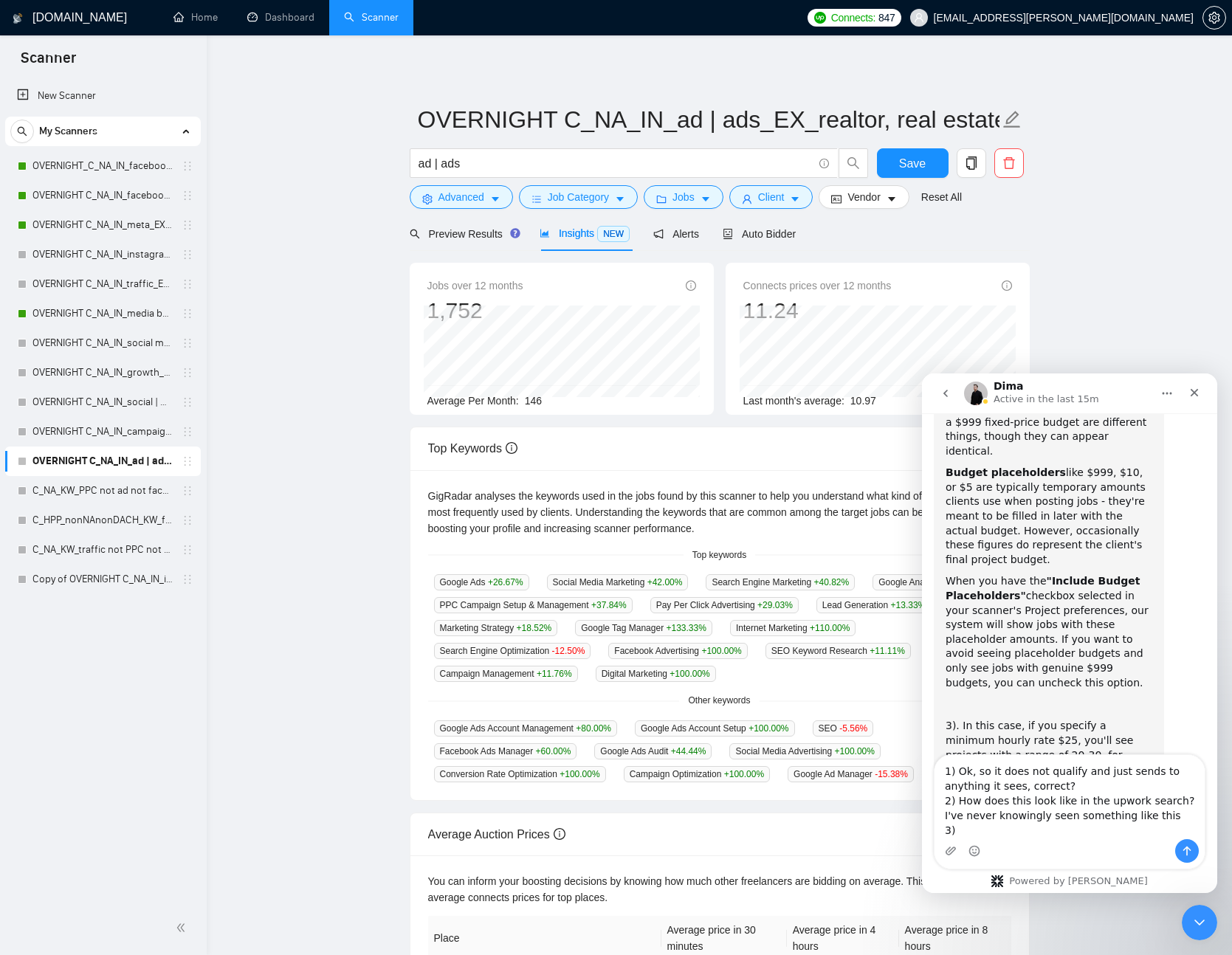
scroll to position [8447, 0]
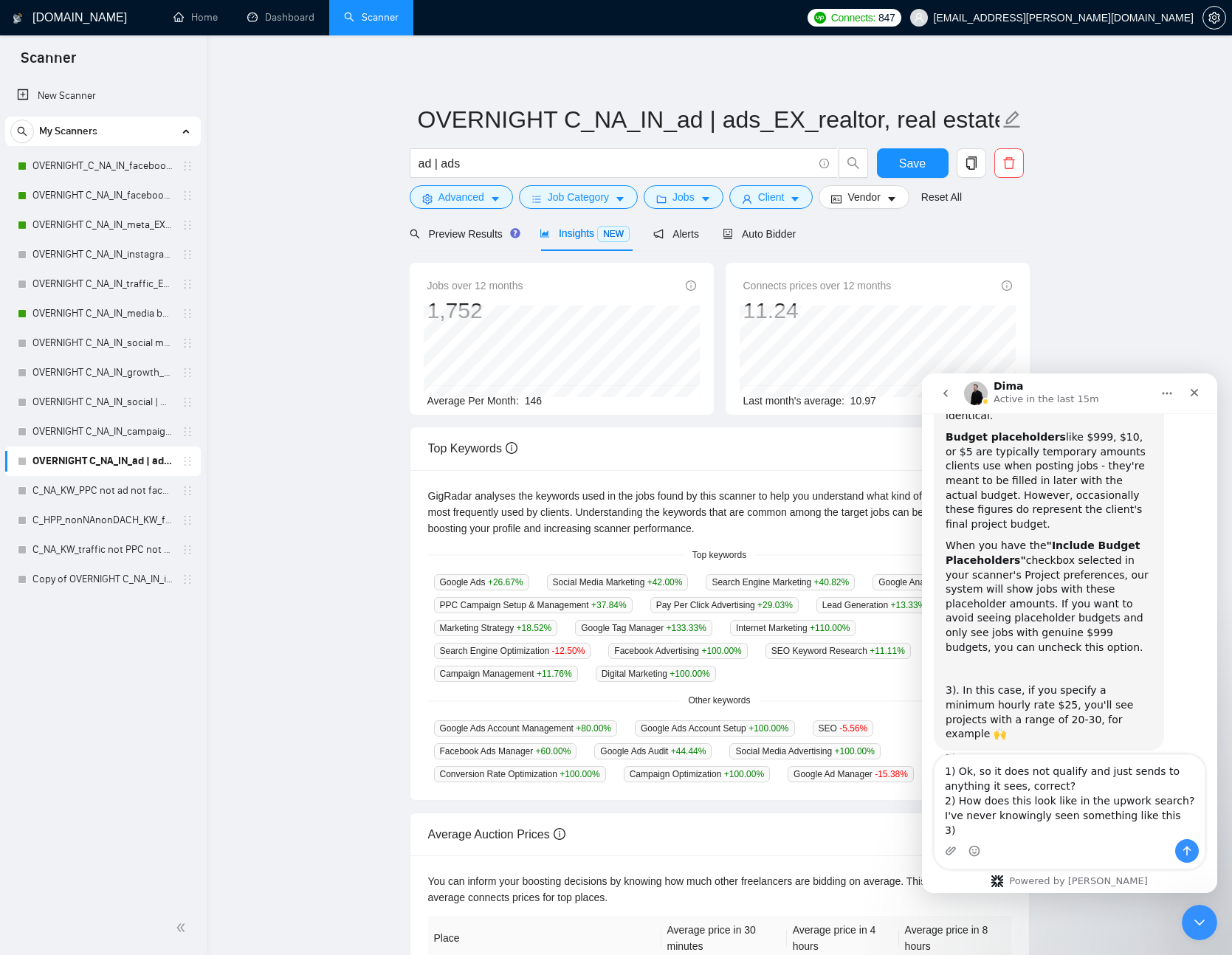
click at [1157, 813] on textarea "1) Ok, so it does not qualify and just sends to anything it sees, correct? 2) H…" at bounding box center [1070, 797] width 270 height 84
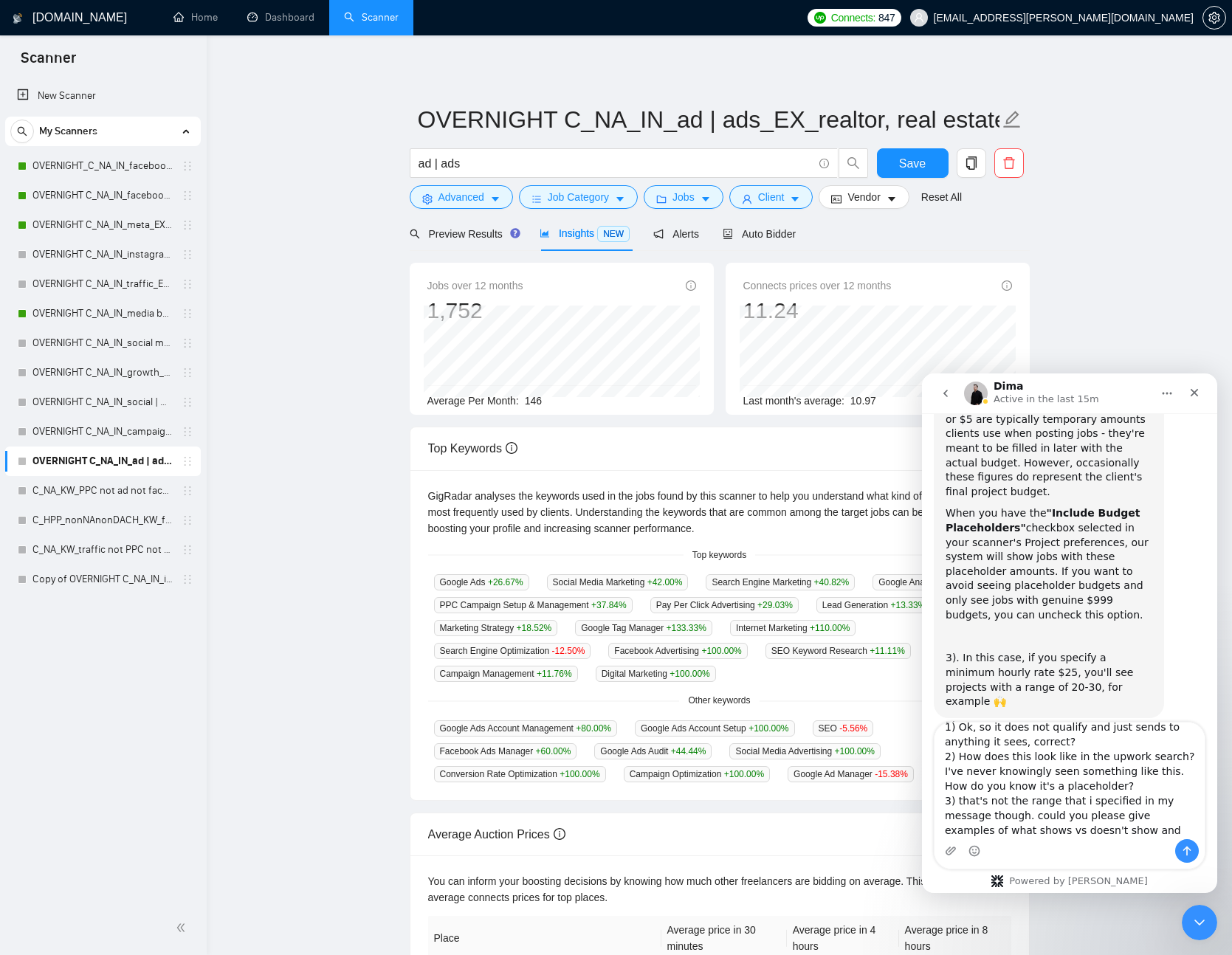
scroll to position [24, 0]
type textarea "1) Ok, so it does not qualify and just sends to anything it sees, correct? 2) H…"
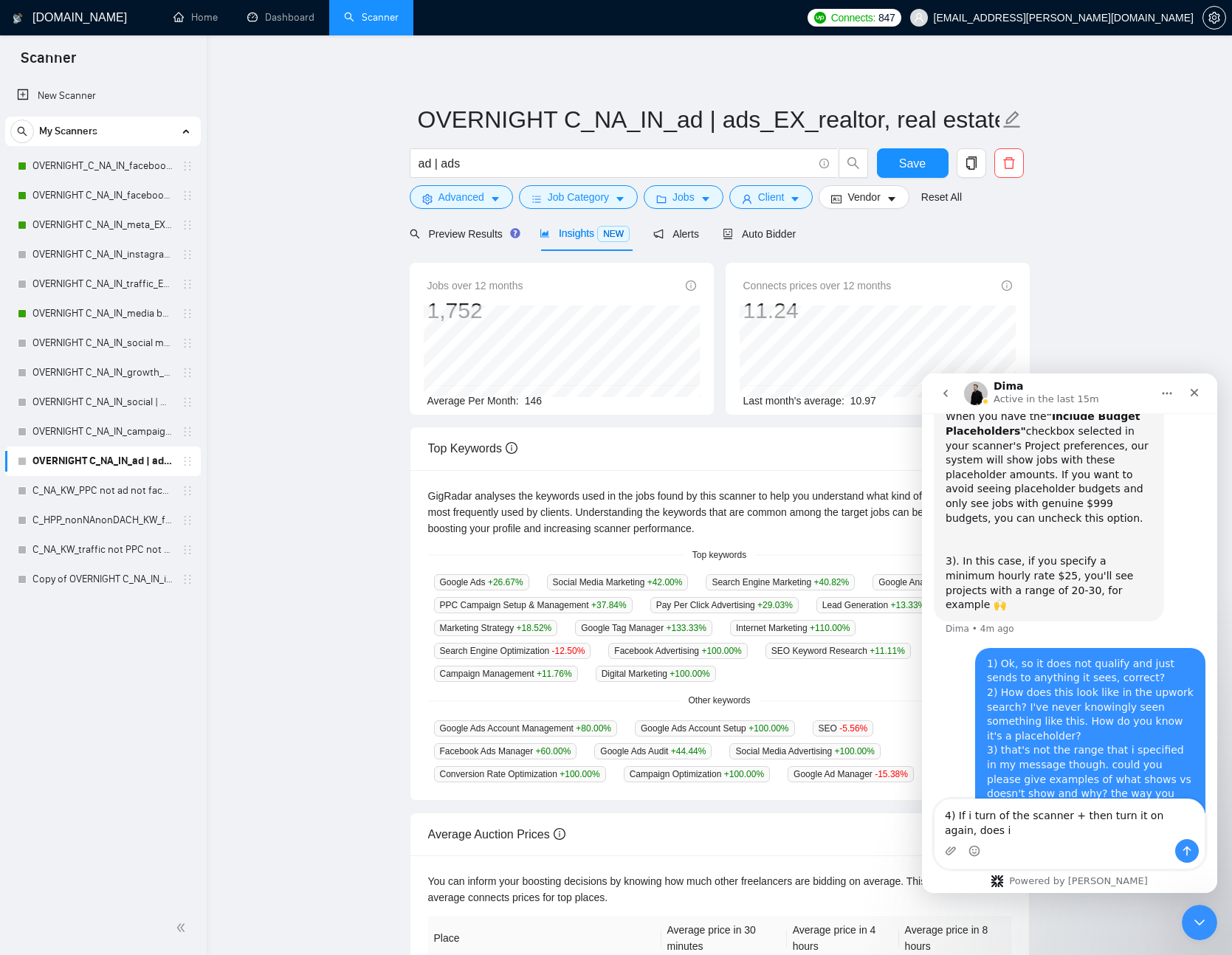
scroll to position [8566, 0]
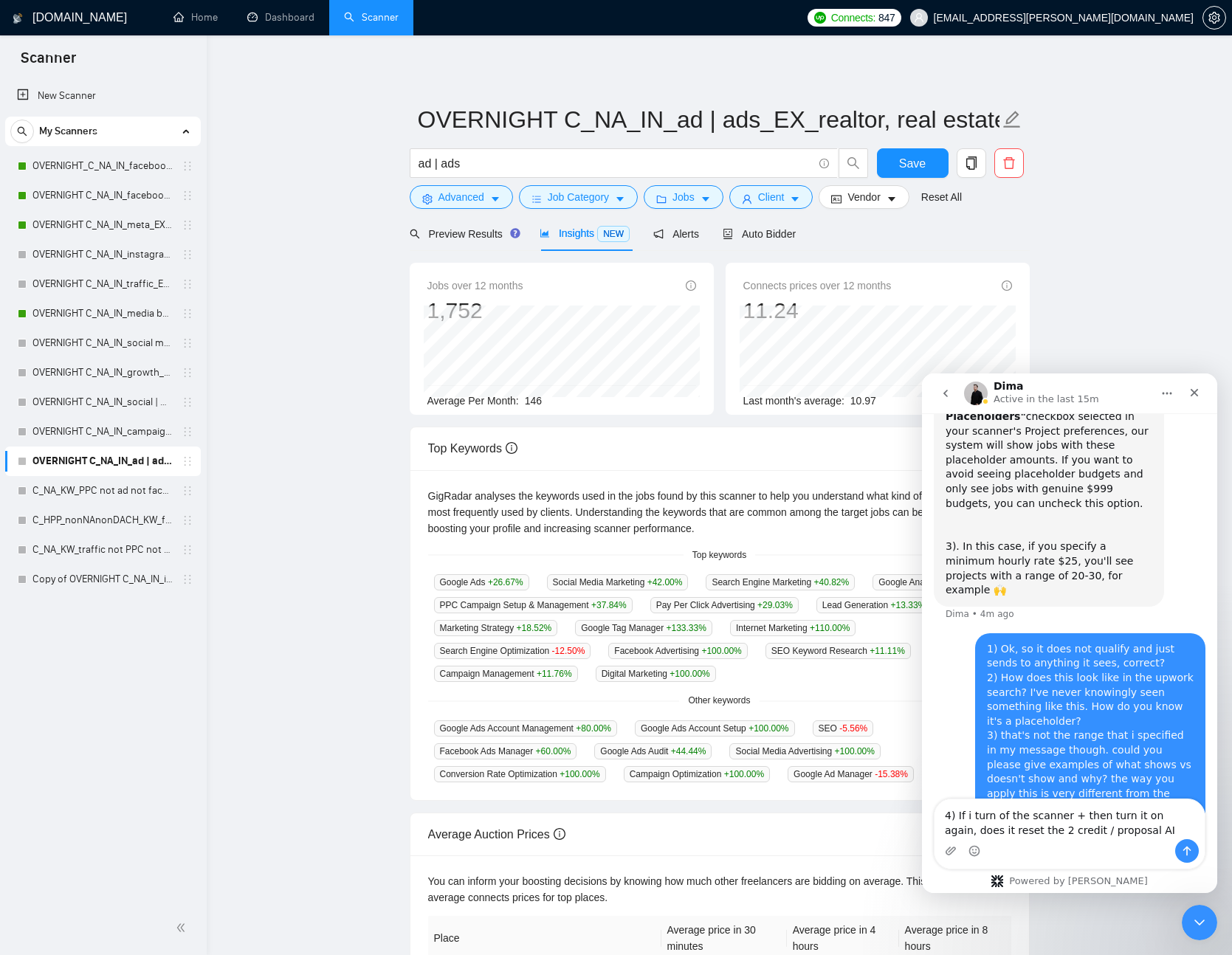
type textarea "4) If i turn of the scanner + then turn it on again, does it reset the 2 credit…"
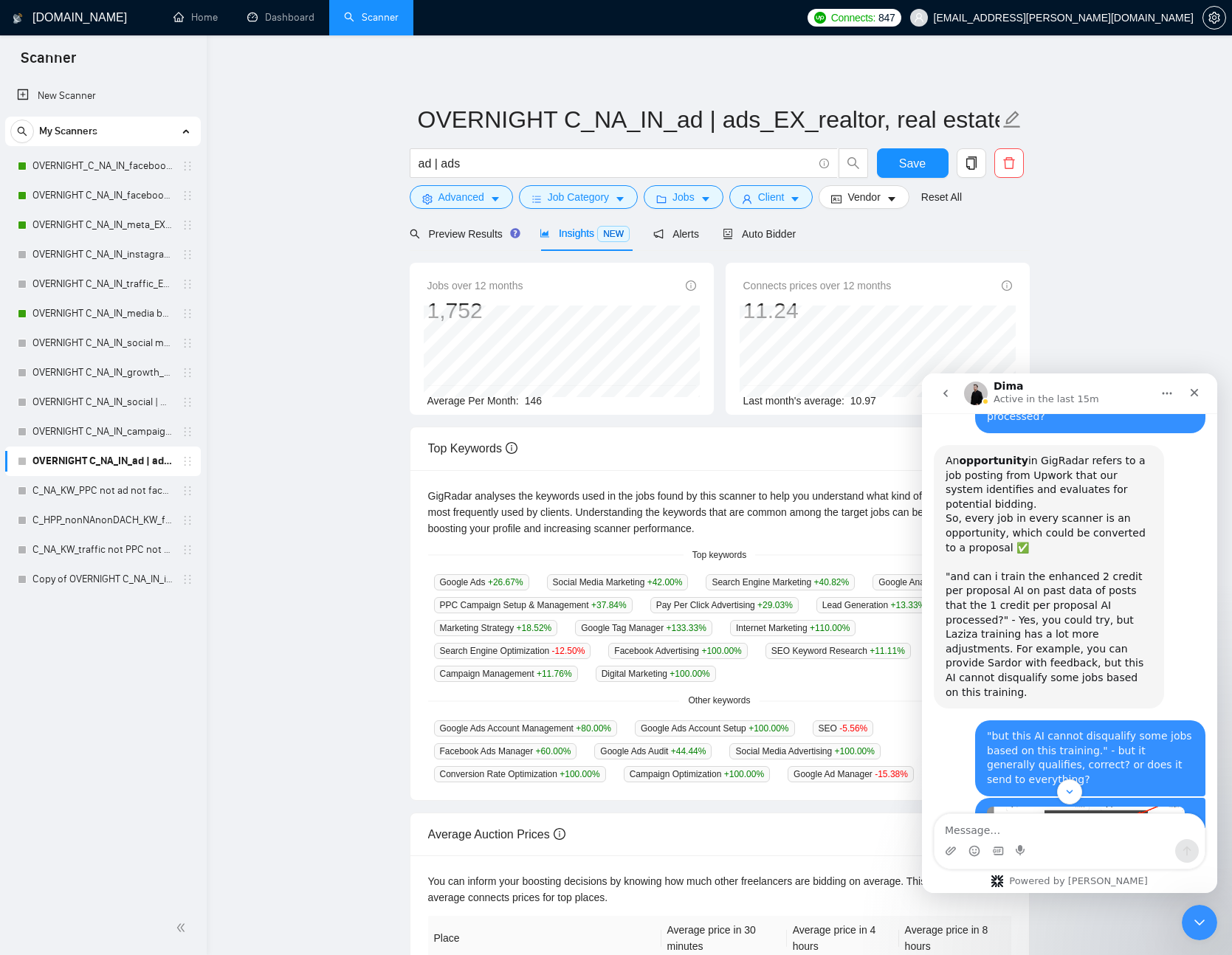
scroll to position [7641, 0]
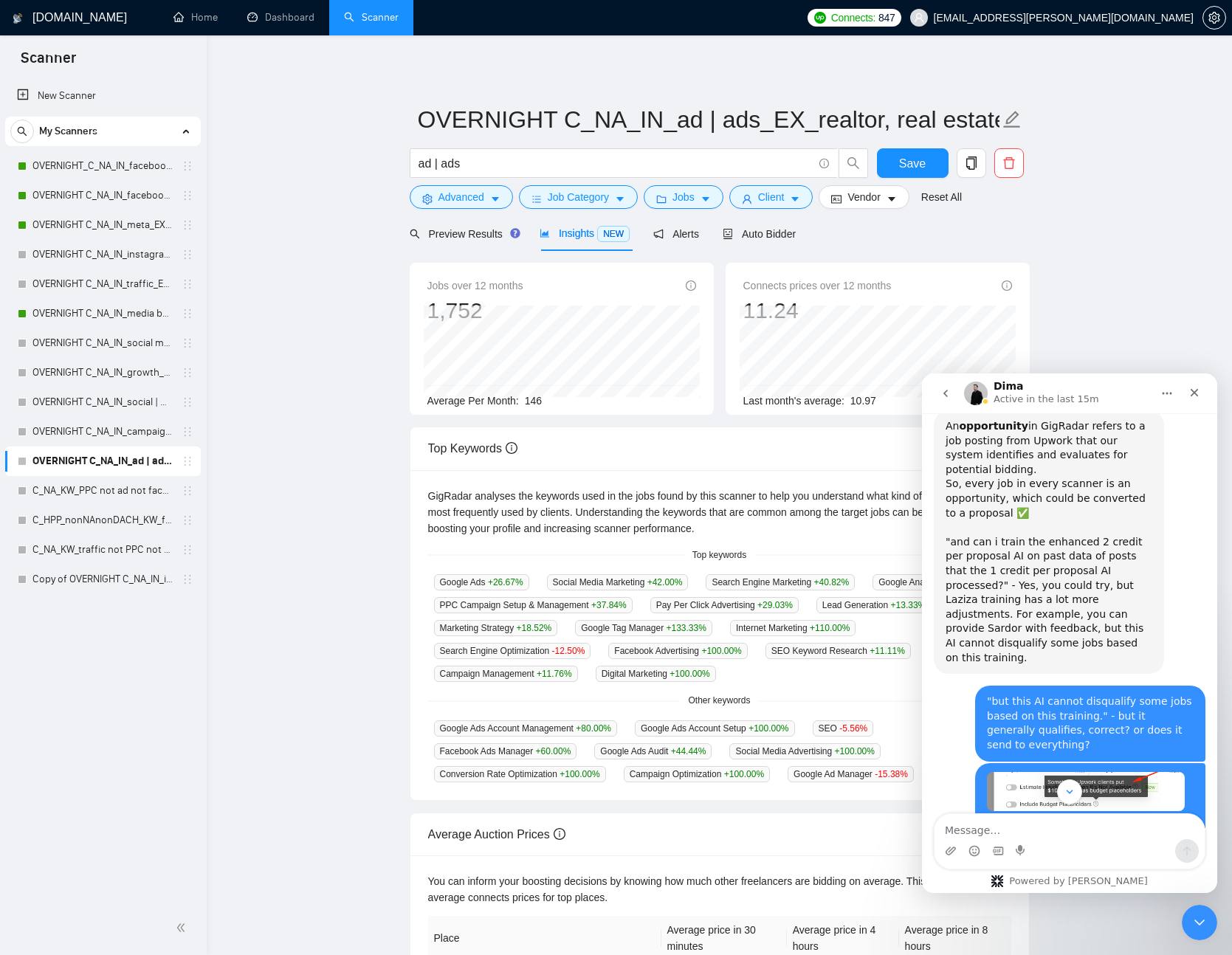
drag, startPoint x: 948, startPoint y: 587, endPoint x: 1024, endPoint y: 703, distance: 138.7
click at [1024, 686] on div "An opportunity in GigRadar refers to a job posting from Upwork that our system …" at bounding box center [1070, 548] width 272 height 275
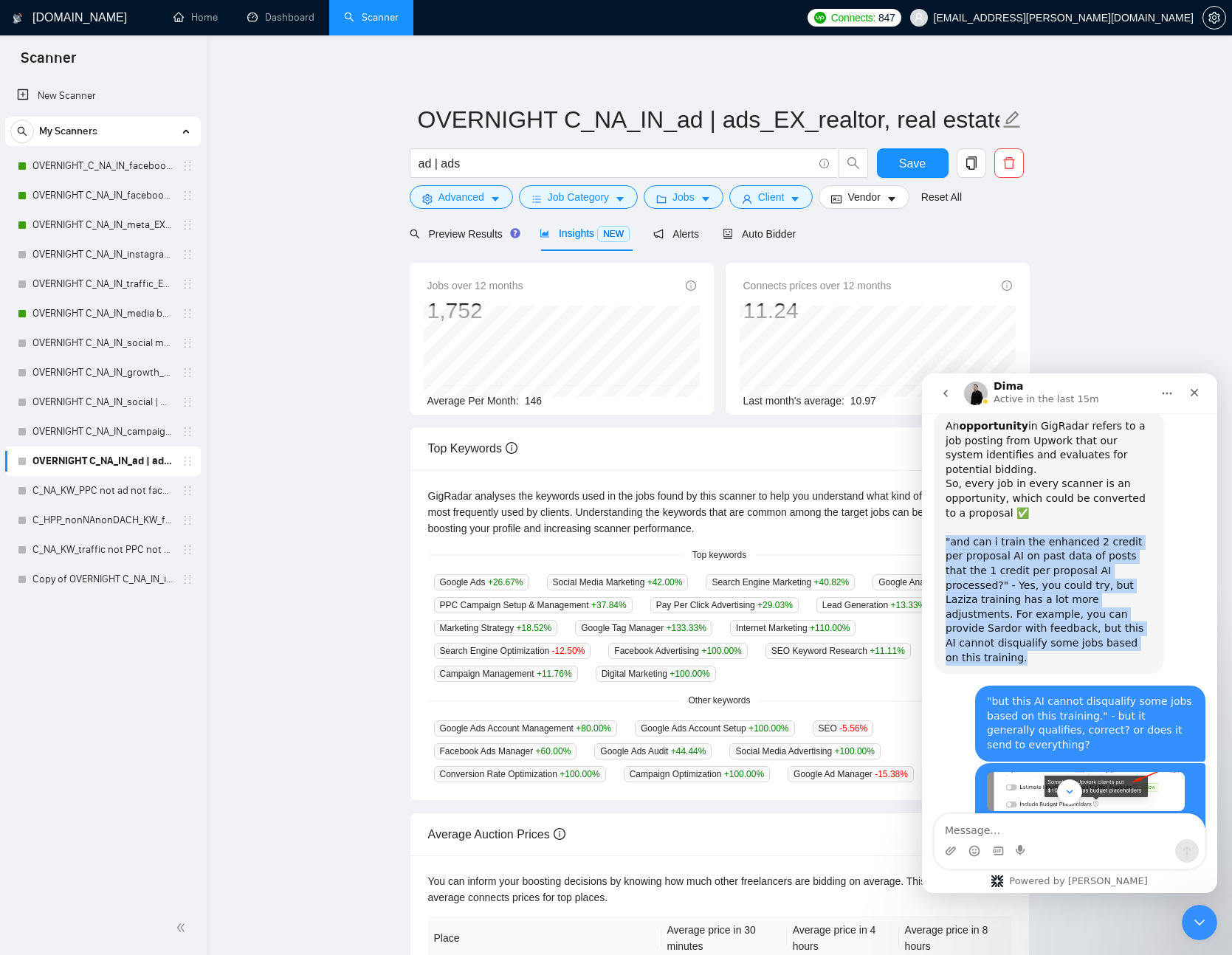
drag, startPoint x: 1024, startPoint y: 698, endPoint x: 929, endPoint y: 591, distance: 143.1
copy div ""and can i train the enhanced 2 credit per proposal AI on past data of posts th…"
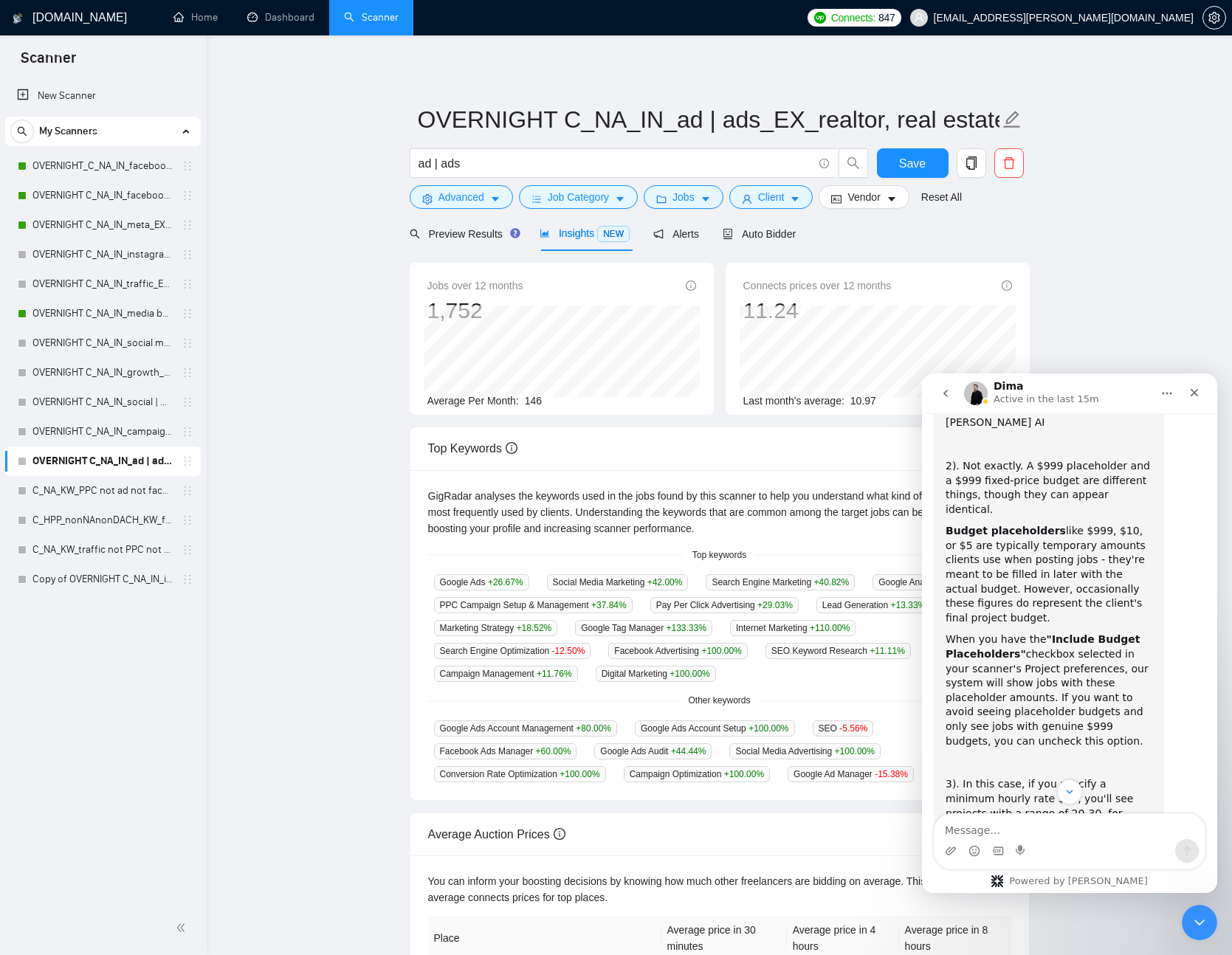
scroll to position [8614, 0]
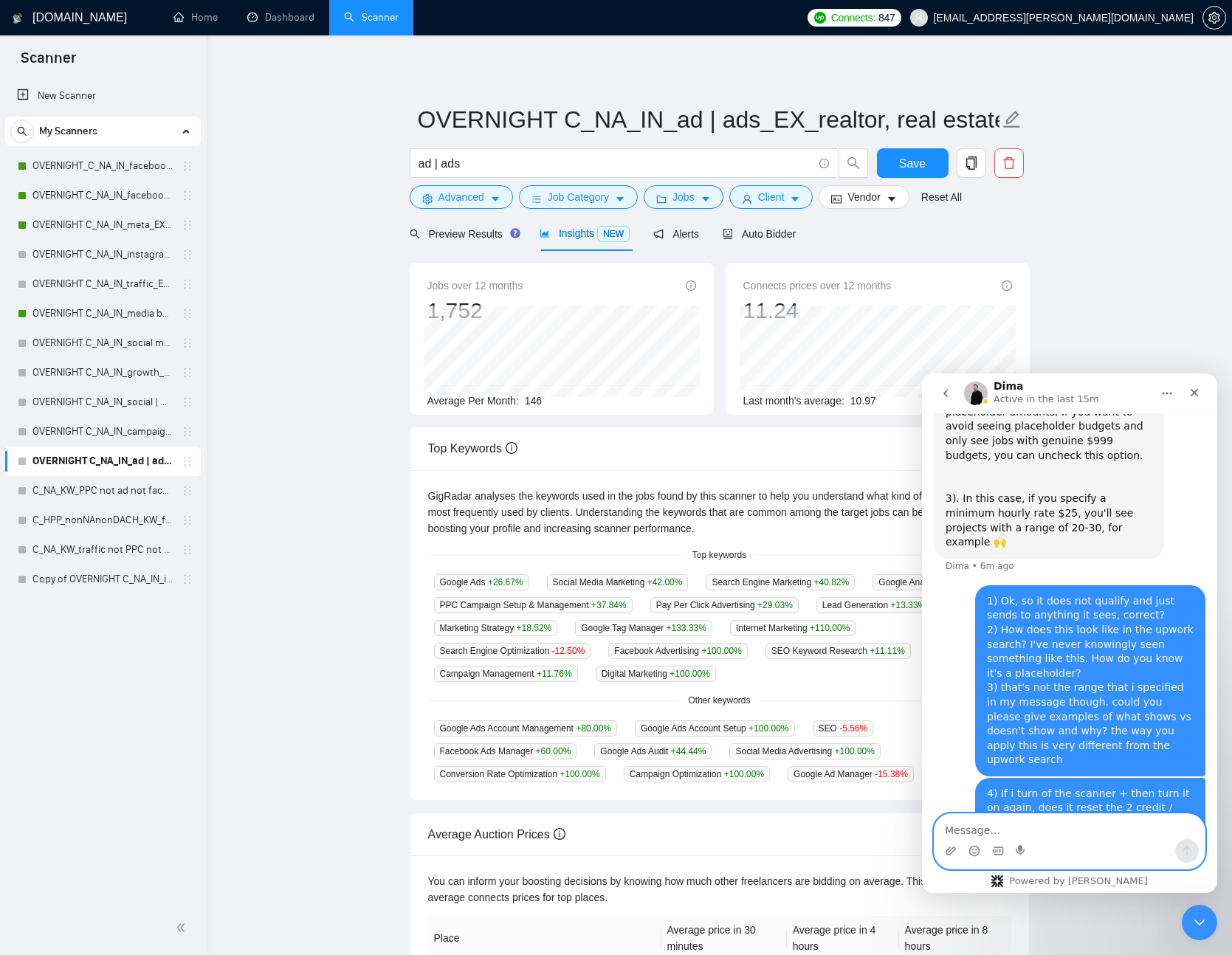
click at [1063, 832] on textarea "Message…" at bounding box center [1070, 827] width 270 height 25
paste textarea ""and can i train the enhanced 2 credit per proposal AI on past data of posts th…"
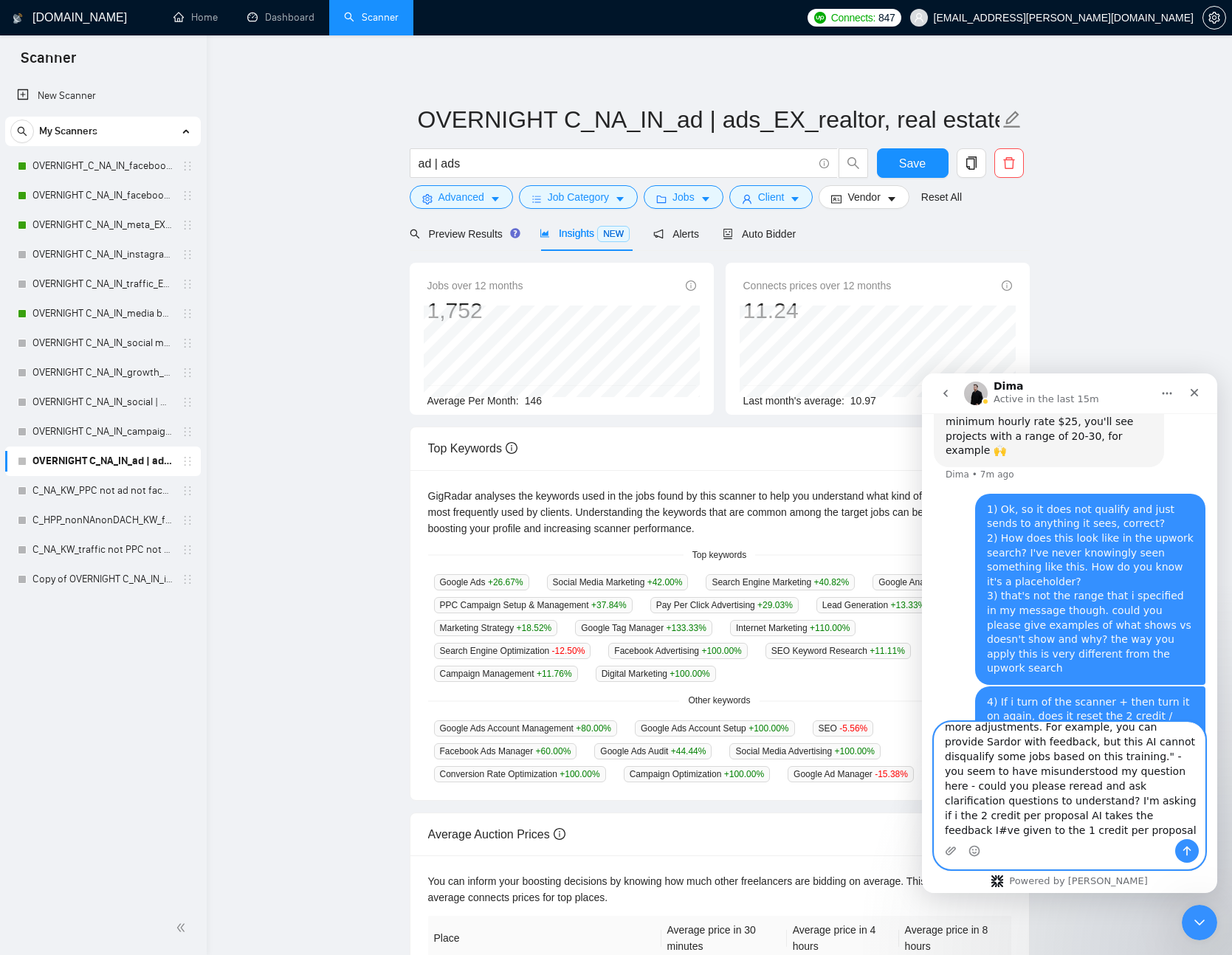
scroll to position [83, 0]
type textarea "5) ""and can i train the enhanced 2 credit per proposal AI on past data of post…"
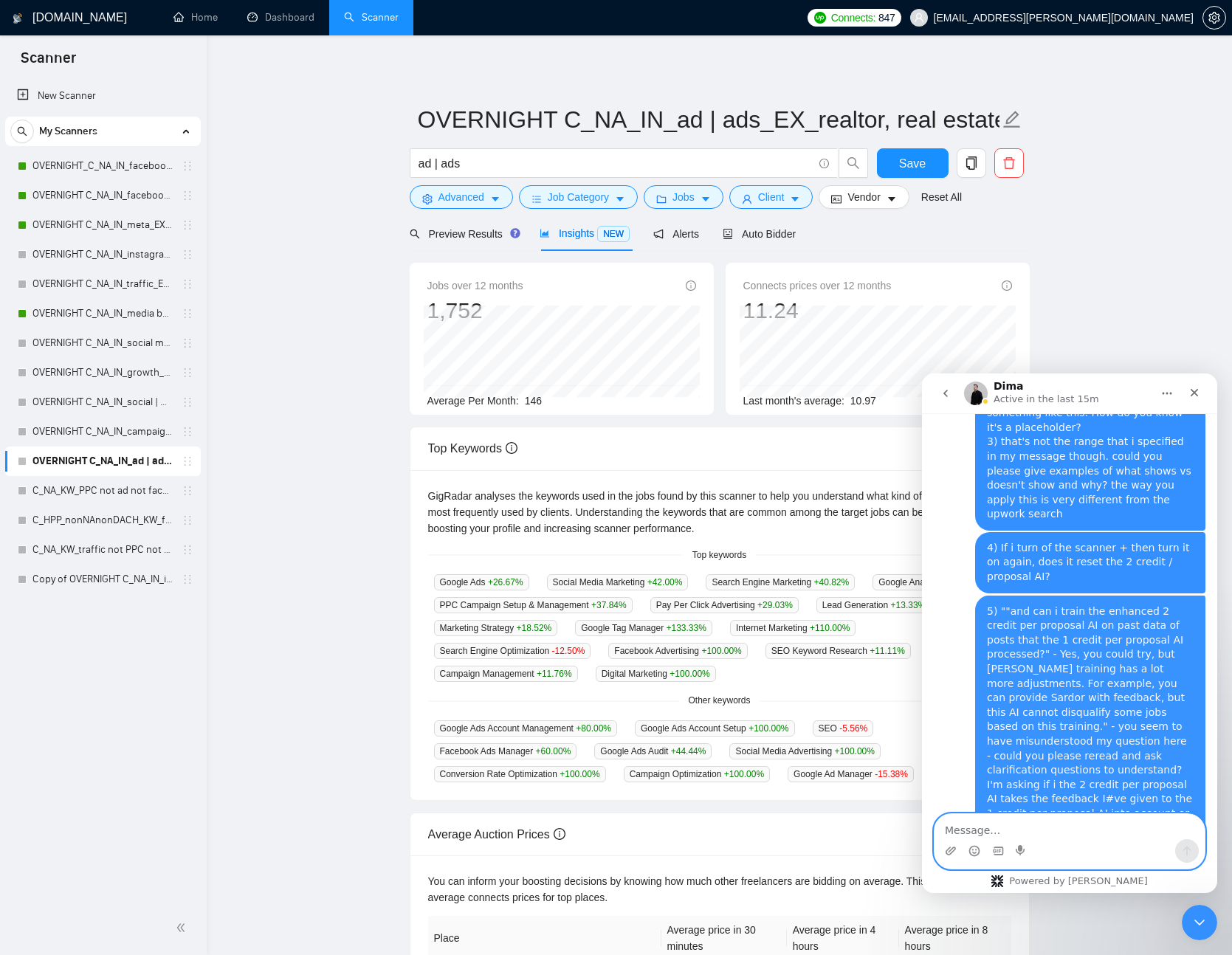
scroll to position [8865, 0]
click at [1220, 24] on button "button" at bounding box center [1214, 18] width 24 height 24
click at [1216, 14] on icon "setting" at bounding box center [1213, 18] width 11 height 12
click at [1212, 19] on icon "setting" at bounding box center [1214, 18] width 12 height 12
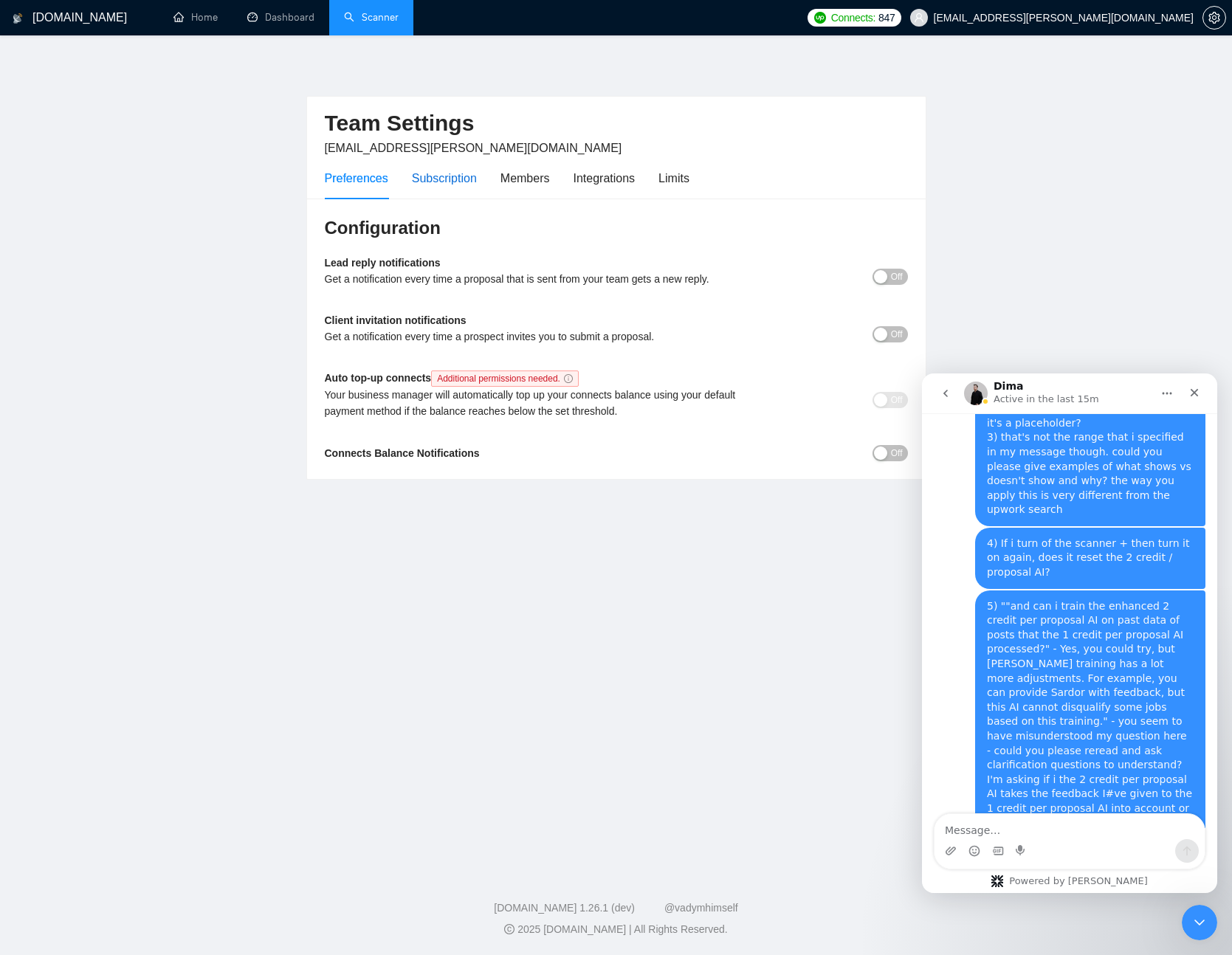
click at [455, 181] on div "Subscription" at bounding box center [444, 178] width 65 height 19
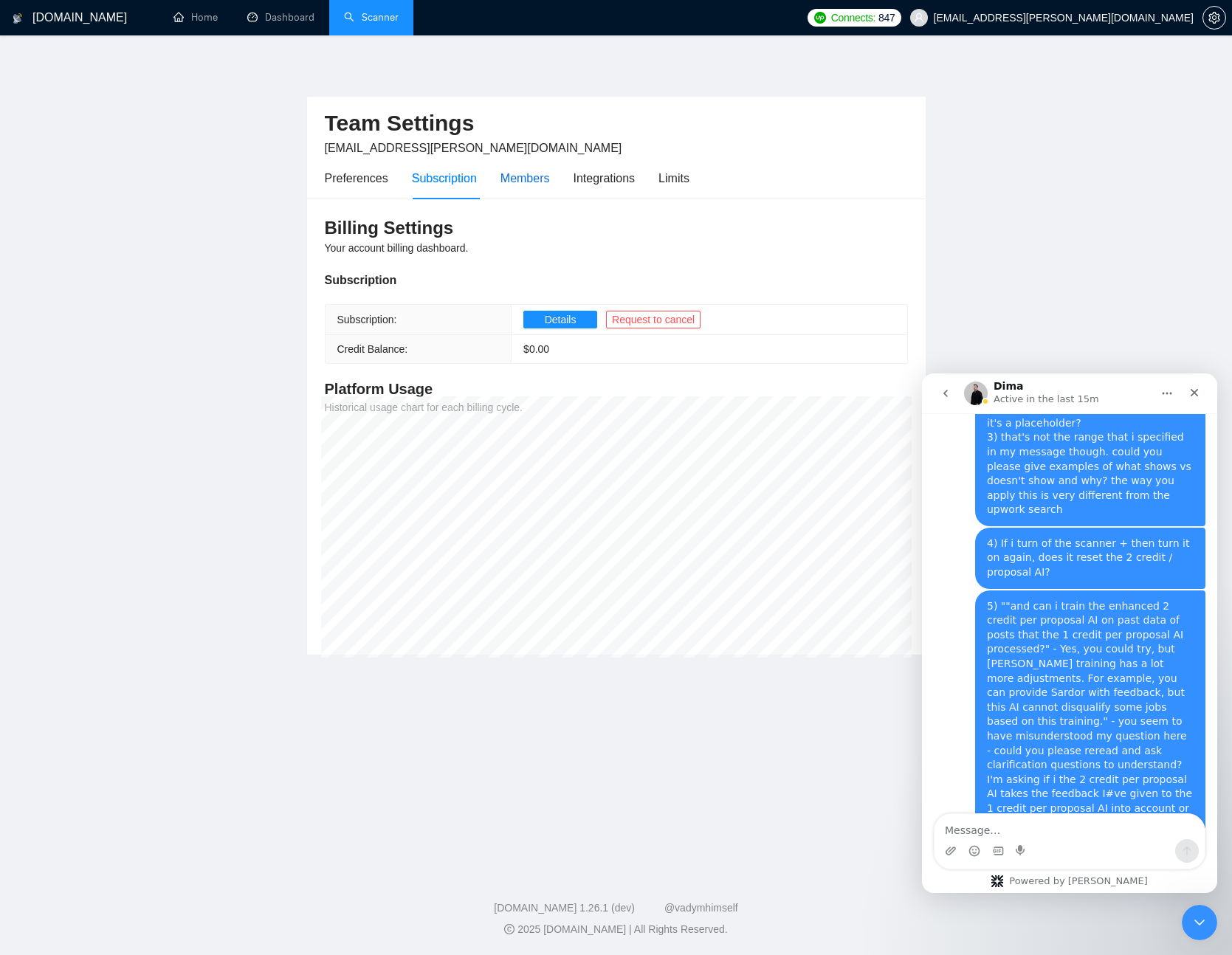
click at [526, 181] on div "Members" at bounding box center [525, 178] width 50 height 19
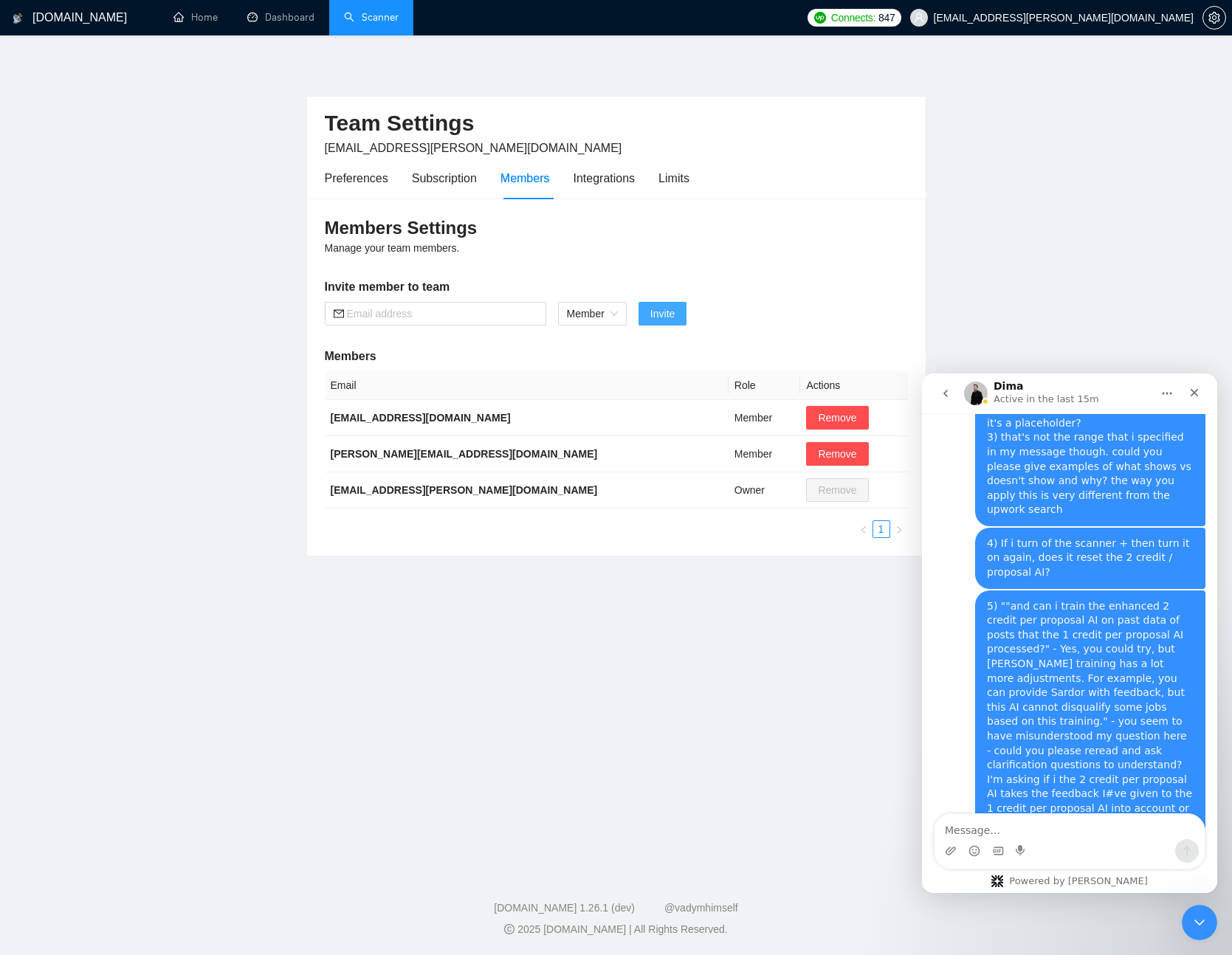
click at [658, 311] on span "Invite" at bounding box center [662, 313] width 24 height 16
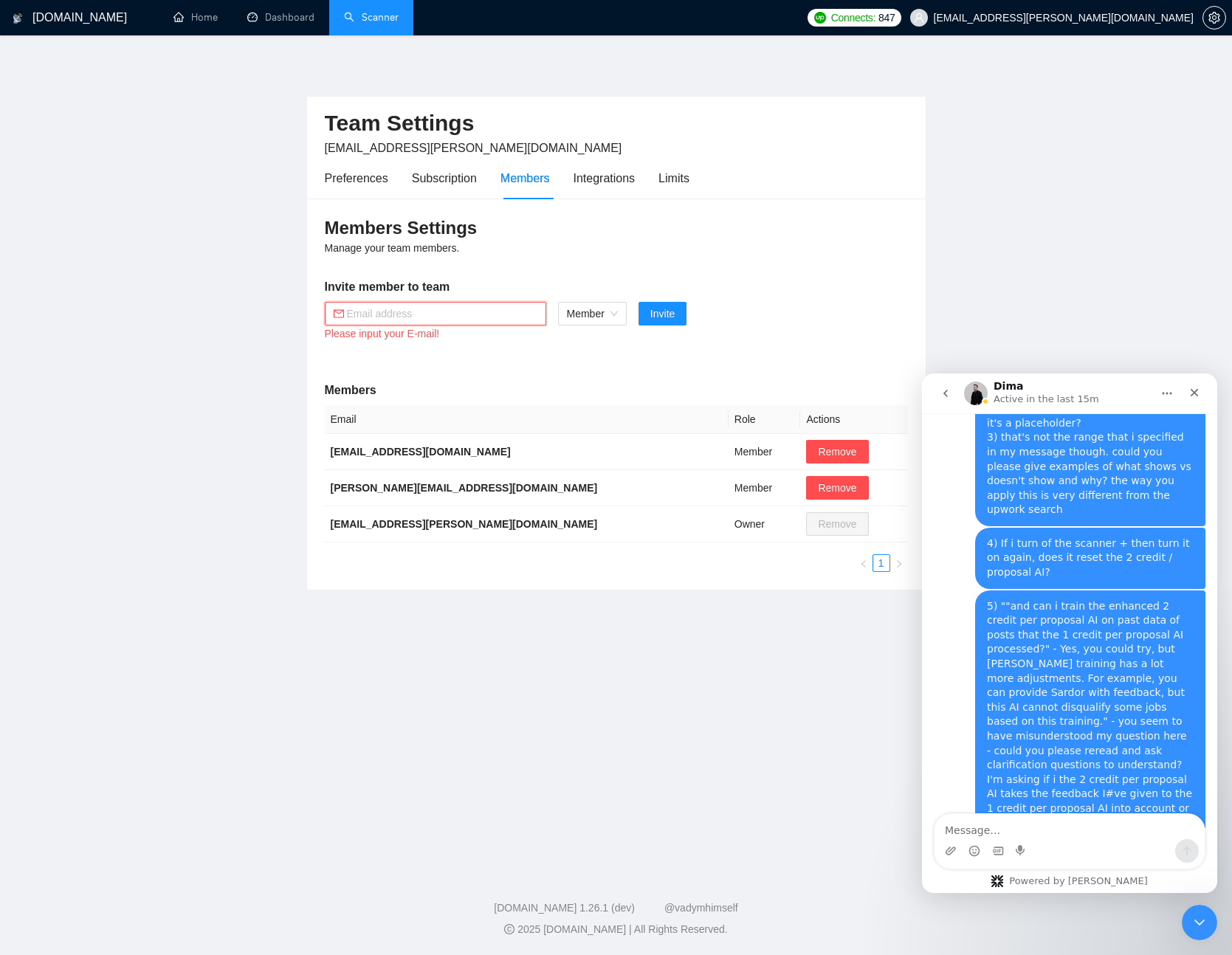
click at [369, 314] on input "text" at bounding box center [442, 313] width 191 height 16
click at [467, 315] on input "text" at bounding box center [442, 313] width 191 height 16
paste input "guilherme.alves42@gmail.com"
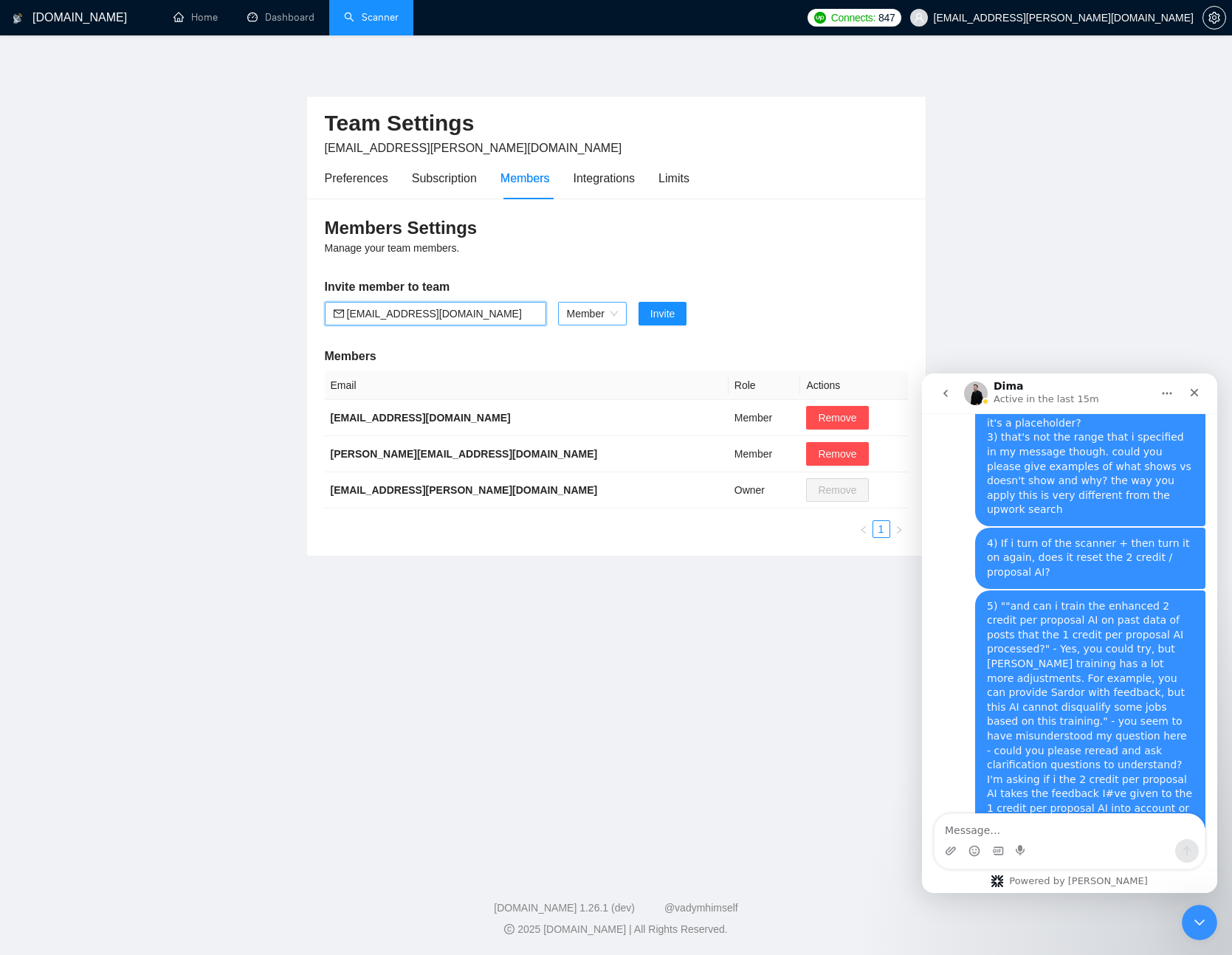
click at [565, 315] on div "Member" at bounding box center [592, 314] width 68 height 24
type input "guilherme.alves42@gmail.com"
click at [565, 315] on div "Member" at bounding box center [592, 314] width 68 height 24
click at [664, 315] on span "Invite" at bounding box center [662, 313] width 24 height 16
drag, startPoint x: 500, startPoint y: 312, endPoint x: 244, endPoint y: 305, distance: 256.1
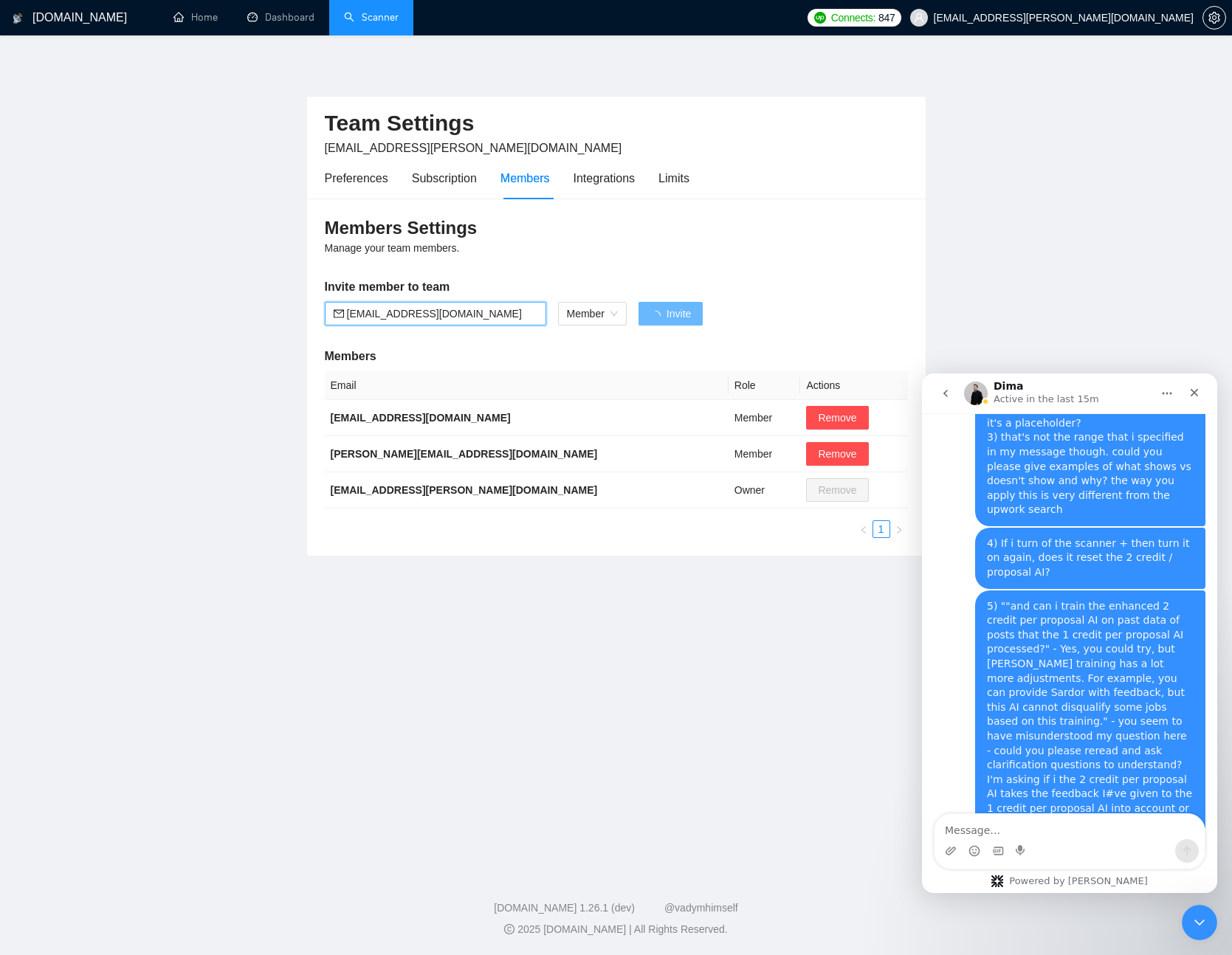
click at [245, 305] on main "Team Settings om.hofmann@gmail.com Preferences Subscription Members Integration…" at bounding box center [616, 451] width 1185 height 783
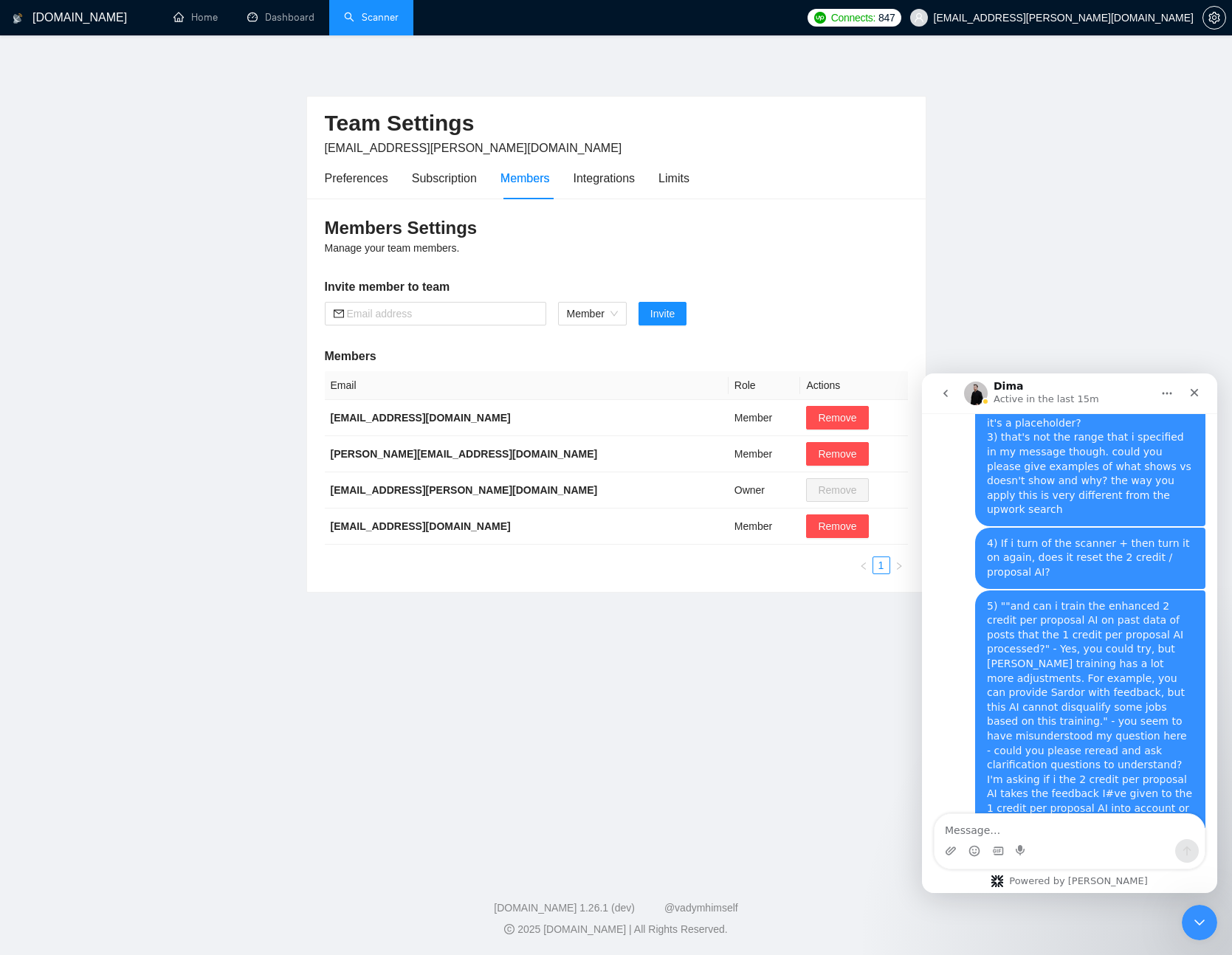
click at [395, 19] on link "Scanner" at bounding box center [371, 17] width 55 height 13
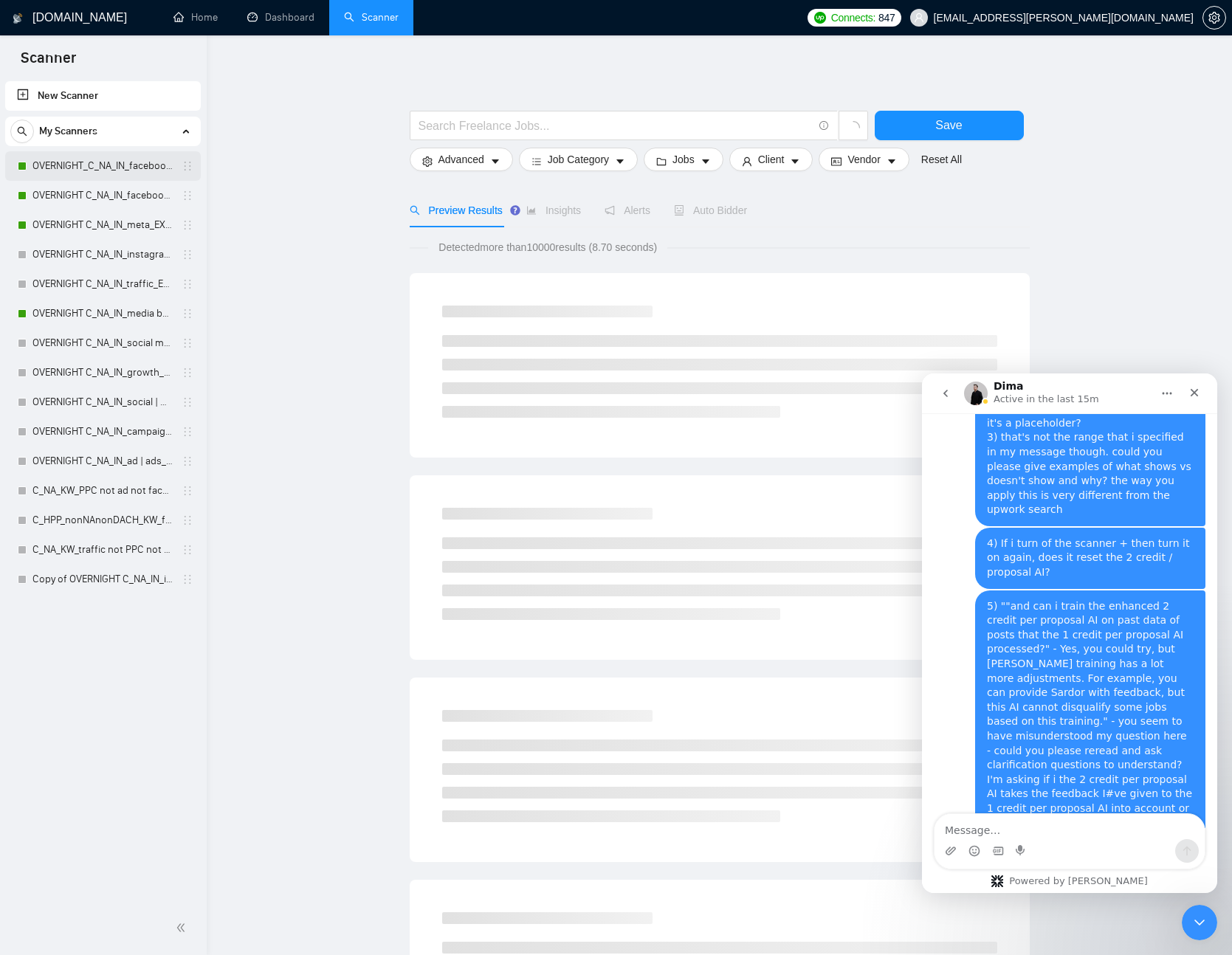
click at [130, 167] on link "OVERNIGHT_C_NA_IN_facebook ad_EX__BH_26+_BF_500+" at bounding box center [103, 165] width 140 height 30
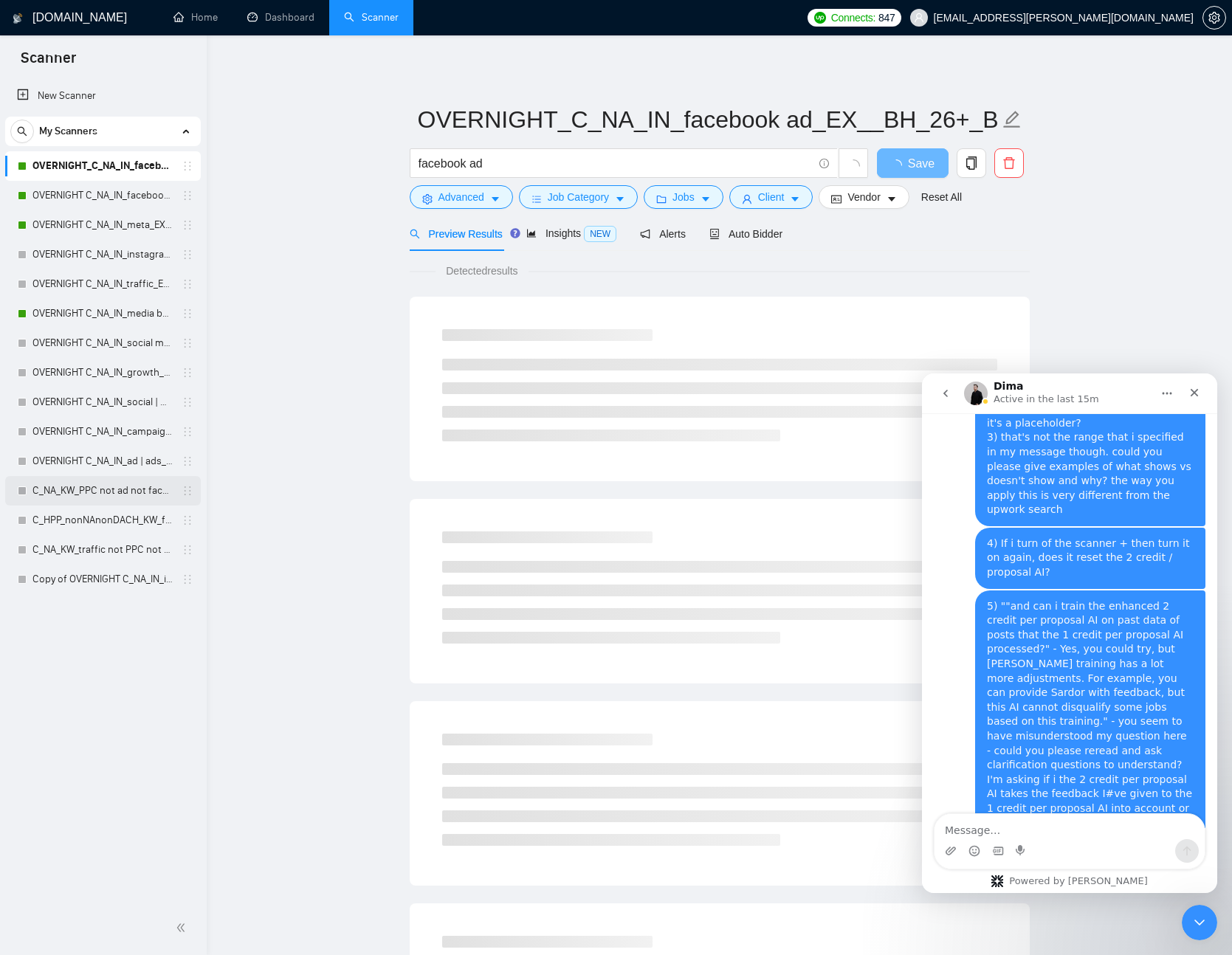
click at [108, 488] on link "C_NA_KW_PPC not ad not facebook not instagram not meta_BH_26+_BF_500+" at bounding box center [103, 490] width 140 height 30
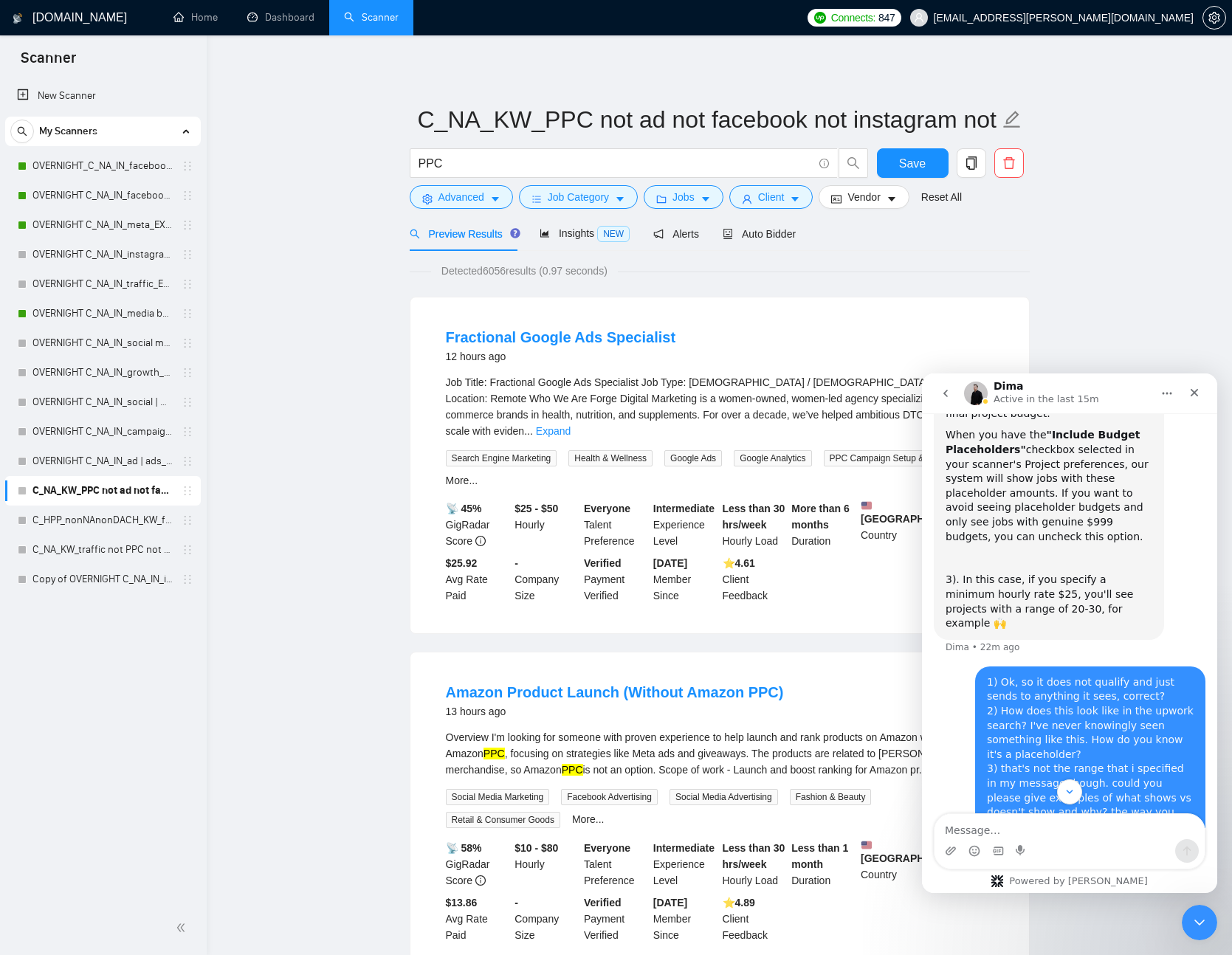
scroll to position [8921, 0]
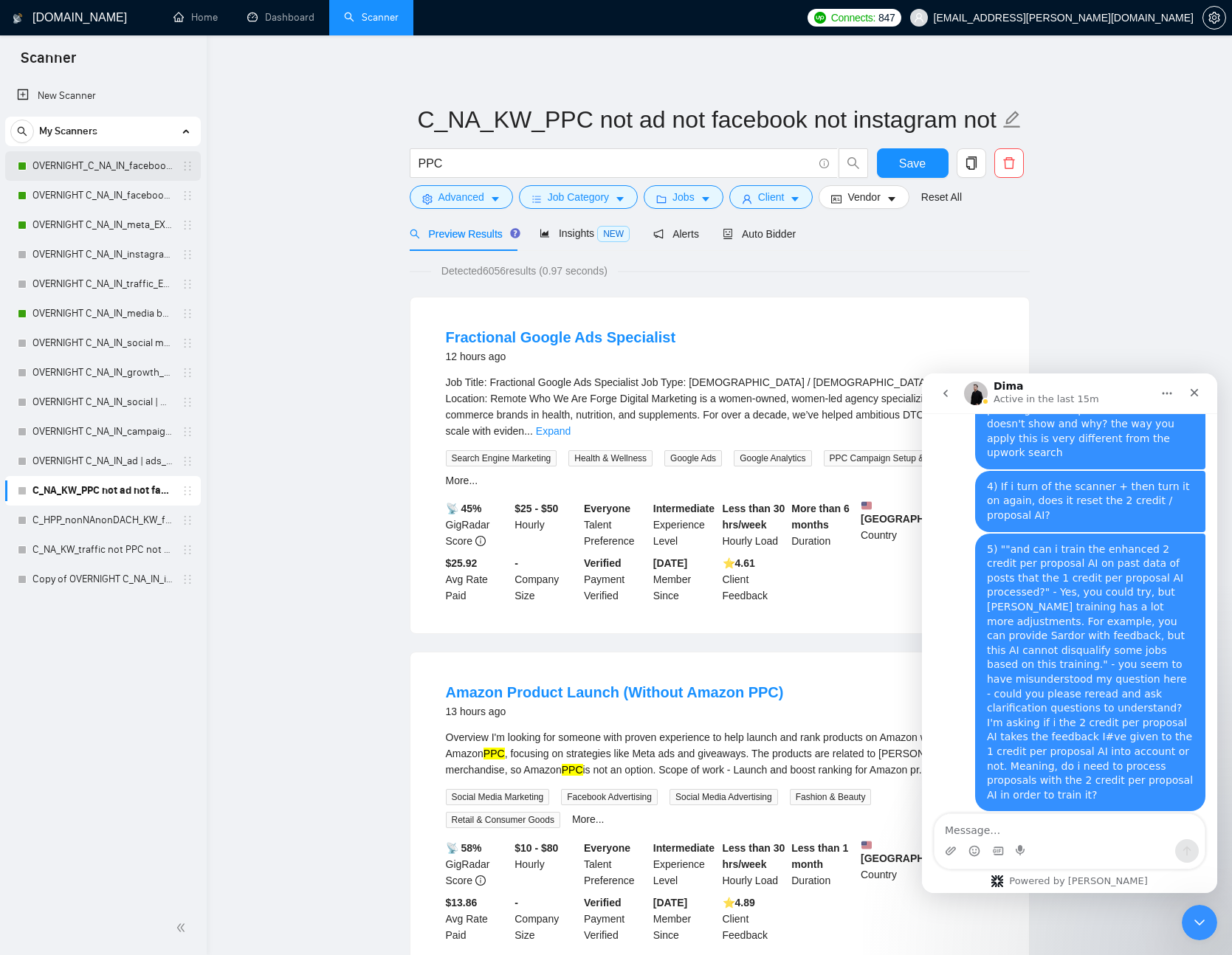
click at [128, 171] on link "OVERNIGHT_C_NA_IN_facebook ad_EX__BH_26+_BF_500+" at bounding box center [103, 165] width 140 height 30
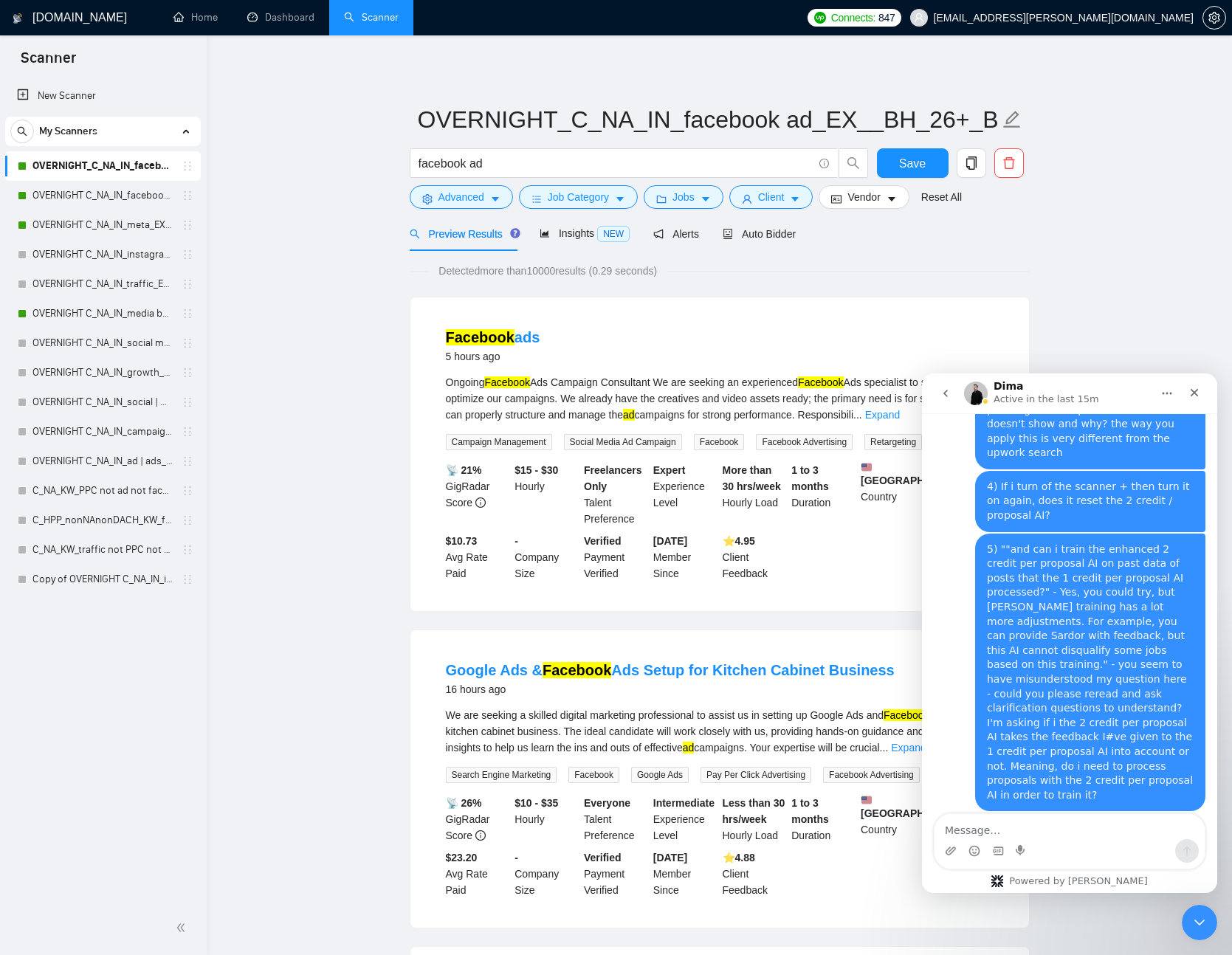
scroll to position [8865, 0]
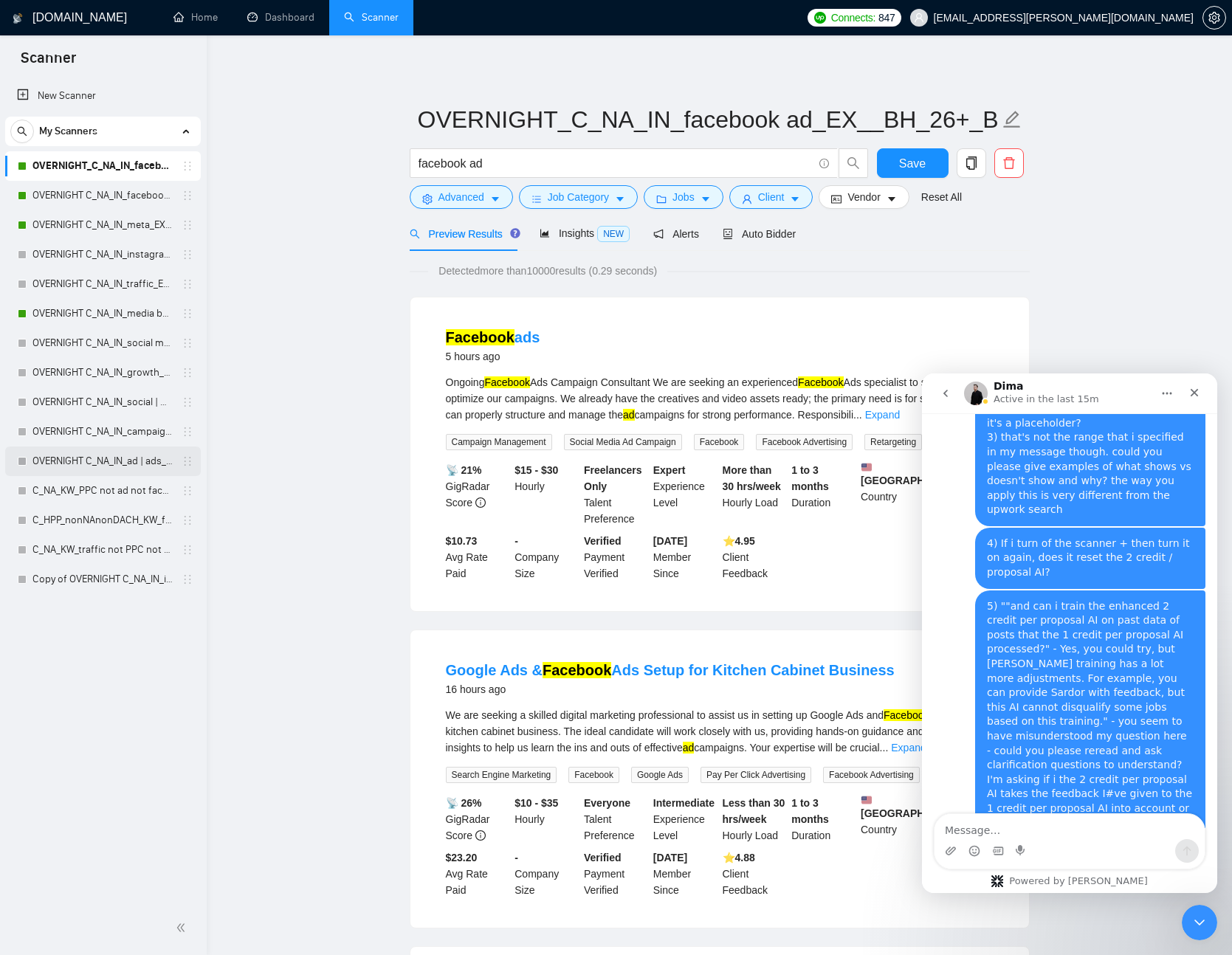
click at [171, 466] on link "OVERNIGHT C_NA_IN_ad | ads_EX_realtor, real estate, crypto, web3, igaming, cann…" at bounding box center [103, 461] width 140 height 30
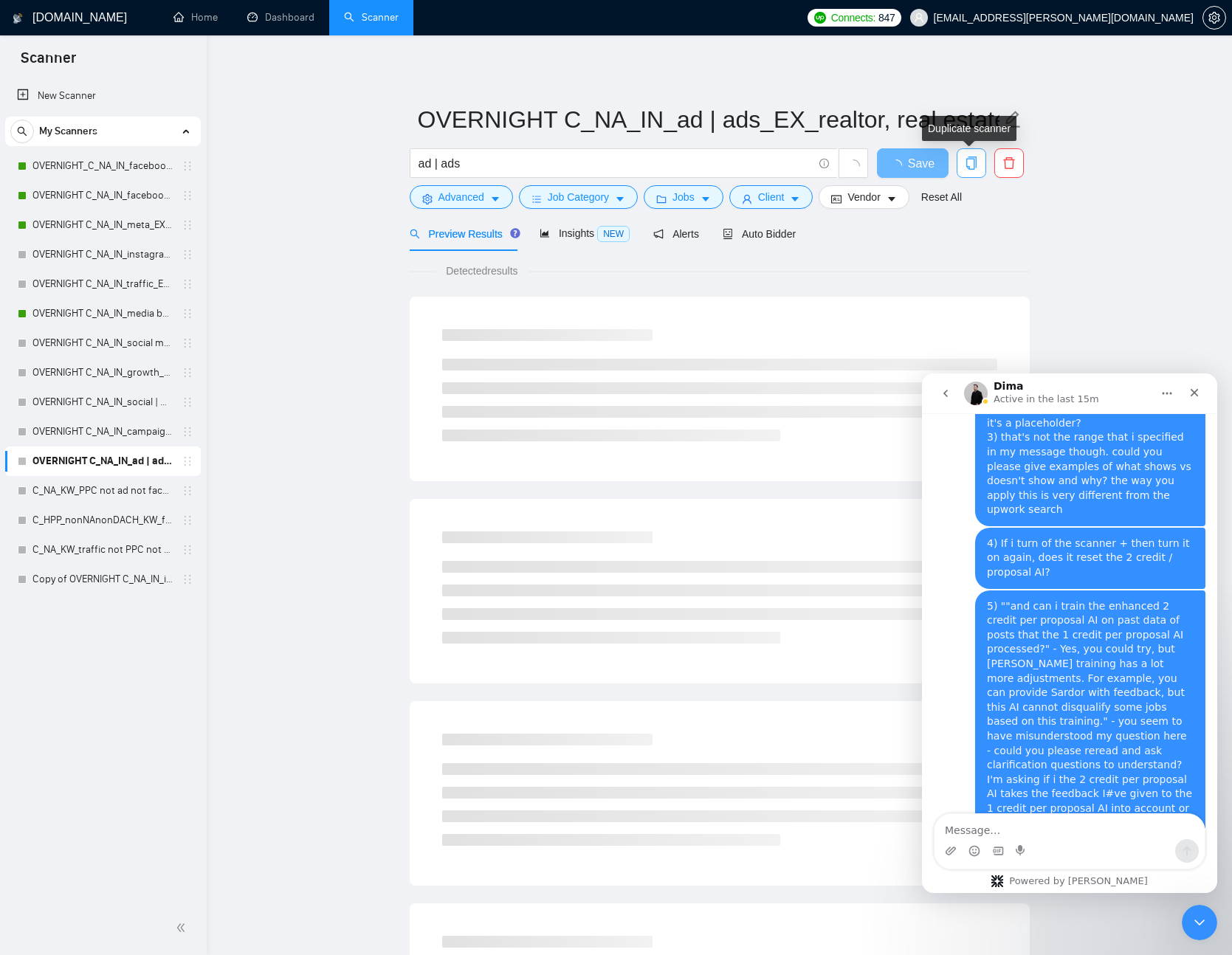
click at [978, 163] on icon "copy" at bounding box center [972, 164] width 14 height 13
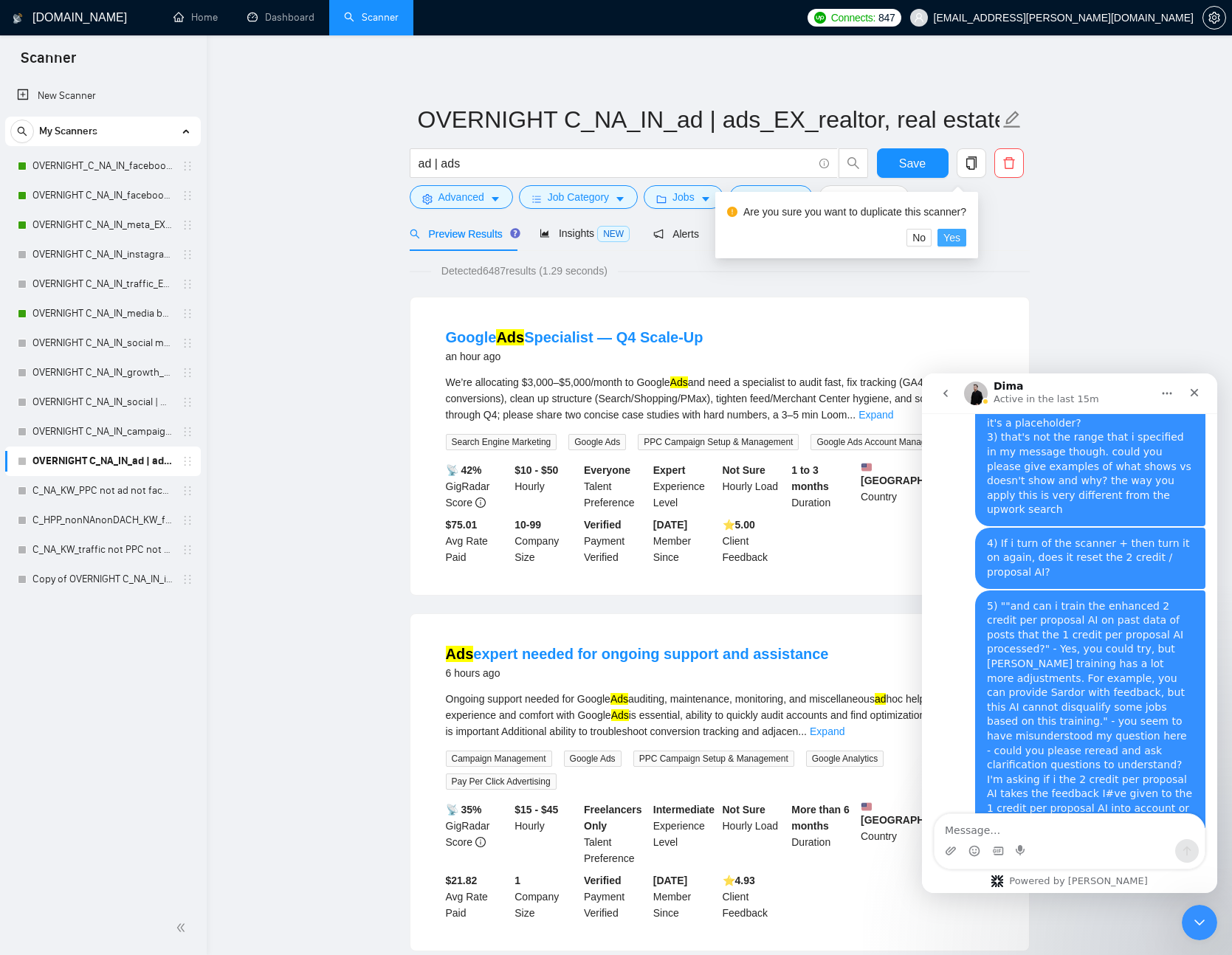
click at [959, 238] on span "Yes" at bounding box center [952, 237] width 17 height 16
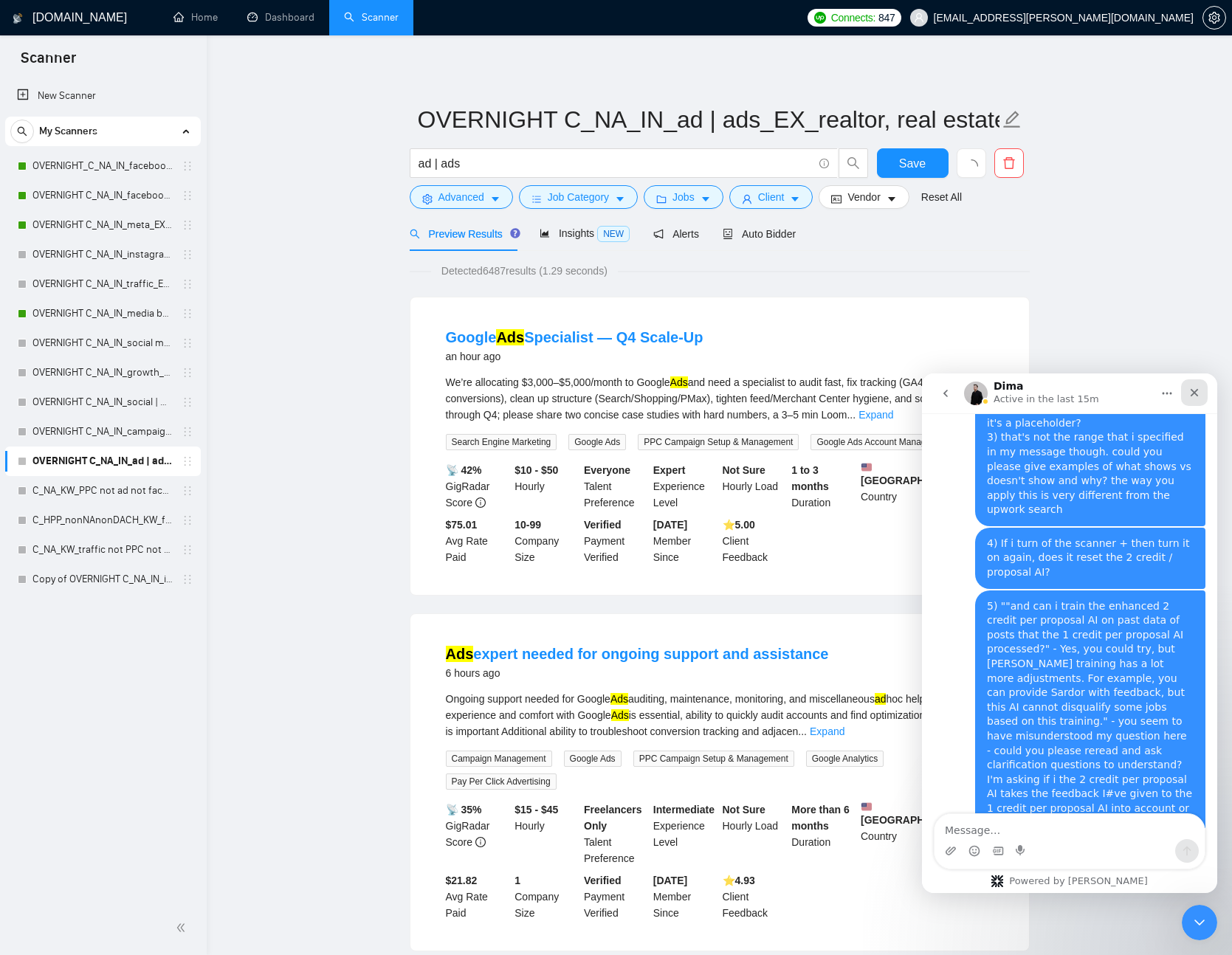
click at [1186, 389] on div "Close" at bounding box center [1195, 393] width 27 height 27
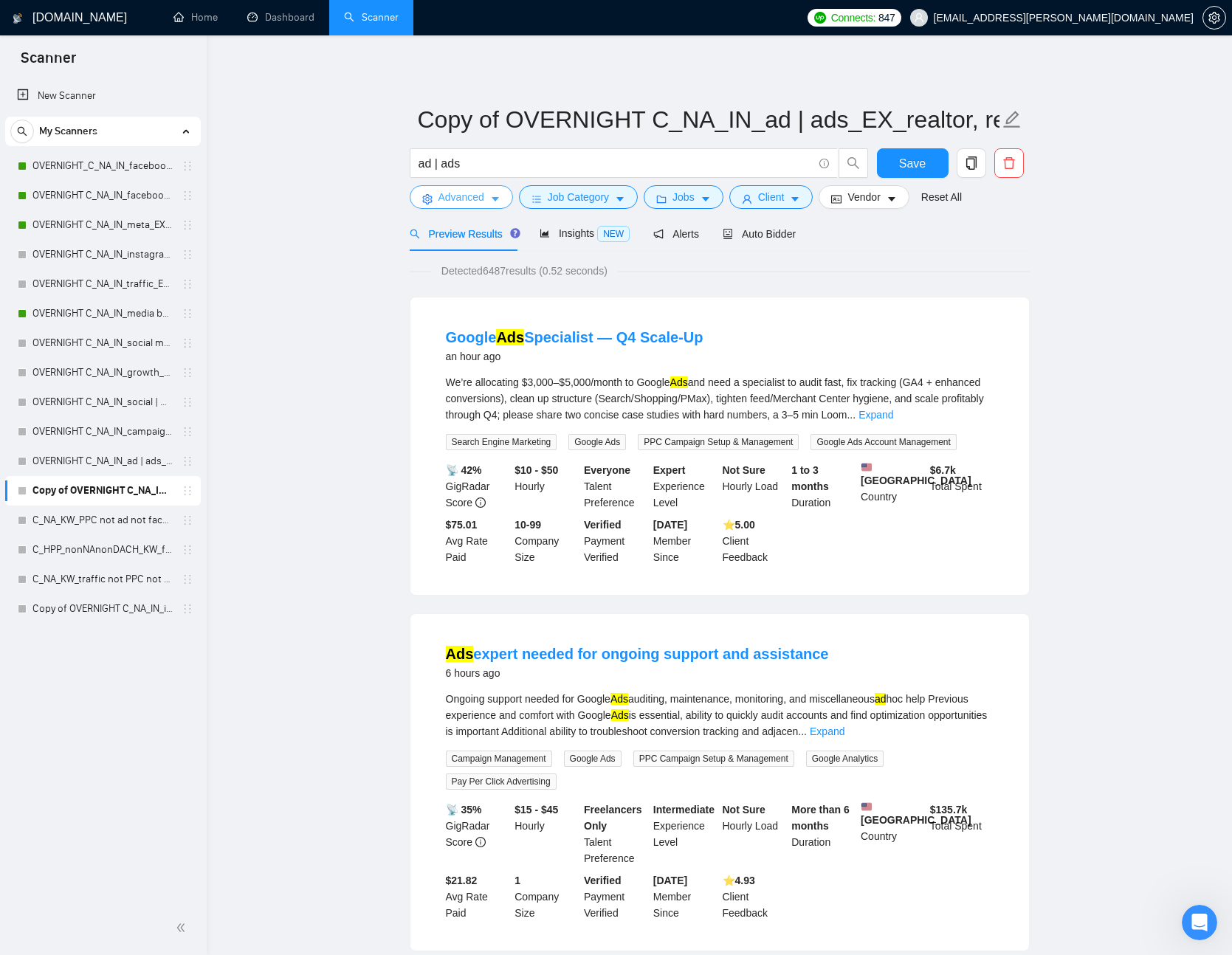
click at [489, 186] on button "Advanced" at bounding box center [462, 197] width 104 height 24
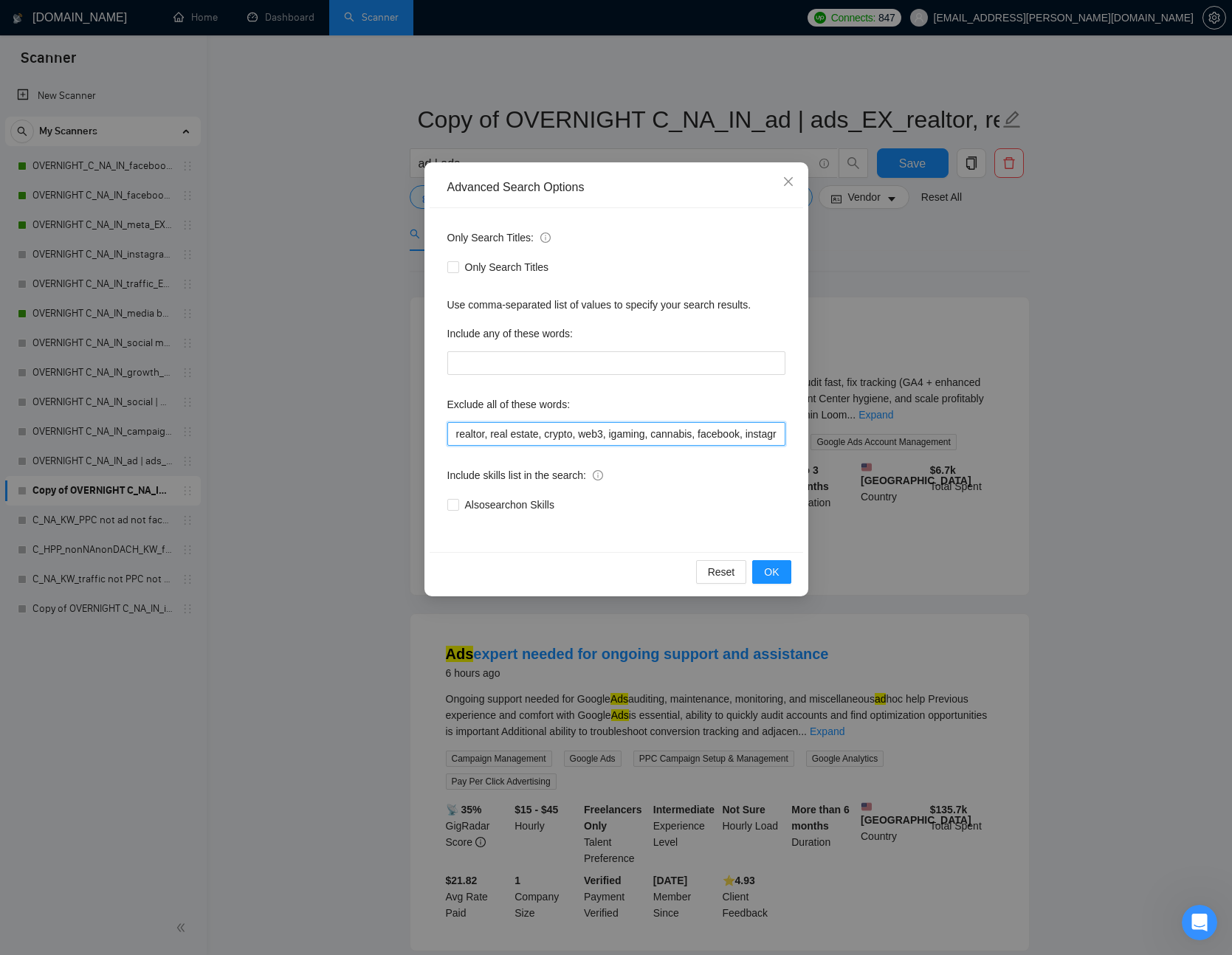
scroll to position [0, 517]
drag, startPoint x: 577, startPoint y: 433, endPoint x: 706, endPoint y: 434, distance: 129.0
click at [866, 436] on div "Advanced Search Options Only Search Titles: Only Search Titles Use comma-separa…" at bounding box center [616, 478] width 1232 height 955
drag, startPoint x: 635, startPoint y: 434, endPoint x: 606, endPoint y: 438, distance: 29.3
click at [635, 434] on input "realtor, real estate, crypto, web3, igaming, cannabis, facebook, instagram, ppc…" at bounding box center [616, 434] width 338 height 24
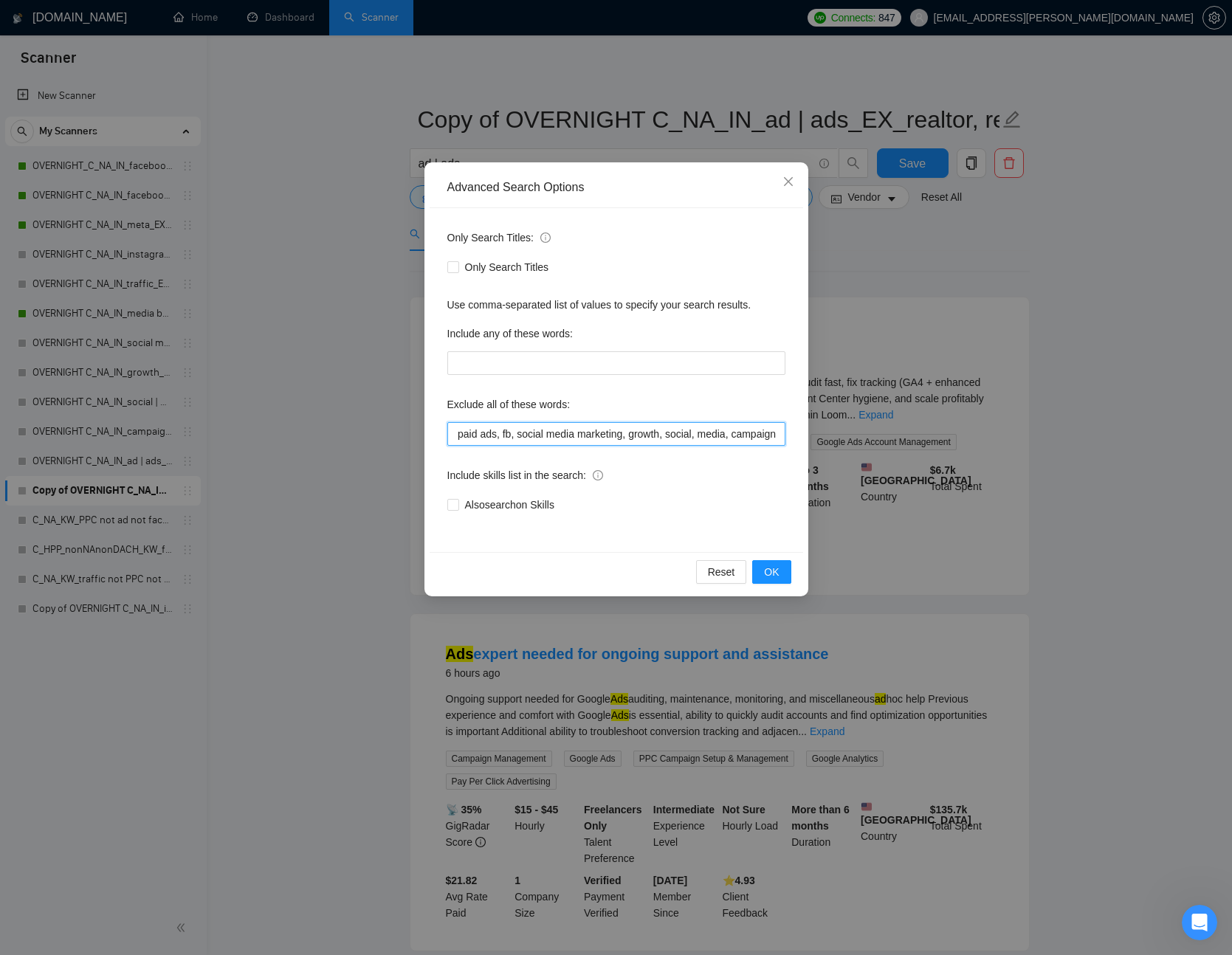
drag, startPoint x: 476, startPoint y: 437, endPoint x: 914, endPoint y: 451, distance: 438.2
click at [914, 451] on div "Advanced Search Options Only Search Titles: Only Search Titles Use comma-separa…" at bounding box center [616, 478] width 1232 height 955
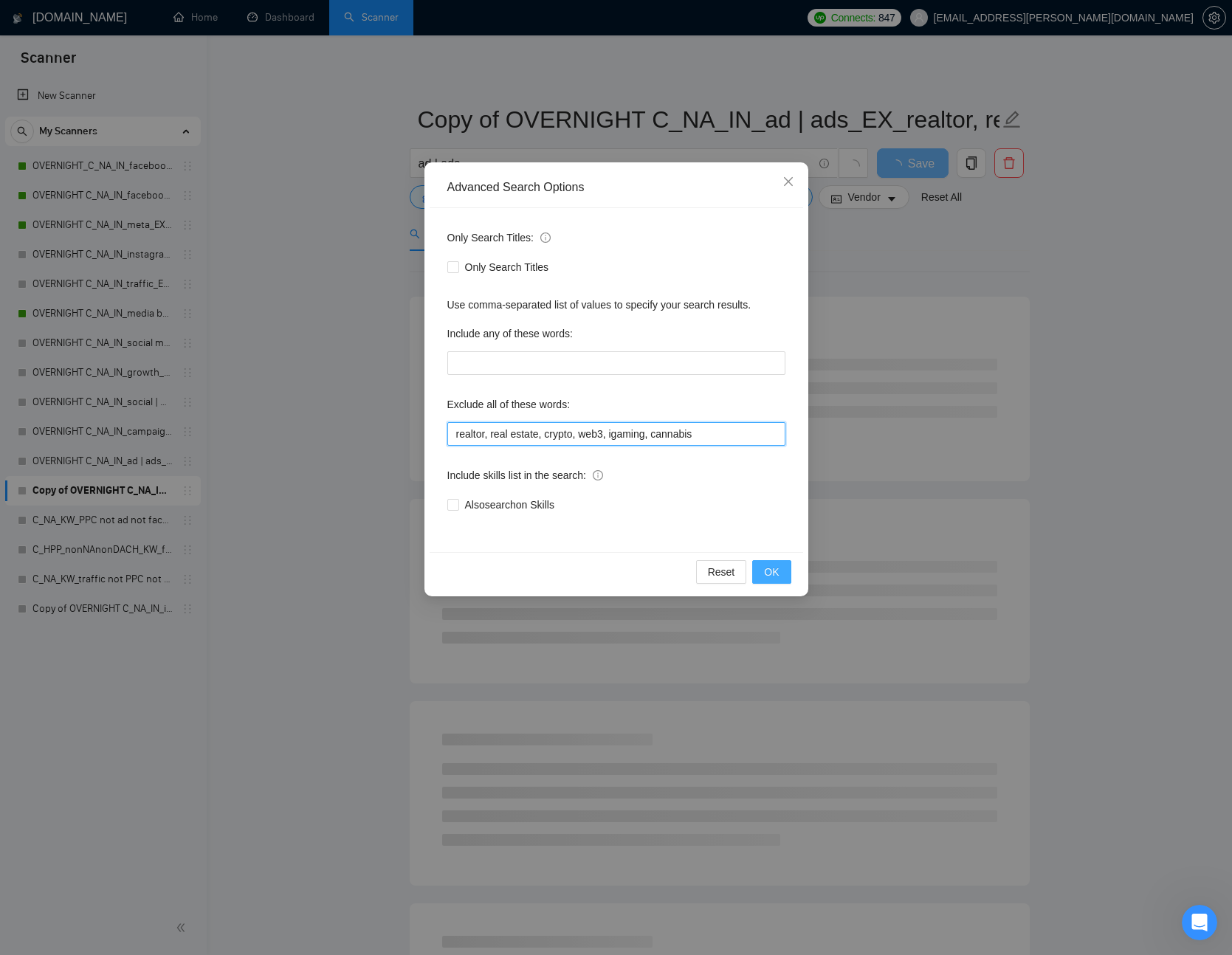
type input "realtor, real estate, crypto, web3, igaming, cannabis"
click at [771, 573] on span "OK" at bounding box center [772, 572] width 15 height 16
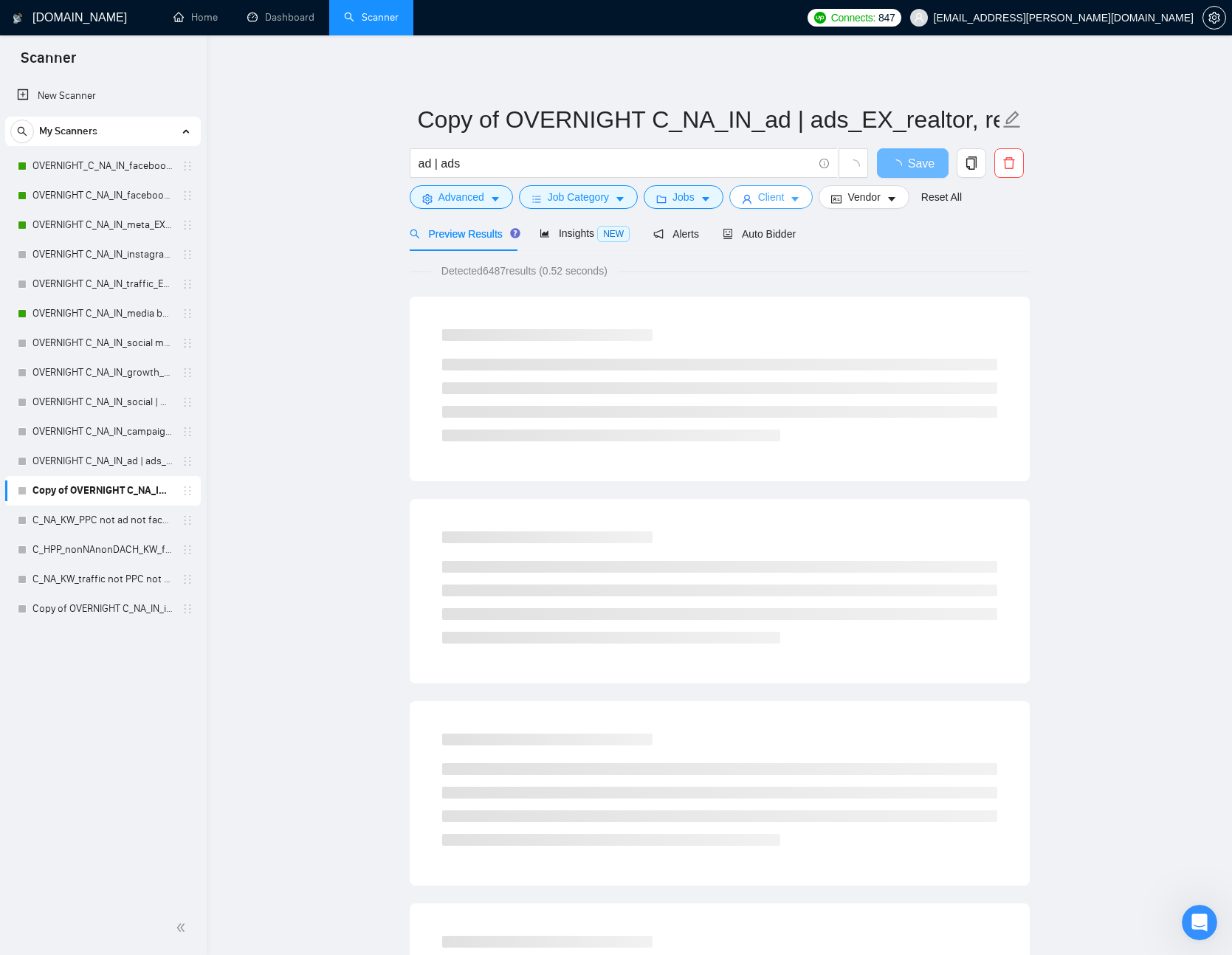
click at [759, 197] on button "Client" at bounding box center [772, 197] width 84 height 24
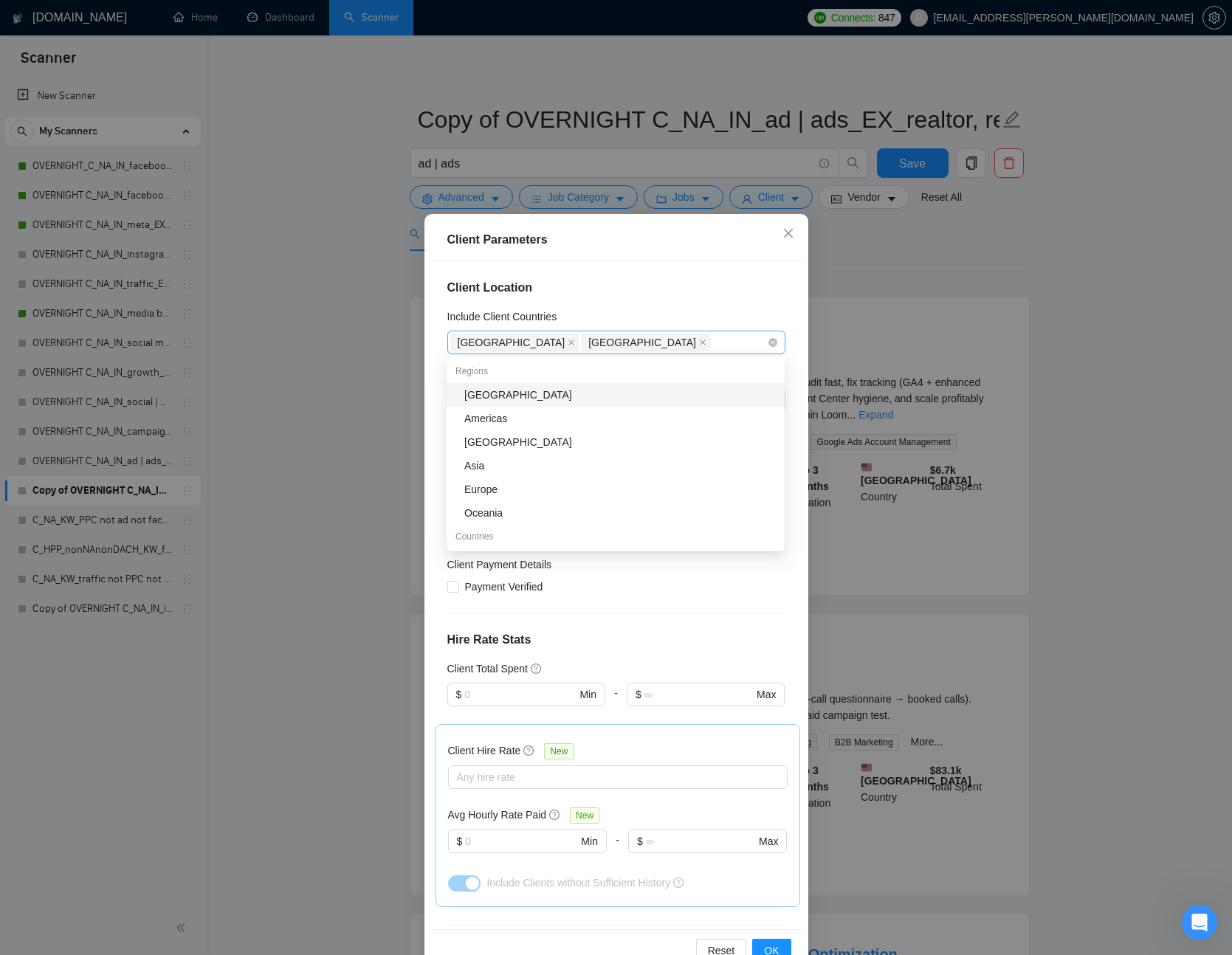
click at [659, 344] on div "United States Canada" at bounding box center [609, 343] width 316 height 21
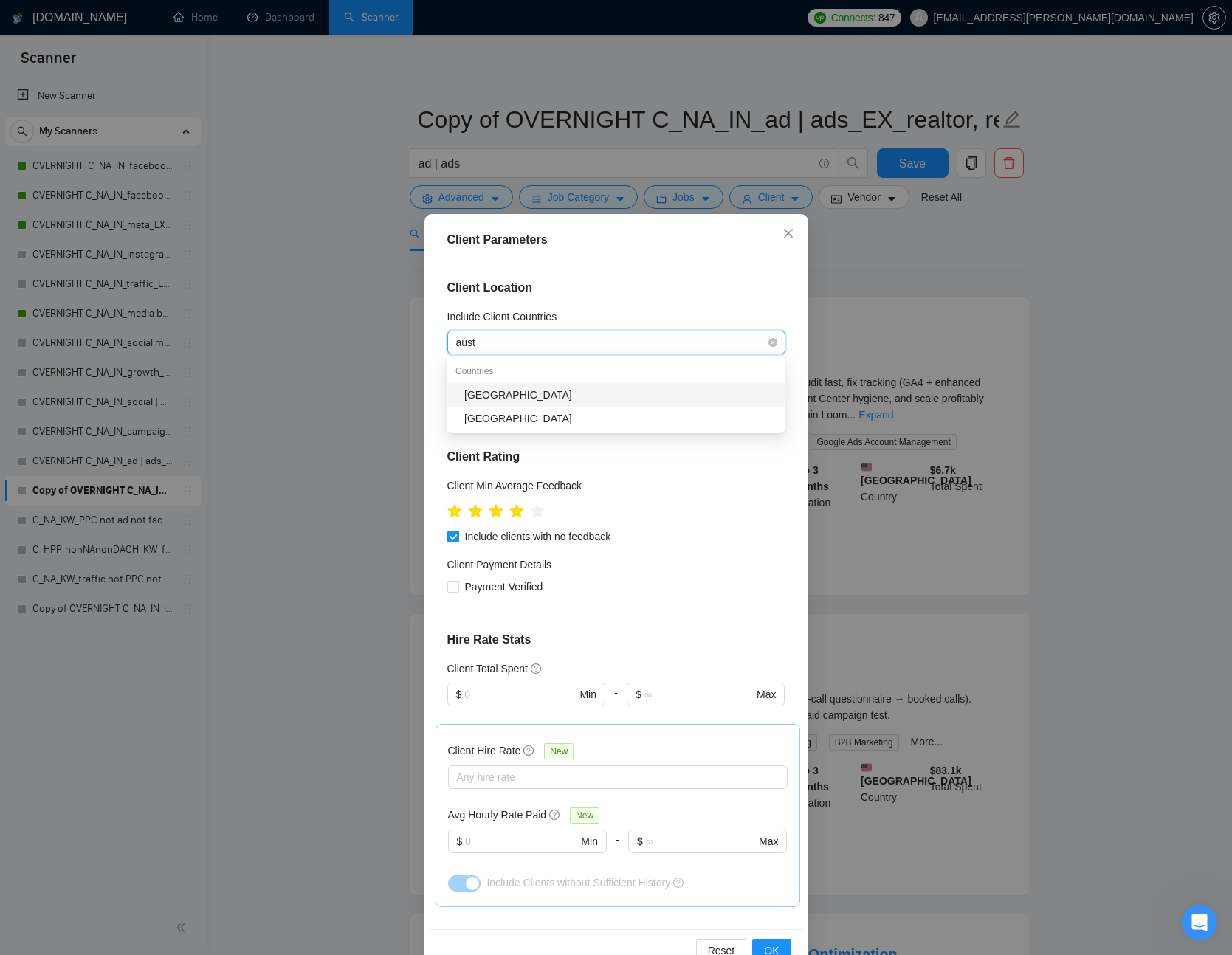
type input "austr"
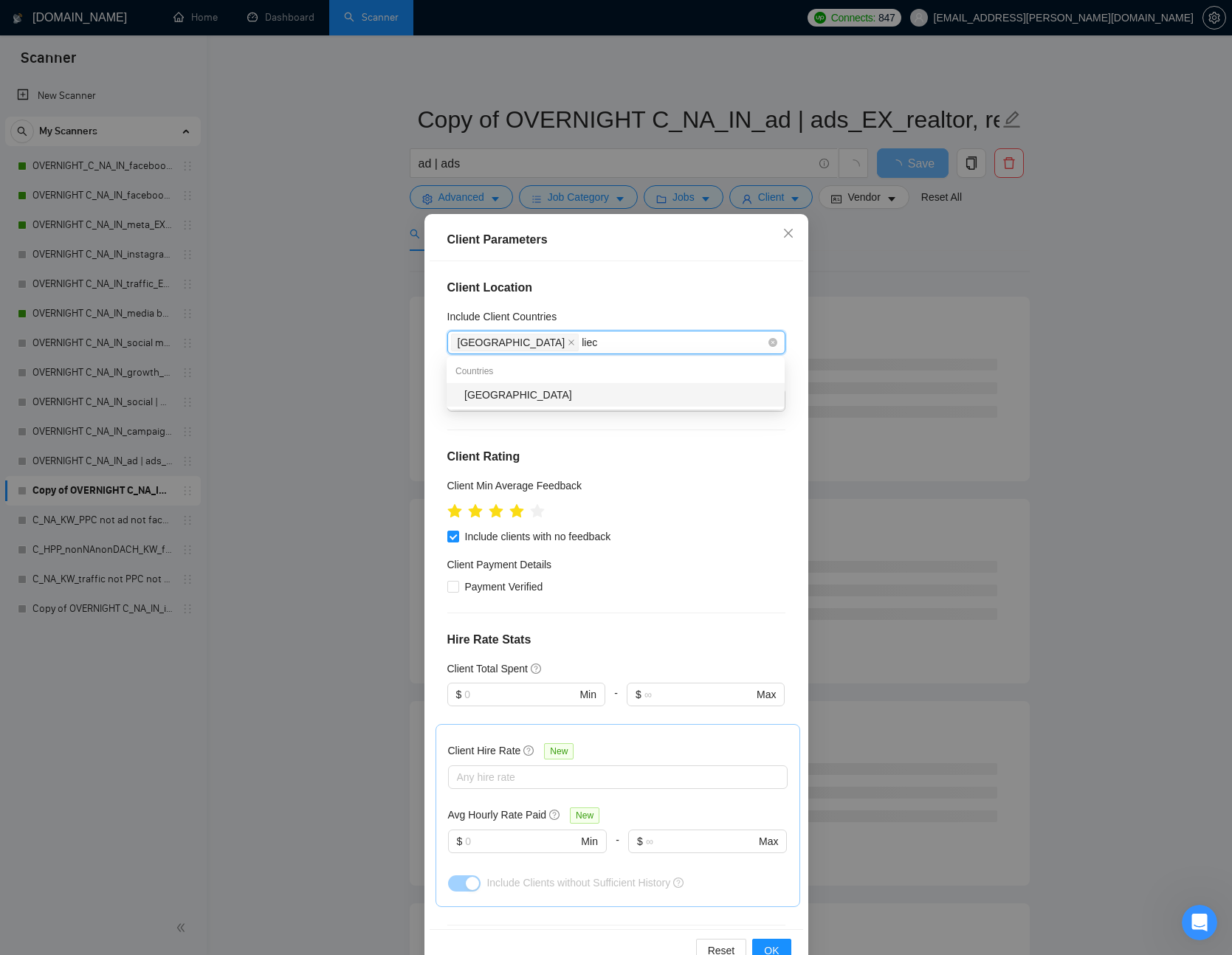
type input "liech"
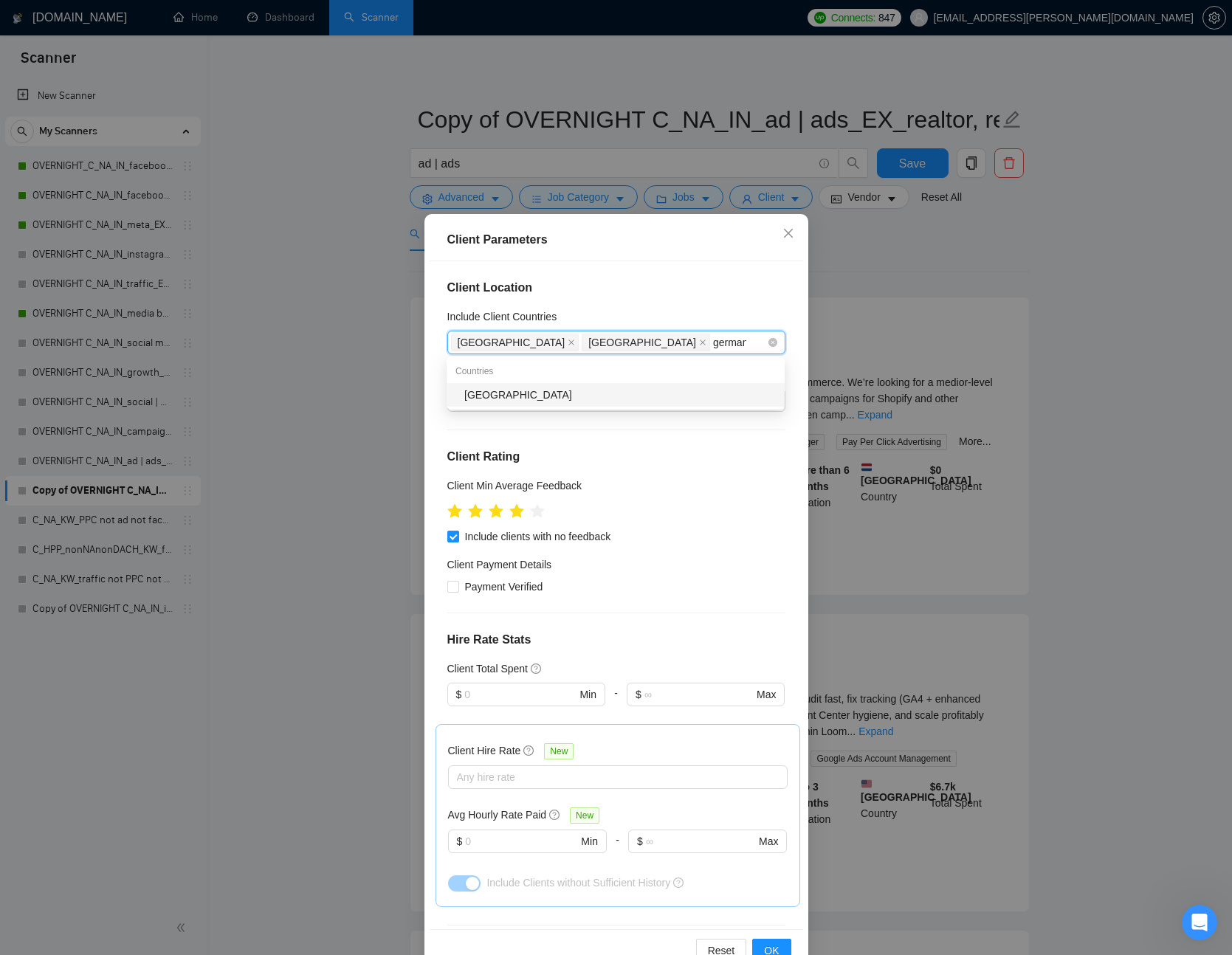
type input "germany"
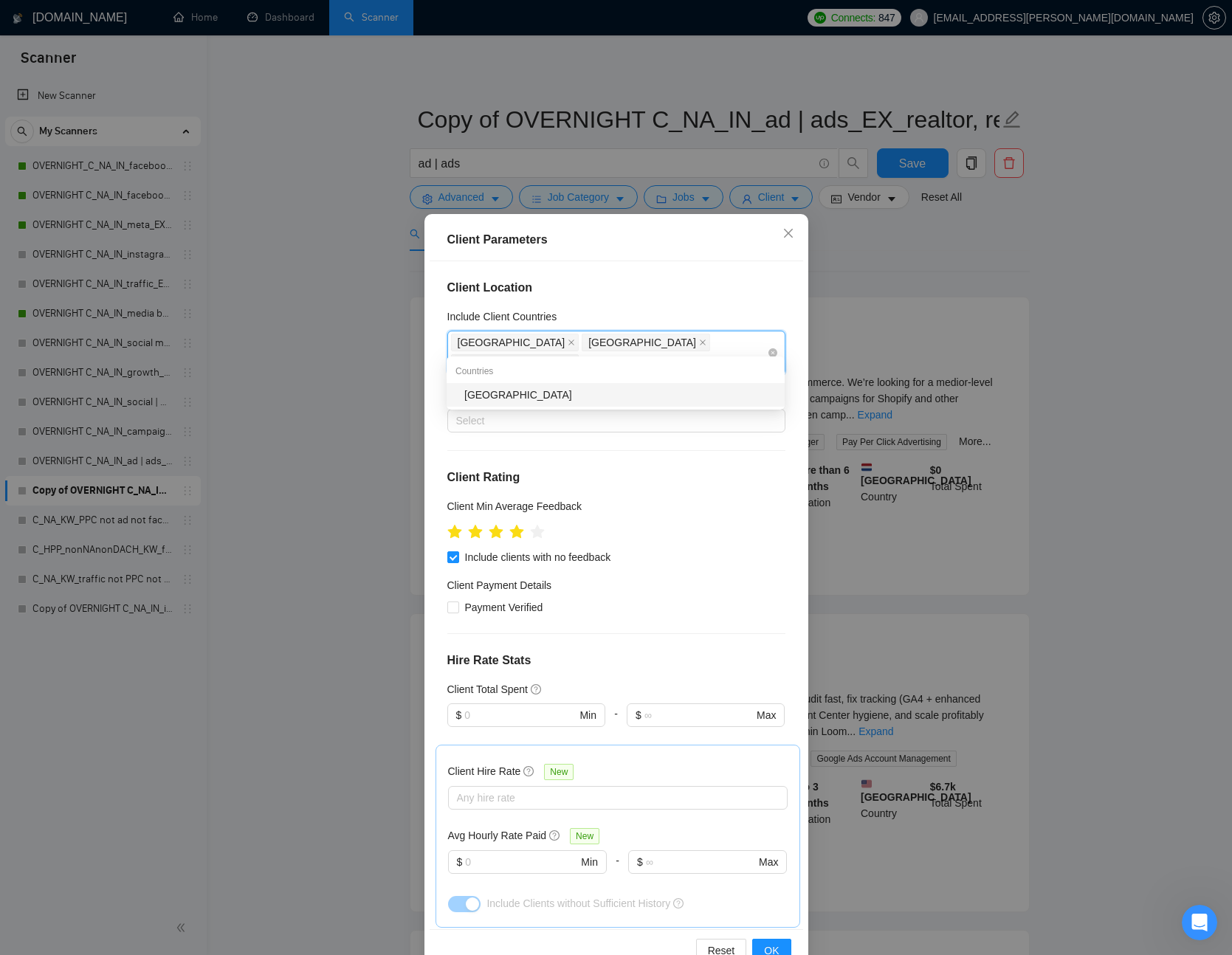
type input "switzer"
click at [653, 289] on h4 "Client Location" at bounding box center [616, 288] width 338 height 18
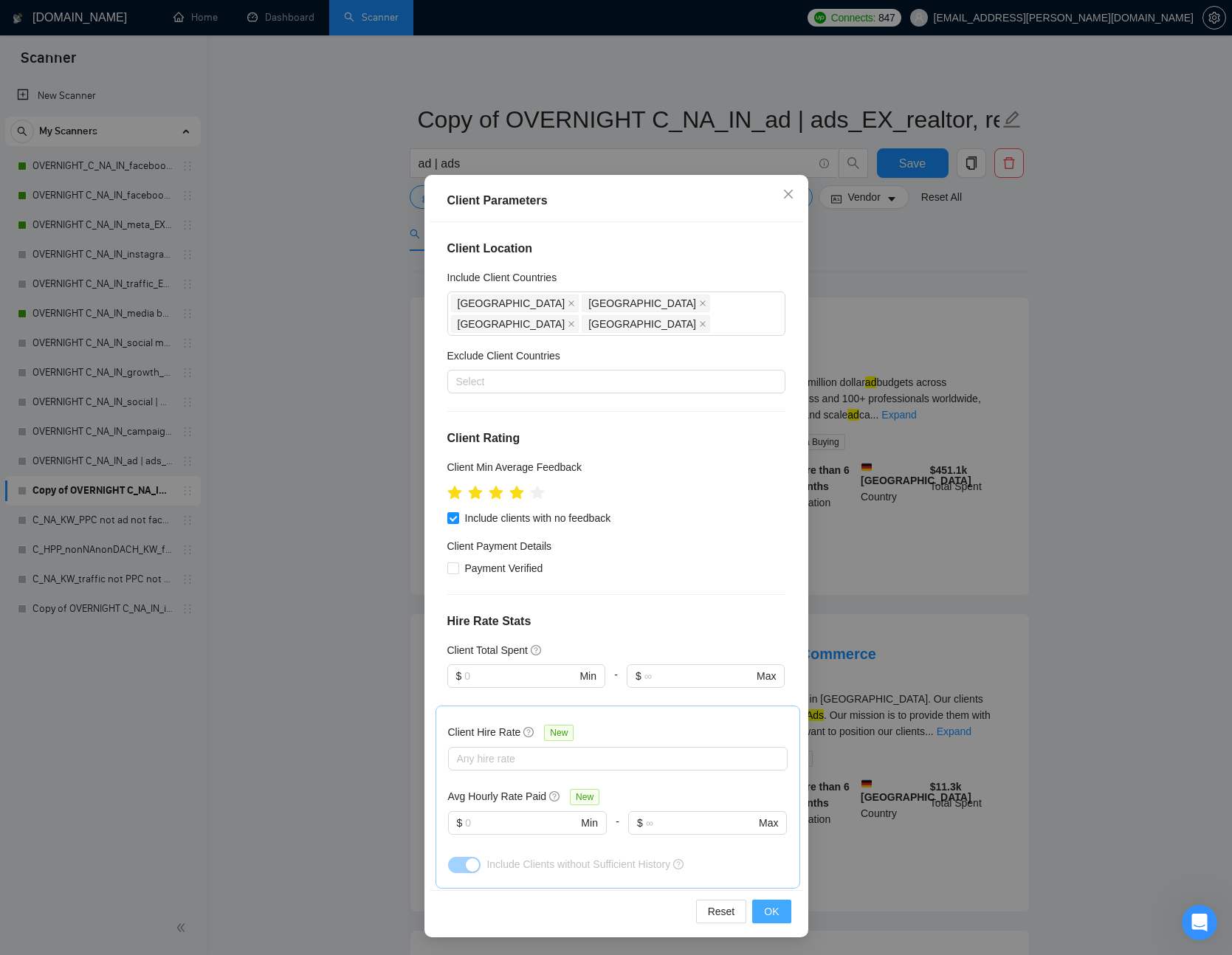
click at [767, 909] on span "OK" at bounding box center [772, 911] width 15 height 16
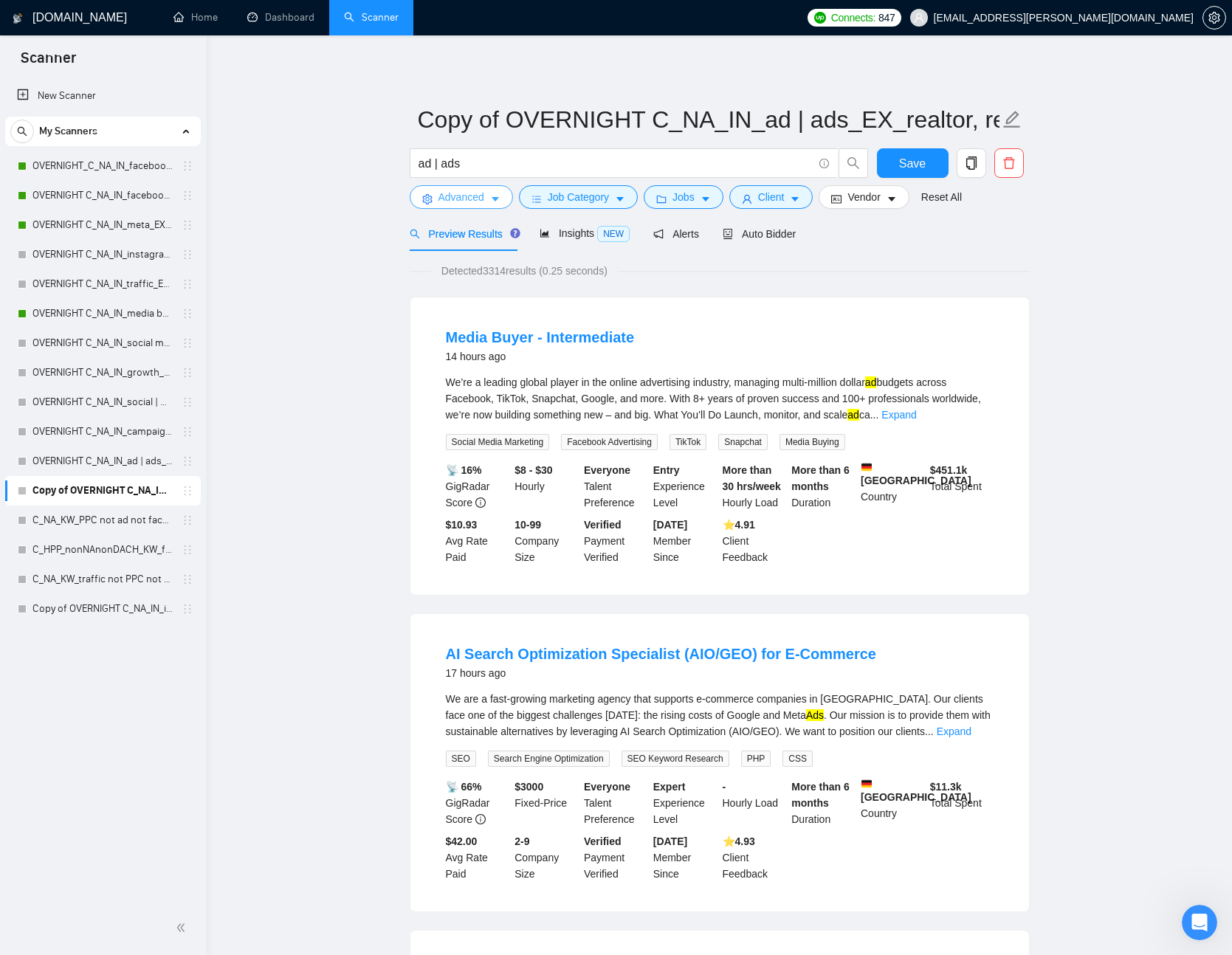
click at [479, 196] on span "Advanced" at bounding box center [462, 197] width 46 height 16
click at [603, 201] on span "Job Category" at bounding box center [578, 197] width 62 height 16
click at [706, 207] on button "Jobs" at bounding box center [684, 197] width 80 height 24
click at [800, 198] on icon "caret-down" at bounding box center [796, 200] width 8 height 4
click at [621, 232] on span "NEW" at bounding box center [613, 234] width 33 height 16
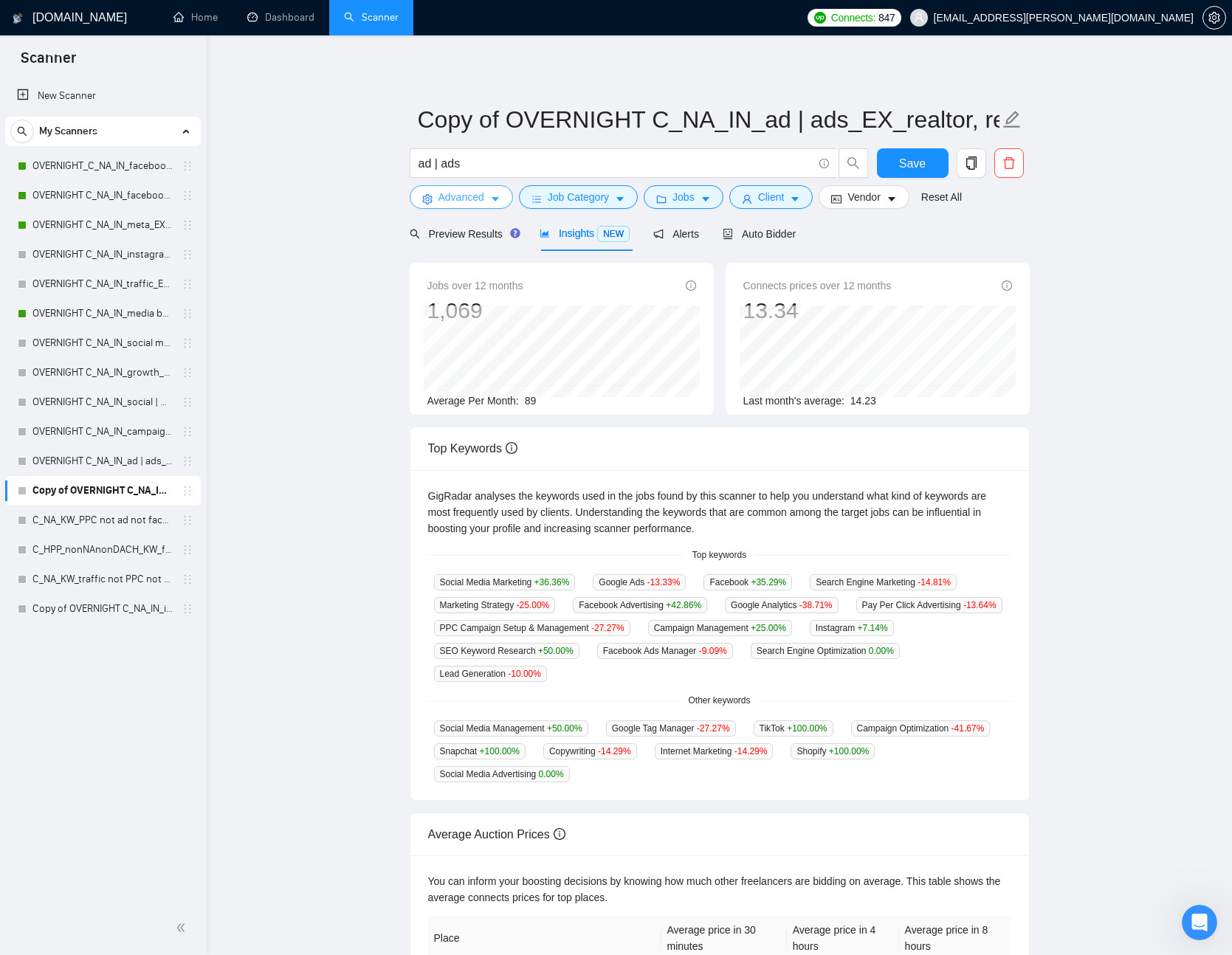
click at [445, 187] on button "Advanced" at bounding box center [462, 197] width 104 height 24
click at [602, 169] on input "ad | ads" at bounding box center [615, 164] width 394 height 19
drag, startPoint x: 435, startPoint y: 163, endPoint x: 524, endPoint y: 192, distance: 93.6
click at [436, 163] on input "ad | ads" at bounding box center [615, 164] width 394 height 19
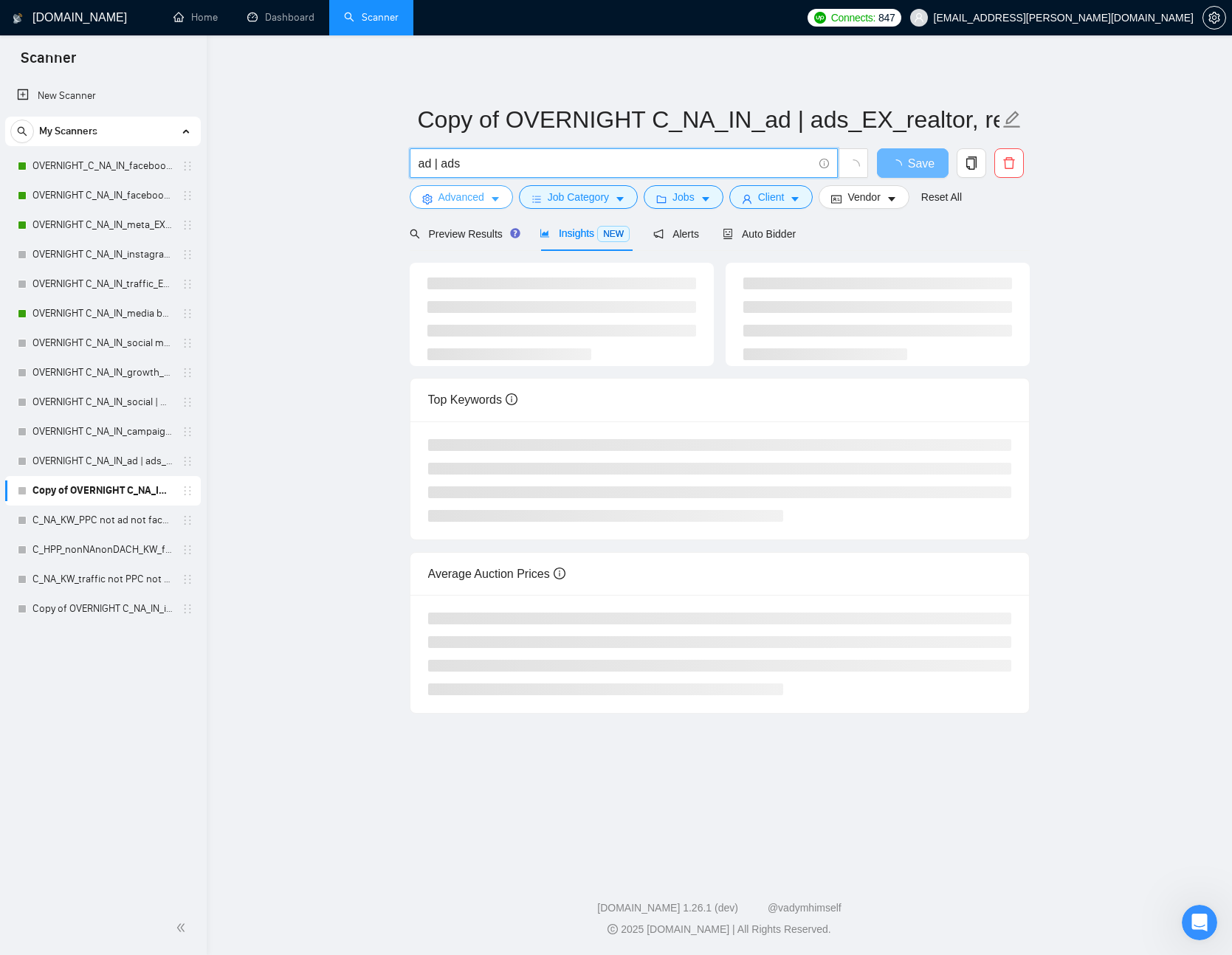
paste input "|"
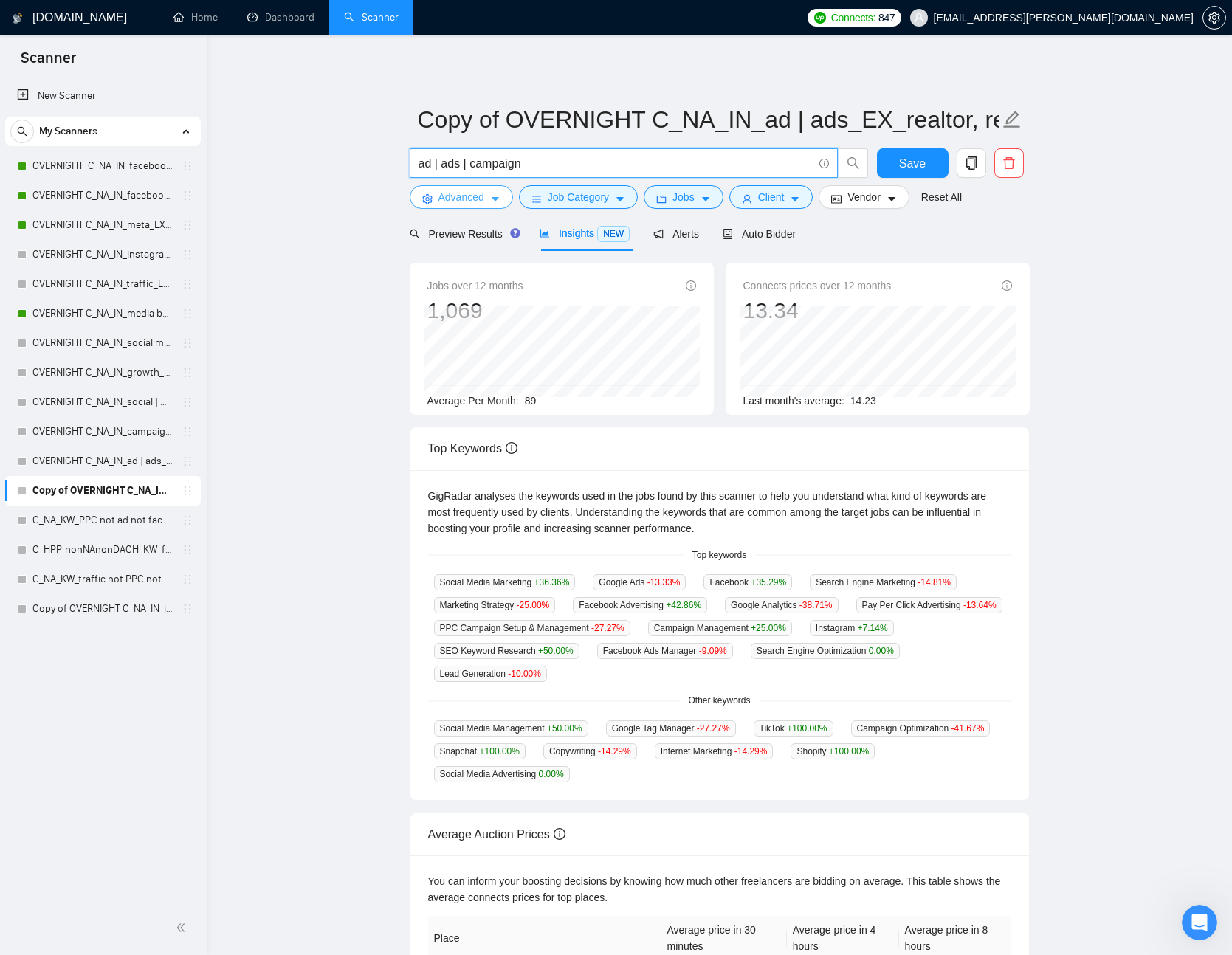
paste input "|"
click at [907, 158] on span "Save" at bounding box center [913, 164] width 27 height 19
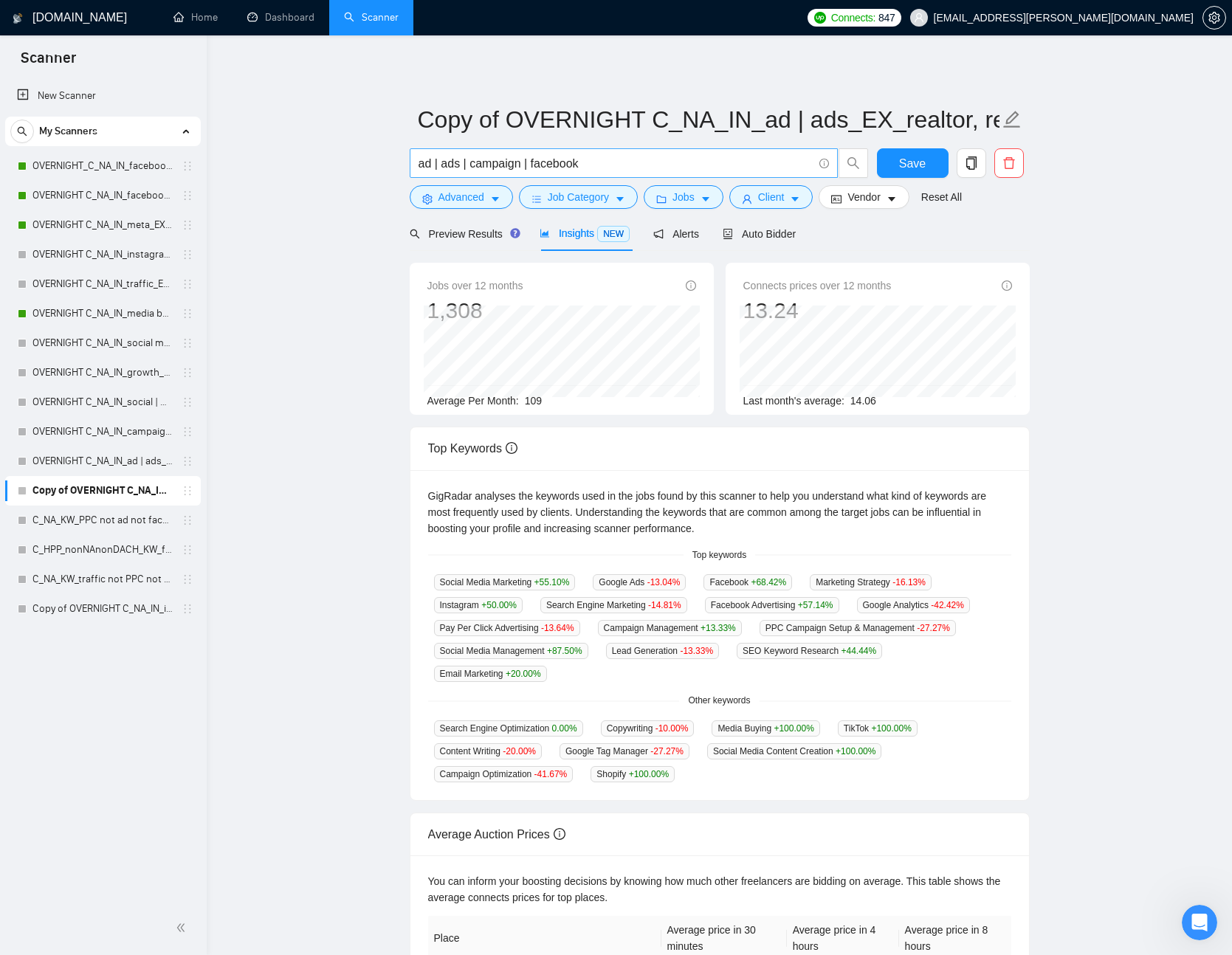
click at [667, 175] on span "ad | ads | campaign | facebook" at bounding box center [624, 163] width 429 height 30
click at [668, 163] on input "ad | ads | campaign | facebook" at bounding box center [615, 164] width 394 height 19
paste input "|"
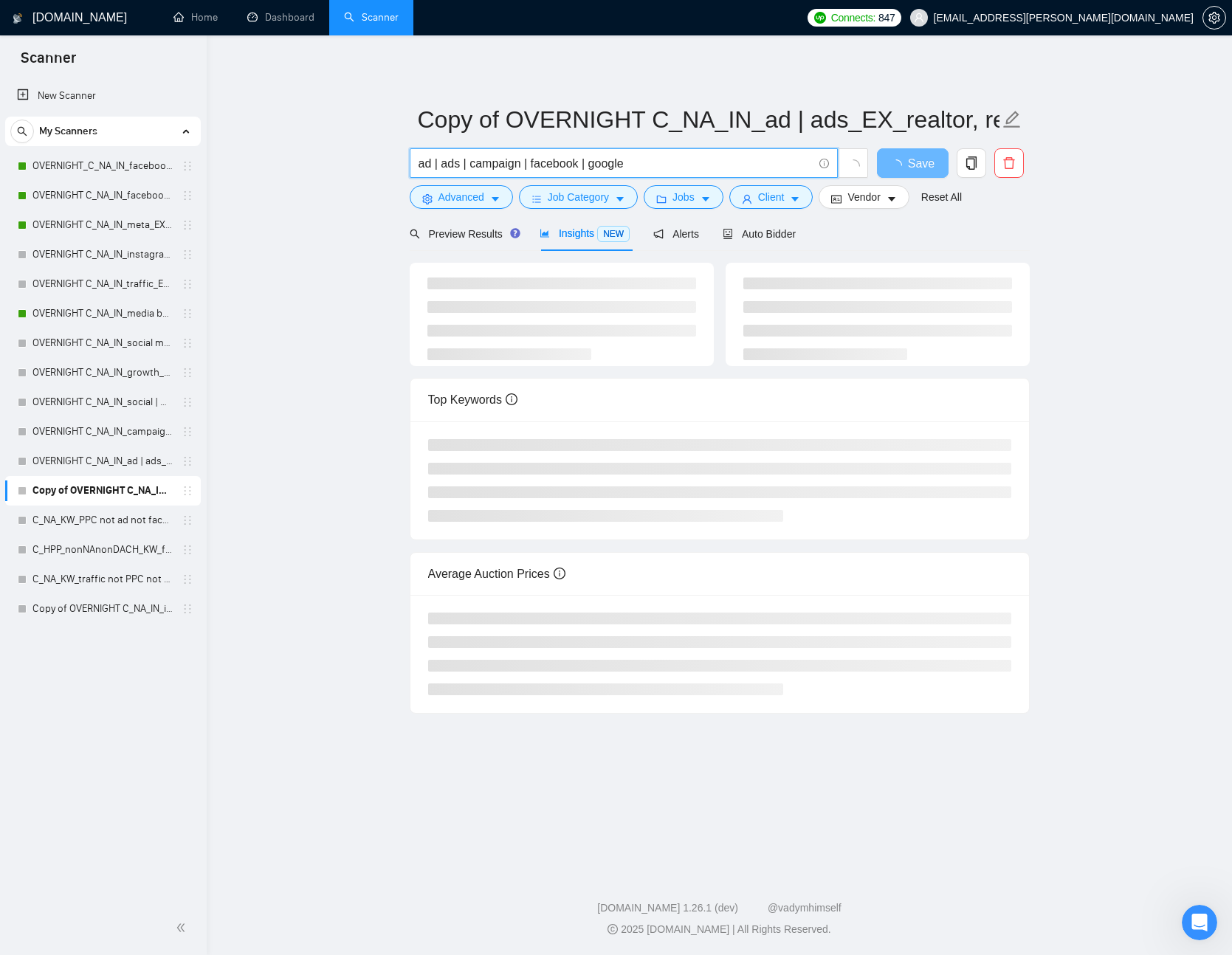
click at [596, 163] on input "ad | ads | campaign | facebook | google" at bounding box center [615, 164] width 394 height 19
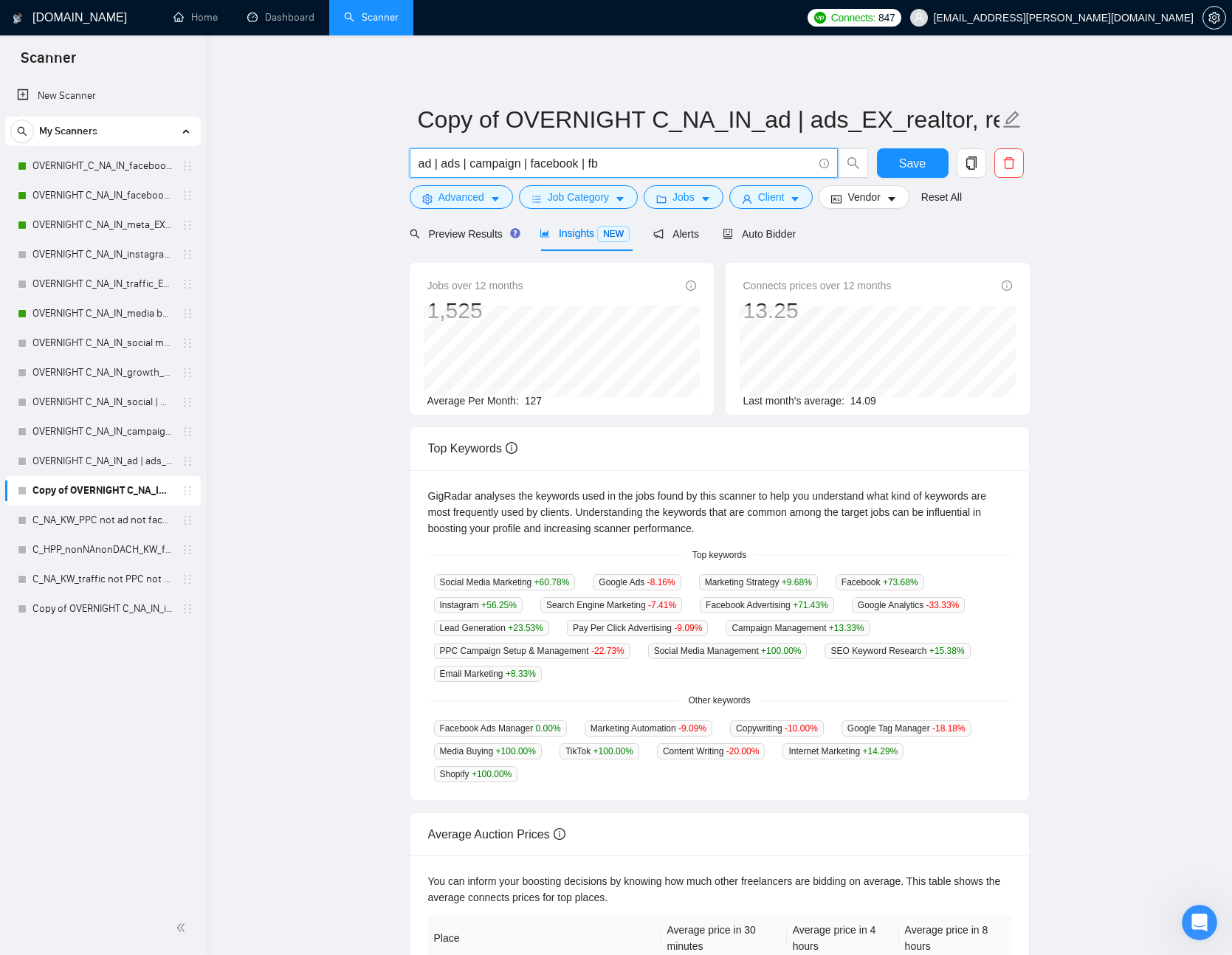
paste input "|"
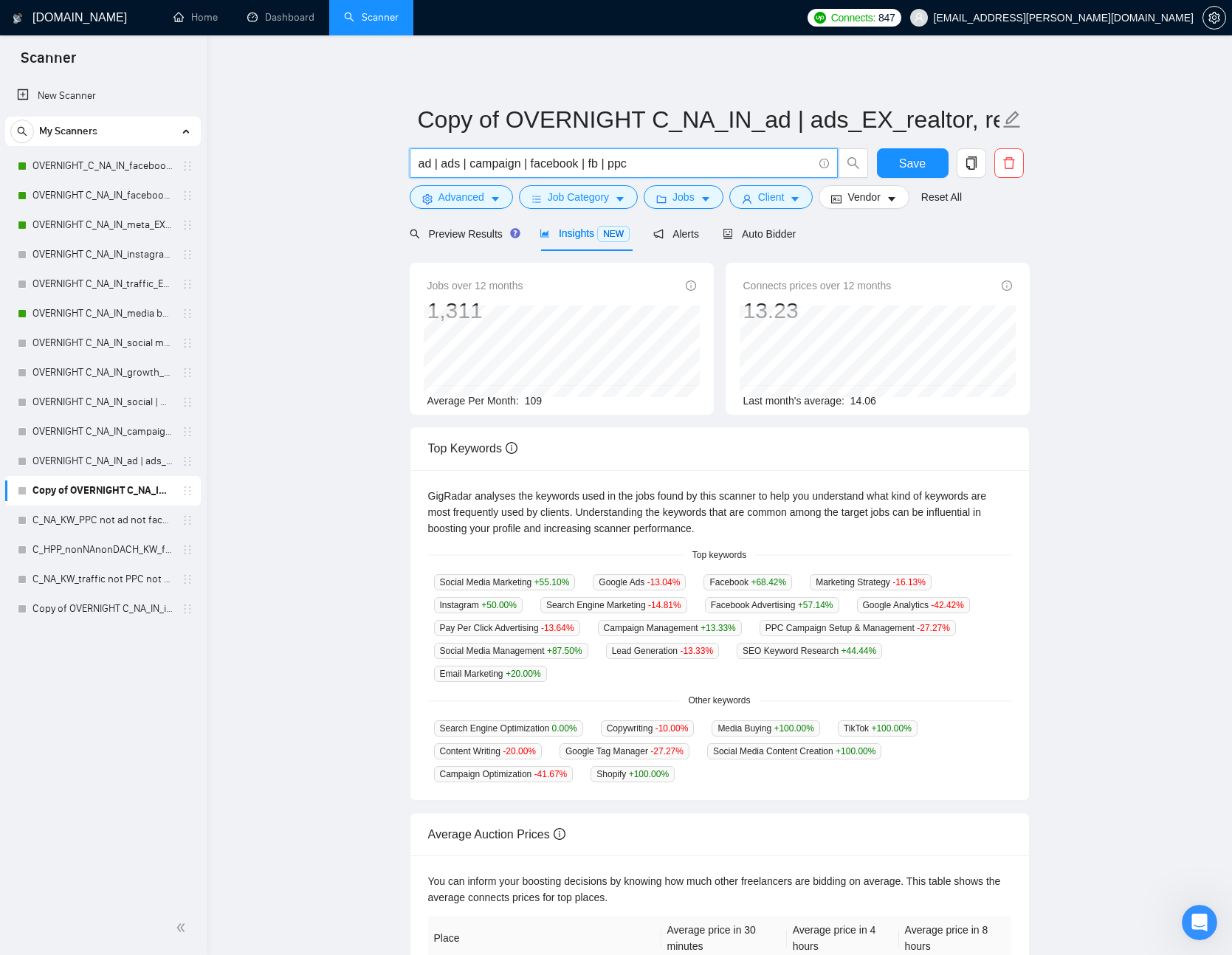
paste input "|"
click at [1116, 205] on main "Copy of OVERNIGHT C_NA_IN_ad | ads_EX_realtor, real estate, crypto, web3, igami…" at bounding box center [719, 577] width 978 height 1036
click at [757, 165] on input "ad | ads | campaign | facebook | fb | ppc | insta" at bounding box center [615, 164] width 394 height 19
paste input "|"
click at [1038, 223] on main "Copy of OVERNIGHT C_NA_IN_ad | ads_EX_realtor, real estate, crypto, web3, igami…" at bounding box center [719, 577] width 978 height 1036
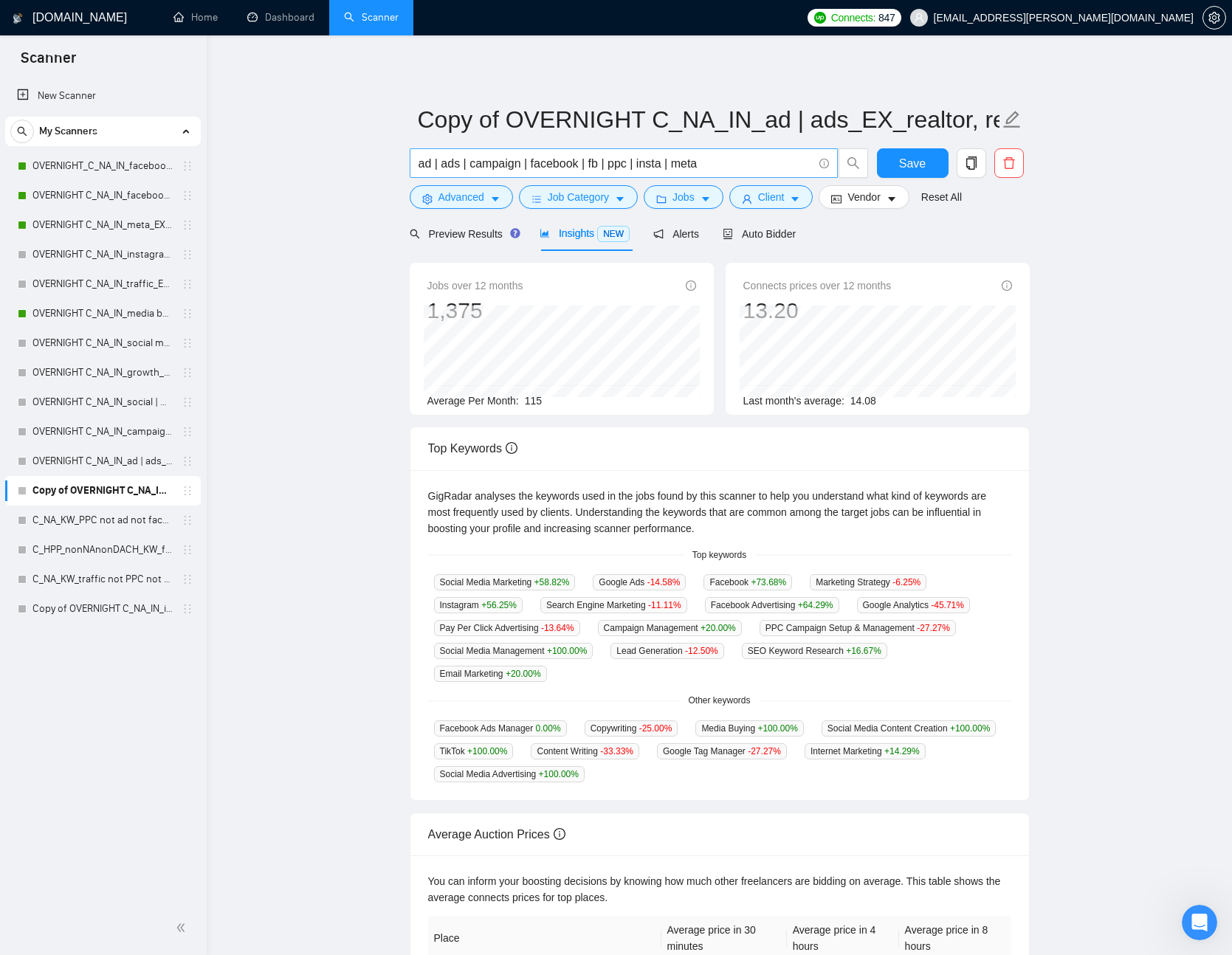
click at [744, 165] on input "ad | ads | campaign | facebook | fb | ppc | insta | meta" at bounding box center [615, 164] width 394 height 19
paste input "|"
click at [1019, 210] on form "Copy of OVERNIGHT C_NA_IN_ad | ads_EX_realtor, real estate, crypto, web3, igami…" at bounding box center [720, 156] width 620 height 121
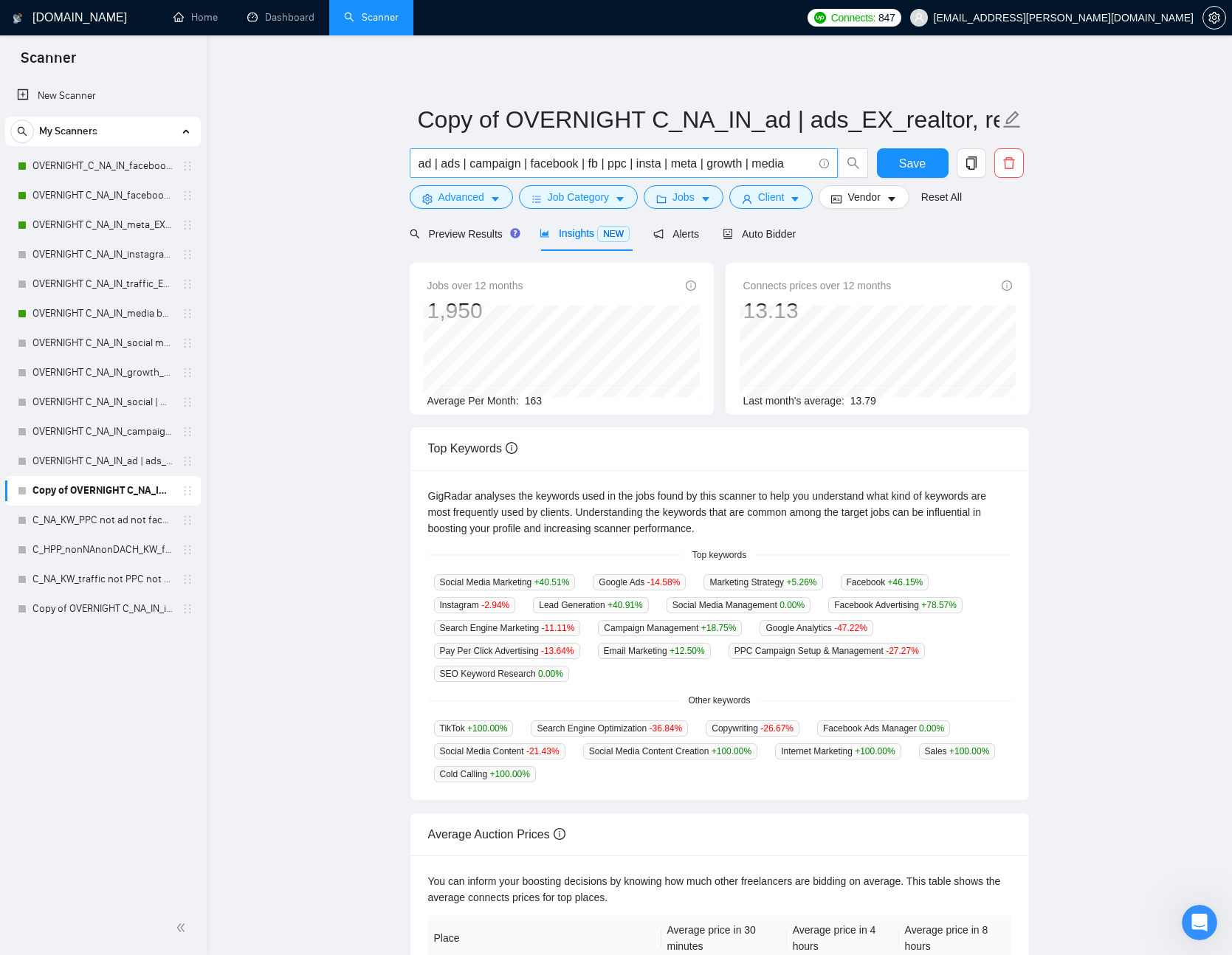
click at [808, 160] on input "ad | ads | campaign | facebook | fb | ppc | insta | meta | growth | media" at bounding box center [615, 164] width 394 height 19
paste input "|"
click at [1051, 204] on main "Copy of OVERNIGHT C_NA_IN_ad | ads_EX_realtor, real estate, crypto, web3, igami…" at bounding box center [719, 577] width 978 height 1036
click at [789, 168] on input "ad | ads | campaign | facebook | fb | ppc | insta | meta | growth | media | tra…" at bounding box center [615, 164] width 394 height 19
click at [754, 162] on input "ad | ads | campaign | facebook | fb | ppc | insta | meta | growth | media | tra…" at bounding box center [615, 164] width 394 height 19
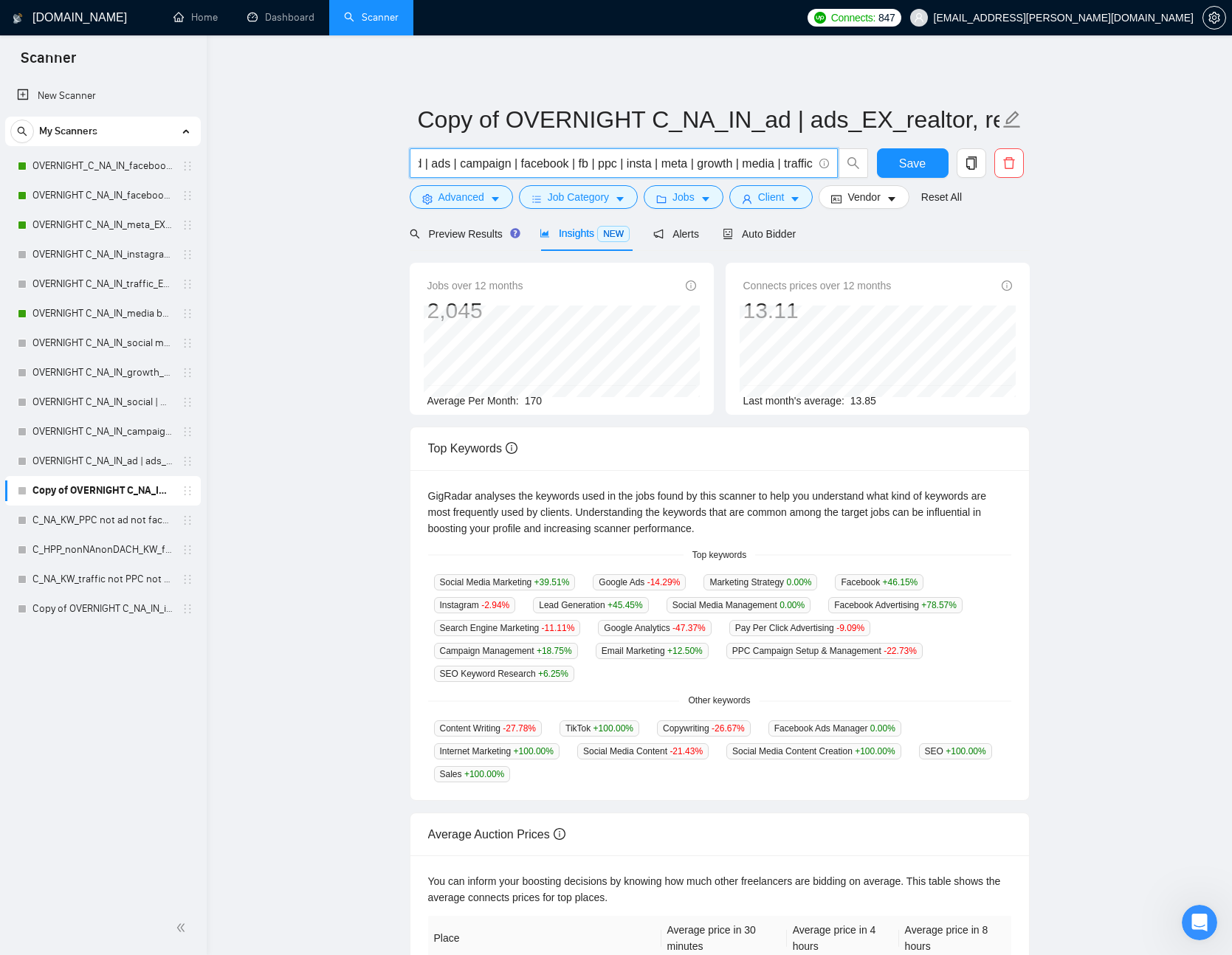
paste input "|"
type input "ad | ads | campaign | facebook | fb | ppc | insta | meta | growth | media | tra…"
click at [1068, 225] on main "Copy of OVERNIGHT C_NA_IN_ad | ads_EX_realtor, real estate, crypto, web3, igami…" at bounding box center [719, 577] width 978 height 1036
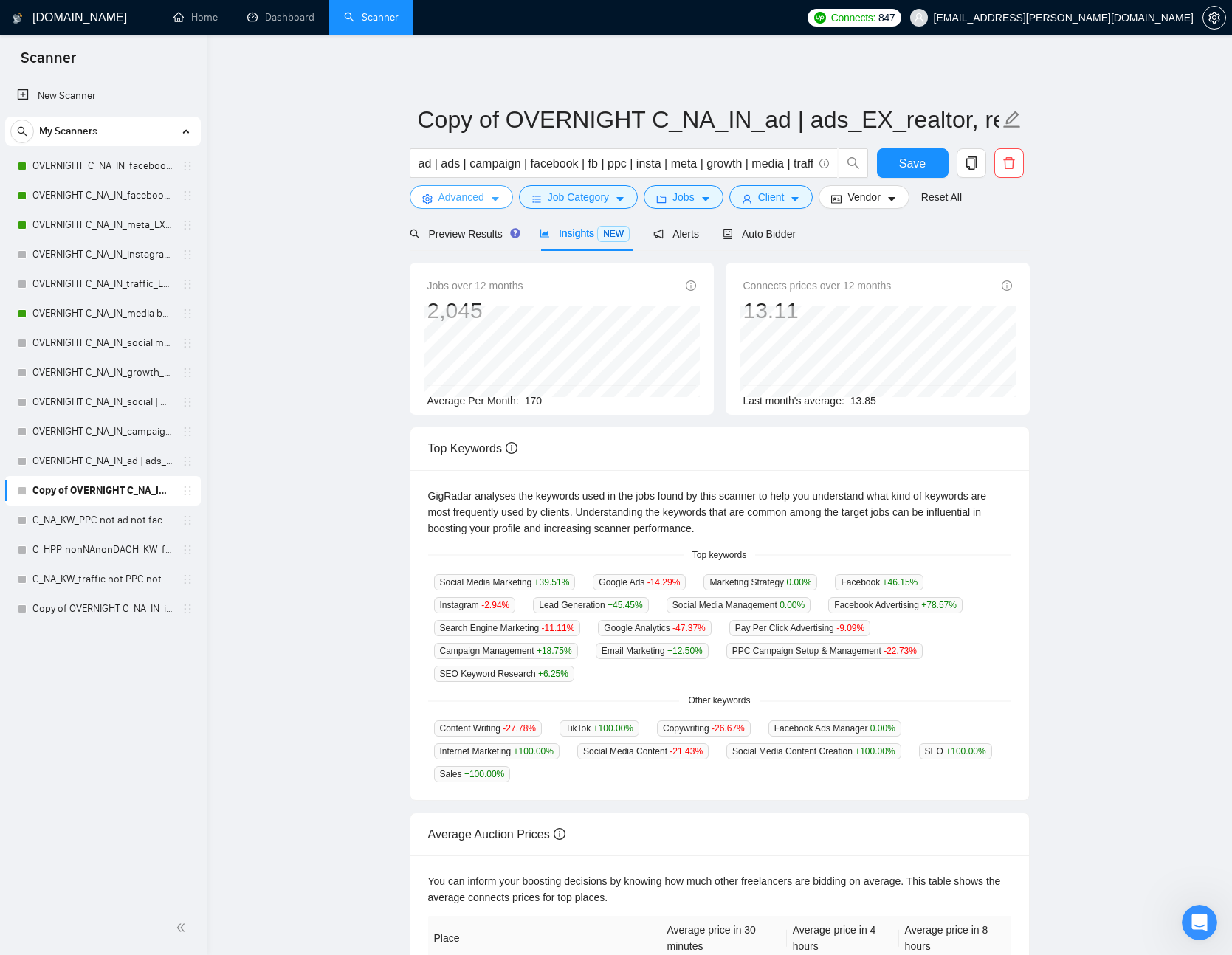
click at [493, 202] on icon "caret-down" at bounding box center [495, 199] width 10 height 10
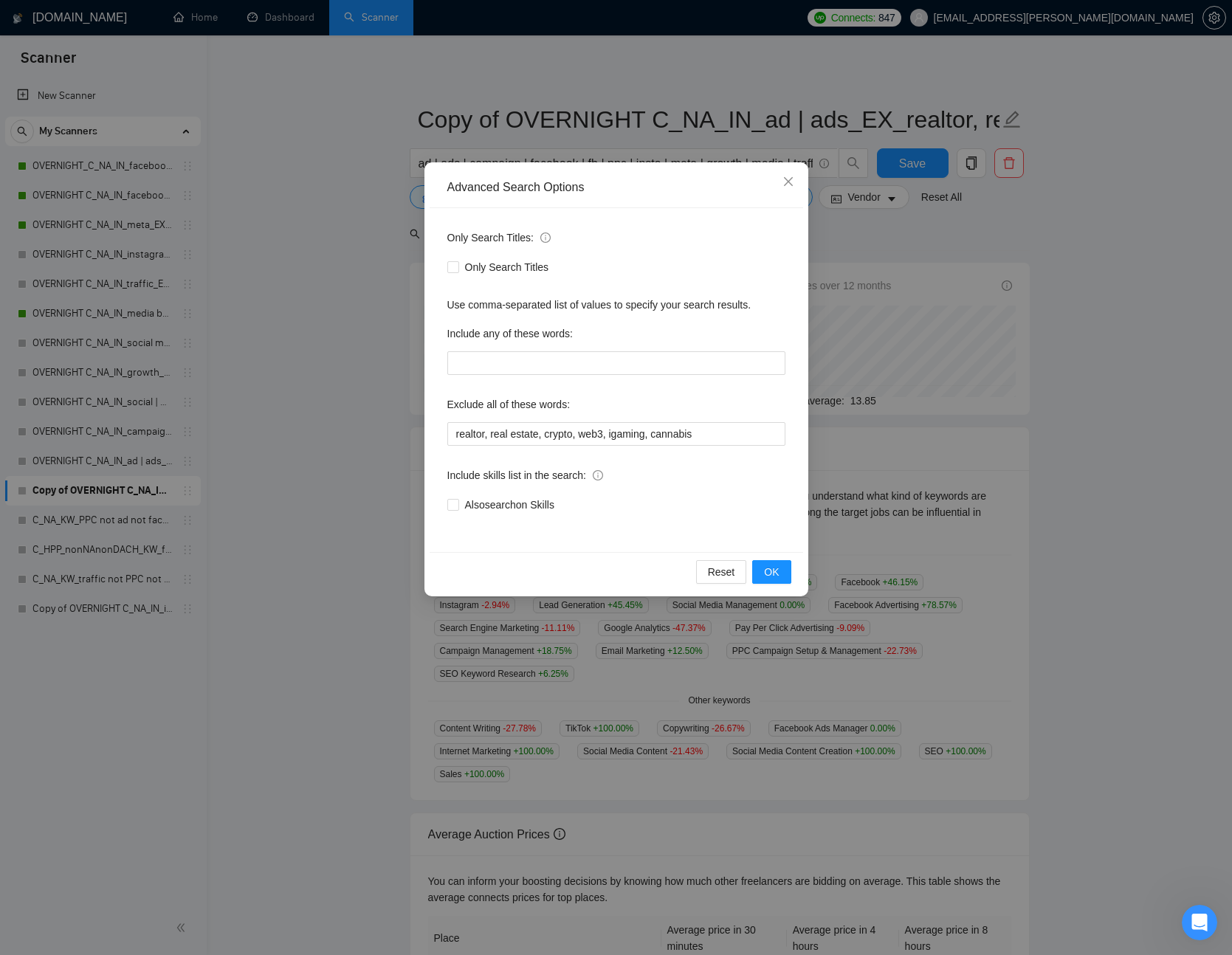
click at [860, 219] on div "Advanced Search Options Only Search Titles: Only Search Titles Use comma-separa…" at bounding box center [616, 478] width 1232 height 955
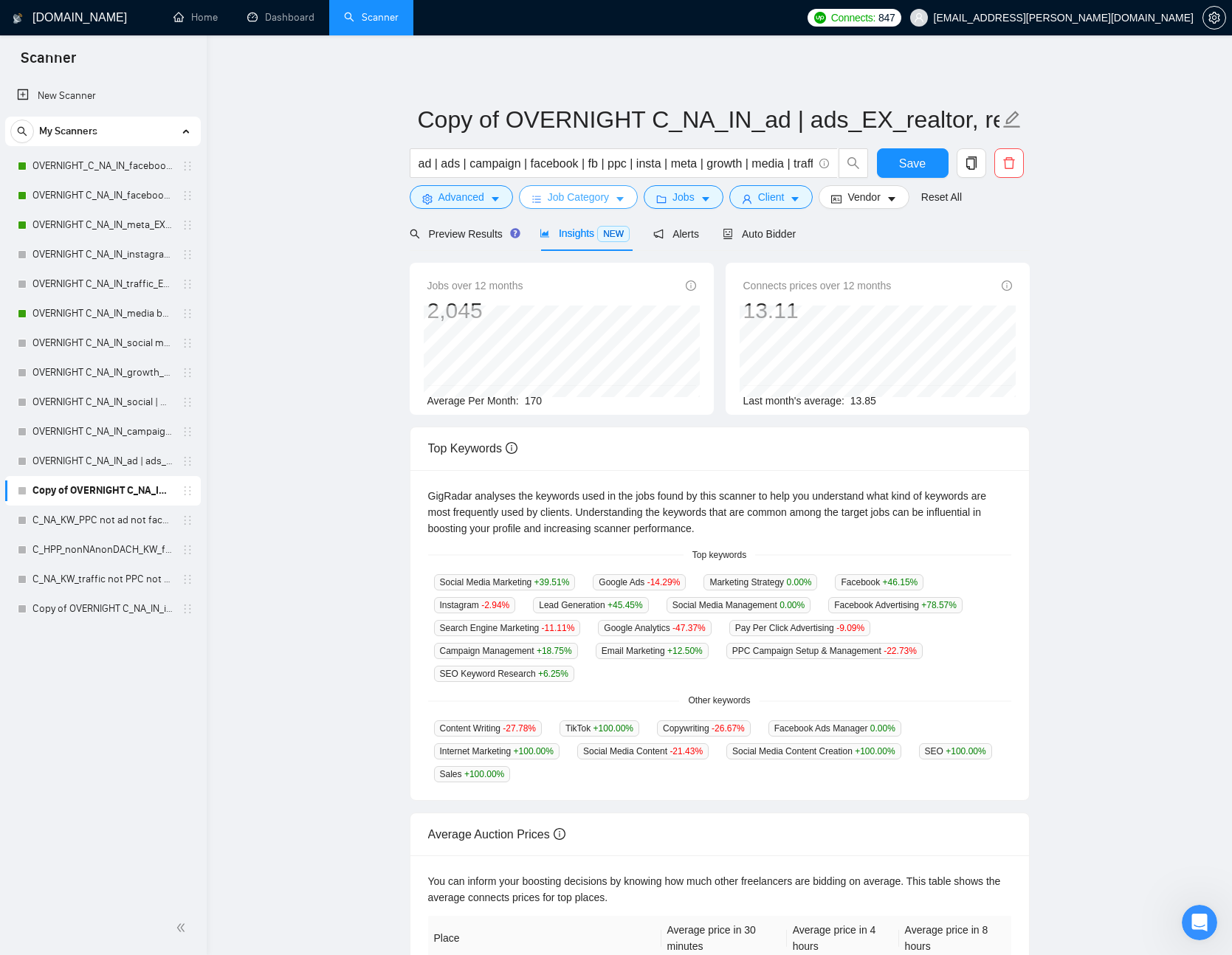
click at [559, 202] on span "Job Category" at bounding box center [578, 197] width 62 height 16
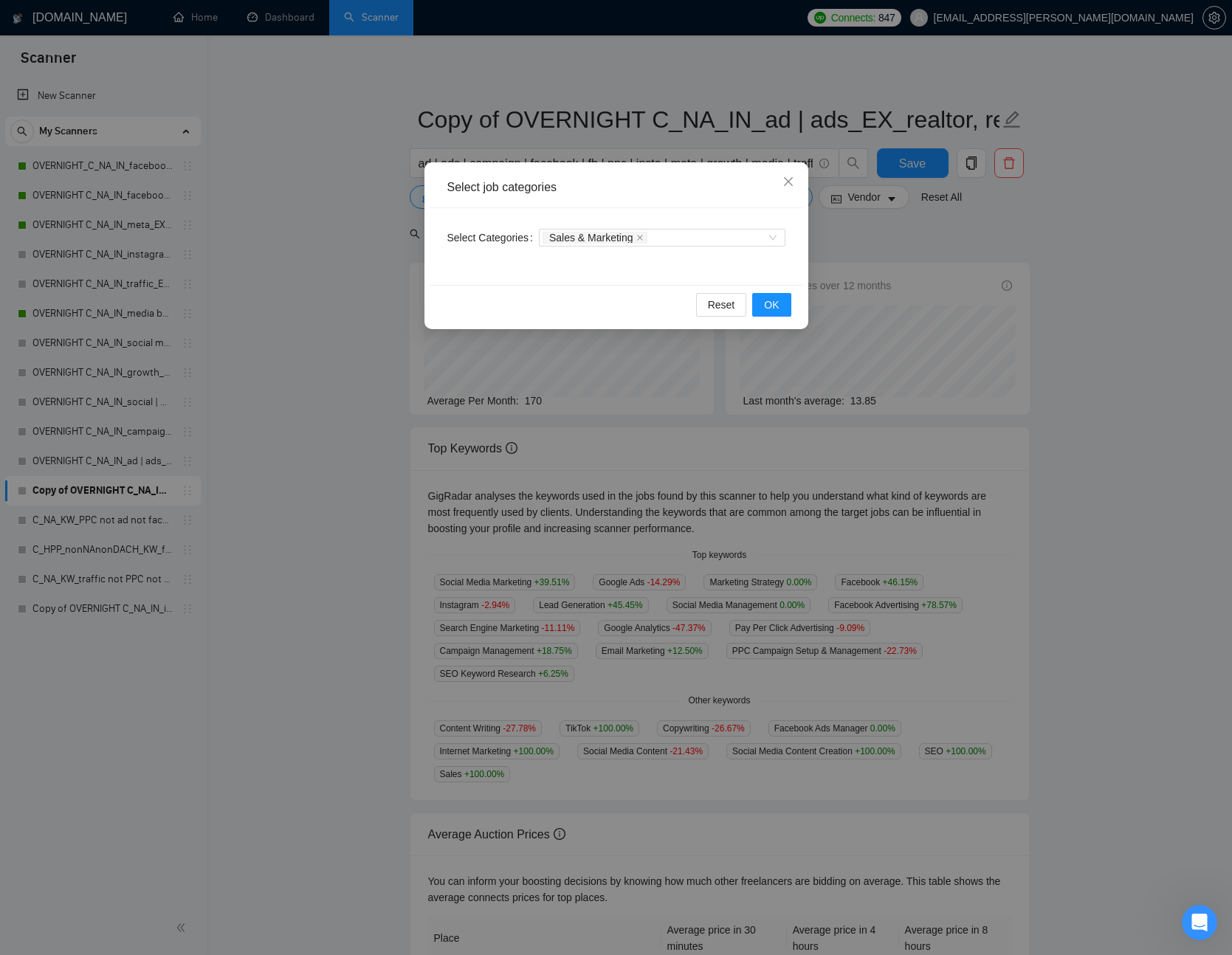
drag, startPoint x: 888, startPoint y: 251, endPoint x: 841, endPoint y: 233, distance: 50.3
click at [882, 250] on div "Select job categories Select Categories Sales & Marketing Reset OK" at bounding box center [616, 478] width 1232 height 955
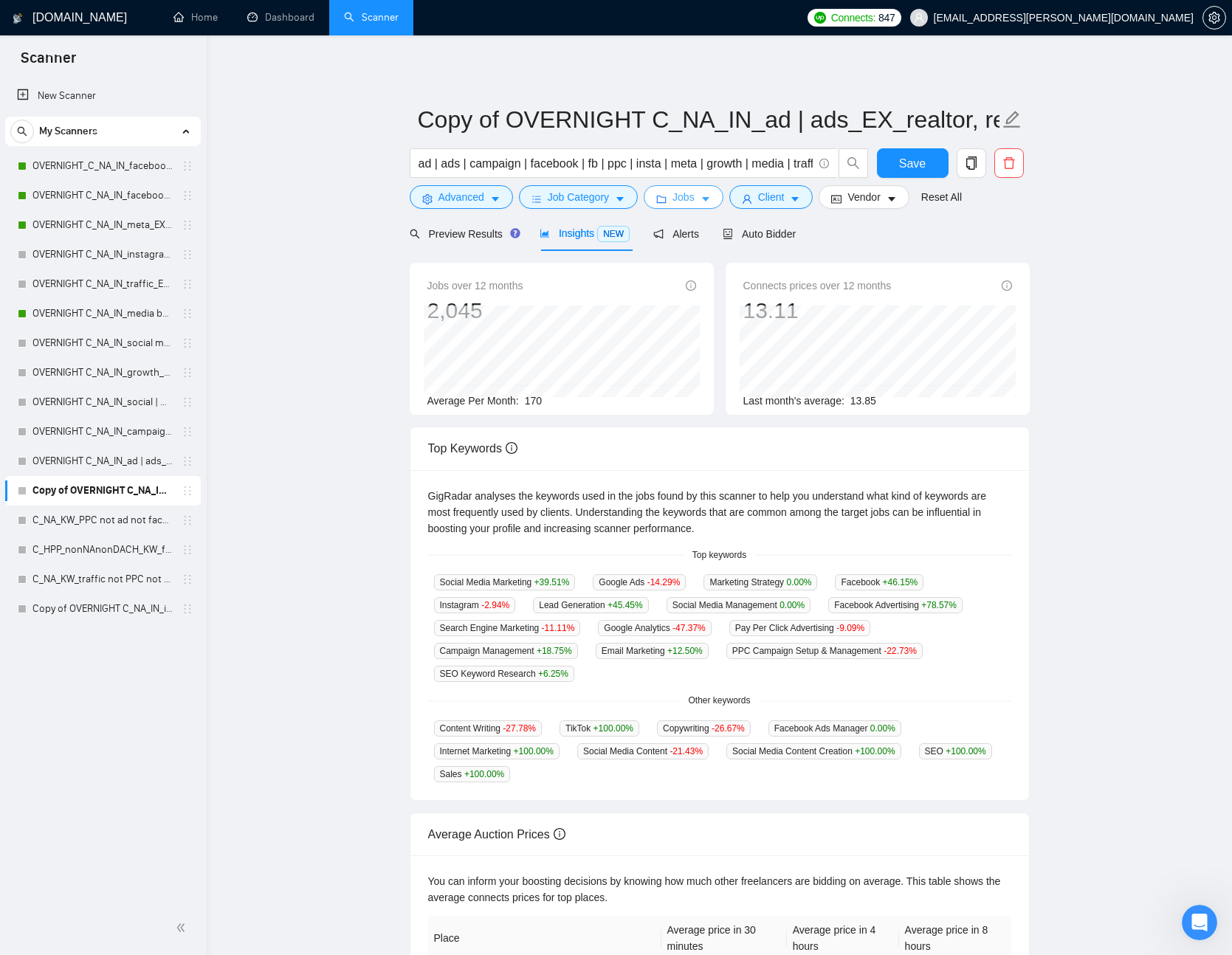
click at [710, 194] on icon "caret-down" at bounding box center [705, 199] width 10 height 10
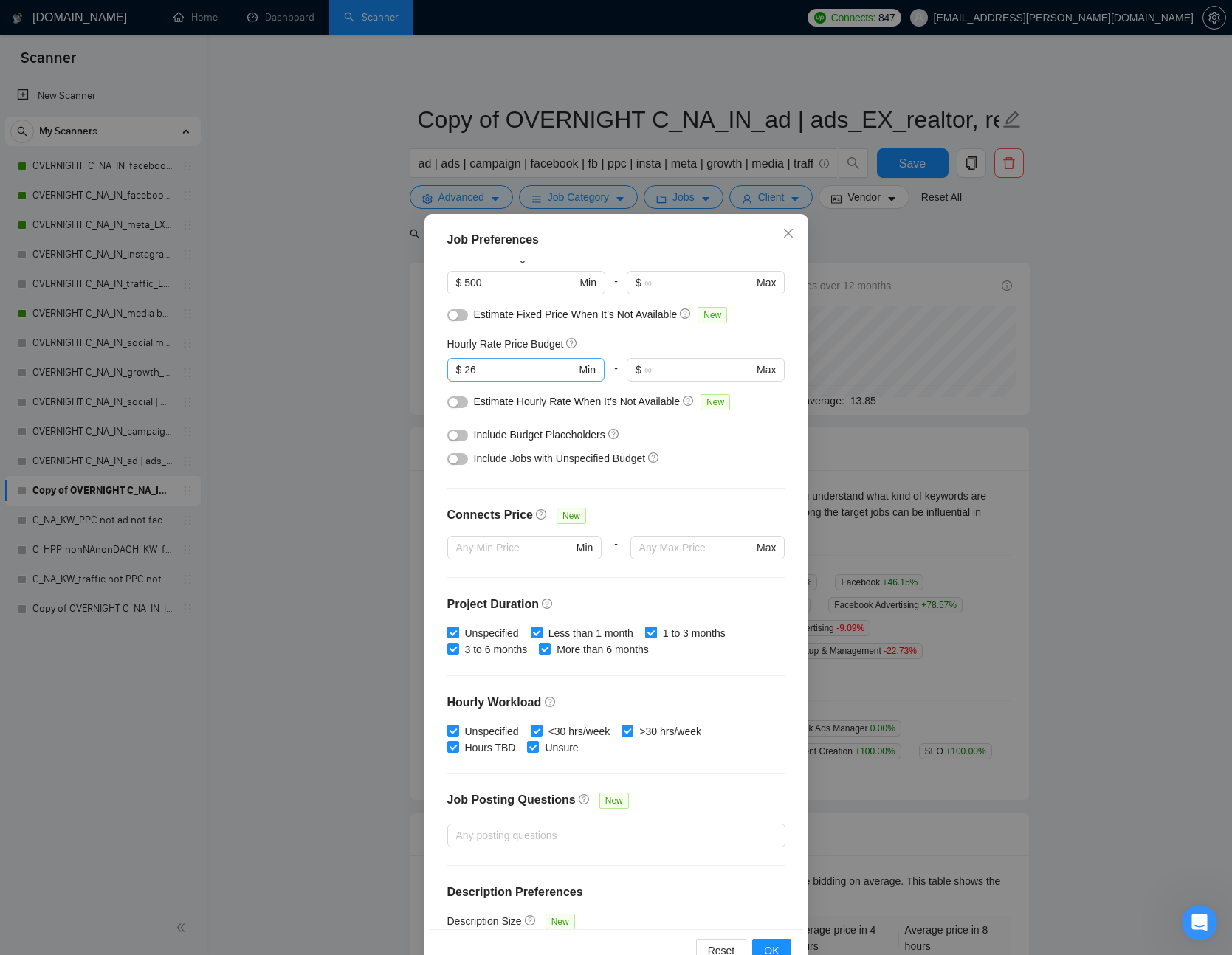
scroll to position [121, 0]
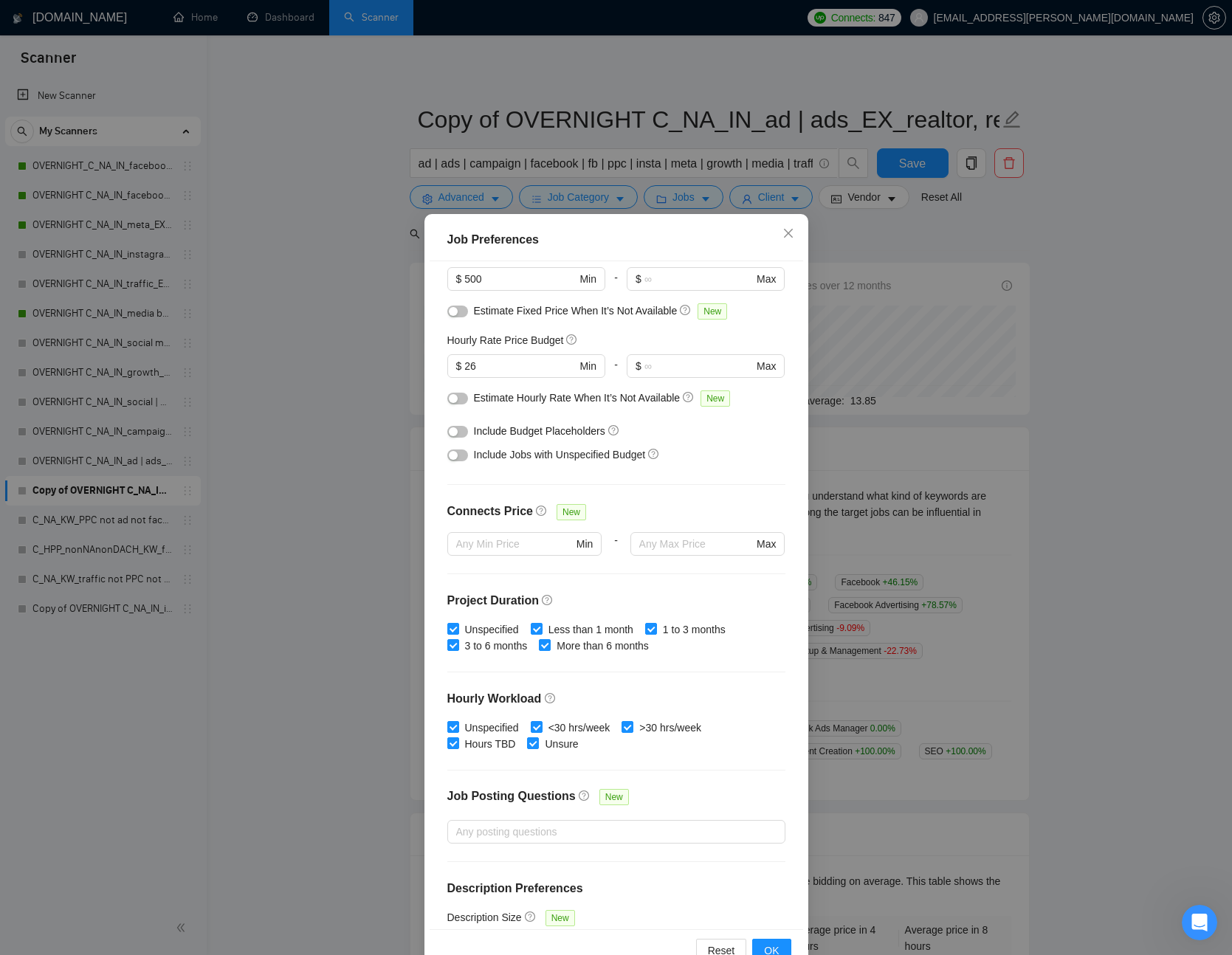
click at [420, 360] on div "Job Preferences Budget Project Type All Fixed Price Hourly Rate Fixed Price Bud…" at bounding box center [616, 478] width 1232 height 955
drag, startPoint x: 460, startPoint y: 454, endPoint x: 464, endPoint y: 447, distance: 8.1
click at [461, 451] on button "button" at bounding box center [457, 456] width 21 height 12
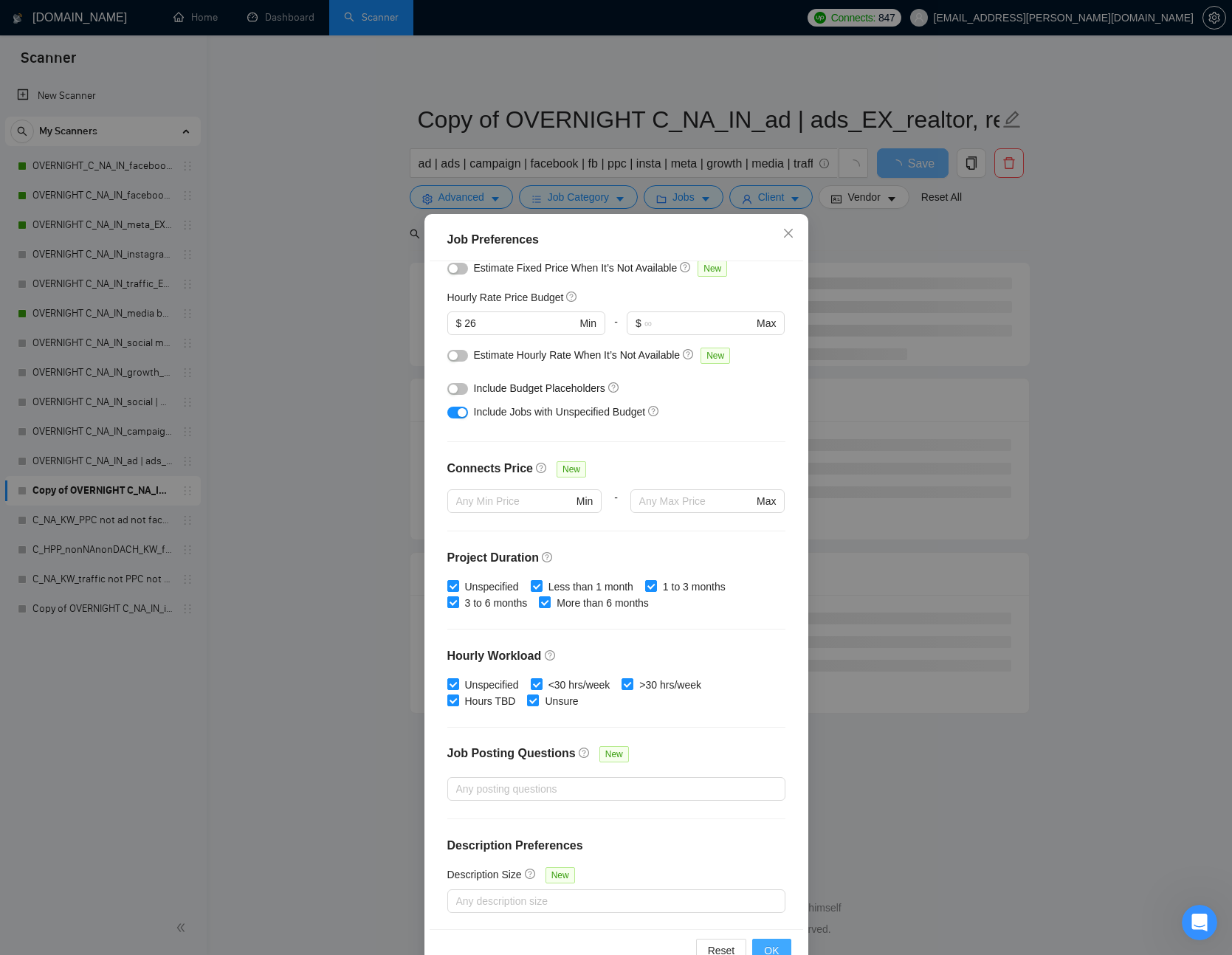
click at [770, 946] on span "OK" at bounding box center [772, 950] width 15 height 16
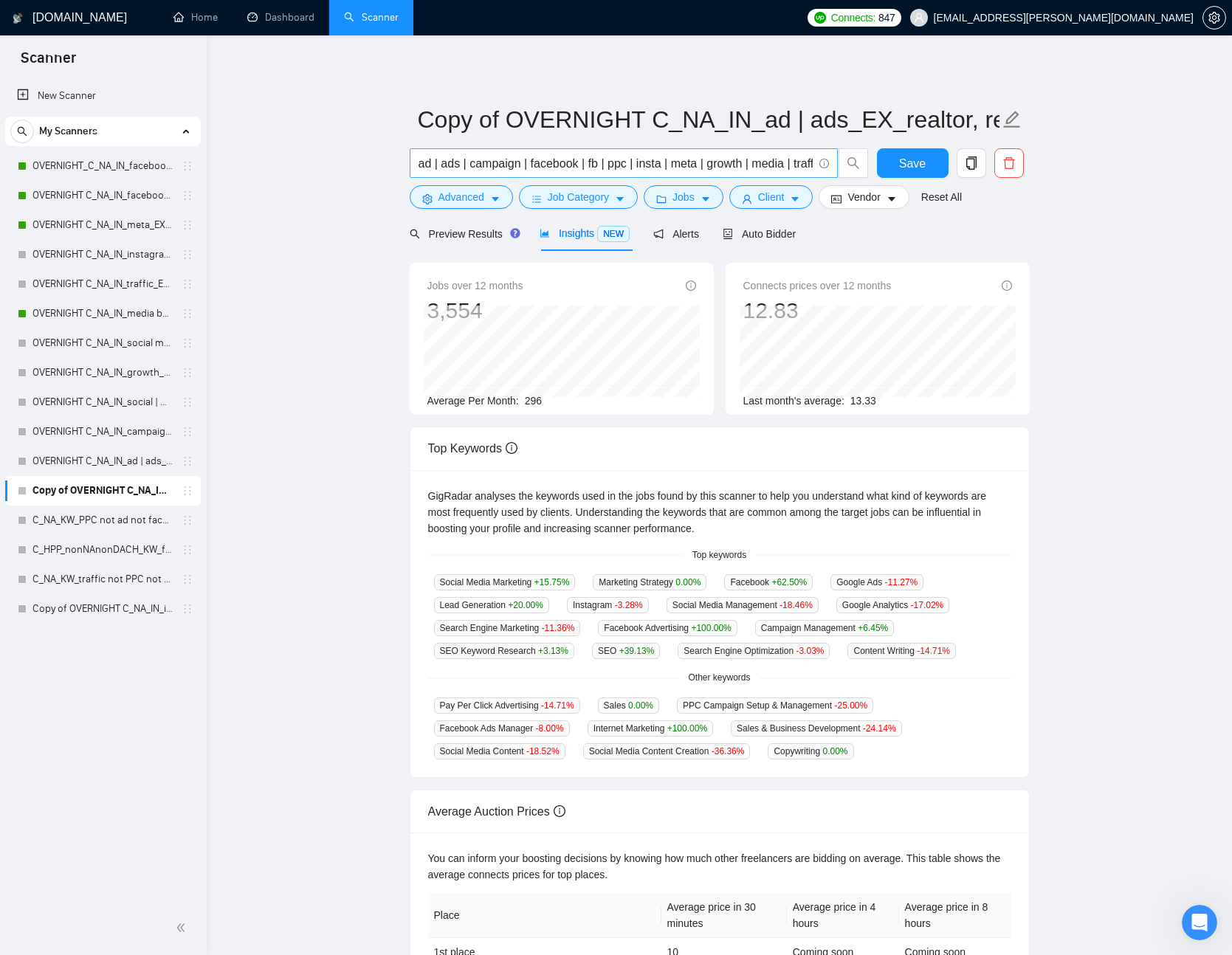
click at [700, 175] on span "ad | ads | campaign | facebook | fb | ppc | insta | meta | growth | media | tra…" at bounding box center [624, 163] width 429 height 30
click at [712, 168] on input "ad | ads | campaign | facebook | fb | ppc | insta | meta | growth | media | tra…" at bounding box center [615, 164] width 394 height 19
click at [1008, 120] on icon "edit" at bounding box center [1012, 119] width 17 height 17
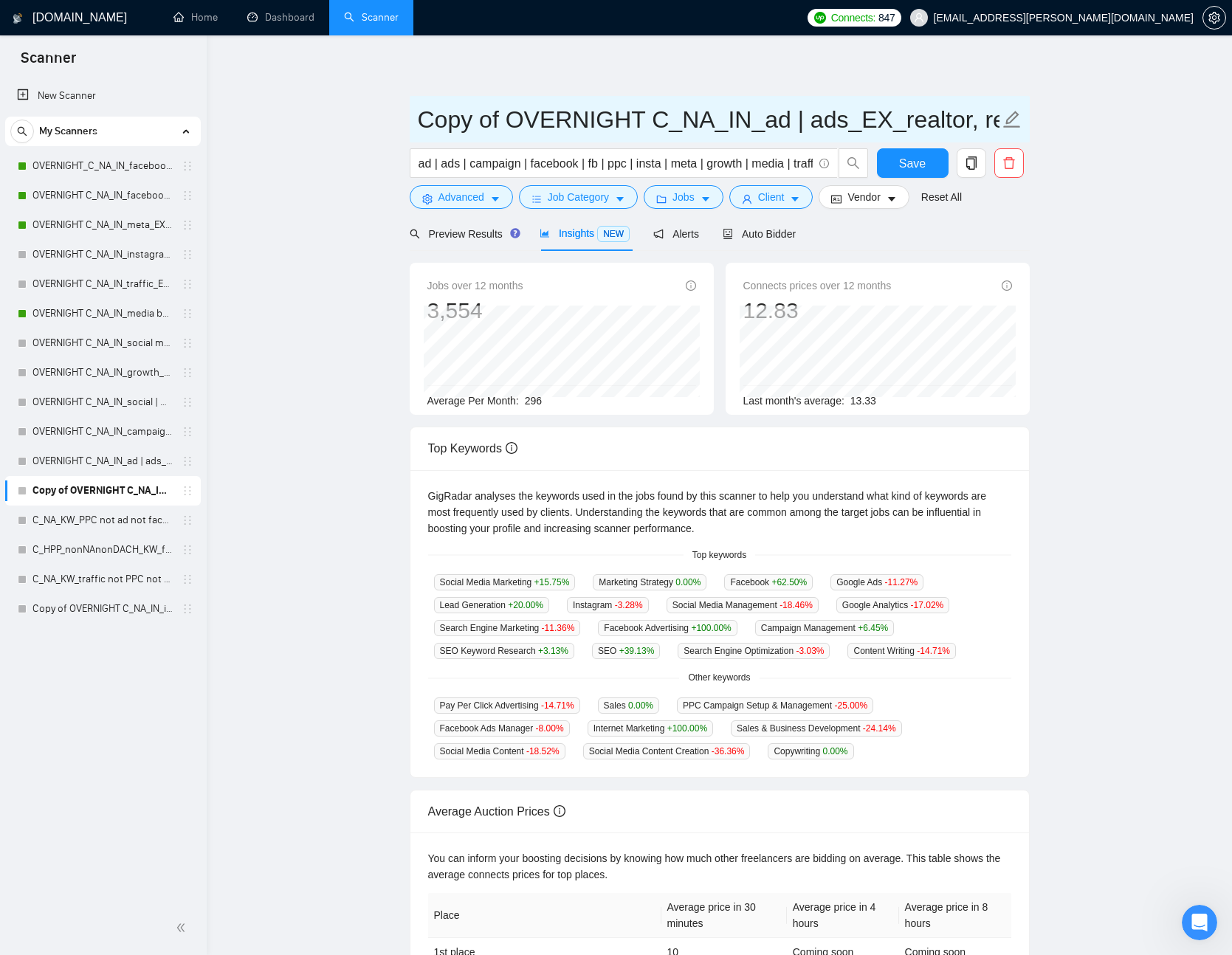
drag, startPoint x: 300, startPoint y: 104, endPoint x: 508, endPoint y: 114, distance: 208.2
click at [508, 114] on input "Copy of OVERNIGHT C_NA_IN_ad | ads_EX_realtor, real estate, crypto, web3, igami…" at bounding box center [709, 120] width 582 height 37
click at [646, 119] on input "Copy of OVERNIGHT C_NA_IN_ad | ads_EX_realtor, real estate, crypto, web3, igami…" at bounding box center [709, 120] width 582 height 37
paste input "DACH_IN_ad | ads | campaign | facebook | fb | ppc | insta | meta | growth | med…"
drag, startPoint x: 543, startPoint y: 116, endPoint x: 65, endPoint y: 96, distance: 478.4
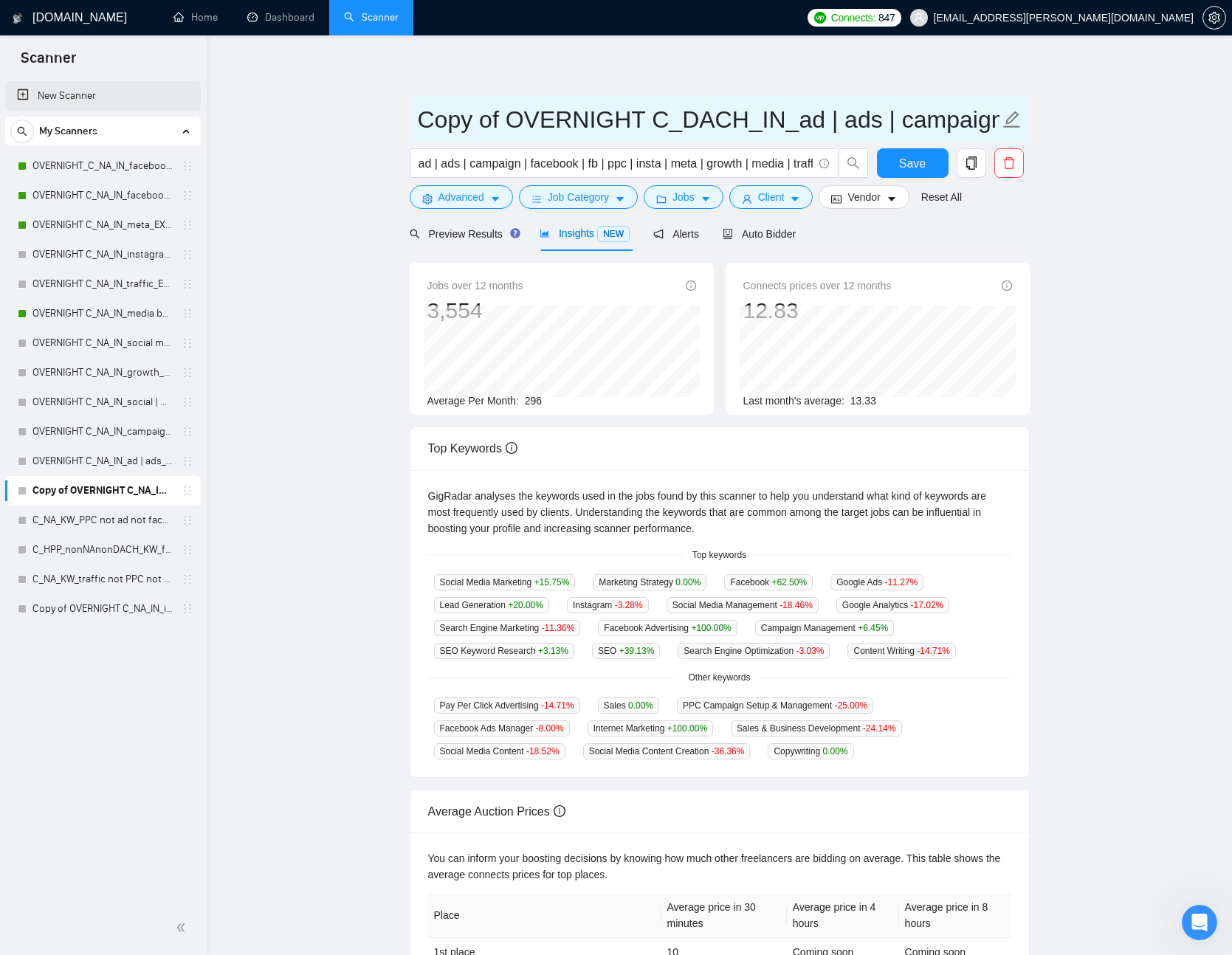
click at [65, 96] on section "Scanner New Scanner My Scanners OVERNIGHT_C_NA_IN_facebook ad_EX__BH_26+_BF_500…" at bounding box center [616, 592] width 1232 height 1185
click at [500, 116] on input "Copy of OVERNIGHT C_DACH_IN_ad | ads | campaign | facebook | fb | ppc | insta |…" at bounding box center [709, 120] width 582 height 37
drag, startPoint x: 502, startPoint y: 120, endPoint x: 340, endPoint y: 118, distance: 162.0
click at [340, 118] on main "Copy of OVERNIGHT C_DACH_IN_ad | ads | campaign | facebook | fb | ppc | insta |…" at bounding box center [719, 565] width 978 height 1013
type input "OVERNIGHT C_DACH_IN_ad | ads | campaign | facebook | fb | ppc | insta | meta | …"
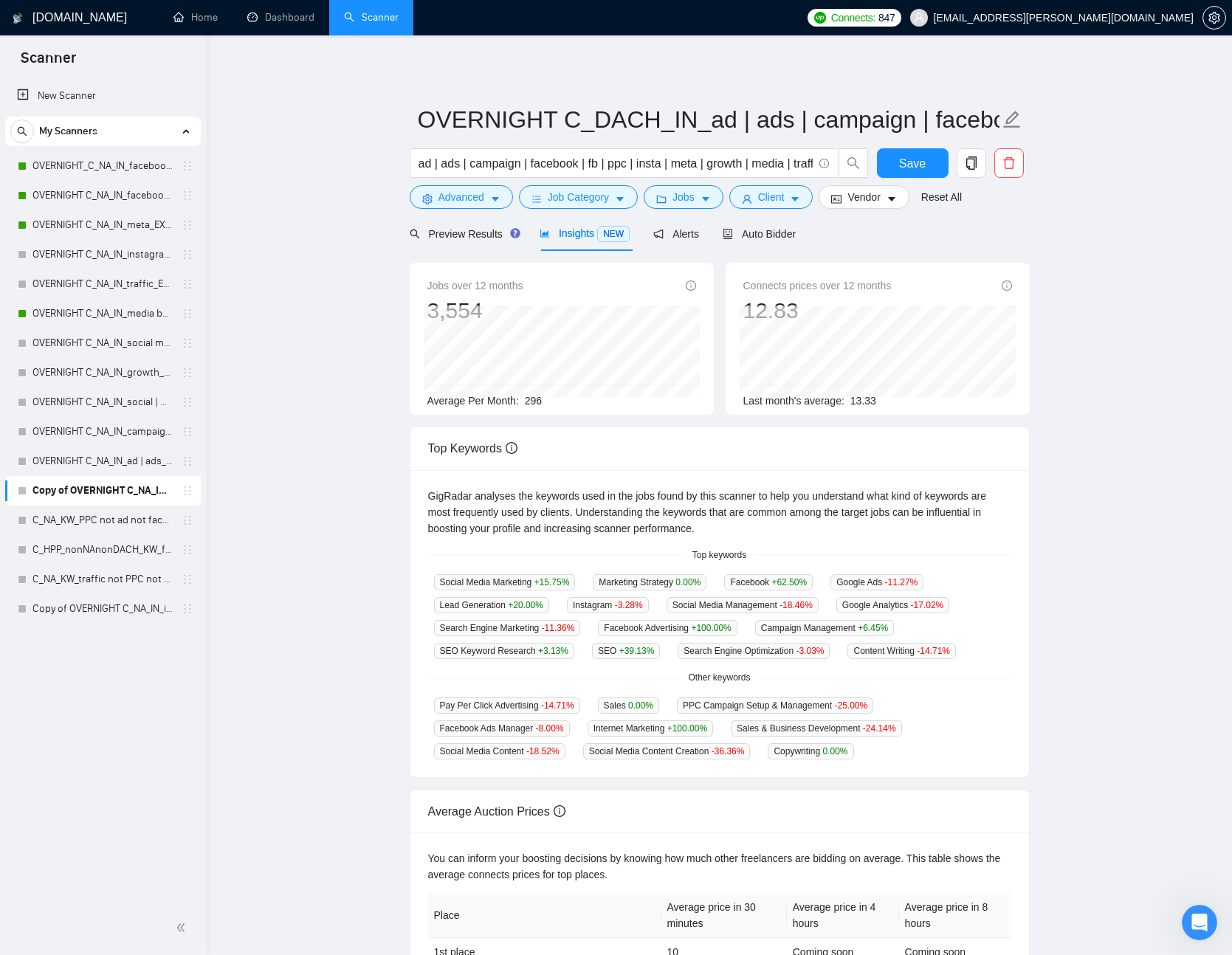
click at [1053, 245] on main "OVERNIGHT C_DACH_IN_ad | ads | campaign | facebook | fb | ppc | insta | meta | …" at bounding box center [719, 565] width 978 height 1013
click at [922, 167] on span "Save" at bounding box center [913, 164] width 27 height 19
click at [975, 158] on icon "copy" at bounding box center [972, 164] width 14 height 13
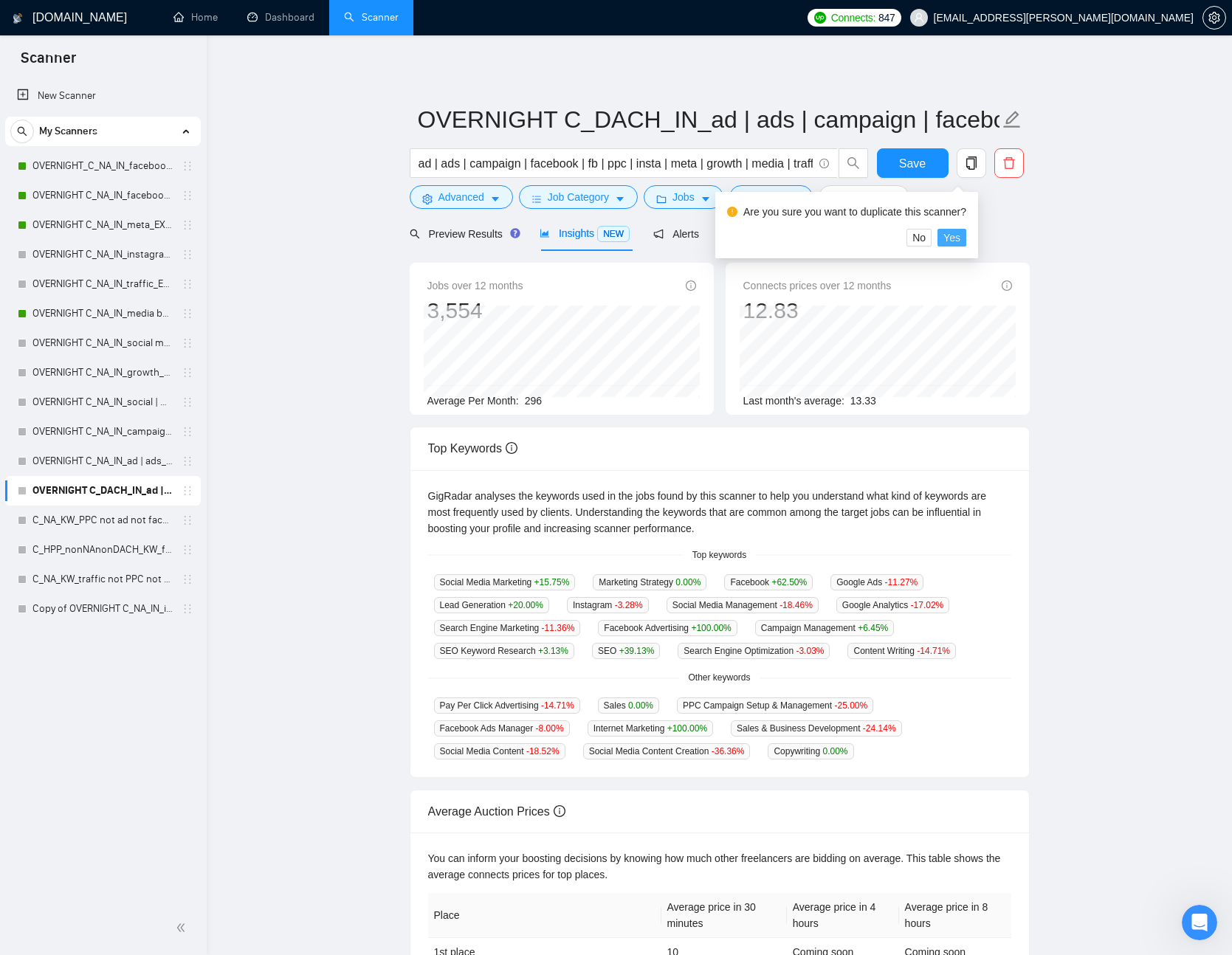
click at [960, 240] on span "Yes" at bounding box center [952, 237] width 17 height 16
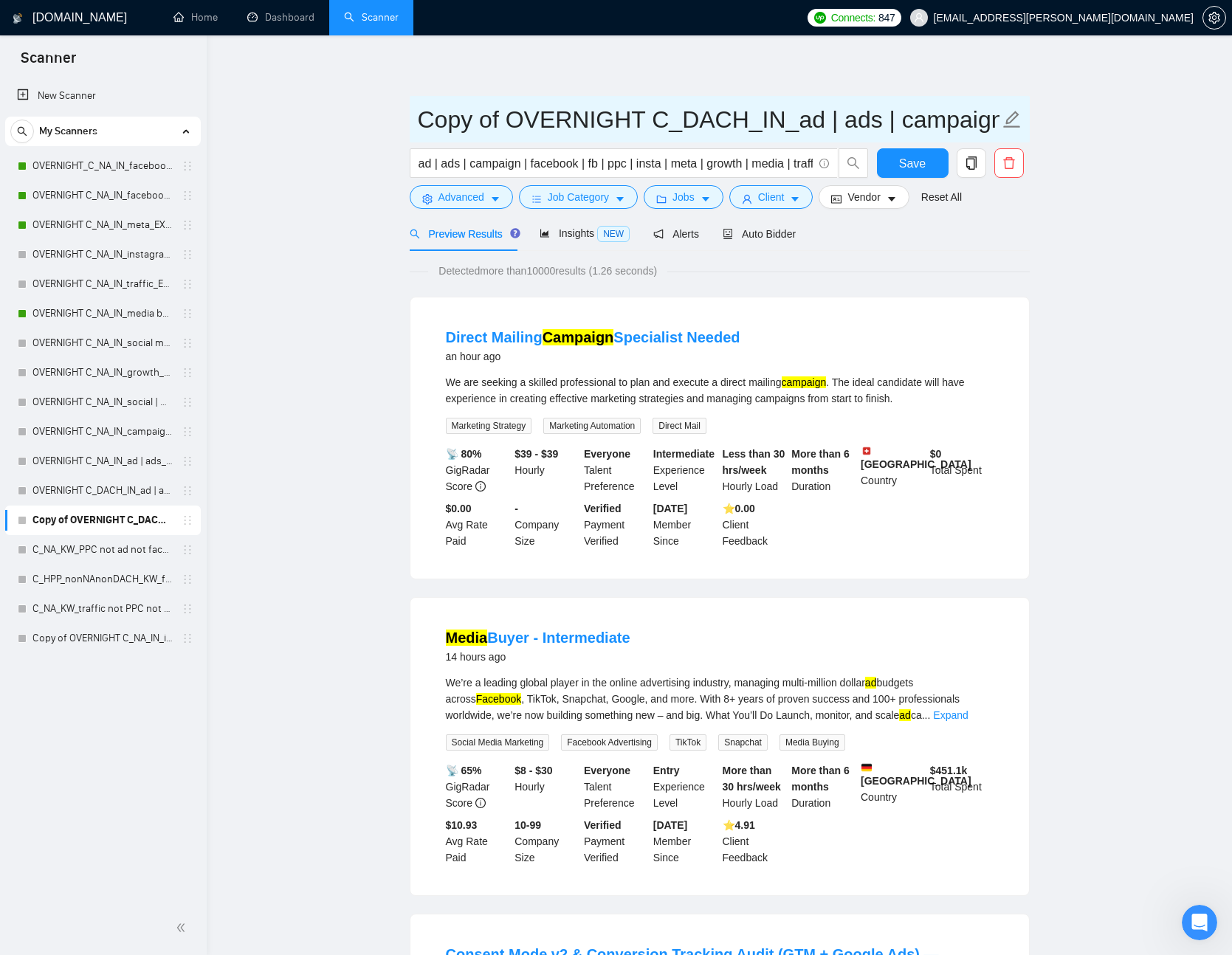
drag, startPoint x: 502, startPoint y: 121, endPoint x: 426, endPoint y: 121, distance: 76.0
click at [426, 121] on input "Copy of OVERNIGHT C_DACH_IN_ad | ads | campaign | facebook | fb | ppc | insta |…" at bounding box center [709, 120] width 582 height 37
click at [612, 116] on input "OVERNIGHT C_DACH_IN_ad | ads | campaign | facebook | fb | ppc | insta | meta | …" at bounding box center [709, 120] width 582 height 37
click at [646, 116] on input "OVERNIGHT C_DACH_IN_ad | ads | campaign | facebook | fb | ppc | insta | meta | …" at bounding box center [709, 120] width 582 height 37
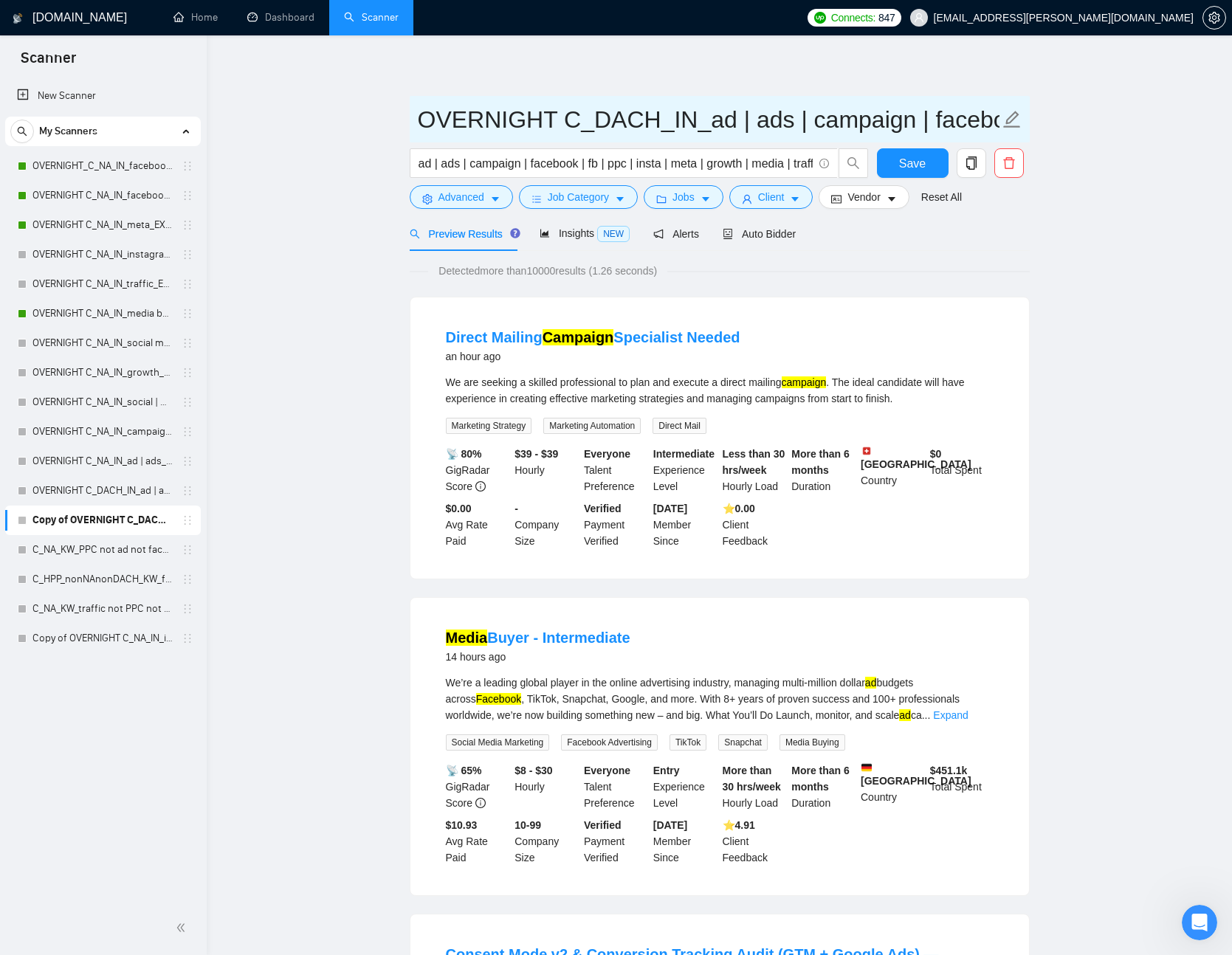
type input "OVERNIGHT C_DACH_IN_ad | ads | campaign | facebook | fb | ppc | insta | meta | …"
click at [754, 263] on div "Detected more than 10000 results (1.26 seconds)" at bounding box center [720, 271] width 620 height 16
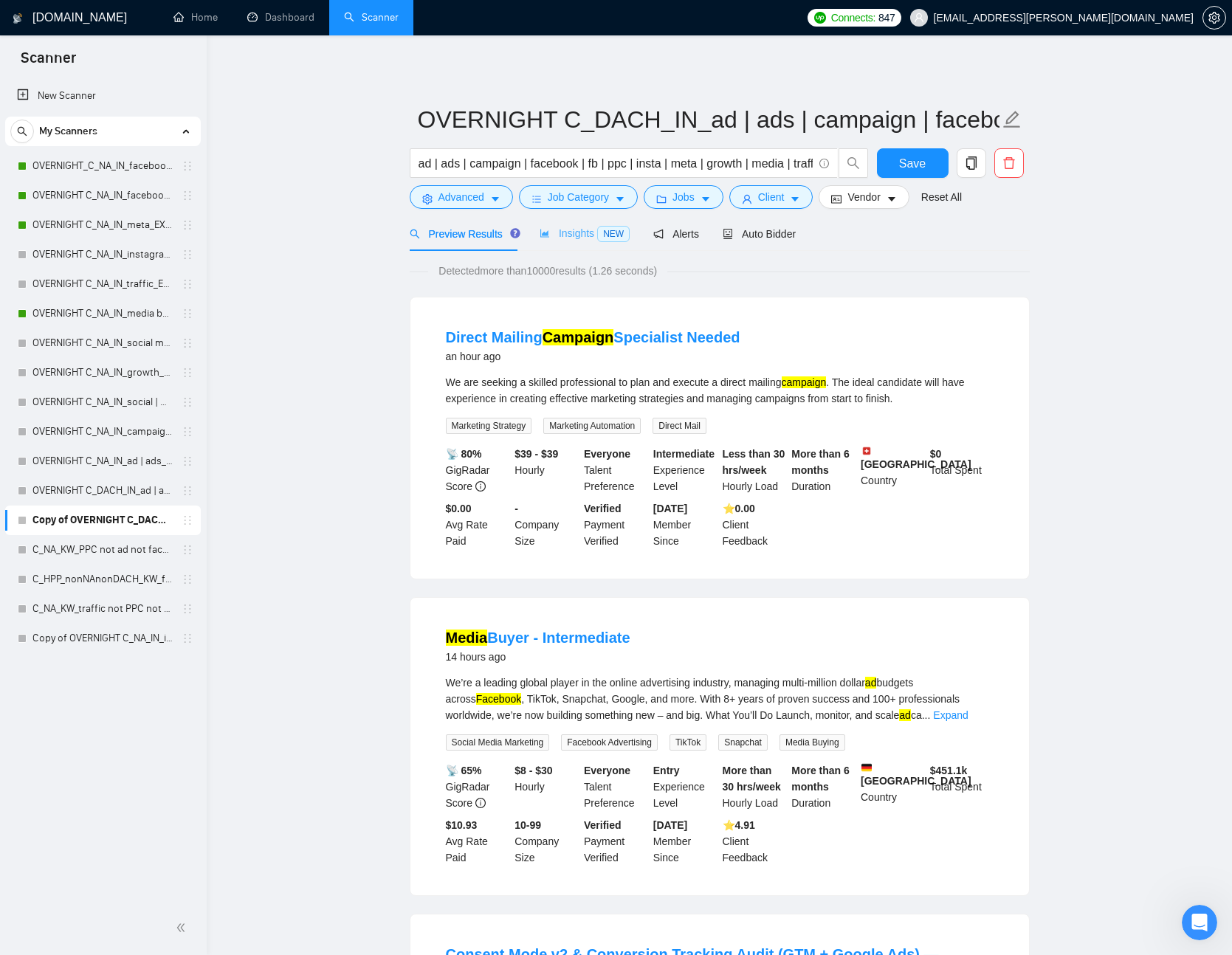
click at [615, 222] on div "Insights NEW" at bounding box center [585, 233] width 90 height 35
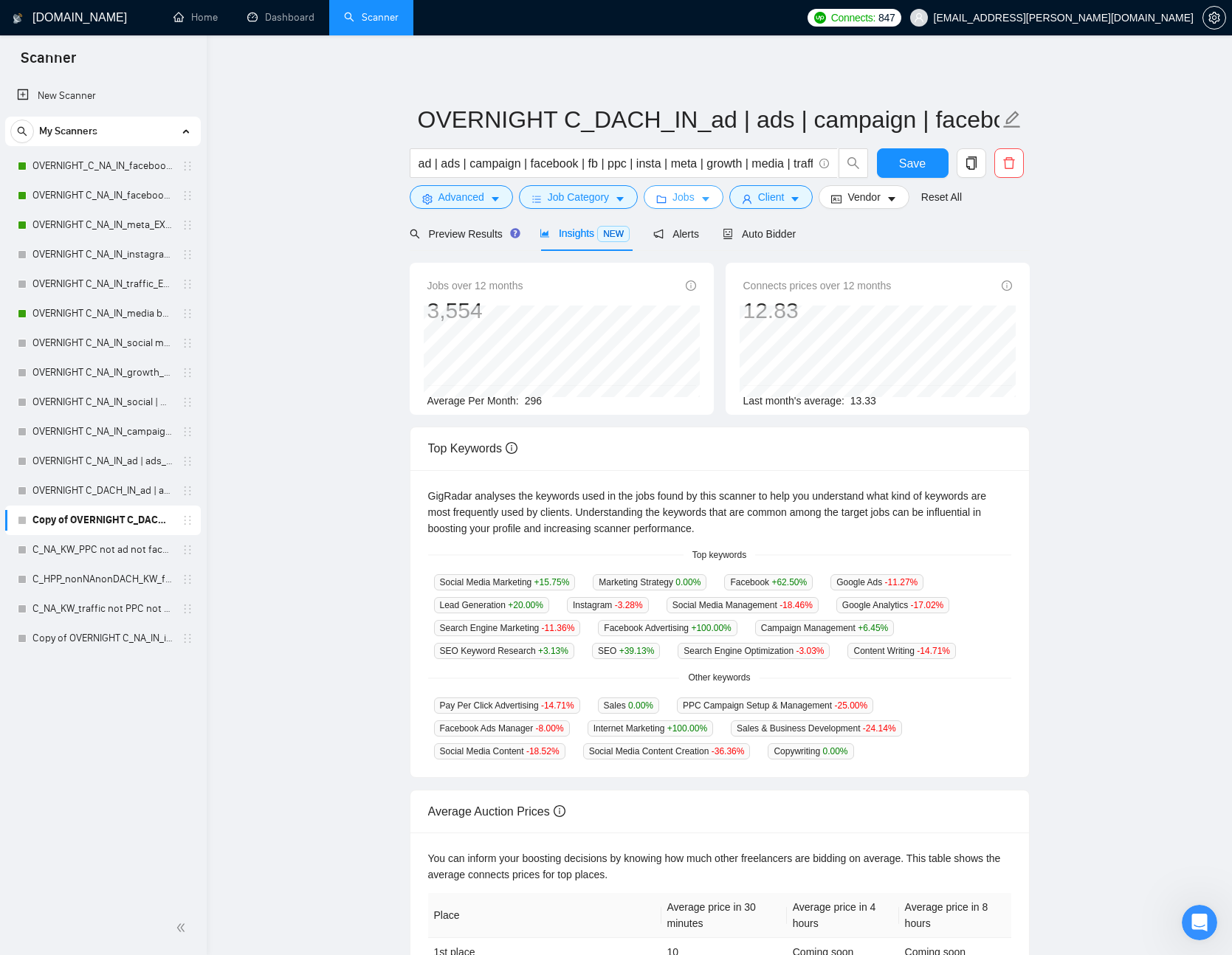
click at [665, 193] on span "folder" at bounding box center [662, 198] width 10 height 11
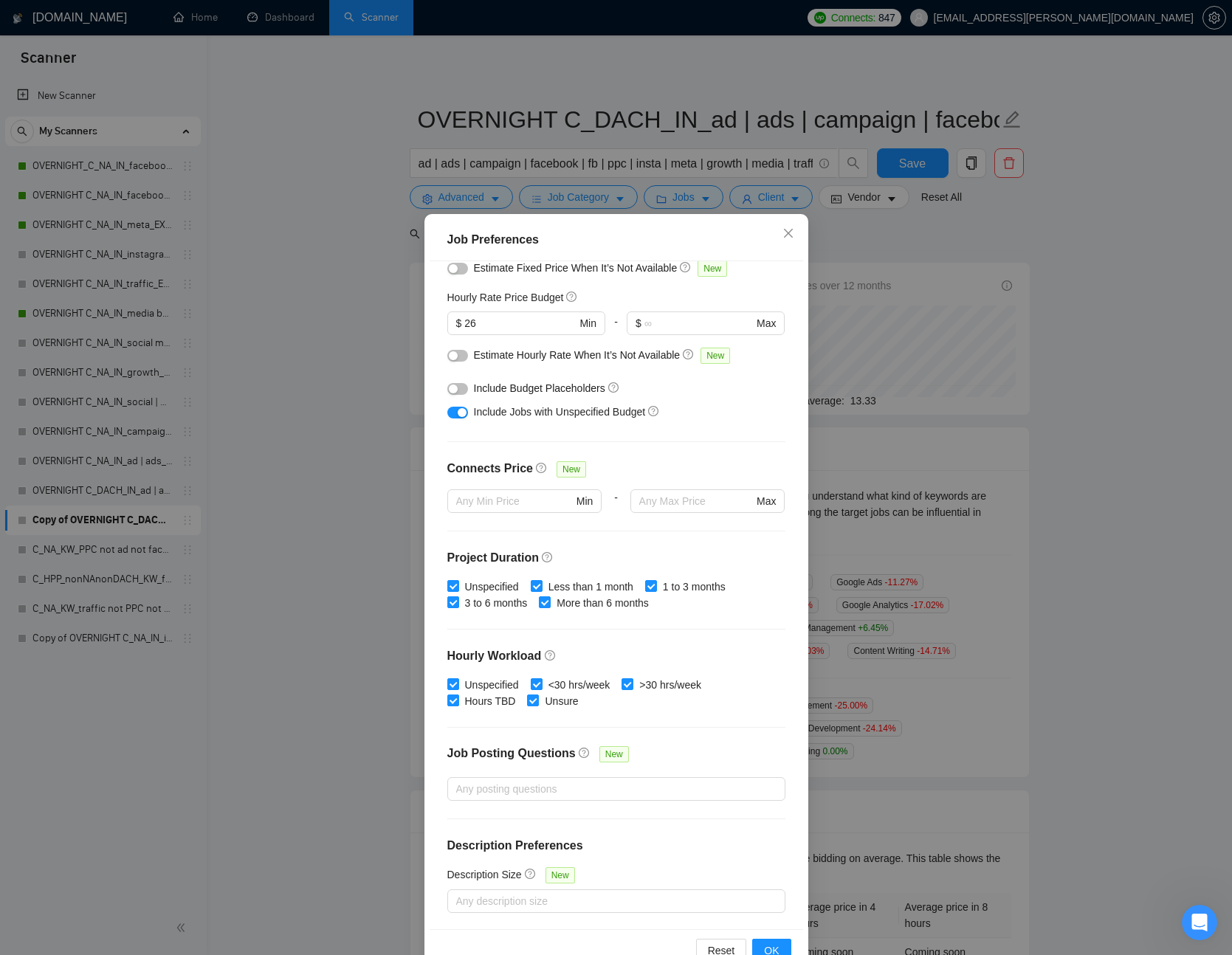
click at [469, 405] on div "Include Jobs with Unspecified Budget" at bounding box center [616, 412] width 338 height 24
click at [456, 407] on button "button" at bounding box center [457, 413] width 21 height 12
drag, startPoint x: 505, startPoint y: 329, endPoint x: 410, endPoint y: 305, distance: 98.0
click at [412, 305] on div "Job Preferences Budget Project Type All Fixed Price Hourly Rate Fixed Price Bud…" at bounding box center [616, 478] width 1232 height 955
type input "10"
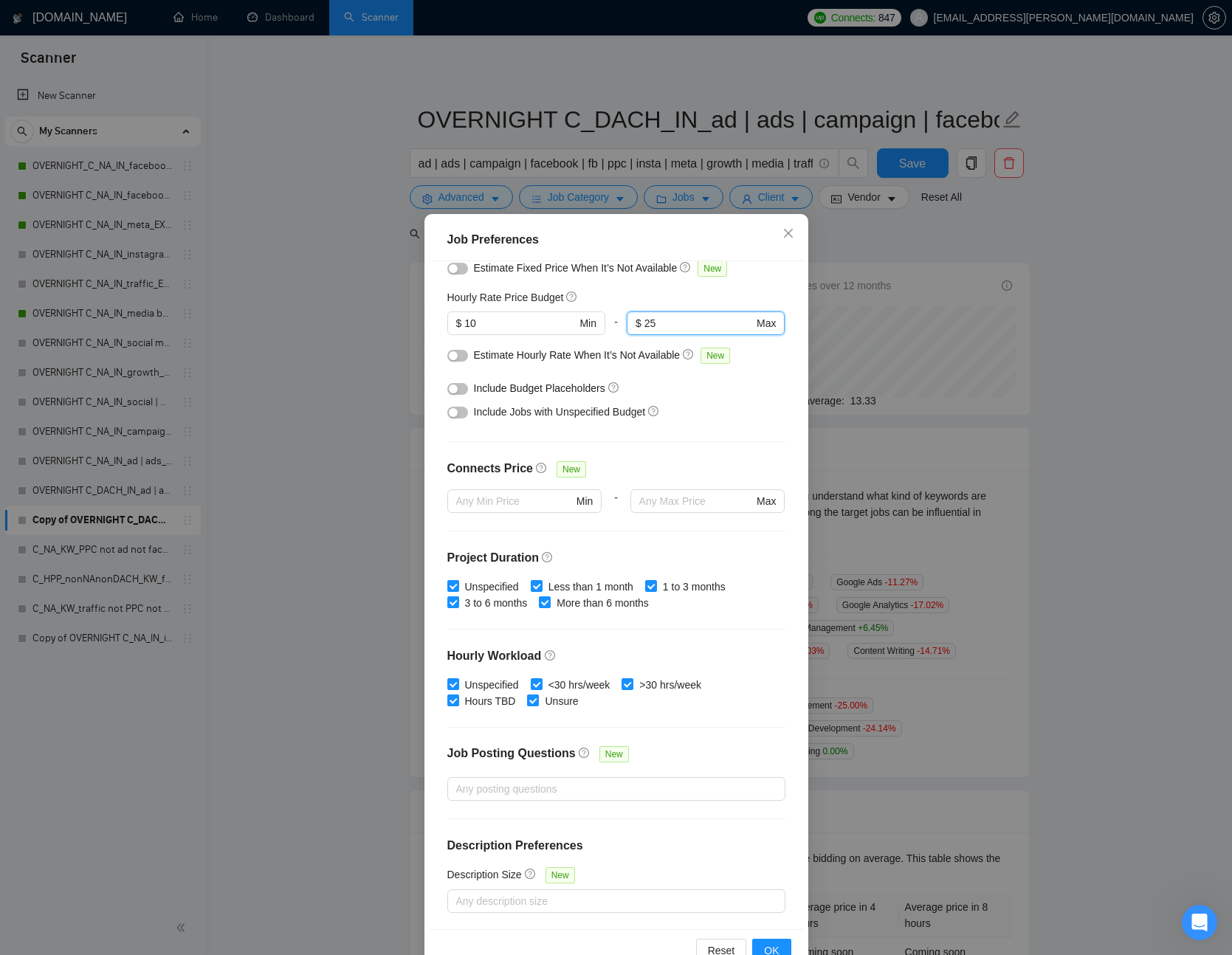
type input "25"
click at [758, 481] on div "Connects Price New" at bounding box center [616, 474] width 338 height 30
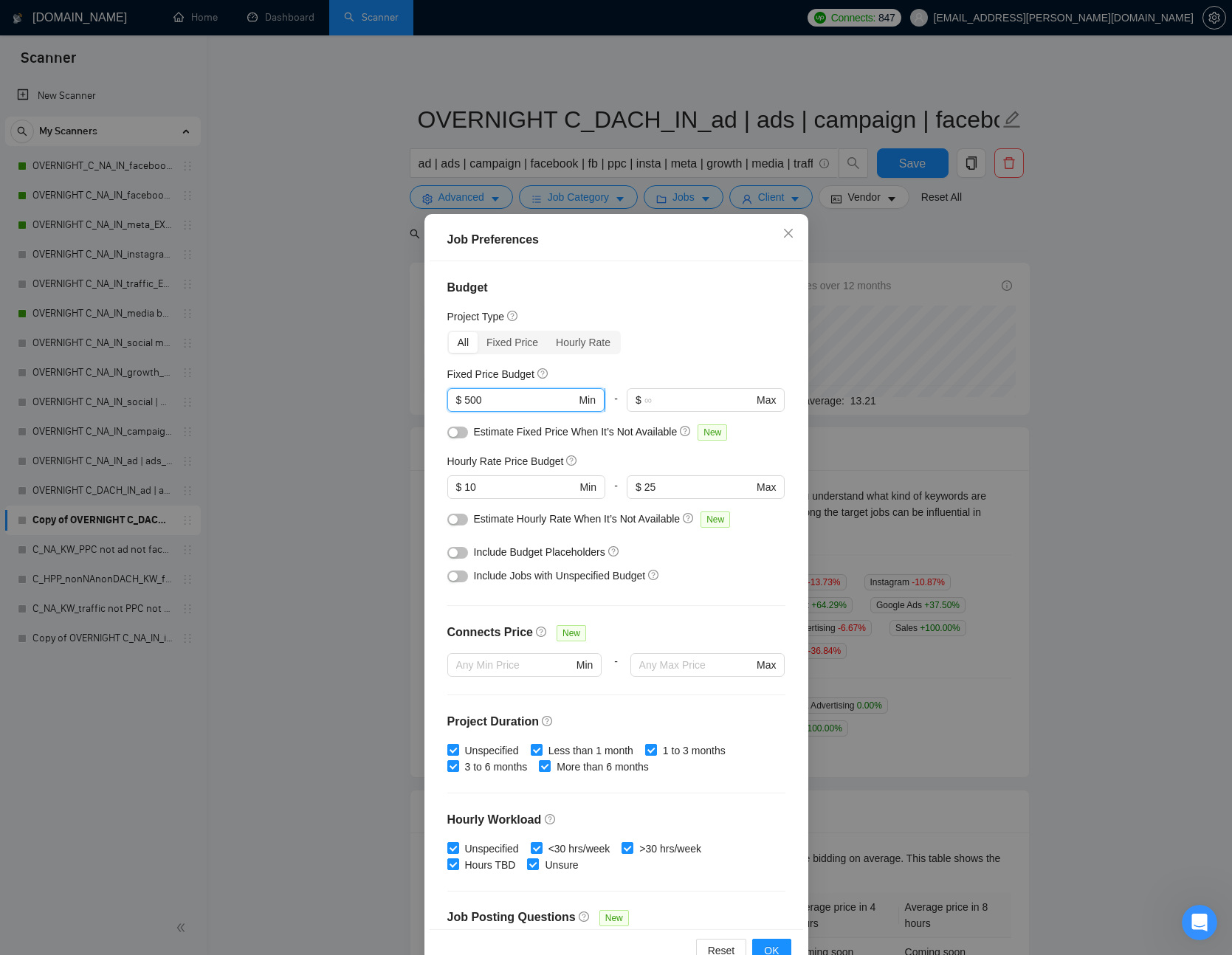
click at [543, 397] on input "500" at bounding box center [520, 400] width 111 height 16
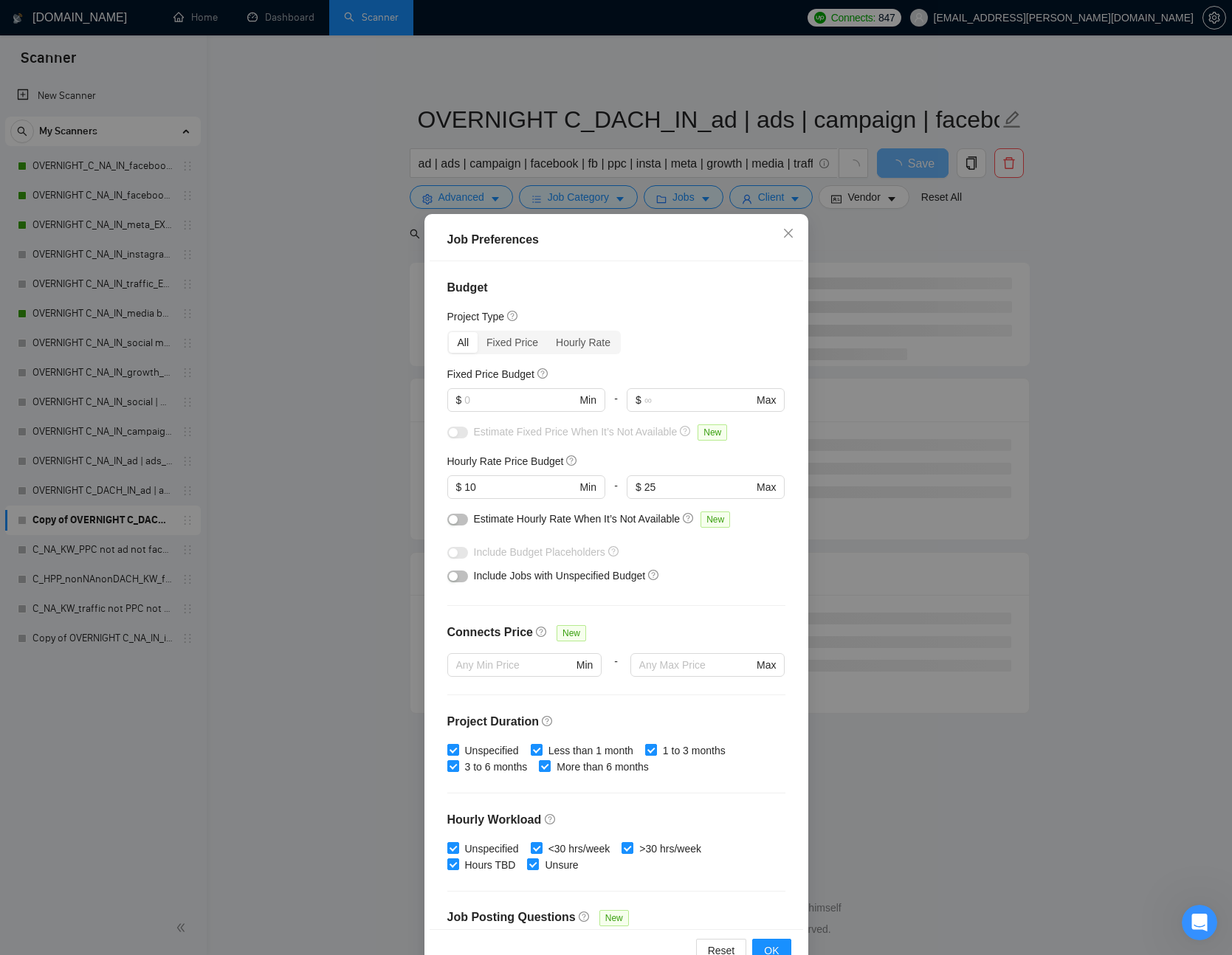
click at [727, 443] on div "Estimate Fixed Price When It’s Not Available New" at bounding box center [616, 435] width 338 height 24
click at [570, 339] on div "Hourly Rate" at bounding box center [583, 343] width 73 height 21
click at [547, 332] on input "Hourly Rate" at bounding box center [547, 332] width 0 height 0
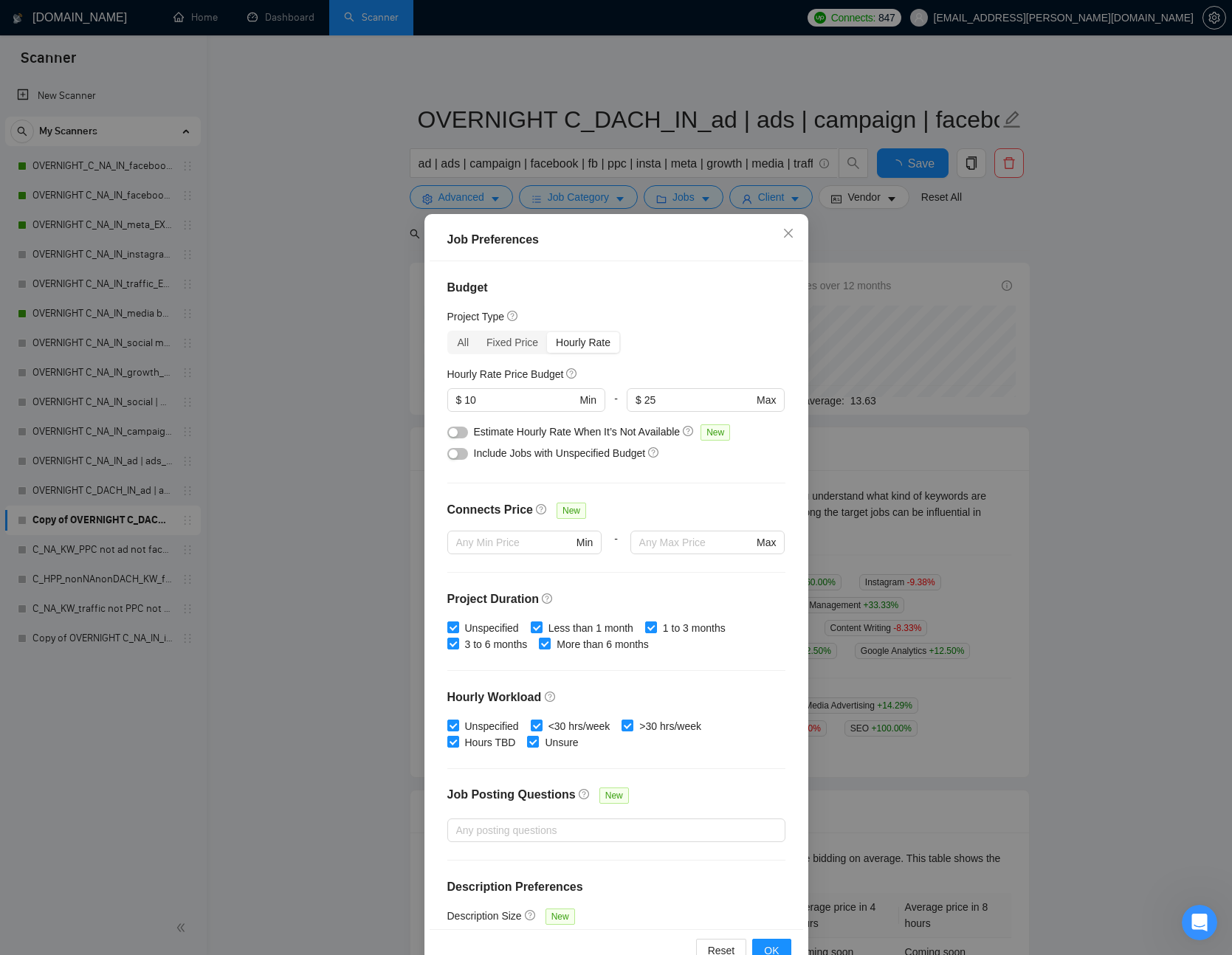
scroll to position [41, 0]
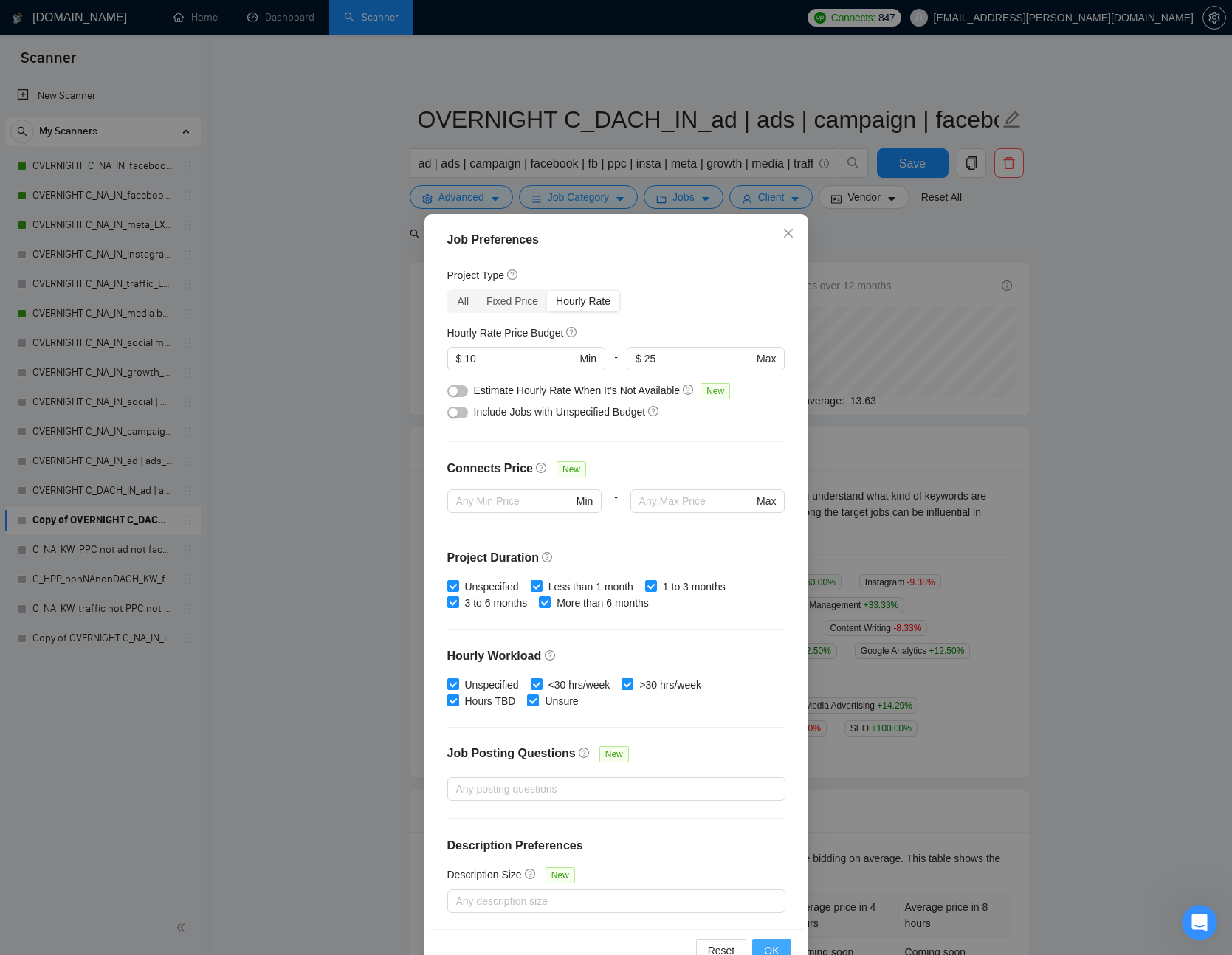
click at [769, 948] on span "OK" at bounding box center [772, 950] width 15 height 16
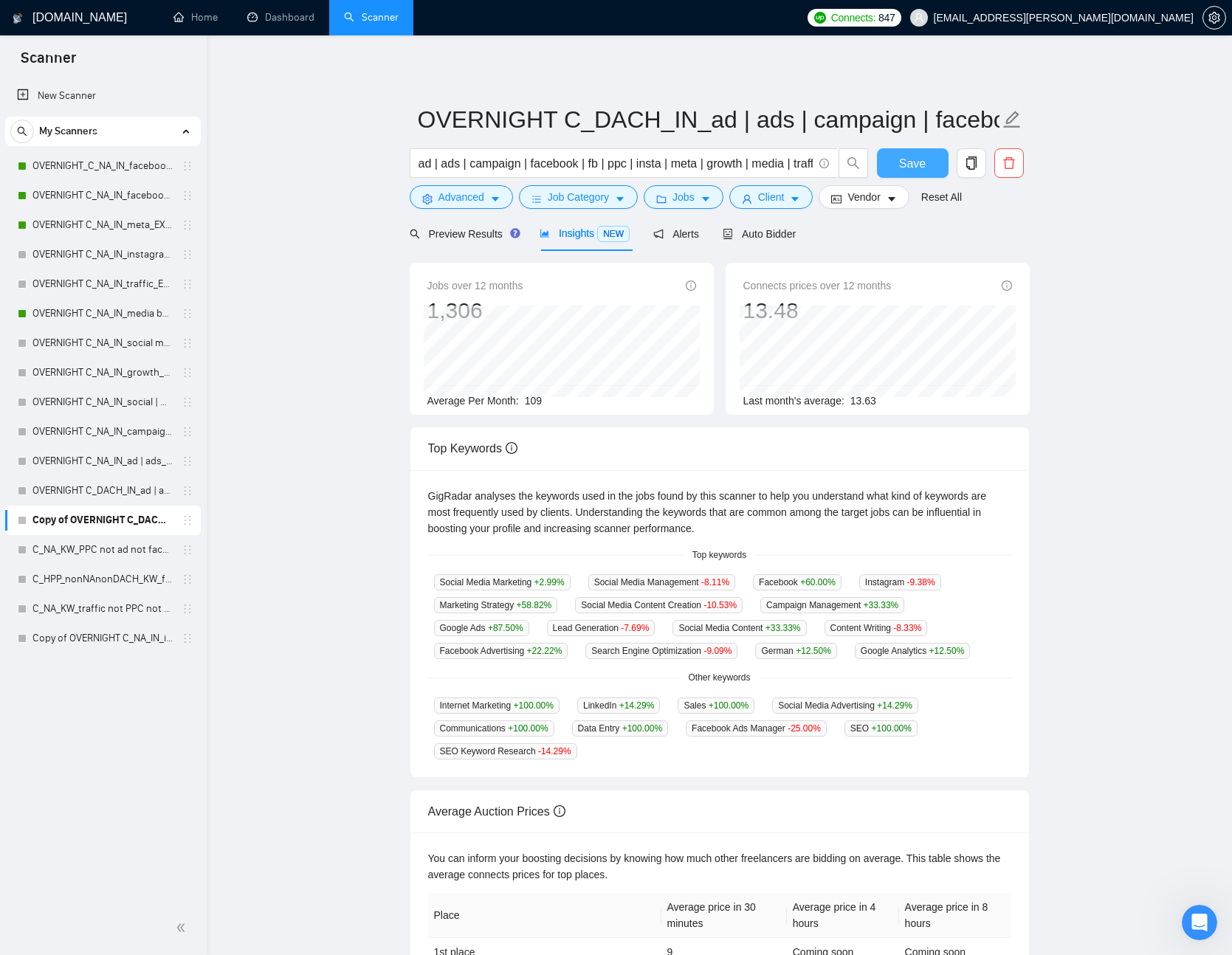
click at [928, 167] on button "Save" at bounding box center [913, 163] width 72 height 30
click at [74, 494] on link "OVERNIGHT C_DACH_IN_ad | ads | campaign | facebook | fb | ppc | insta | meta | …" at bounding box center [103, 490] width 140 height 30
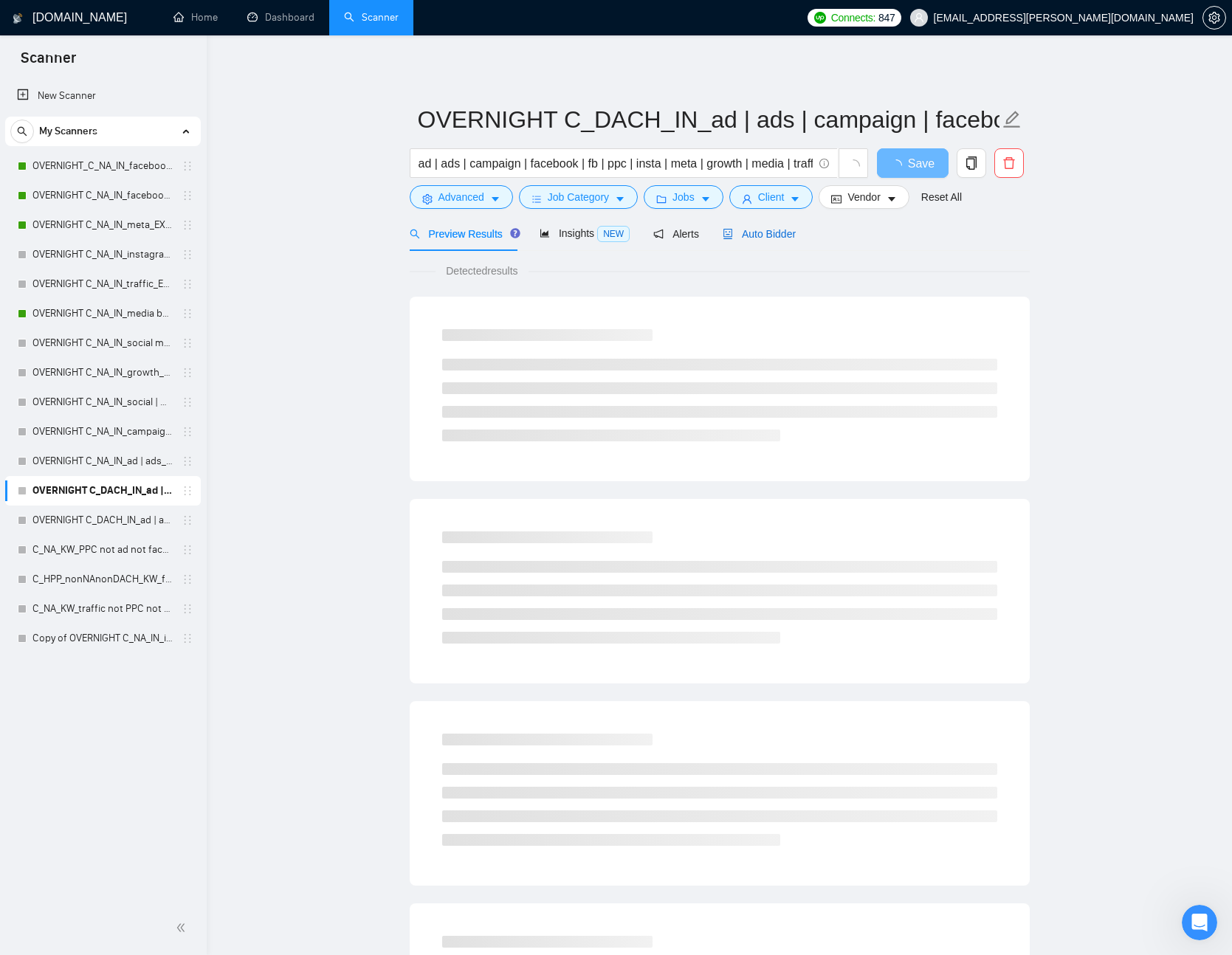
click at [766, 228] on span "Auto Bidder" at bounding box center [759, 234] width 73 height 12
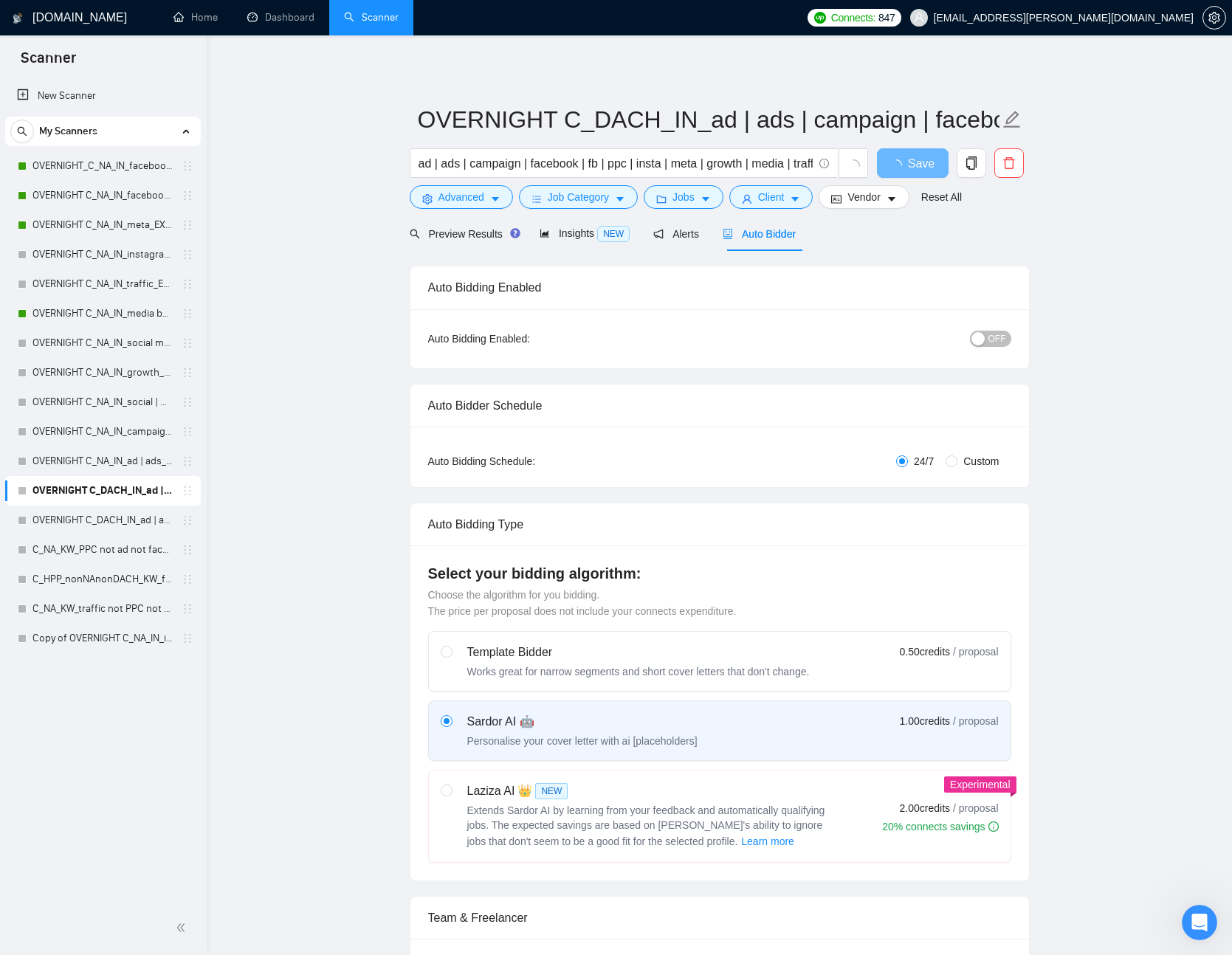
radio input "false"
radio input "true"
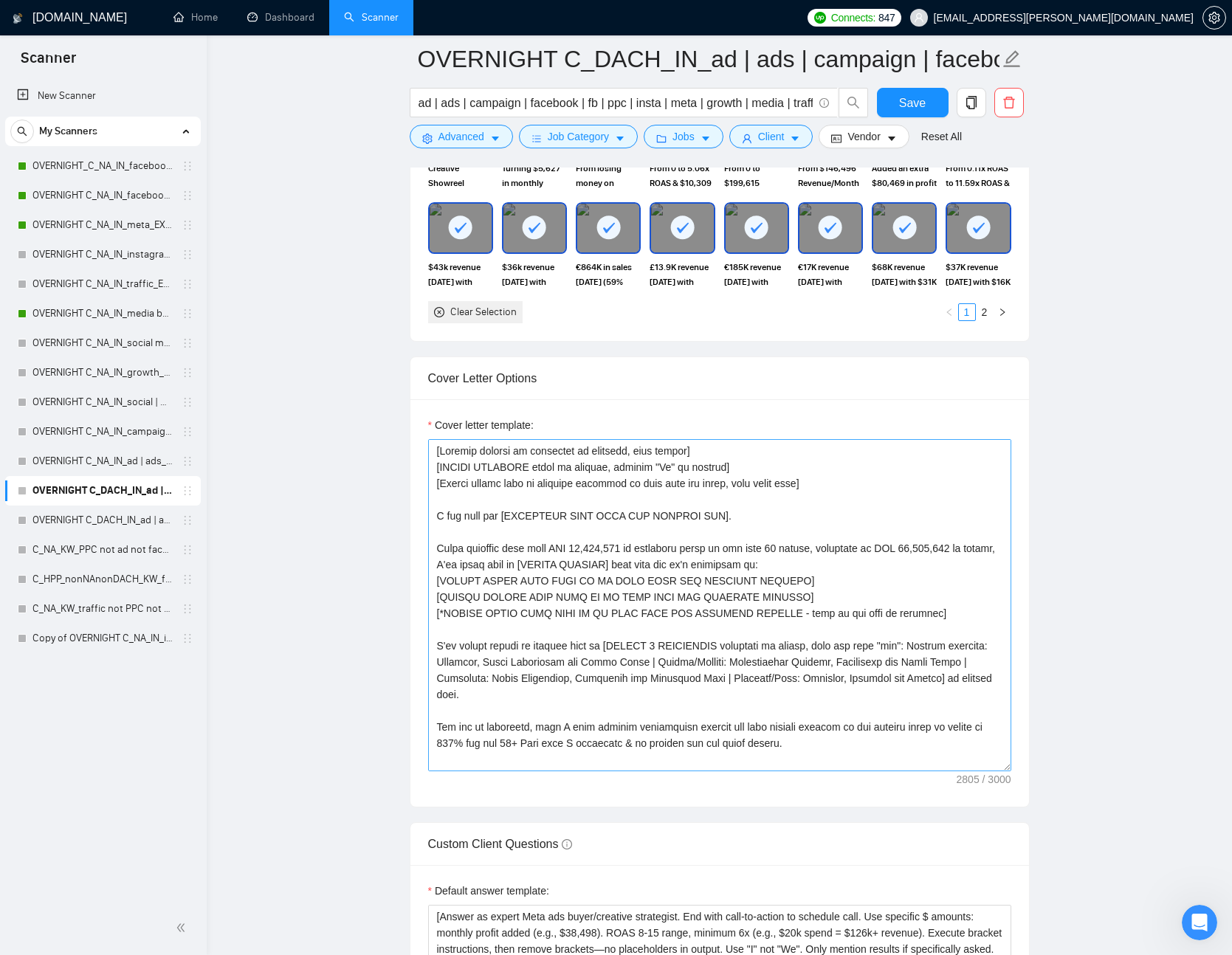
scroll to position [1678, 0]
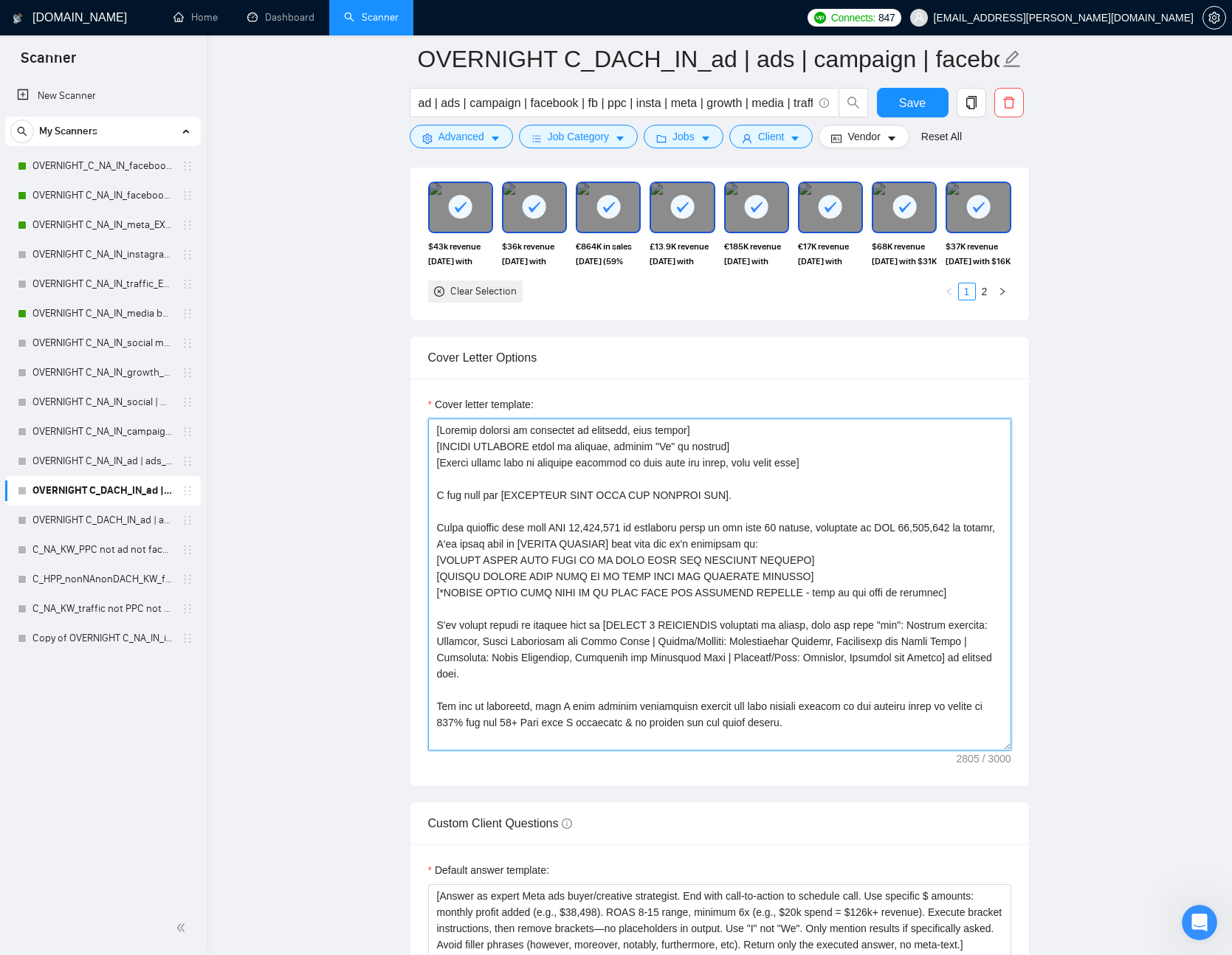
click at [705, 570] on textarea "Cover letter template:" at bounding box center [720, 585] width 583 height 332
click at [777, 521] on textarea "Cover letter template:" at bounding box center [720, 585] width 583 height 332
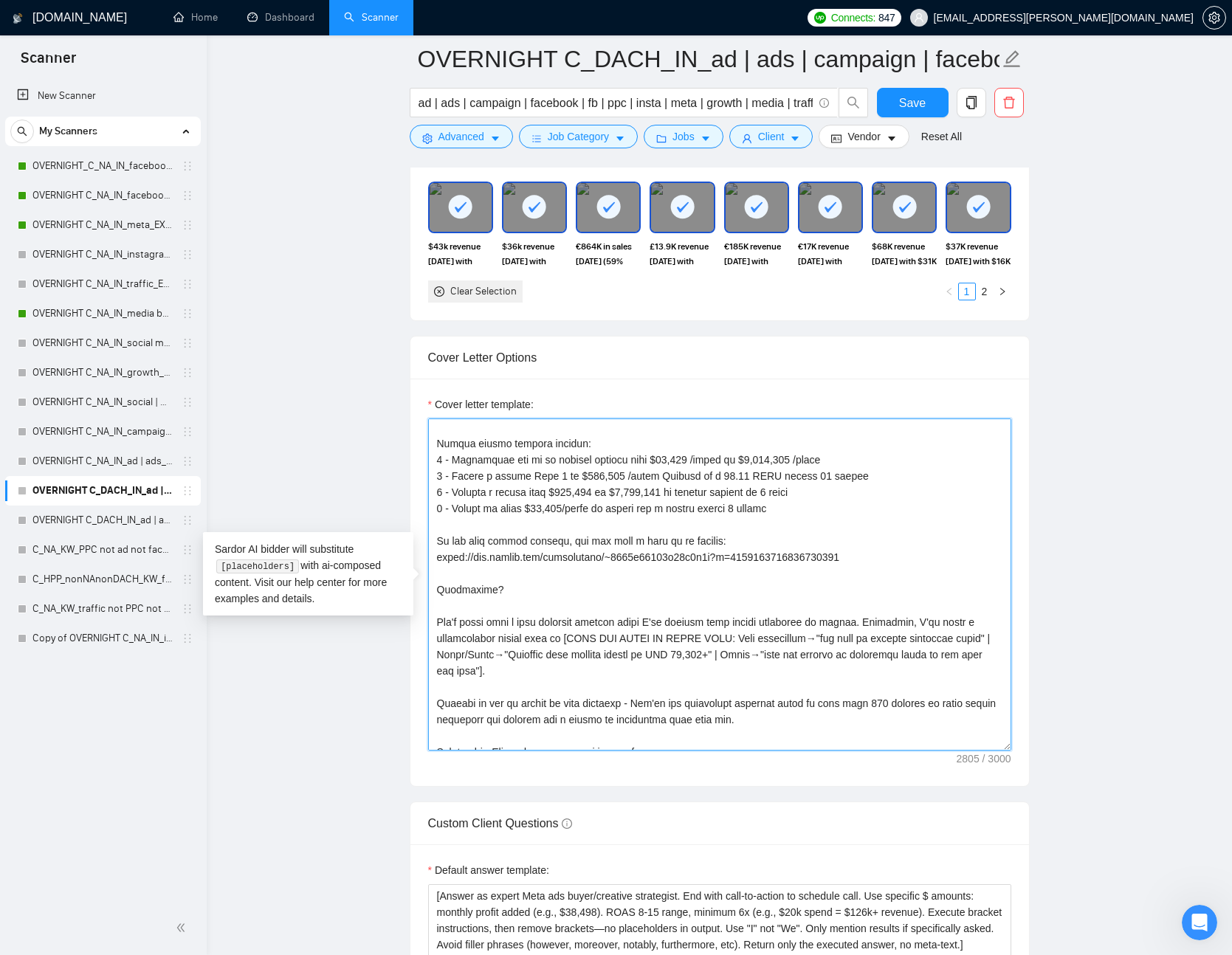
scroll to position [423, 0]
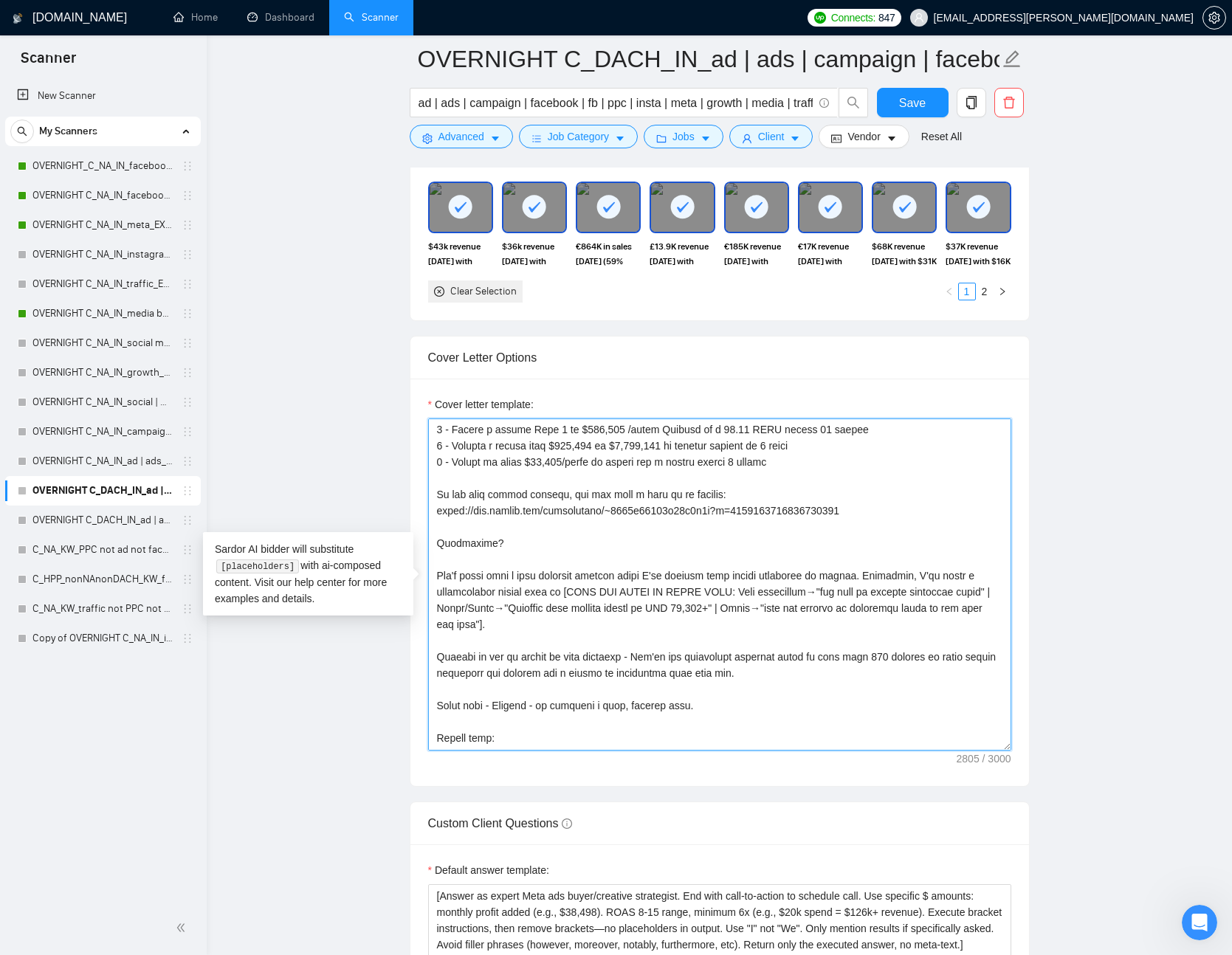
click at [826, 538] on textarea "Cover letter template:" at bounding box center [720, 585] width 583 height 332
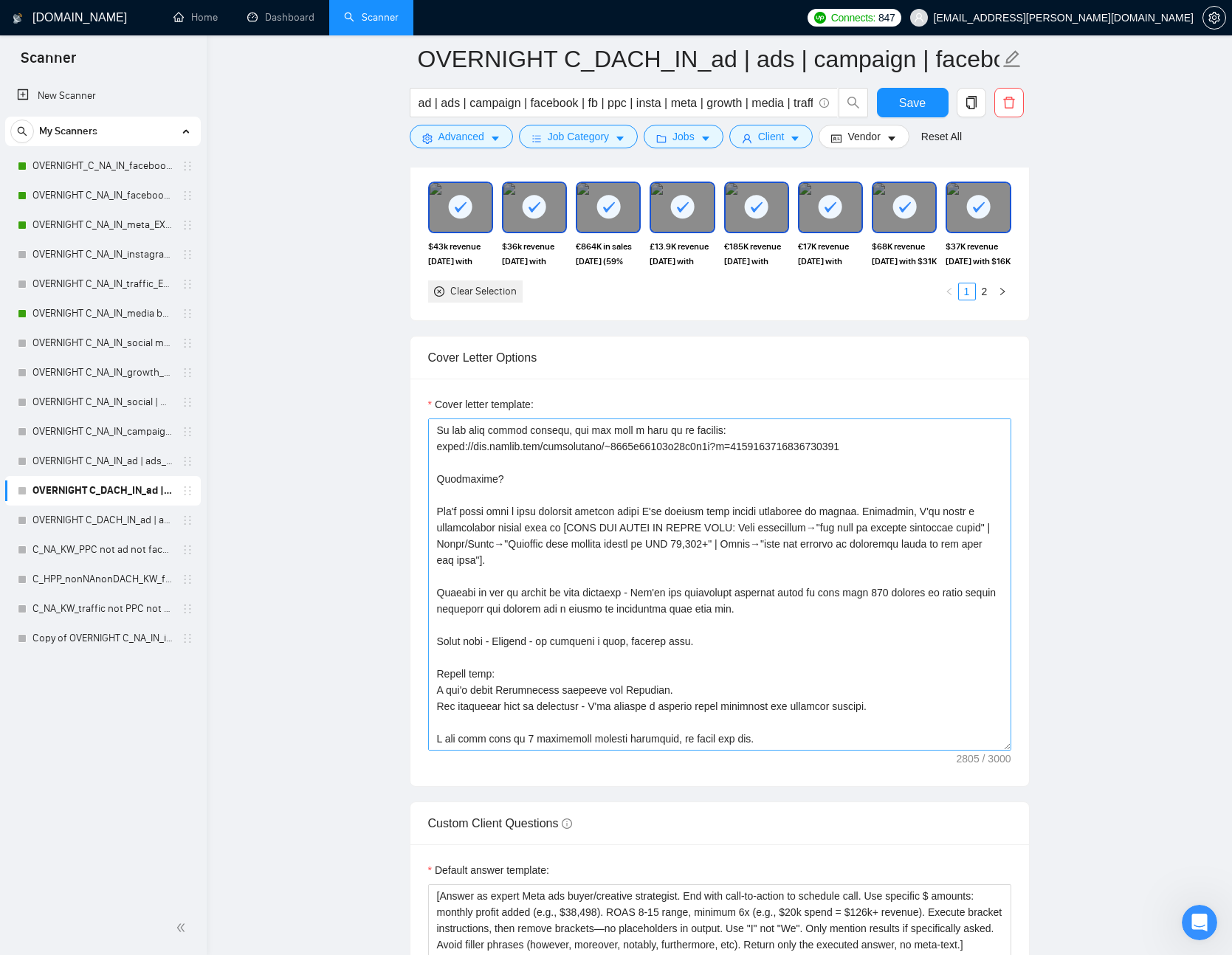
scroll to position [8921, 0]
click at [700, 590] on textarea "Cover letter template:" at bounding box center [720, 585] width 583 height 332
paste textarea "Based on the current exchange rate of approximately 1 USD = 0.85 EUR, here's th…"
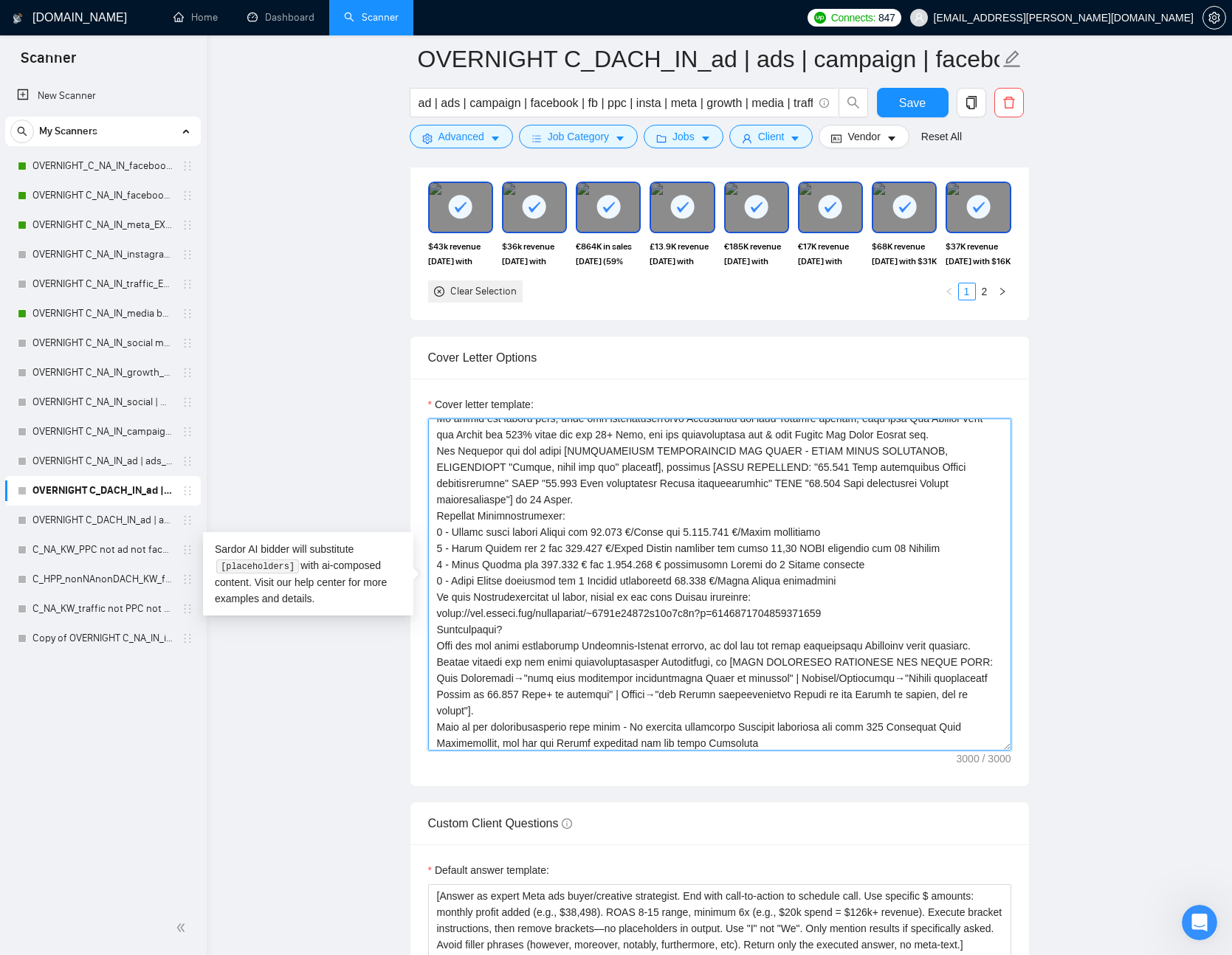
scroll to position [0, 0]
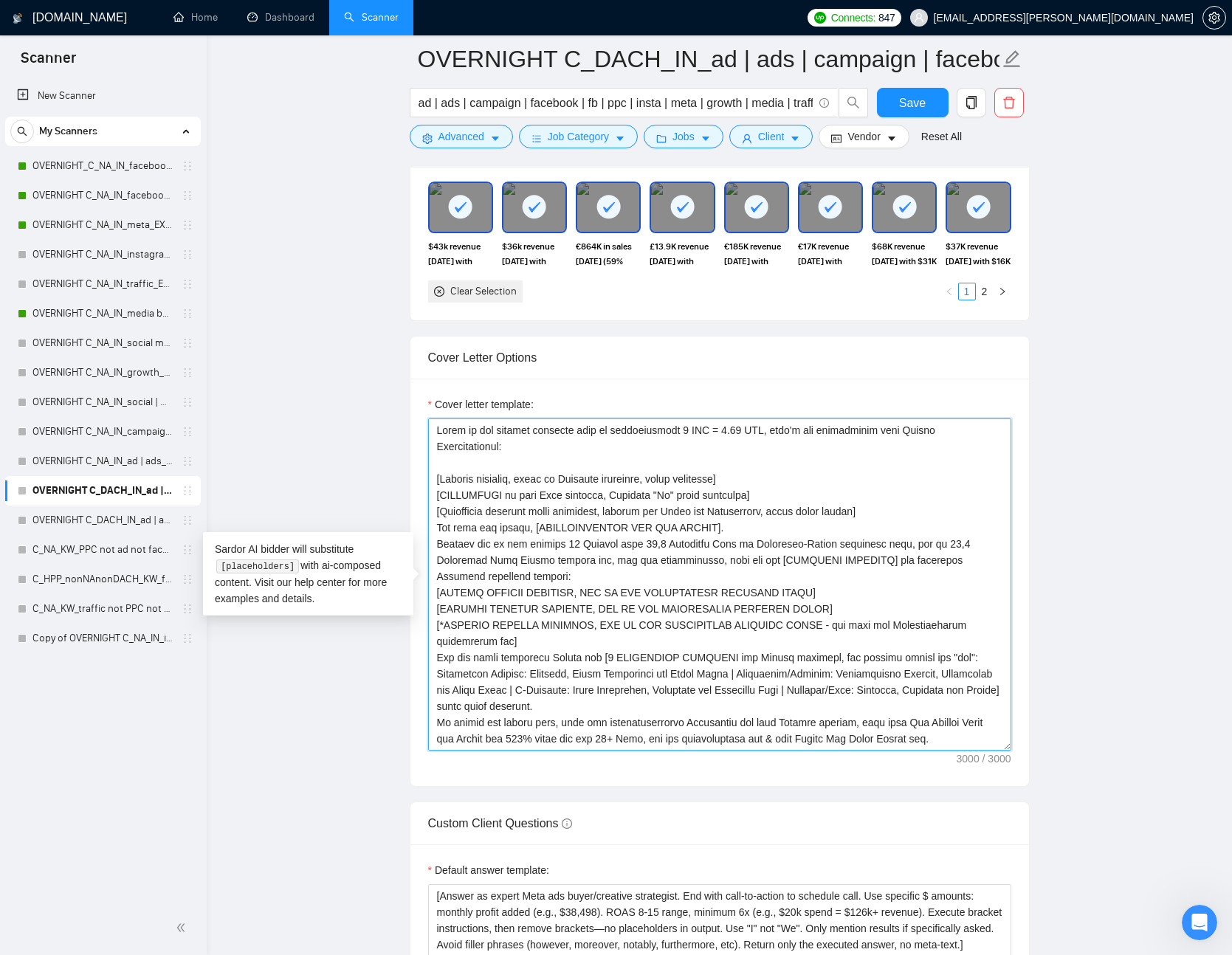
click at [840, 496] on textarea "Cover letter template:" at bounding box center [720, 585] width 583 height 332
click at [917, 521] on textarea "Cover letter template:" at bounding box center [720, 585] width 583 height 332
click at [909, 514] on textarea "Cover letter template:" at bounding box center [720, 585] width 583 height 332
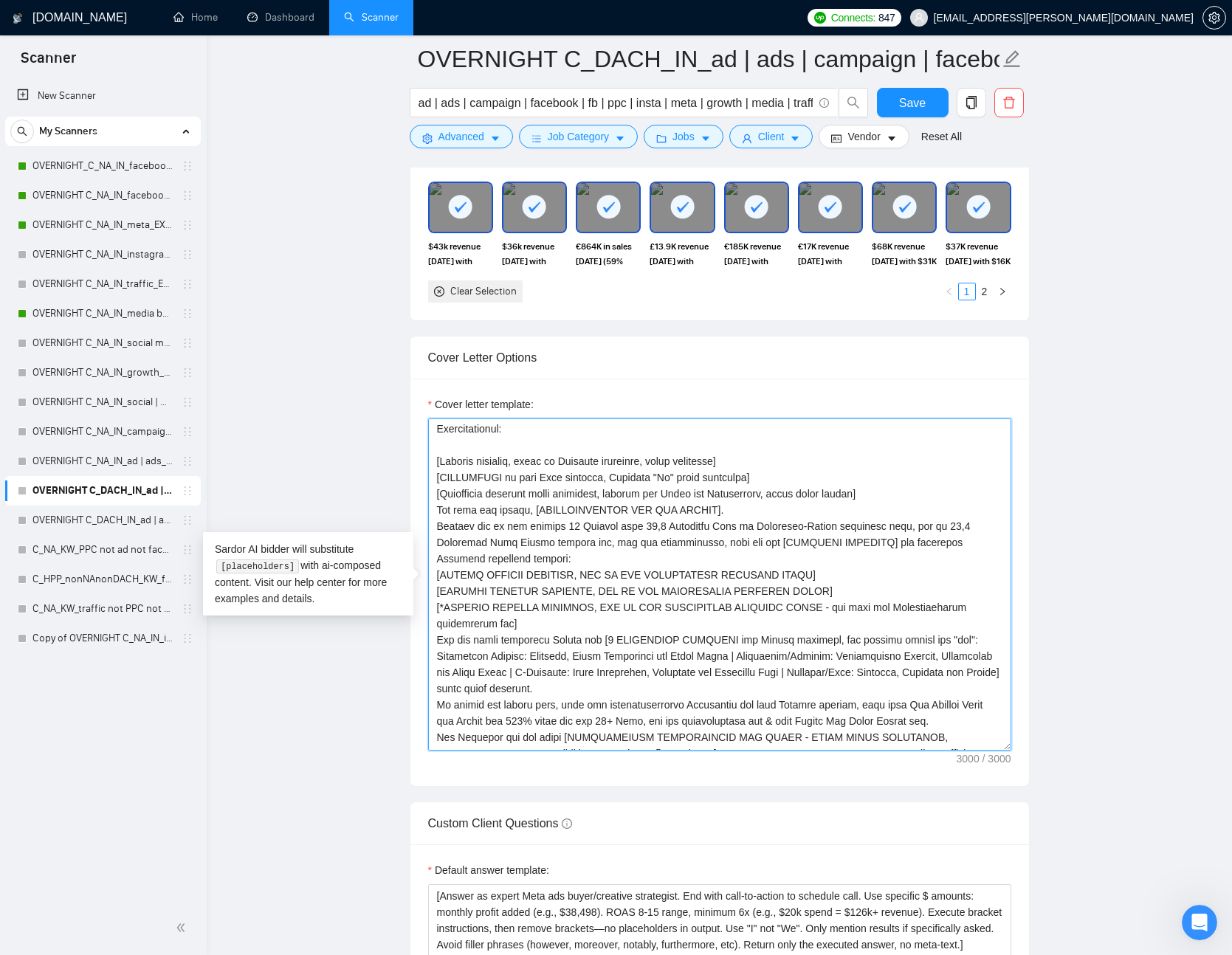
scroll to position [15, 0]
click at [792, 512] on textarea "Cover letter template:" at bounding box center [720, 585] width 583 height 332
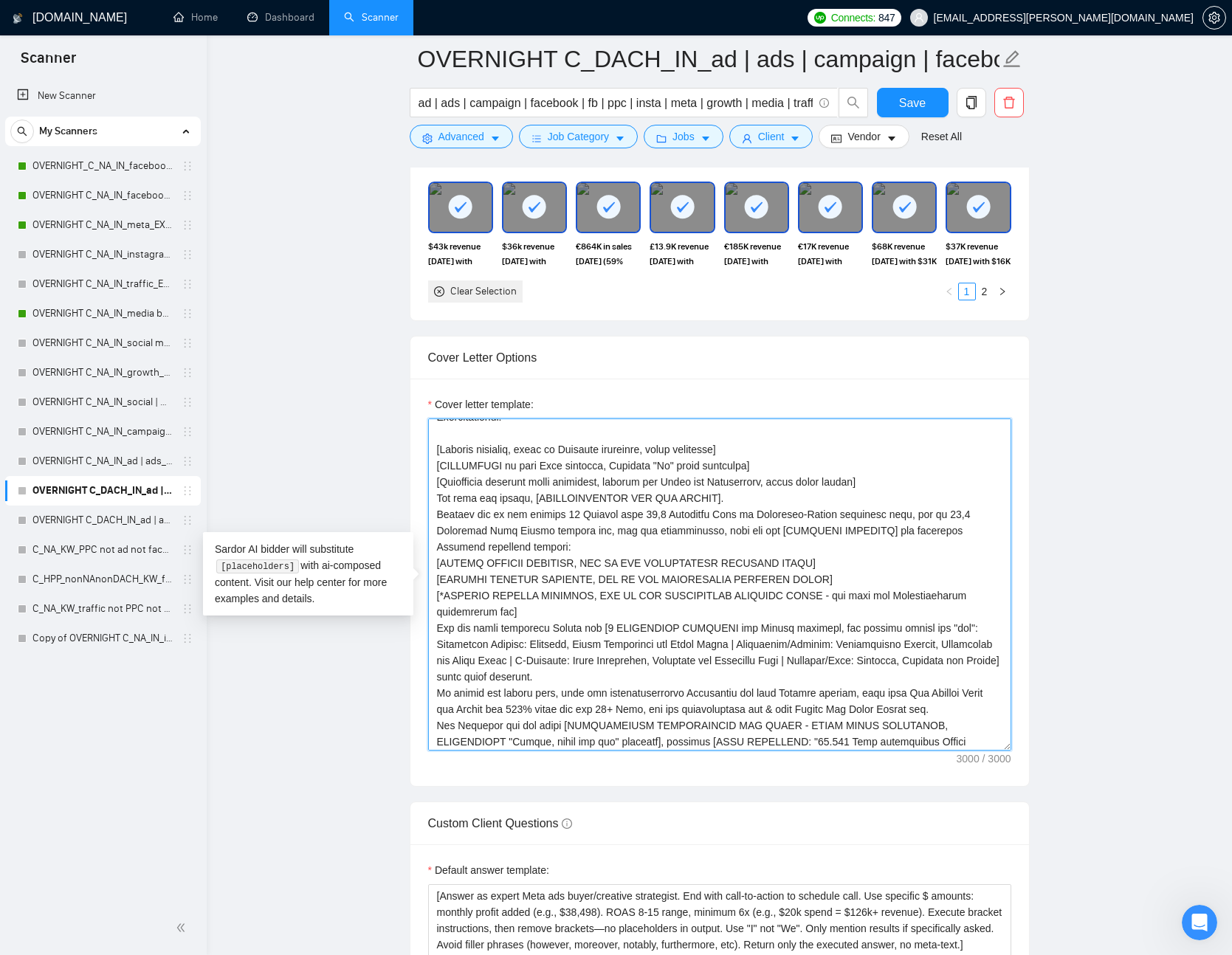
scroll to position [0, 0]
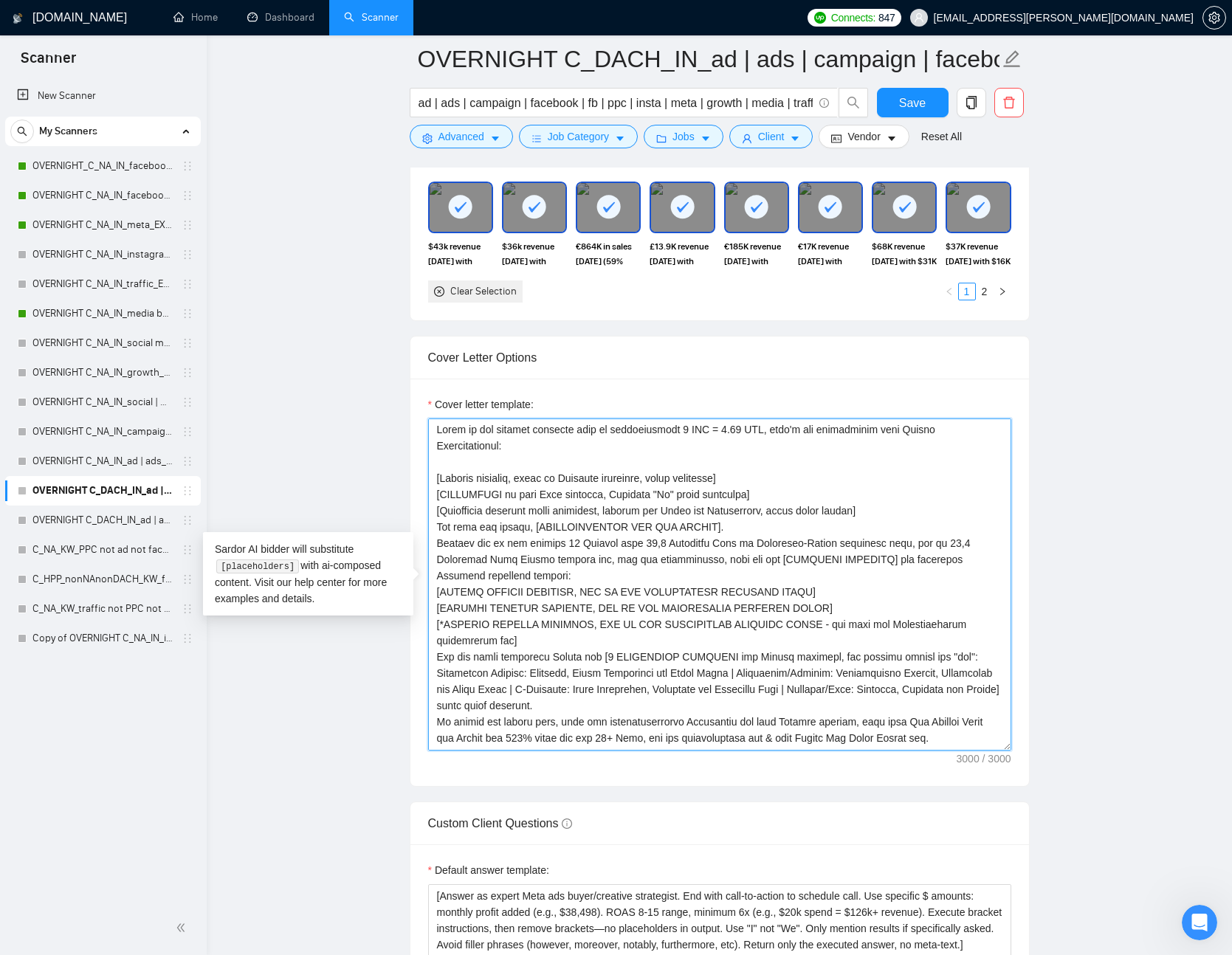
click at [829, 527] on textarea "Cover letter template:" at bounding box center [720, 585] width 583 height 332
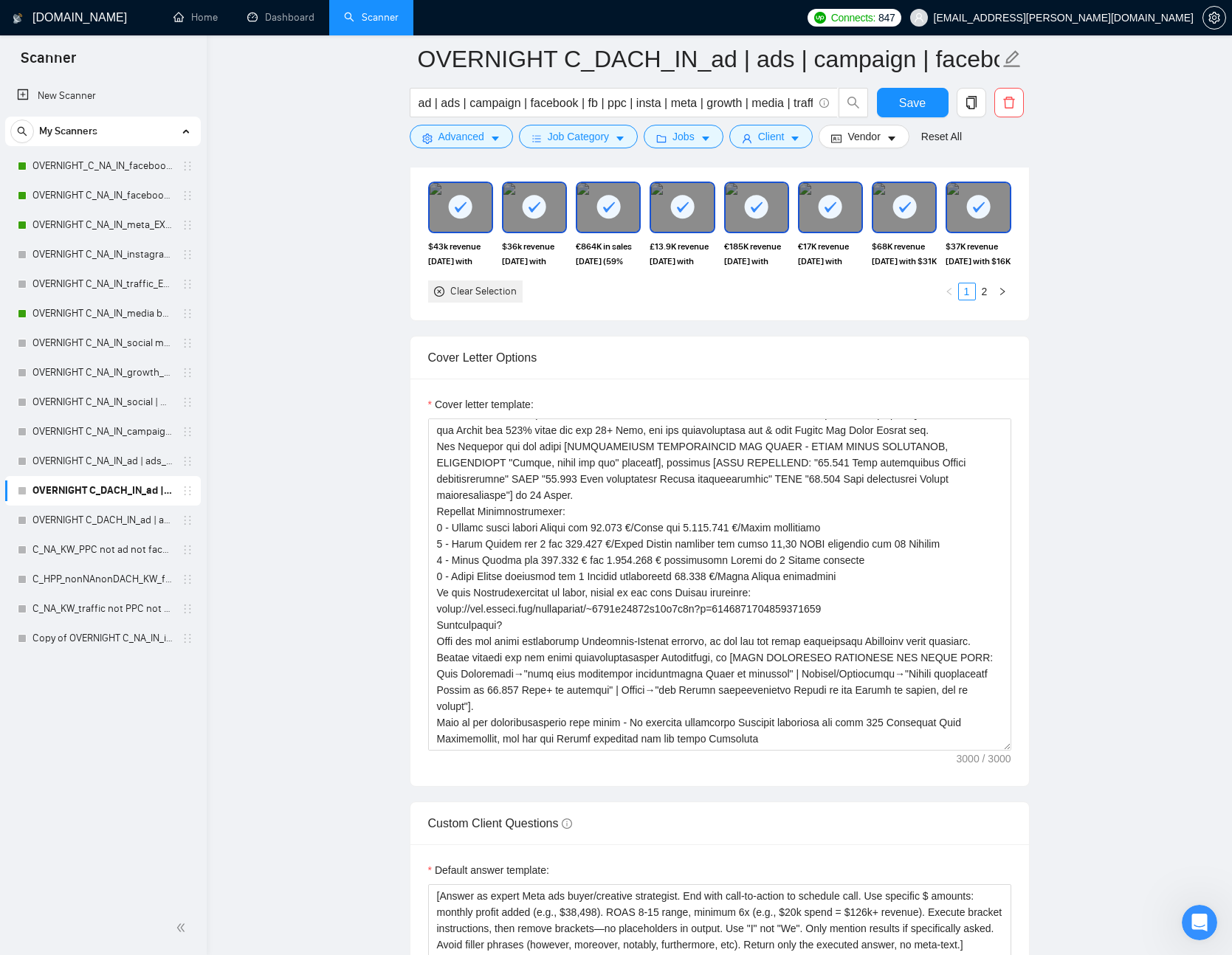
scroll to position [8865, 0]
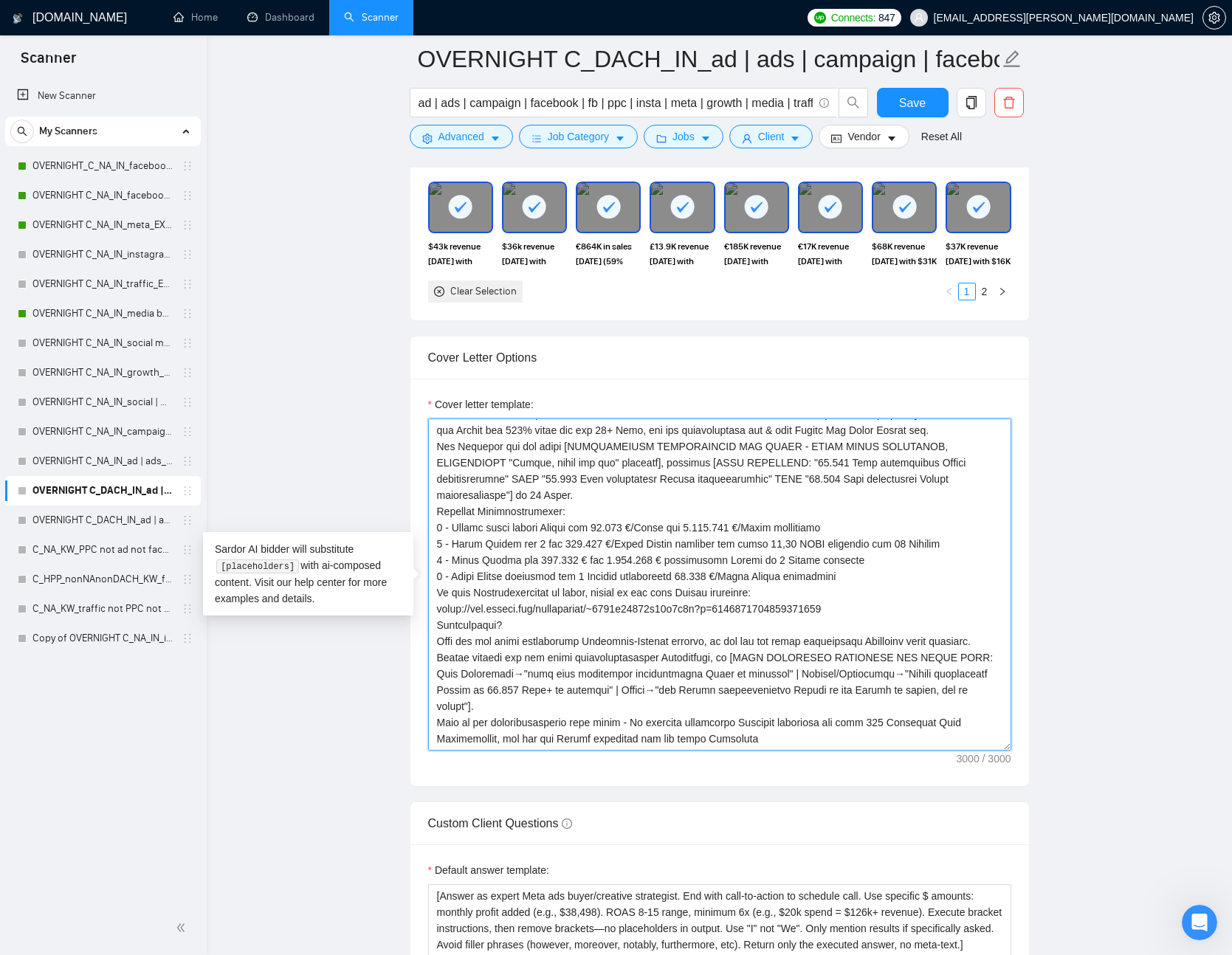
click at [762, 521] on textarea "Cover letter template:" at bounding box center [720, 585] width 583 height 332
paste textarea "[Keyword einfügen falls im Briefing, sonst entfernen] [BEGRÜSSUNG je nach Land,…"
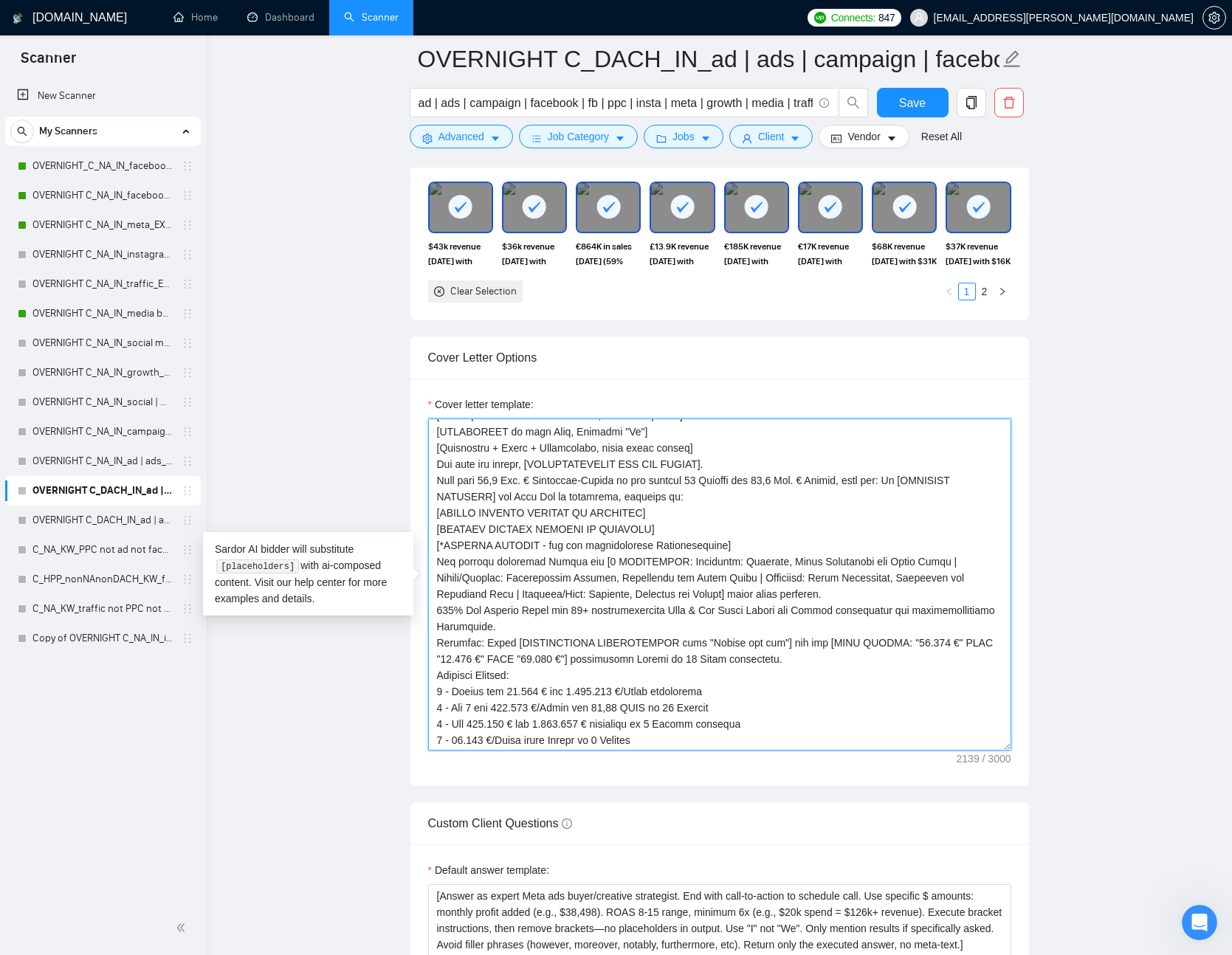
scroll to position [0, 0]
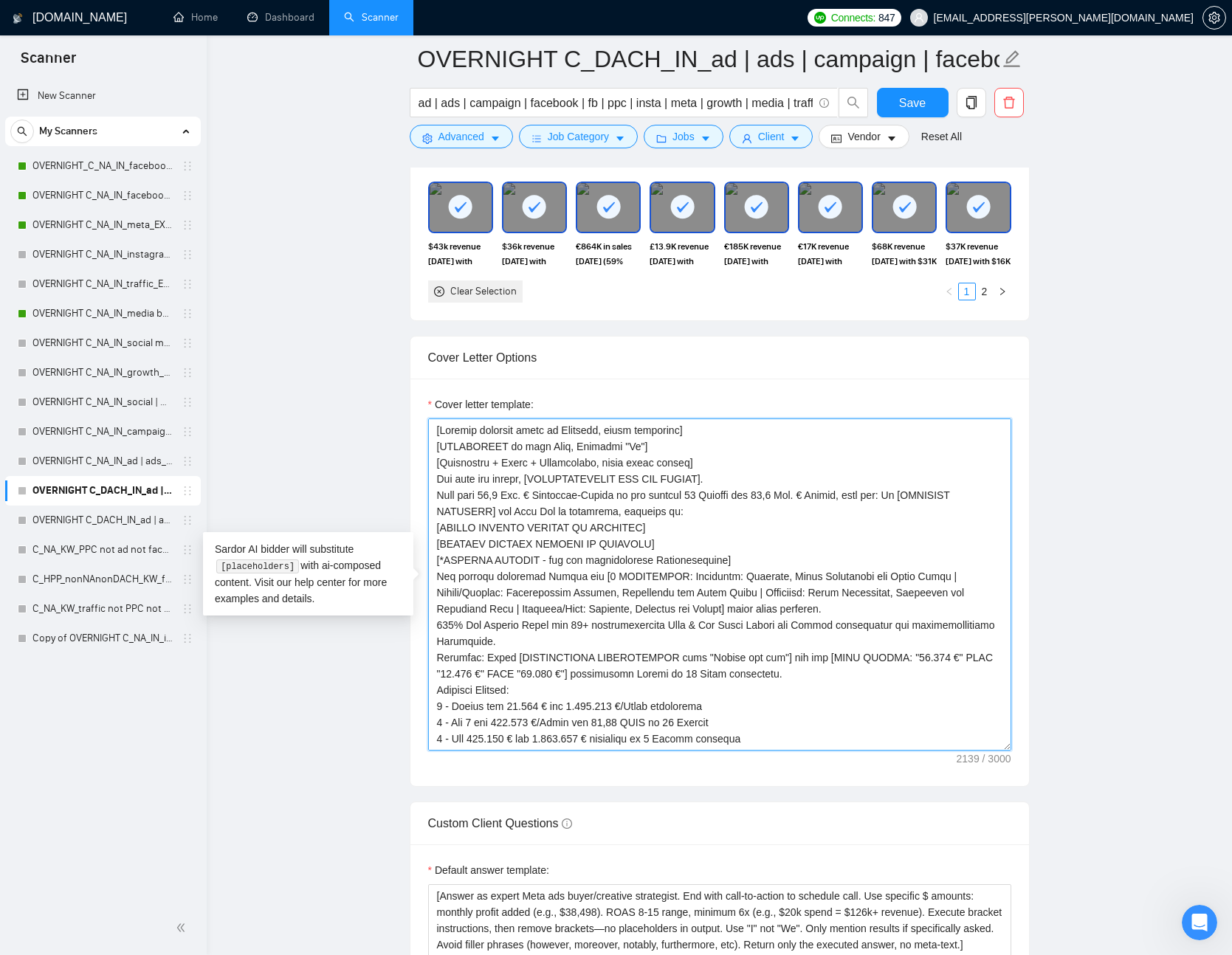
click at [758, 475] on textarea "Cover letter template:" at bounding box center [720, 585] width 583 height 332
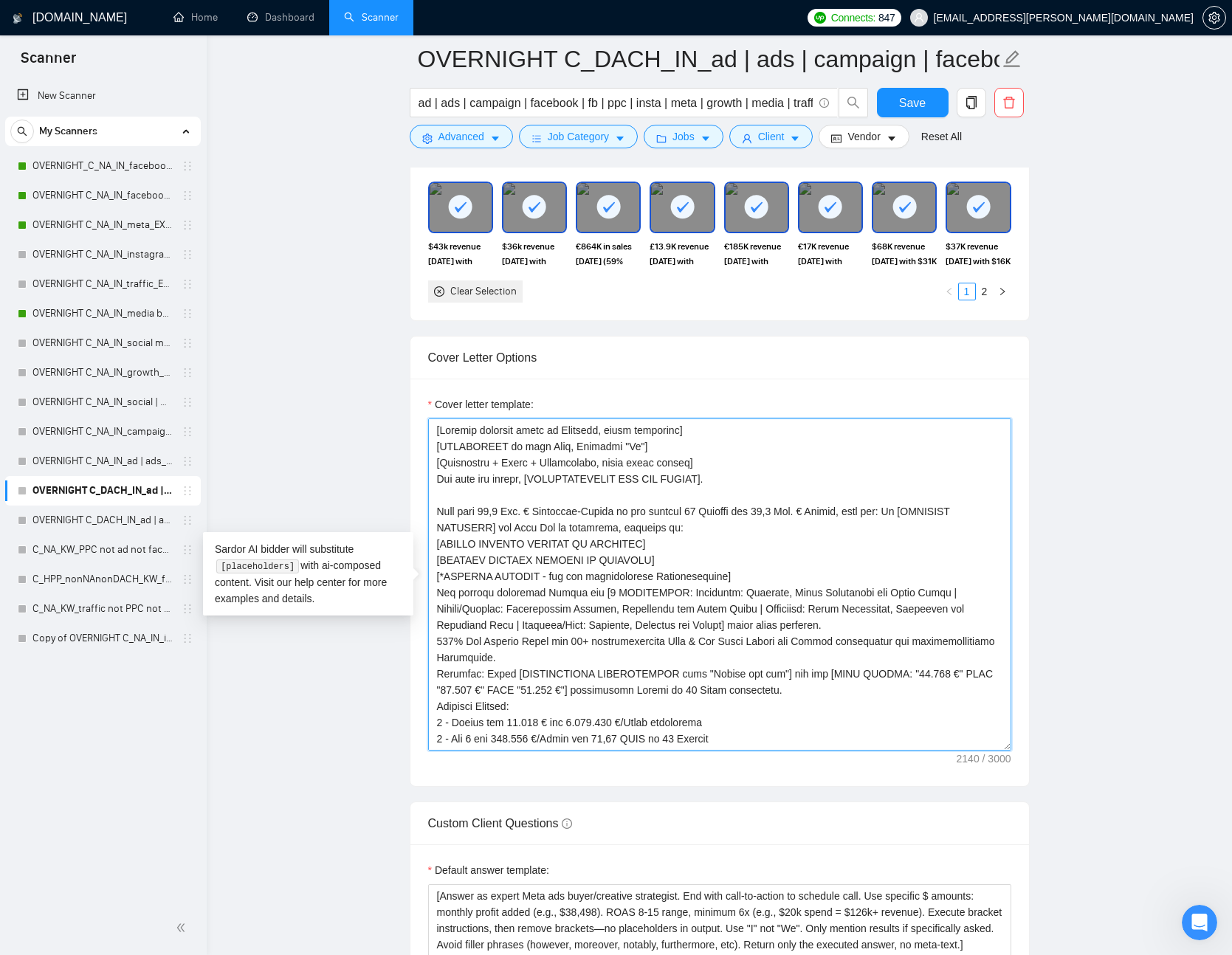
click at [742, 521] on textarea "Cover letter template:" at bounding box center [720, 585] width 583 height 332
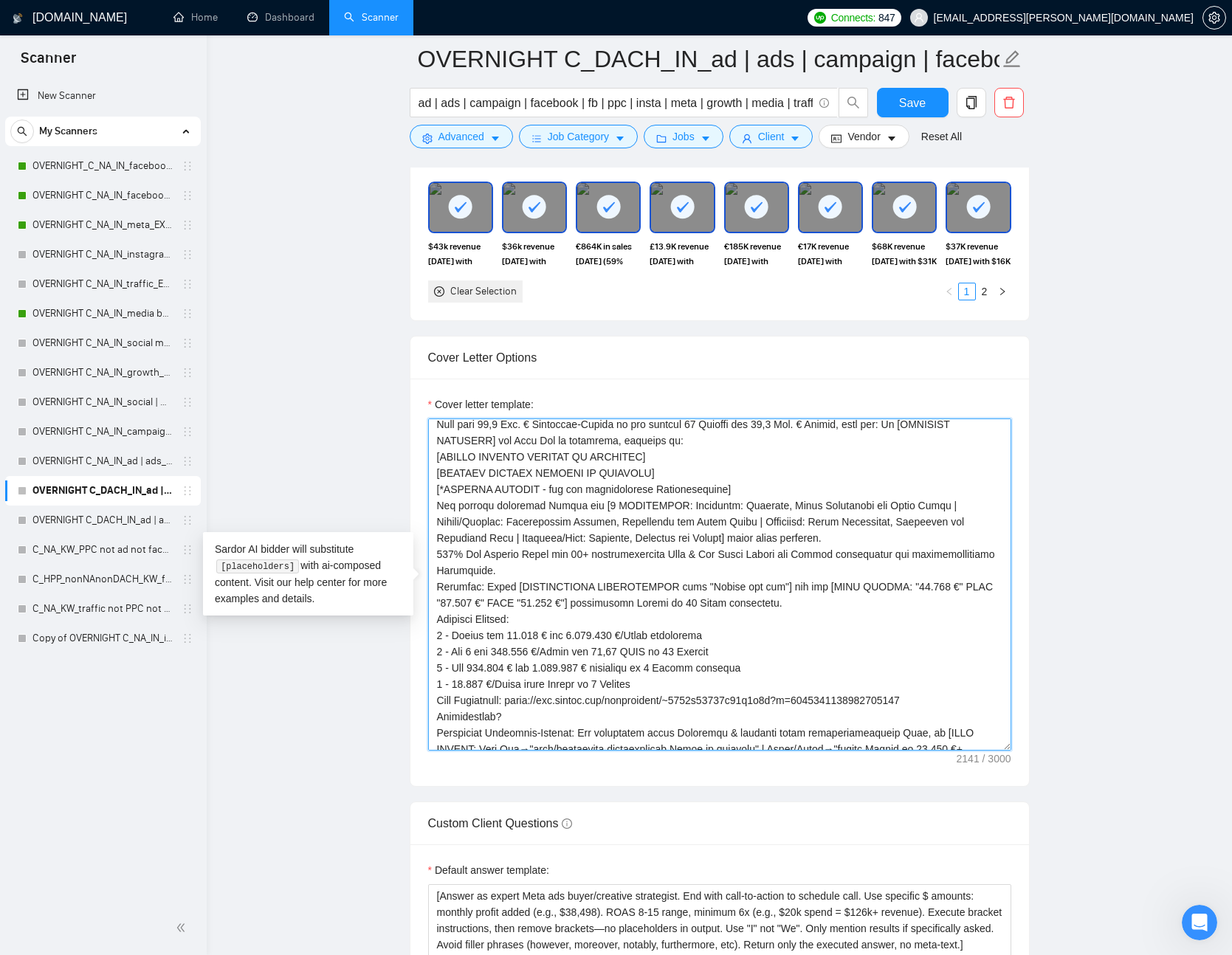
scroll to position [71, 0]
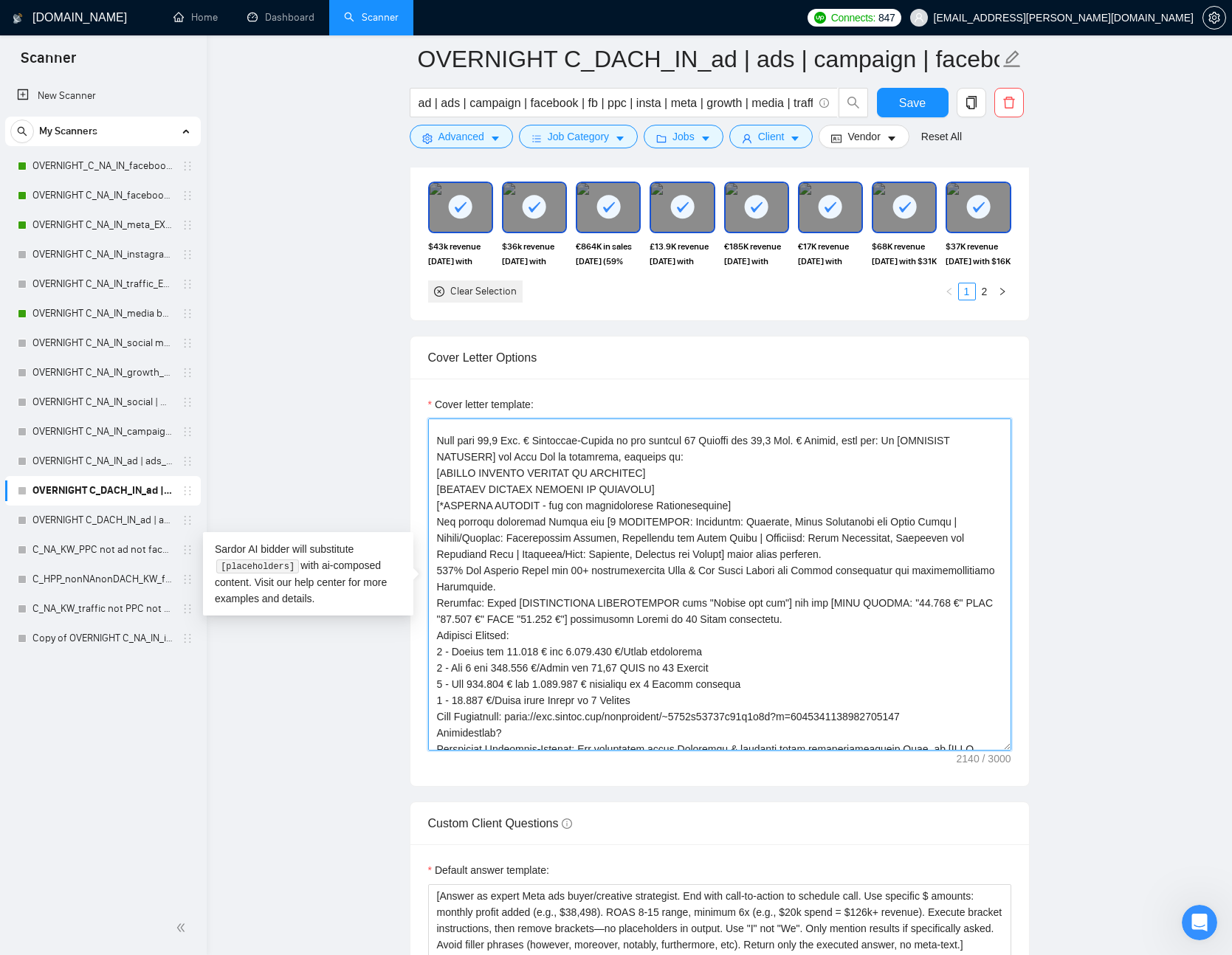
click at [759, 501] on textarea "Cover letter template:" at bounding box center [720, 585] width 583 height 332
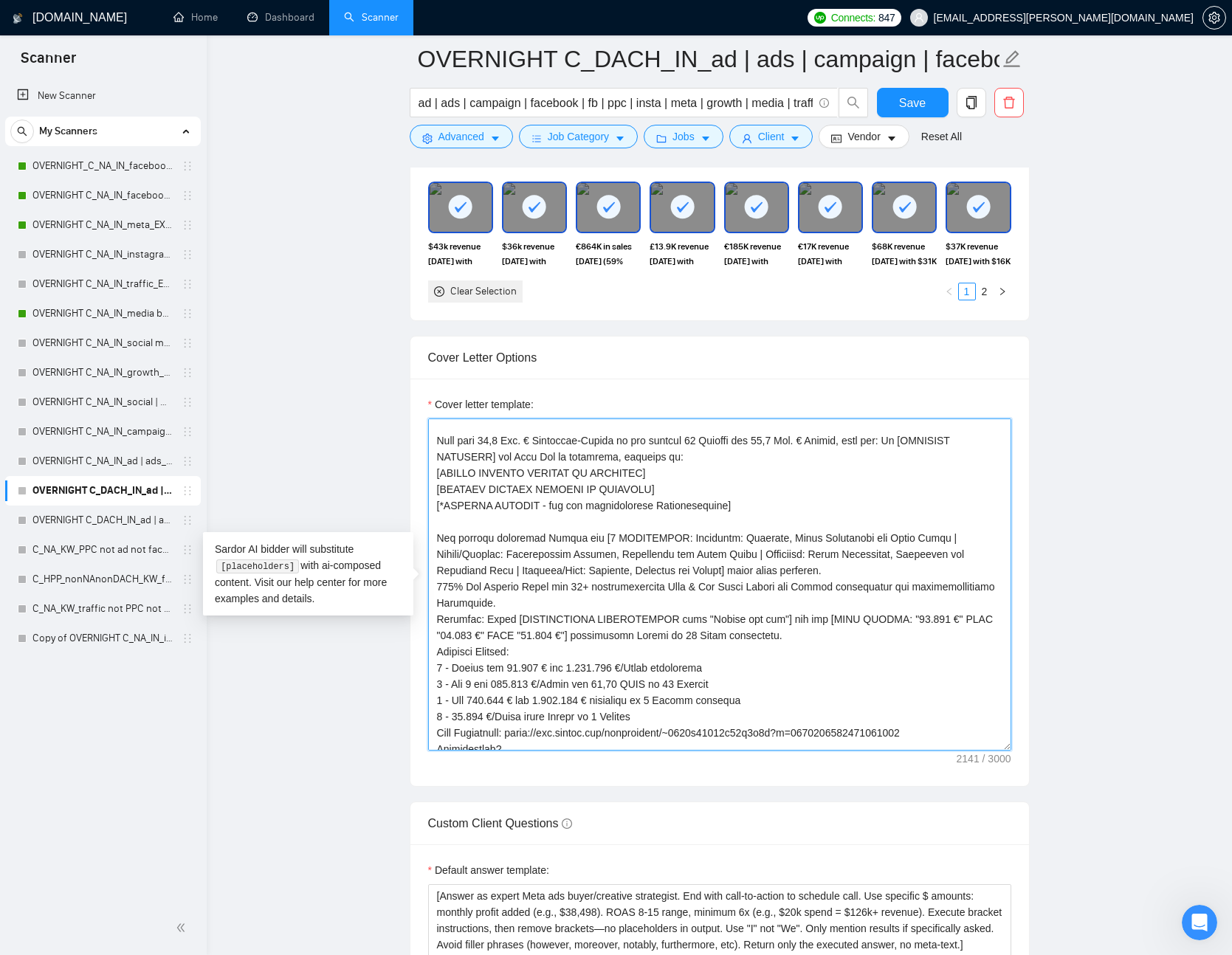
scroll to position [80, 0]
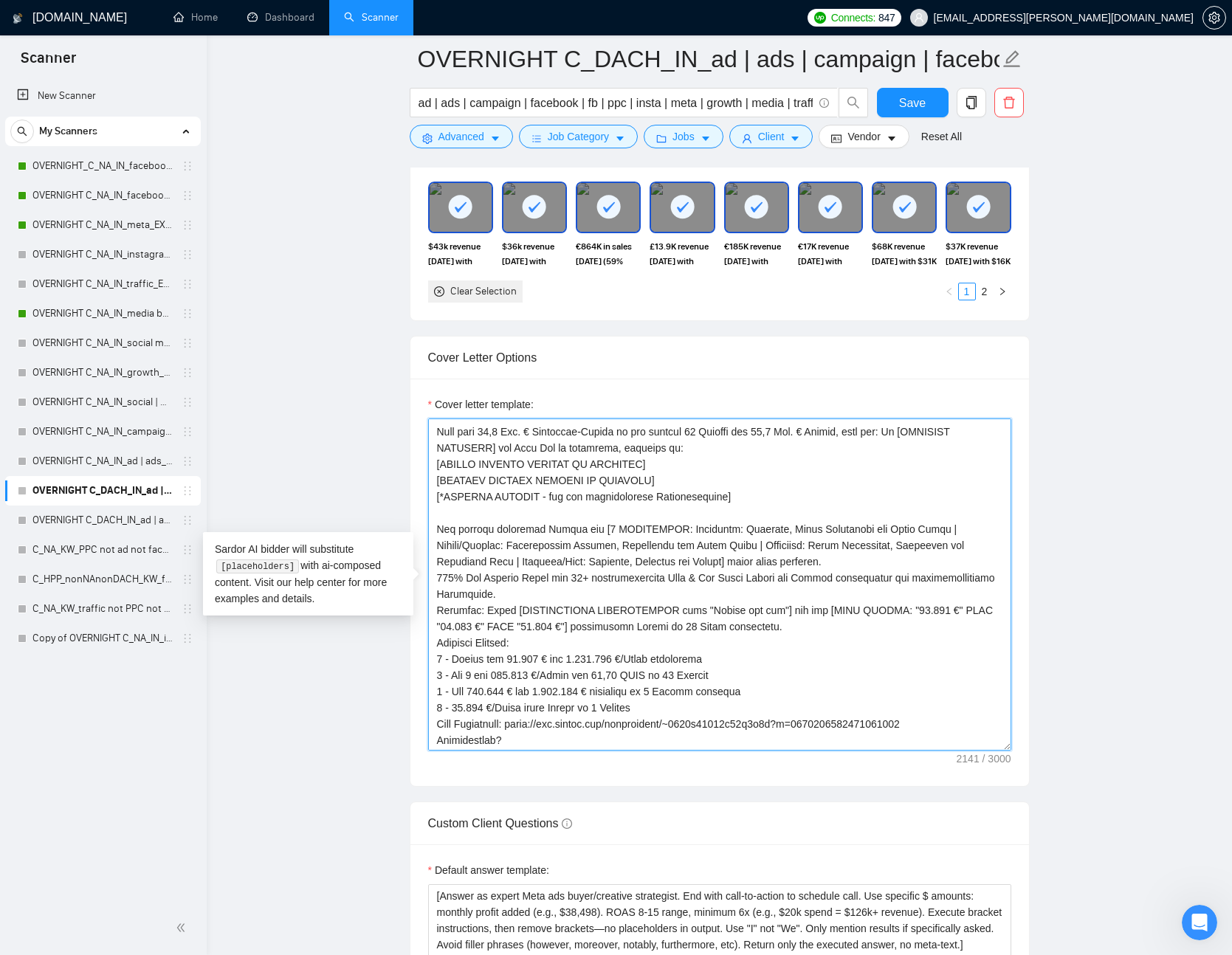
click at [856, 563] on textarea "Cover letter template:" at bounding box center [720, 585] width 583 height 332
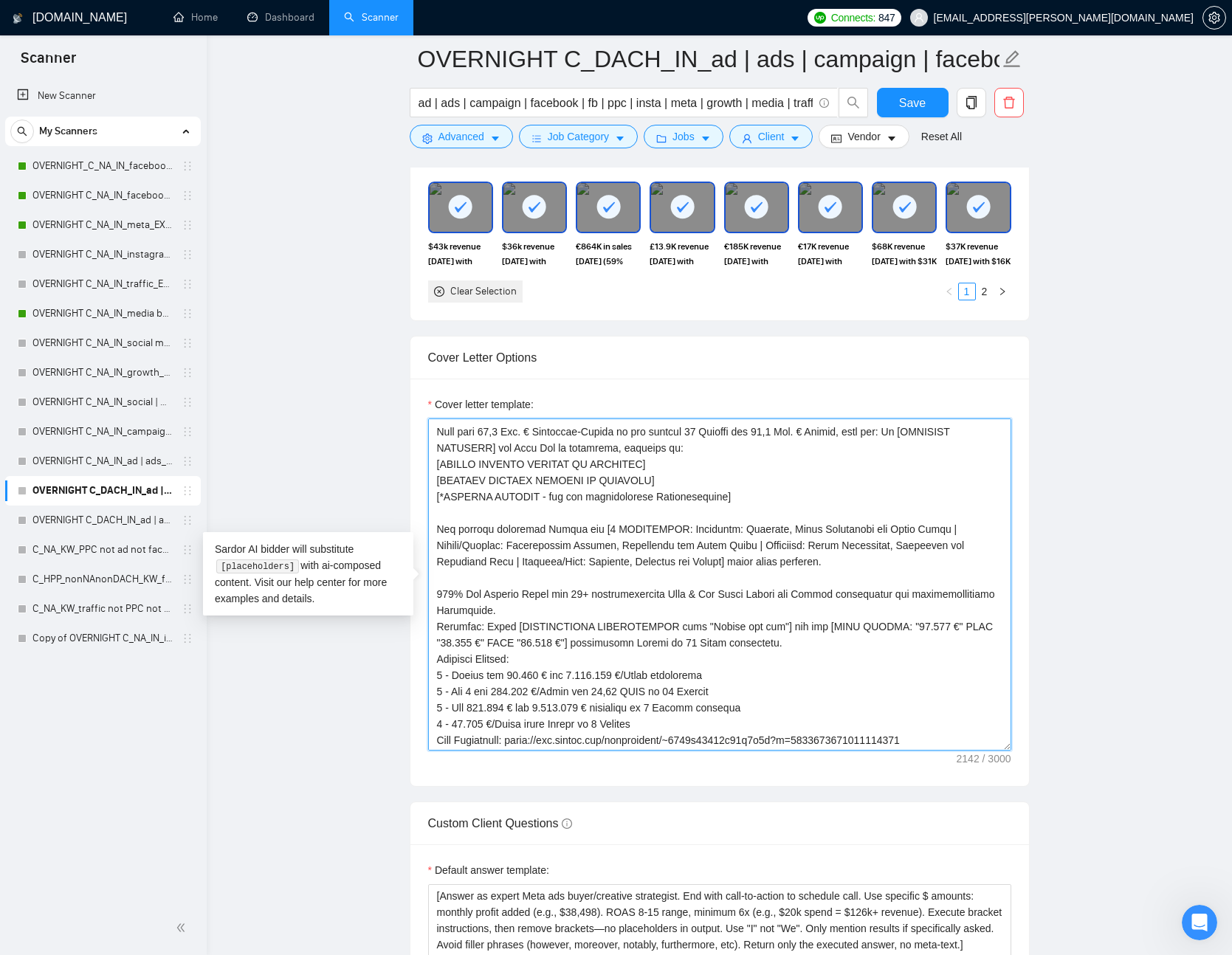
click at [766, 612] on textarea "Cover letter template:" at bounding box center [720, 585] width 583 height 332
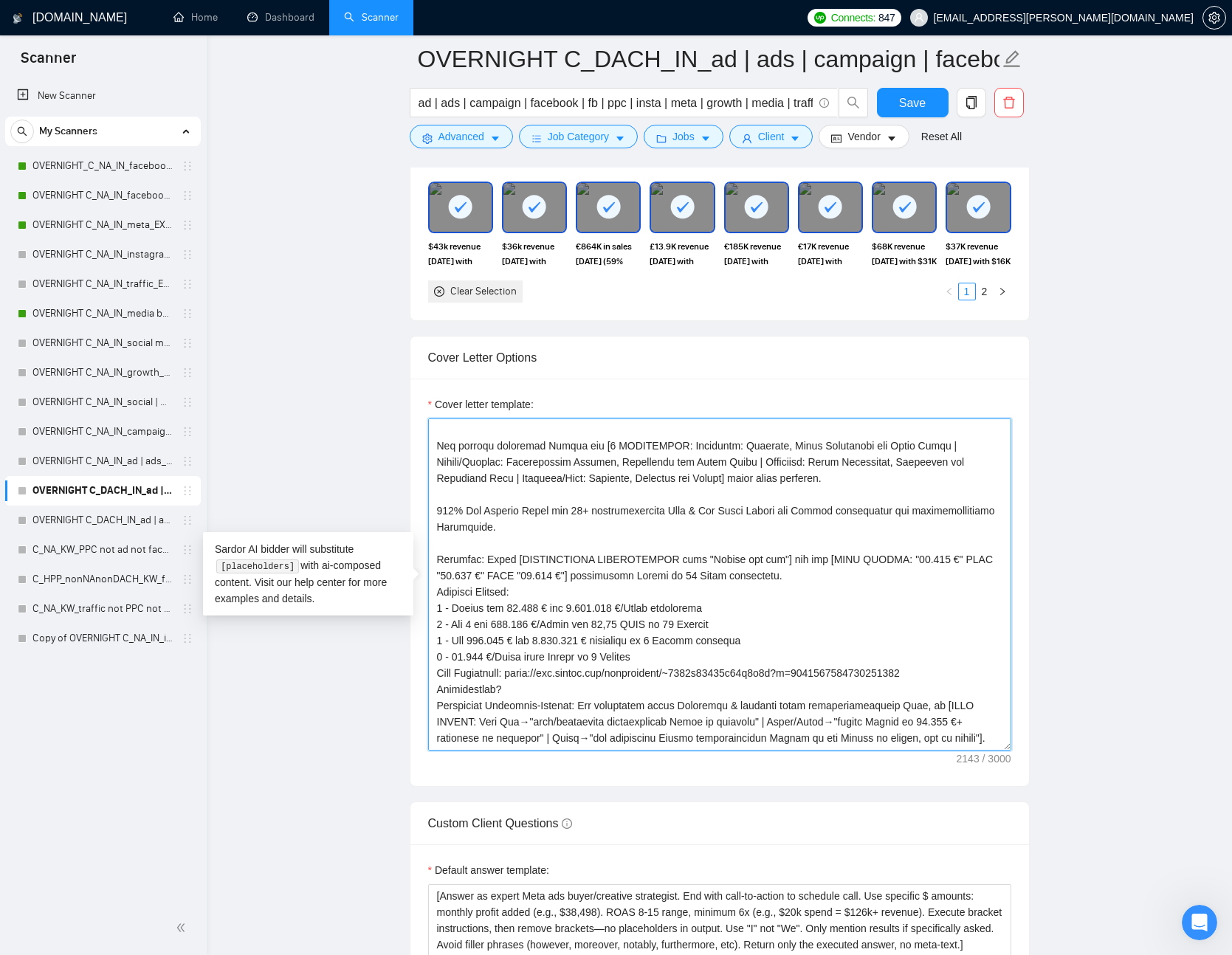
scroll to position [175, 0]
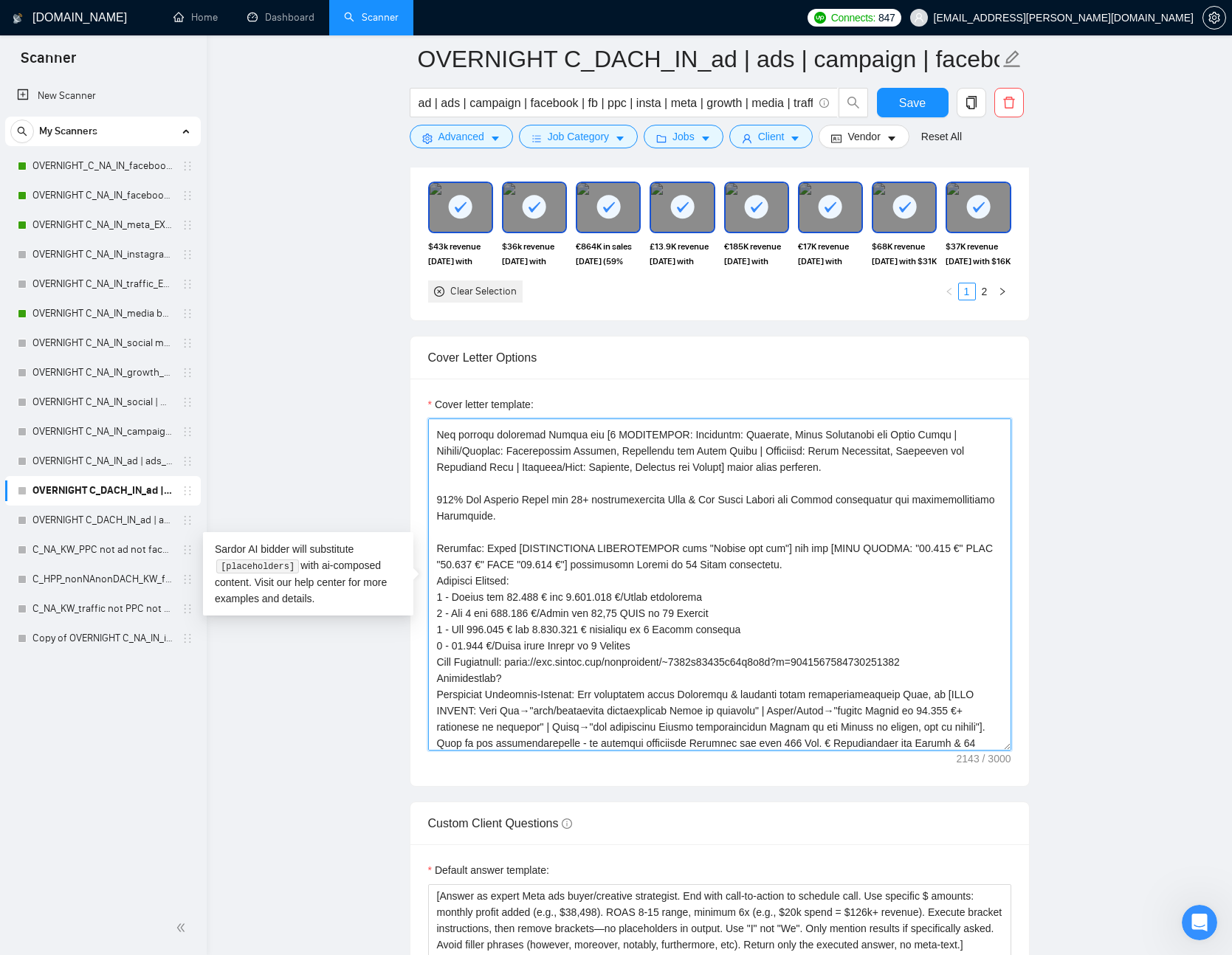
click at [894, 493] on textarea "Cover letter template:" at bounding box center [720, 585] width 583 height 332
click at [444, 497] on textarea "Cover letter template:" at bounding box center [720, 585] width 583 height 332
click at [913, 501] on textarea "Cover letter template:" at bounding box center [720, 585] width 583 height 332
click at [914, 501] on textarea "Cover letter template:" at bounding box center [720, 585] width 583 height 332
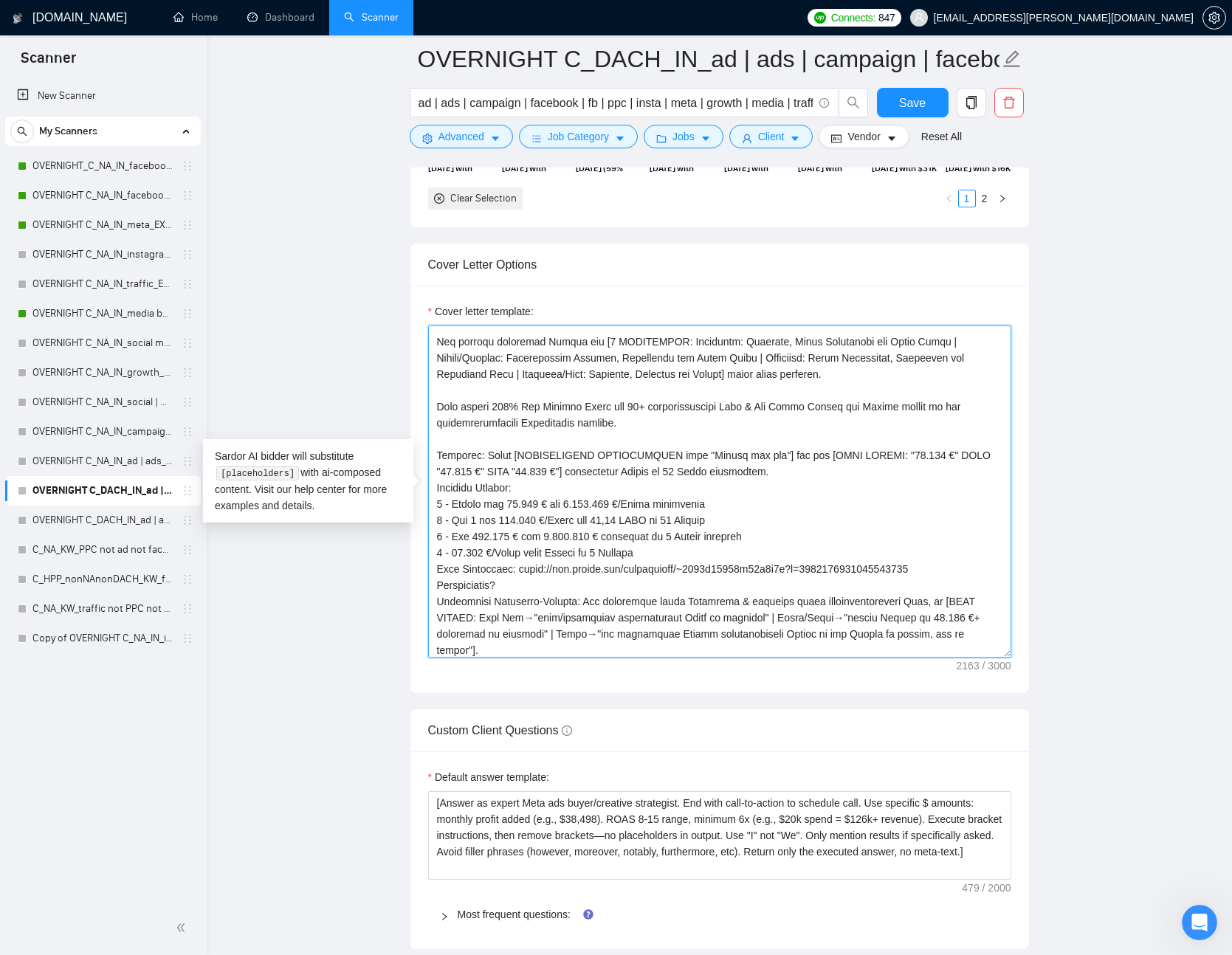
scroll to position [1772, 0]
click at [847, 494] on textarea "Cover letter template:" at bounding box center [720, 491] width 583 height 332
click at [824, 468] on textarea "Cover letter template:" at bounding box center [720, 491] width 583 height 332
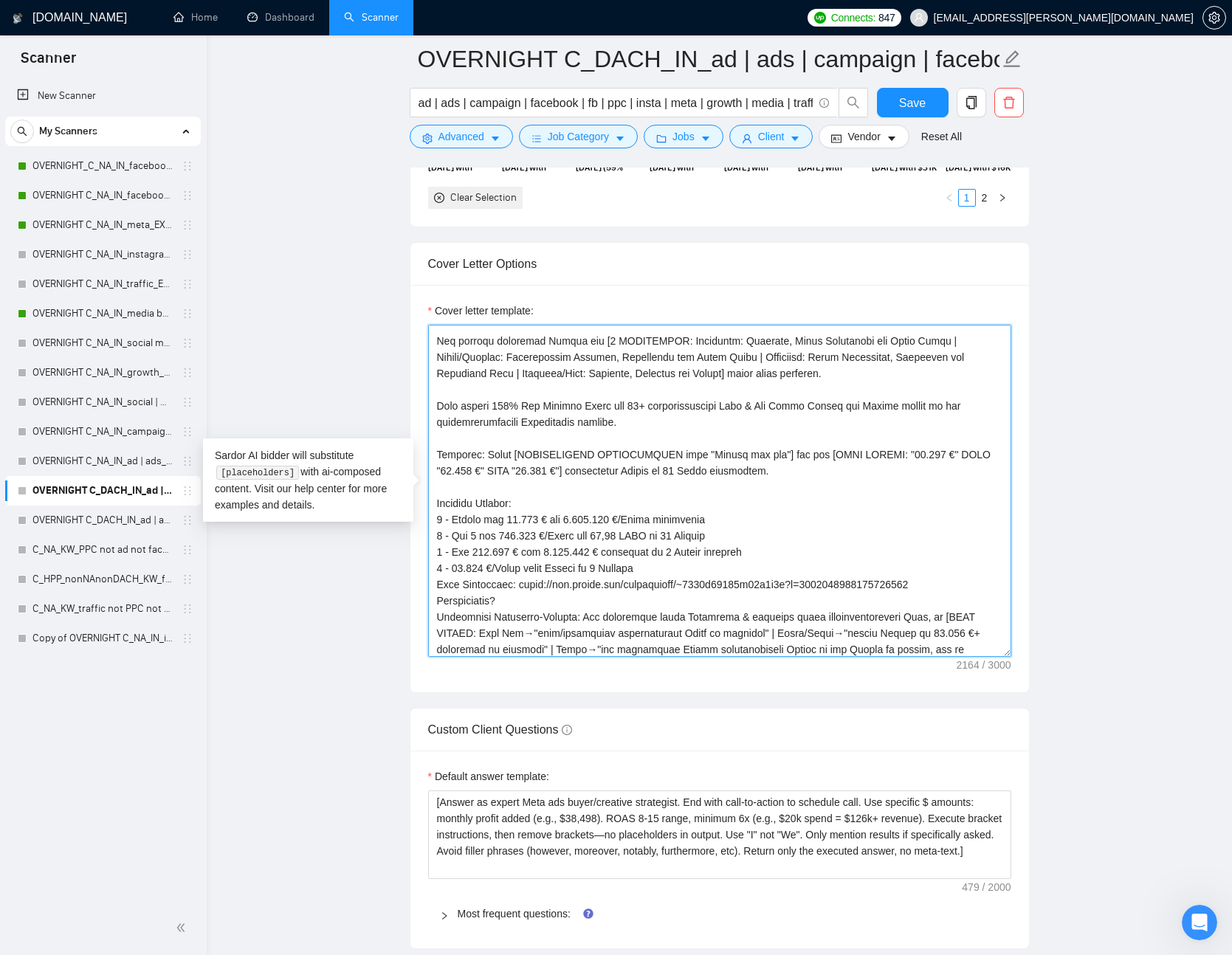
click at [818, 449] on textarea "Cover letter template:" at bounding box center [720, 491] width 583 height 332
click at [742, 465] on textarea "Cover letter template:" at bounding box center [720, 491] width 583 height 332
drag, startPoint x: 742, startPoint y: 465, endPoint x: 804, endPoint y: 468, distance: 62.1
click at [804, 468] on textarea "Cover letter template:" at bounding box center [720, 491] width 583 height 332
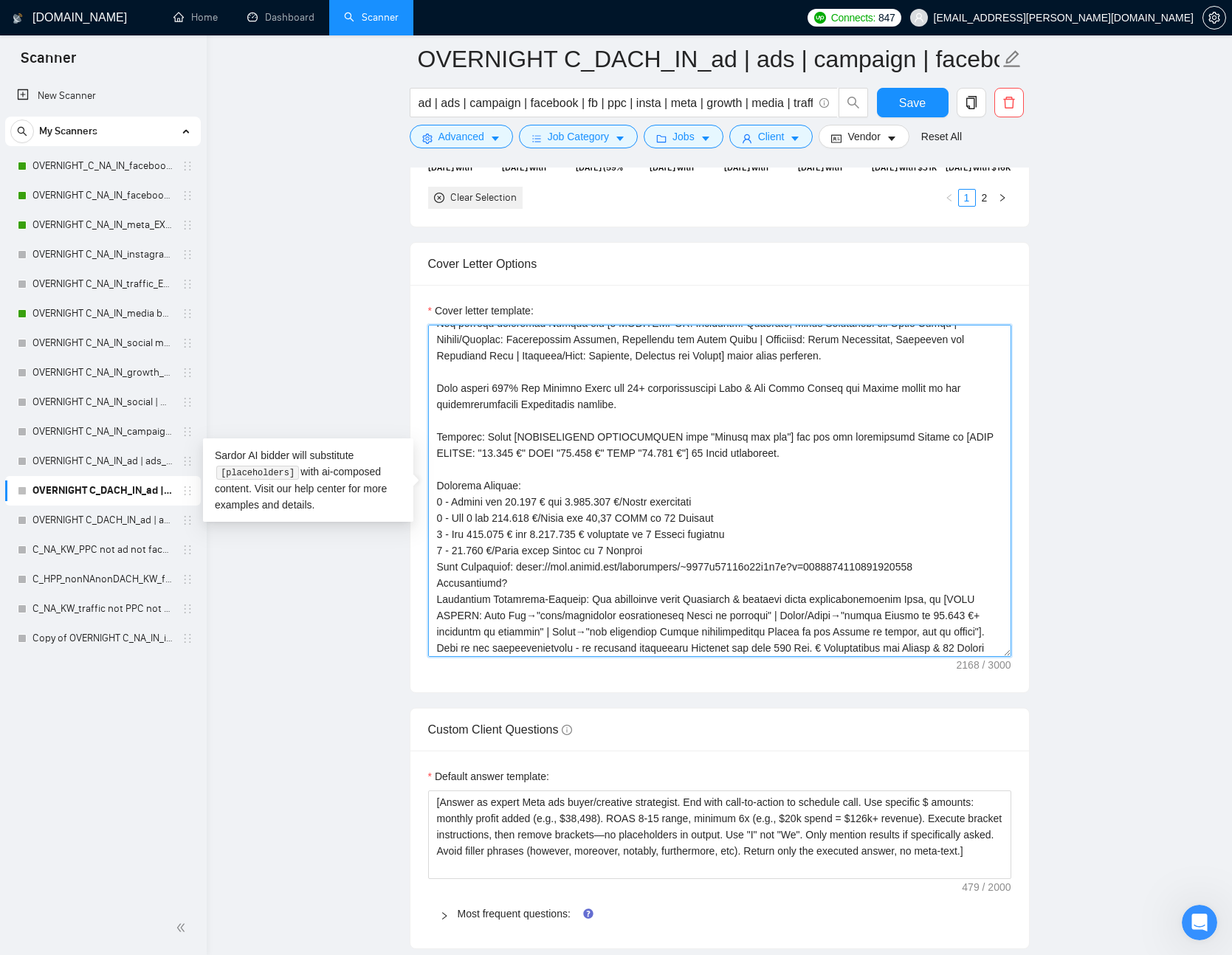
scroll to position [200, 0]
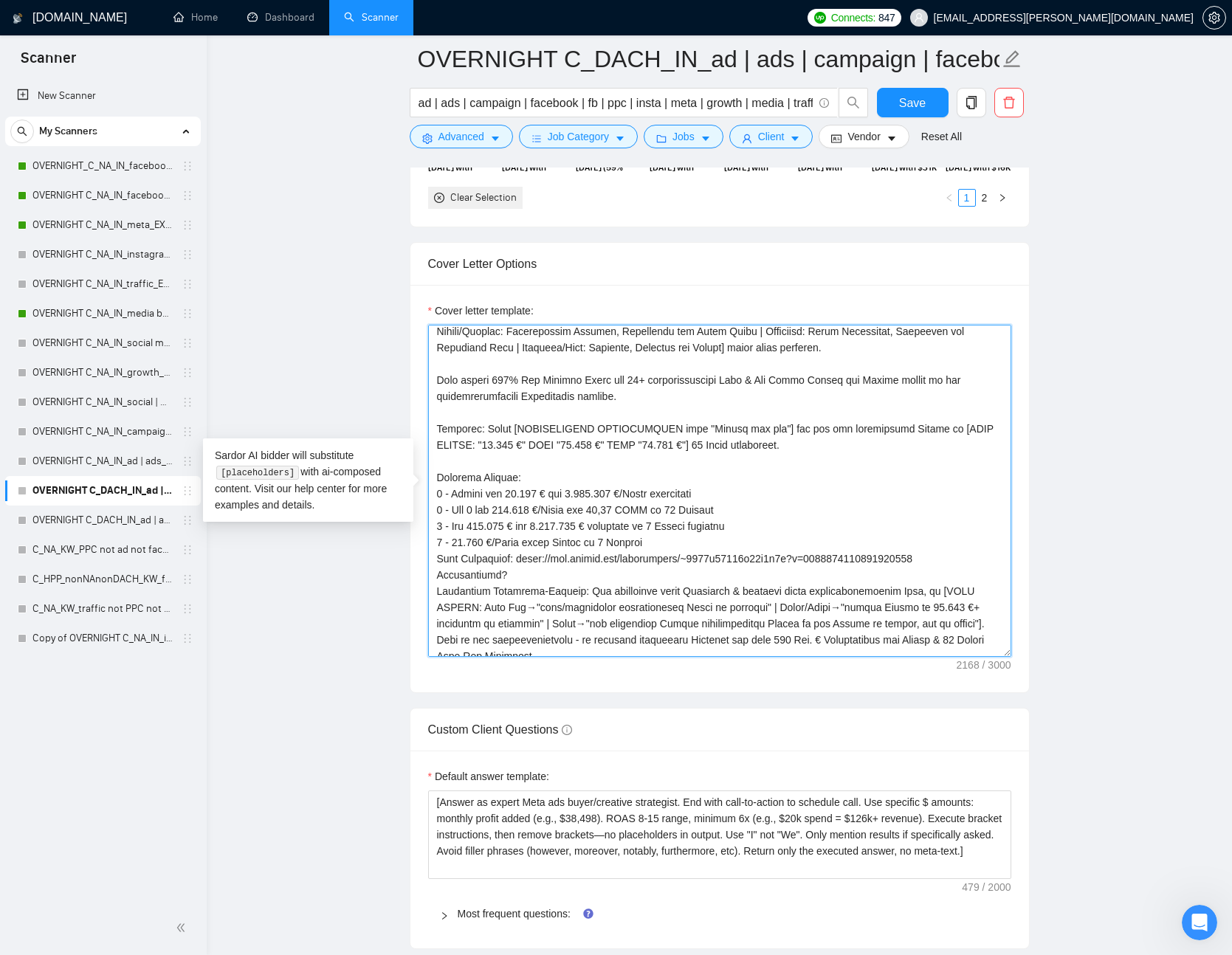
click at [786, 526] on textarea "Cover letter template:" at bounding box center [720, 491] width 583 height 332
click at [777, 543] on textarea "Cover letter template:" at bounding box center [720, 491] width 583 height 332
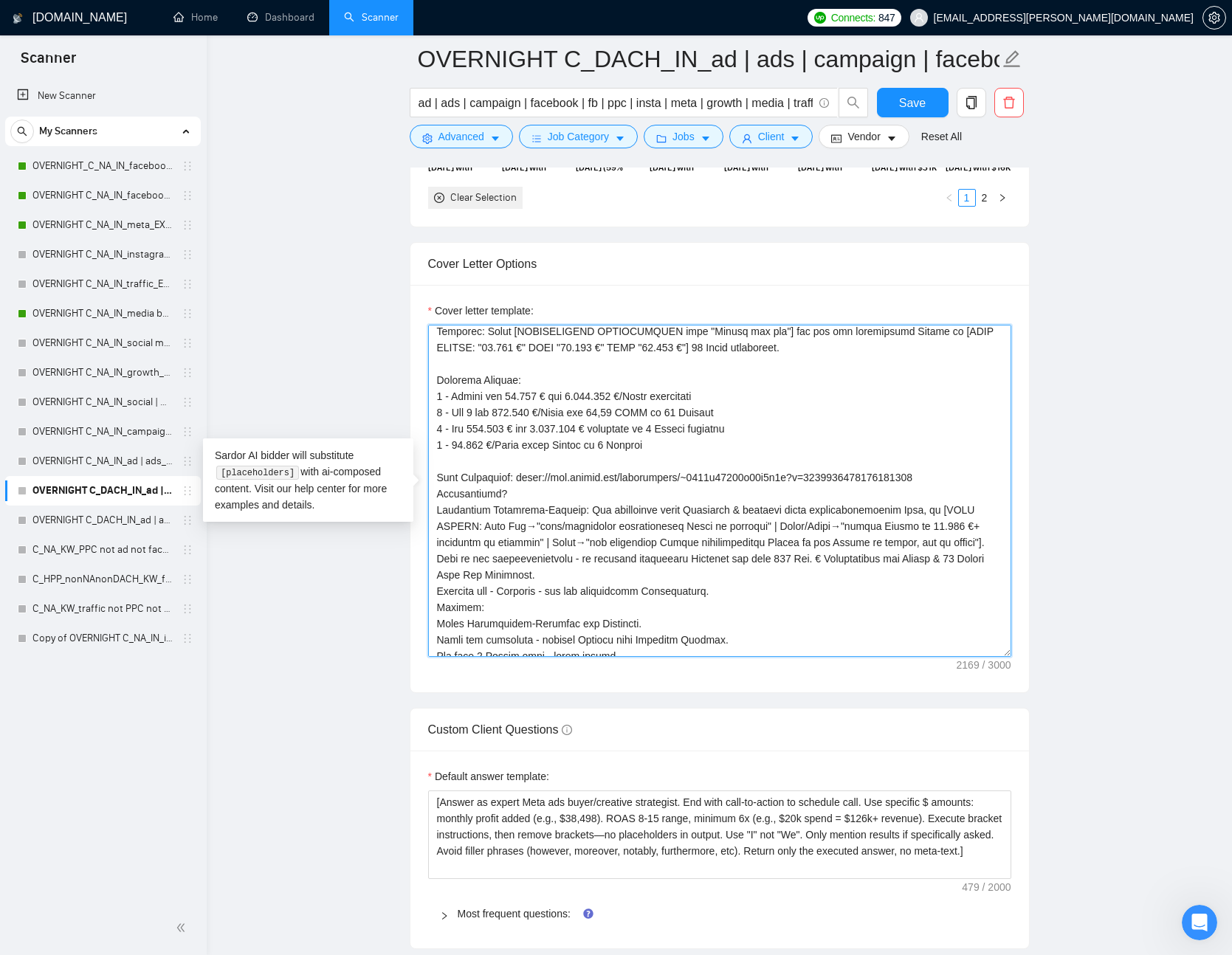
scroll to position [325, 0]
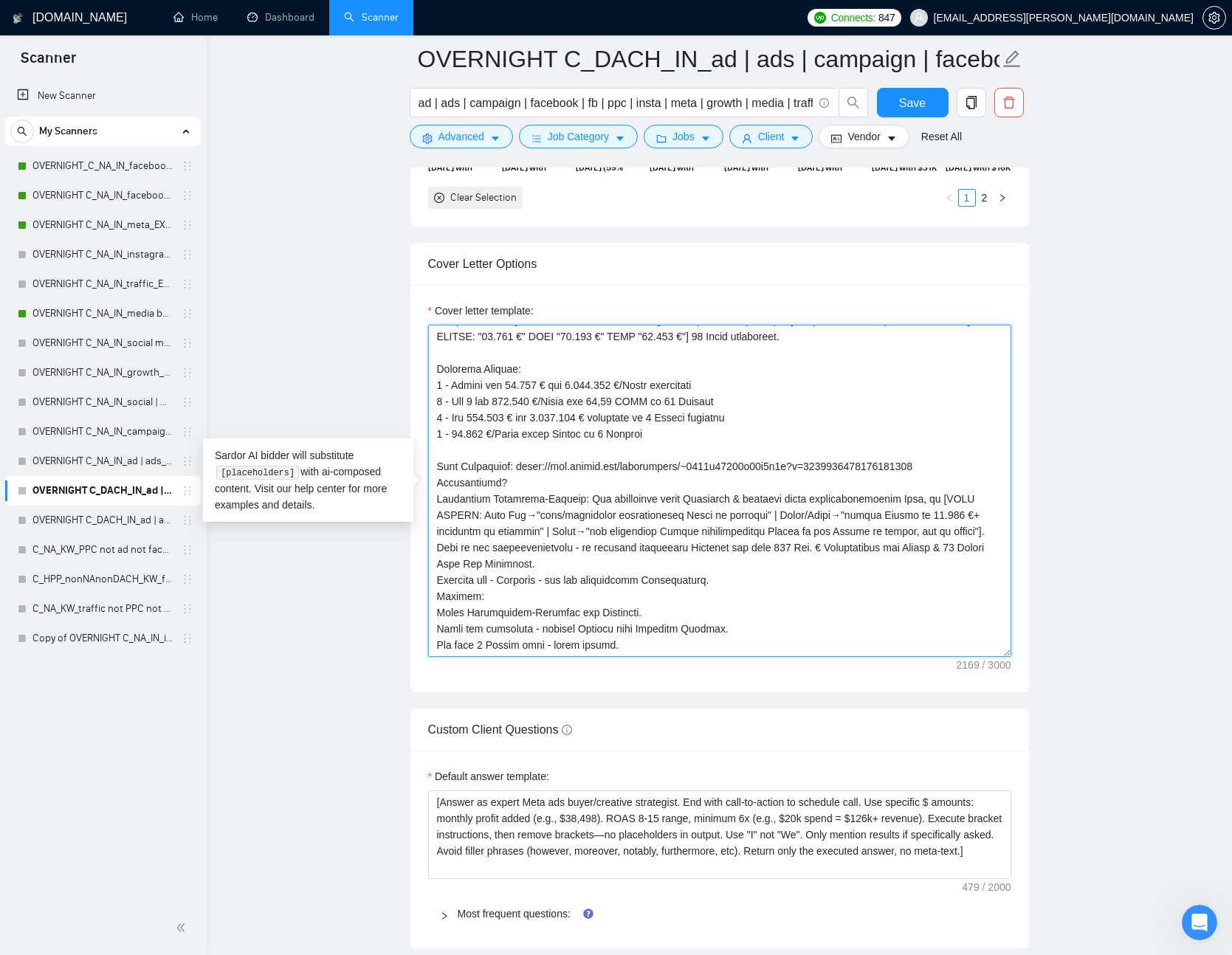
click at [564, 467] on textarea "Cover letter template:" at bounding box center [720, 491] width 583 height 332
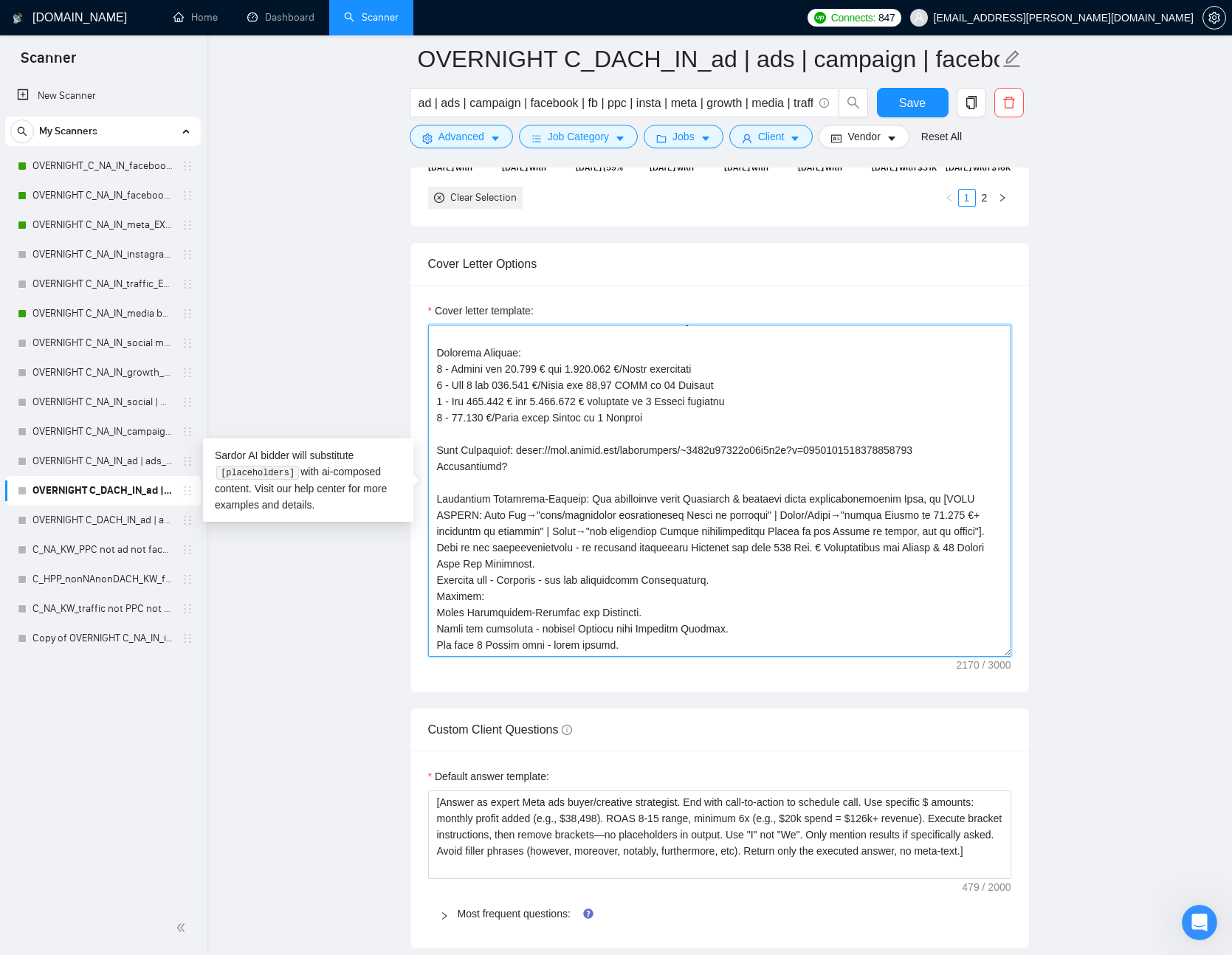
click at [987, 446] on textarea "Cover letter template:" at bounding box center [720, 491] width 583 height 332
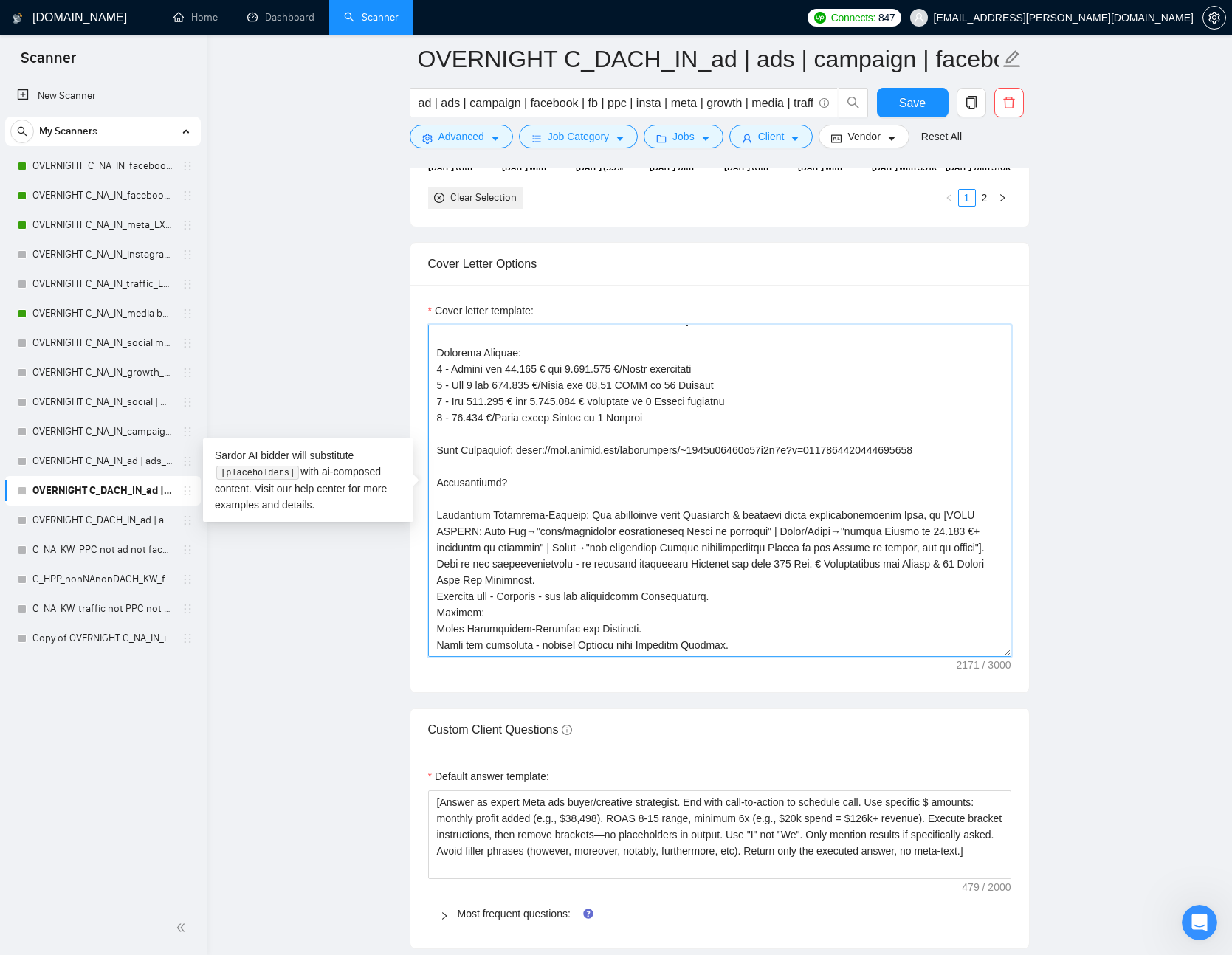
click at [498, 451] on textarea "Cover letter template:" at bounding box center [720, 491] width 583 height 332
drag, startPoint x: 498, startPoint y: 451, endPoint x: 434, endPoint y: 450, distance: 64.0
click at [434, 450] on textarea "Cover letter template:" at bounding box center [720, 491] width 583 height 332
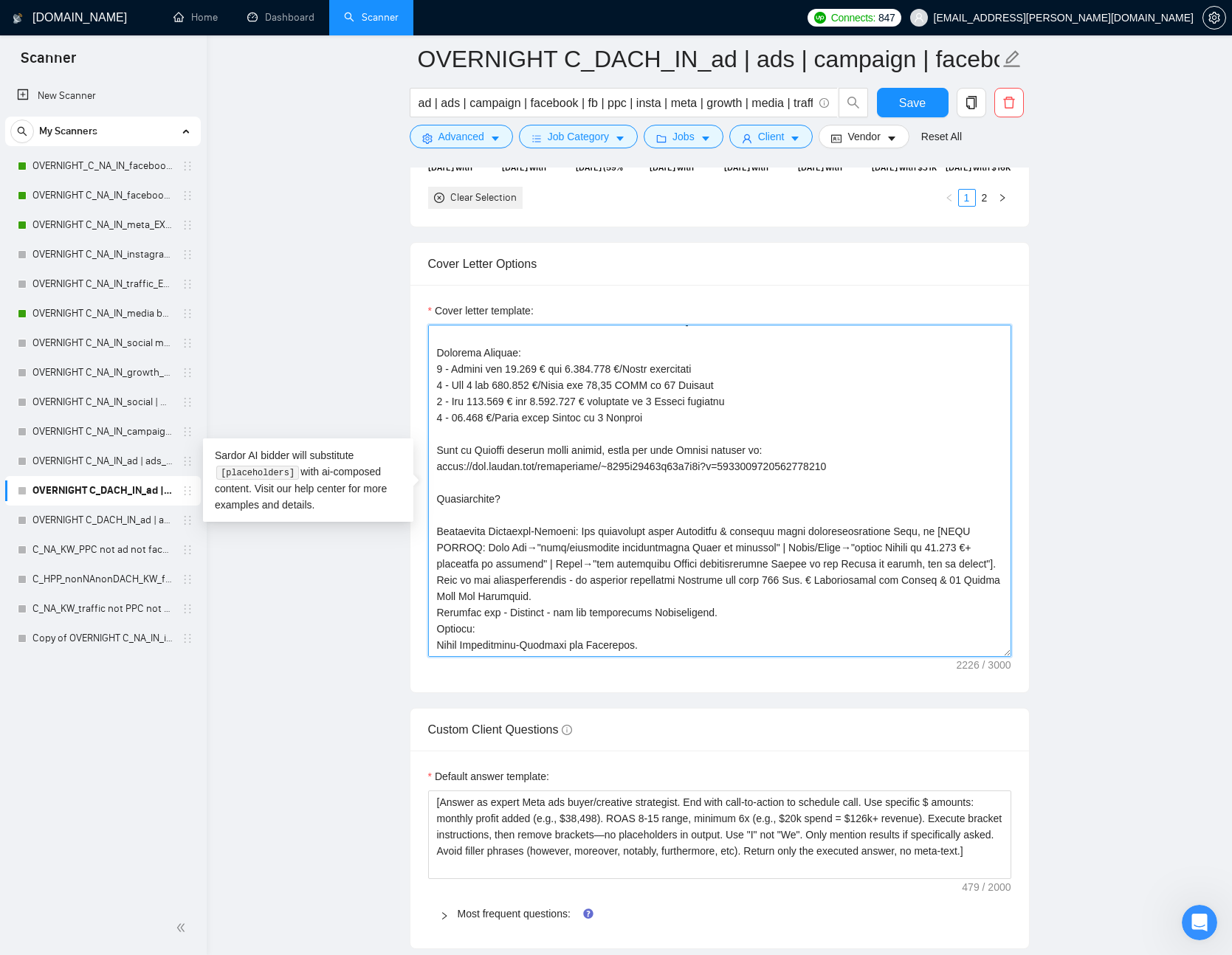
drag, startPoint x: 491, startPoint y: 497, endPoint x: 547, endPoint y: 559, distance: 83.5
click at [491, 498] on textarea "Cover letter template:" at bounding box center [720, 491] width 583 height 332
drag, startPoint x: 583, startPoint y: 529, endPoint x: 411, endPoint y: 529, distance: 172.0
click at [411, 529] on div "Cover letter template:" at bounding box center [720, 488] width 619 height 407
click at [1002, 564] on textarea "Cover letter template:" at bounding box center [720, 491] width 583 height 332
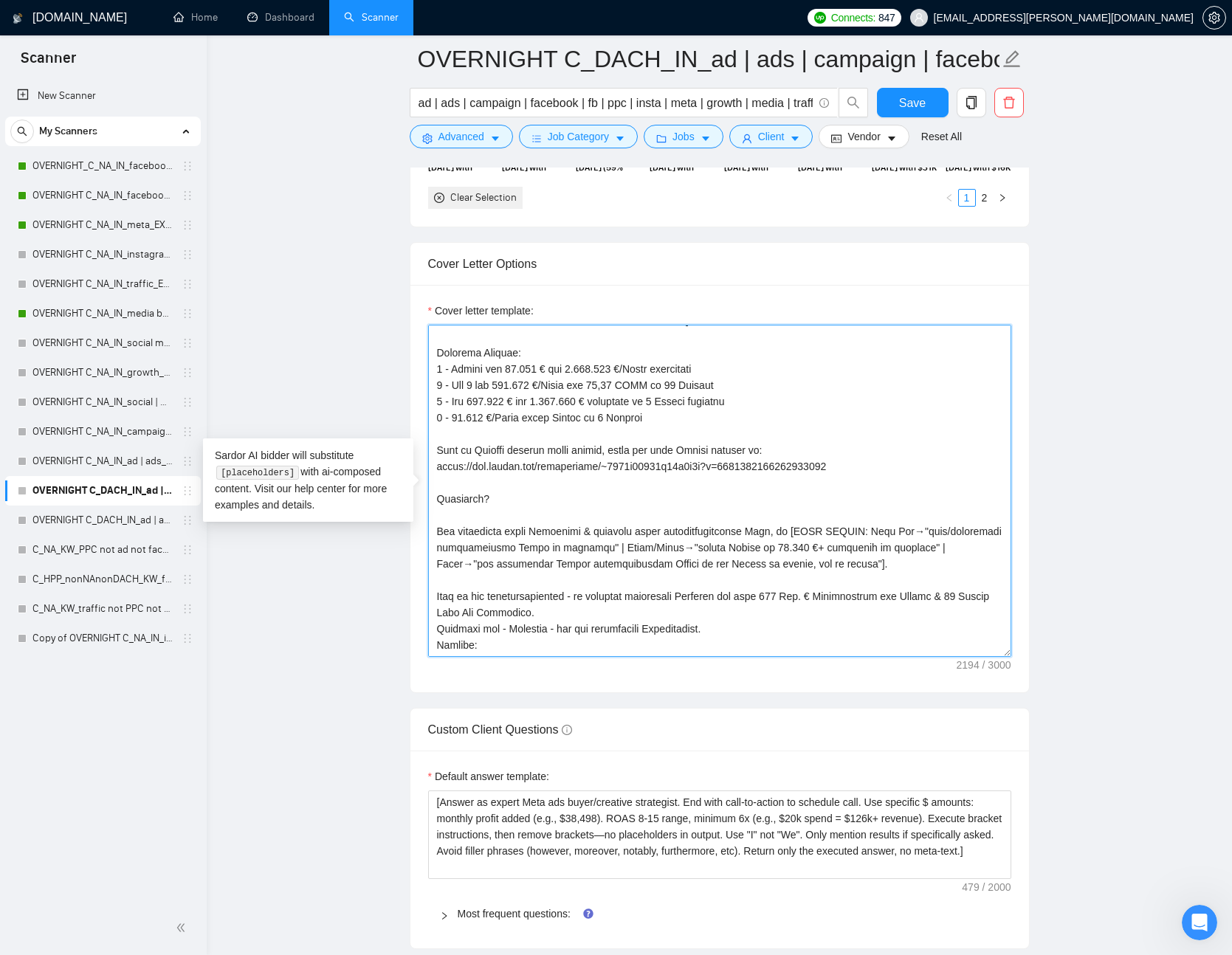
click at [688, 612] on textarea "Cover letter template:" at bounding box center [720, 491] width 583 height 332
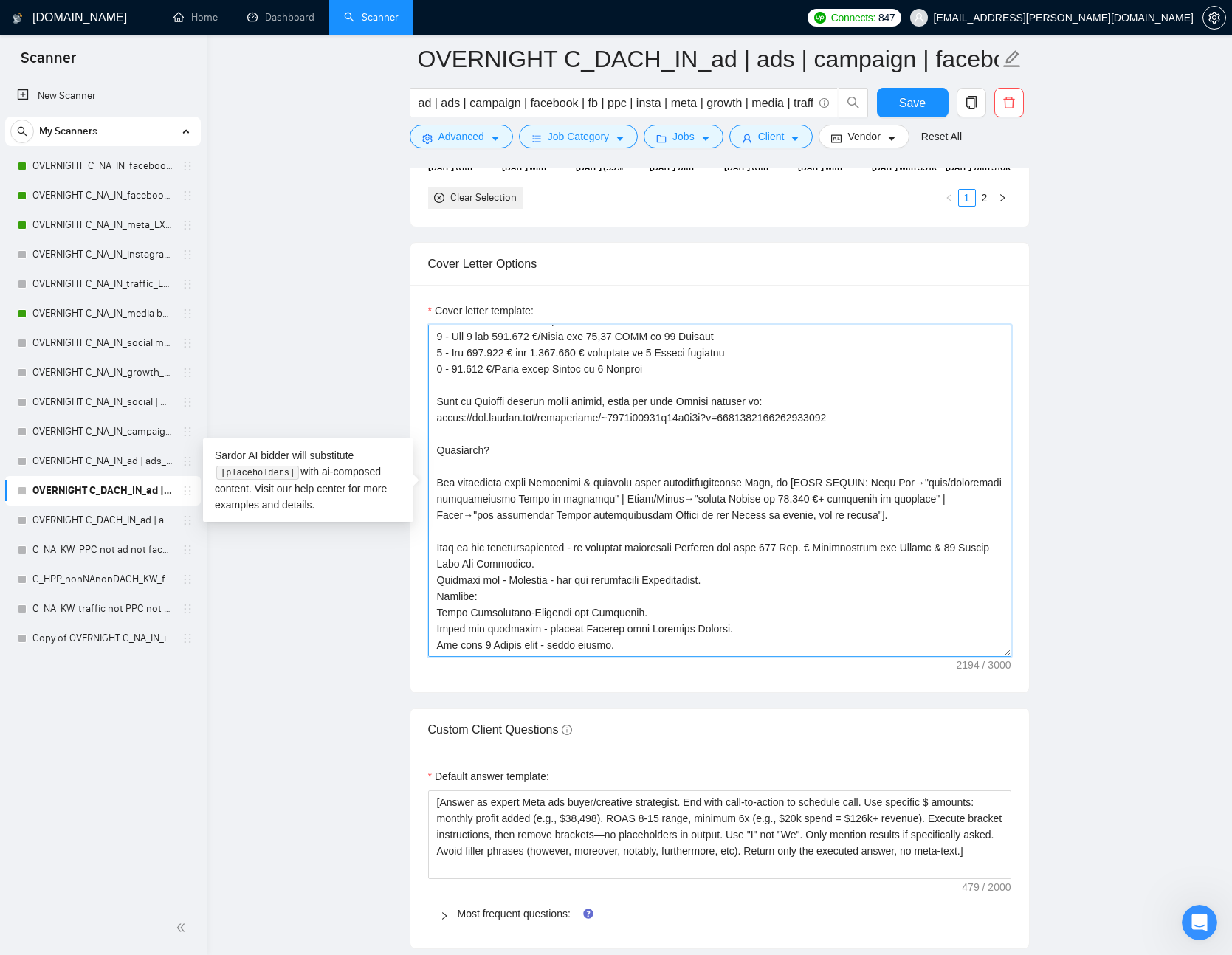
click at [521, 466] on textarea "Cover letter template:" at bounding box center [720, 491] width 583 height 332
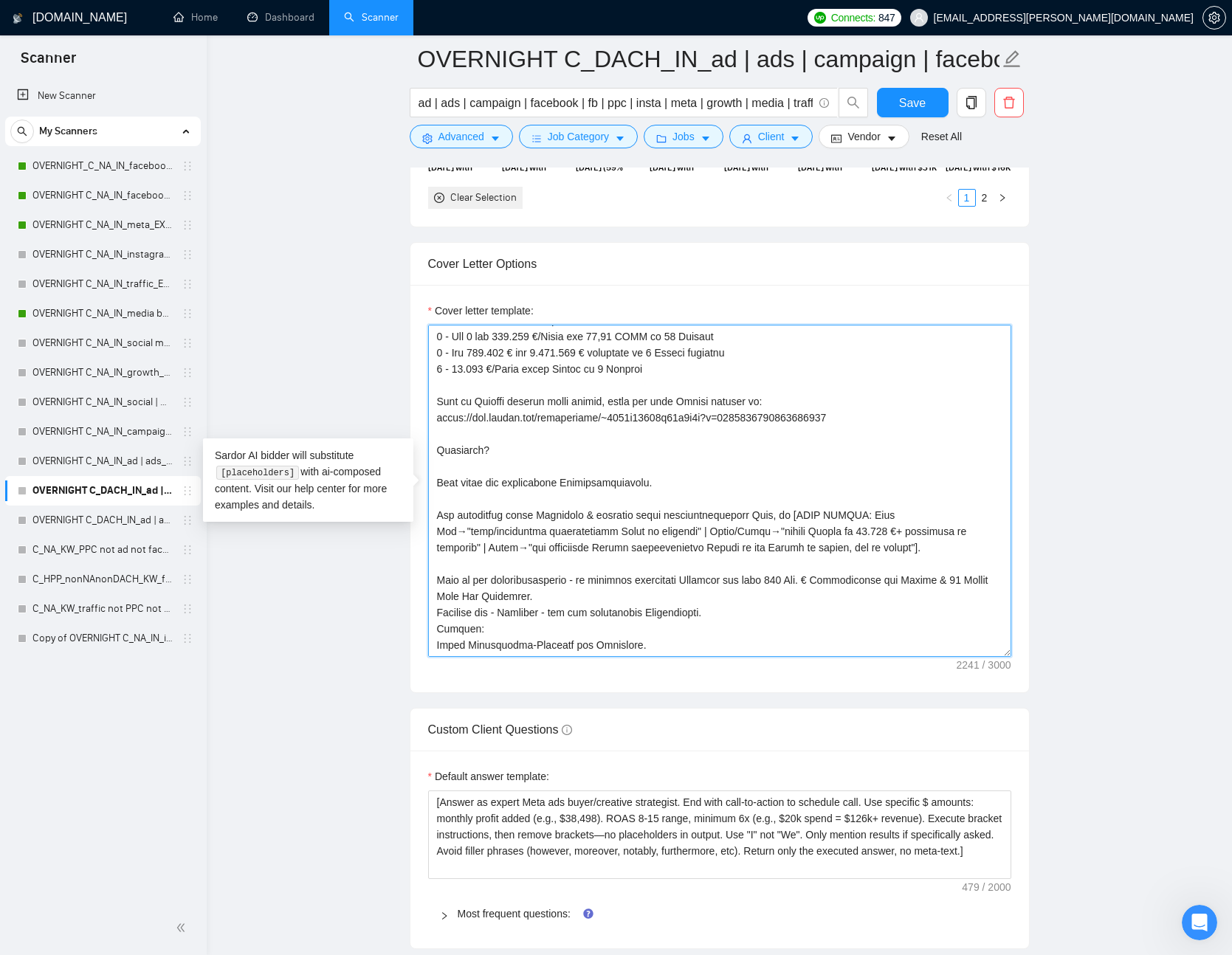
click at [455, 519] on textarea "Cover letter template:" at bounding box center [720, 491] width 583 height 332
click at [812, 517] on textarea "Cover letter template:" at bounding box center [720, 491] width 583 height 332
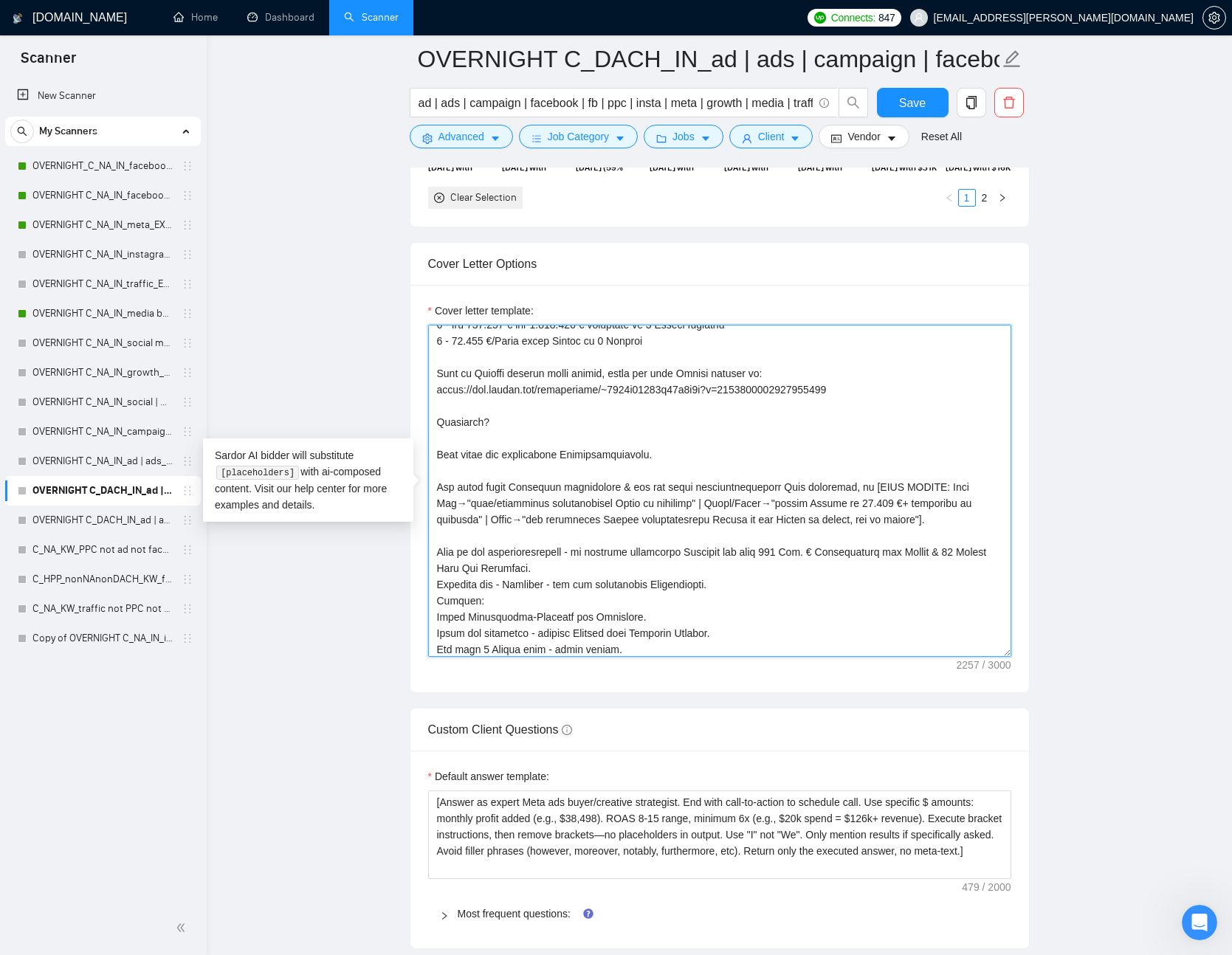
scroll to position [406, 0]
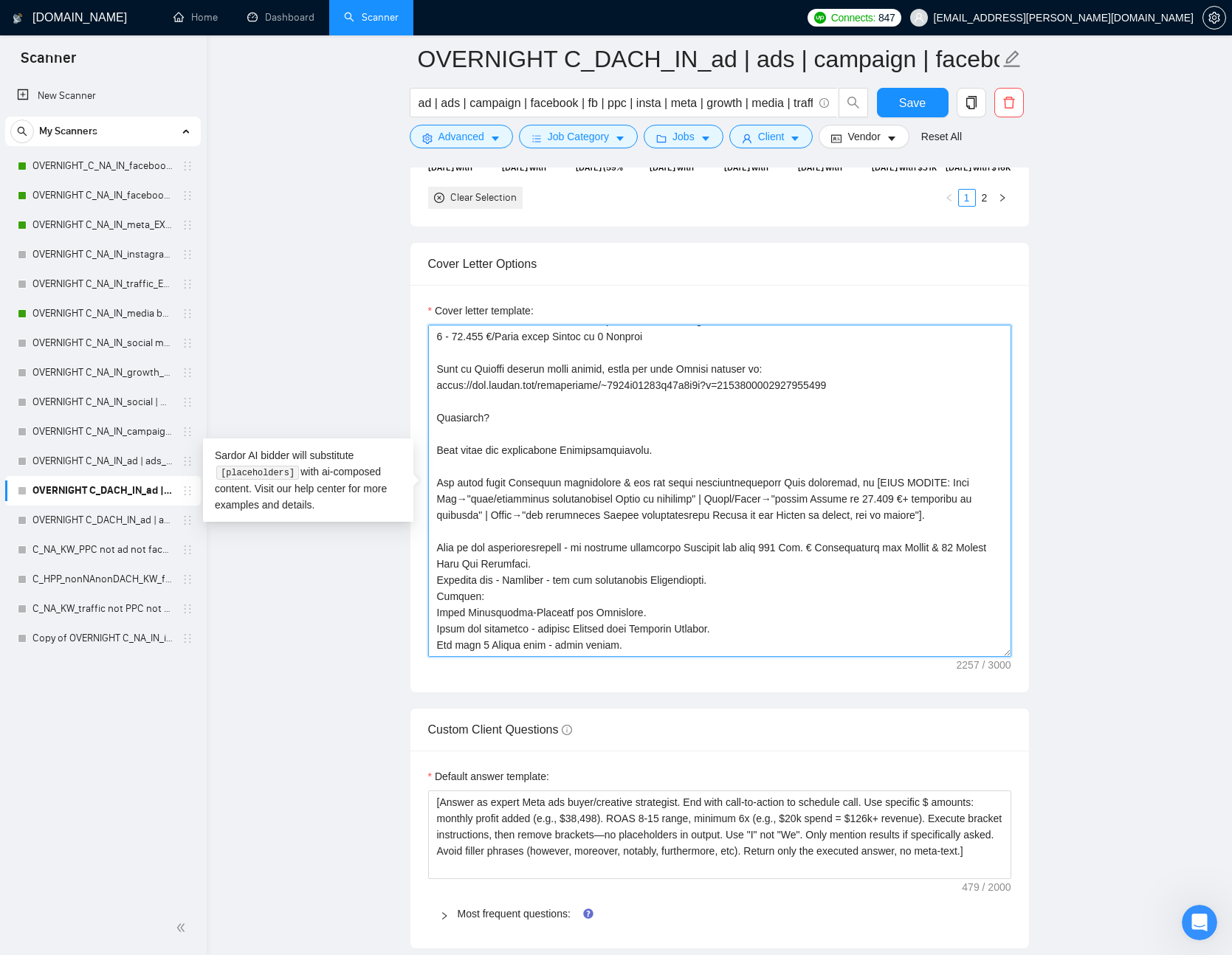
click at [707, 569] on textarea "Cover letter template:" at bounding box center [720, 491] width 583 height 332
click at [744, 590] on textarea "Cover letter template:" at bounding box center [720, 491] width 583 height 332
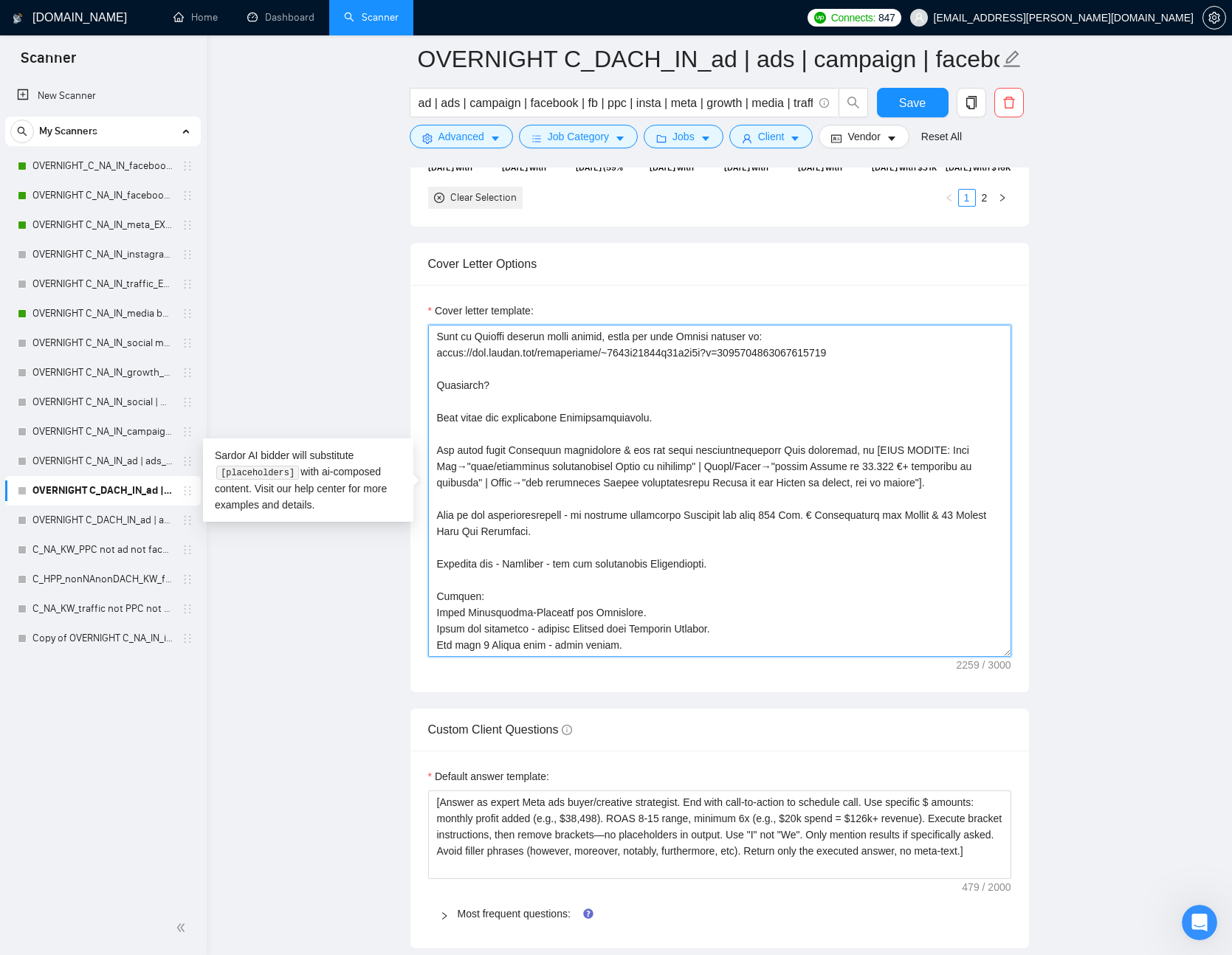
click at [771, 636] on textarea "Cover letter template:" at bounding box center [720, 491] width 583 height 332
click at [457, 612] on textarea "Cover letter template:" at bounding box center [720, 491] width 583 height 332
click at [793, 612] on textarea "Cover letter template:" at bounding box center [720, 491] width 583 height 332
click at [508, 628] on textarea "Cover letter template:" at bounding box center [720, 491] width 583 height 332
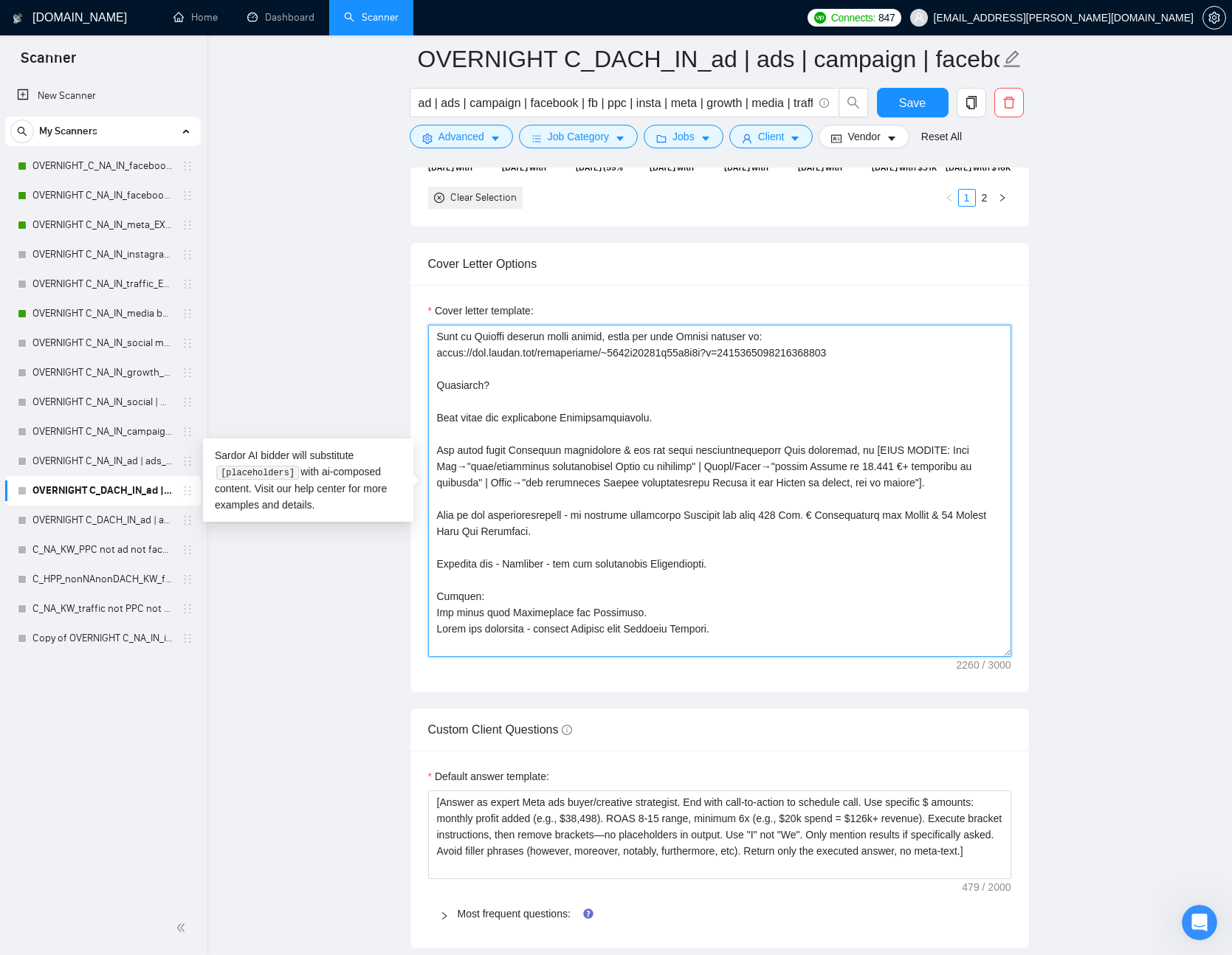
drag, startPoint x: 508, startPoint y: 628, endPoint x: 436, endPoint y: 633, distance: 72.2
click at [436, 633] on textarea "Cover letter template:" at bounding box center [720, 491] width 583 height 332
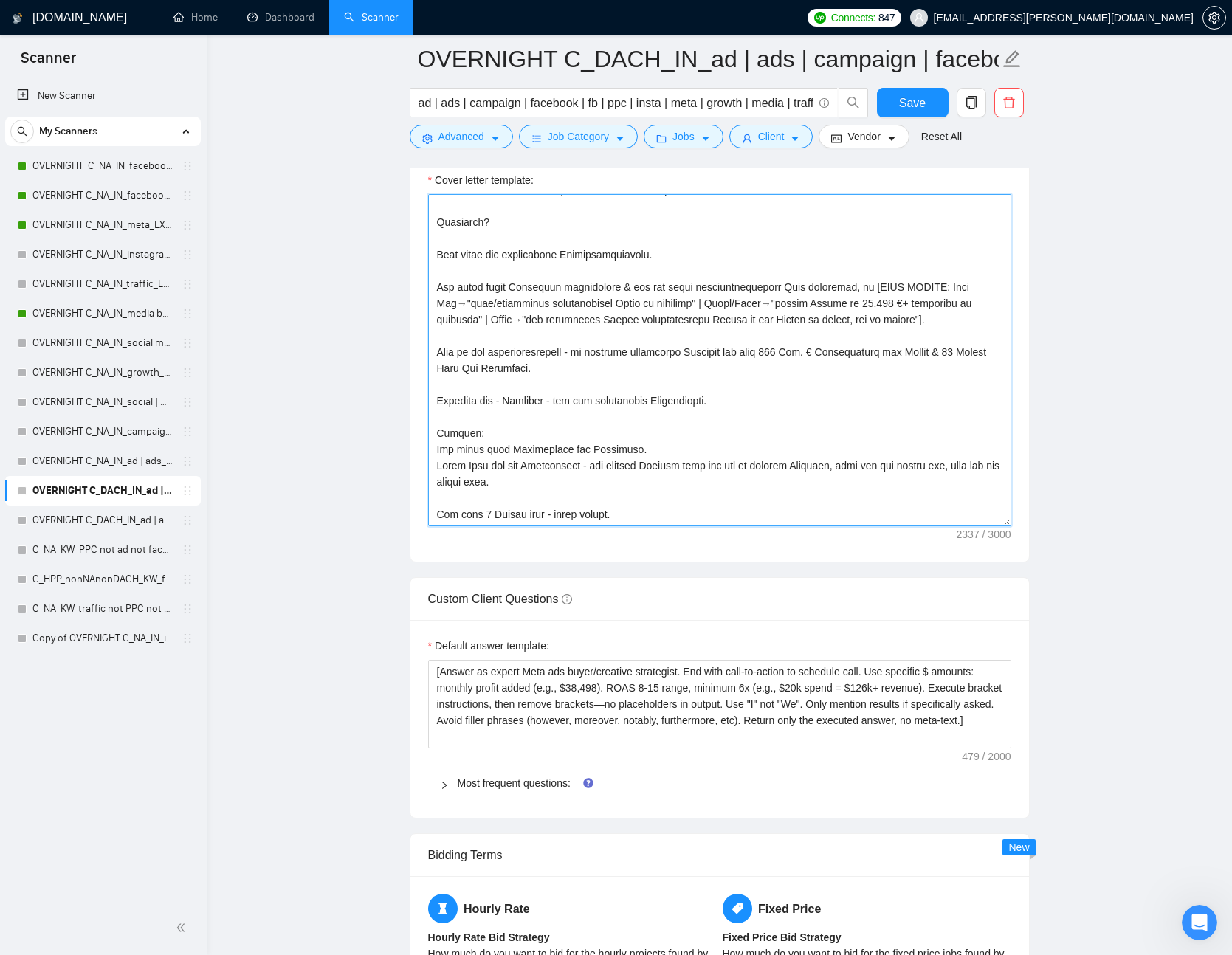
scroll to position [1900, 0]
click at [449, 523] on textarea "Cover letter template:" at bounding box center [720, 363] width 583 height 332
drag, startPoint x: 449, startPoint y: 523, endPoint x: 467, endPoint y: 520, distance: 18.2
click at [467, 520] on textarea "Cover letter template:" at bounding box center [720, 363] width 583 height 332
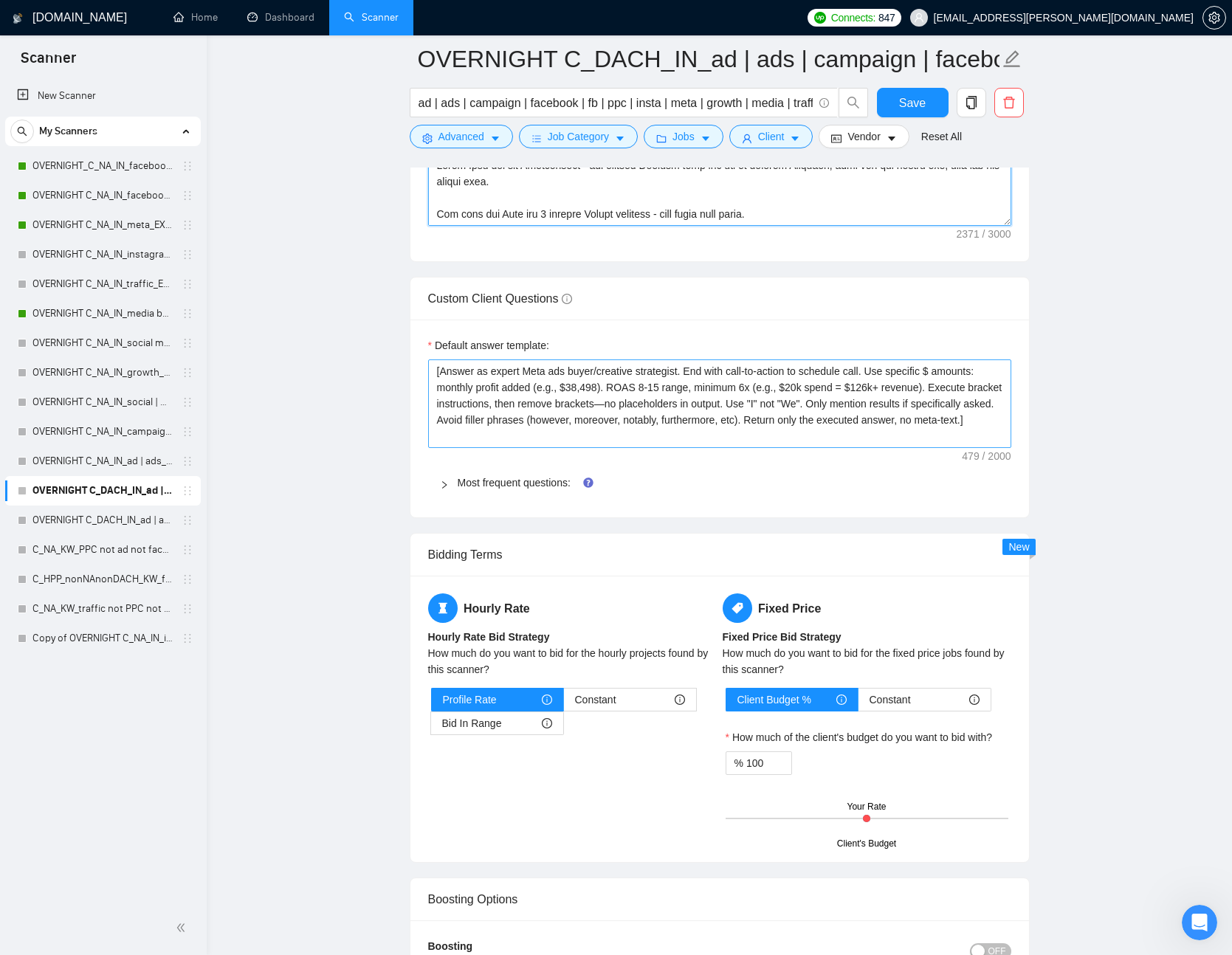
scroll to position [2205, 0]
type textarea "[Keyword einfügen falls im Briefing, sonst entfernen] [BEGRÜSSUNG je nach Land,…"
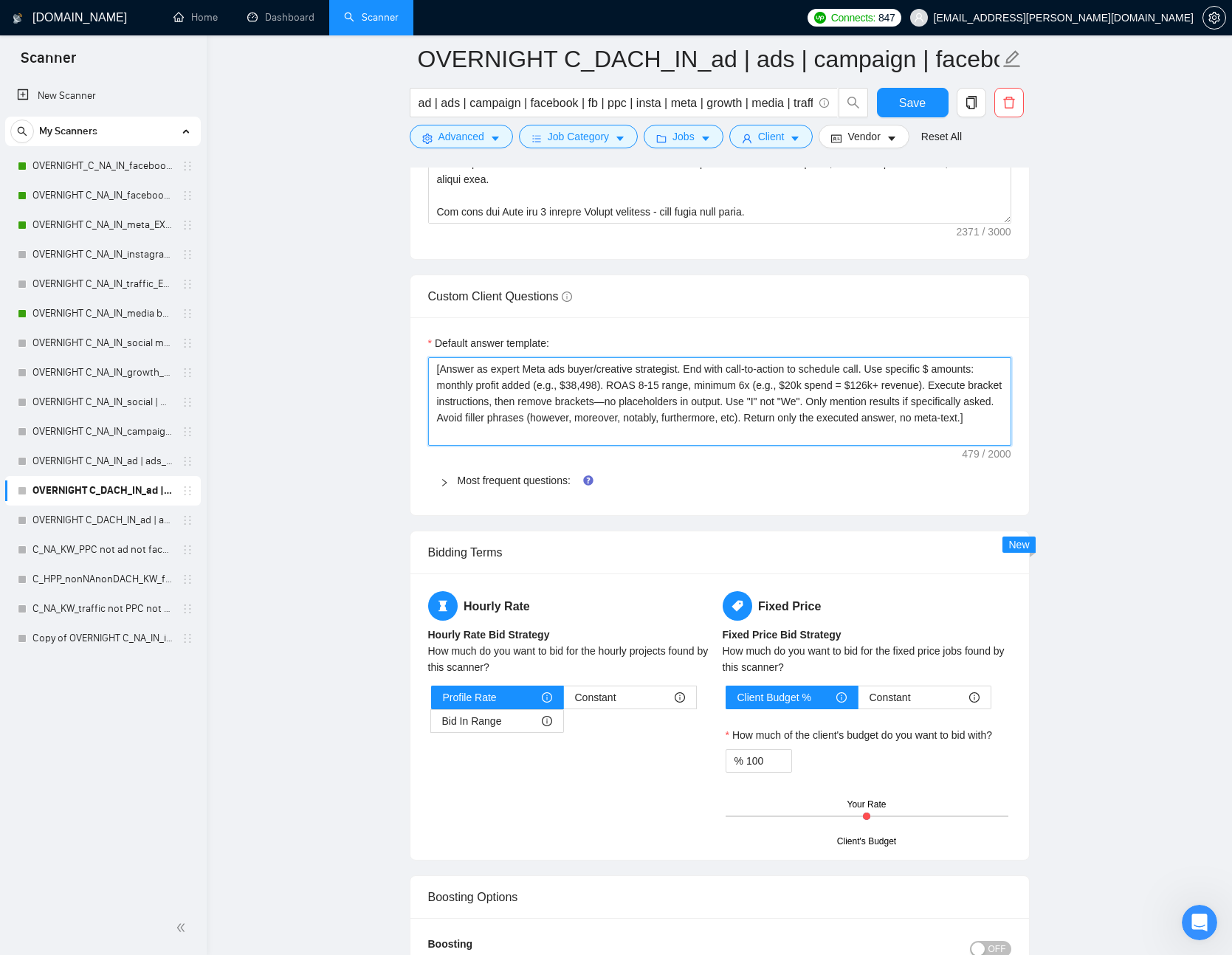
click at [673, 434] on textarea "[Answer as expert Meta ads buyer/creative strategist. End with call-to-action t…" at bounding box center [720, 402] width 583 height 89
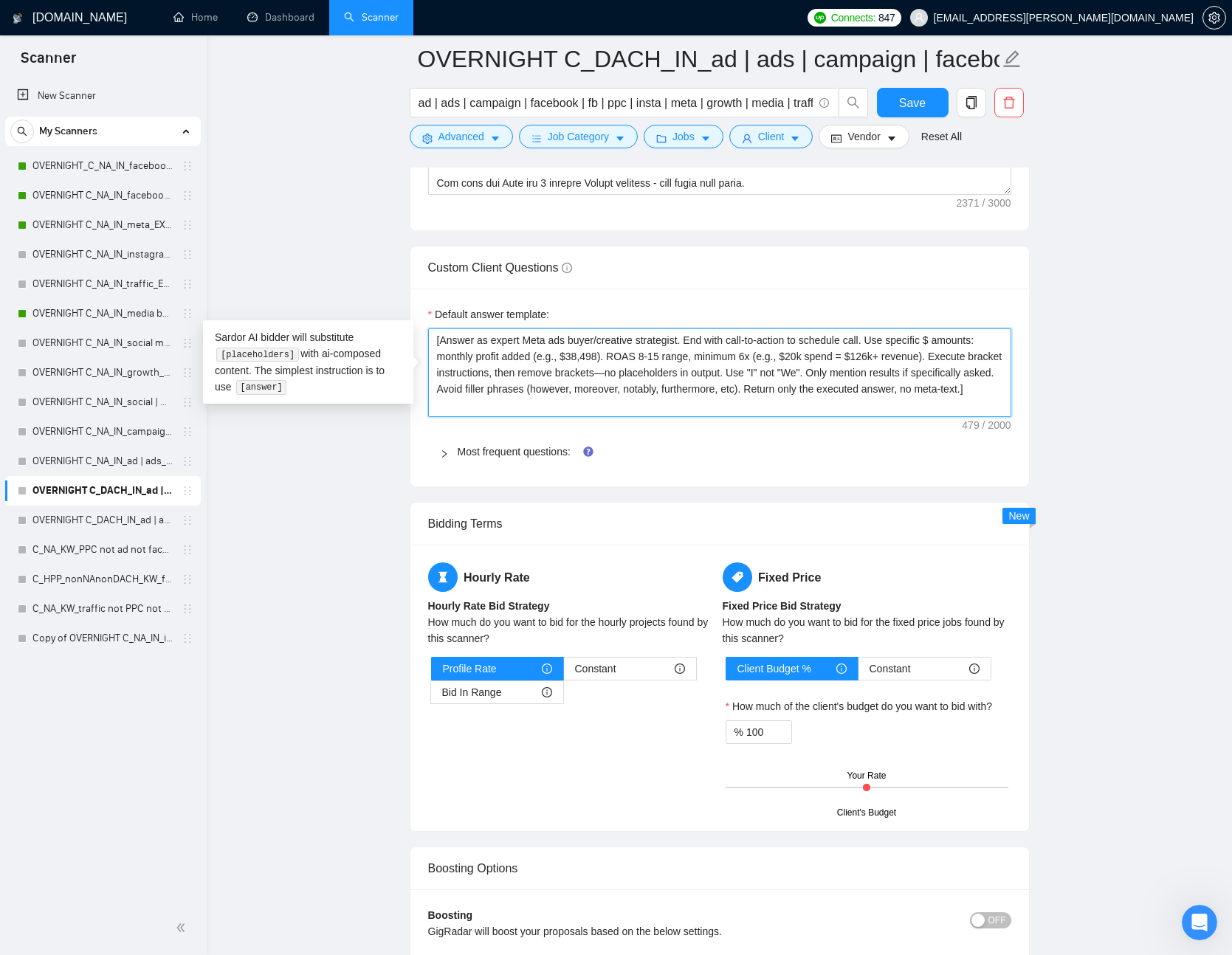
scroll to position [2231, 0]
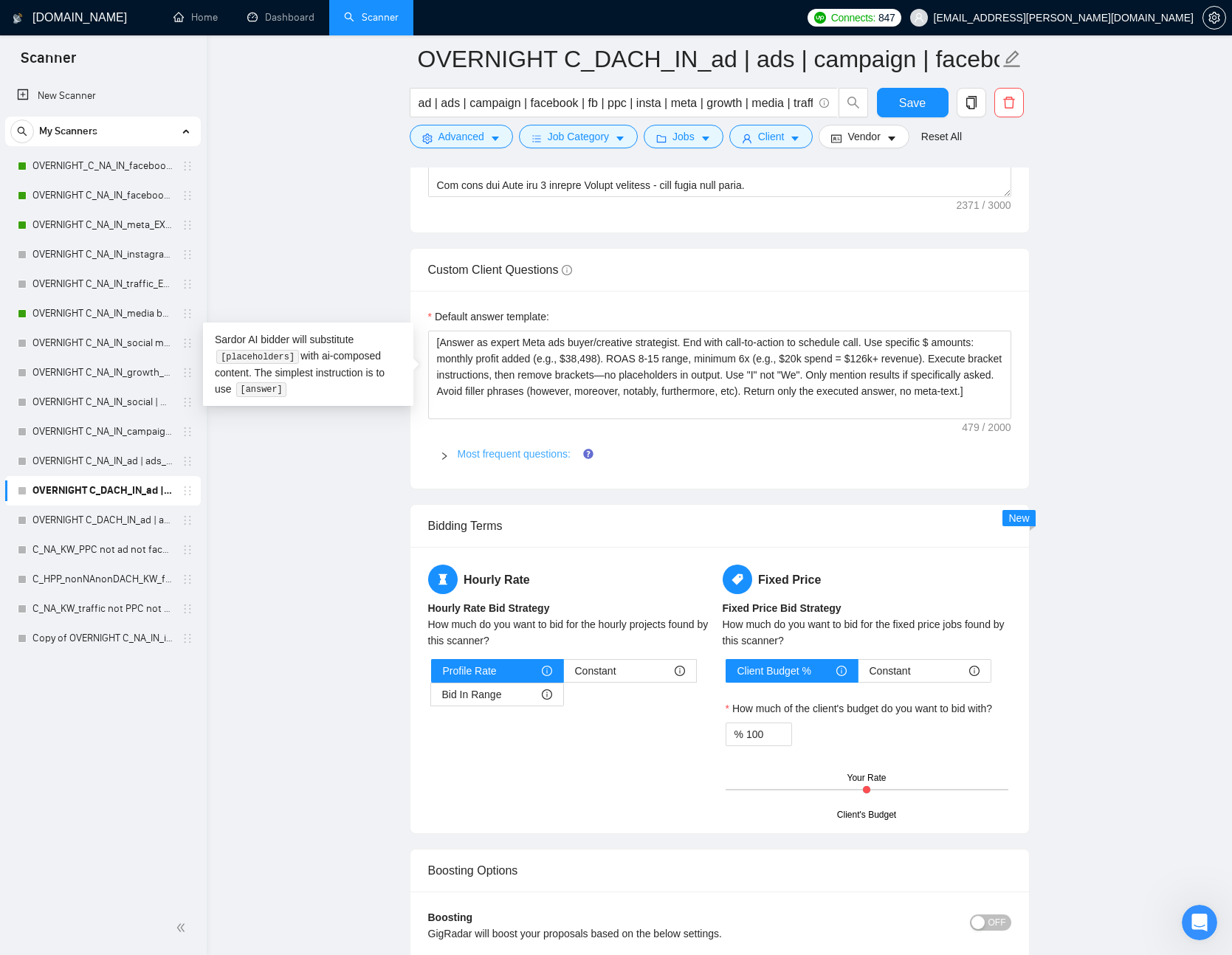
click at [511, 448] on link "Most frequent questions:" at bounding box center [515, 454] width 113 height 12
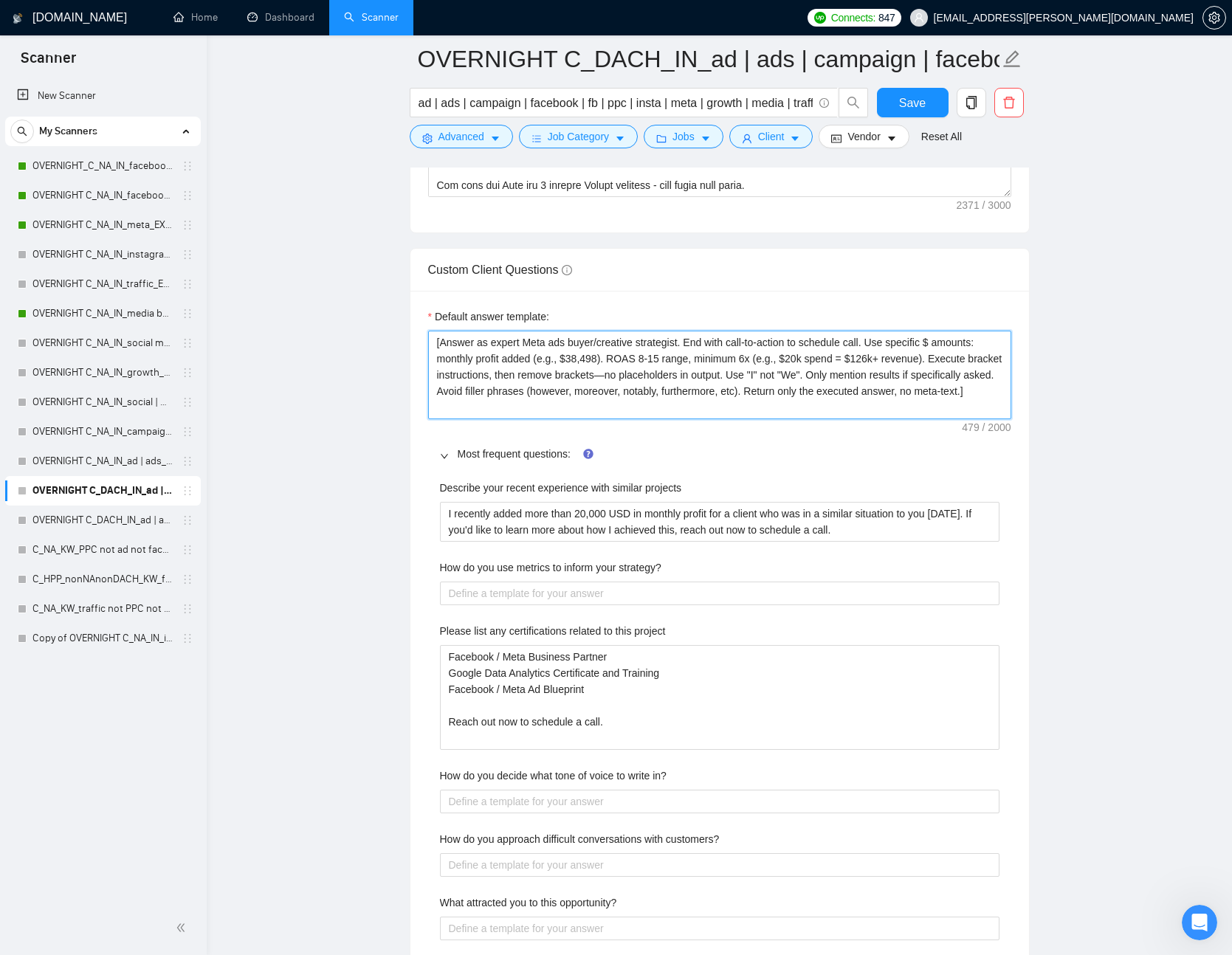
click at [786, 391] on textarea "[Answer as expert Meta ads buyer/creative strategist. End with call-to-action t…" at bounding box center [720, 375] width 583 height 89
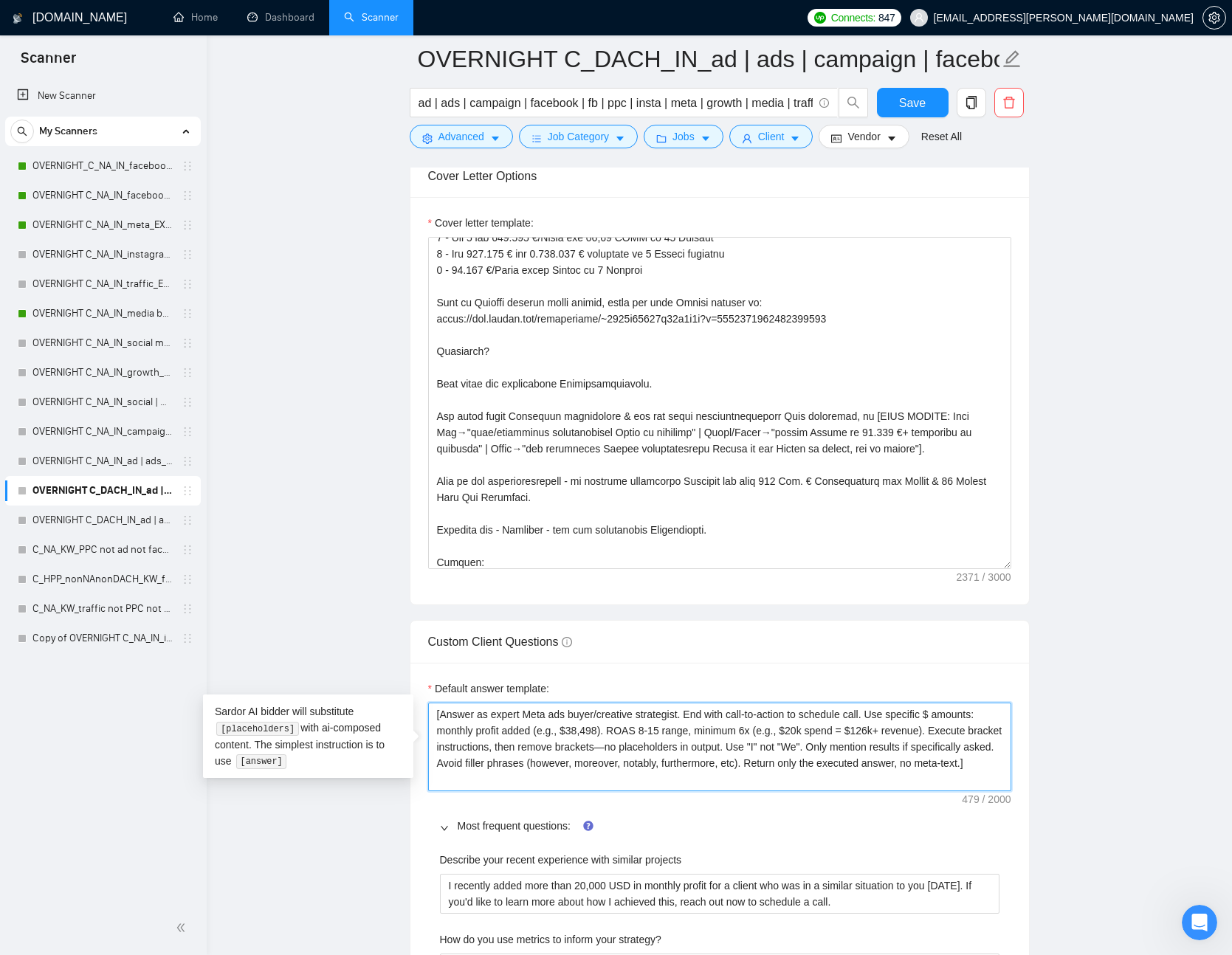
scroll to position [382, 0]
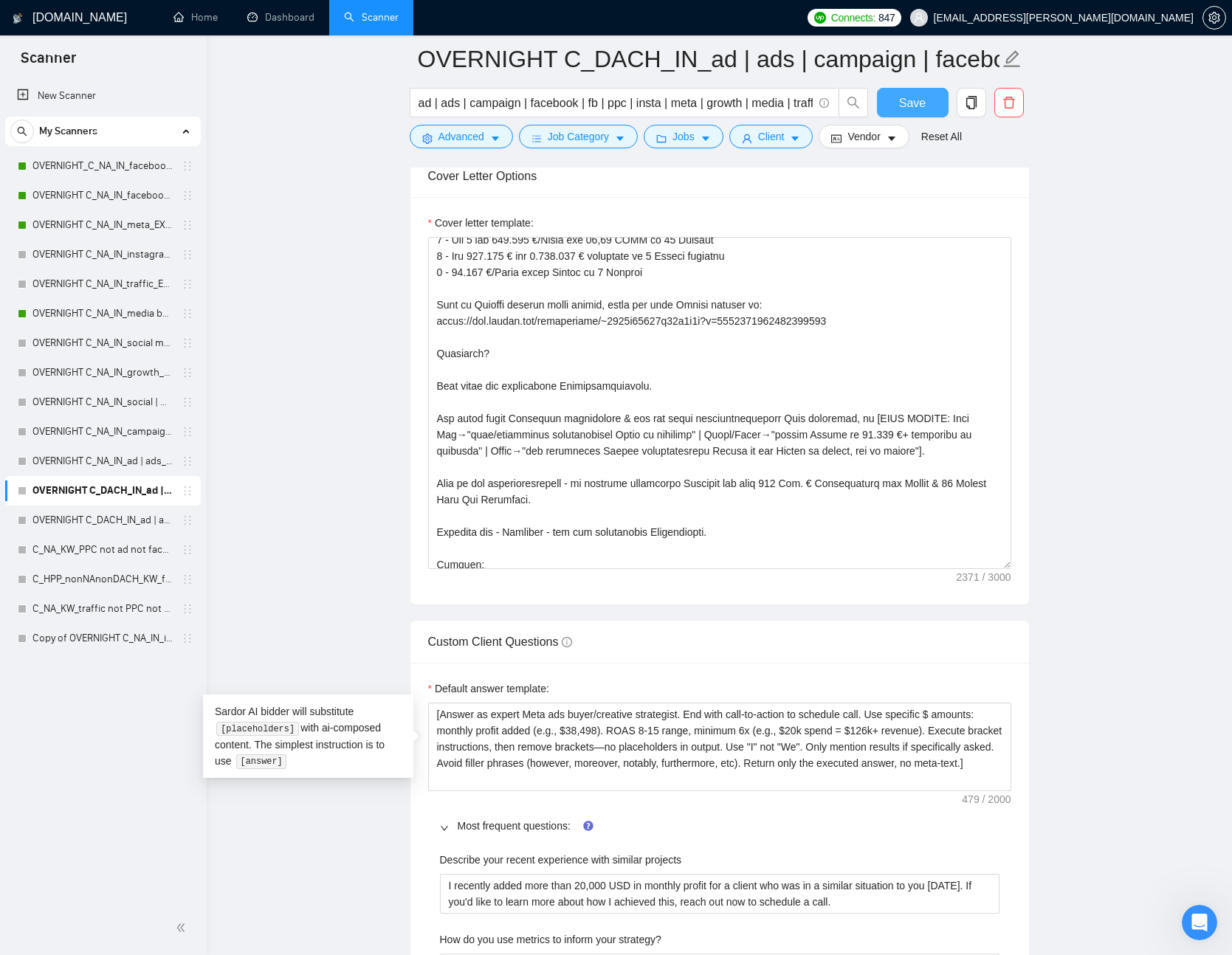
click at [916, 106] on span "Save" at bounding box center [913, 103] width 27 height 19
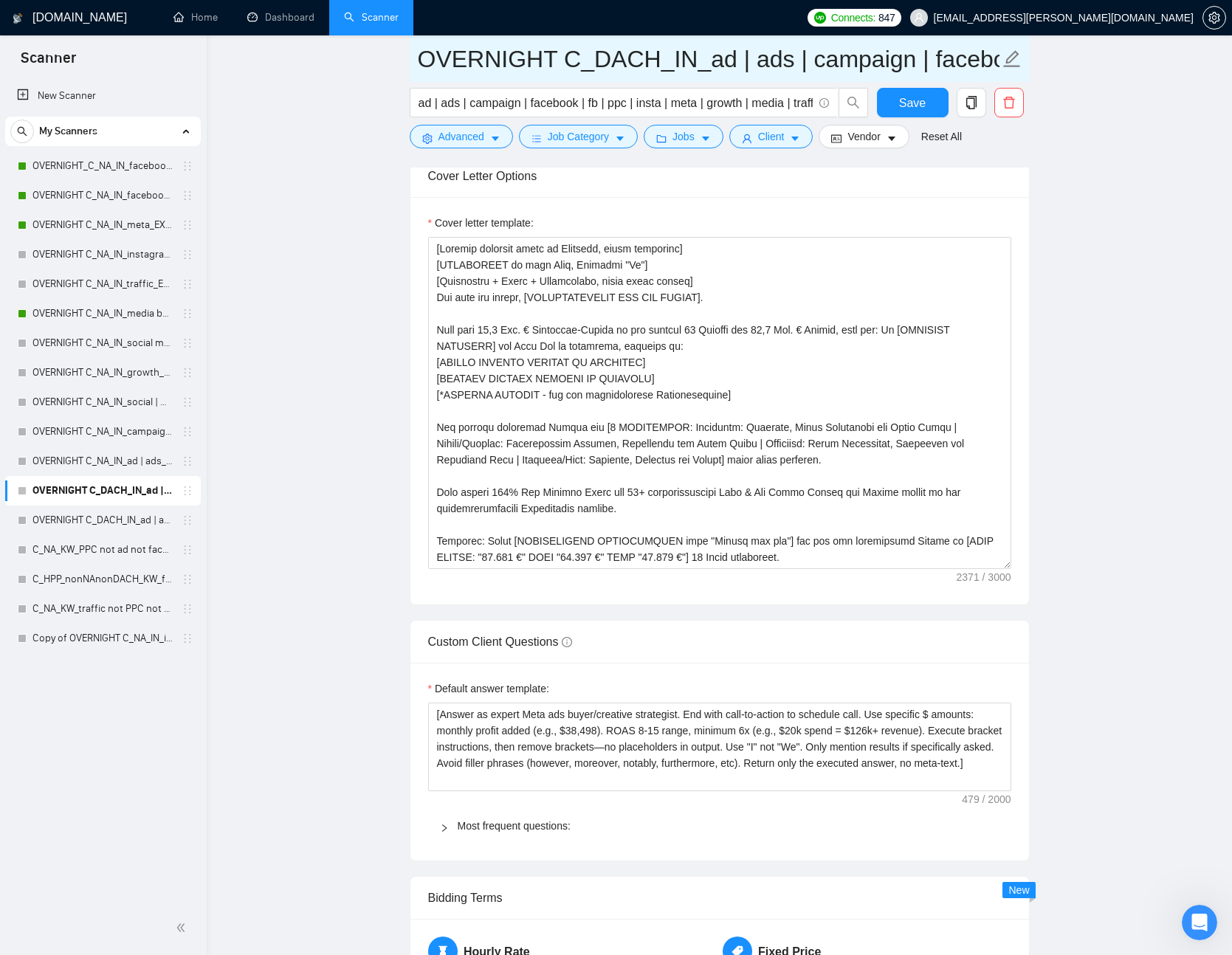
click at [1013, 60] on icon "edit" at bounding box center [1012, 59] width 17 height 17
drag, startPoint x: 521, startPoint y: 65, endPoint x: 434, endPoint y: 64, distance: 87.0
click at [194, 53] on section "Scanner New Scanner My Scanners OVERNIGHT_C_NA_IN_facebook ad_EX__BH_26+_BF_500…" at bounding box center [616, 353] width 1232 height 4424
click at [437, 60] on input "OVERNIGHT C_DACH_IN_ad | ads | campaign | facebook | fb | ppc | insta | meta | …" at bounding box center [709, 59] width 582 height 37
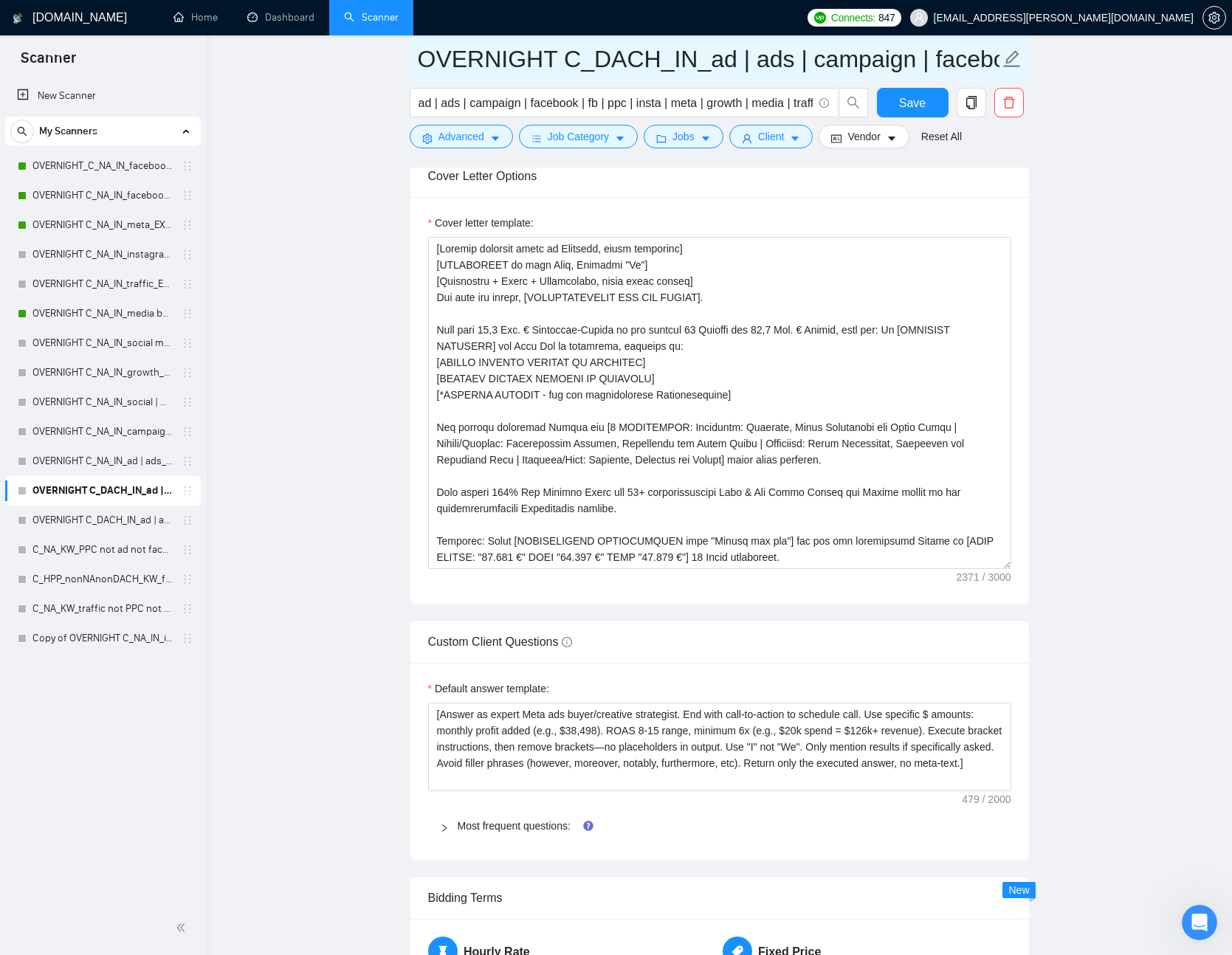
click at [418, 61] on input "OVERNIGHT C_DACH_IN_ad | ads | campaign | facebook | fb | ppc | insta | meta | …" at bounding box center [709, 59] width 582 height 37
click at [550, 64] on input "OVERNIGHT C_DACH_IN_ad | ads | campaign | facebook | fb | ppc | insta | meta | …" at bounding box center [709, 59] width 582 height 37
type input "OVERNIGHT MASTER PROMPT - needs translation C_DACH_IN_ad | ads | campaign | fac…"
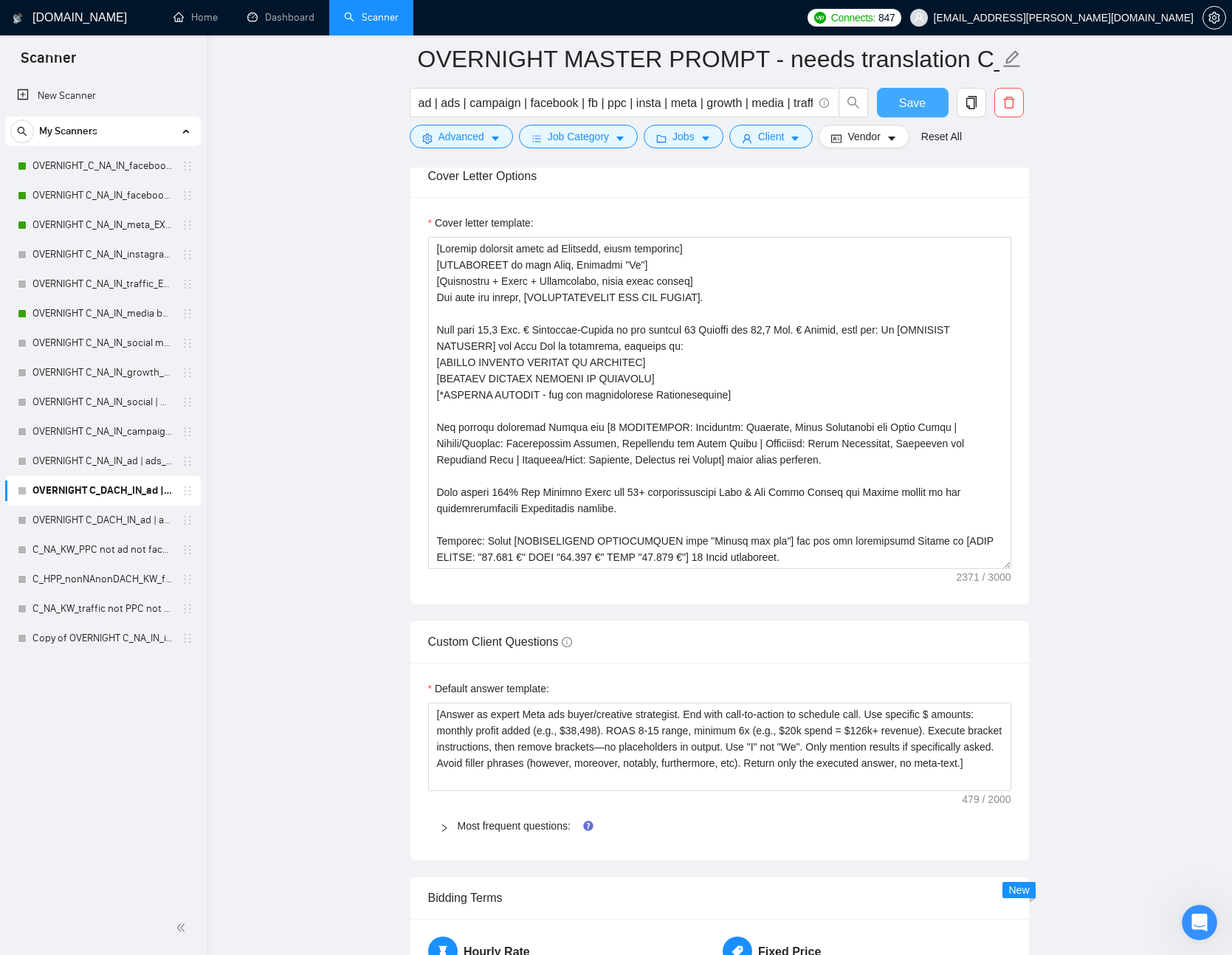
click at [900, 96] on span "Save" at bounding box center [913, 103] width 27 height 19
click at [1189, 917] on icon "Open Intercom Messenger" at bounding box center [1197, 920] width 24 height 24
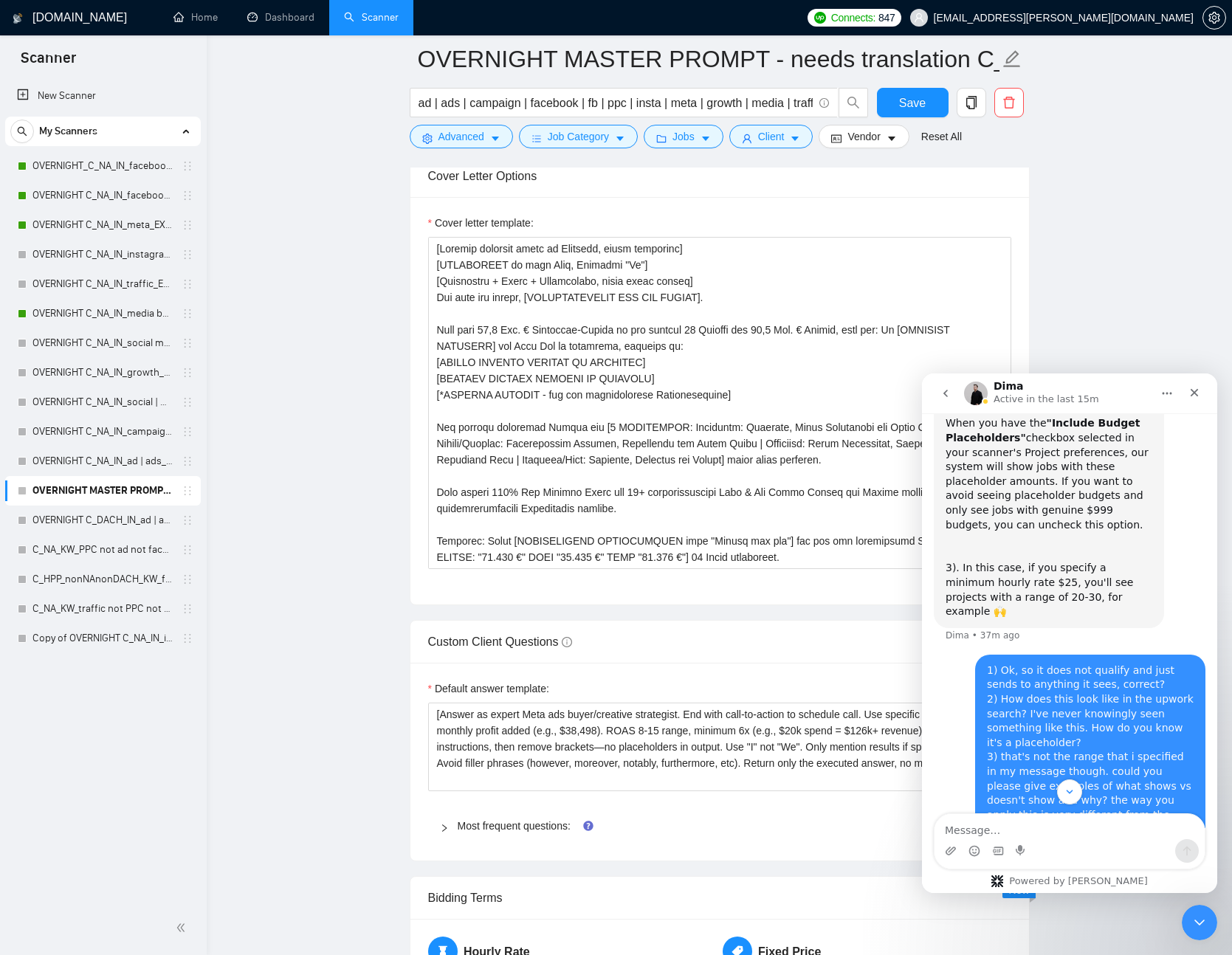
scroll to position [8546, 0]
click at [1193, 393] on icon "Close" at bounding box center [1195, 393] width 8 height 8
